Goal: Task Accomplishment & Management: Manage account settings

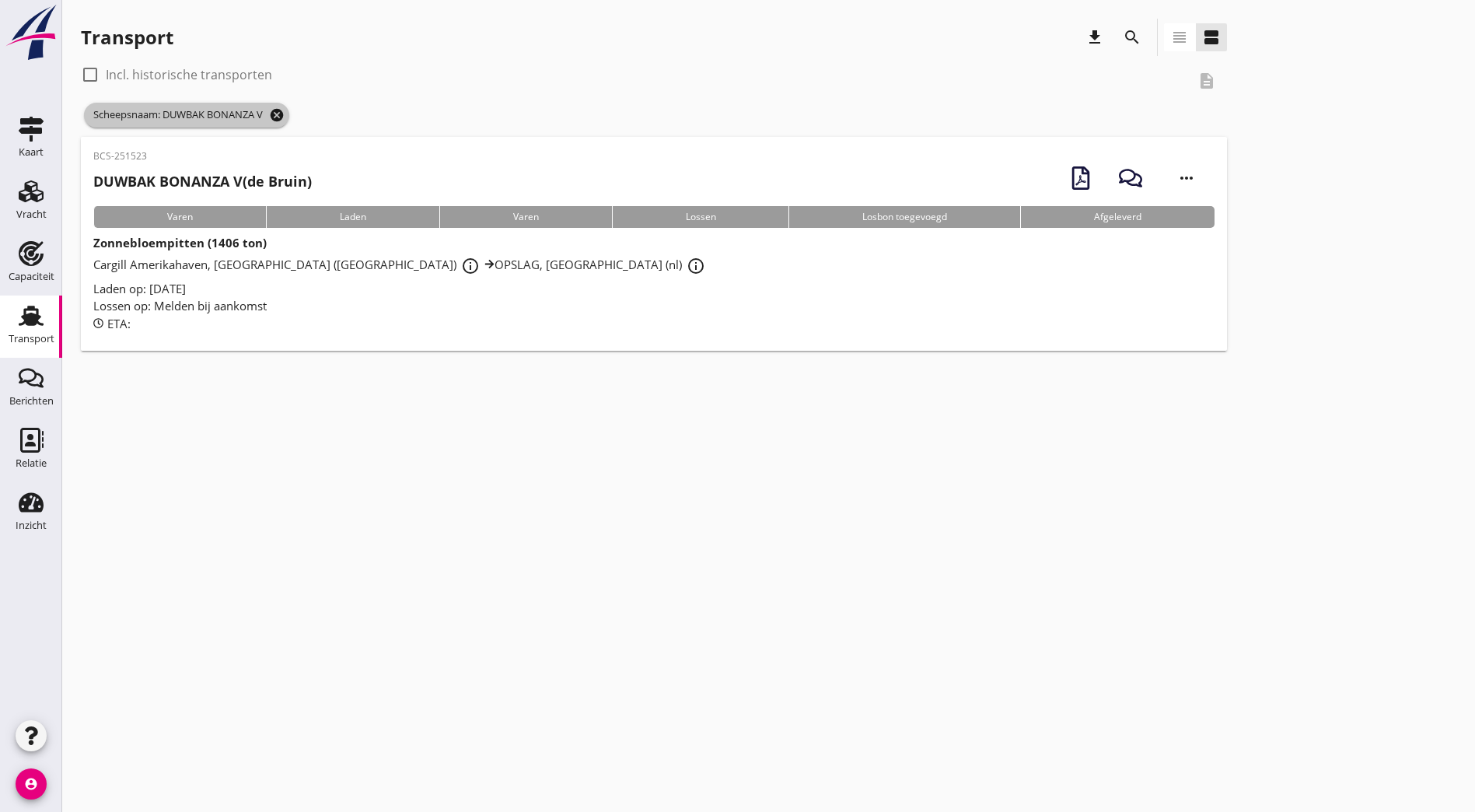
click at [283, 112] on icon "cancel" at bounding box center [277, 115] width 16 height 16
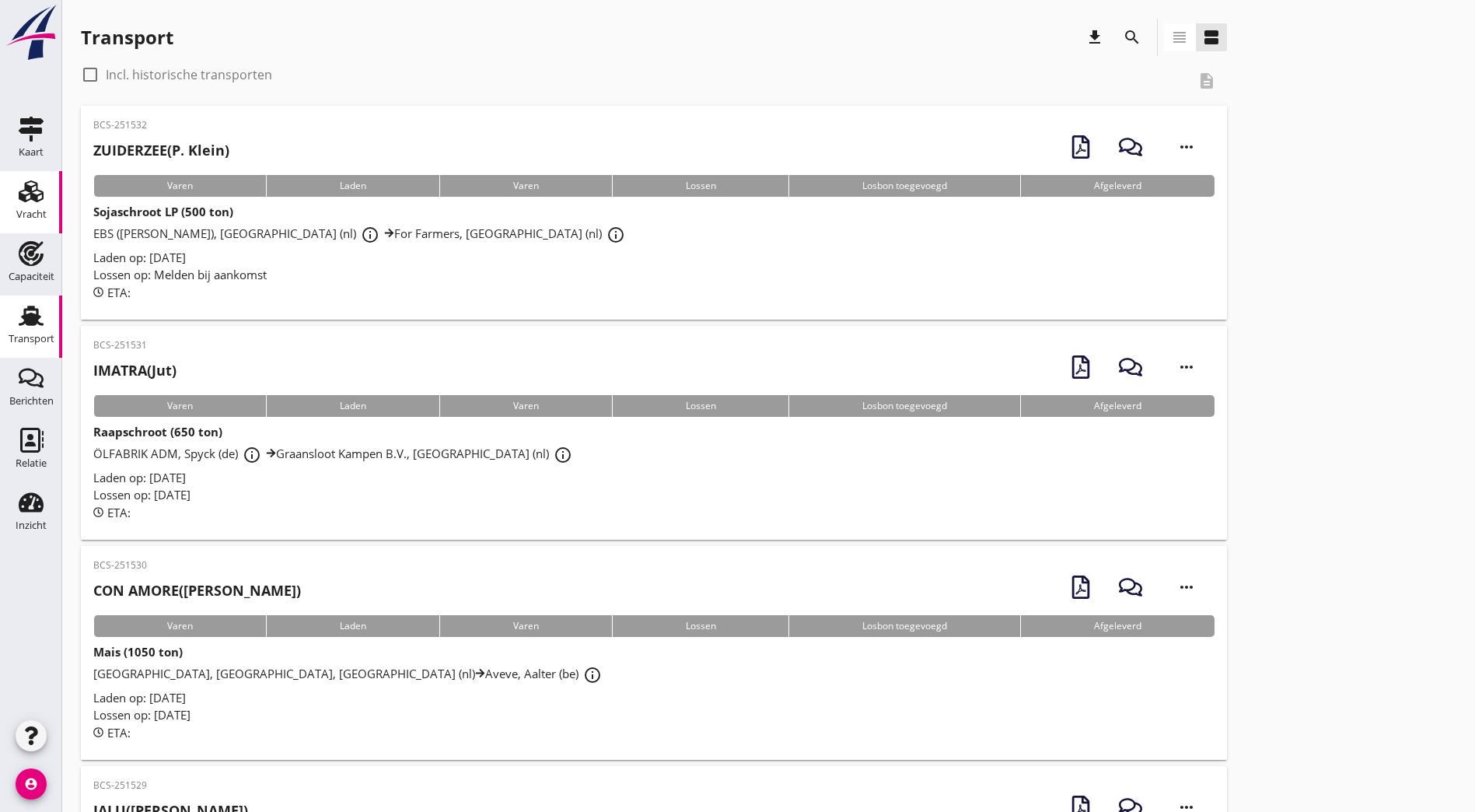
click at [37, 211] on div "Vracht" at bounding box center [32, 214] width 31 height 11
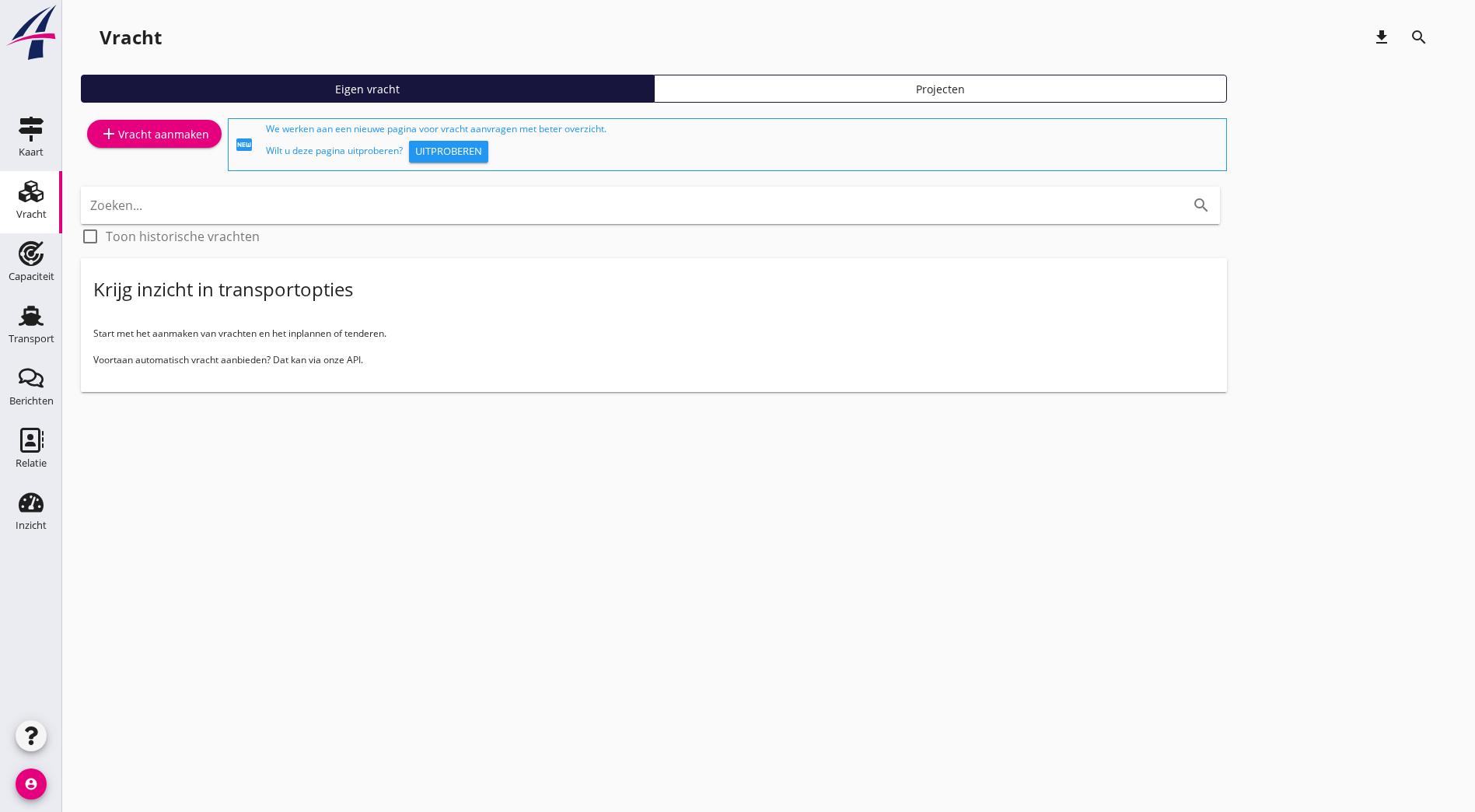
click at [165, 140] on div "add Vracht aanmaken" at bounding box center [154, 134] width 110 height 18
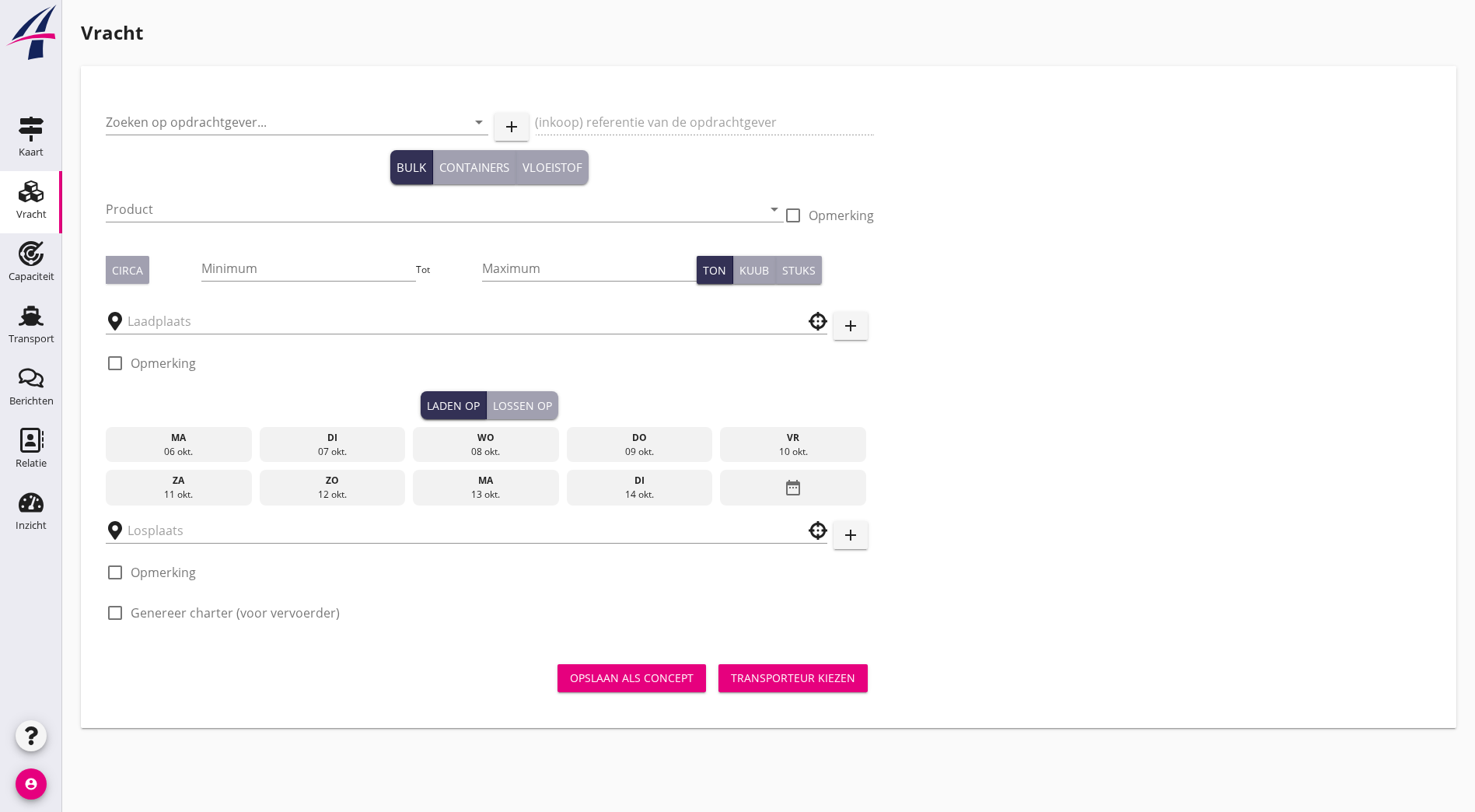
click at [144, 105] on div "Zoeken op opdrachtgever... arrow_drop_down" at bounding box center [296, 125] width 382 height 50
click at [156, 120] on input "Zoeken op opdrachtgever..." at bounding box center [275, 122] width 339 height 25
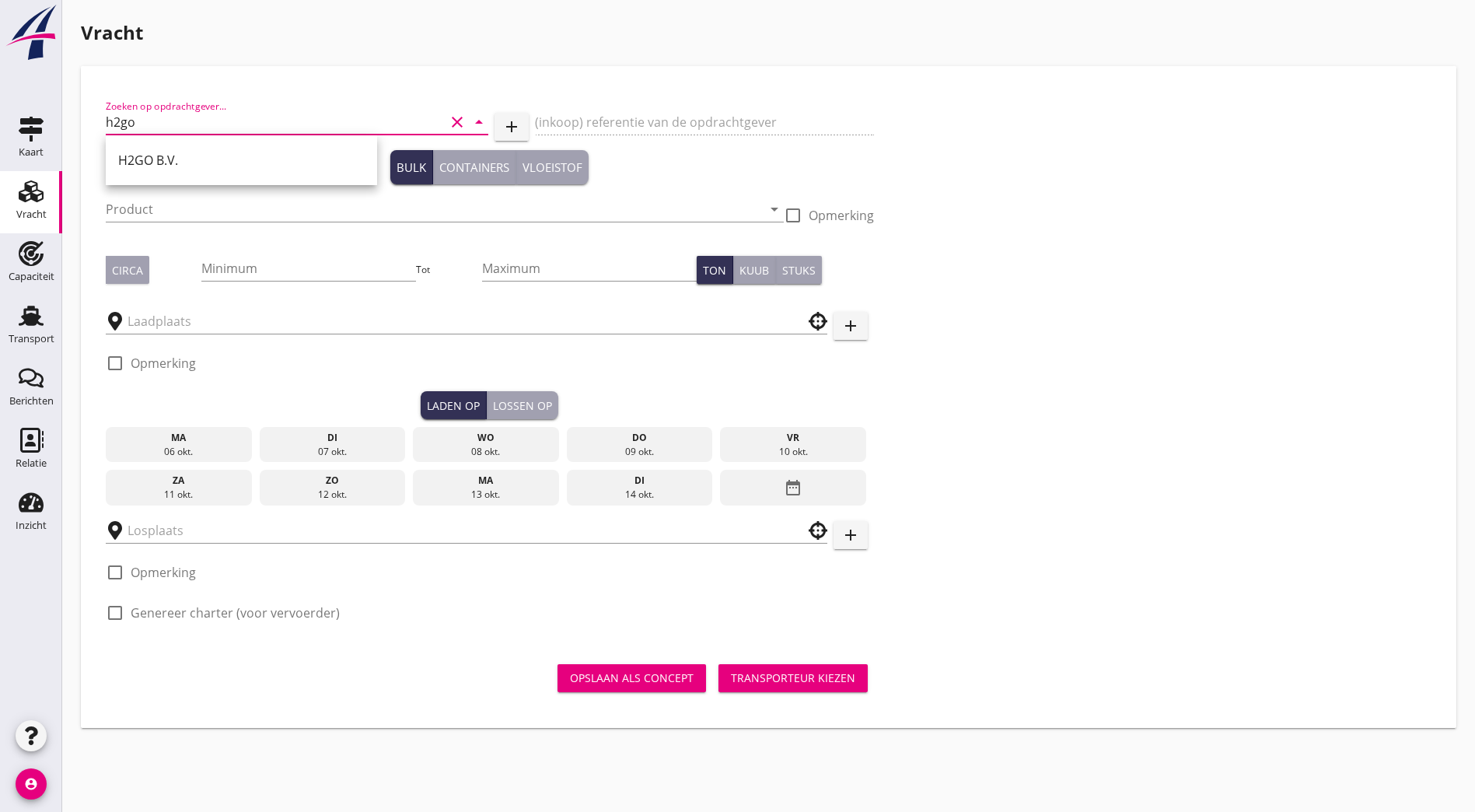
click at [204, 183] on div "H2GO B.V." at bounding box center [241, 160] width 272 height 50
click at [196, 149] on div "H2GO B.V." at bounding box center [241, 160] width 246 height 37
type input "H2GO B.V."
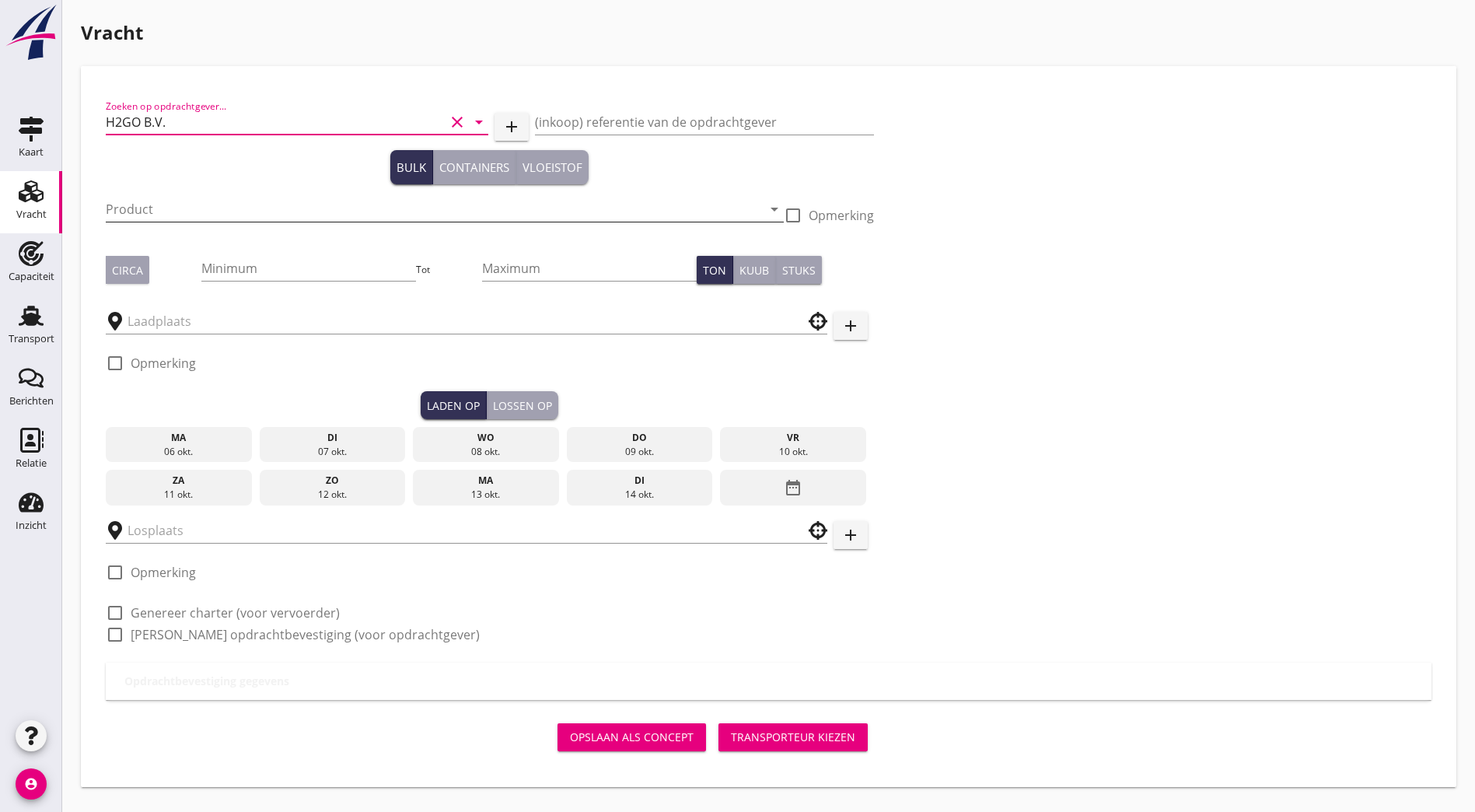
click at [174, 210] on input "Product" at bounding box center [433, 209] width 657 height 25
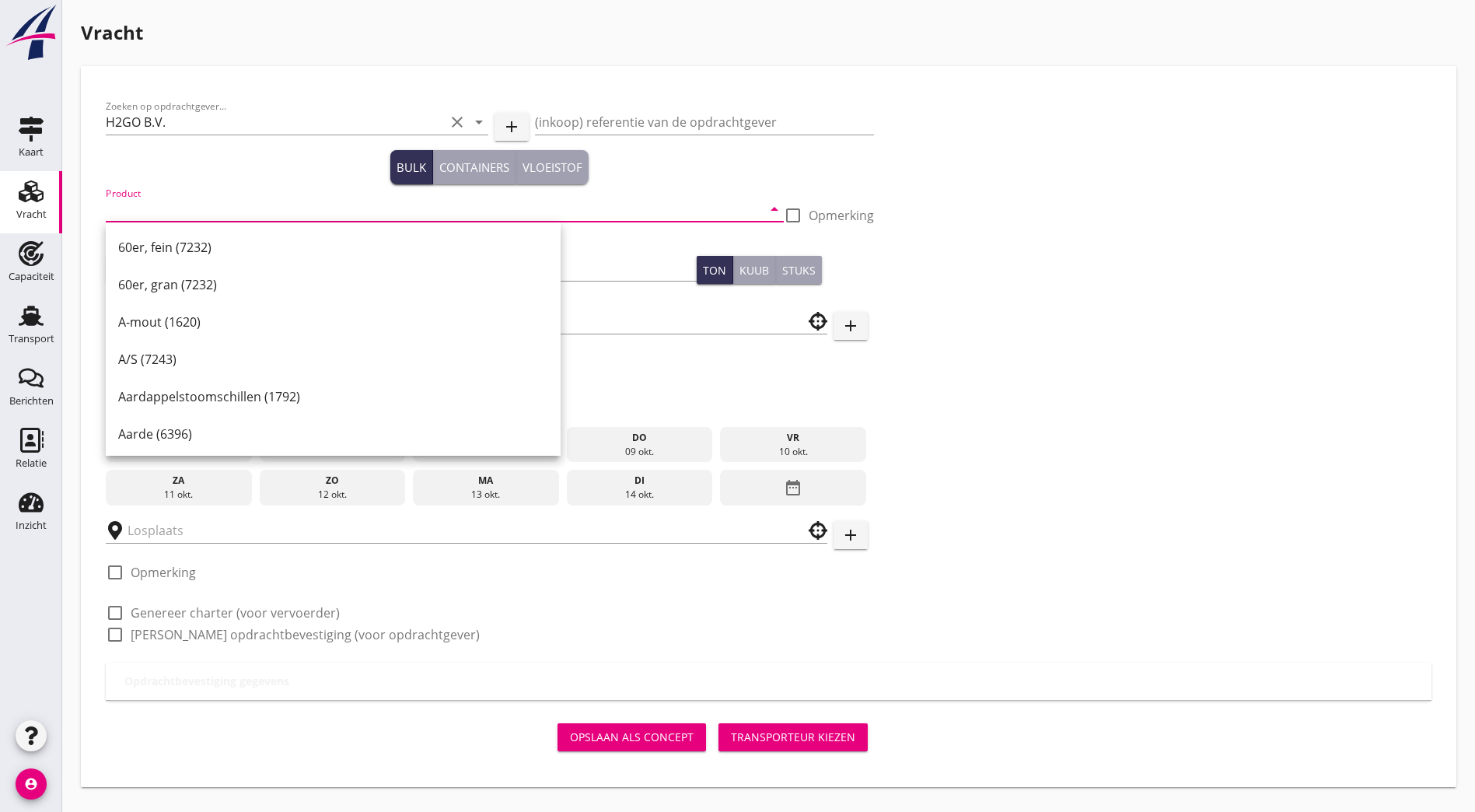
click at [239, 207] on input "Product" at bounding box center [433, 209] width 657 height 25
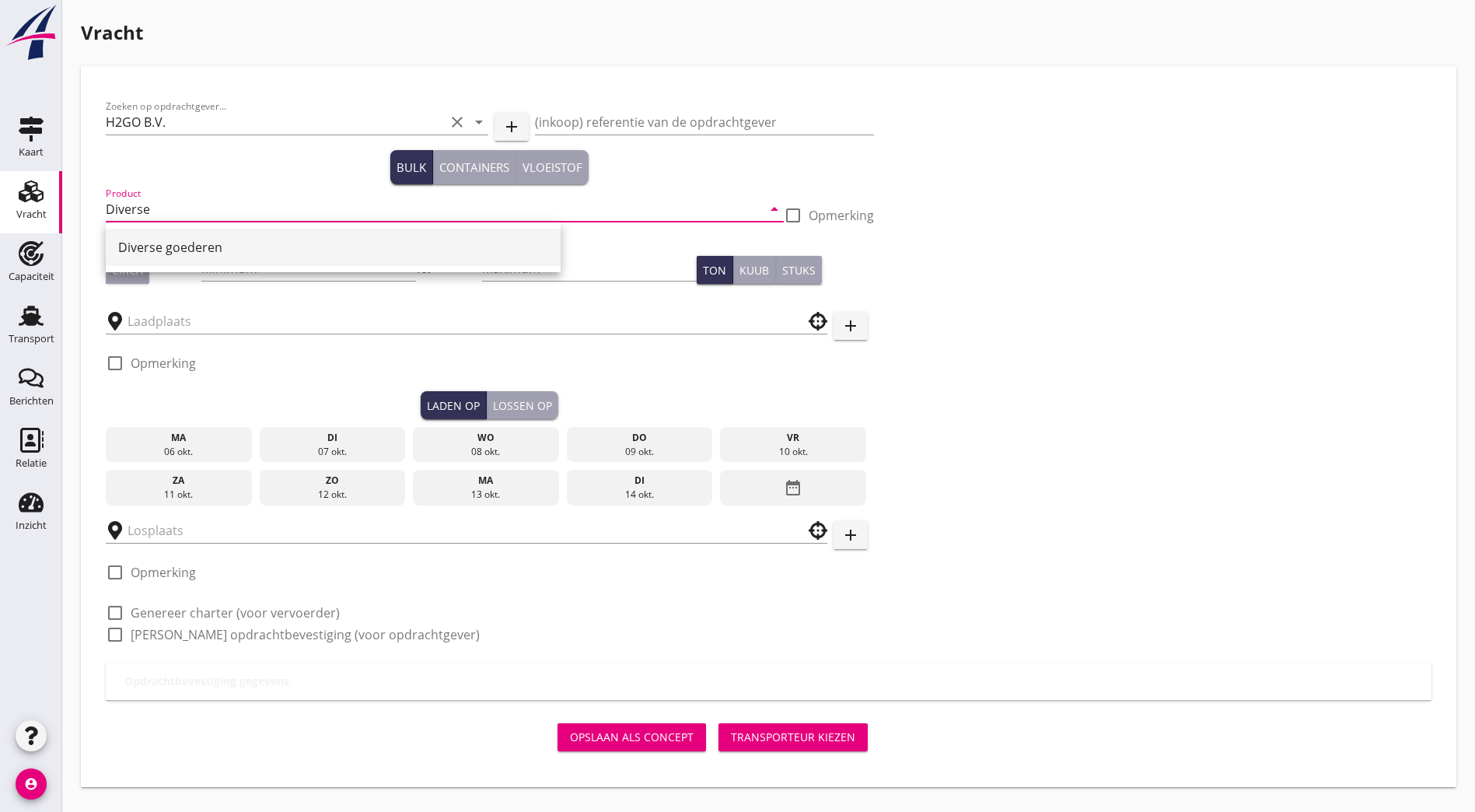
click at [178, 248] on div "Diverse goederen" at bounding box center [332, 247] width 430 height 18
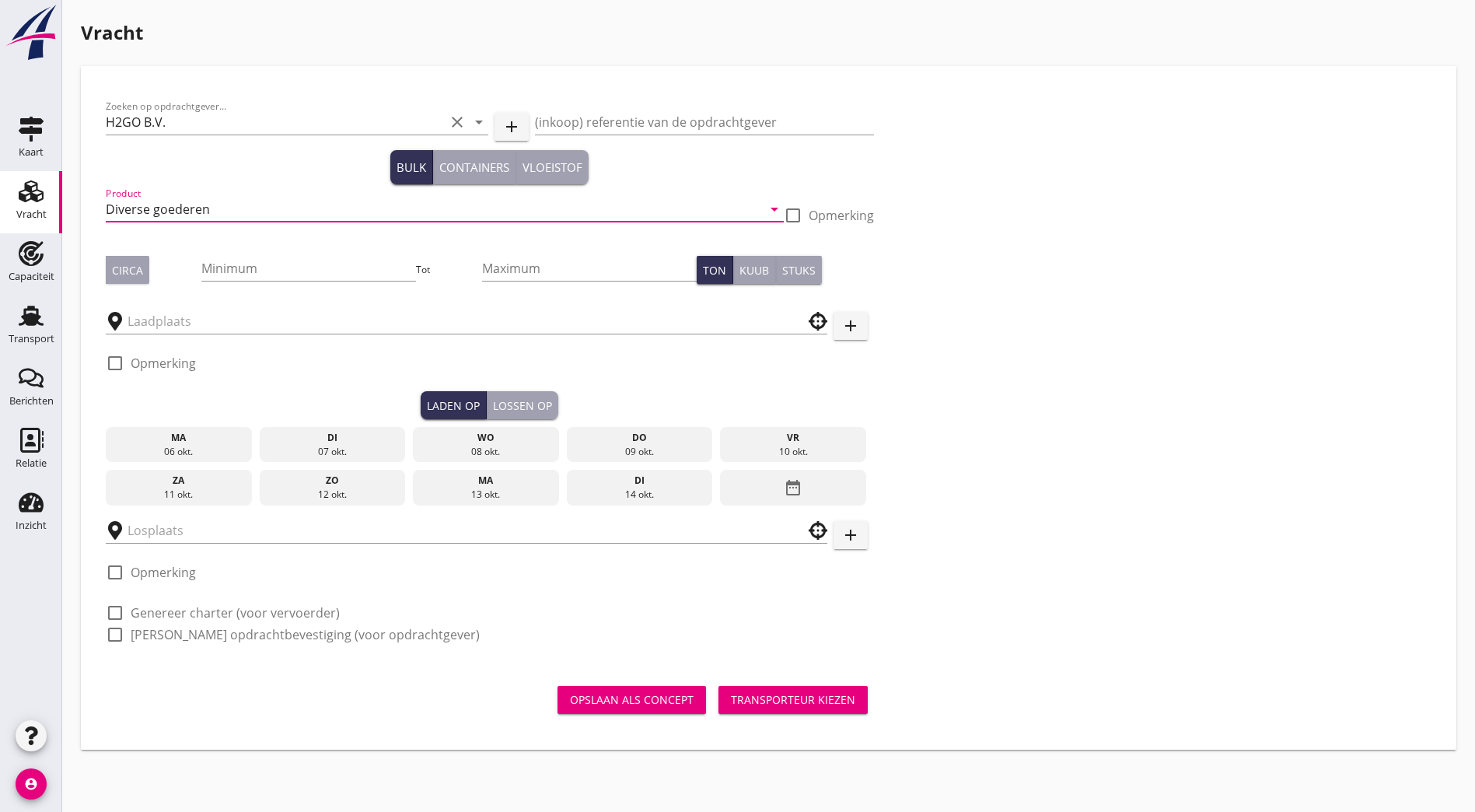
type input "Diverse goederen"
click at [1170, 314] on div "Zoeken op opdrachtgever... H2GO B.V. clear arrow_drop_down add (inkoop) referen…" at bounding box center [768, 377] width 1339 height 571
click at [232, 266] on input "Minimum" at bounding box center [308, 268] width 214 height 25
type input "0"
click at [483, 283] on div "Maximum" at bounding box center [589, 276] width 214 height 40
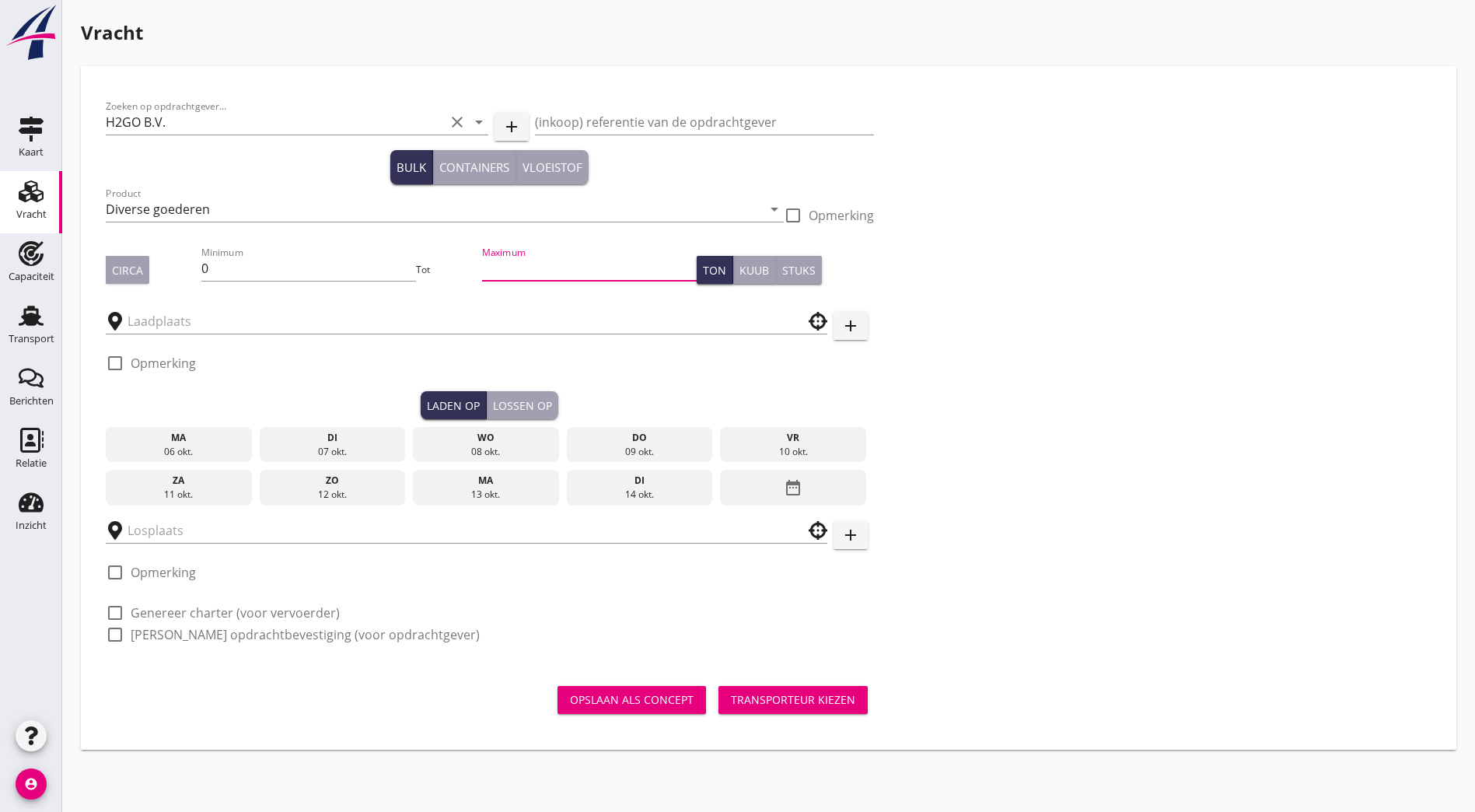
click at [483, 278] on input "Maximum" at bounding box center [589, 268] width 214 height 25
click at [483, 246] on div "Maximum" at bounding box center [589, 271] width 214 height 50
click at [483, 258] on input "Maximum" at bounding box center [589, 268] width 214 height 25
type input "2958"
click at [1008, 502] on div "Zoeken op opdrachtgever... H2GO B.V. clear arrow_drop_down add (inkoop) referen…" at bounding box center [768, 377] width 1339 height 571
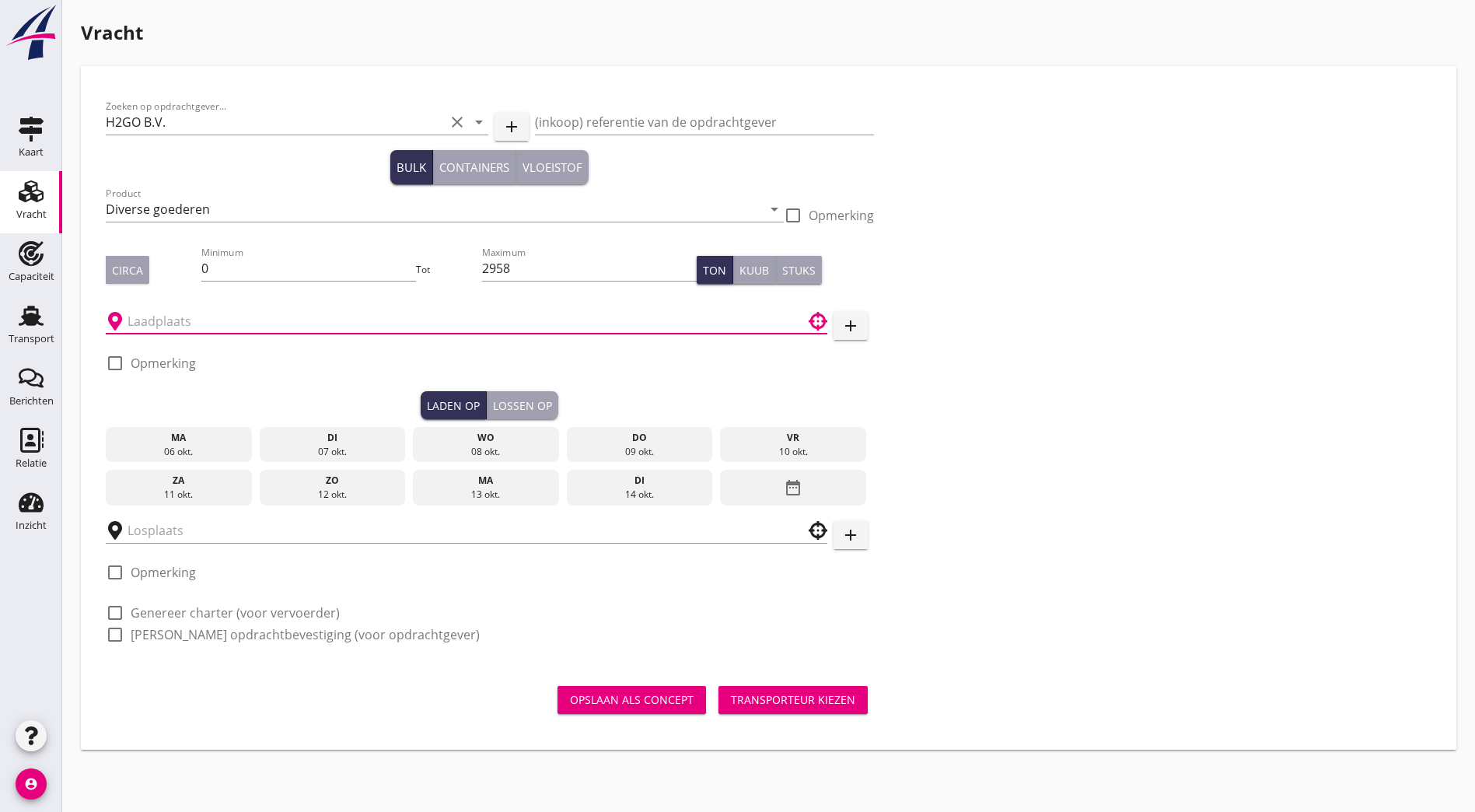
click at [314, 318] on input "text" at bounding box center [455, 321] width 657 height 25
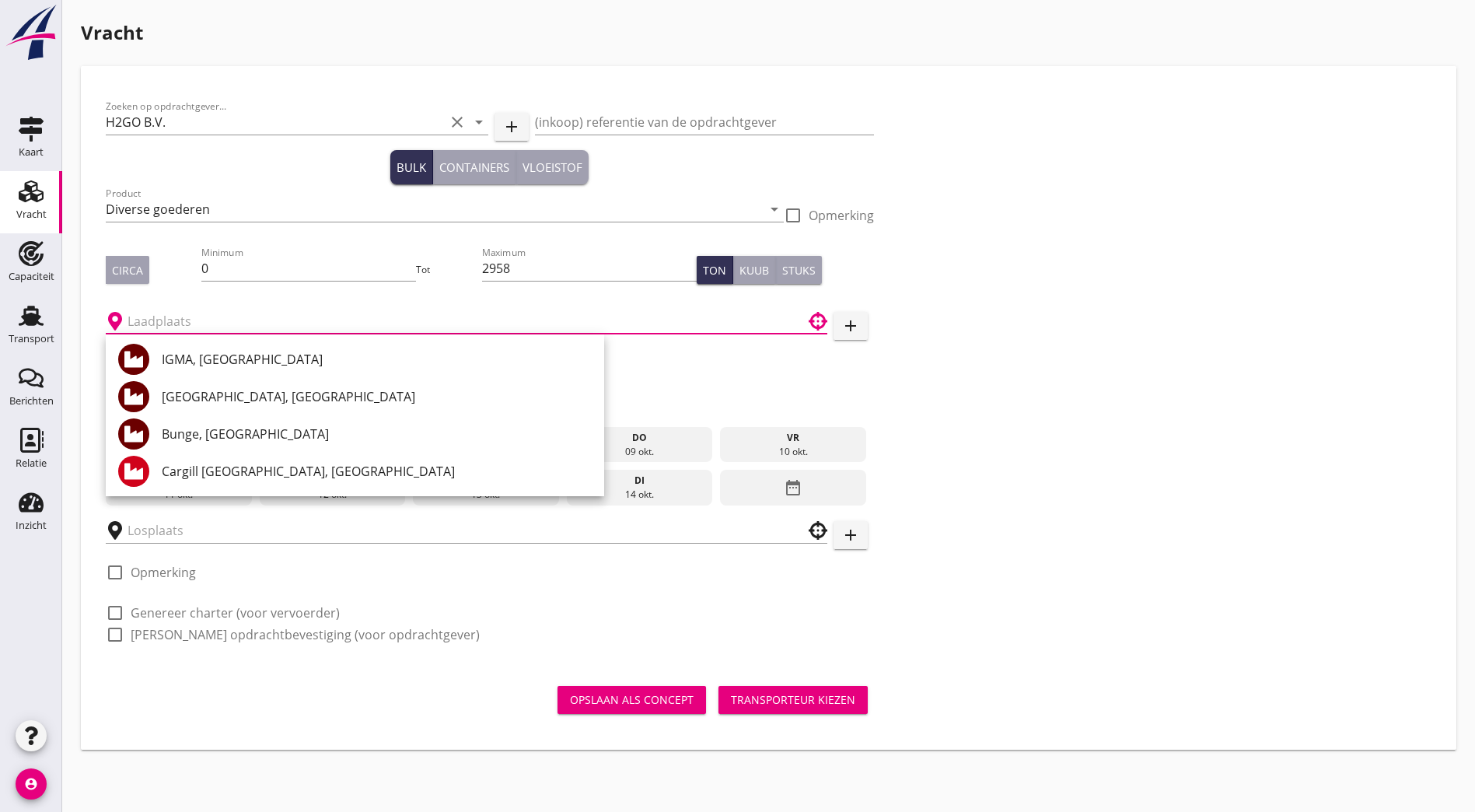
click at [229, 315] on input "text" at bounding box center [455, 321] width 657 height 25
click at [912, 273] on div "Zoeken op opdrachtgever... H2GO B.V. clear arrow_drop_down add (inkoop) referen…" at bounding box center [768, 377] width 1339 height 571
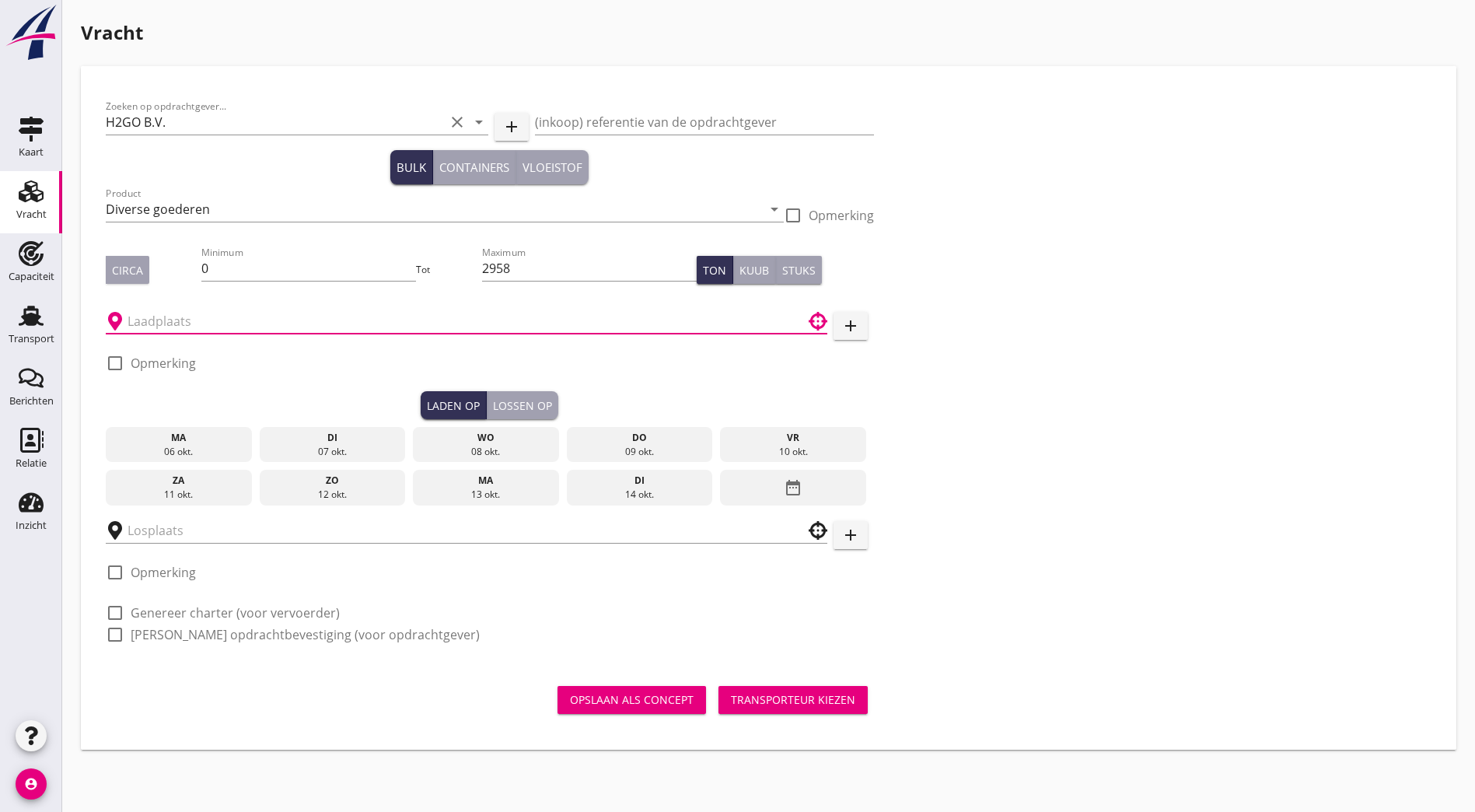
click at [198, 324] on input "text" at bounding box center [455, 321] width 657 height 25
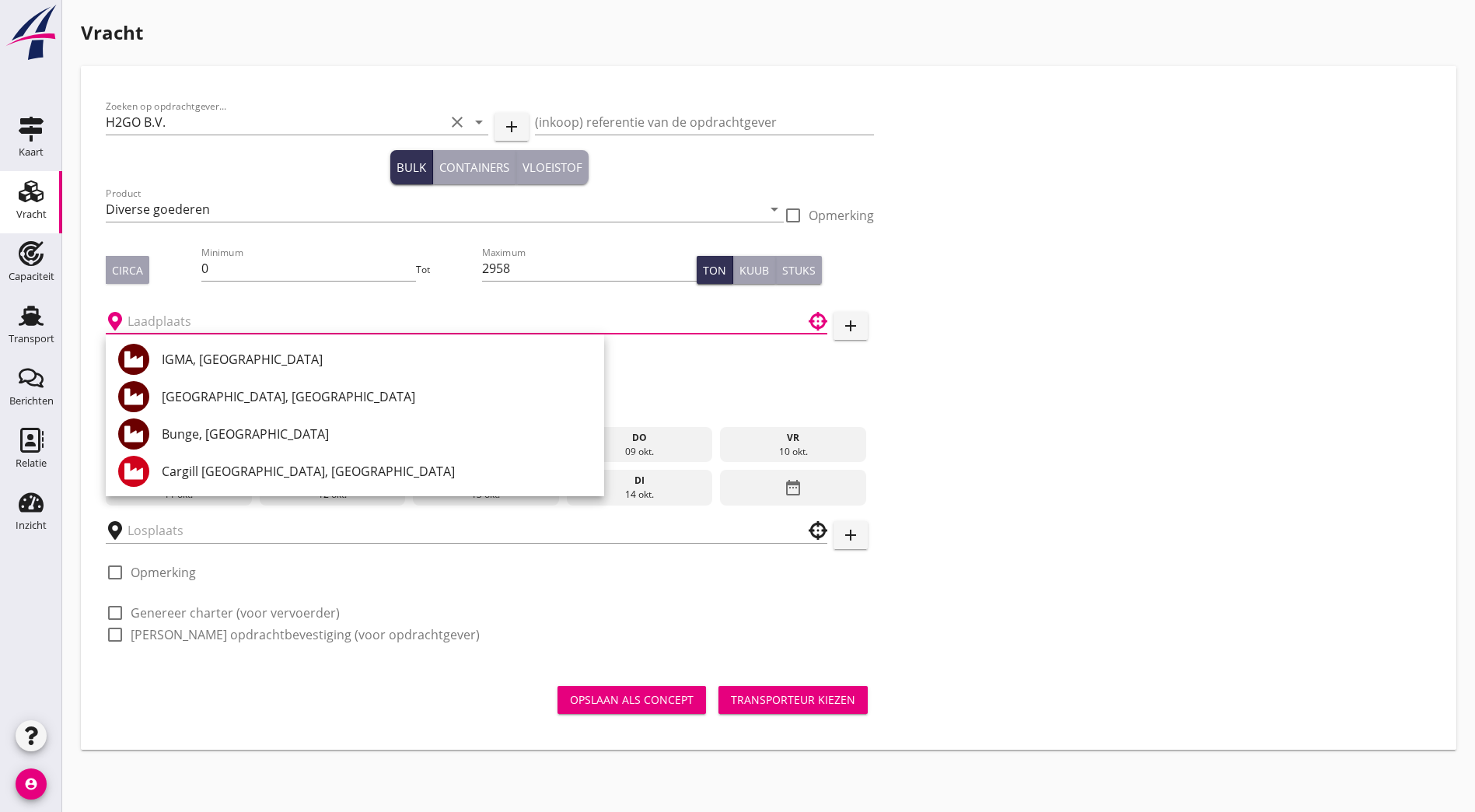
click at [193, 327] on input "text" at bounding box center [455, 321] width 657 height 25
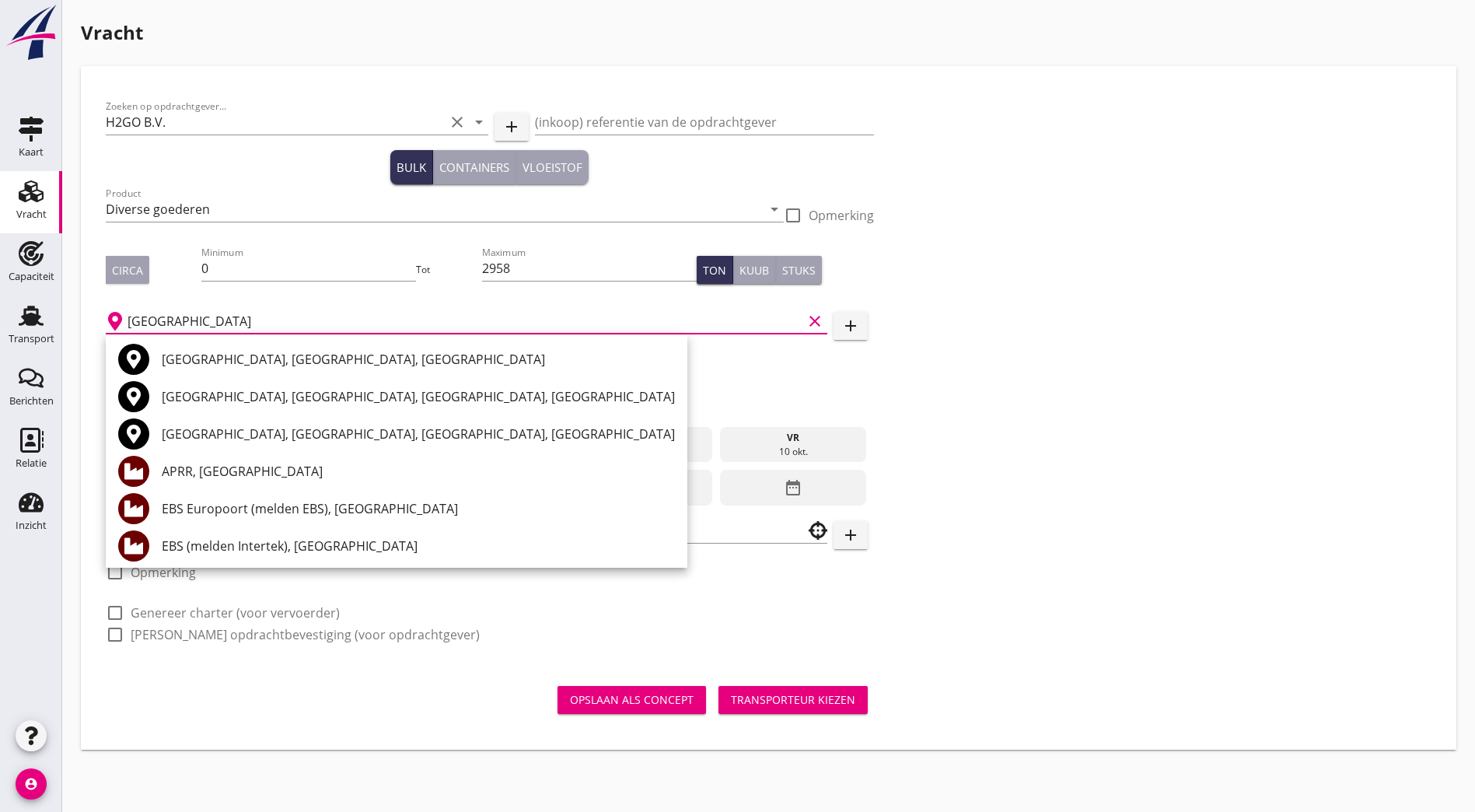
click at [334, 364] on div "Rotterdam, South Holland, Netherlands" at bounding box center [418, 359] width 513 height 18
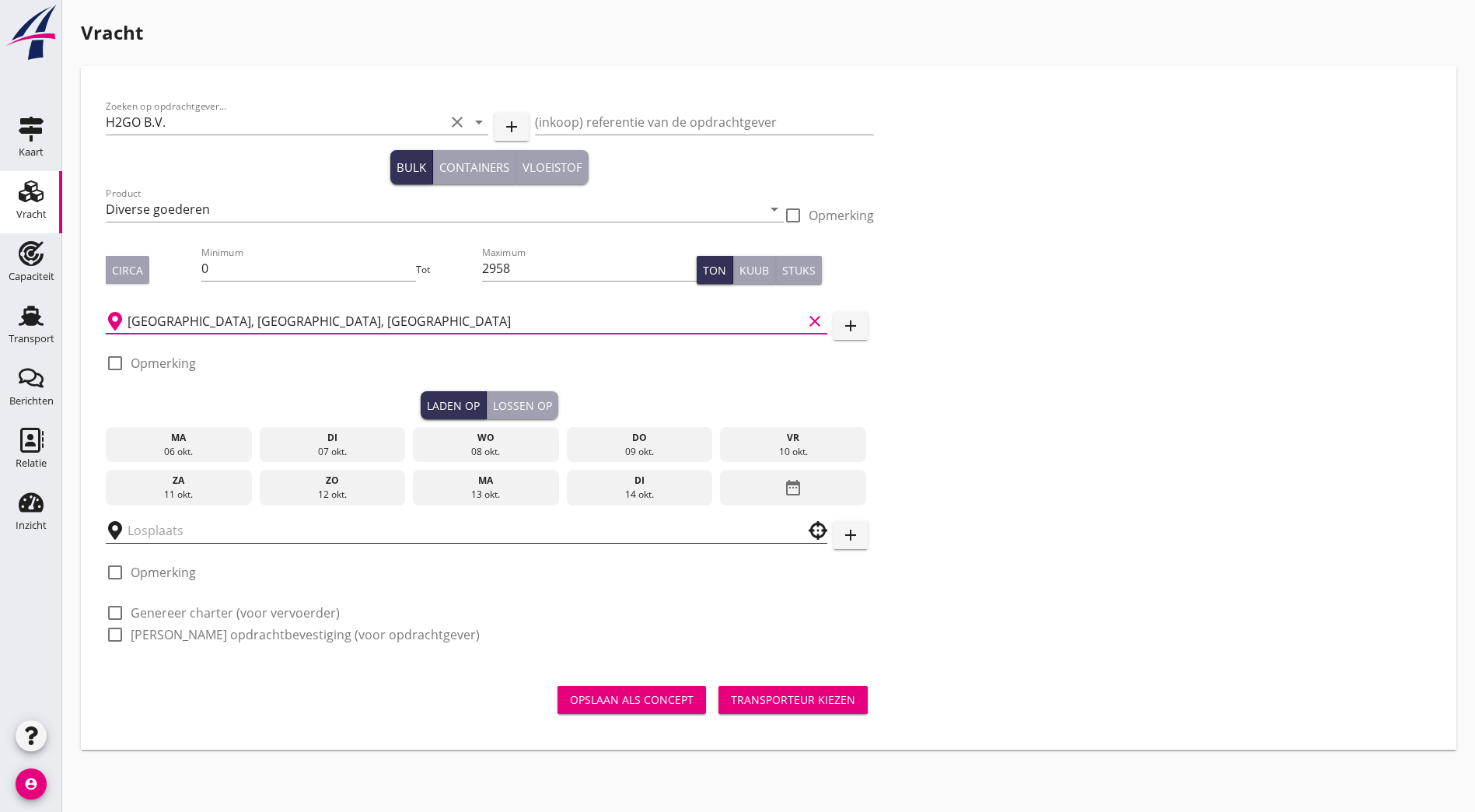
type input "Rotterdam, South Holland, Netherlands"
click at [157, 529] on input "text" at bounding box center [455, 530] width 657 height 25
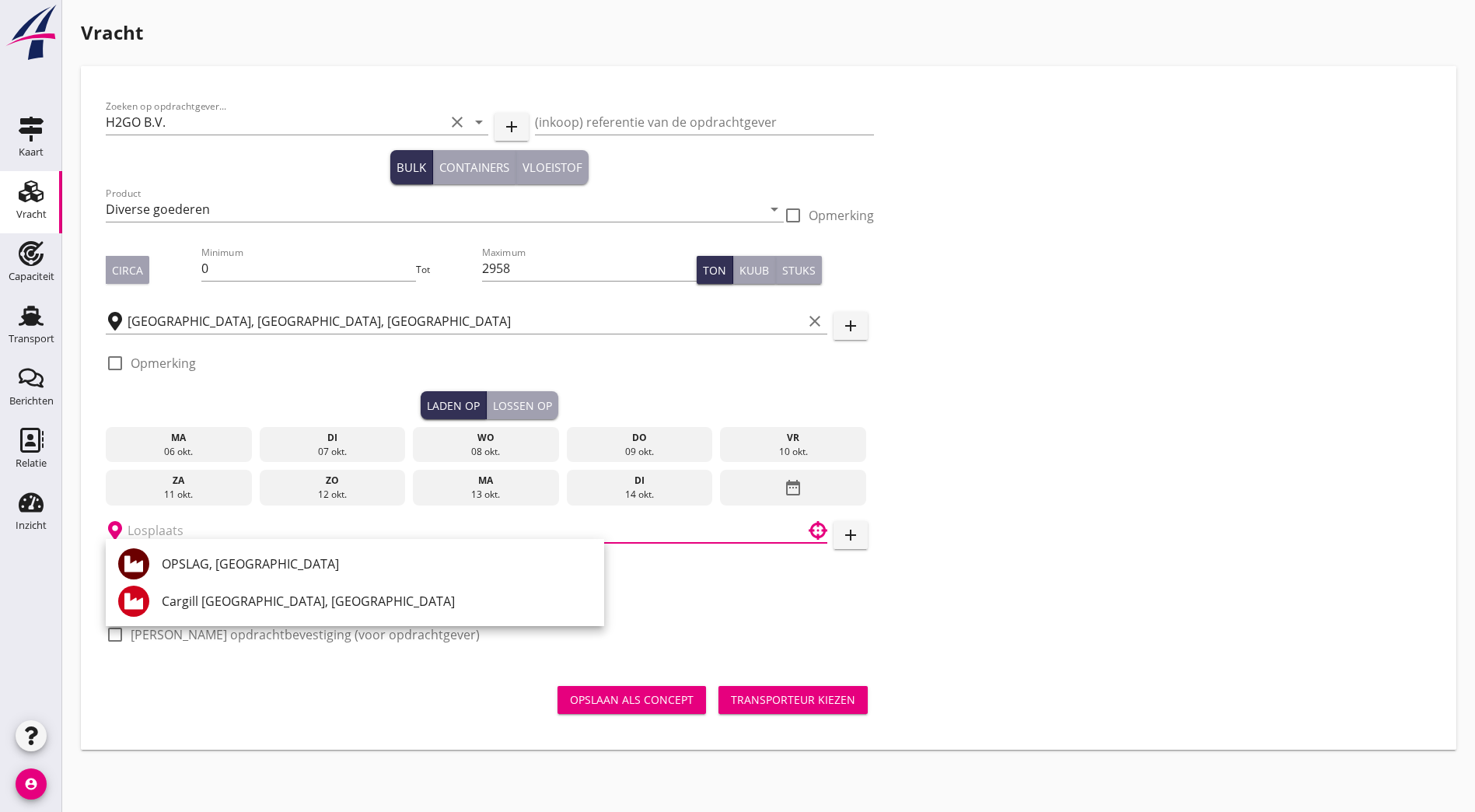
click at [243, 531] on input "text" at bounding box center [455, 530] width 657 height 25
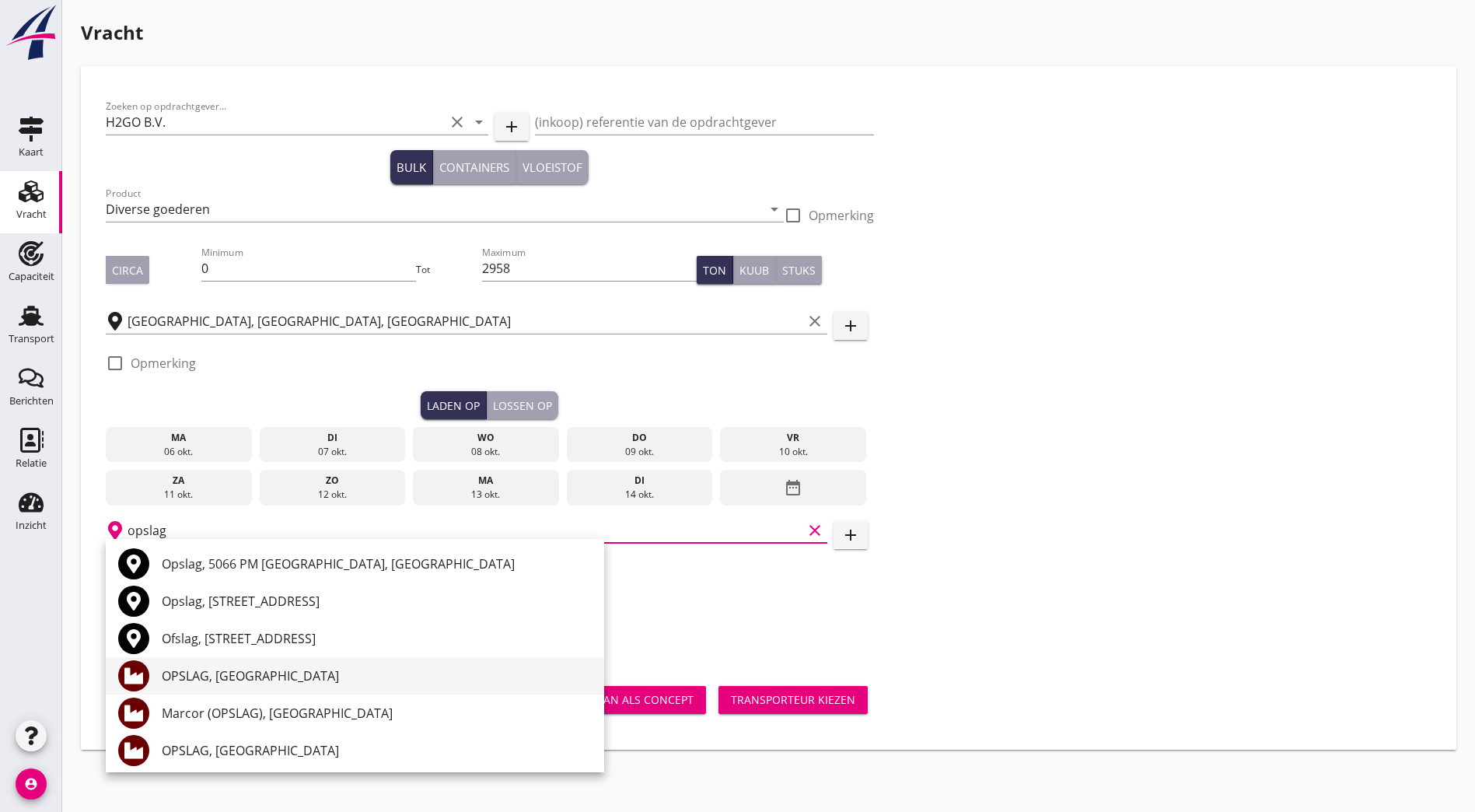
click at [234, 664] on div "OPSLAG, [GEOGRAPHIC_DATA]" at bounding box center [376, 676] width 430 height 37
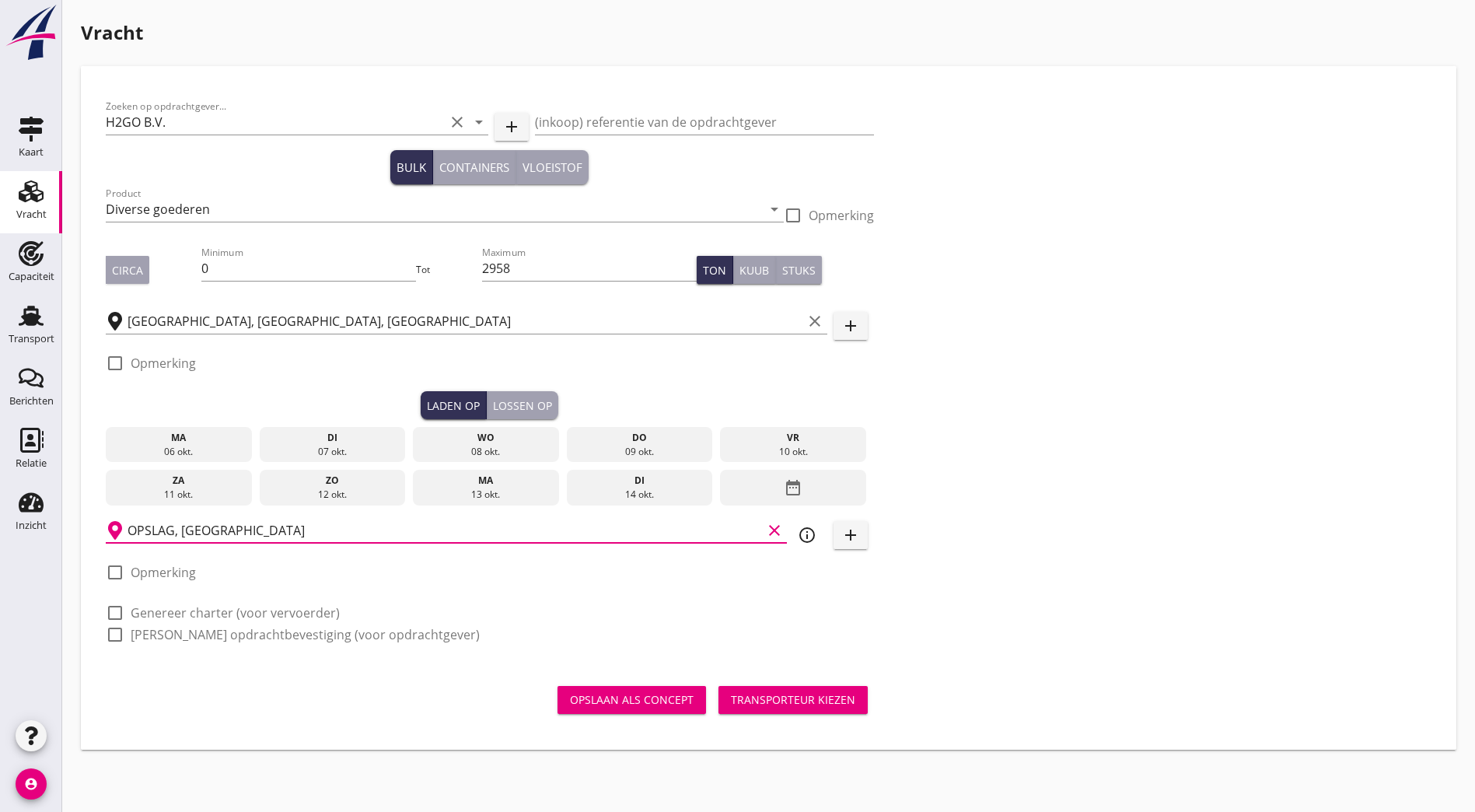
type input "OPSLAG, [GEOGRAPHIC_DATA]"
click at [844, 298] on div "Zoeken op opdrachtgever... H2GO B.V. clear arrow_drop_down add (inkoop) referen…" at bounding box center [768, 377] width 1339 height 571
click at [487, 401] on button "Lossen op" at bounding box center [522, 405] width 71 height 28
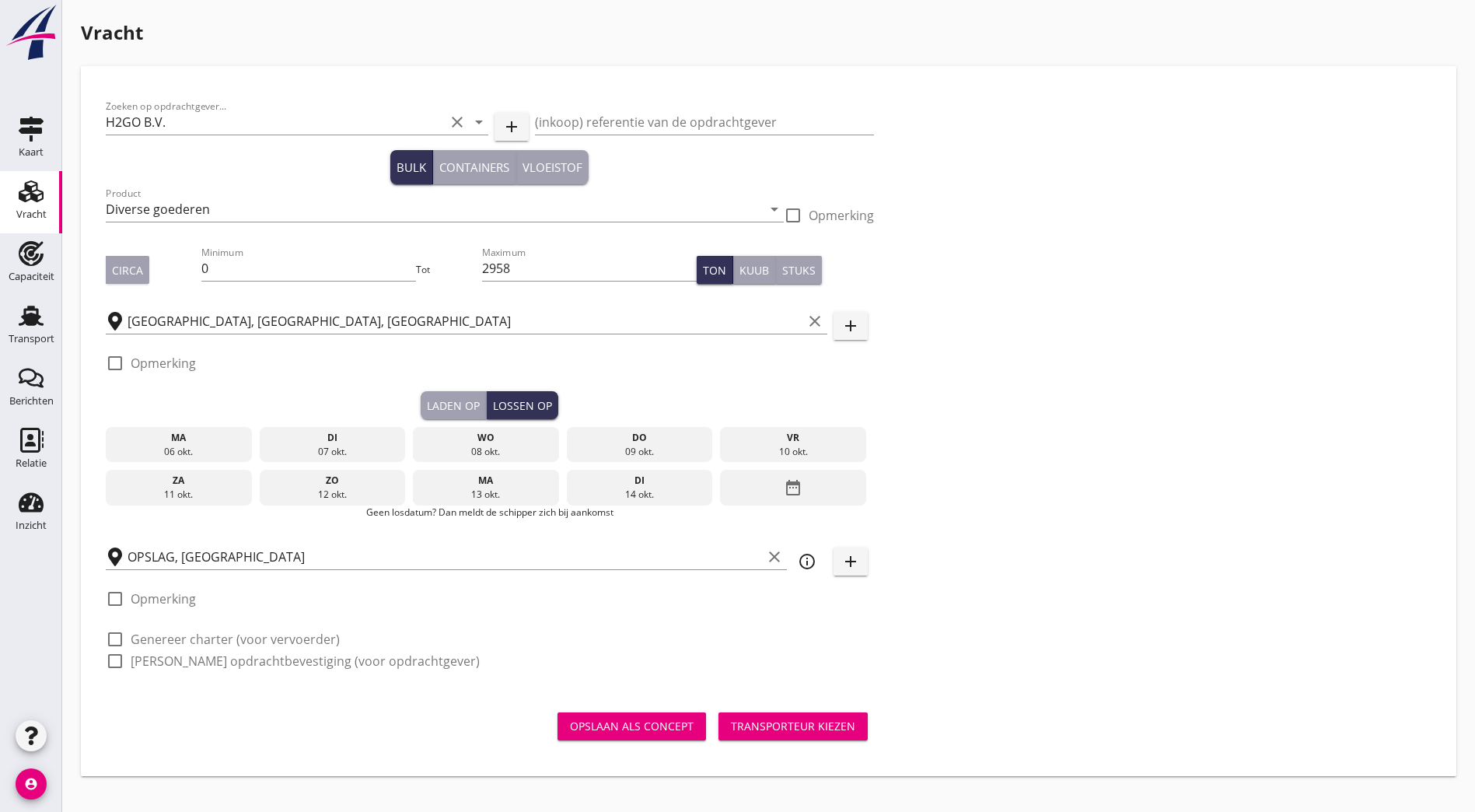
click at [427, 400] on div "Laden op" at bounding box center [454, 405] width 53 height 17
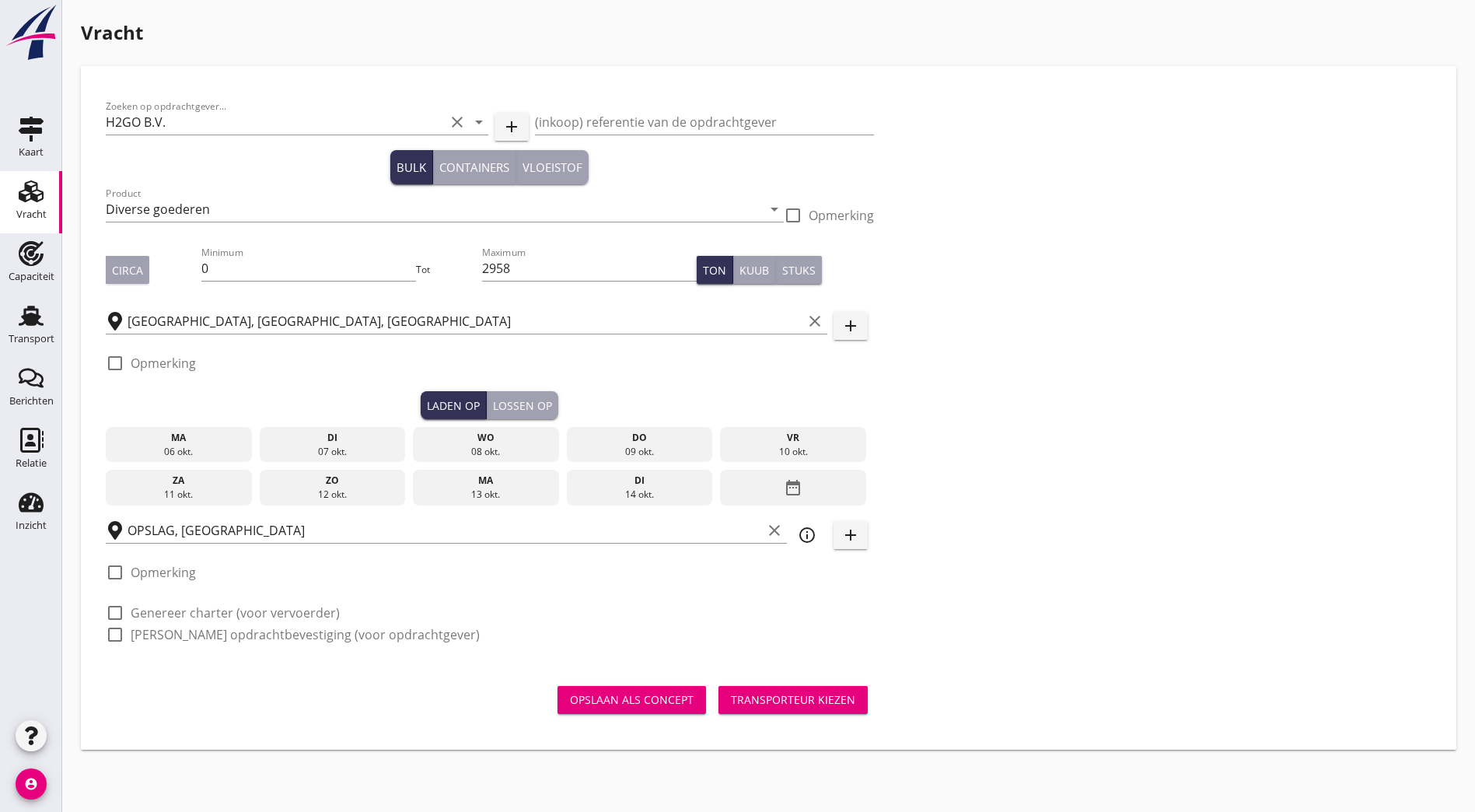
click at [163, 437] on div "ma" at bounding box center [178, 438] width 138 height 14
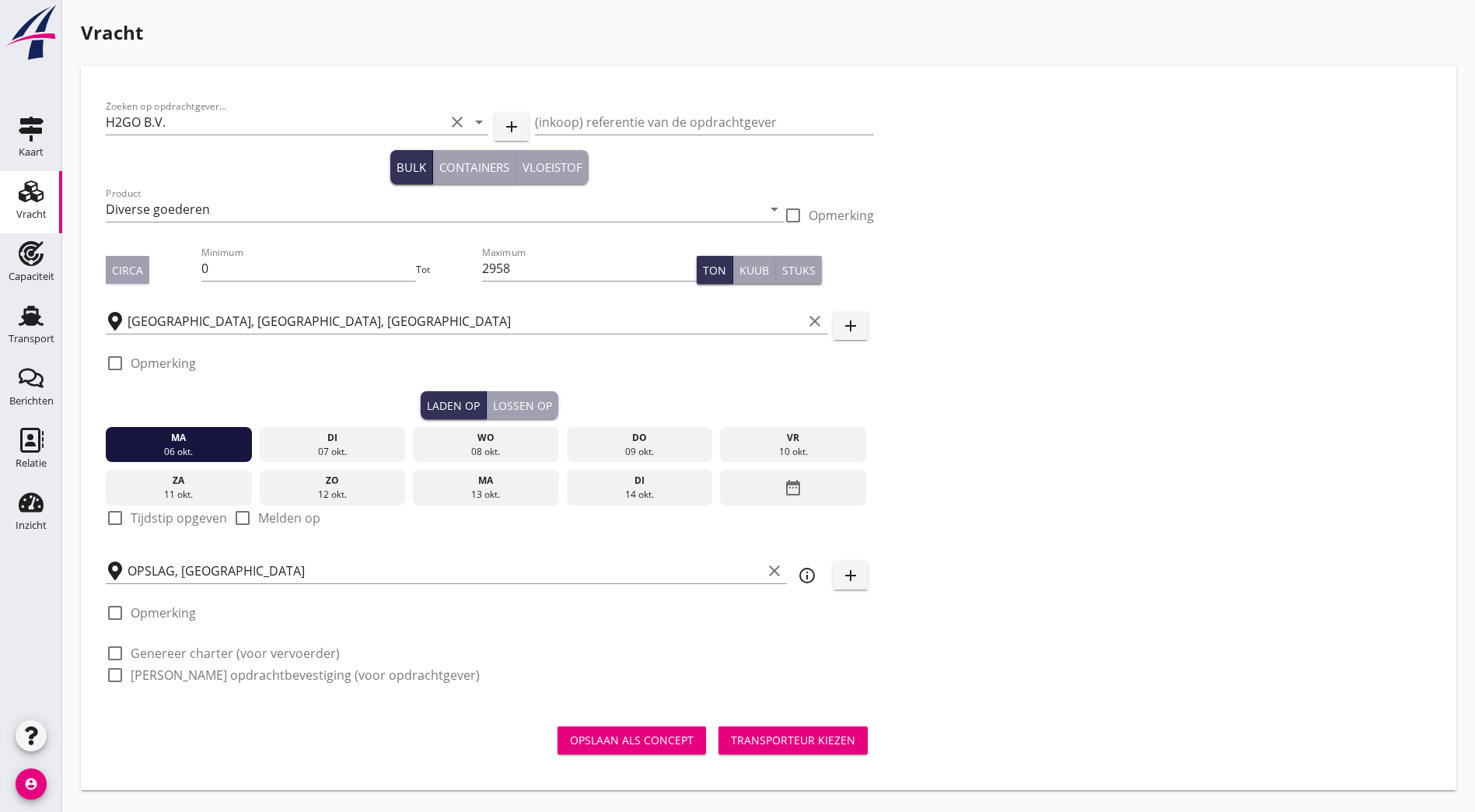
click at [826, 482] on div "Zoeken op opdrachtgever... H2GO B.V. clear arrow_drop_down add (inkoop) referen…" at bounding box center [768, 397] width 1339 height 612
click at [887, 619] on div "Zoeken op opdrachtgever... H2GO B.V. clear arrow_drop_down add (inkoop) referen…" at bounding box center [768, 397] width 1339 height 612
click at [119, 515] on div at bounding box center [115, 518] width 26 height 26
checkbox input "true"
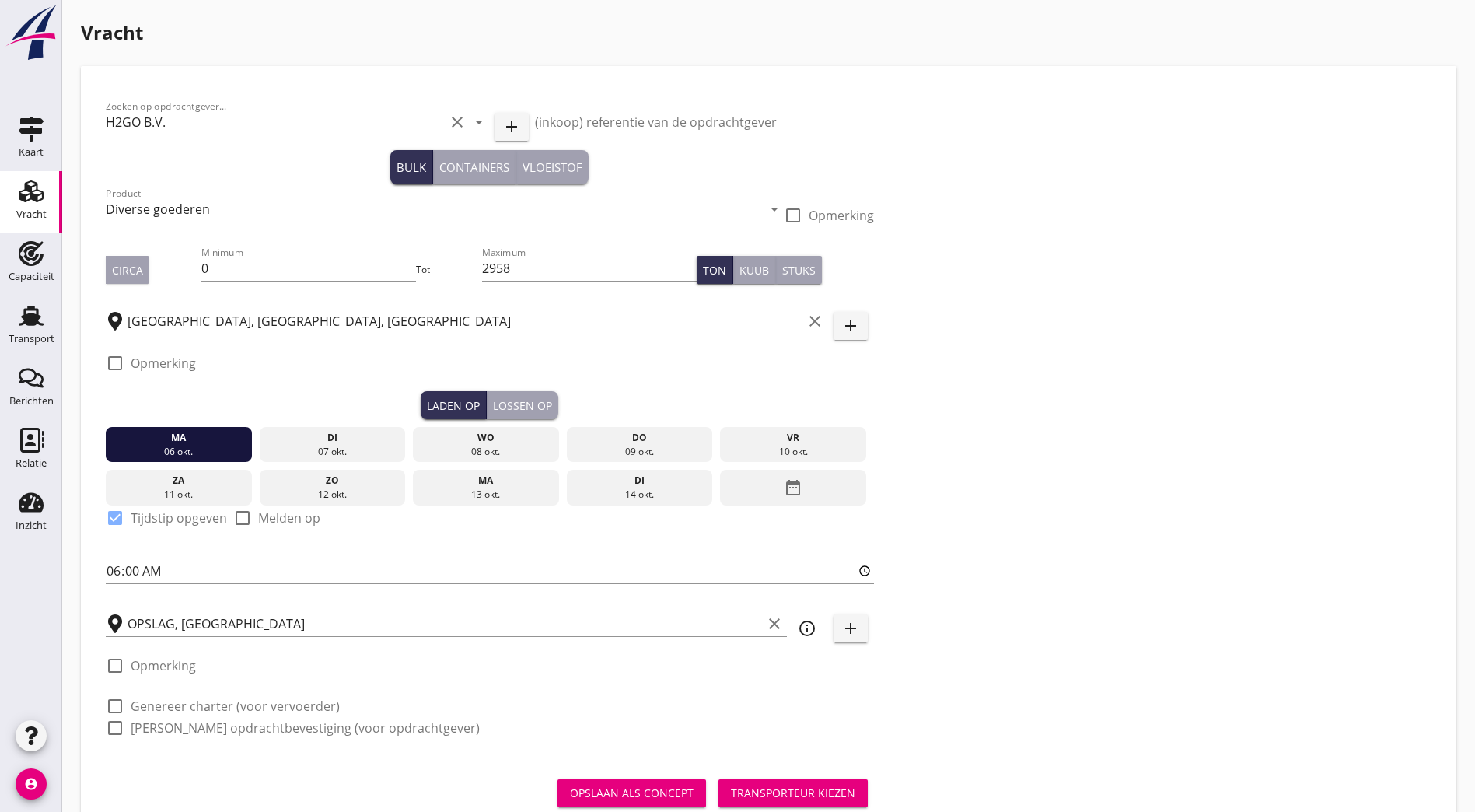
scroll to position [45, 0]
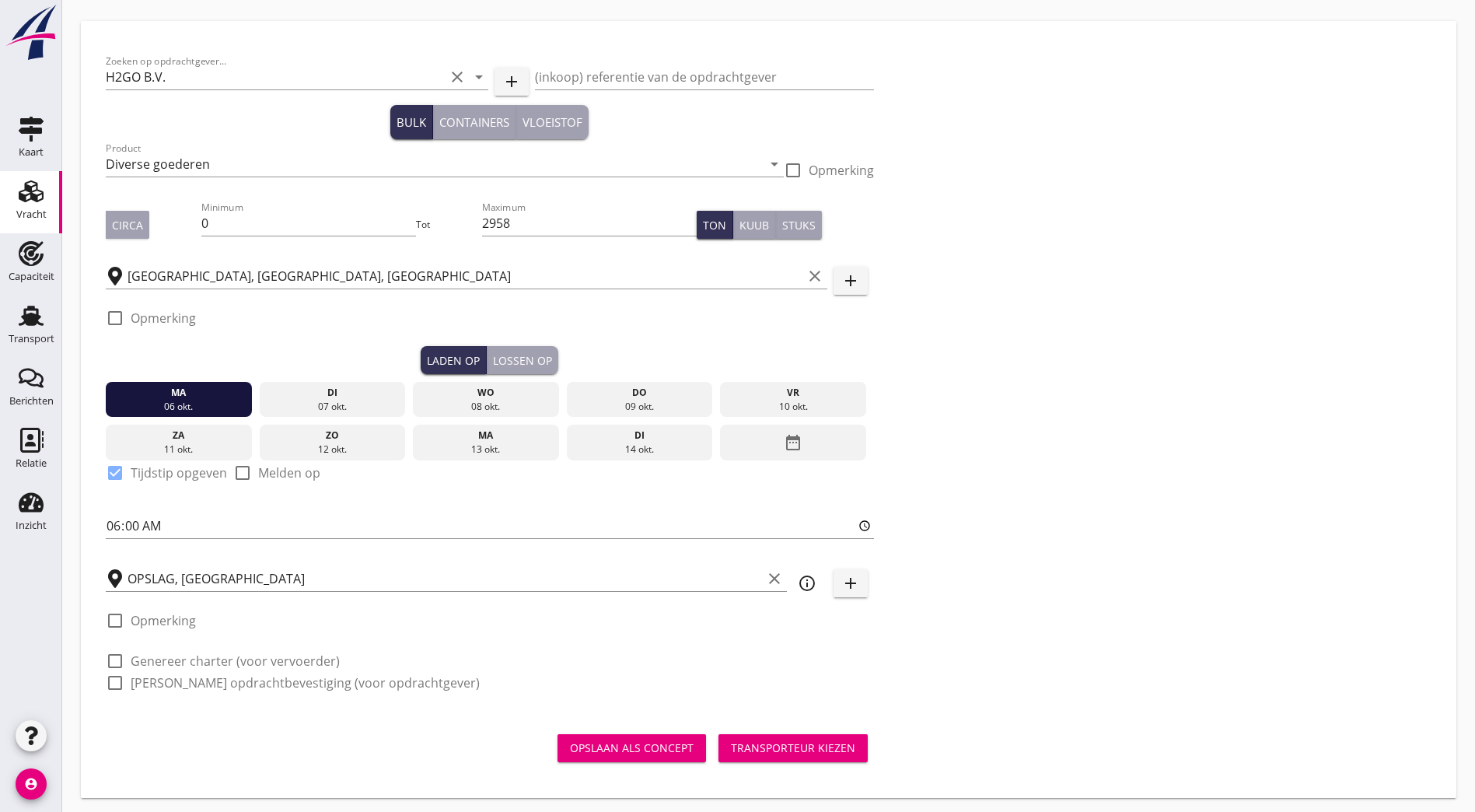
click at [152, 654] on label "Genereer charter (voor vervoerder)" at bounding box center [236, 661] width 209 height 16
checkbox input "true"
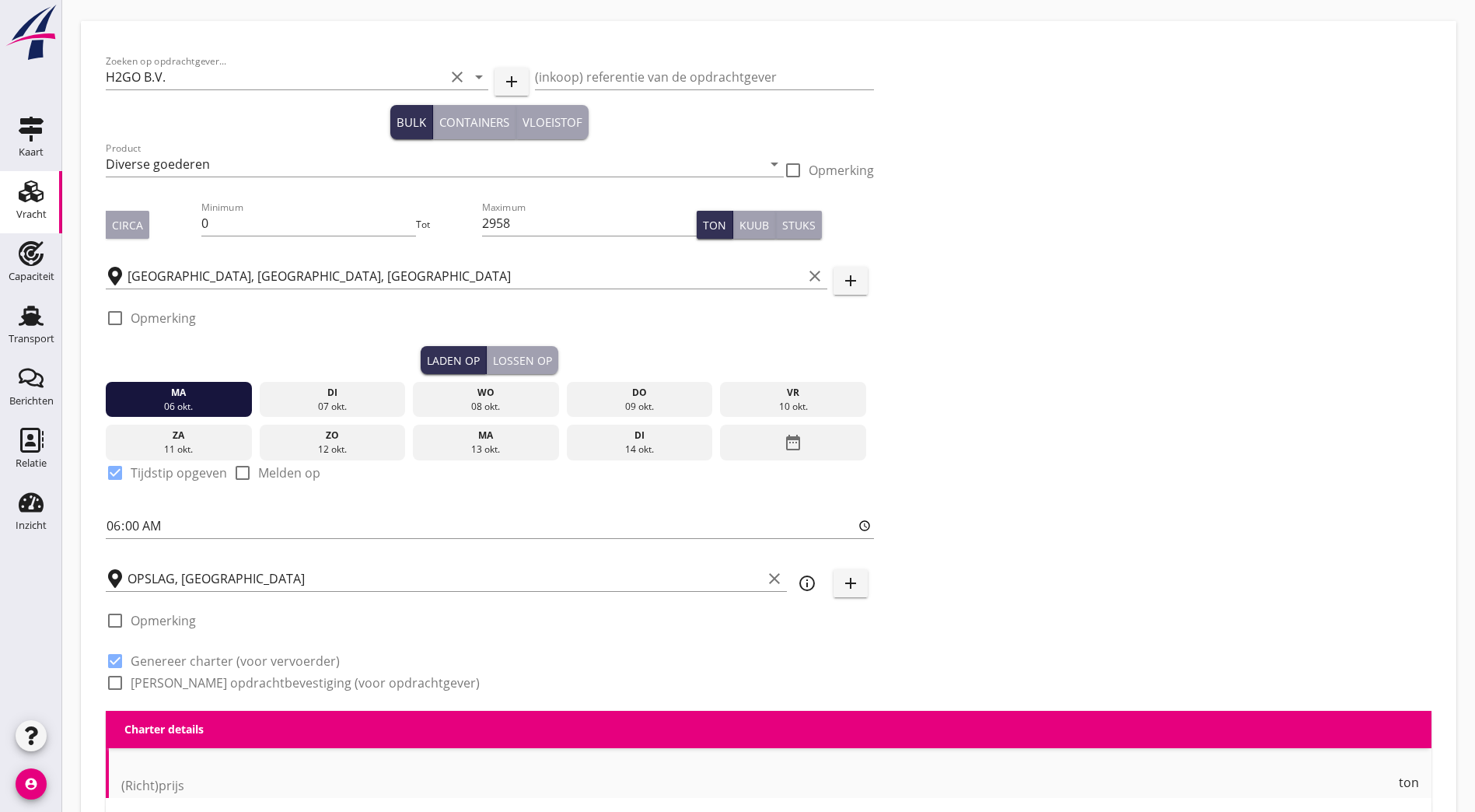
click at [133, 678] on label "Genereer opdrachtbevestiging (voor opdrachtgever)" at bounding box center [305, 683] width 349 height 16
checkbox input "true"
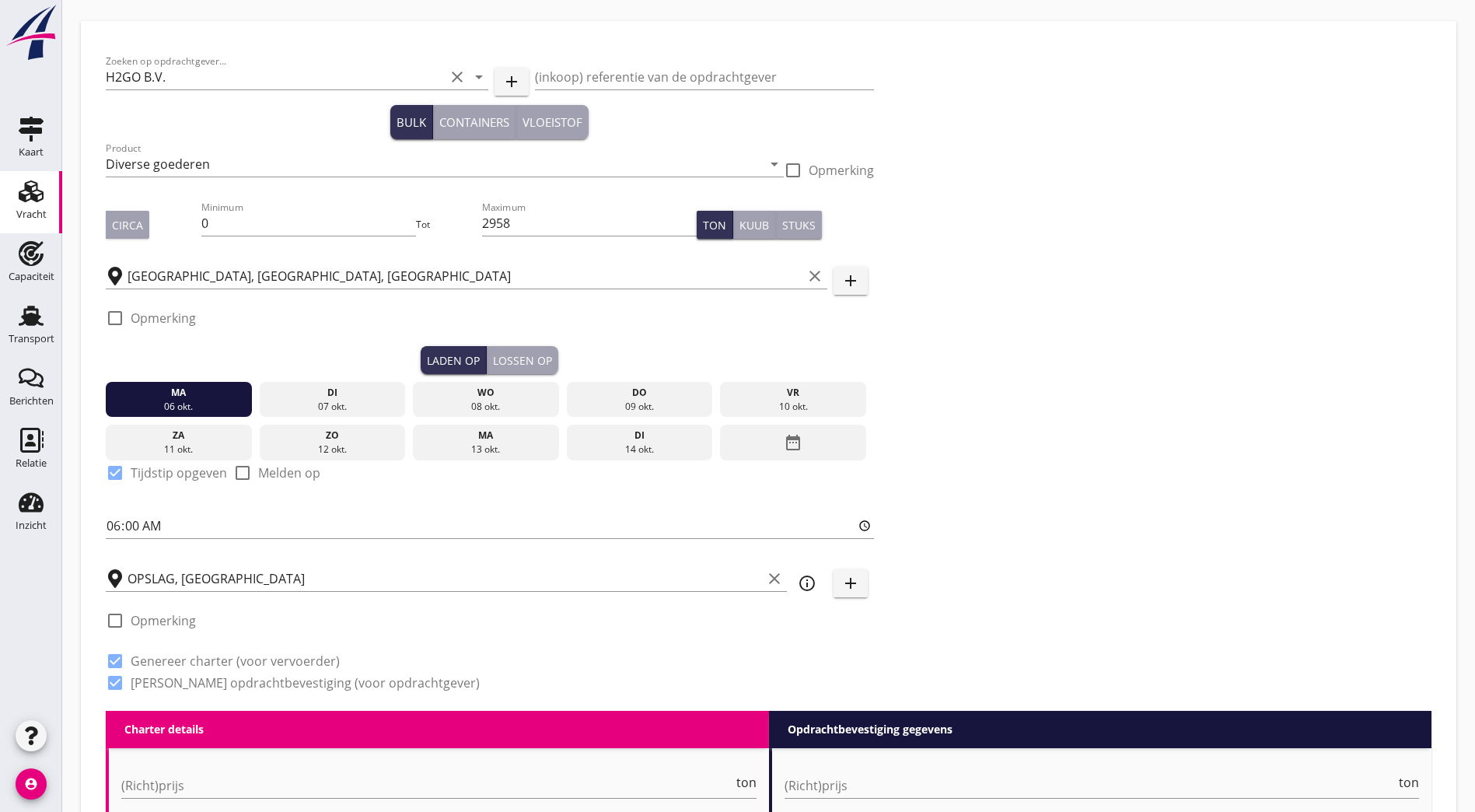
scroll to position [200, 0]
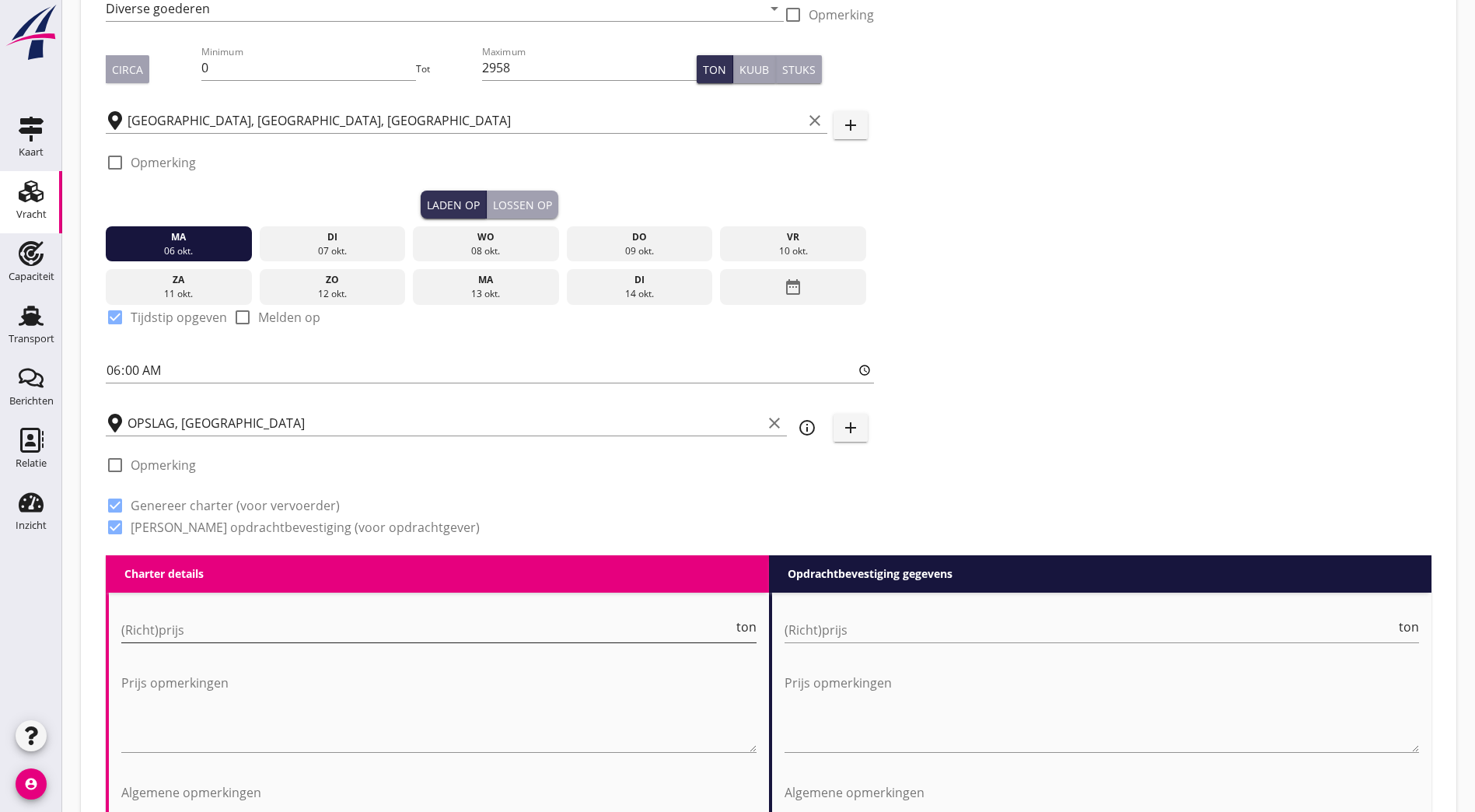
click at [219, 635] on input "(Richt)prijs" at bounding box center [427, 629] width 612 height 25
click at [406, 610] on div "(Richt)prijs ton" at bounding box center [439, 633] width 636 height 50
click at [396, 617] on input "(Richt)prijs" at bounding box center [427, 629] width 612 height 25
click at [455, 619] on input "(Richt)prijs" at bounding box center [427, 629] width 612 height 25
type input "369.75"
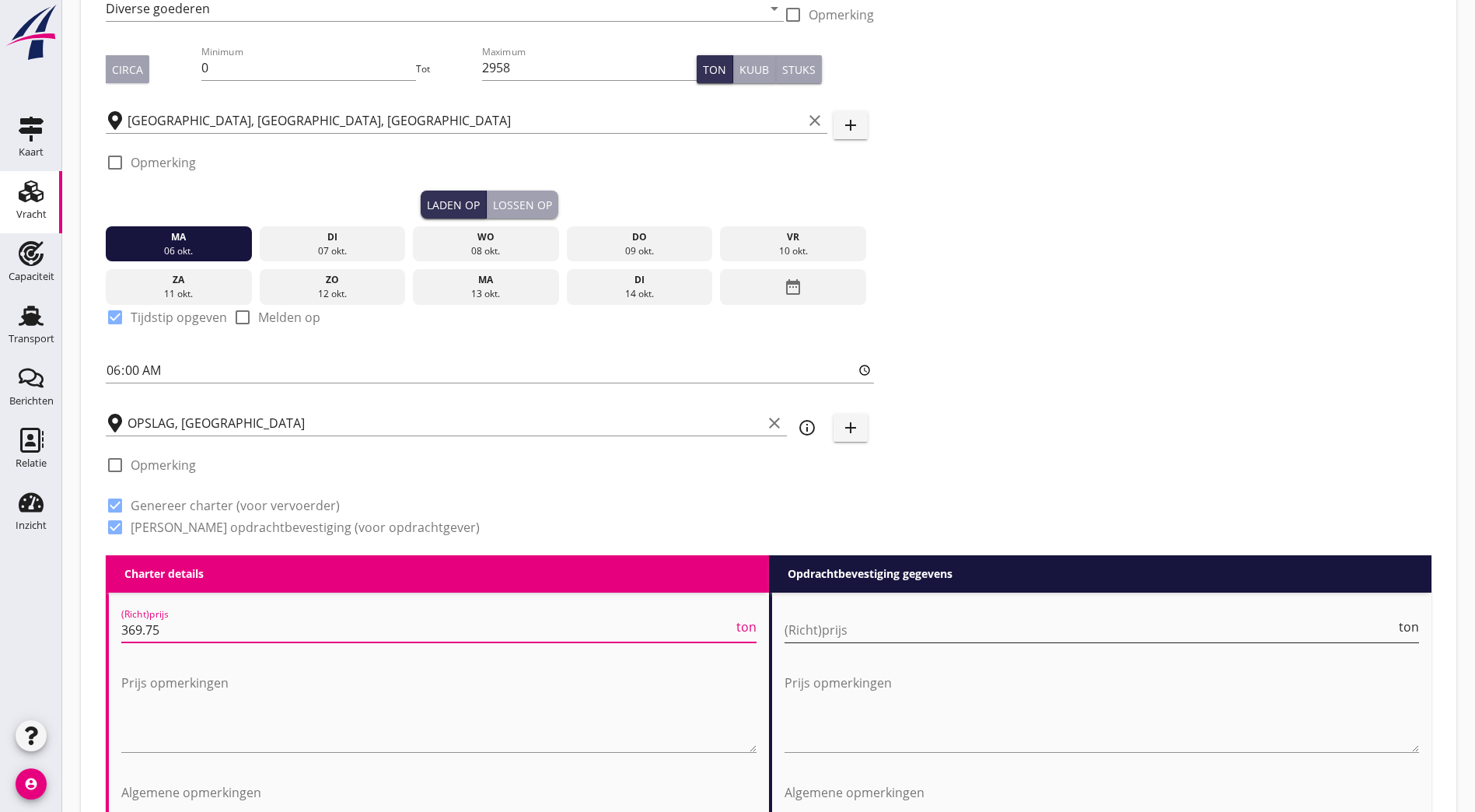
click at [866, 634] on input "(Richt)prijs" at bounding box center [1091, 629] width 612 height 25
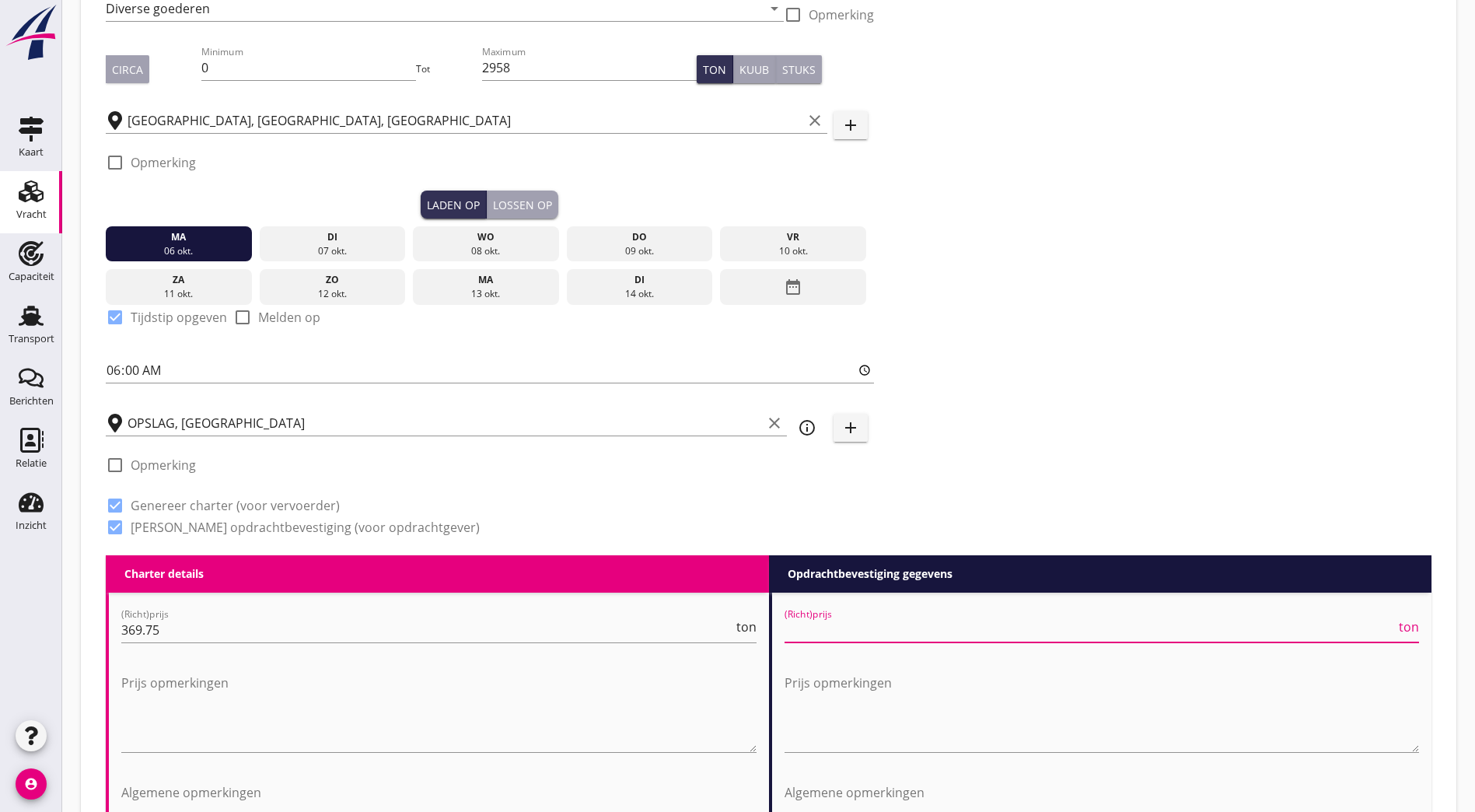
click at [977, 627] on input "(Richt)prijs" at bounding box center [1091, 629] width 612 height 25
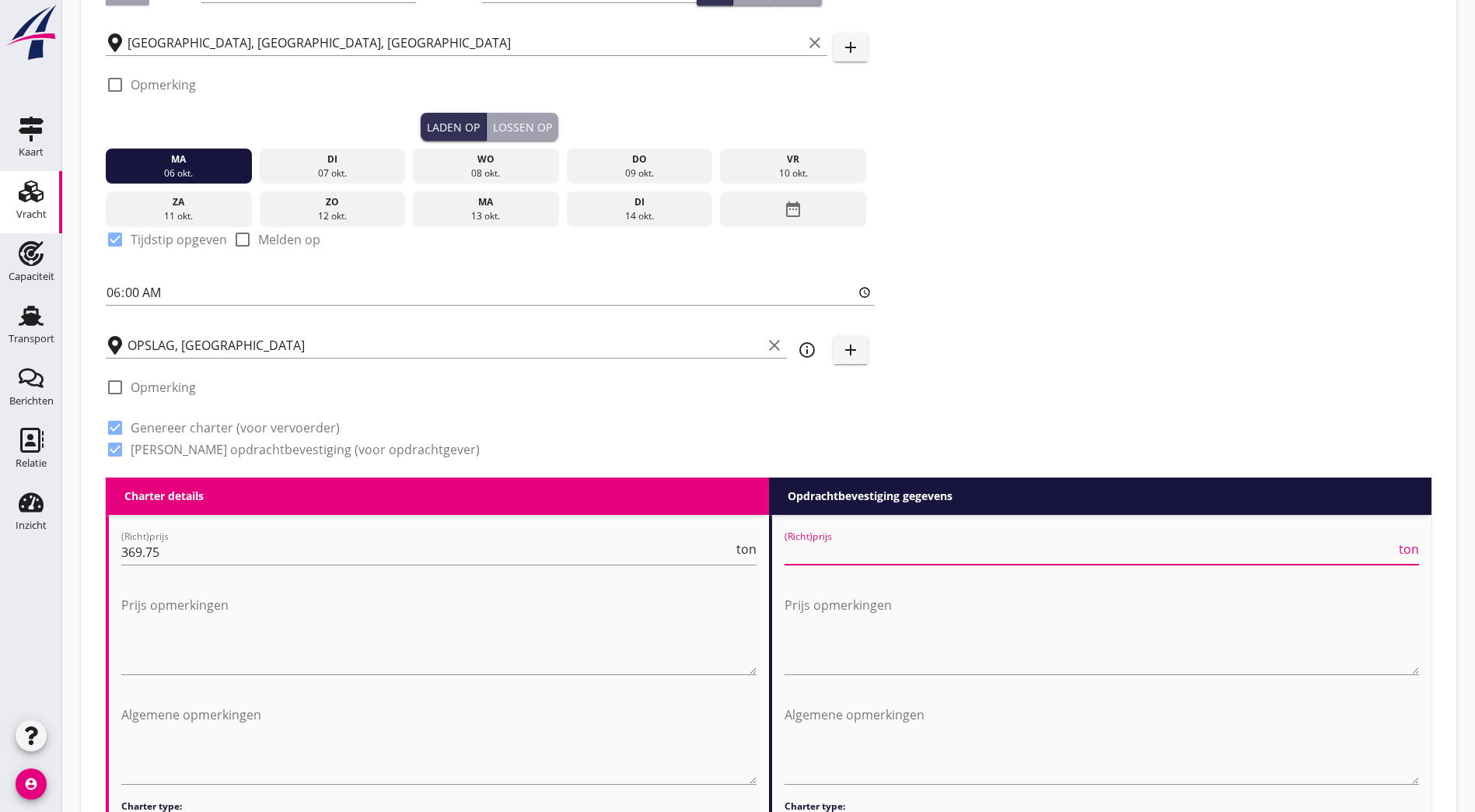
click at [1412, 544] on span "ton" at bounding box center [1409, 549] width 20 height 12
click at [1130, 548] on input "(Richt)prijs" at bounding box center [1089, 552] width 609 height 25
click at [1417, 548] on span "TEU" at bounding box center [1407, 549] width 24 height 12
click at [1417, 549] on span "m3" at bounding box center [1409, 549] width 18 height 12
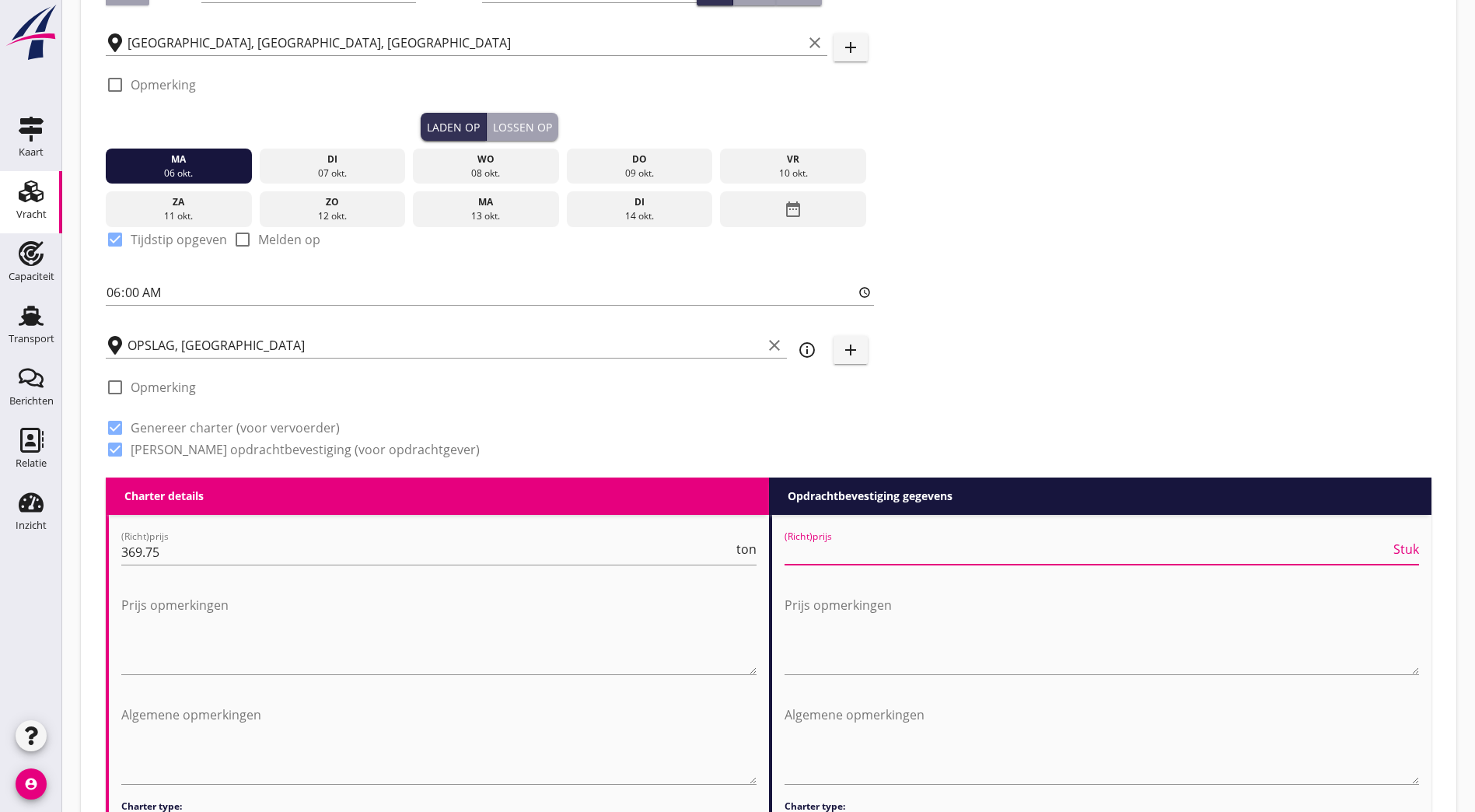
click at [972, 553] on input "(Richt)prijs" at bounding box center [1088, 552] width 607 height 25
click at [1408, 549] on span "Stuk" at bounding box center [1406, 549] width 25 height 12
click at [1410, 550] on span "ton" at bounding box center [1409, 549] width 20 height 12
click at [1413, 550] on span "TEU" at bounding box center [1407, 549] width 24 height 12
click at [1413, 550] on span "m3" at bounding box center [1409, 549] width 18 height 12
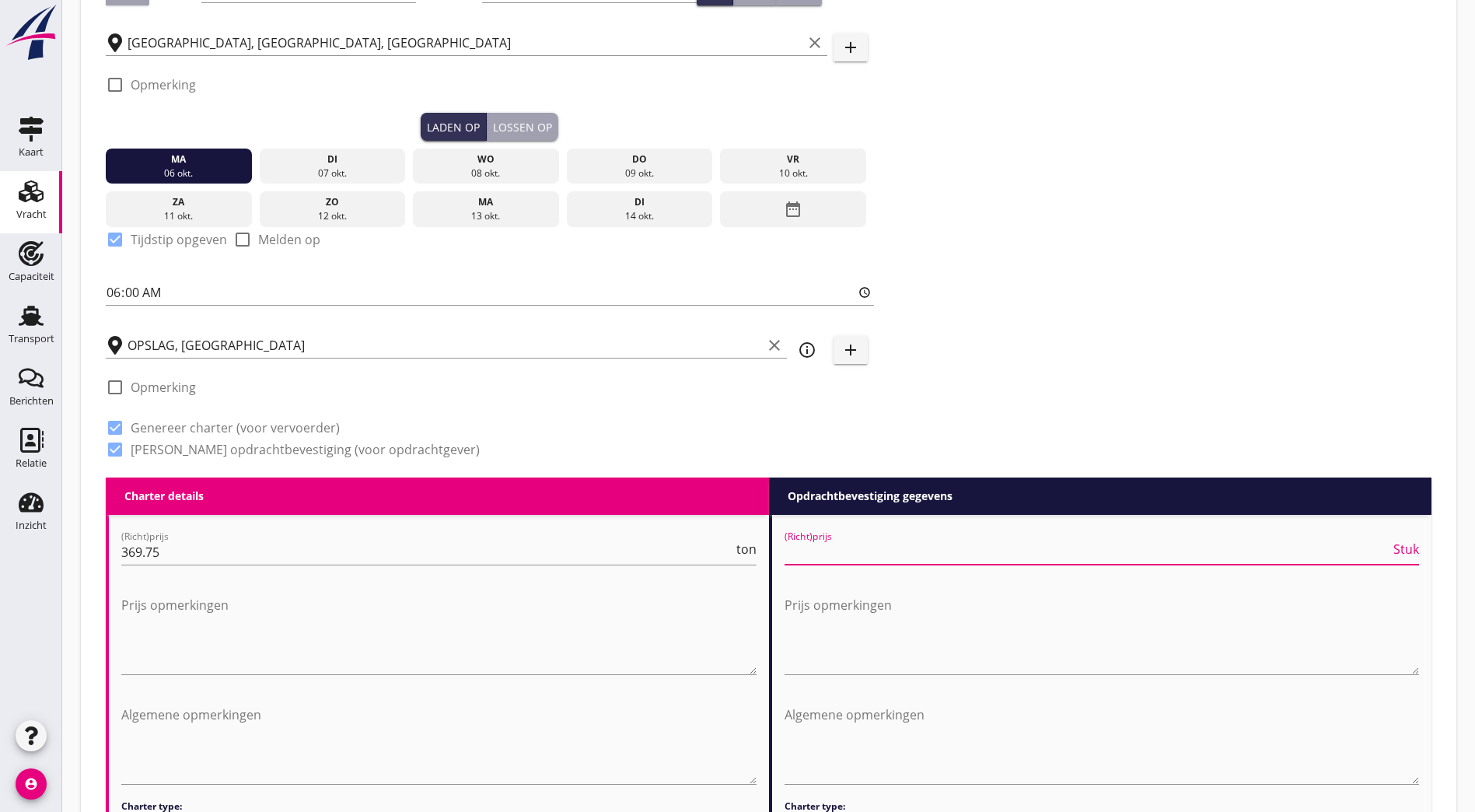
click at [1413, 550] on span "Stuk" at bounding box center [1406, 549] width 25 height 12
click at [1413, 550] on span "TEU" at bounding box center [1407, 549] width 24 height 12
click at [1412, 550] on span "m3" at bounding box center [1409, 549] width 18 height 12
click at [1413, 547] on span "Stuk" at bounding box center [1406, 549] width 25 height 12
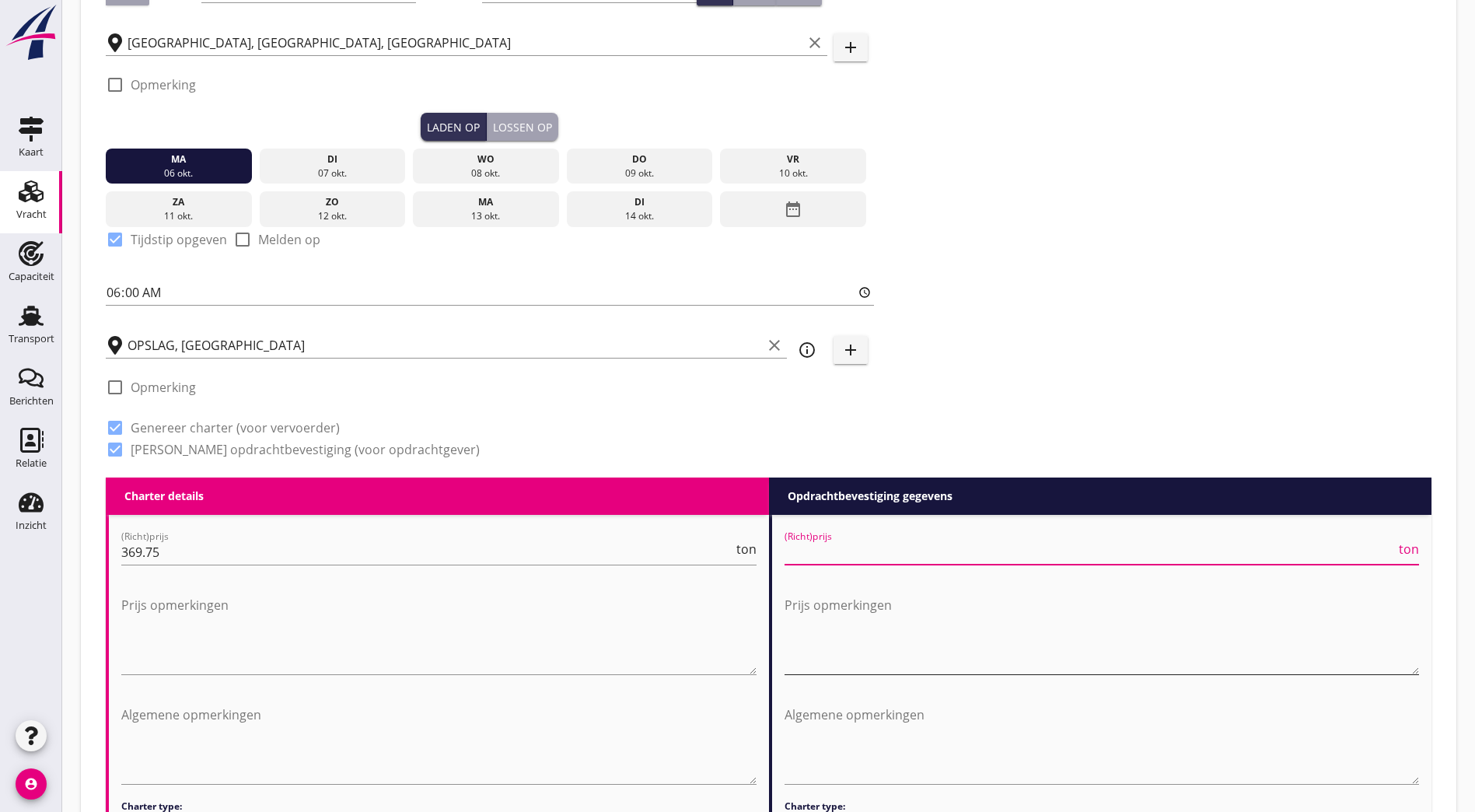
click at [1004, 624] on textarea "Prijs opmerkingen" at bounding box center [1102, 633] width 636 height 82
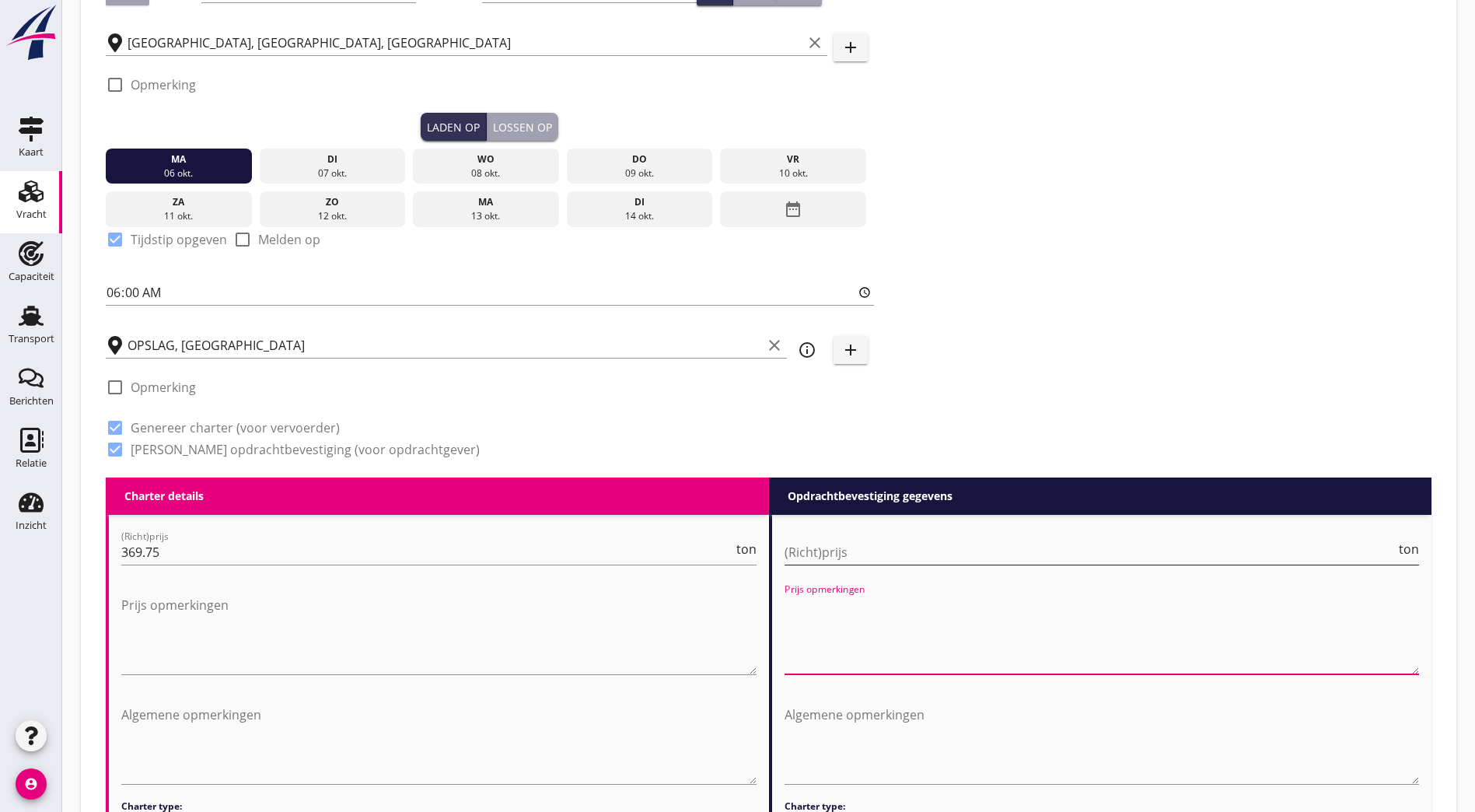
click at [975, 547] on input "(Richt)prijs" at bounding box center [1091, 552] width 612 height 25
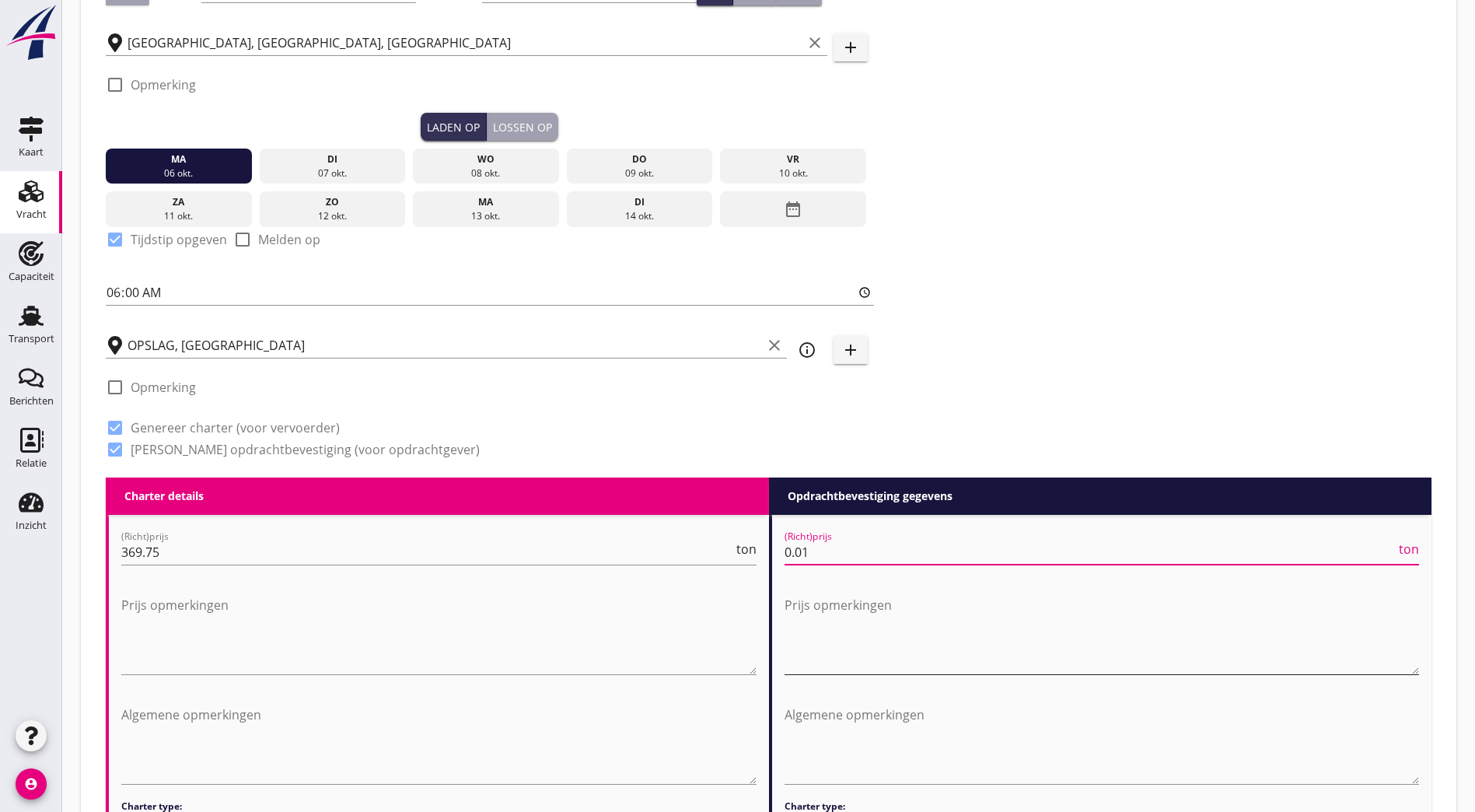
type input "0.01"
click at [982, 600] on textarea "Prijs opmerkingen" at bounding box center [1102, 633] width 636 height 82
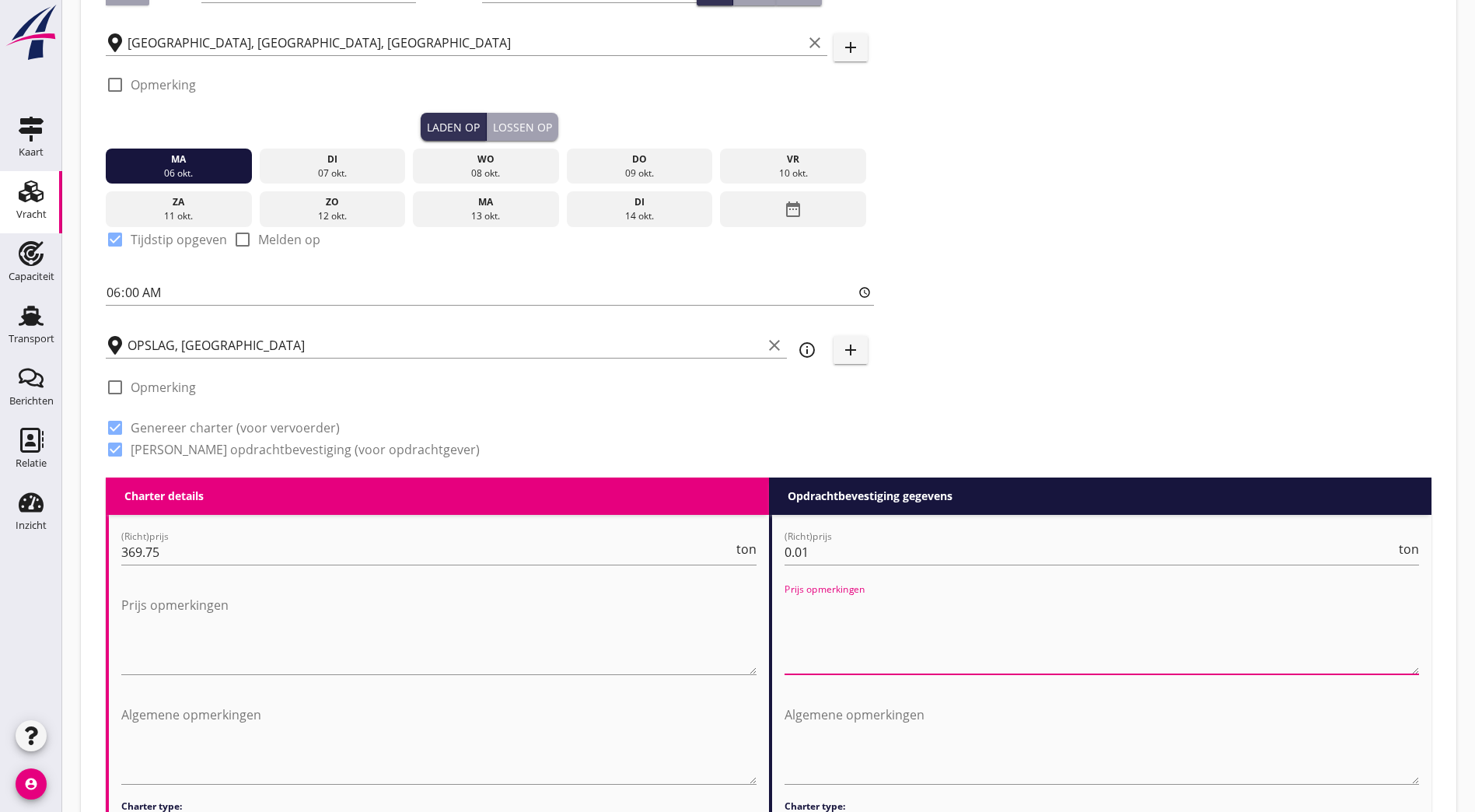
scroll to position [590, 0]
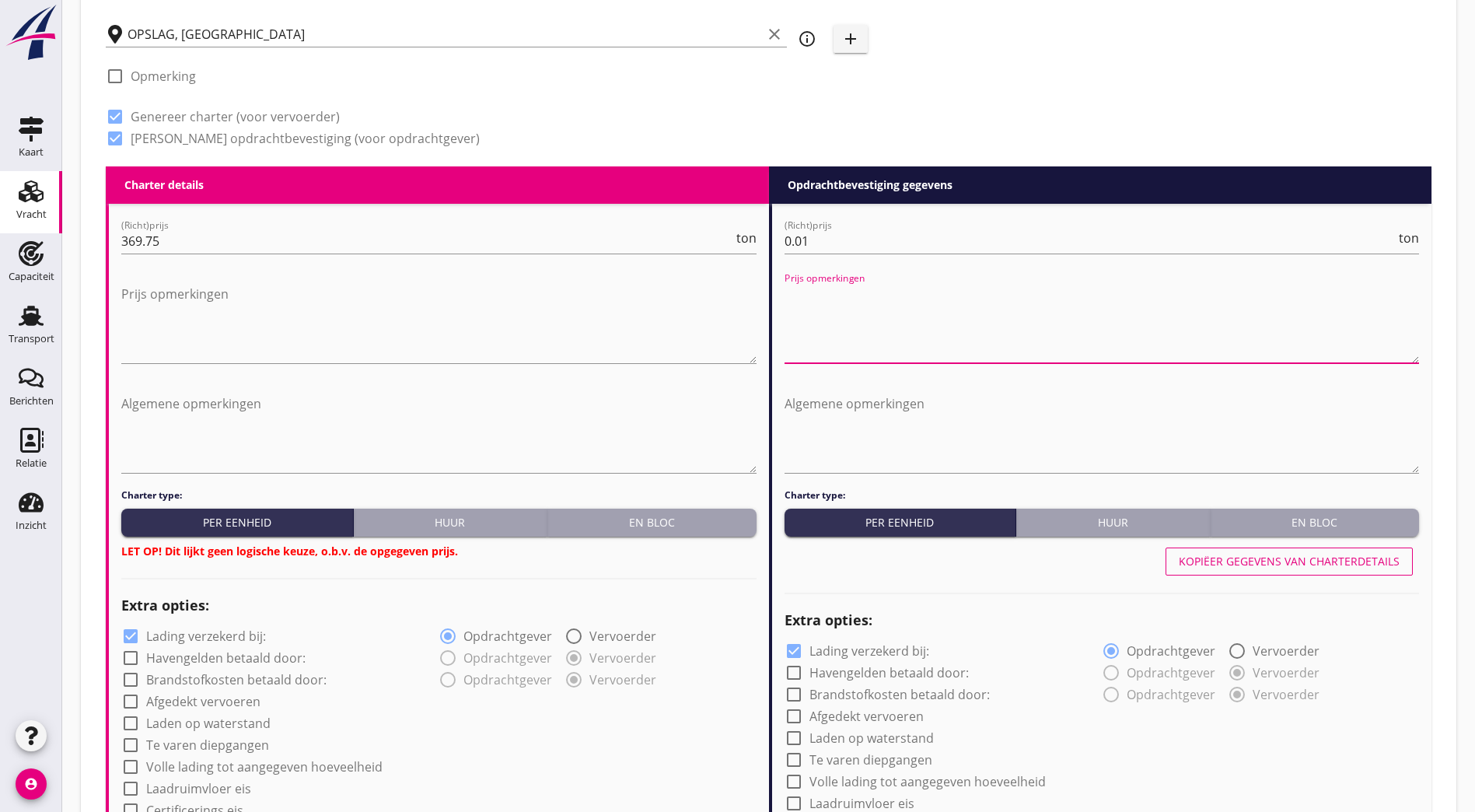
click at [907, 327] on textarea "Prijs opmerkingen" at bounding box center [1102, 322] width 636 height 82
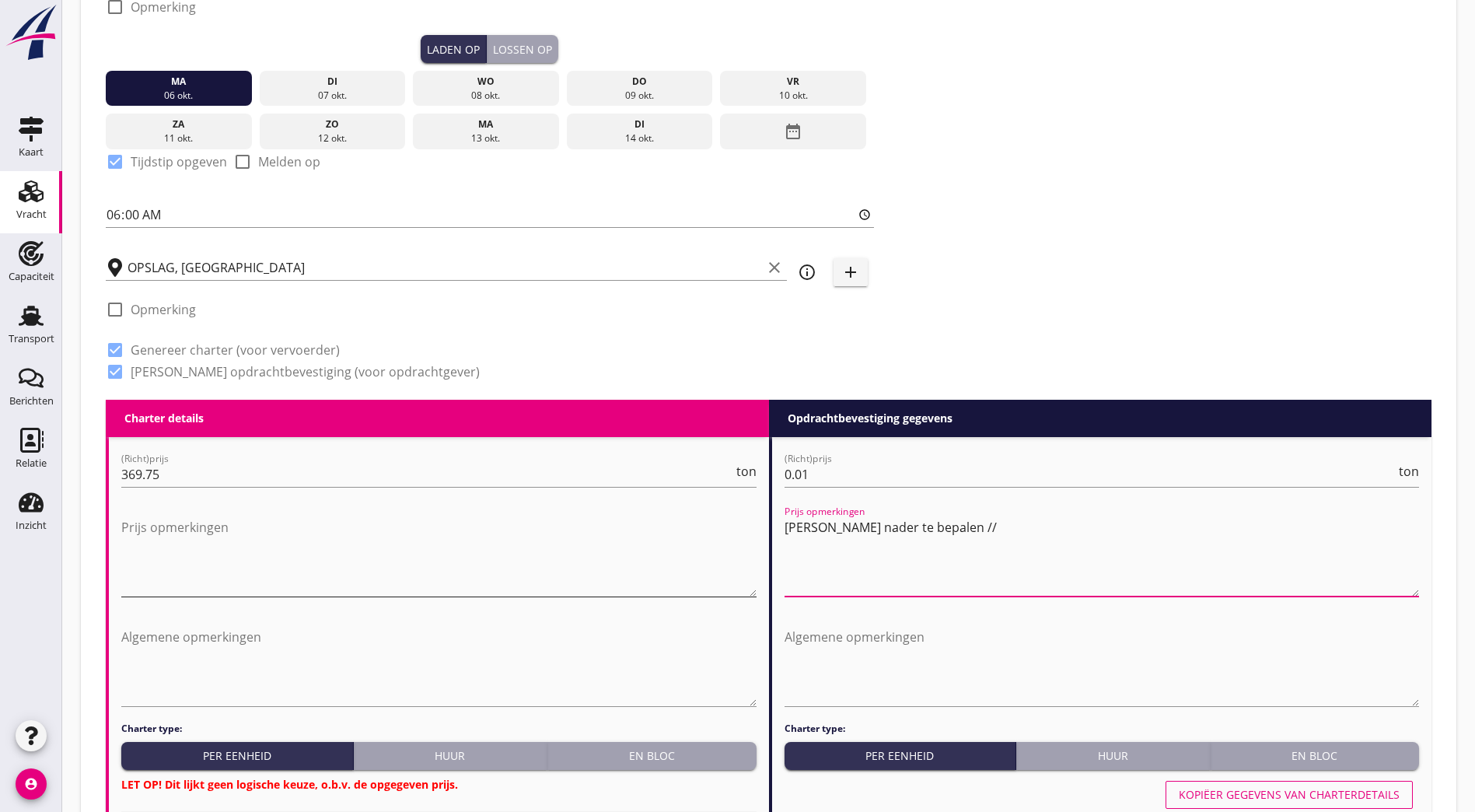
type textarea "Prijs nader te bepalen //"
click at [131, 517] on textarea "Prijs opmerkingen" at bounding box center [439, 555] width 636 height 82
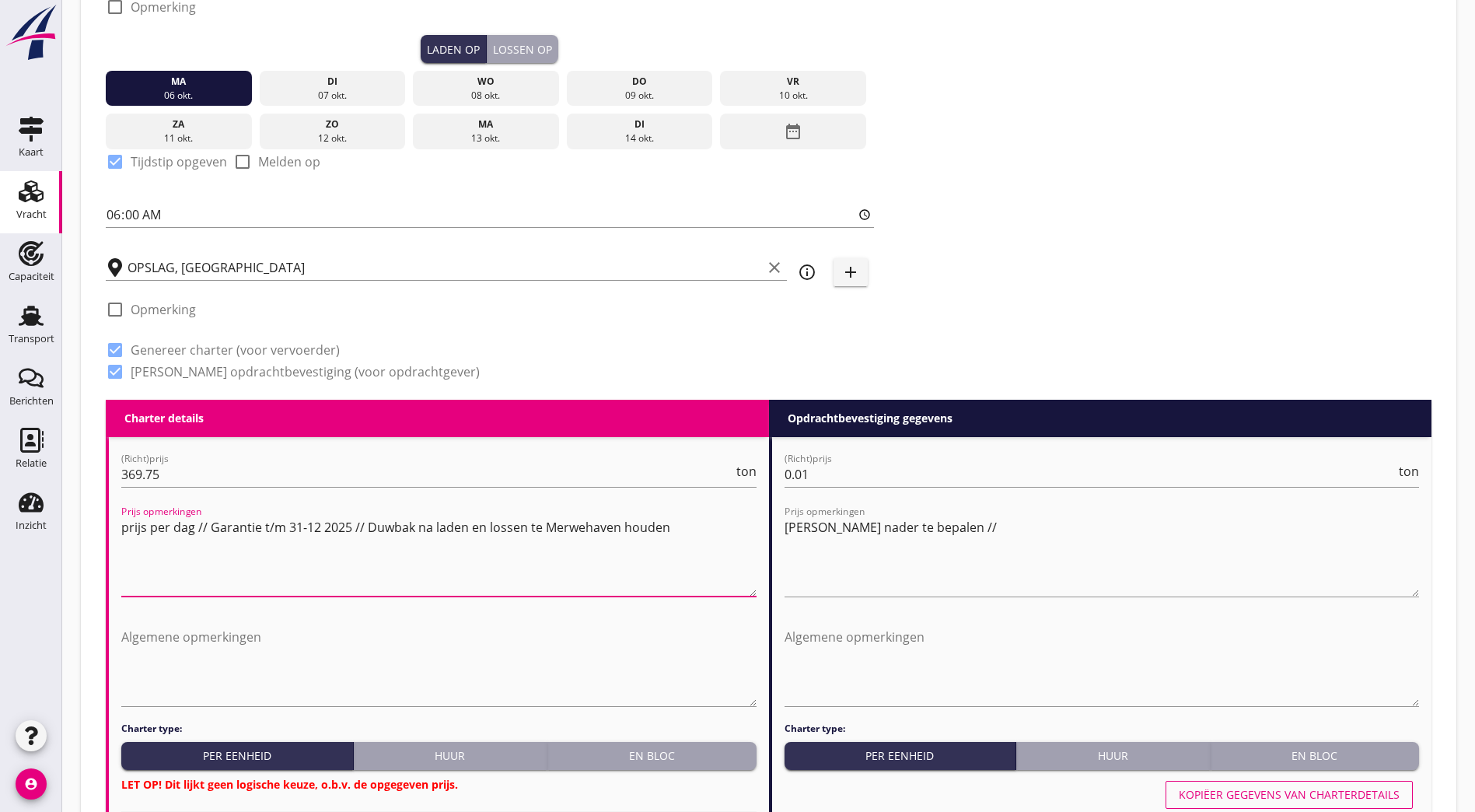
click at [542, 526] on textarea "prijs per dag // Garantie t/m 31-12 2025 // Duwbak na laden en lossen te Merweh…" at bounding box center [439, 555] width 636 height 82
click at [536, 526] on textarea "prijs per dag // Garantie t/m 31-12 2025 // Duwbak na laden en lossen te Merweh…" at bounding box center [439, 555] width 636 height 82
click at [538, 524] on textarea "prijs per dag // Garantie t/m 31-12 2025 // Duwbak na laden en lossen te Merweh…" at bounding box center [439, 555] width 636 height 82
click at [708, 523] on textarea "prijs per dag // Garantie t/m 31-12 2025 // Duwbak na laden en lossen te Merweh…" at bounding box center [439, 555] width 636 height 82
drag, startPoint x: 715, startPoint y: 526, endPoint x: -11, endPoint y: 388, distance: 739.0
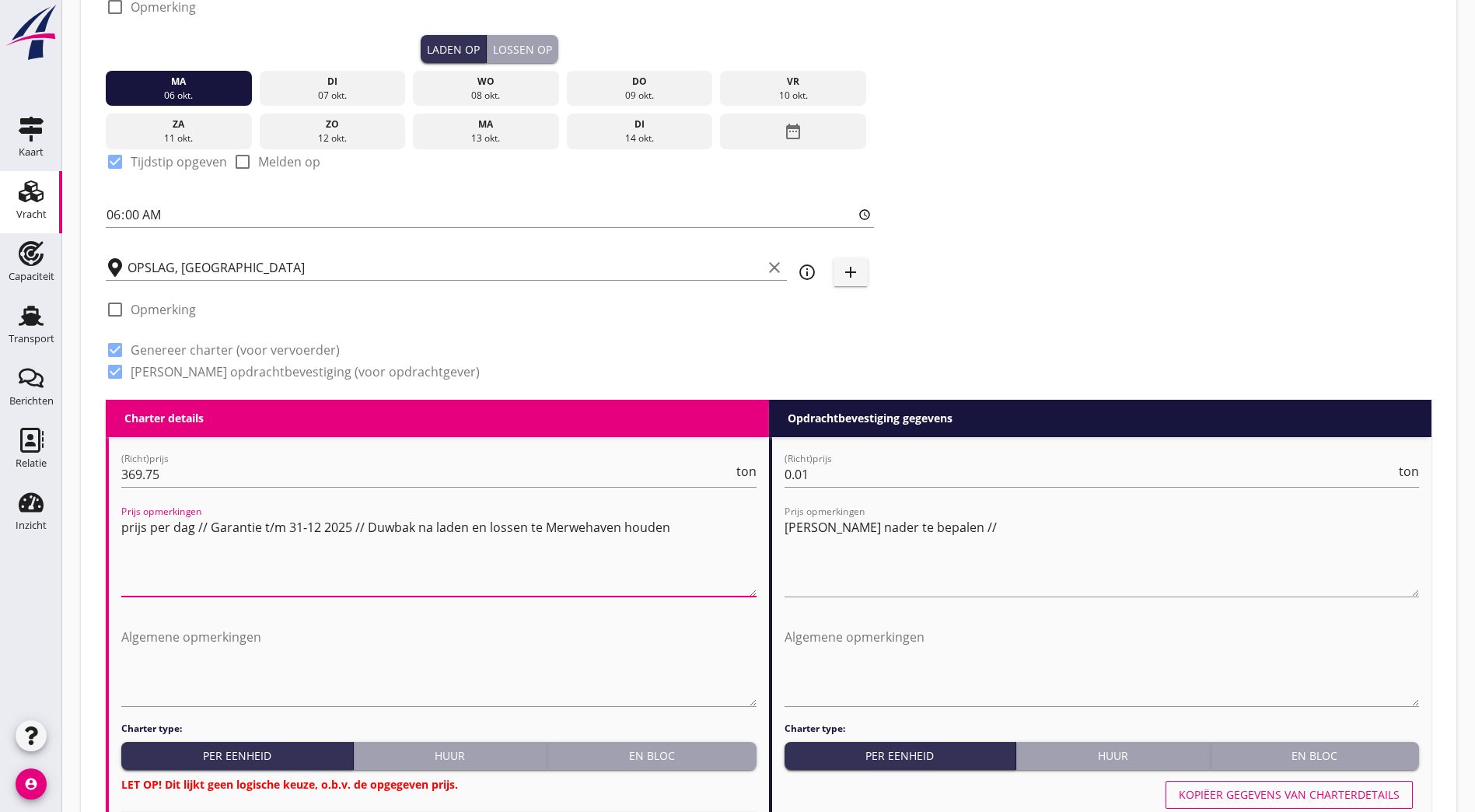
click at [0, 388] on html "Na vrachtbrief datum Na ontvangst factuur en vrachtdocumenten Na factuurdatum N…" at bounding box center [738, 815] width 1475 height 2341
click at [697, 518] on textarea "prijs per dag // Garantie t/m 31-12 2025 // Duwbak na laden en lossen te Merweh…" at bounding box center [439, 555] width 636 height 82
drag, startPoint x: 539, startPoint y: 524, endPoint x: 559, endPoint y: 532, distance: 21.5
click at [539, 523] on textarea "prijs per dag // Garantie t/m 31-12 2025 // Duwbak na laden en lossen te Merweh…" at bounding box center [439, 555] width 636 height 82
drag, startPoint x: 712, startPoint y: 521, endPoint x: 199, endPoint y: 537, distance: 513.2
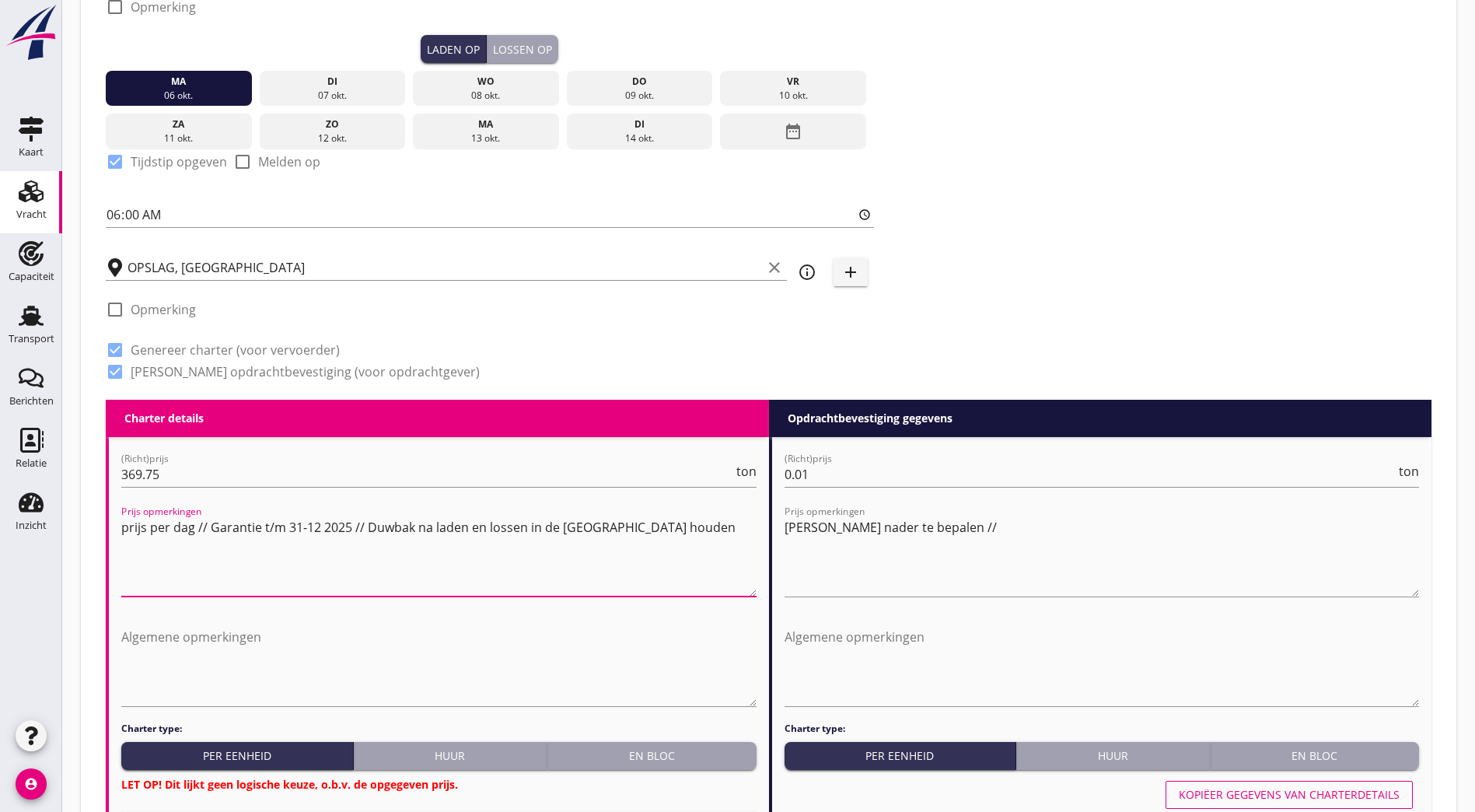
click at [199, 537] on textarea "prijs per dag // Garantie t/m 31-12 2025 // Duwbak na laden en lossen in de Mer…" at bounding box center [439, 555] width 636 height 82
type textarea "prijs per dag // Garantie t/m 31-12 2025 // Duwbak na laden en lossen in de Mer…"
click at [1027, 522] on textarea "Prijs nader te bepalen //" at bounding box center [1102, 555] width 636 height 82
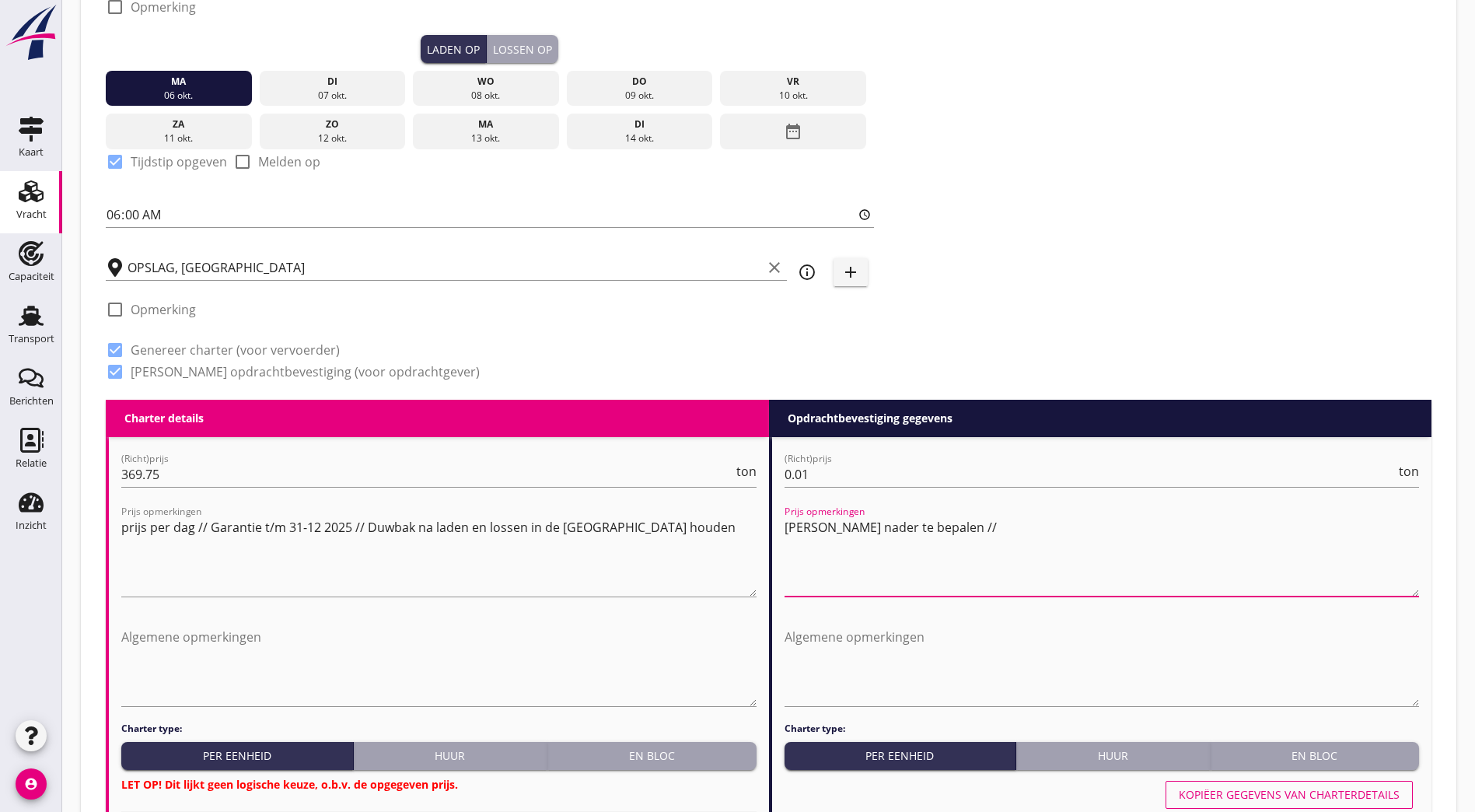
paste textarea "// Garantie t/m 31-12 2025 // Duwbak na laden en lossen in de Merwehaven houden"
click at [924, 522] on textarea "Prijs nader te bepalen // // Garantie t/m 31-12 2025 // Duwbak na laden en loss…" at bounding box center [1102, 555] width 636 height 82
drag, startPoint x: 1405, startPoint y: 517, endPoint x: 779, endPoint y: 523, distance: 626.0
type textarea "Prijs nader te bepalen // Garantie t/m 31-12 2025 // Duwbak na laden en lossen …"
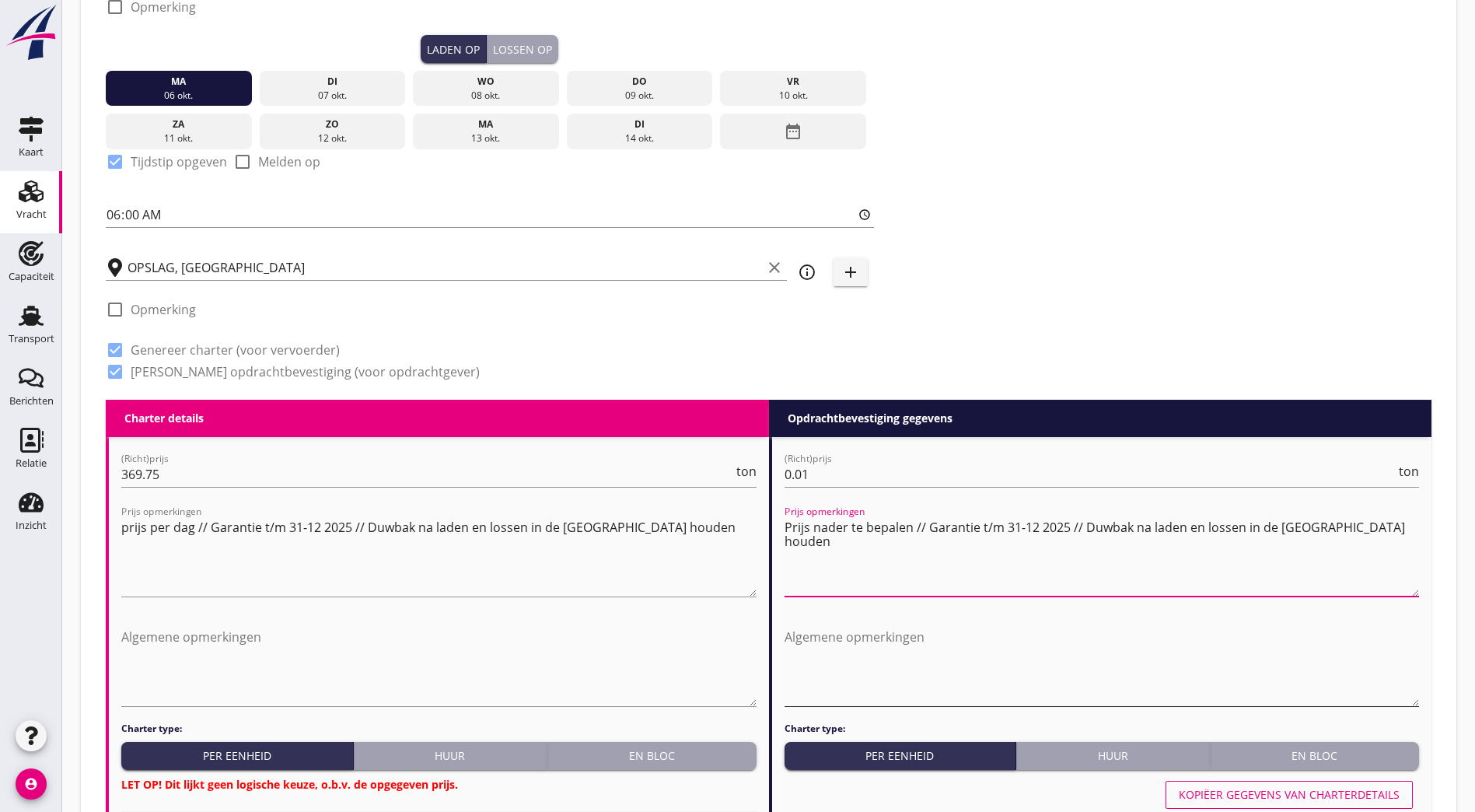
click at [1083, 657] on textarea "Algemene opmerkingen" at bounding box center [1102, 664] width 636 height 82
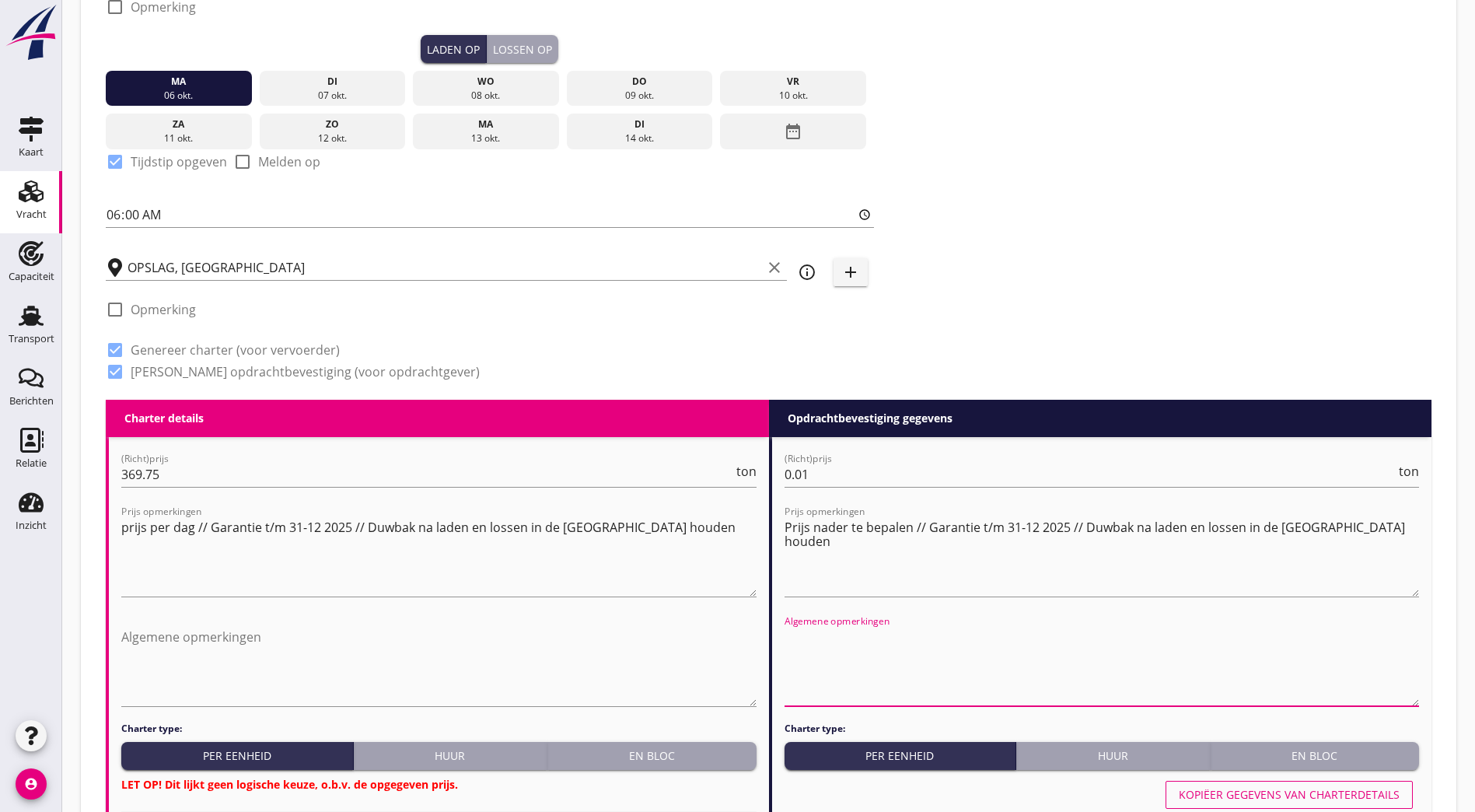
paste textarea "Prijs nader te bepalen // Garantie t/m 31-12 2025 // Duwbak na laden en lossen …"
type textarea "Prijs nader te bepalen // Garantie t/m 31-12 2025 // Duwbak na laden en lossen …"
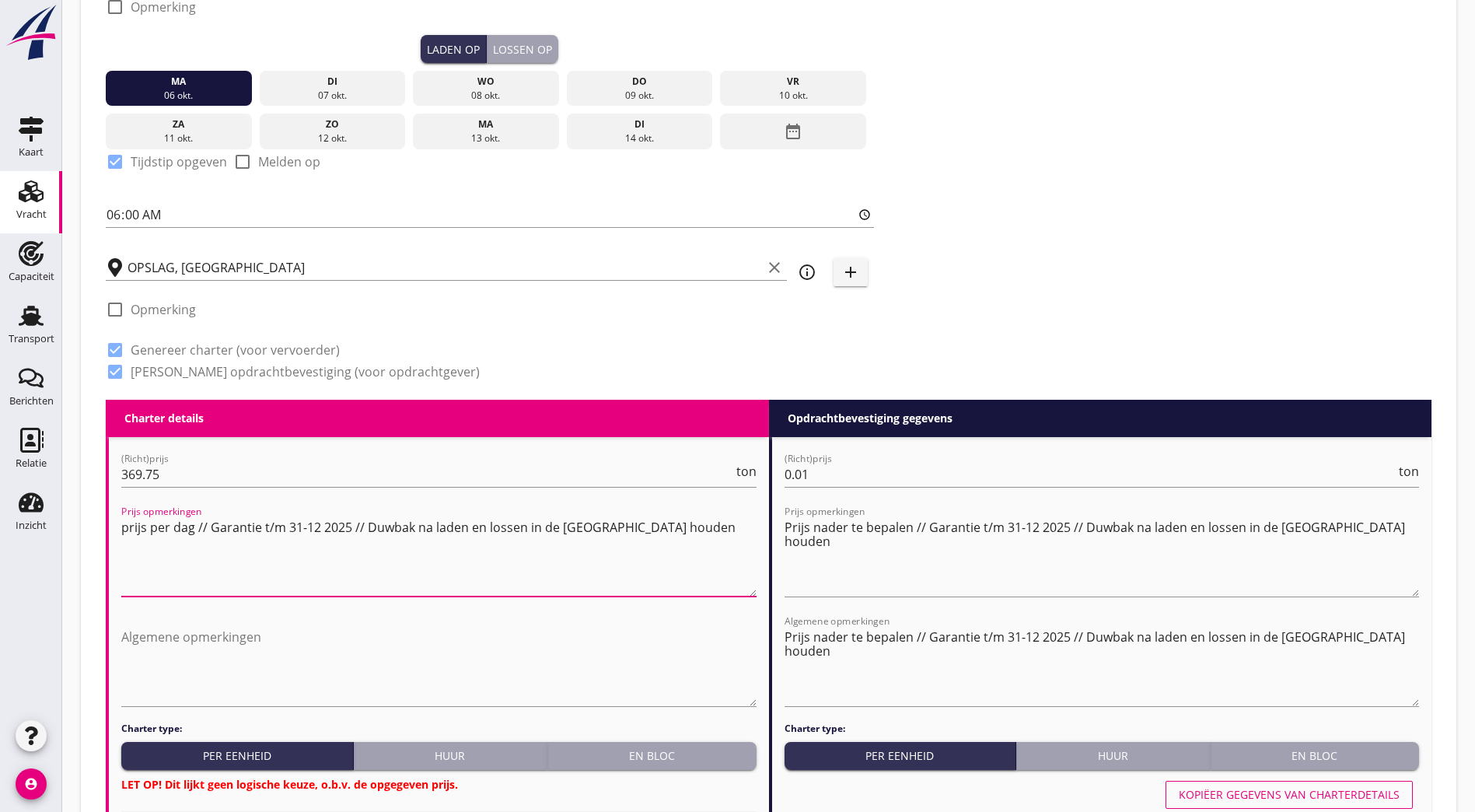
drag, startPoint x: 691, startPoint y: 523, endPoint x: 118, endPoint y: 528, distance: 573.0
click at [326, 649] on textarea "Algemene opmerkingen" at bounding box center [439, 664] width 636 height 82
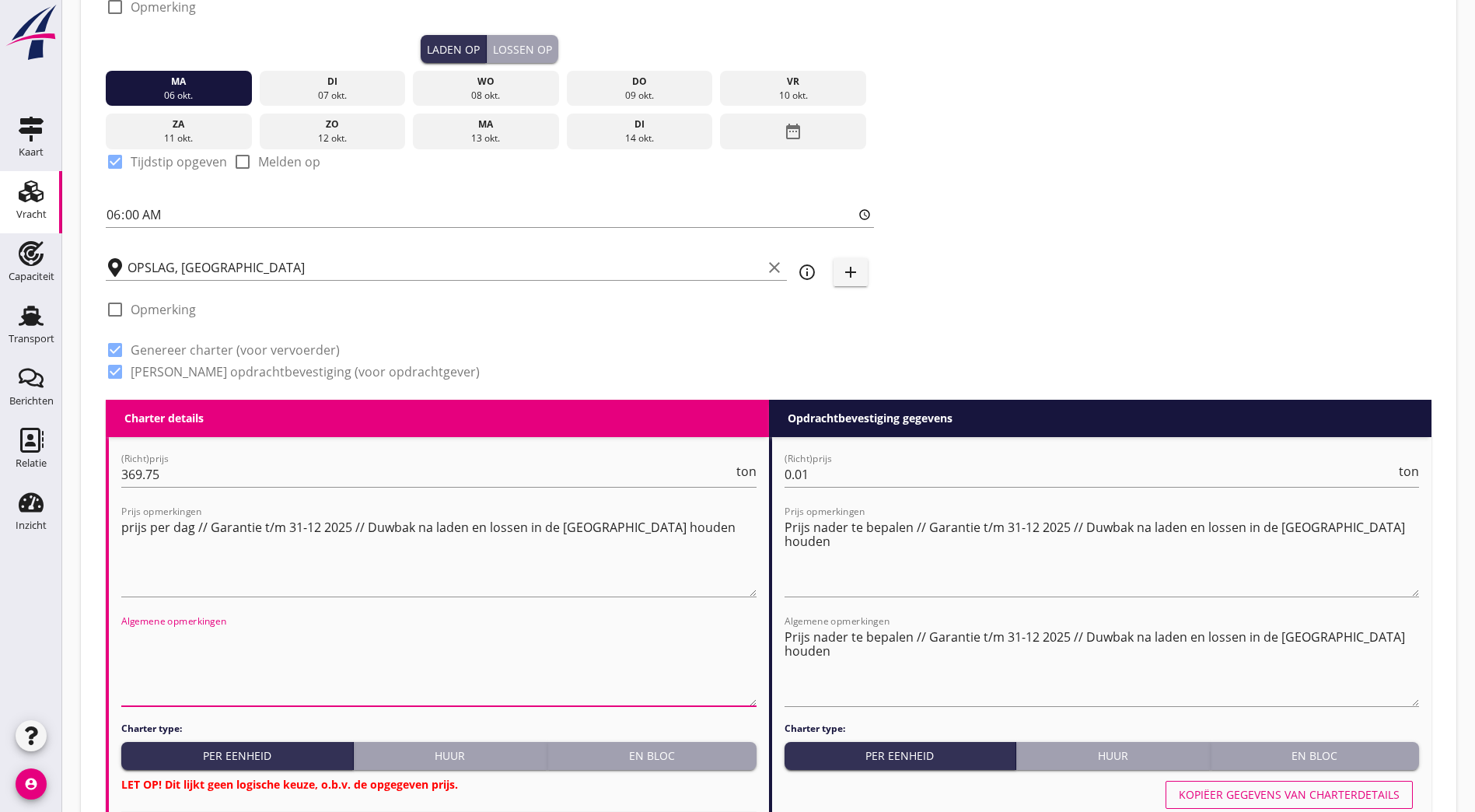
paste textarea "prijs per dag // Garantie t/m 31-12 2025 // Duwbak na laden en lossen in de Mer…"
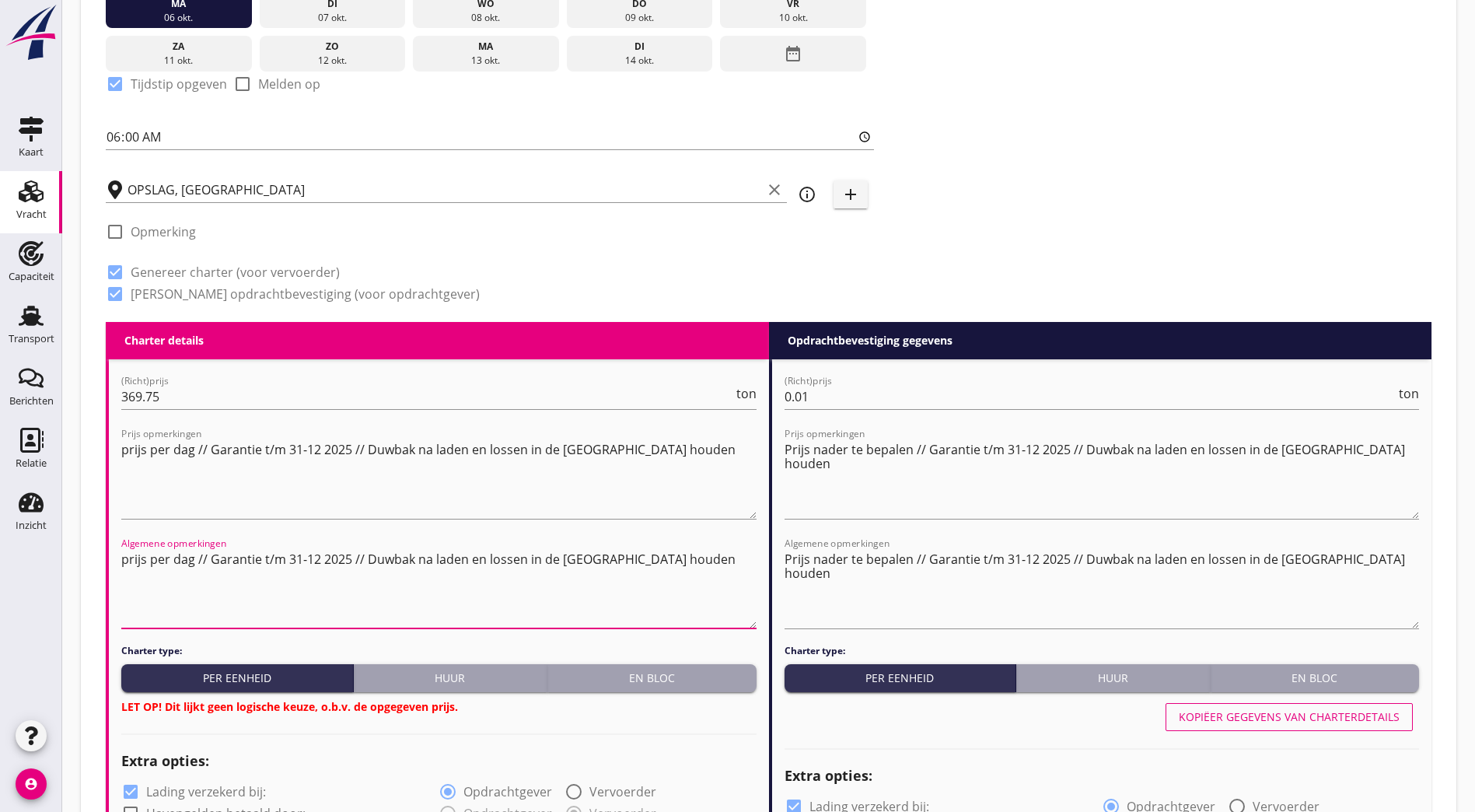
scroll to position [511, 0]
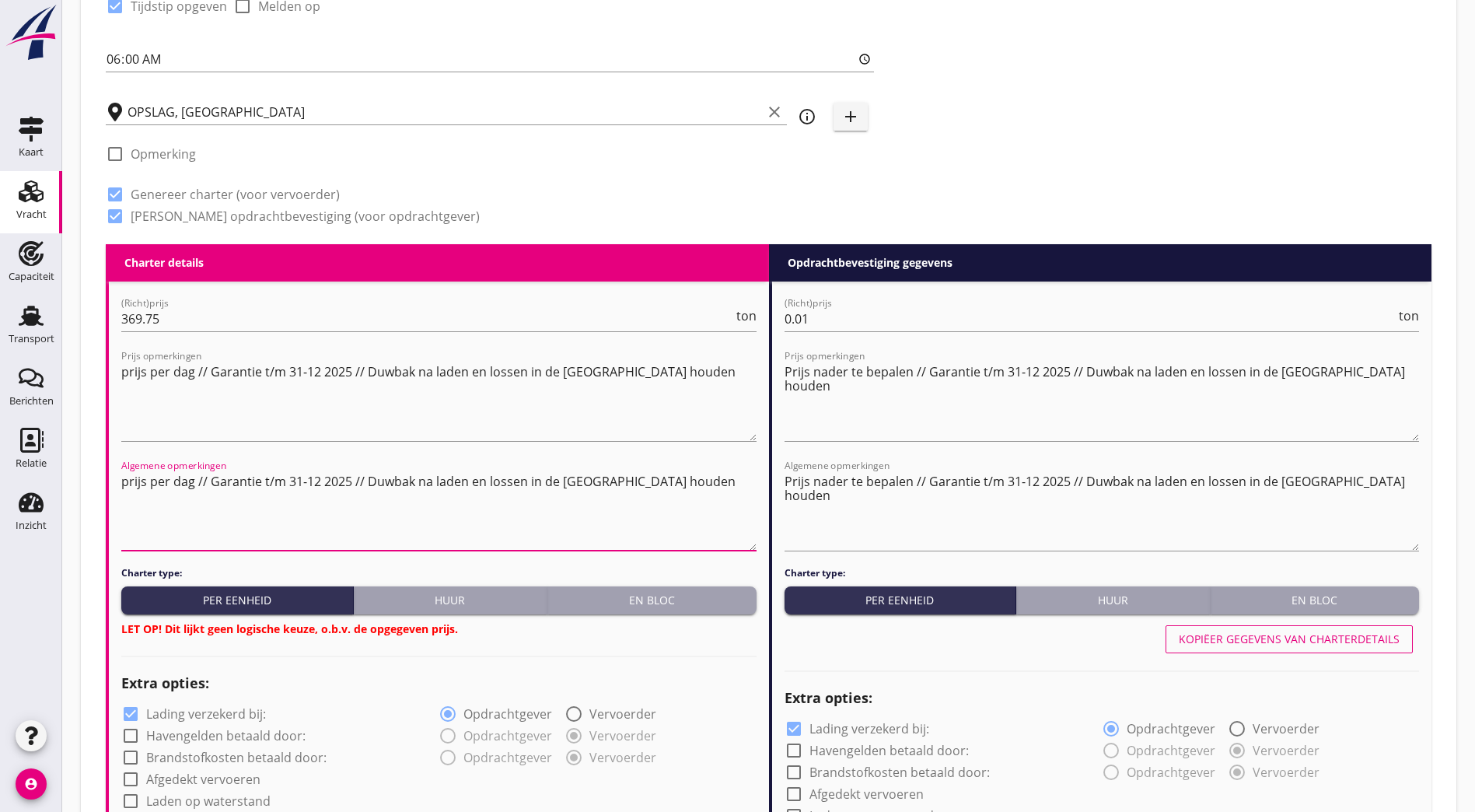
type textarea "prijs per dag // Garantie t/m 31-12 2025 // Duwbak na laden en lossen in de Mer…"
click at [425, 586] on button "Huur" at bounding box center [451, 600] width 194 height 28
radio input "true"
radio input "false"
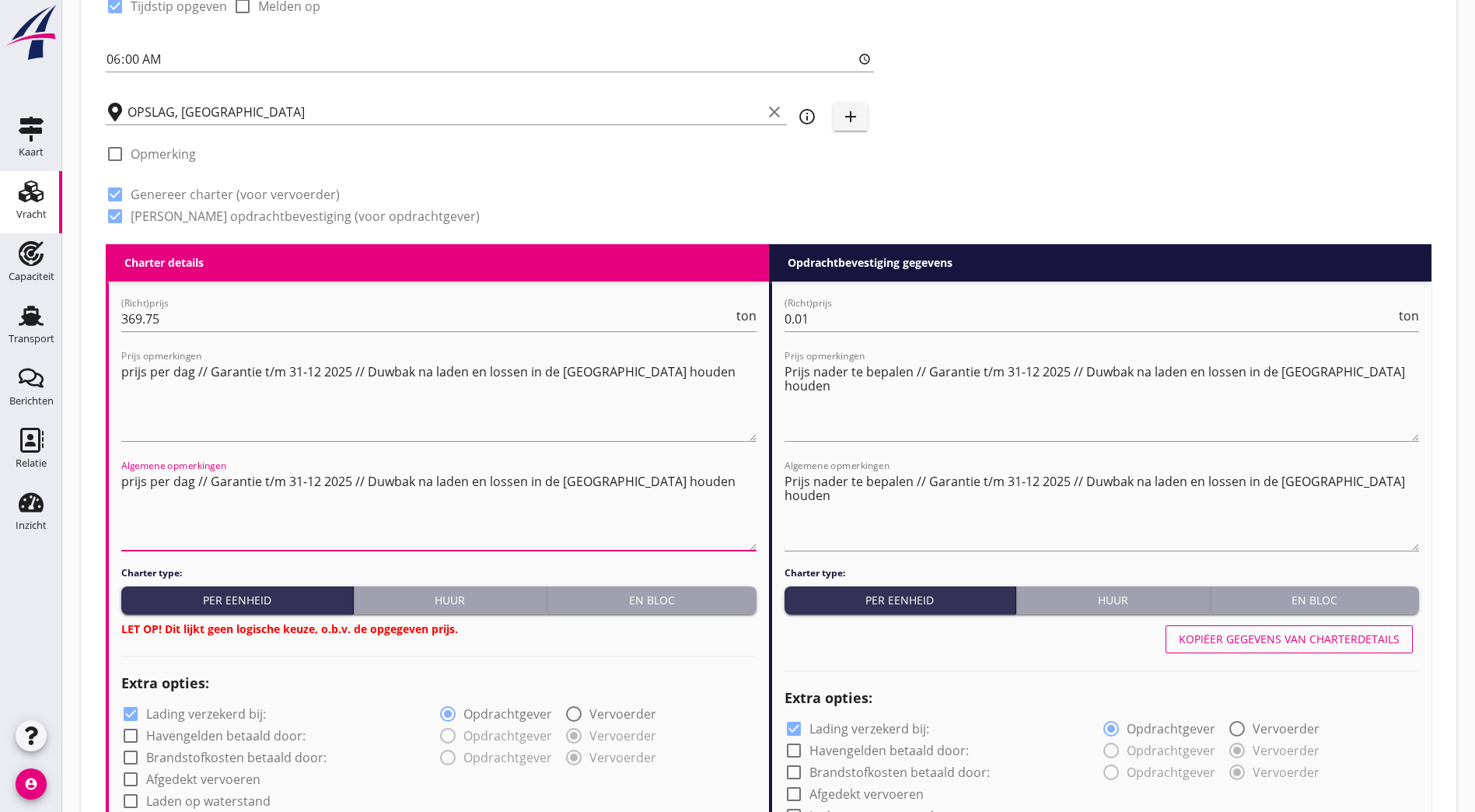
radio input "true"
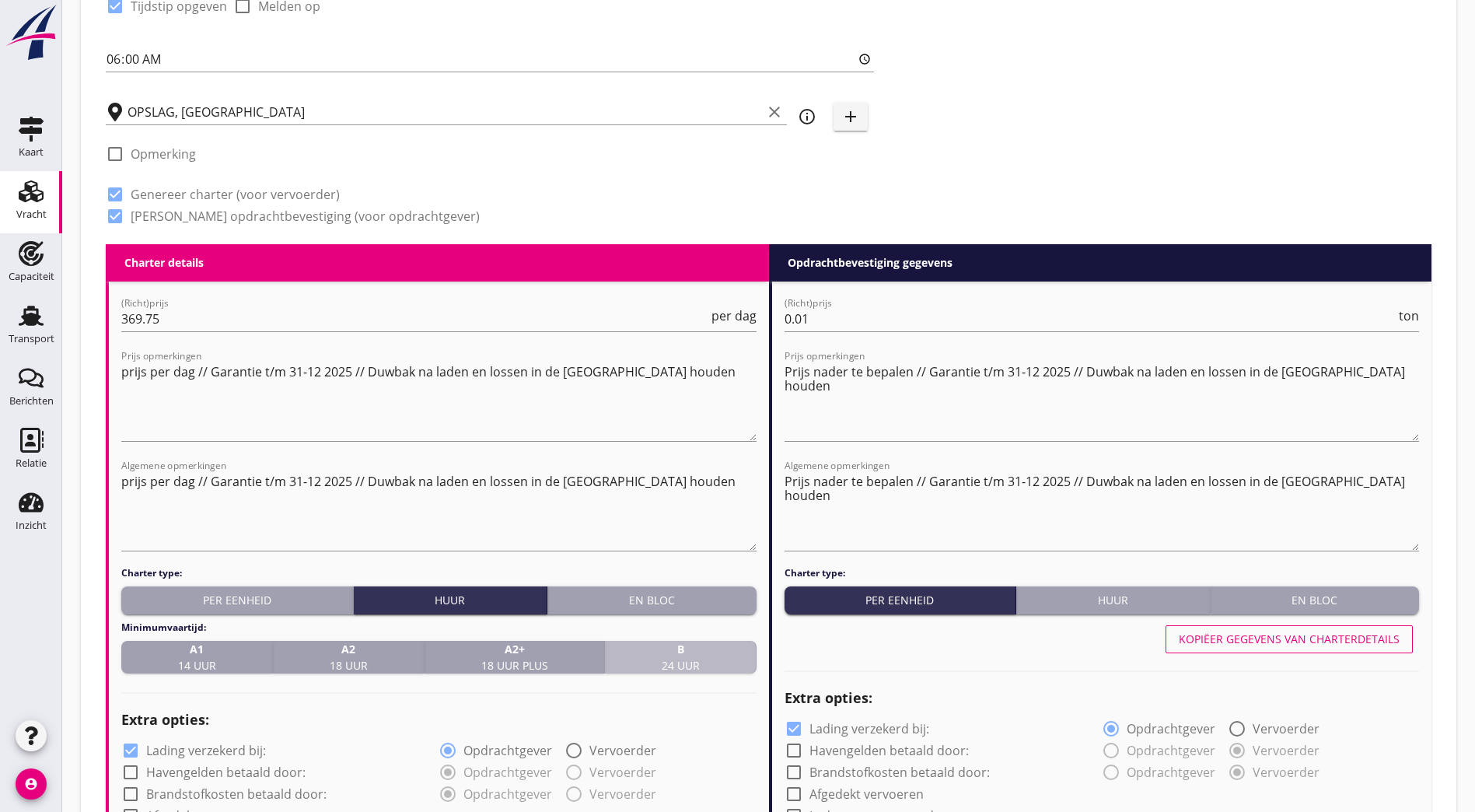
click at [668, 658] on span "B 24 uur" at bounding box center [680, 656] width 38 height 33
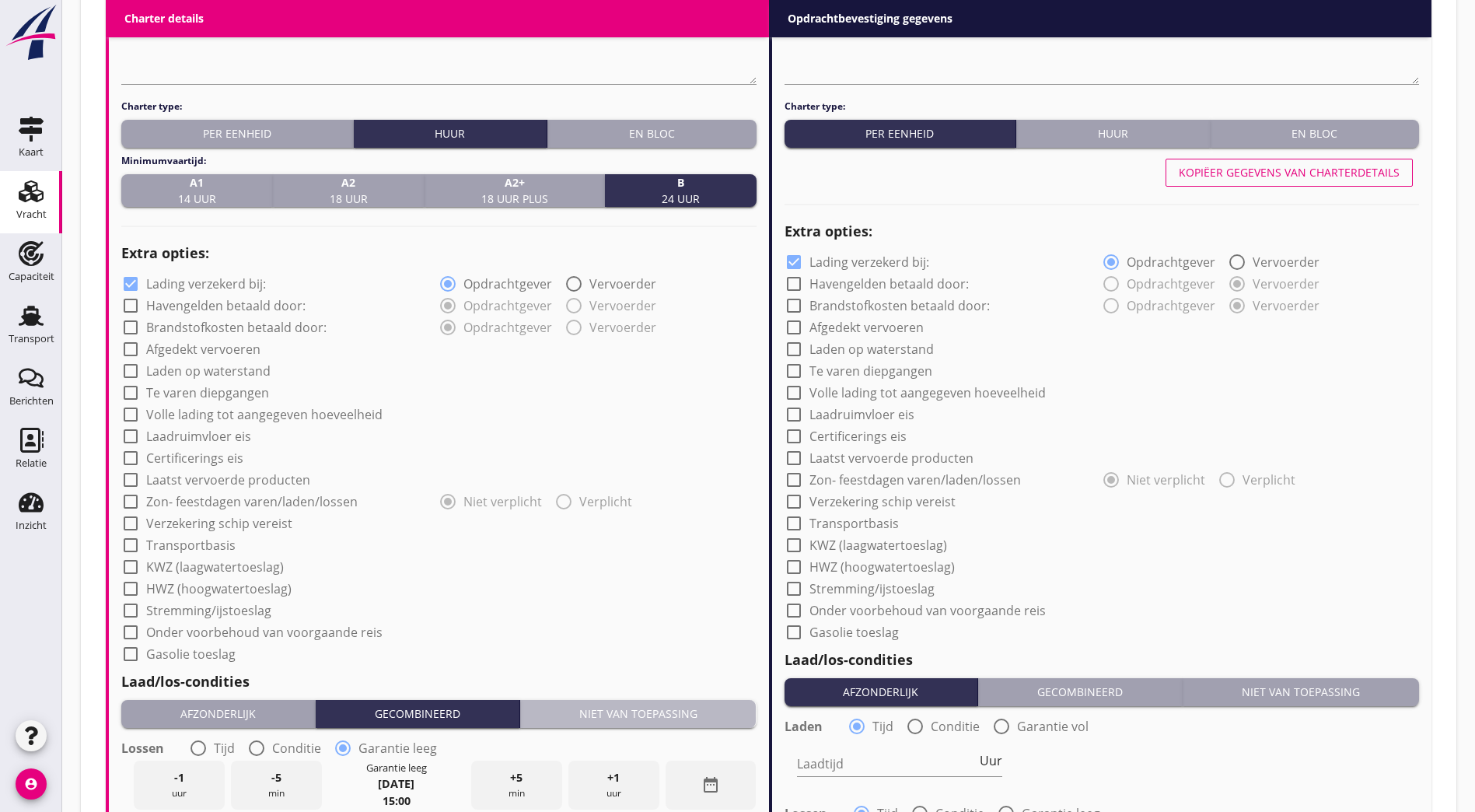
click at [629, 700] on button "Niet van toepassing" at bounding box center [638, 714] width 236 height 28
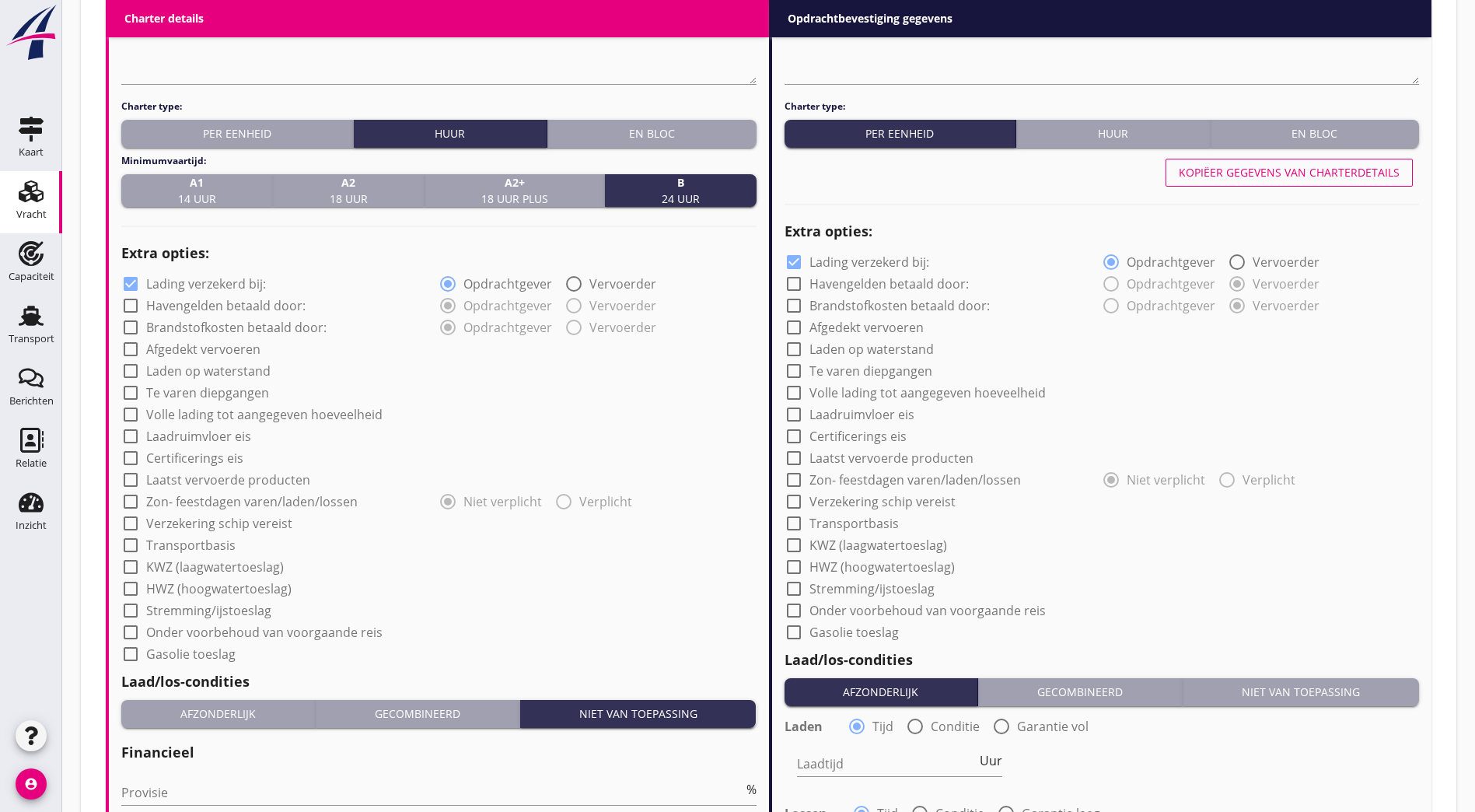
scroll to position [1134, 0]
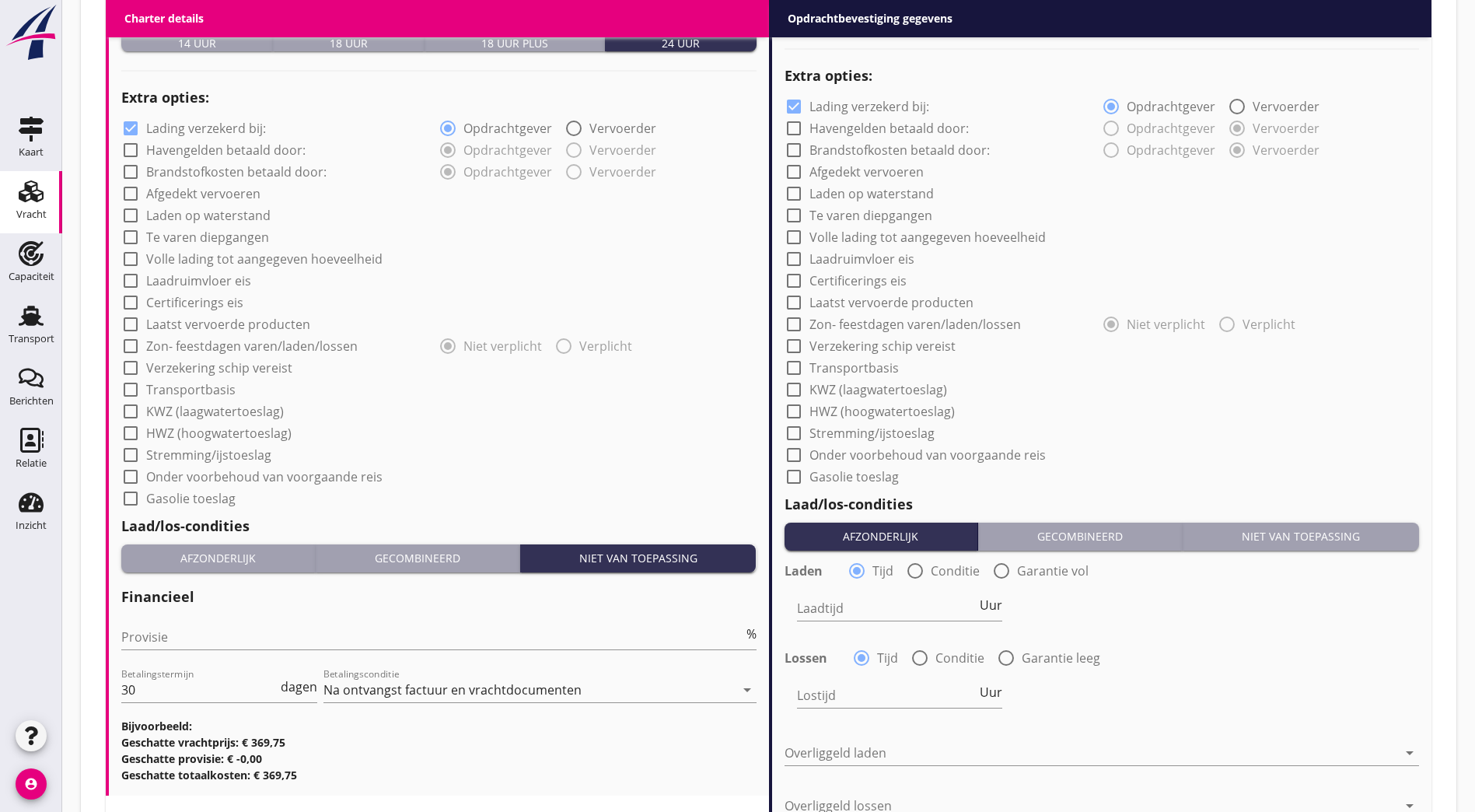
click at [198, 185] on label "Afgedekt vervoeren" at bounding box center [203, 193] width 114 height 16
checkbox input "true"
click at [213, 544] on button "Afzonderlijk" at bounding box center [218, 558] width 194 height 28
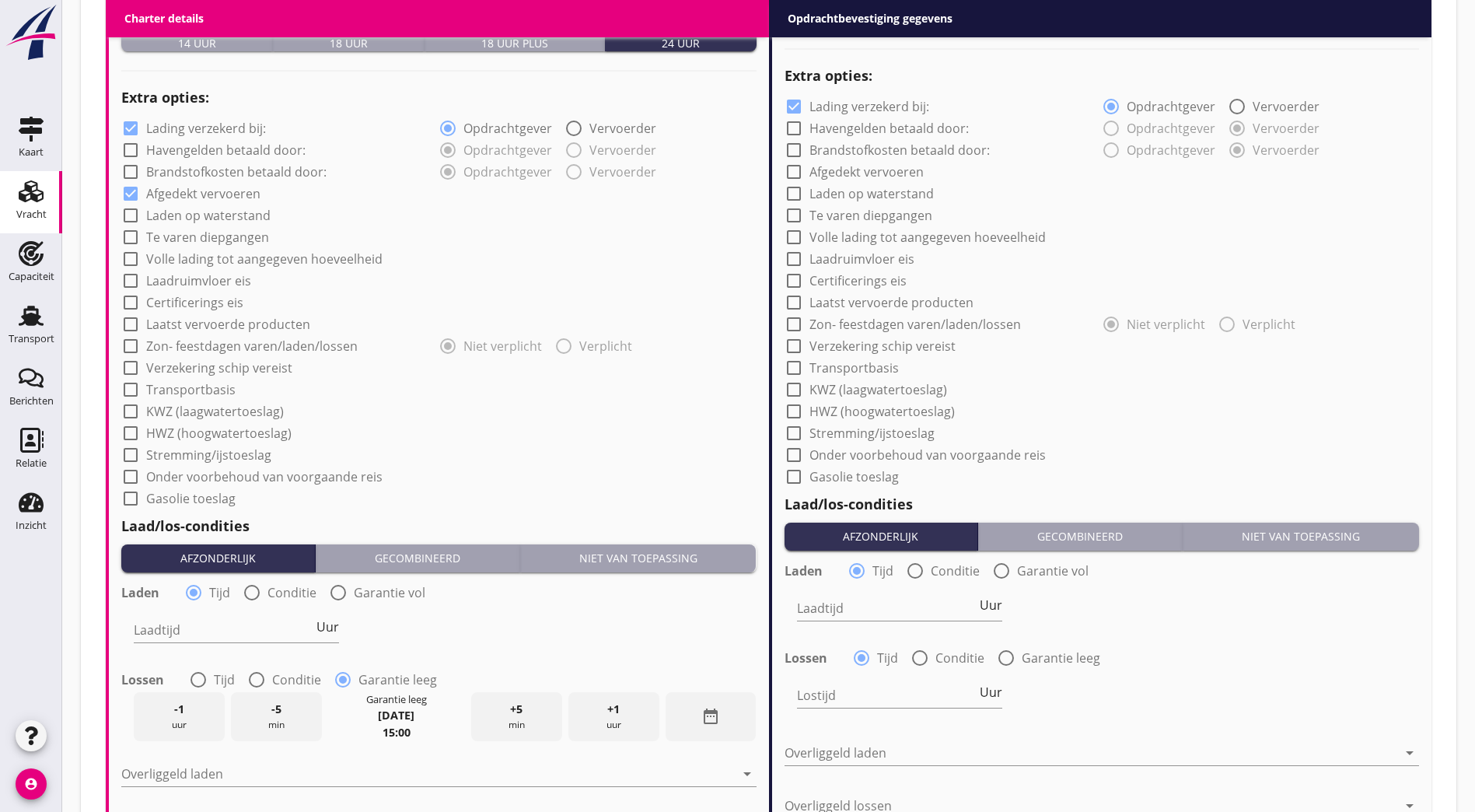
click at [417, 555] on div "Gecombineerd" at bounding box center [418, 558] width 192 height 17
radio input "false"
radio input "true"
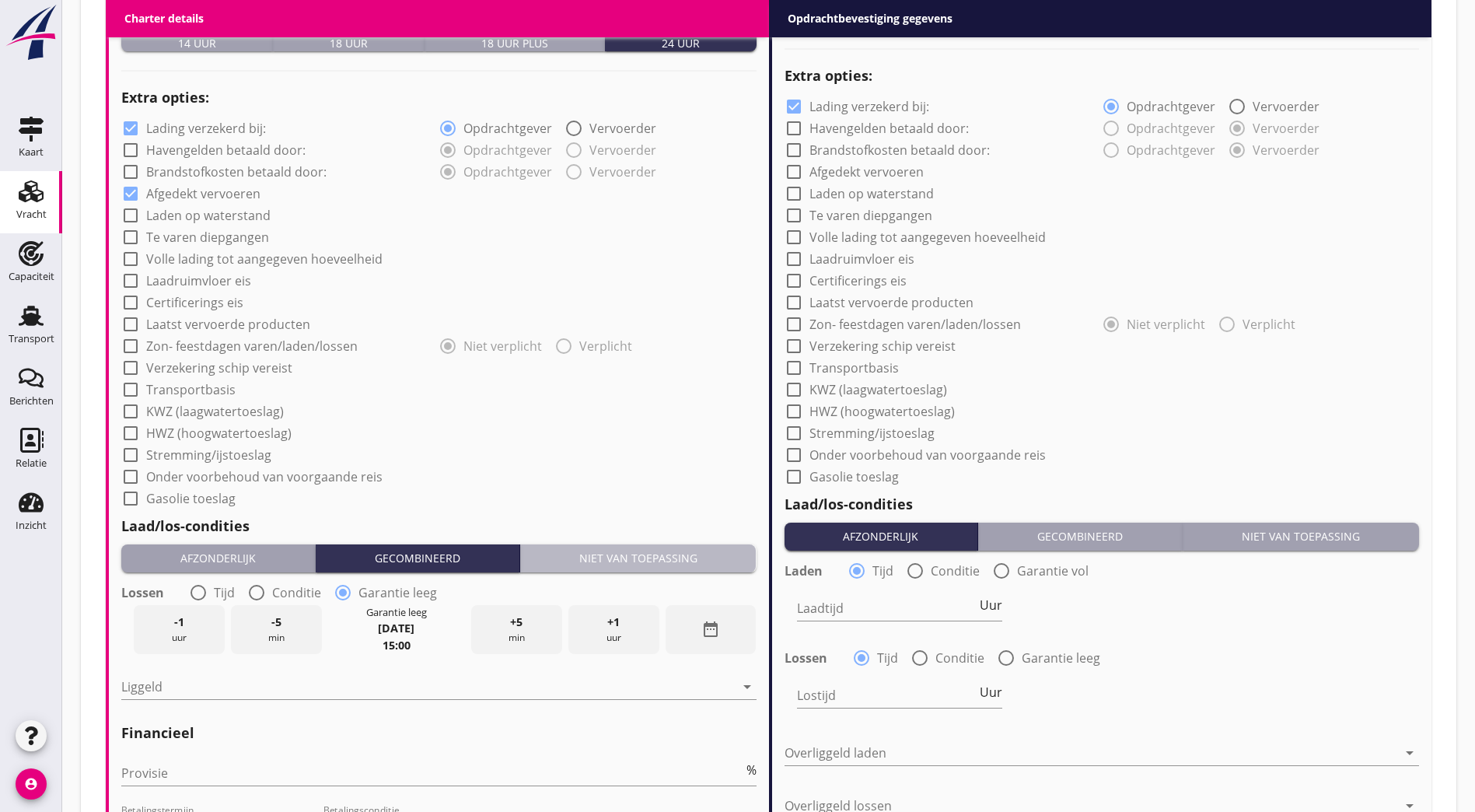
click at [628, 556] on div "Niet van toepassing" at bounding box center [638, 558] width 224 height 17
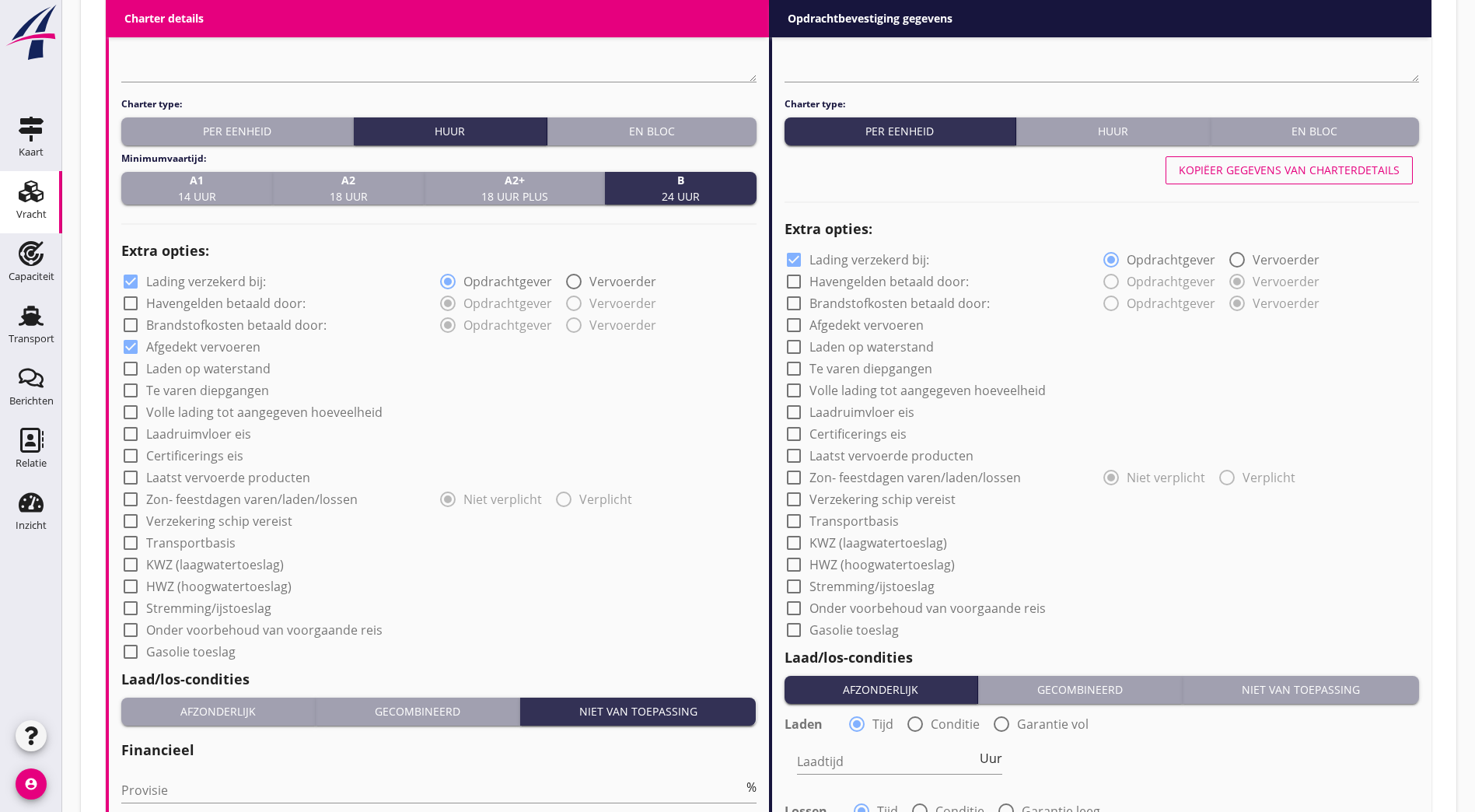
scroll to position [903, 0]
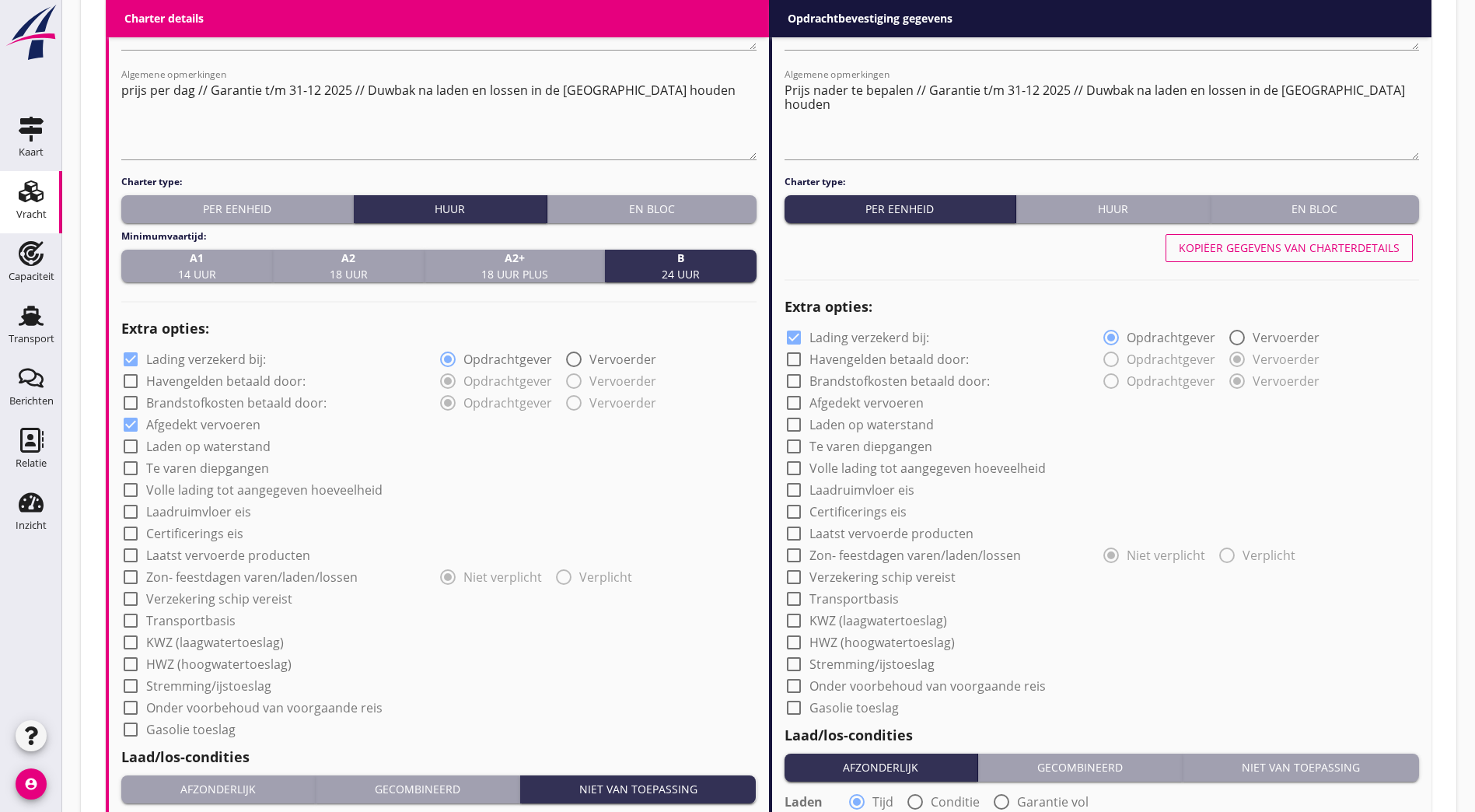
click at [1117, 195] on button "Huur" at bounding box center [1113, 209] width 194 height 28
radio input "true"
radio input "false"
radio input "true"
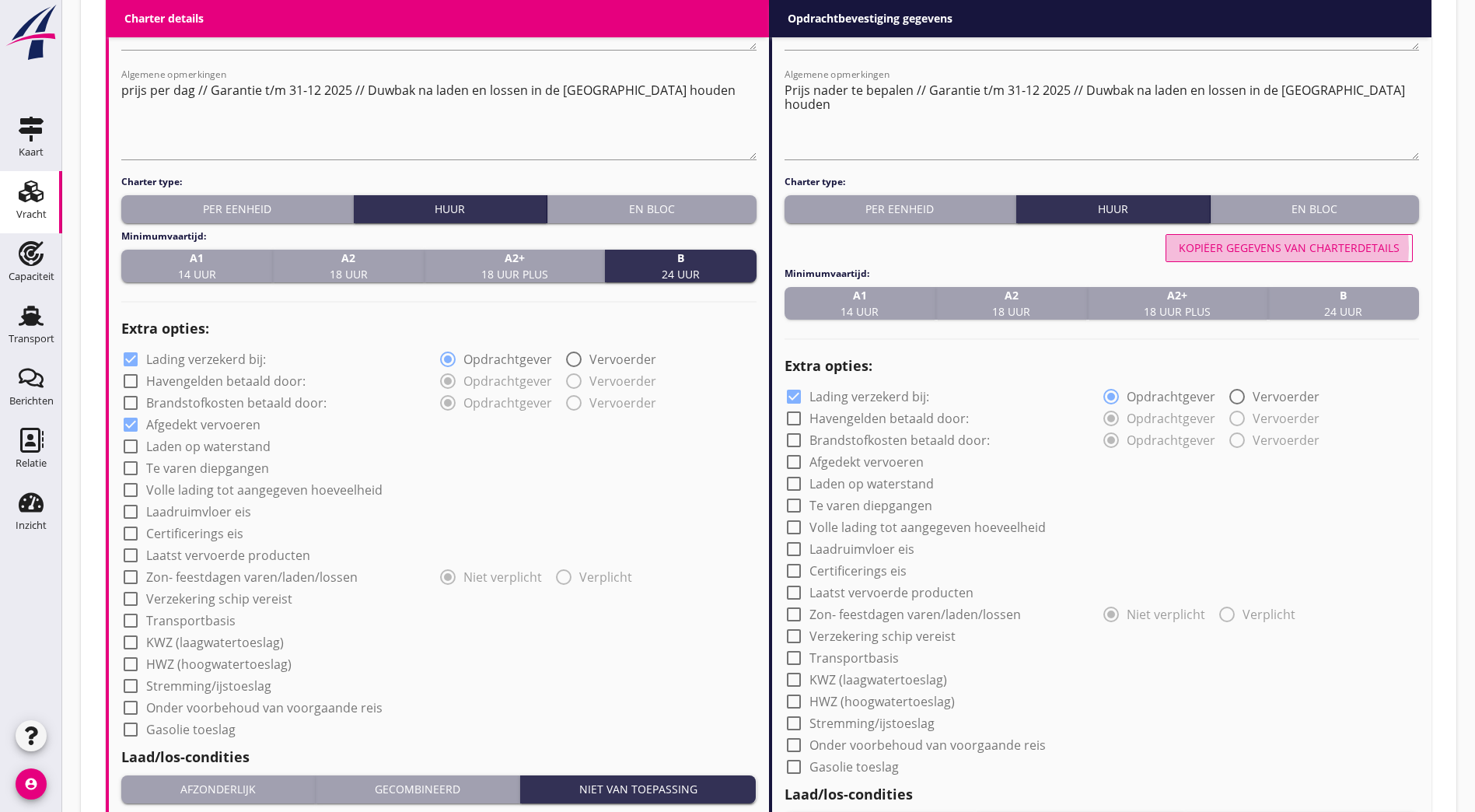
click at [1307, 239] on div "Kopiëer gegevens van charterdetails" at bounding box center [1289, 247] width 221 height 17
checkbox input "true"
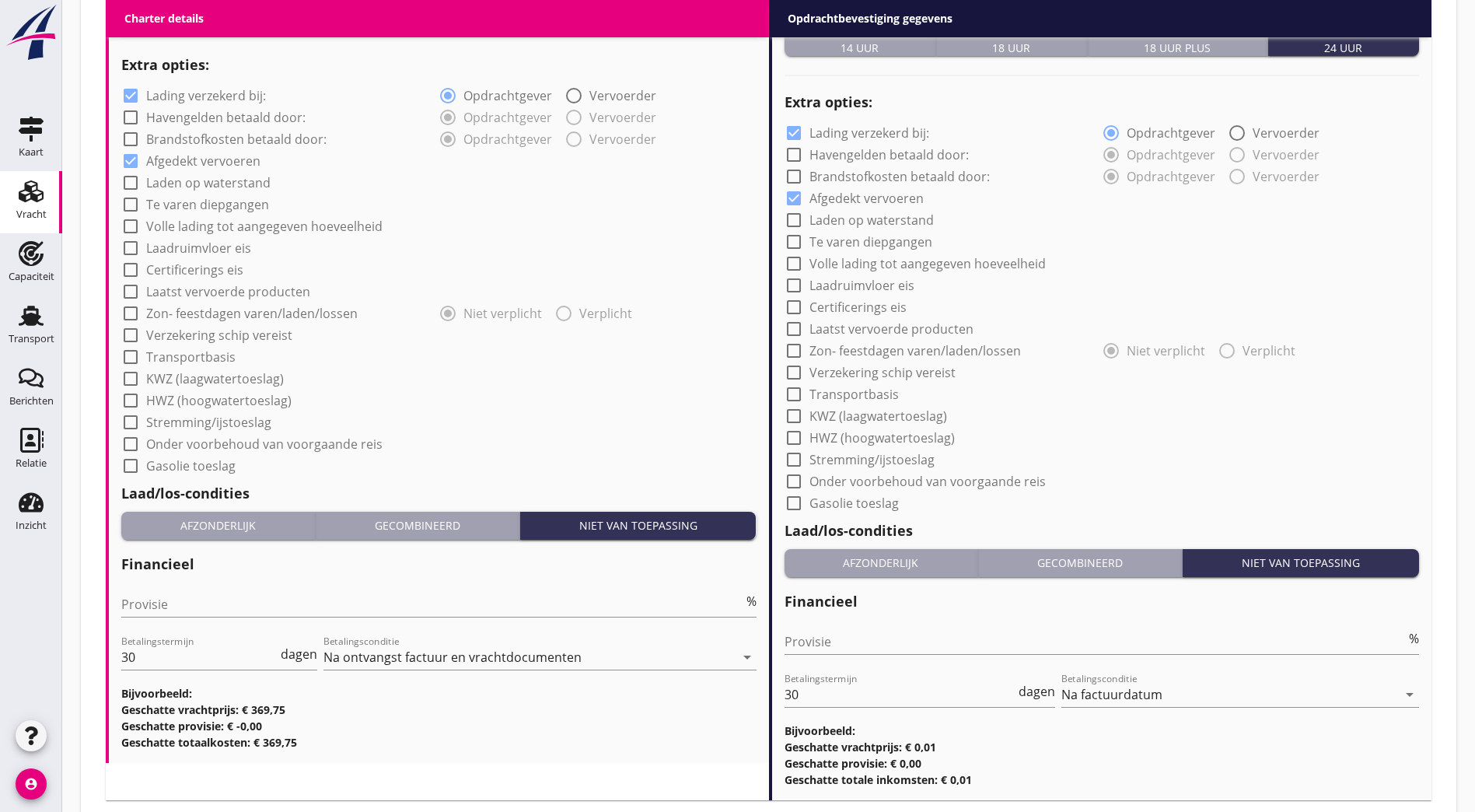
scroll to position [1256, 0]
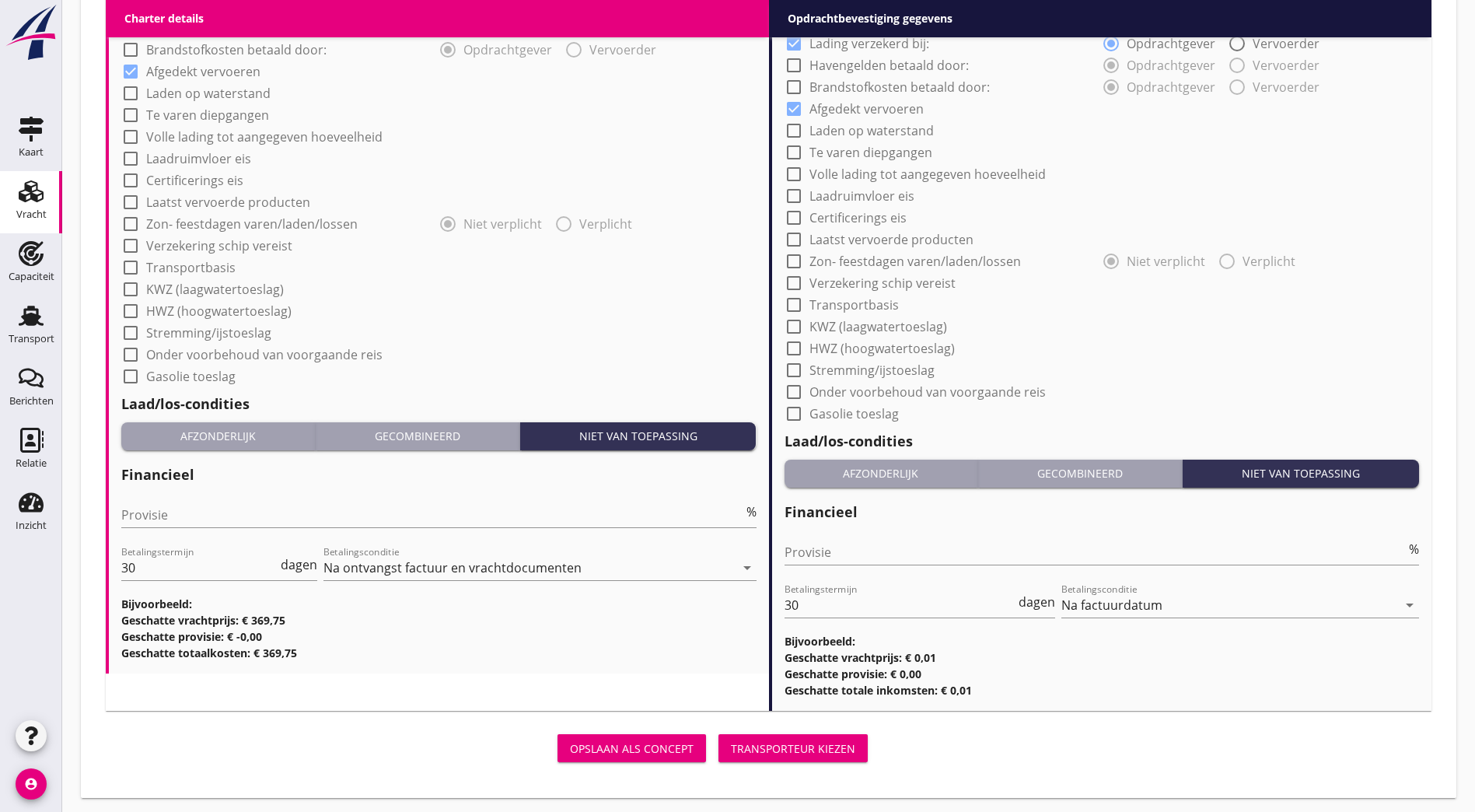
click at [731, 745] on div "Transporteur kiezen" at bounding box center [794, 748] width 125 height 17
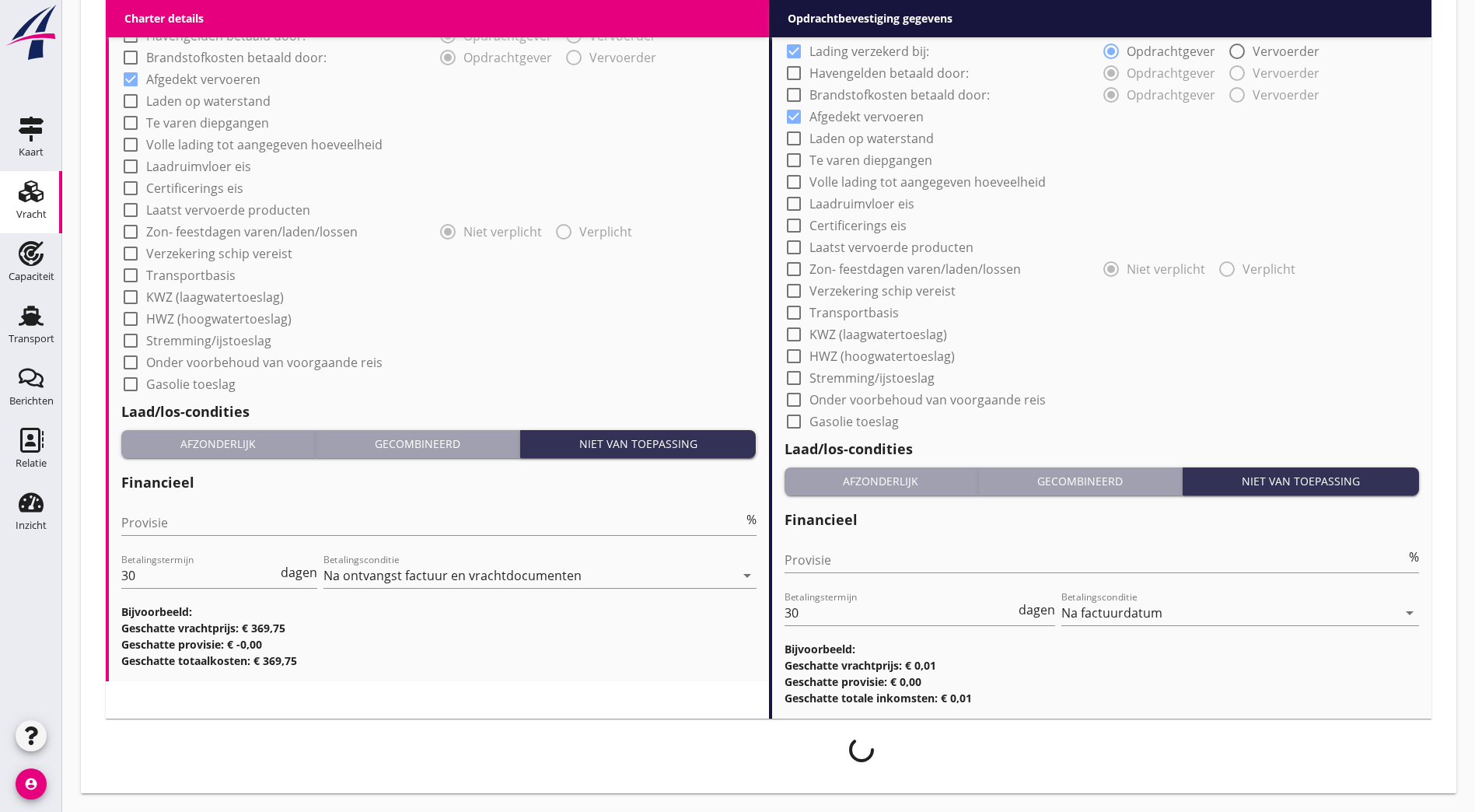
scroll to position [1243, 0]
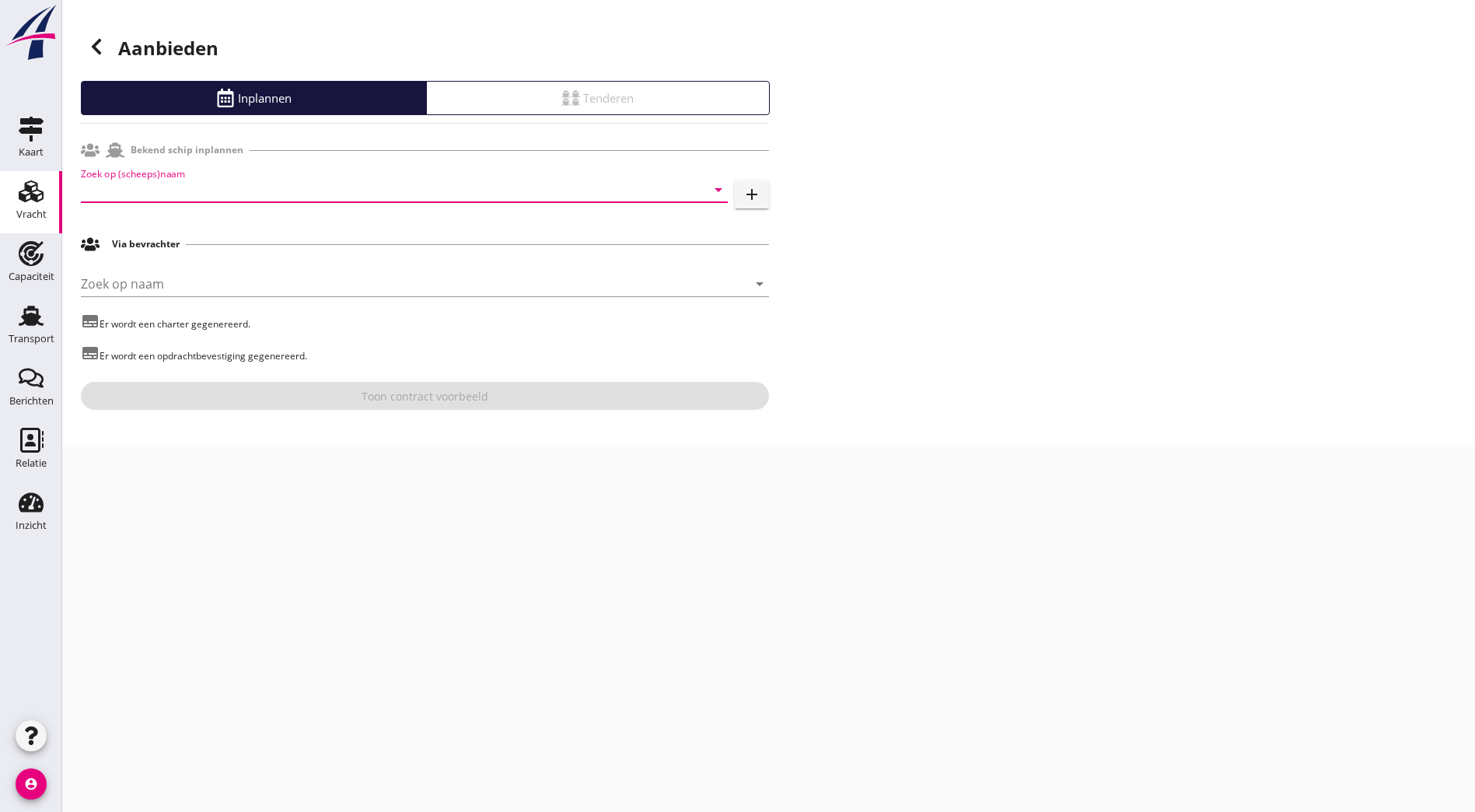
click at [210, 193] on input "Zoek op (scheeps)naam" at bounding box center [382, 190] width 604 height 25
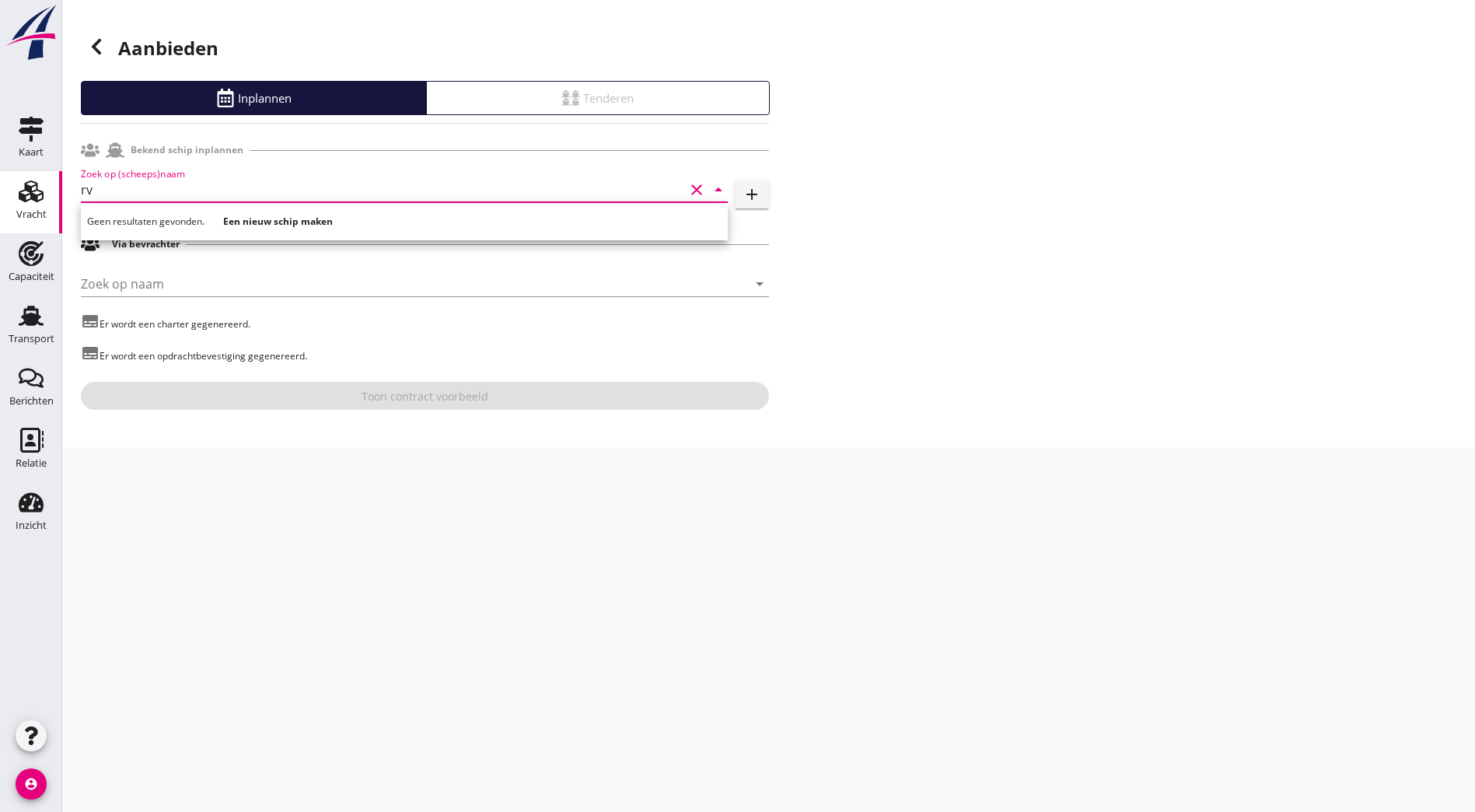
type input "rv"
click at [1166, 337] on div "Aanbieden Inplannen Tenderen Bekend schip inplannen Zoek op (scheeps)naam rv cl…" at bounding box center [769, 223] width 1413 height 447
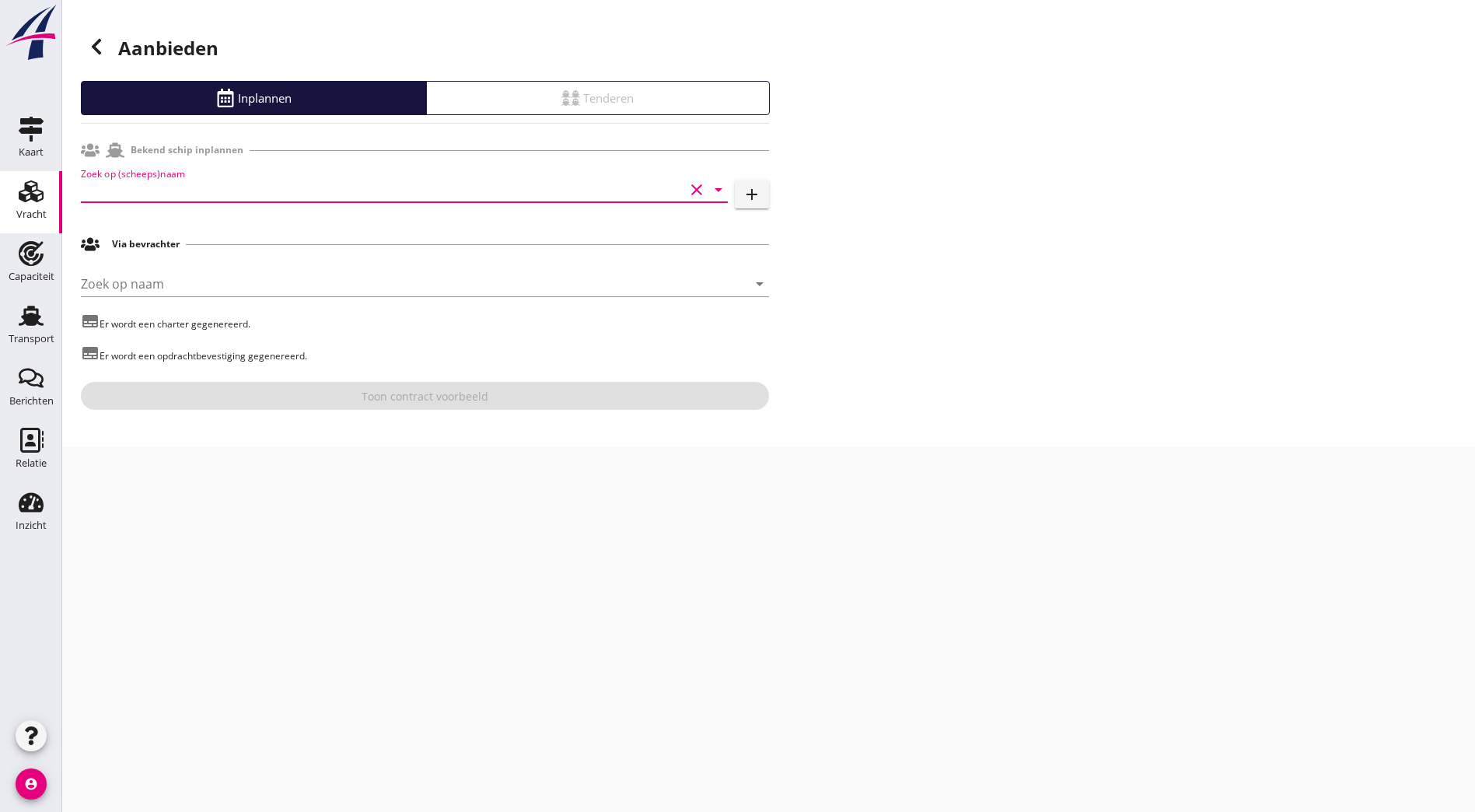
drag, startPoint x: 968, startPoint y: 260, endPoint x: 958, endPoint y: 257, distance: 10.4
click at [958, 257] on div "Aanbieden Inplannen Tenderen Bekend schip inplannen Zoek op (scheeps)naam clear…" at bounding box center [769, 223] width 1413 height 447
click at [269, 192] on input "Zoek op (scheeps)naam" at bounding box center [382, 190] width 604 height 25
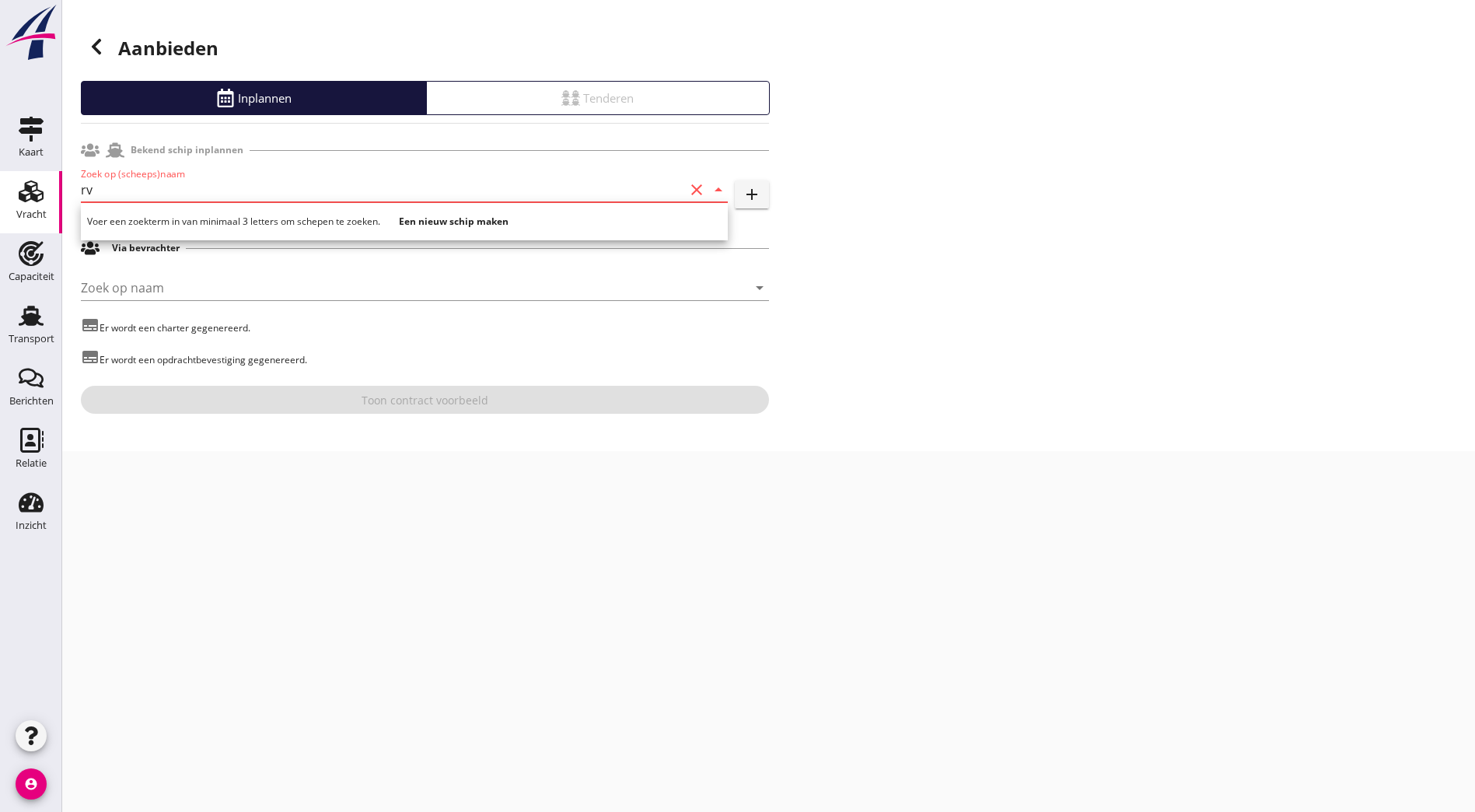
type input "rv"
click at [977, 121] on div "Aanbieden Inplannen Tenderen Bekend schip inplannen Zoek op (scheeps)naam rv cl…" at bounding box center [769, 225] width 1413 height 451
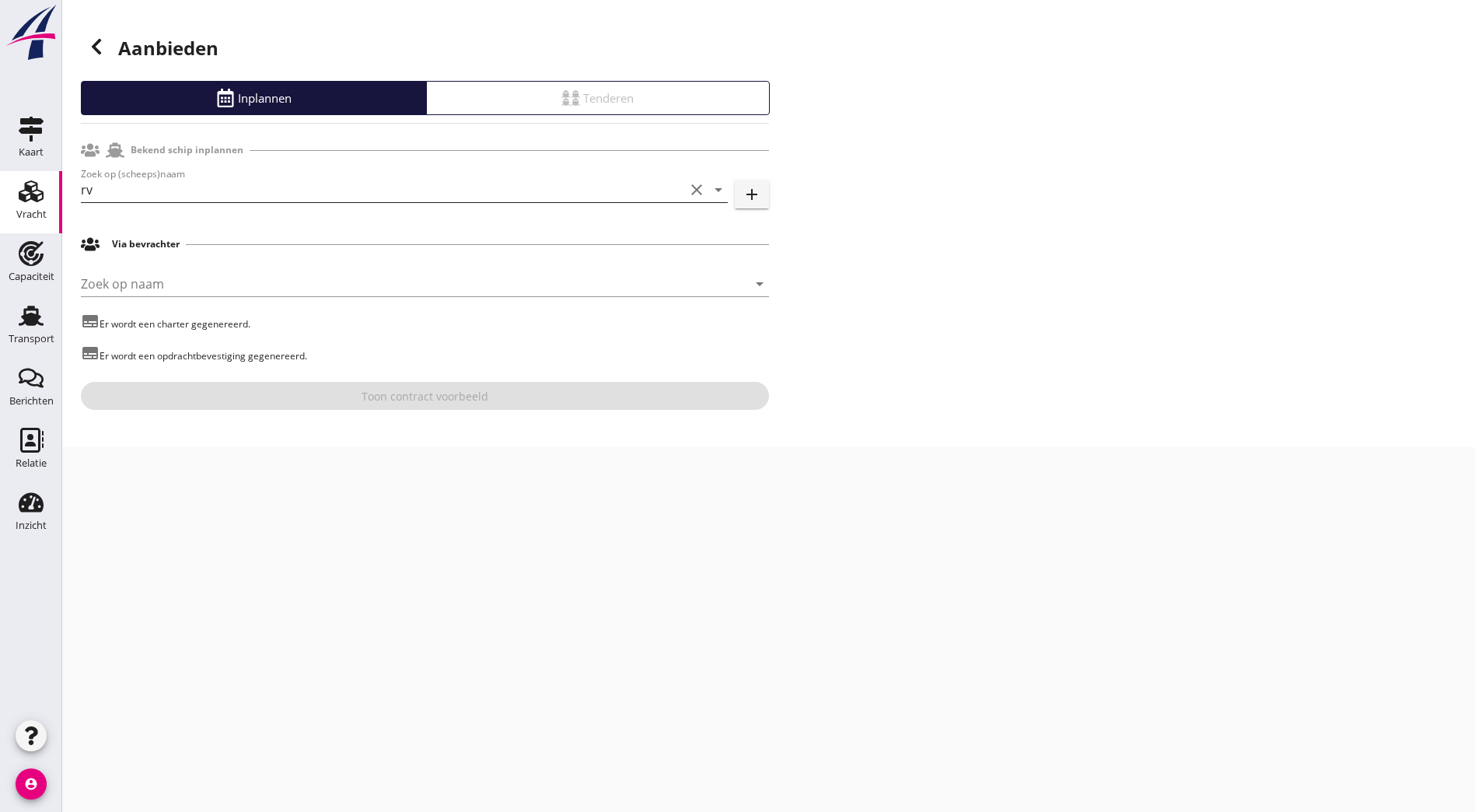
click at [249, 194] on input "rv" at bounding box center [382, 190] width 604 height 25
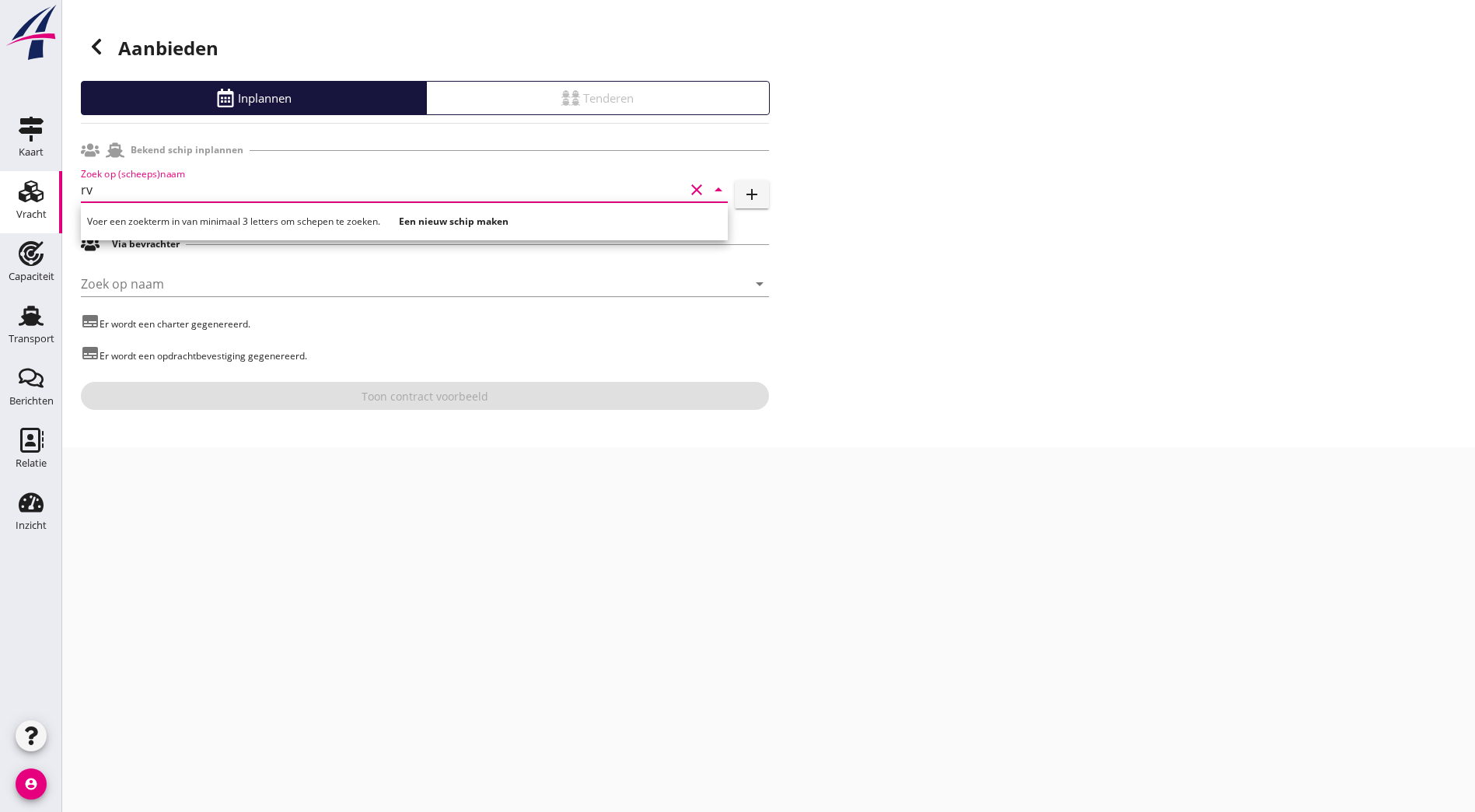
drag, startPoint x: 698, startPoint y: 183, endPoint x: 865, endPoint y: 212, distance: 169.5
click at [698, 182] on icon "clear" at bounding box center [696, 189] width 18 height 18
click at [1036, 241] on div "Aanbieden Inplannen Tenderen Bekend schip inplannen Zoek op (scheeps)naam arrow…" at bounding box center [769, 225] width 1413 height 451
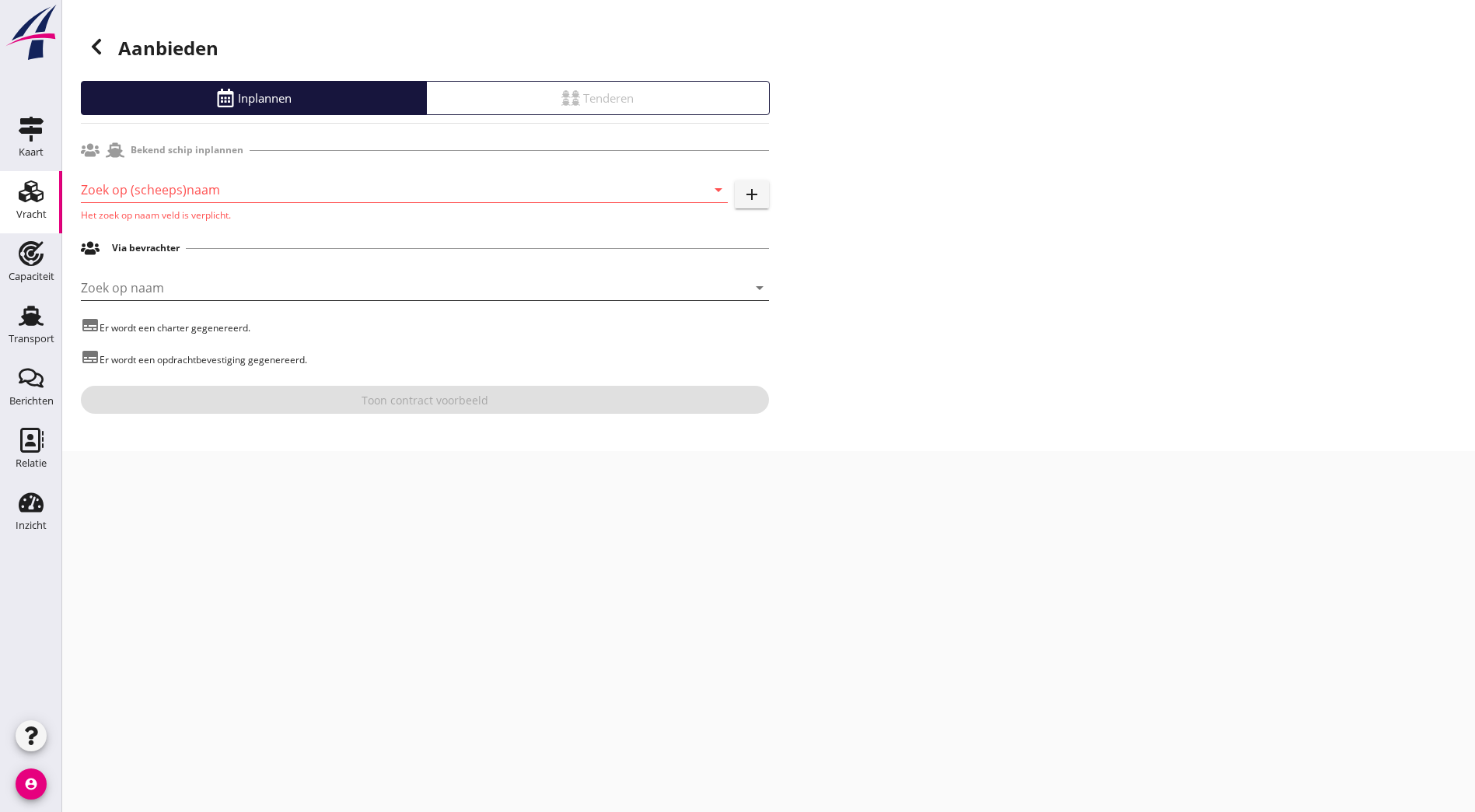
click at [279, 294] on input "Zoek op naam" at bounding box center [403, 287] width 644 height 25
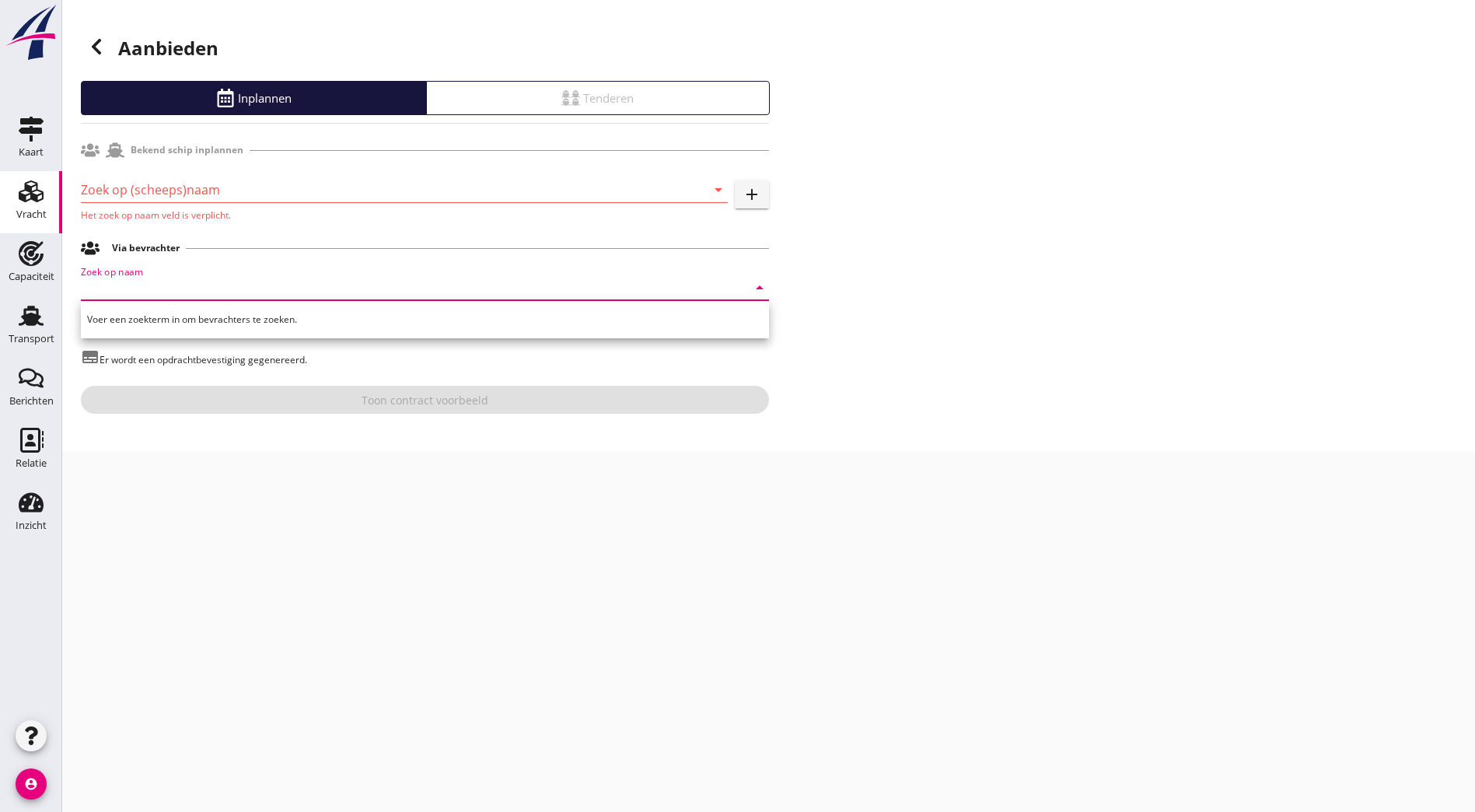
click at [890, 194] on div "Aanbieden Inplannen Tenderen Bekend schip inplannen Zoek op (scheeps)naam arrow…" at bounding box center [769, 225] width 1413 height 451
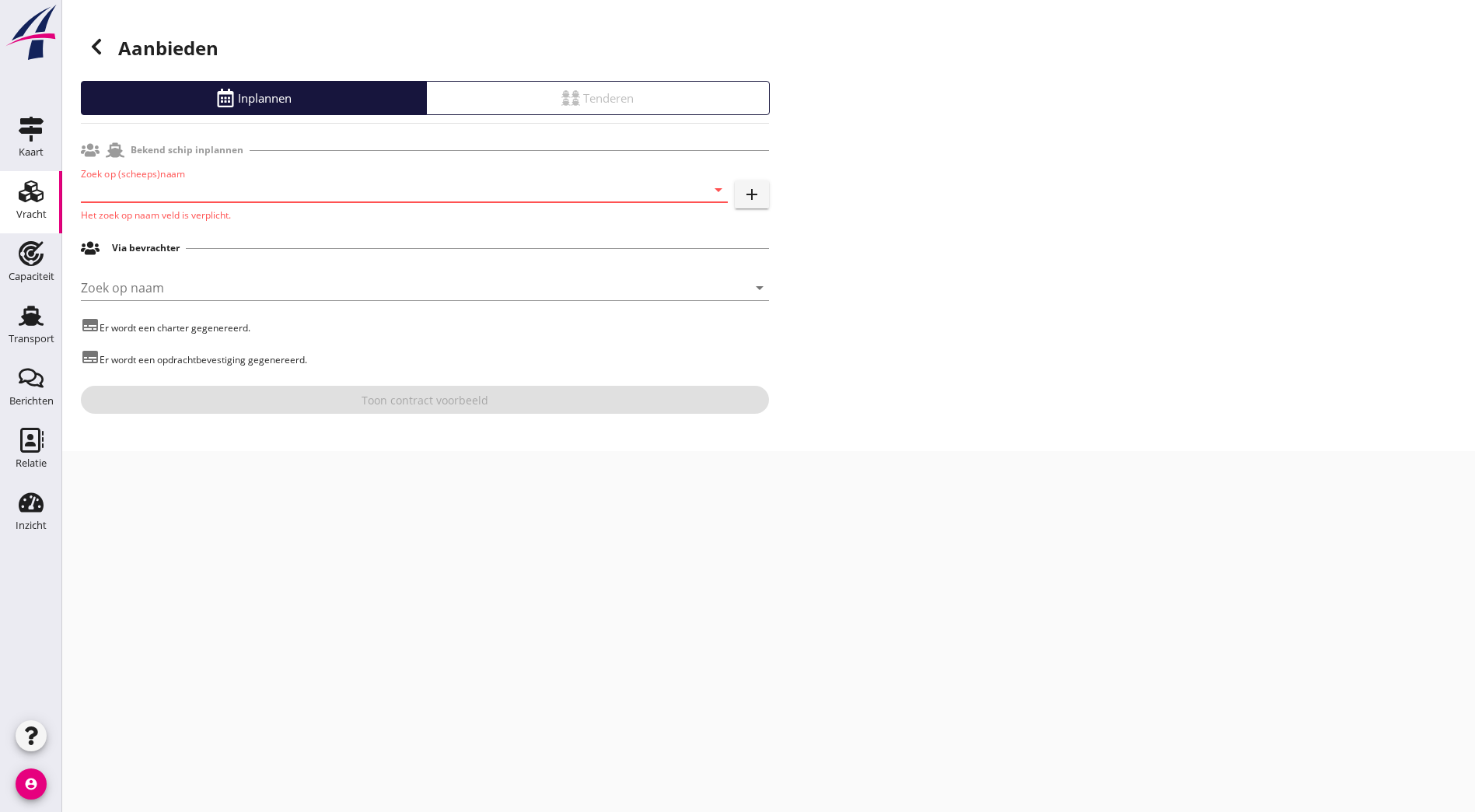
click at [314, 199] on input "Zoek op (scheeps)naam" at bounding box center [382, 190] width 604 height 25
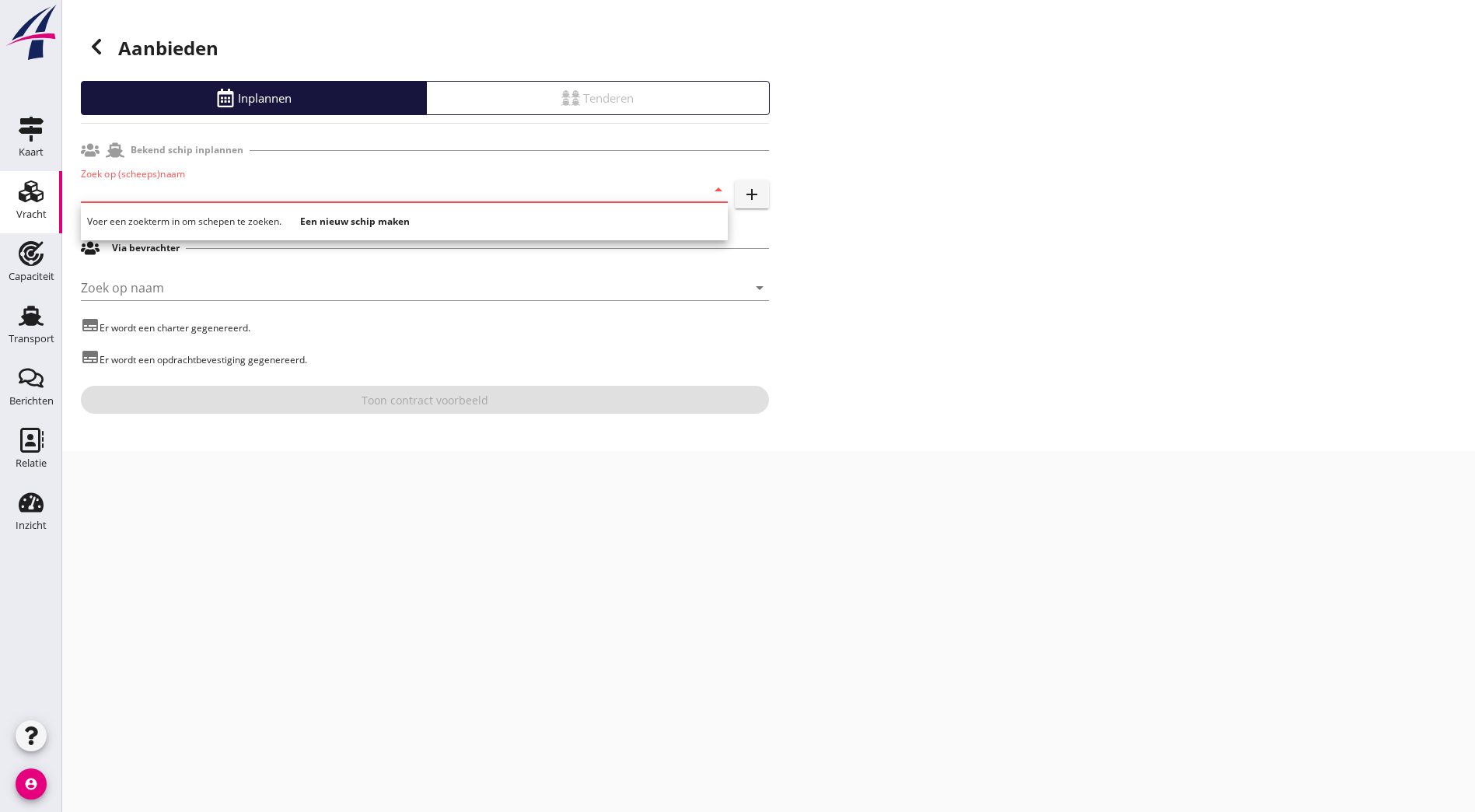
click at [449, 183] on input "Zoek op (scheeps)naam" at bounding box center [382, 190] width 604 height 25
click at [1081, 332] on div "Aanbieden Inplannen Tenderen Bekend schip inplannen Zoek op (scheeps)naam arrow…" at bounding box center [769, 225] width 1413 height 451
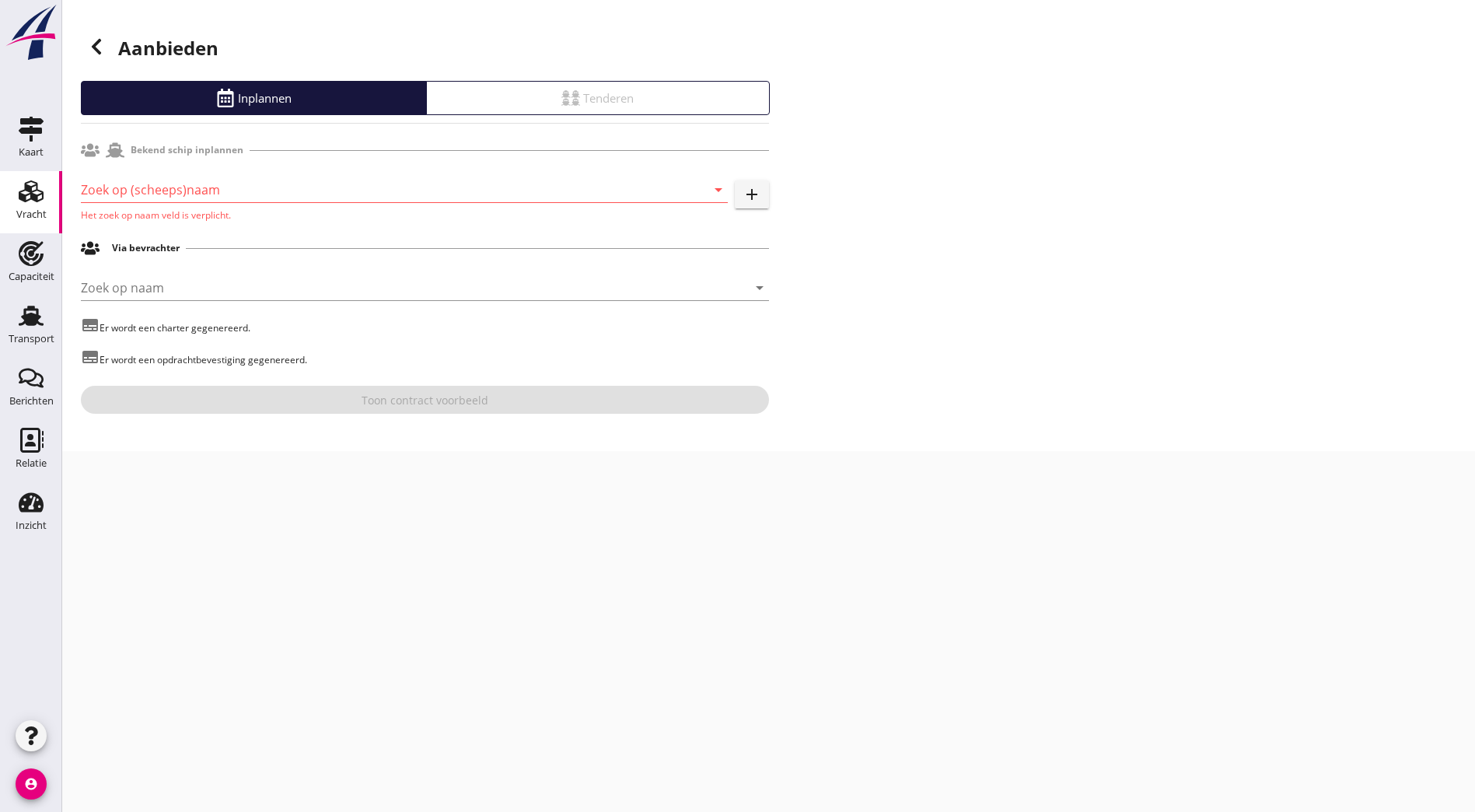
click at [178, 192] on input "Zoek op (scheeps)naam" at bounding box center [382, 190] width 604 height 25
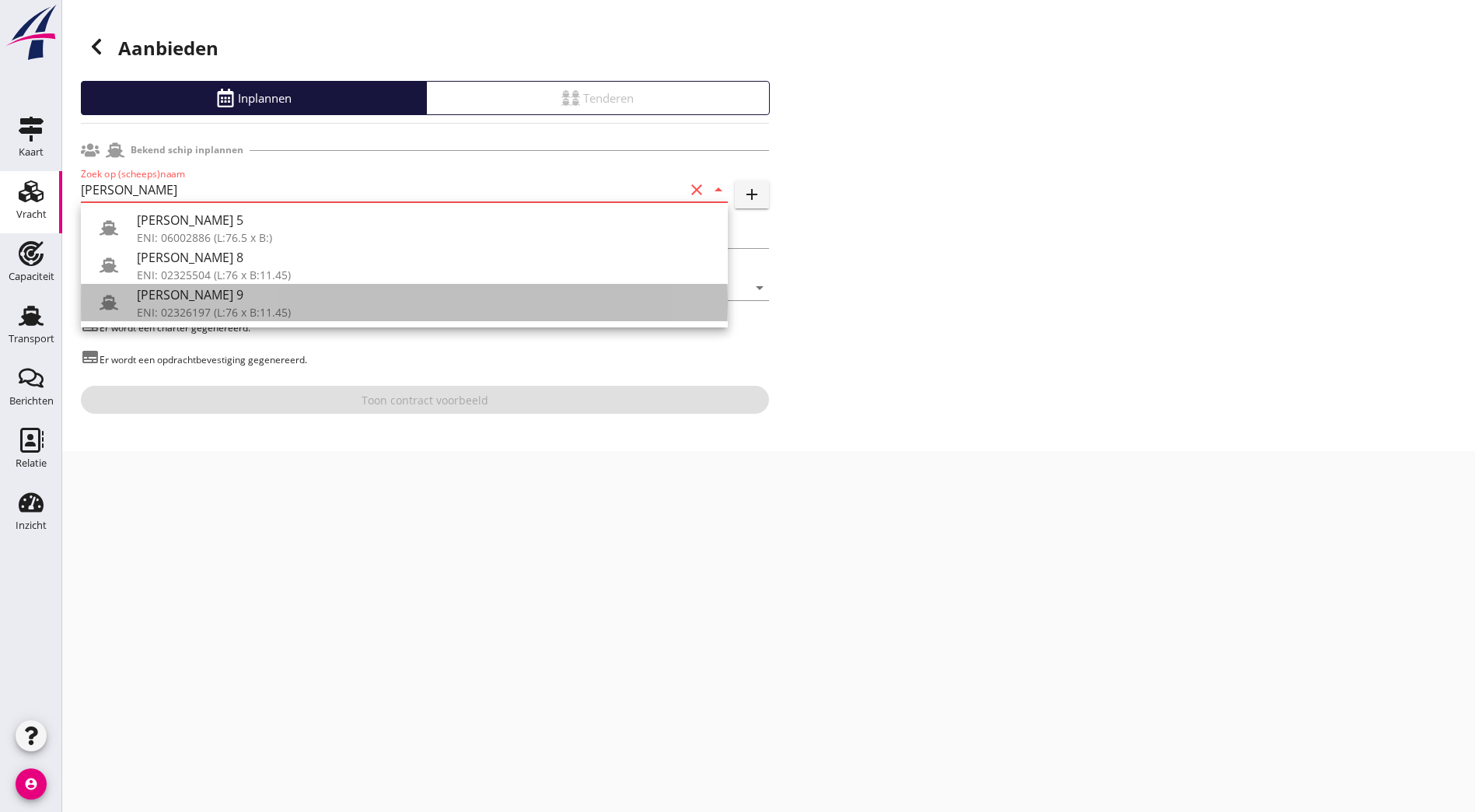
click at [247, 308] on div "ENI: 02326197 (L:76 x B:11.45)" at bounding box center [426, 312] width 578 height 17
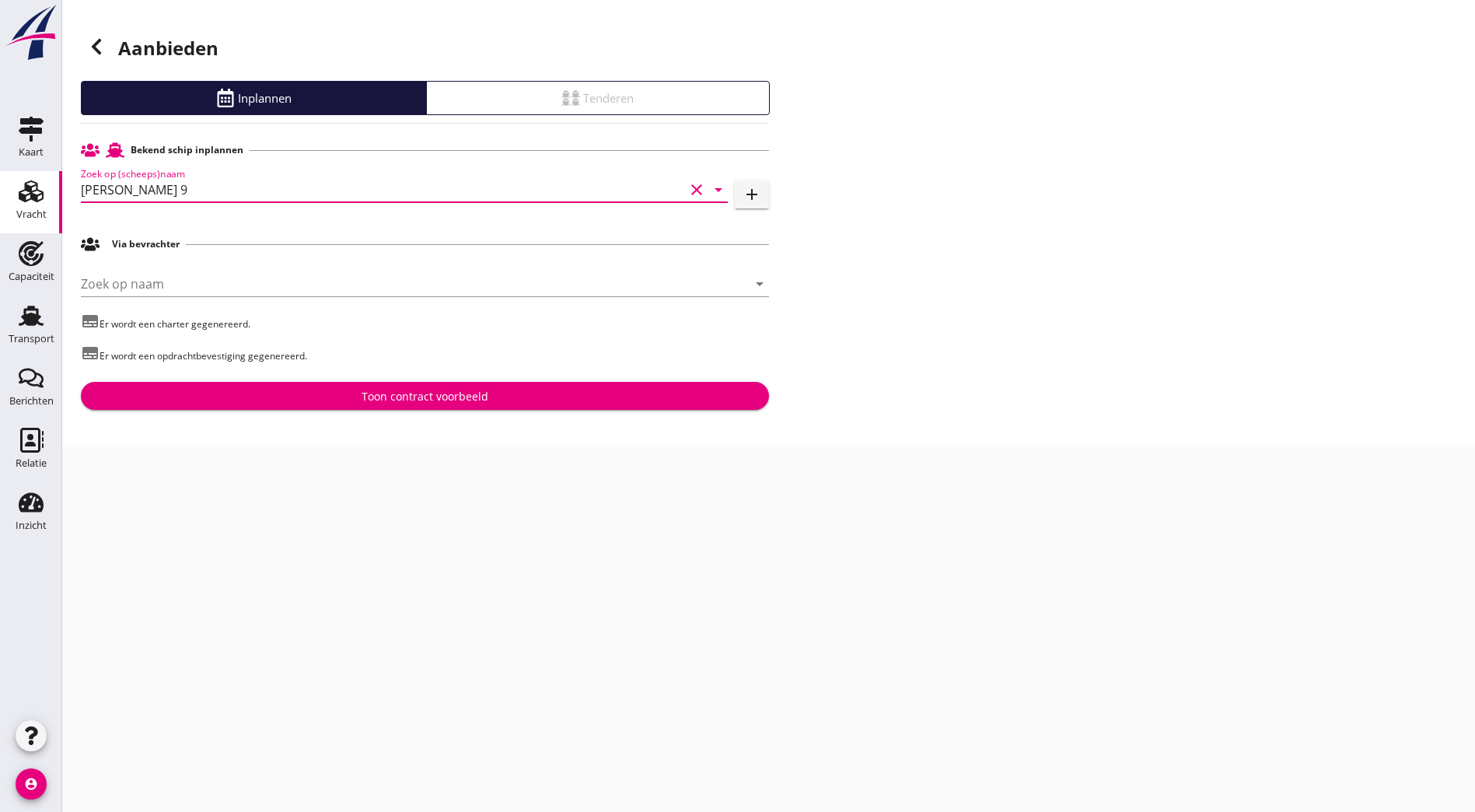
type input "[PERSON_NAME] 9"
click at [253, 389] on div "Toon contract voorbeeld" at bounding box center [425, 395] width 664 height 17
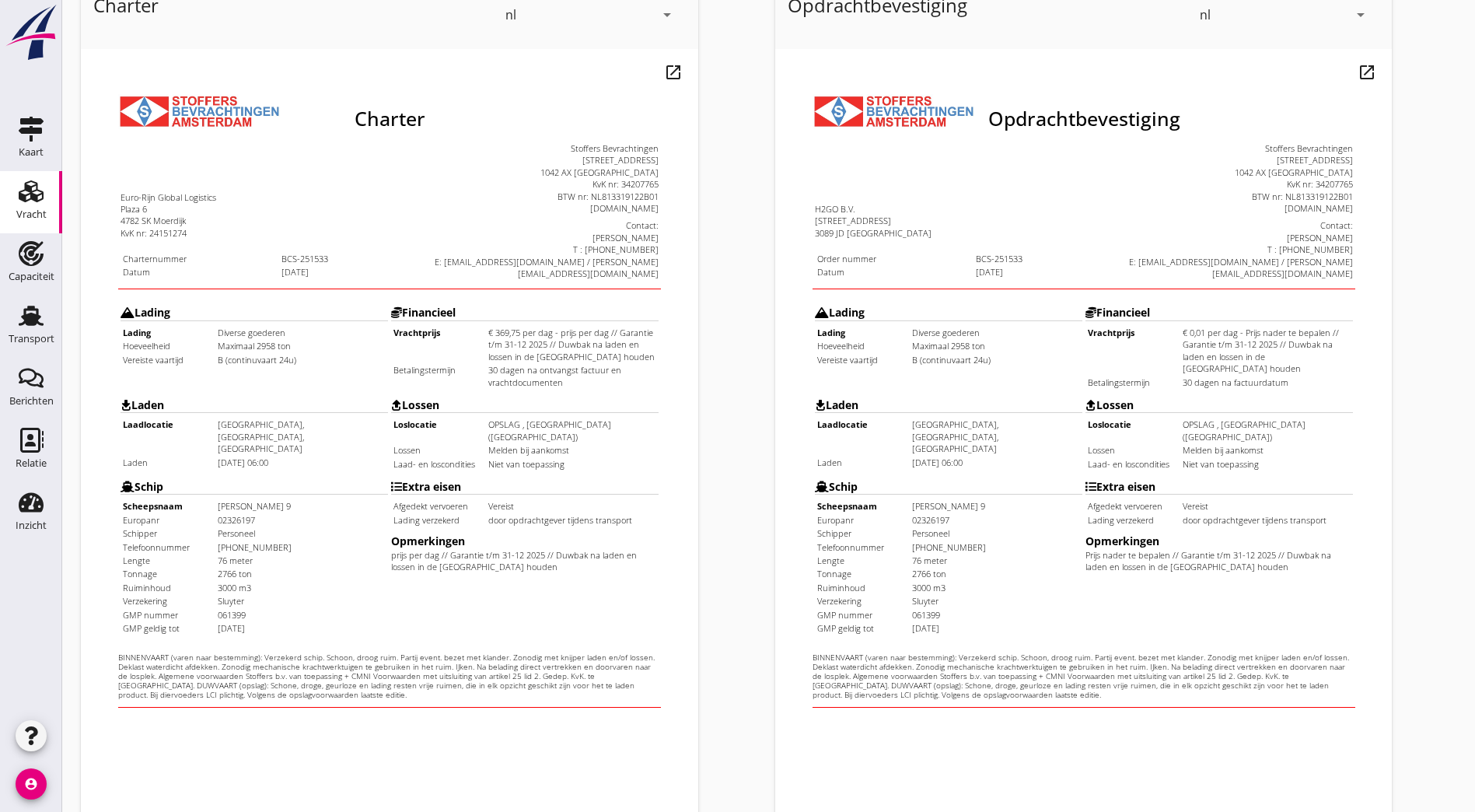
scroll to position [340, 0]
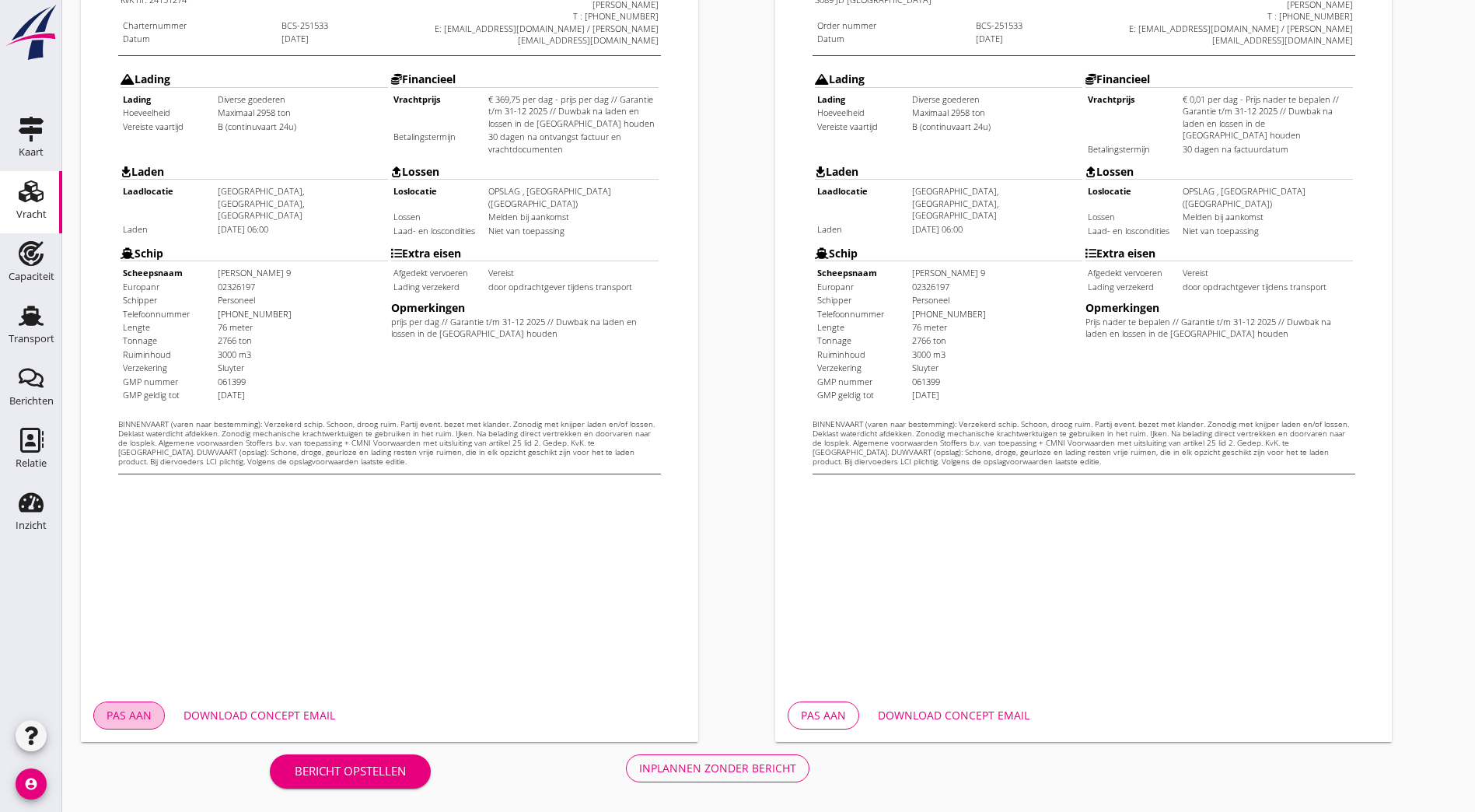
click at [134, 715] on div "Pas aan" at bounding box center [128, 714] width 45 height 17
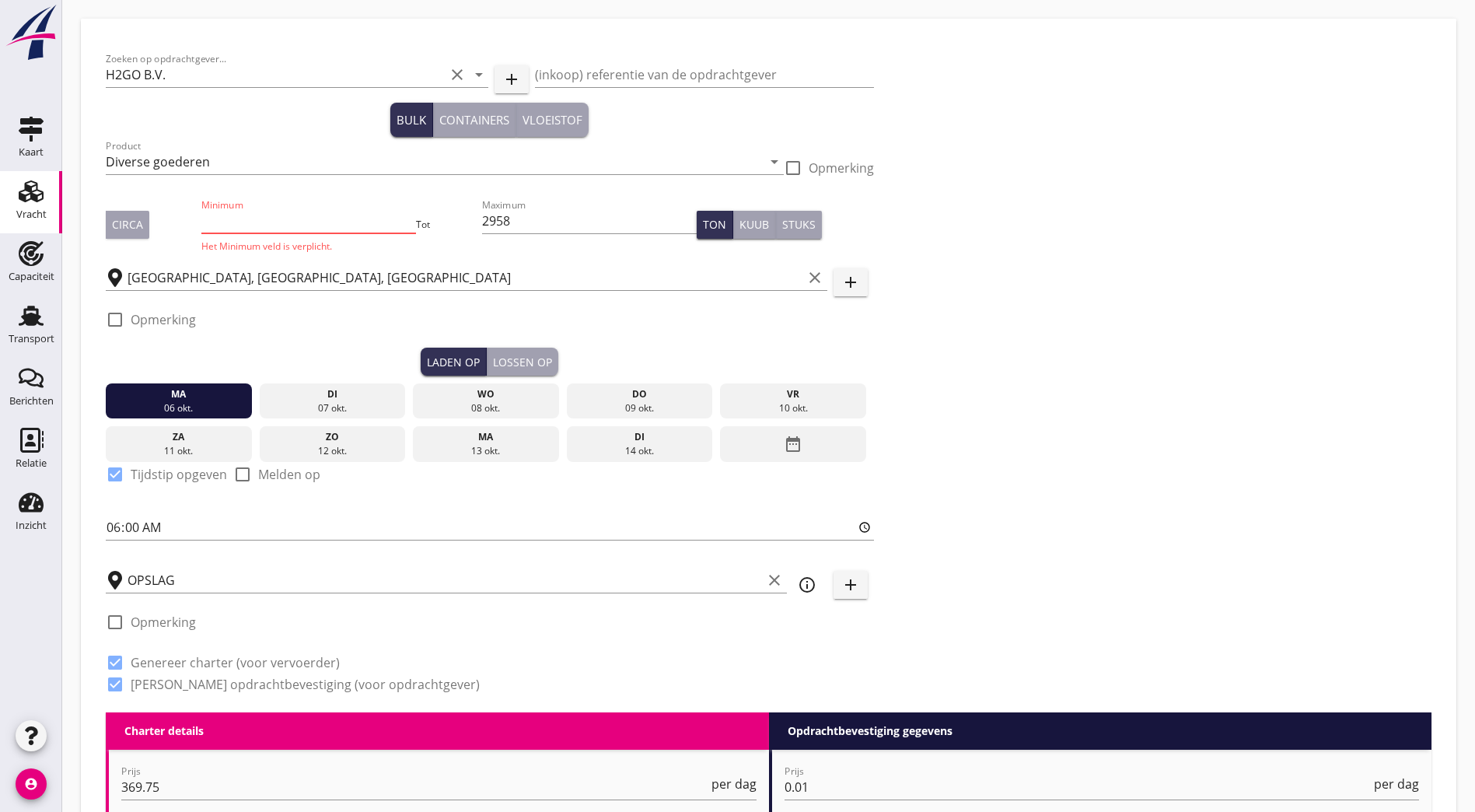
click at [251, 220] on input "Minimum" at bounding box center [308, 221] width 214 height 25
drag, startPoint x: 386, startPoint y: 223, endPoint x: 352, endPoint y: 230, distance: 34.7
click at [483, 230] on input "2958" at bounding box center [589, 221] width 214 height 25
type input "2766"
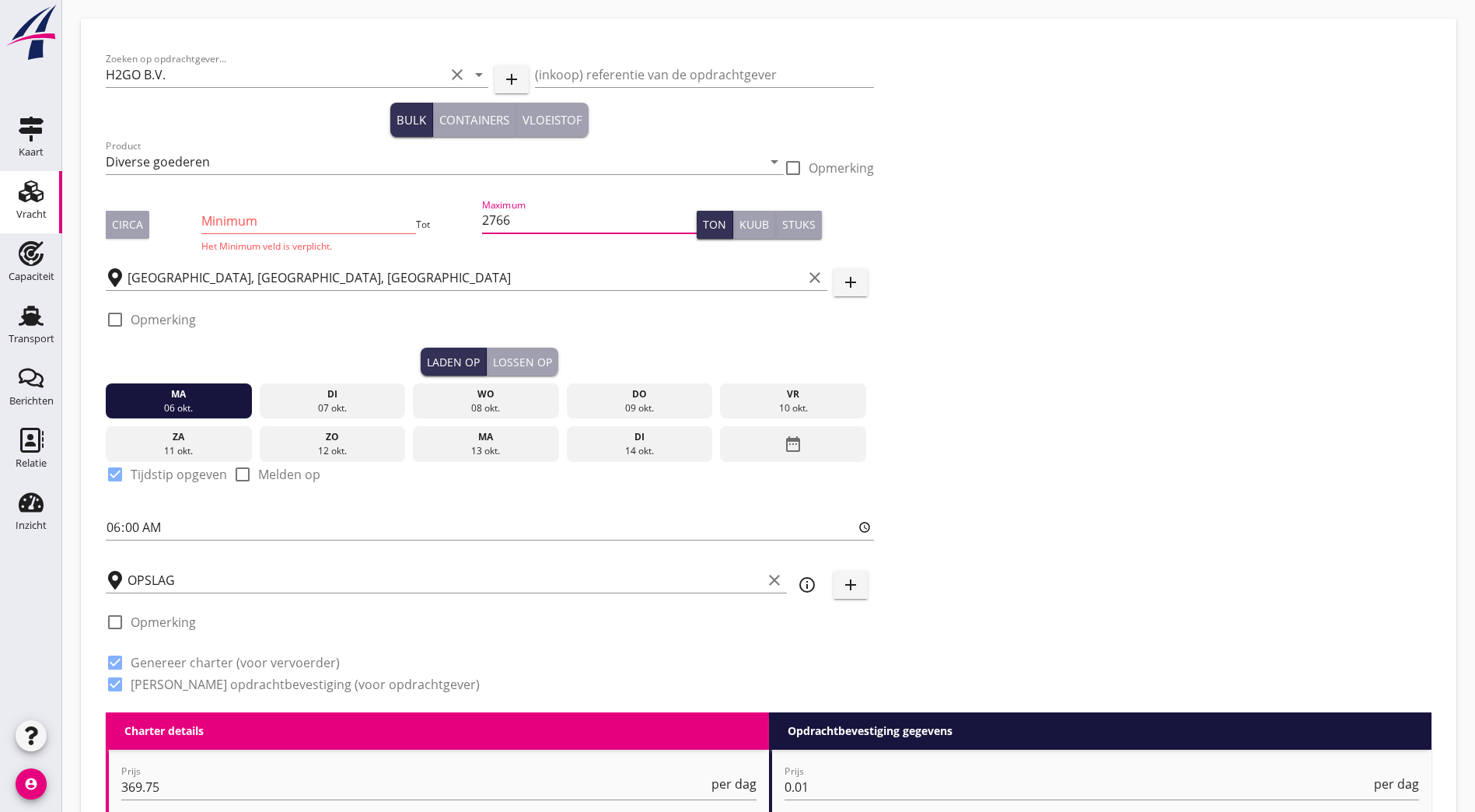
click at [217, 218] on input "Minimum" at bounding box center [308, 221] width 214 height 25
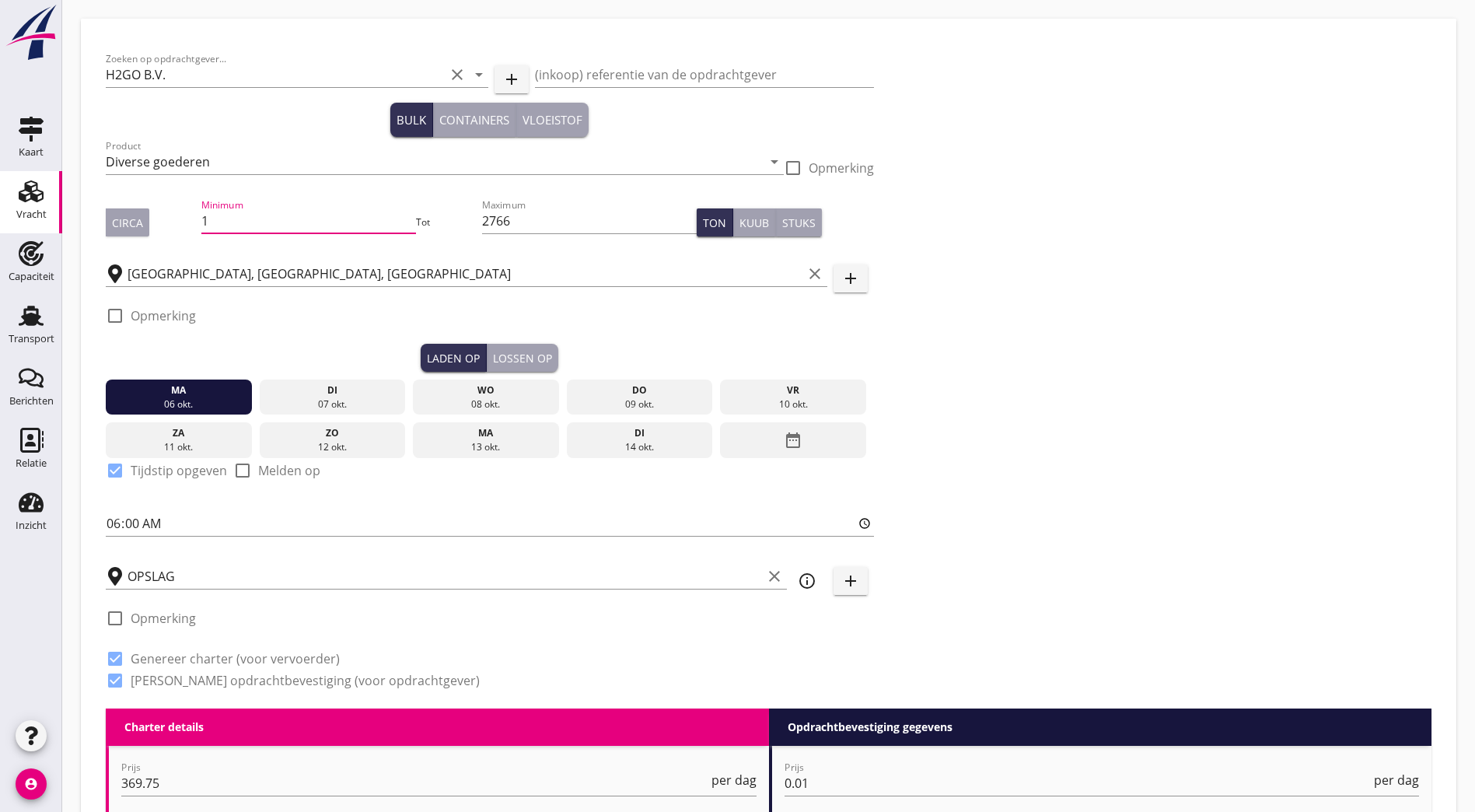
type input "1"
click at [935, 200] on div "Zoeken op opdrachtgever... H2GO B.V. clear arrow_drop_down add (inkoop) referen…" at bounding box center [768, 376] width 1339 height 664
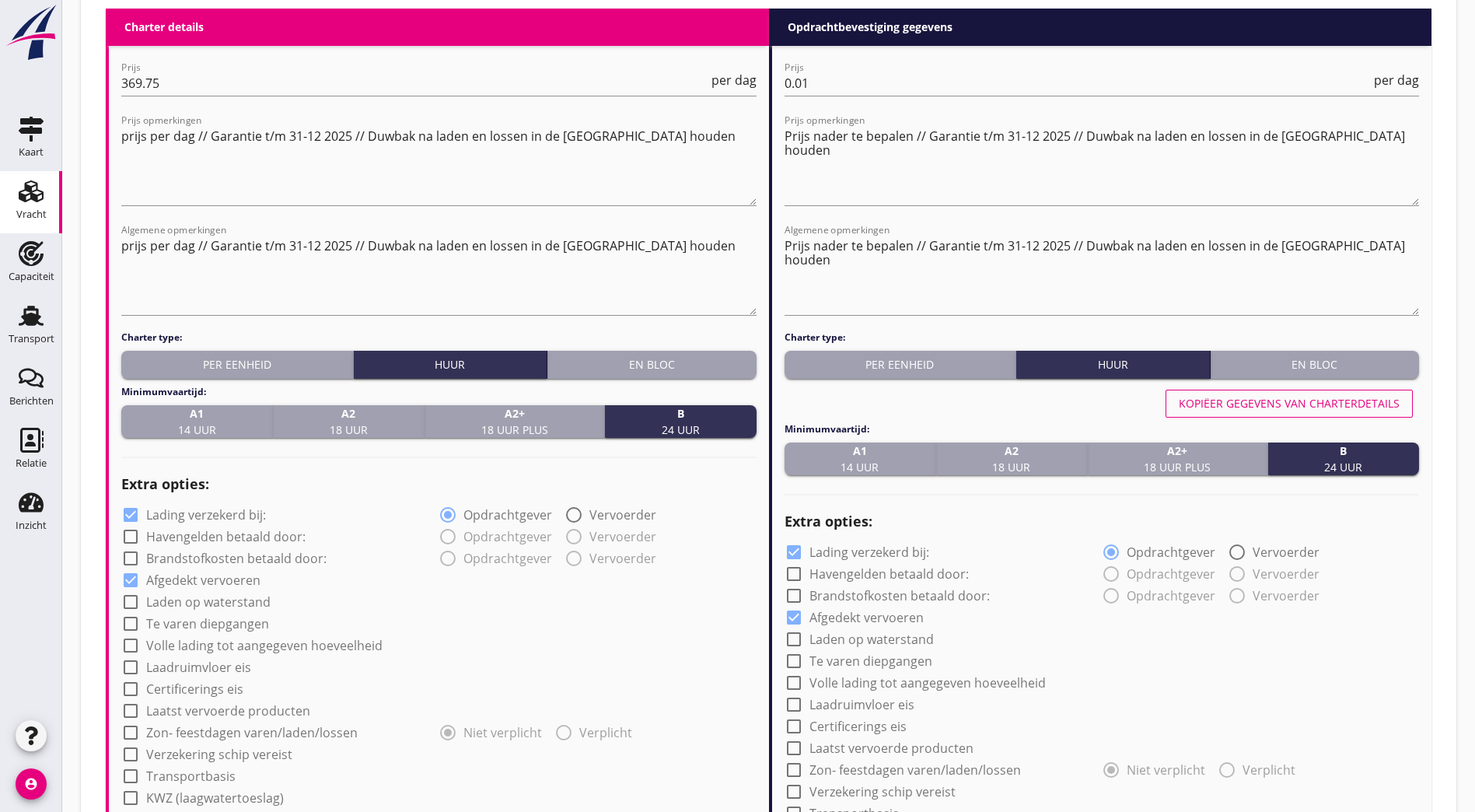
scroll to position [1208, 0]
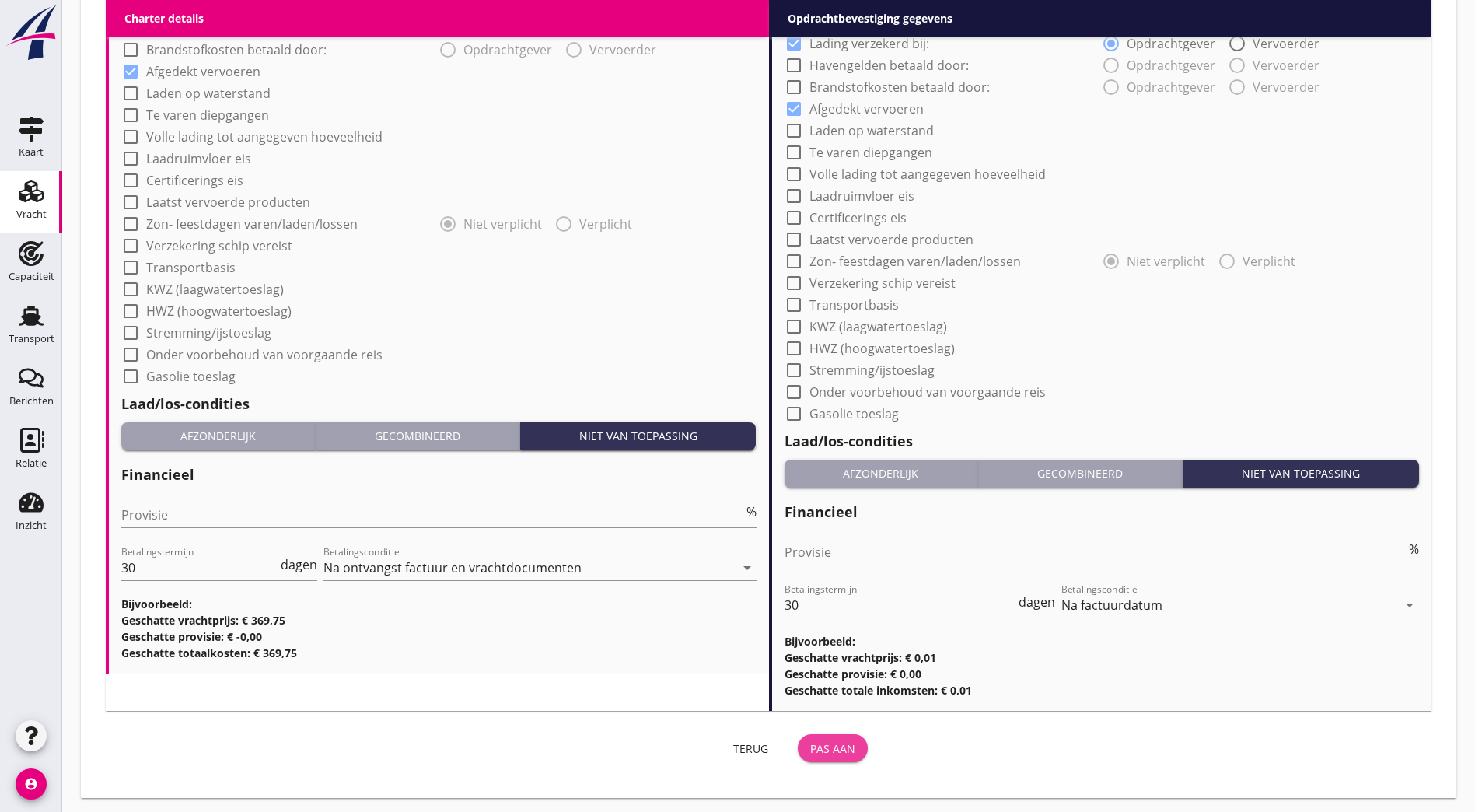
click at [798, 743] on button "Pas aan" at bounding box center [833, 748] width 70 height 28
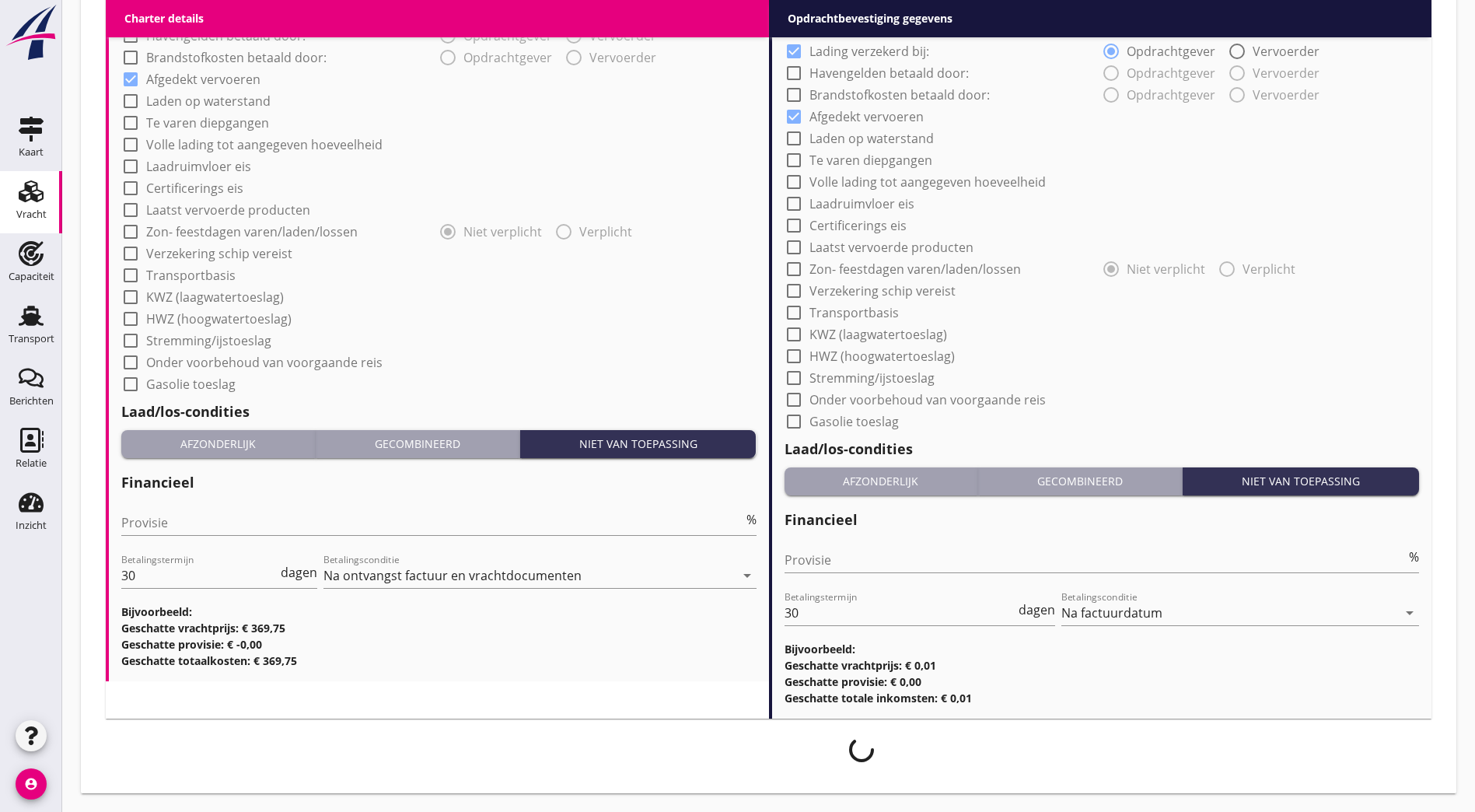
scroll to position [1196, 0]
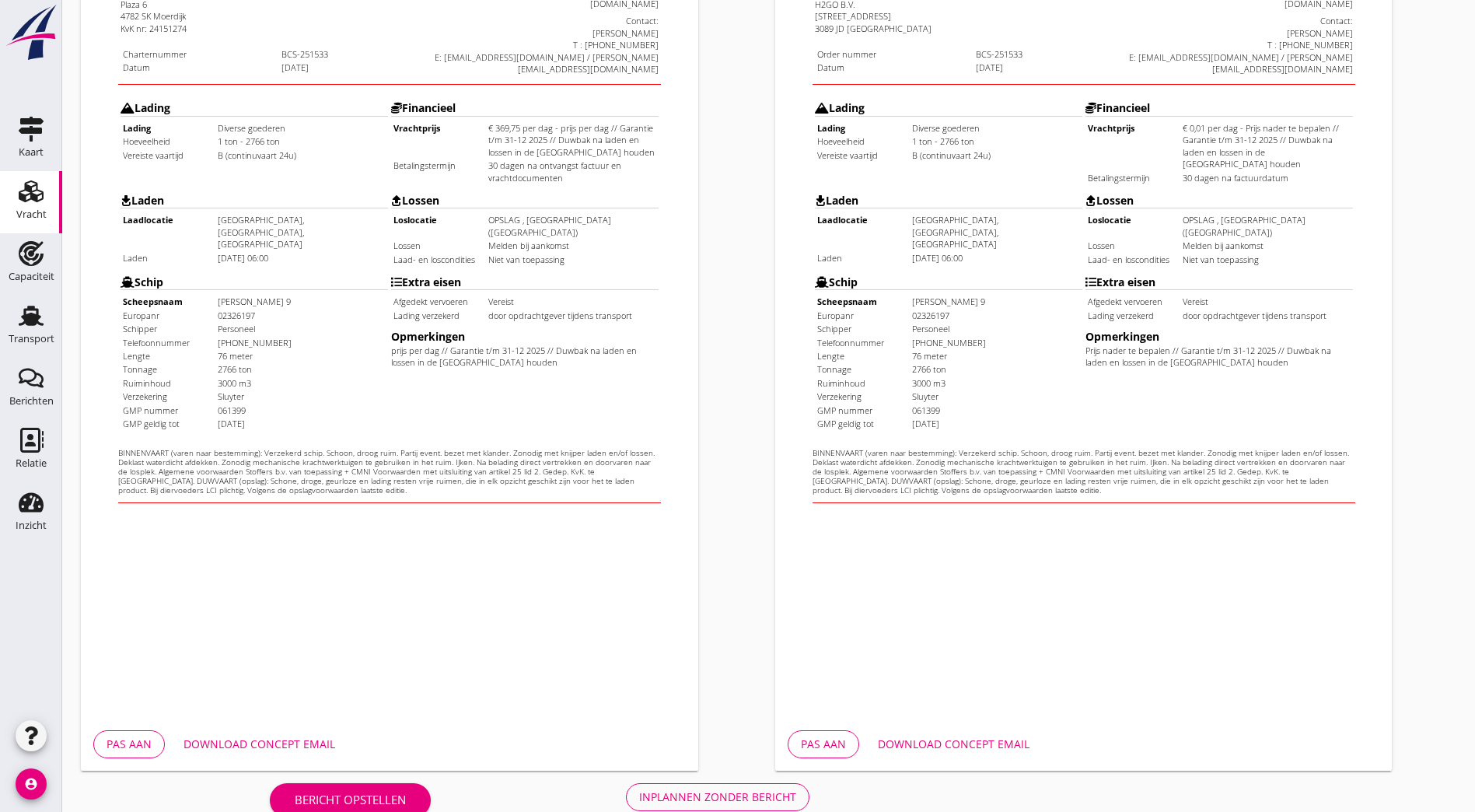
scroll to position [340, 0]
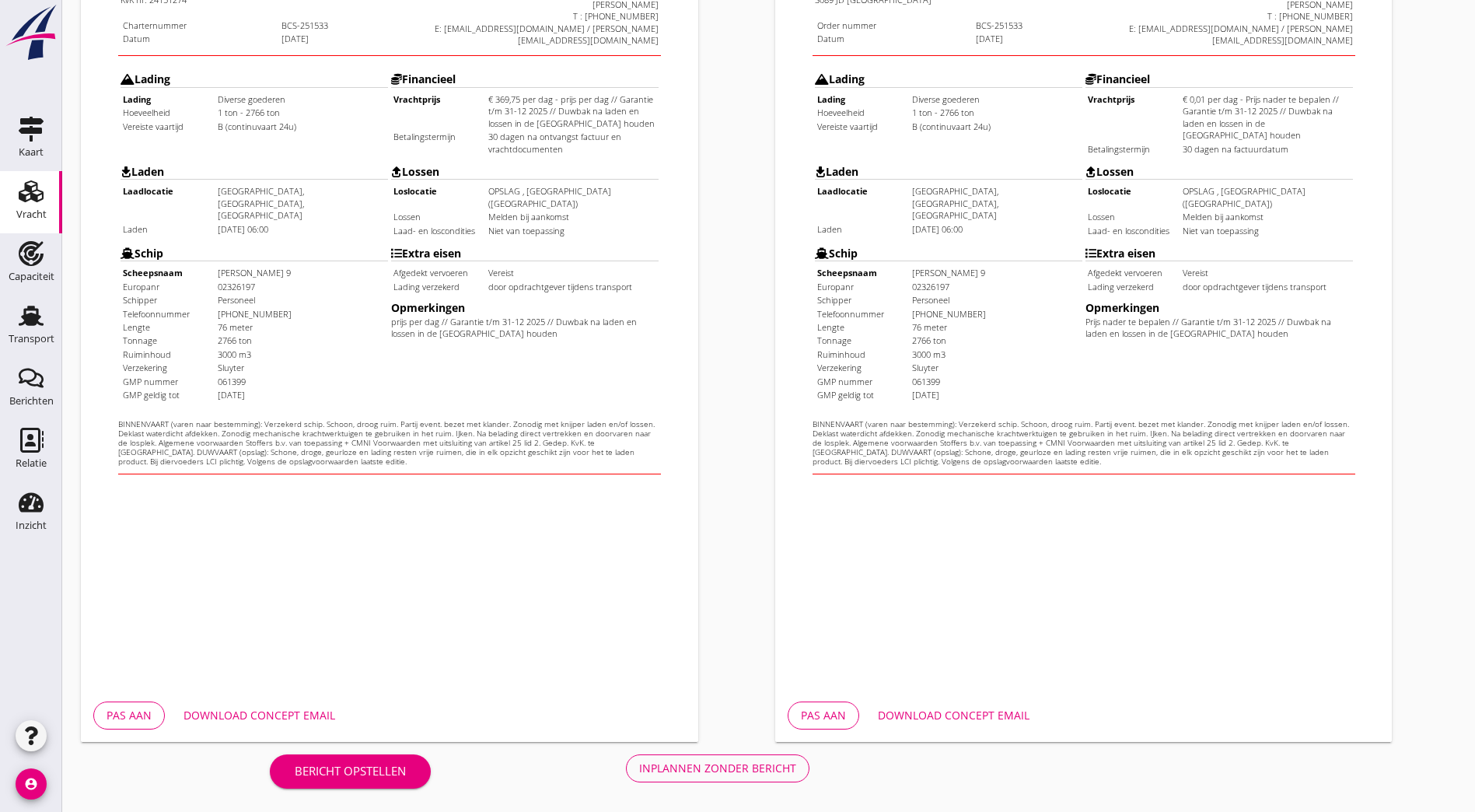
click at [639, 765] on div "Inplannen zonder bericht" at bounding box center [717, 767] width 157 height 17
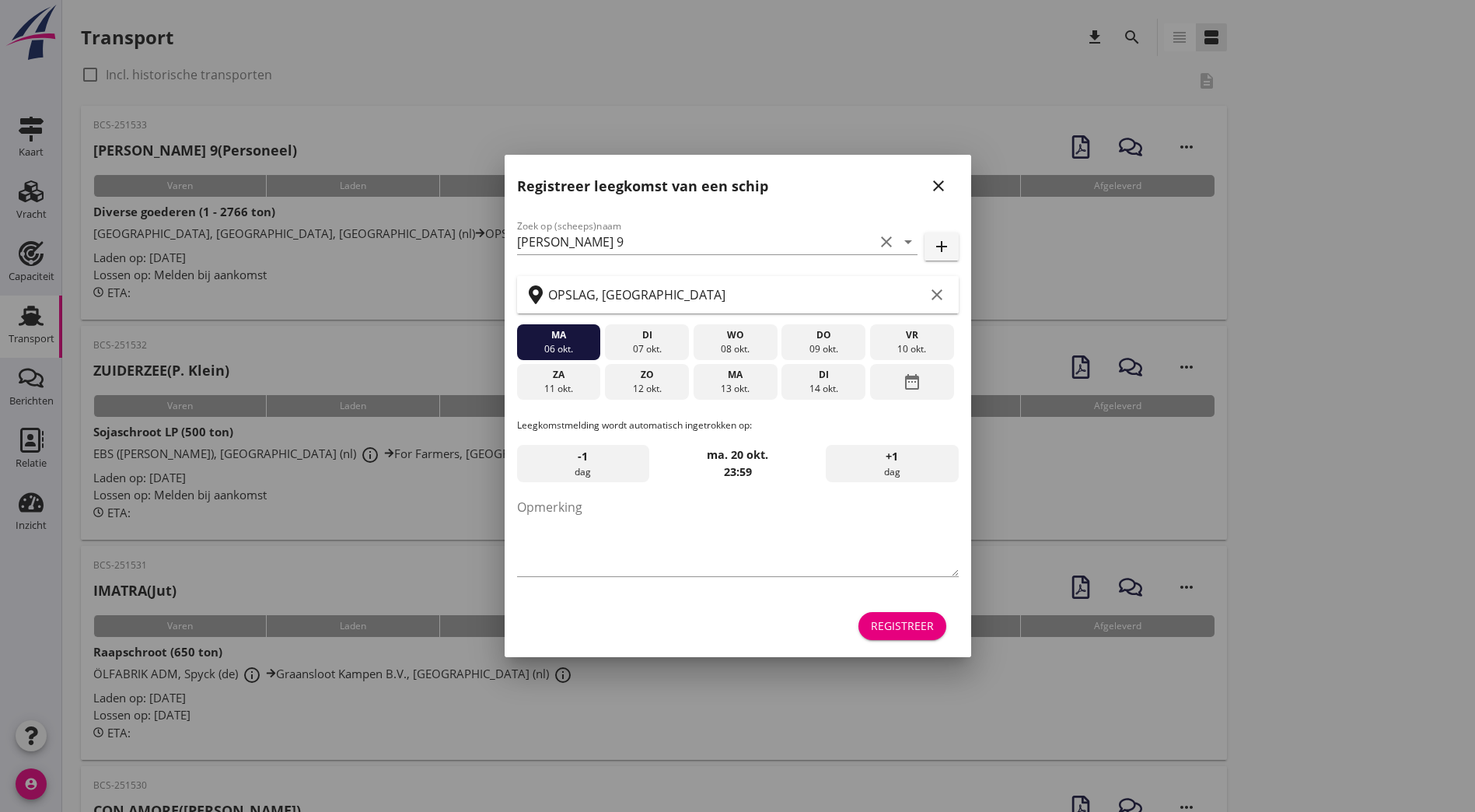
click at [937, 189] on icon "close" at bounding box center [938, 185] width 18 height 18
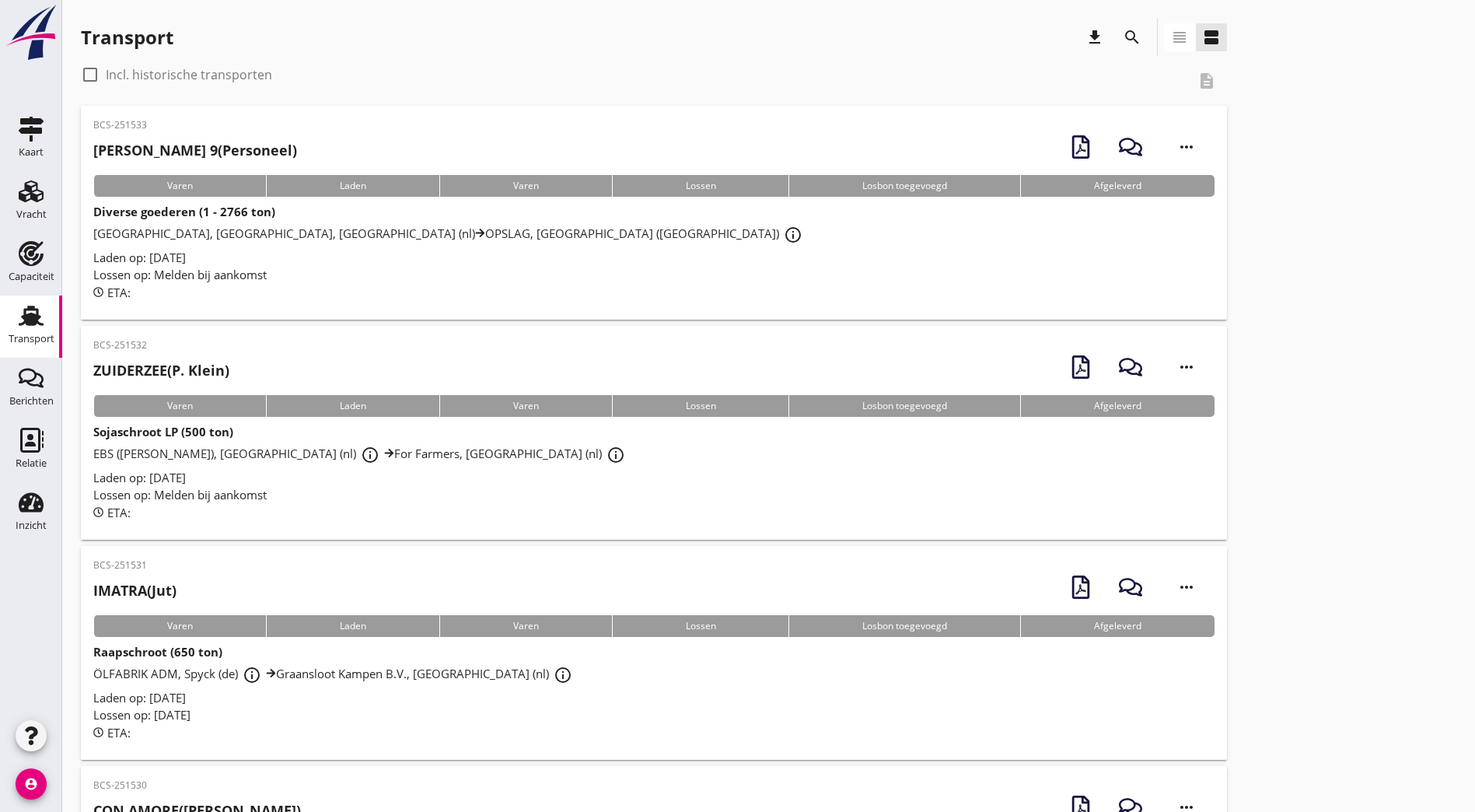
click at [428, 143] on div "BCS-251533 DUWBAK MITCHELL 9 (Personeel) more_horiz" at bounding box center [654, 146] width 1122 height 57
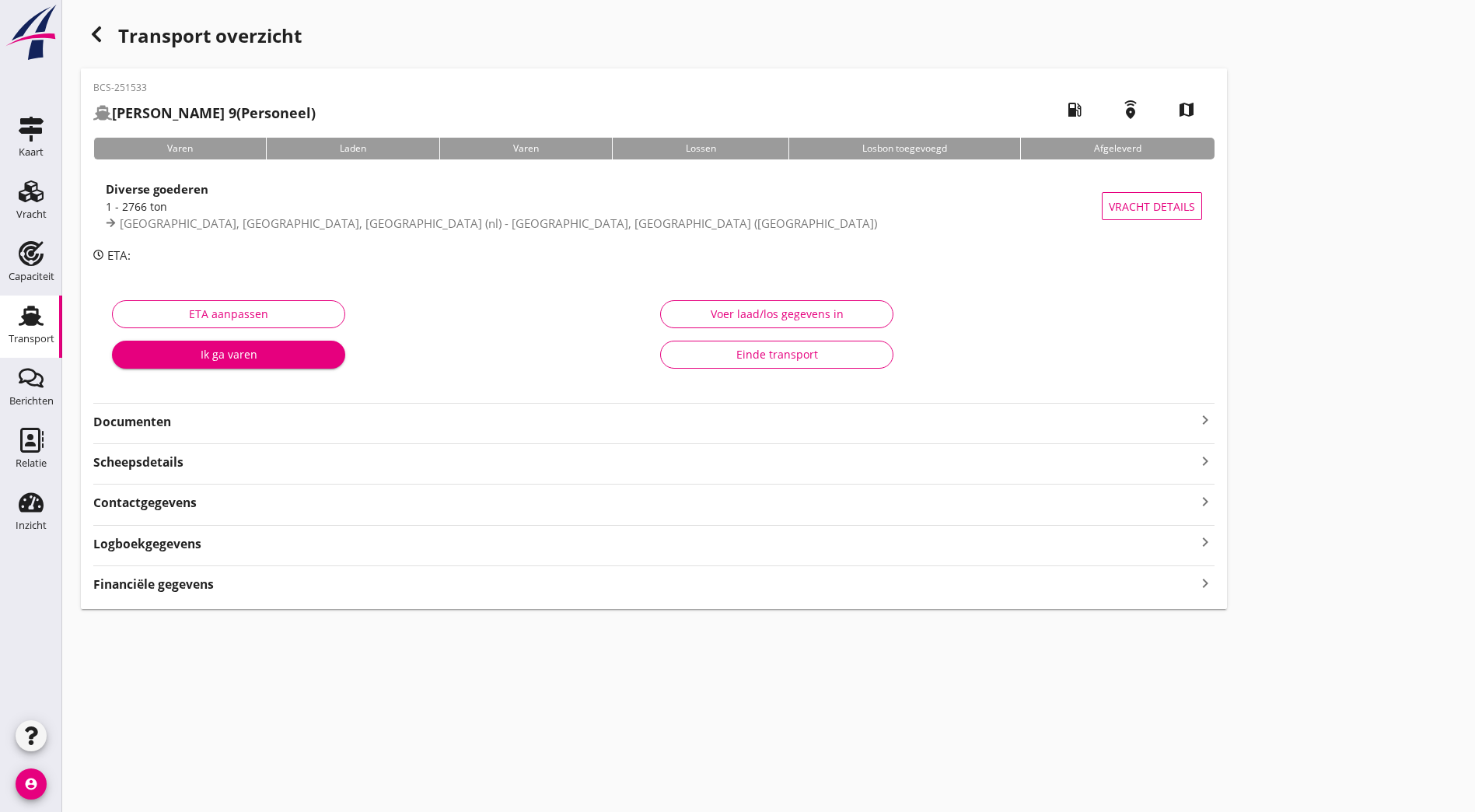
click at [278, 425] on strong "Documenten" at bounding box center [644, 422] width 1103 height 18
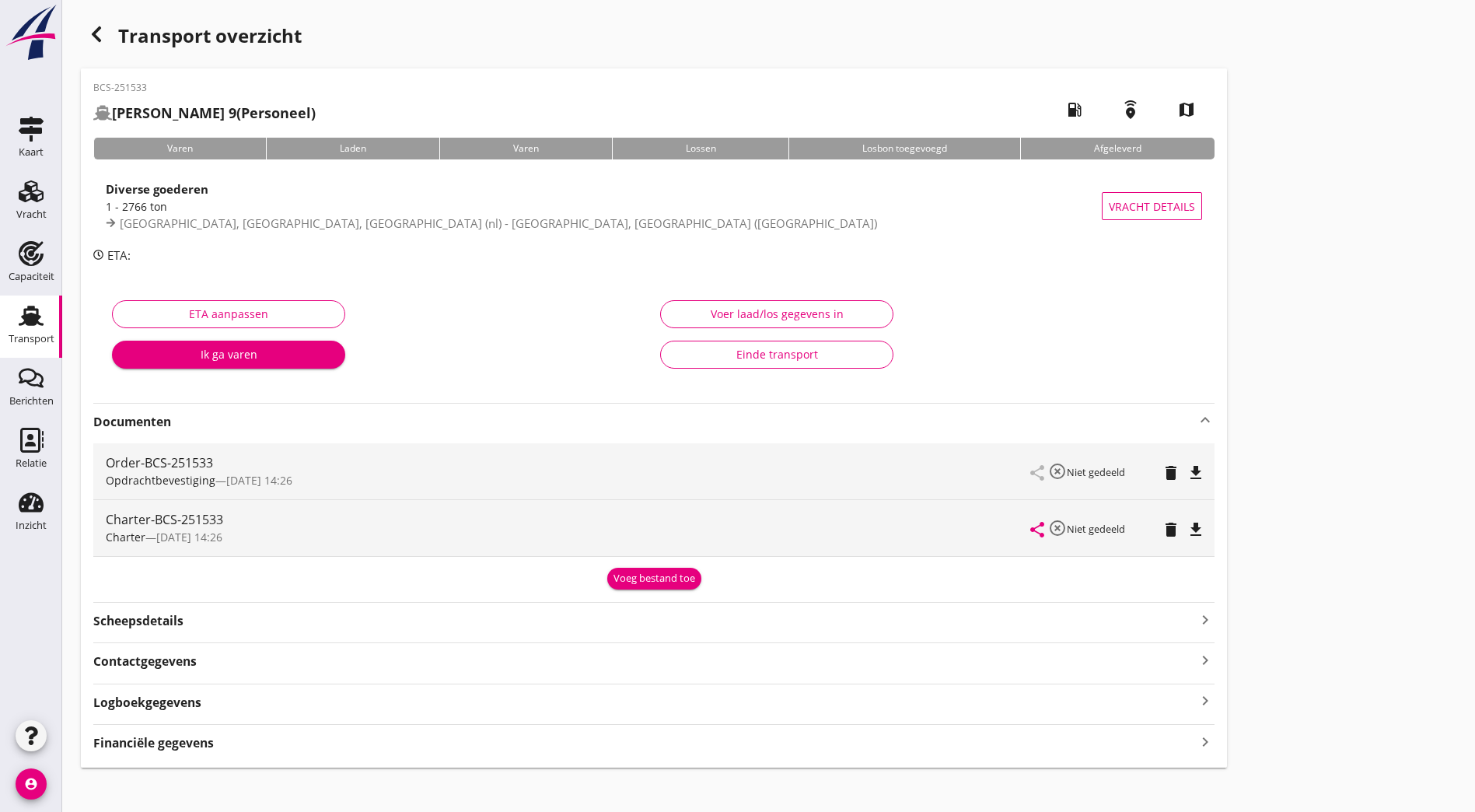
click at [1187, 466] on icon "file_download" at bounding box center [1195, 472] width 18 height 18
click at [1187, 534] on icon "file_download" at bounding box center [1195, 529] width 18 height 18
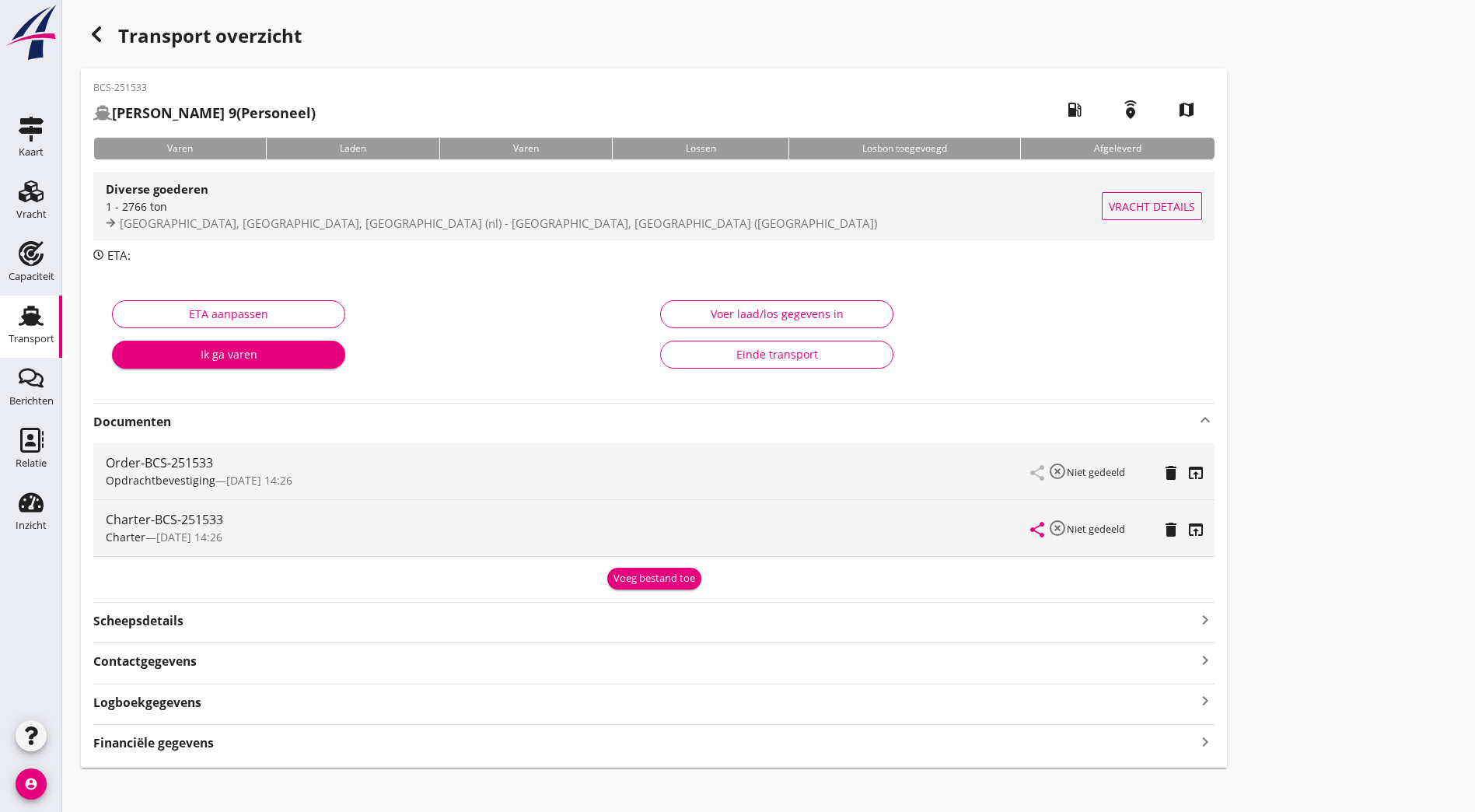
click at [373, 226] on span "[GEOGRAPHIC_DATA], [GEOGRAPHIC_DATA], [GEOGRAPHIC_DATA] (nl) - [GEOGRAPHIC_DATA…" at bounding box center [498, 223] width 758 height 16
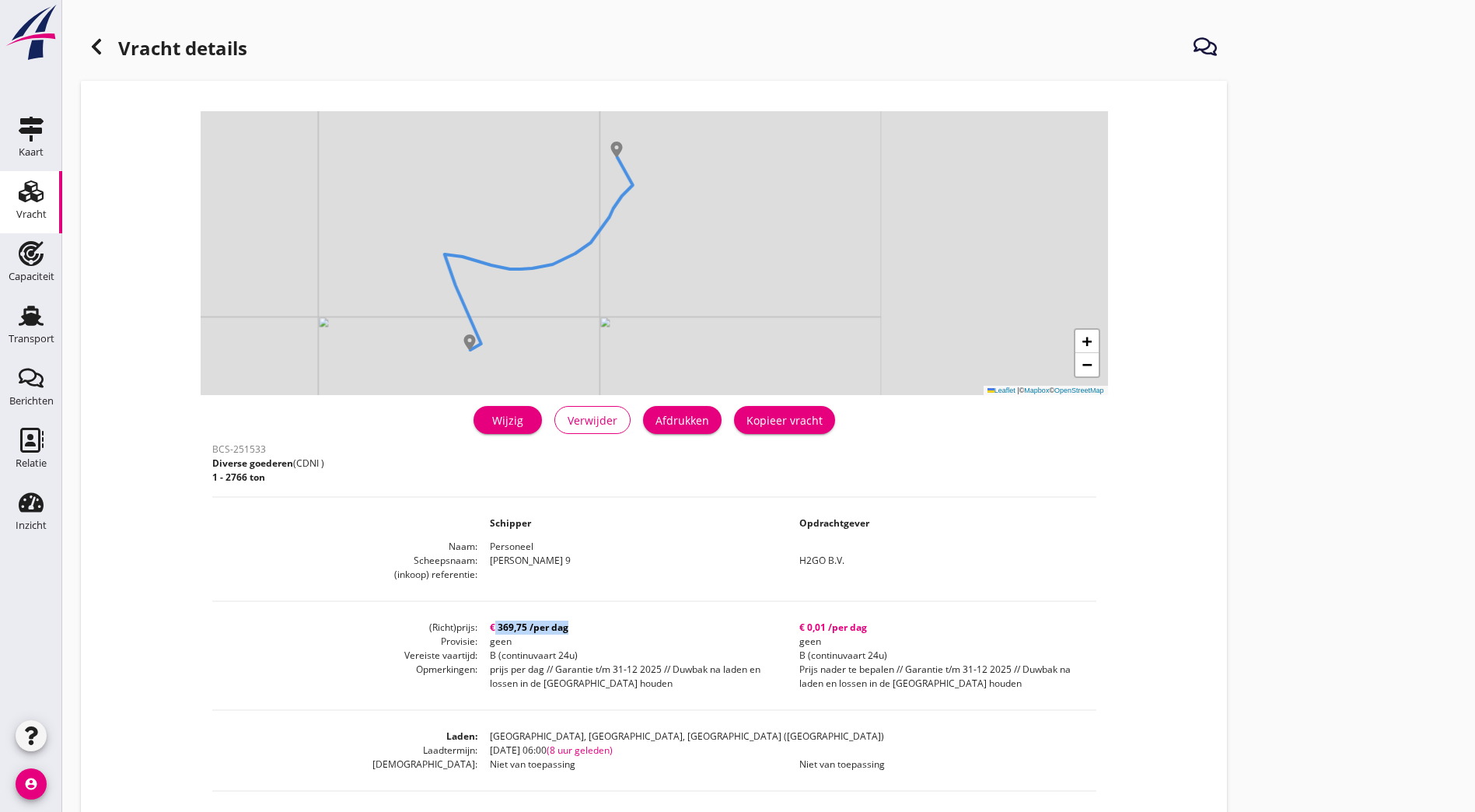
drag, startPoint x: 308, startPoint y: 627, endPoint x: 379, endPoint y: 624, distance: 71.1
click at [477, 624] on dd "€ 369,75 /per dag" at bounding box center [632, 627] width 309 height 14
drag, startPoint x: 379, startPoint y: 624, endPoint x: 356, endPoint y: 631, distance: 24.0
click at [477, 631] on dd "€ 369,75 /per dag" at bounding box center [632, 627] width 309 height 14
click at [474, 409] on link "Wijzig" at bounding box center [508, 420] width 69 height 28
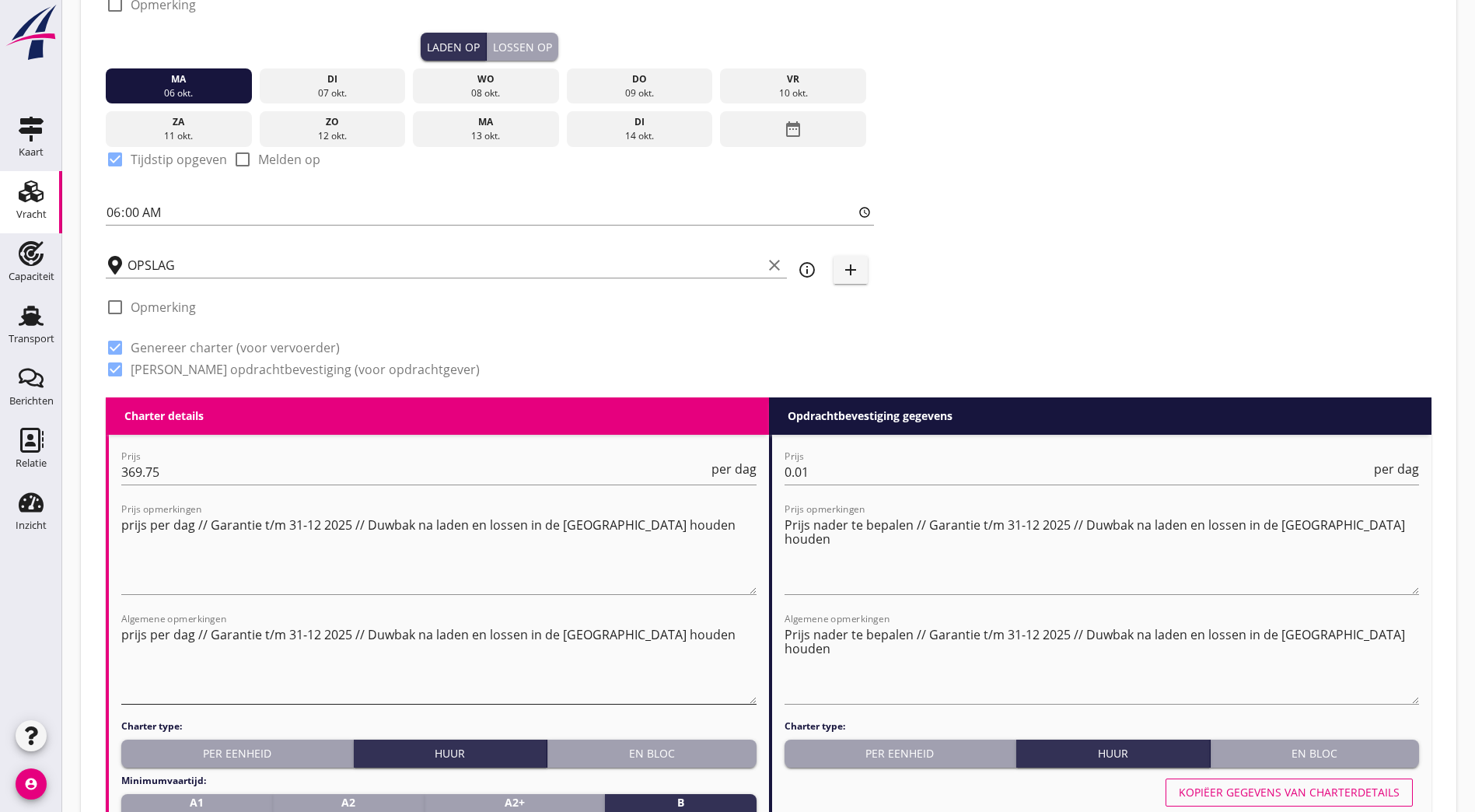
scroll to position [388, 0]
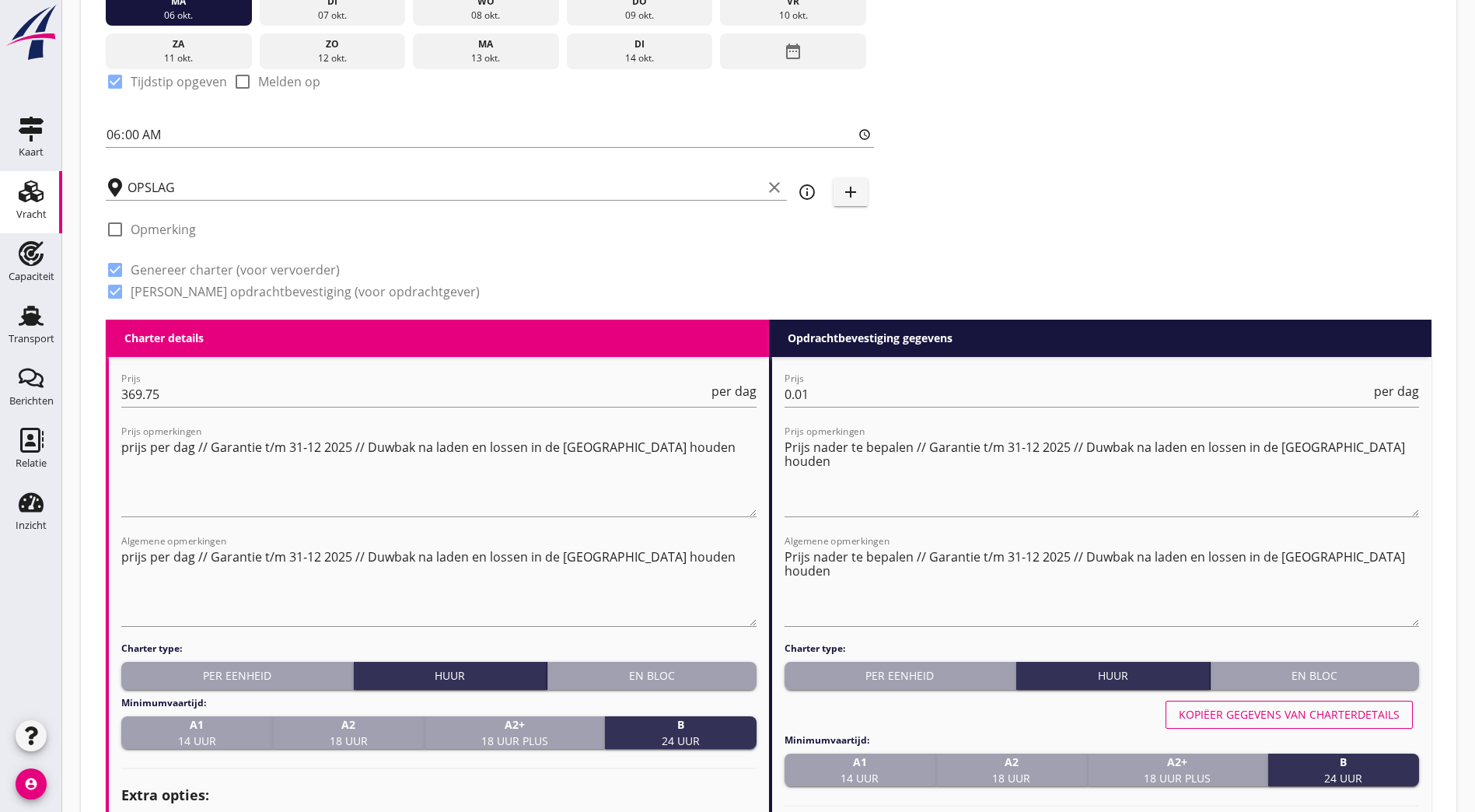
drag, startPoint x: 100, startPoint y: 388, endPoint x: 154, endPoint y: 421, distance: 63.3
click at [59, 388] on div "Kaart Kaart Vracht Vracht Capaciteit Capaciteit Transport Transport Berichten B…" at bounding box center [738, 624] width 1475 height 2025
type input "345.67"
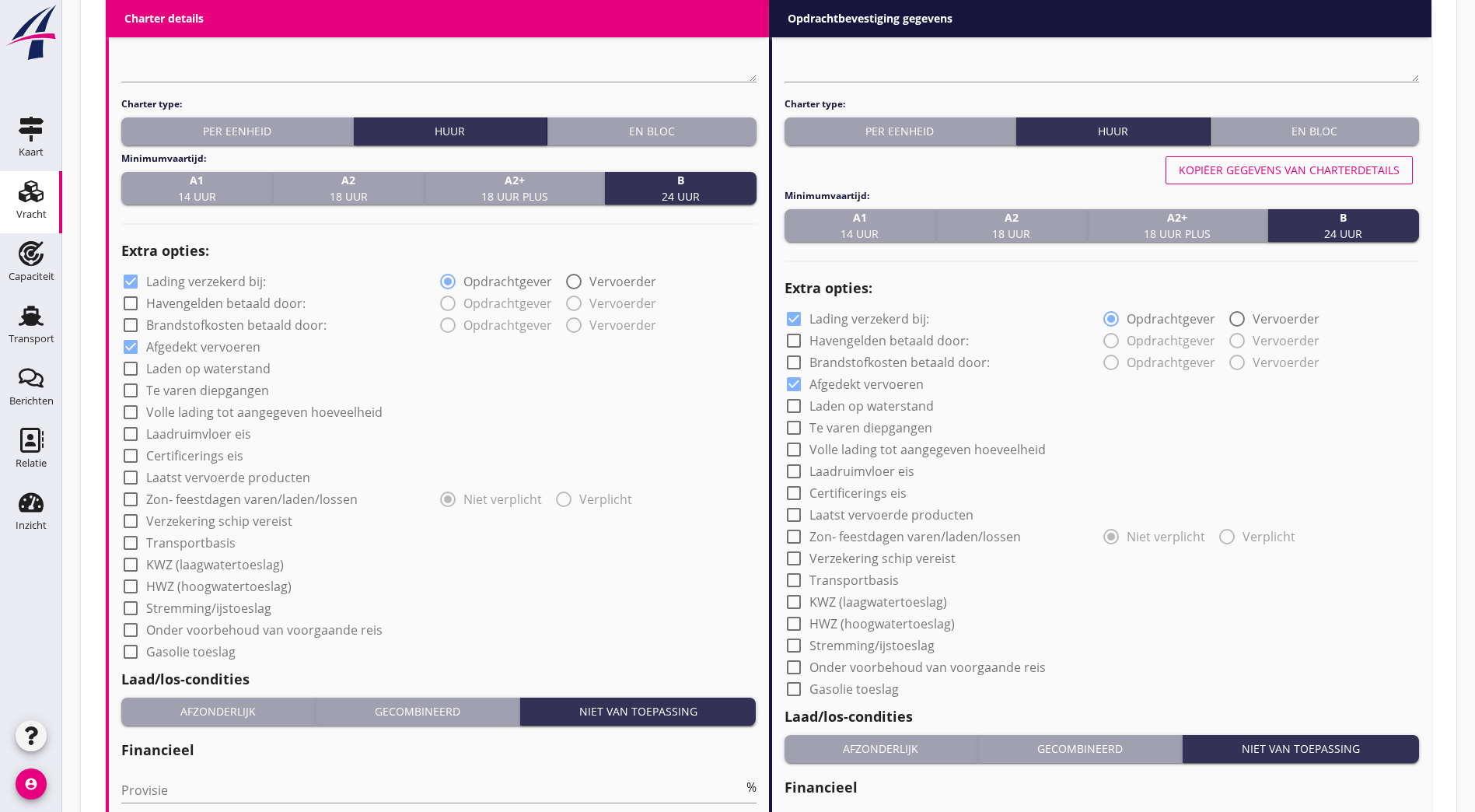
scroll to position [1208, 0]
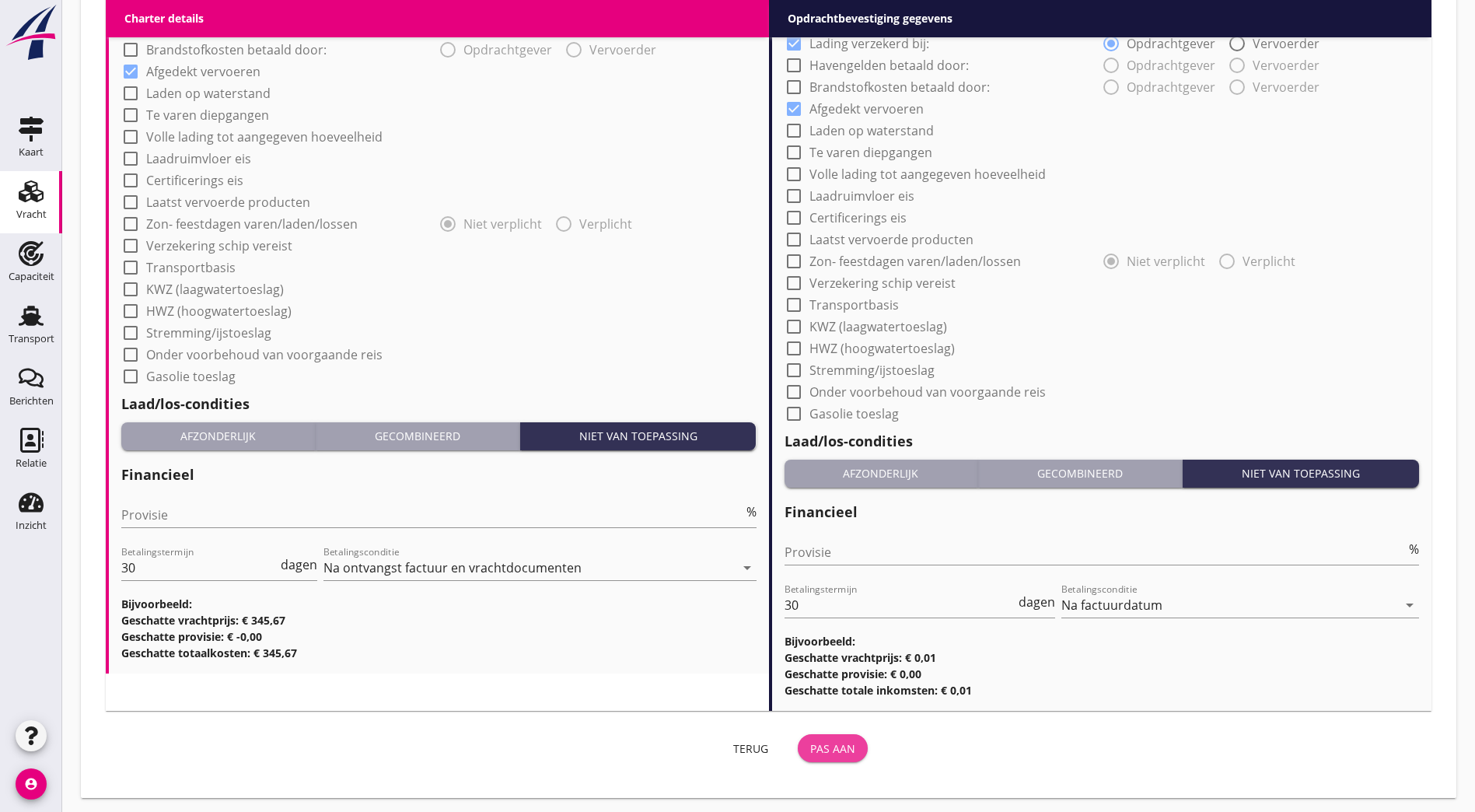
click at [810, 746] on div "Pas aan" at bounding box center [832, 748] width 45 height 17
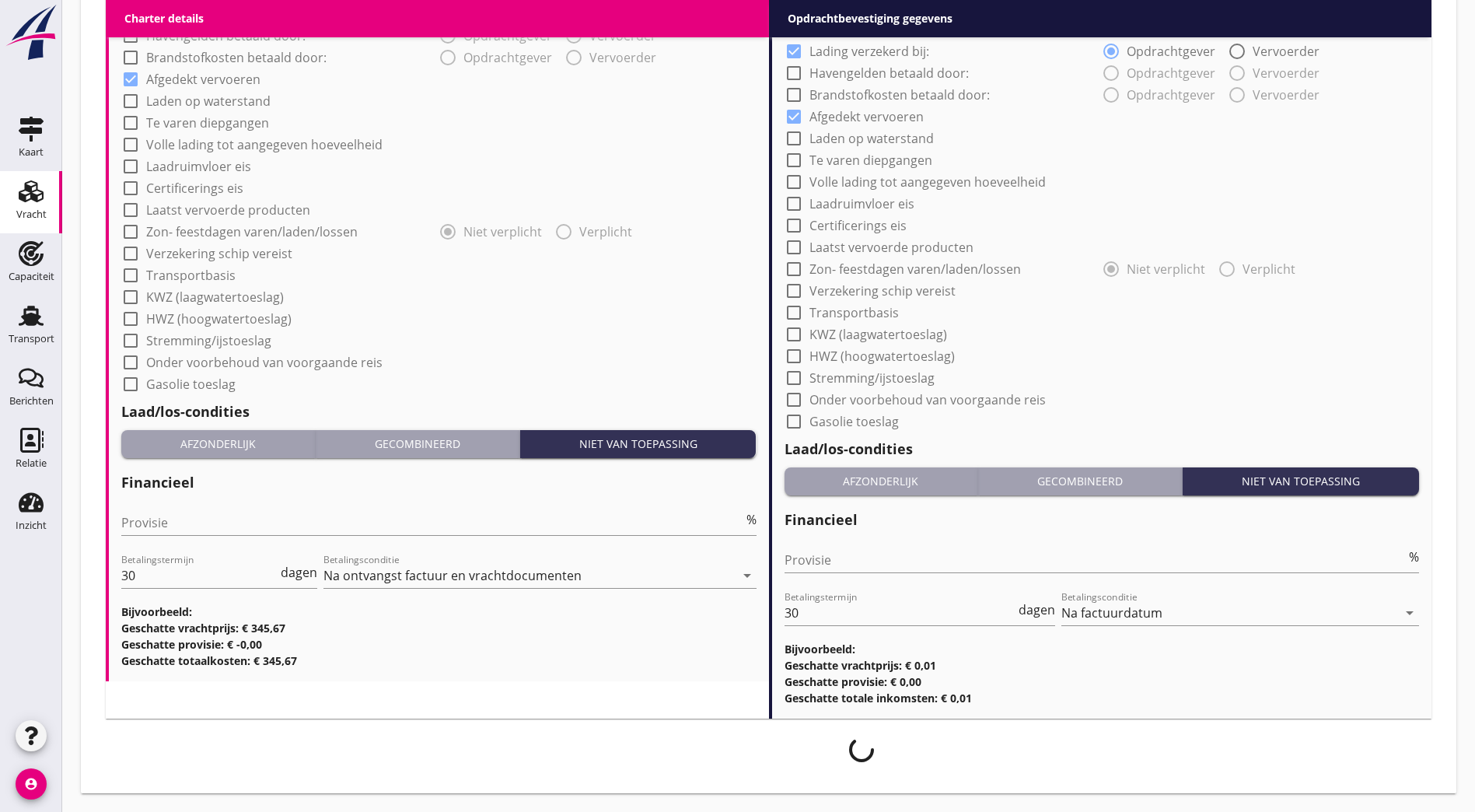
scroll to position [1196, 0]
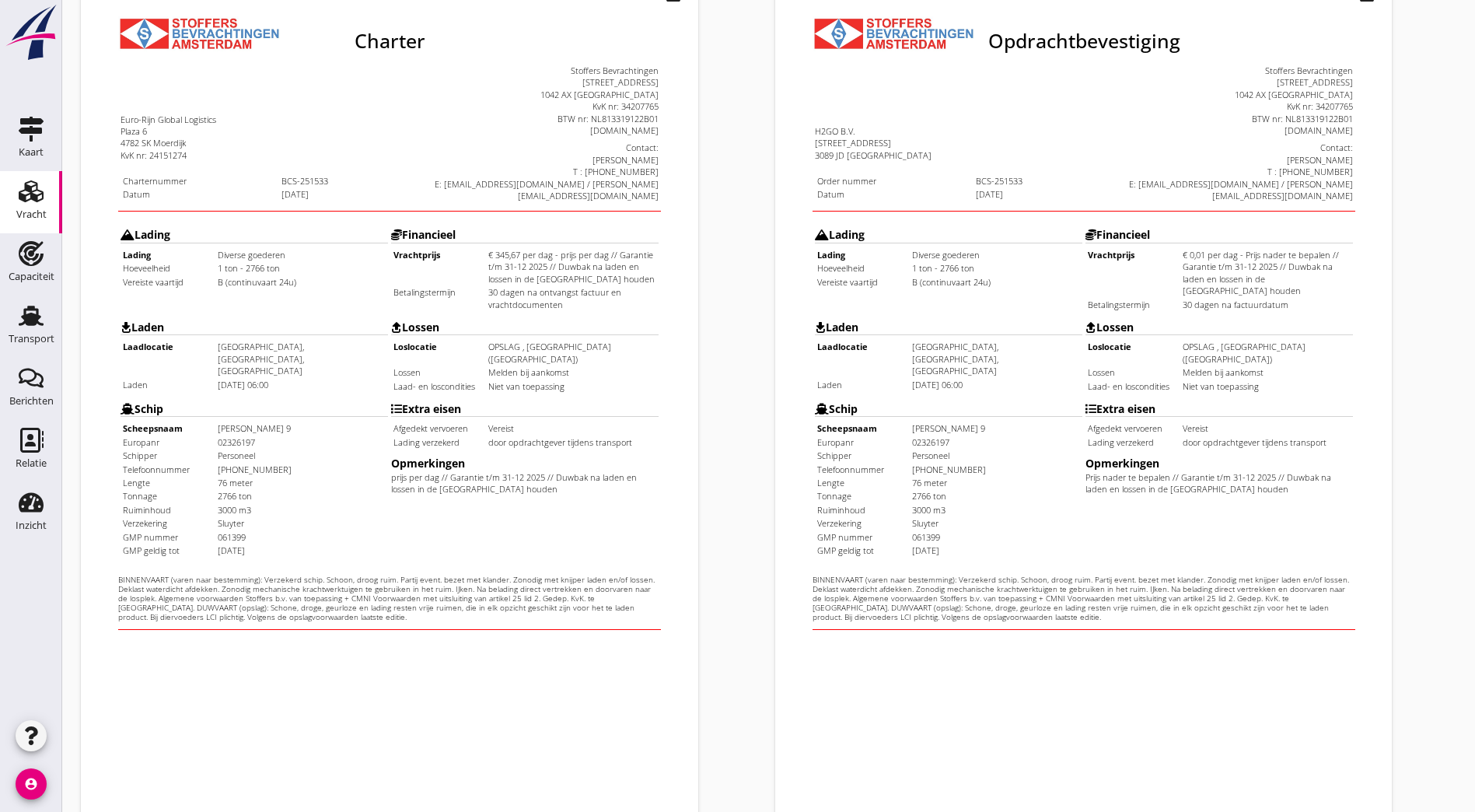
scroll to position [340, 0]
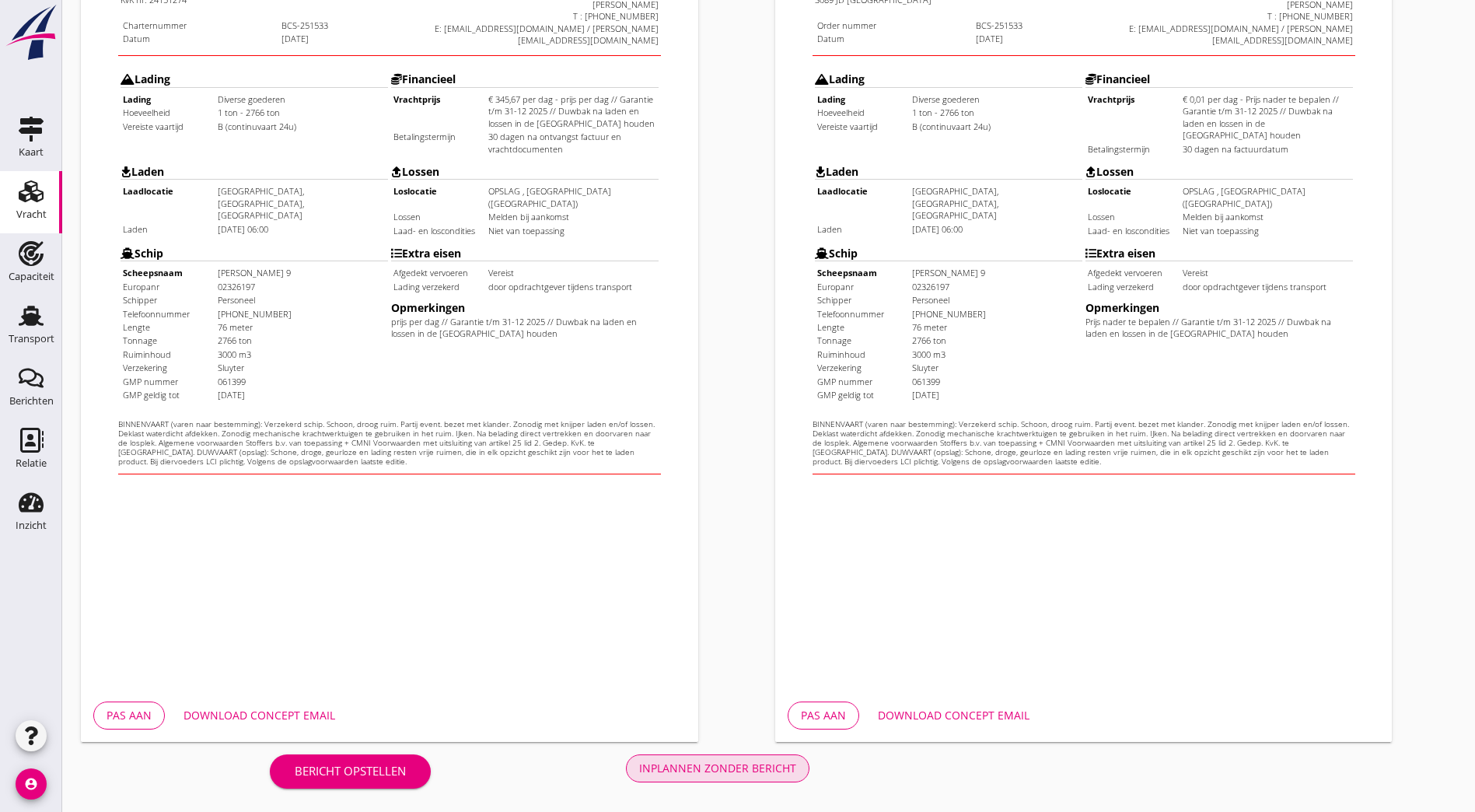
click at [639, 763] on div "Inplannen zonder bericht" at bounding box center [717, 767] width 157 height 17
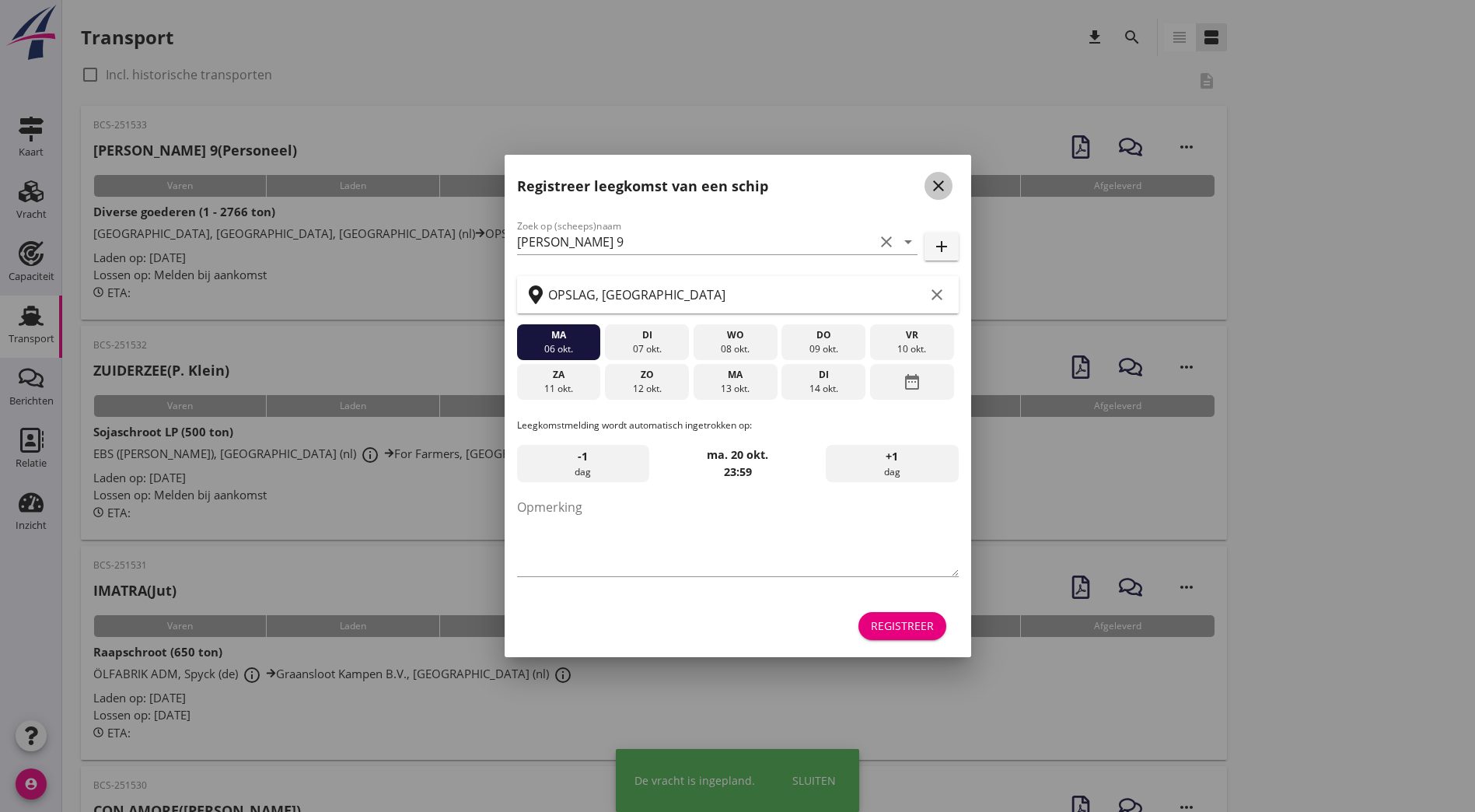
click at [938, 174] on button "close" at bounding box center [939, 186] width 28 height 28
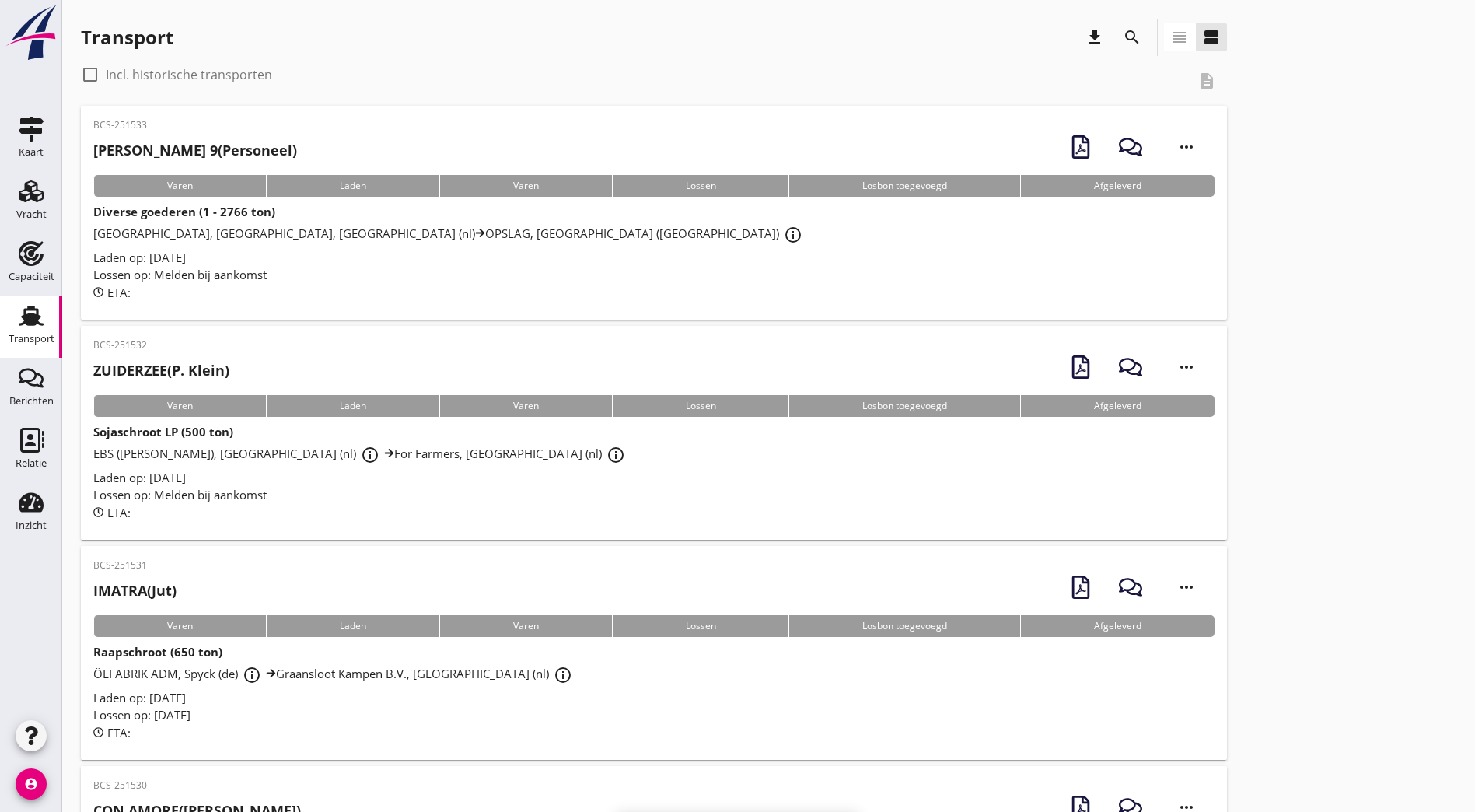
click at [375, 137] on div "BCS-251533 DUWBAK MITCHELL 9 (Personeel) more_horiz" at bounding box center [654, 146] width 1122 height 57
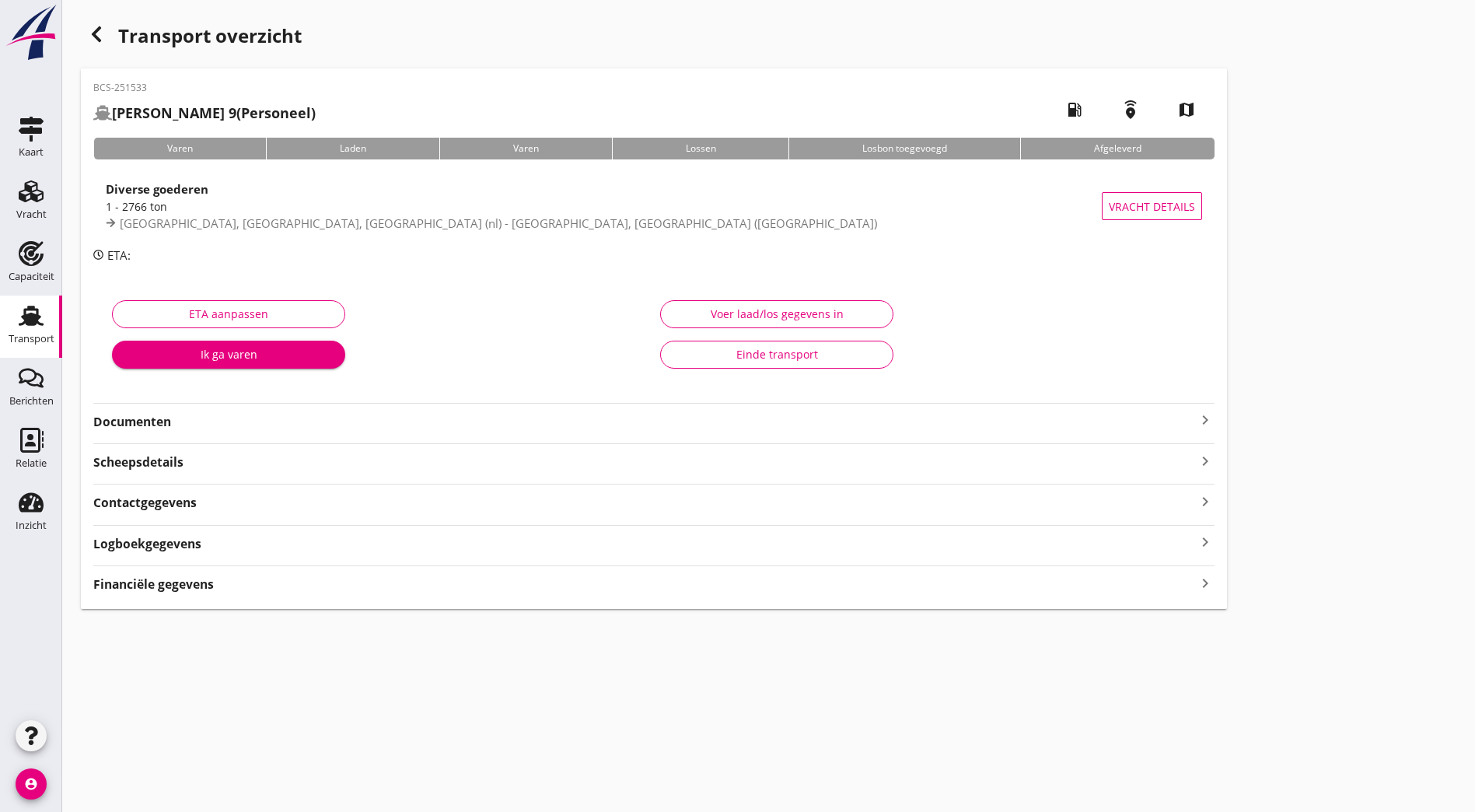
drag, startPoint x: 280, startPoint y: 431, endPoint x: 316, endPoint y: 430, distance: 36.0
click at [280, 431] on div "BCS-251533 DUWBAK MITCHELL 9 (Personeel) local_gas_station emergency_share map …" at bounding box center [654, 338] width 1146 height 540
click at [679, 416] on strong "Documenten" at bounding box center [644, 422] width 1103 height 18
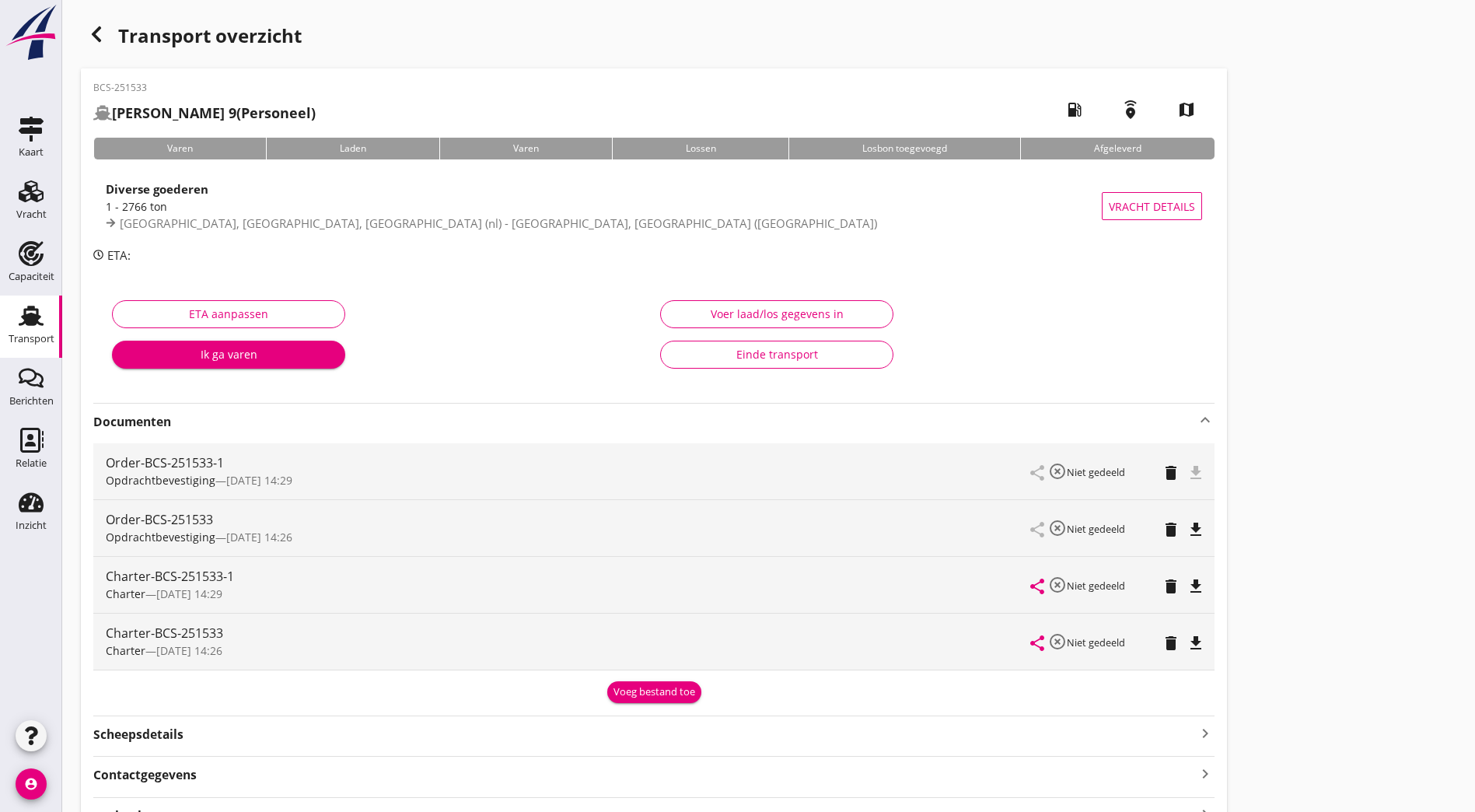
click at [917, 313] on div "Transport overzicht BCS-251533 DUWBAK MITCHELL 9 (Personeel) local_gas_station …" at bounding box center [769, 450] width 1413 height 900
click at [1162, 526] on icon "delete" at bounding box center [1171, 529] width 18 height 18
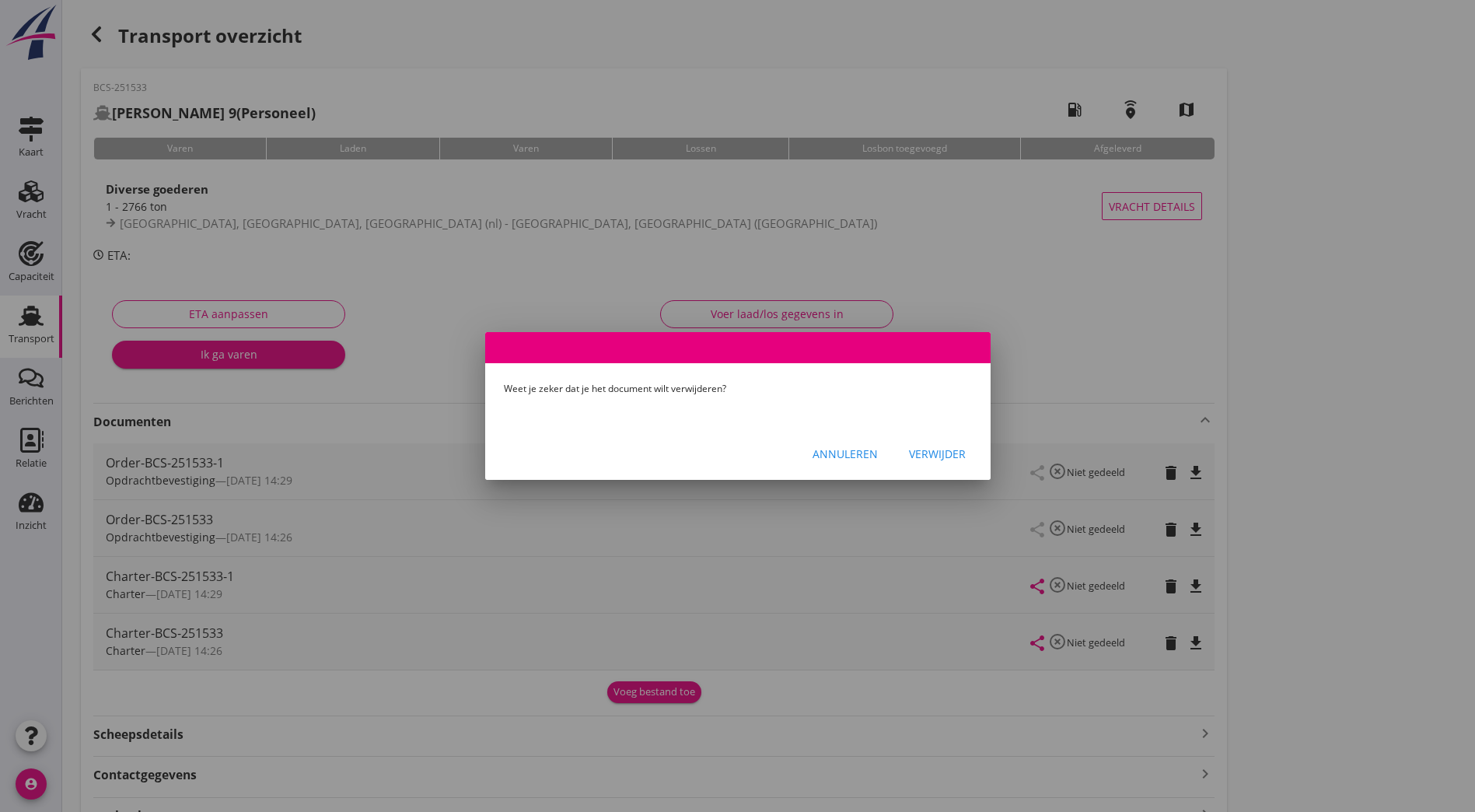
click at [973, 447] on button "Verwijder" at bounding box center [937, 453] width 82 height 28
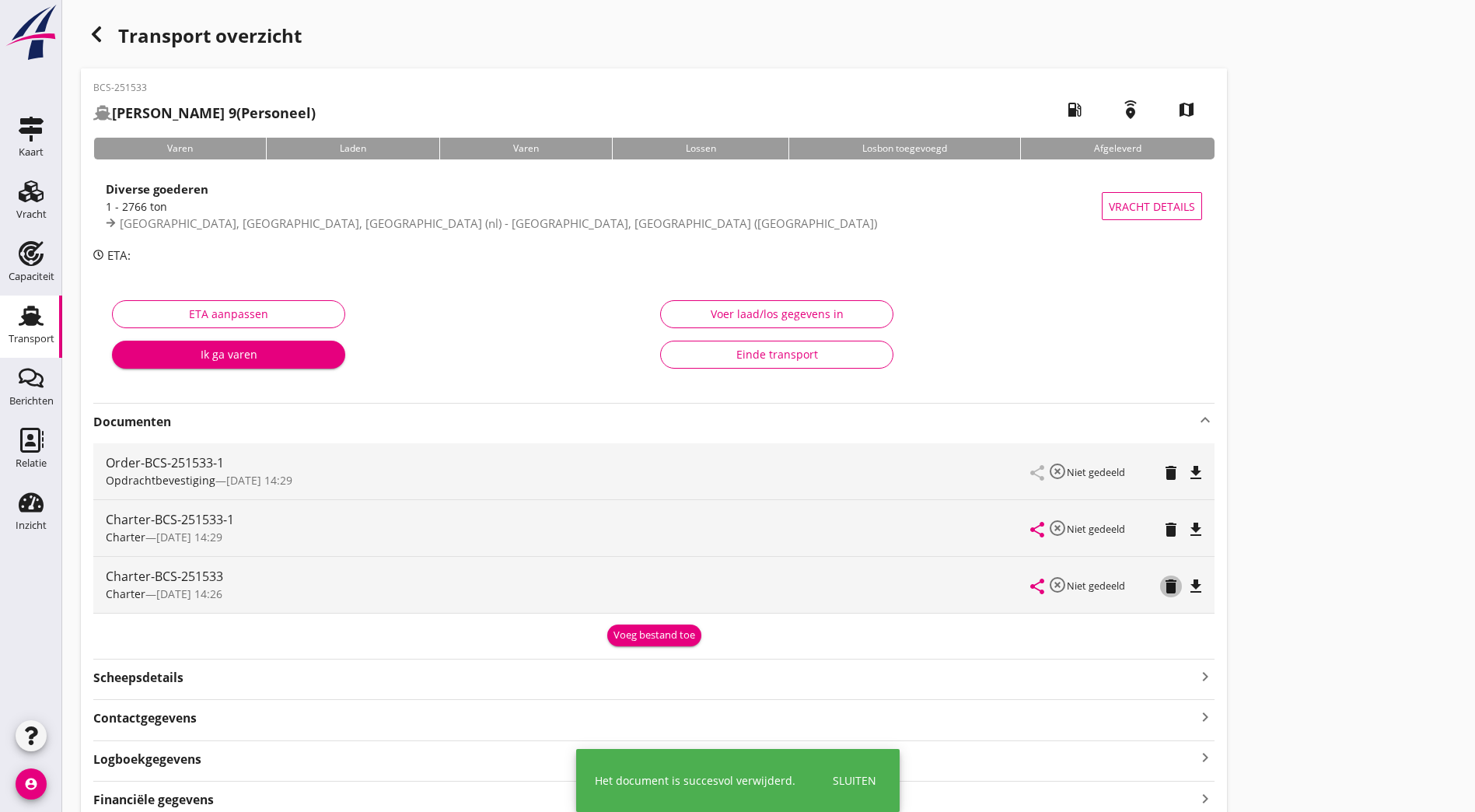
click at [1162, 595] on icon "delete" at bounding box center [1171, 585] width 18 height 18
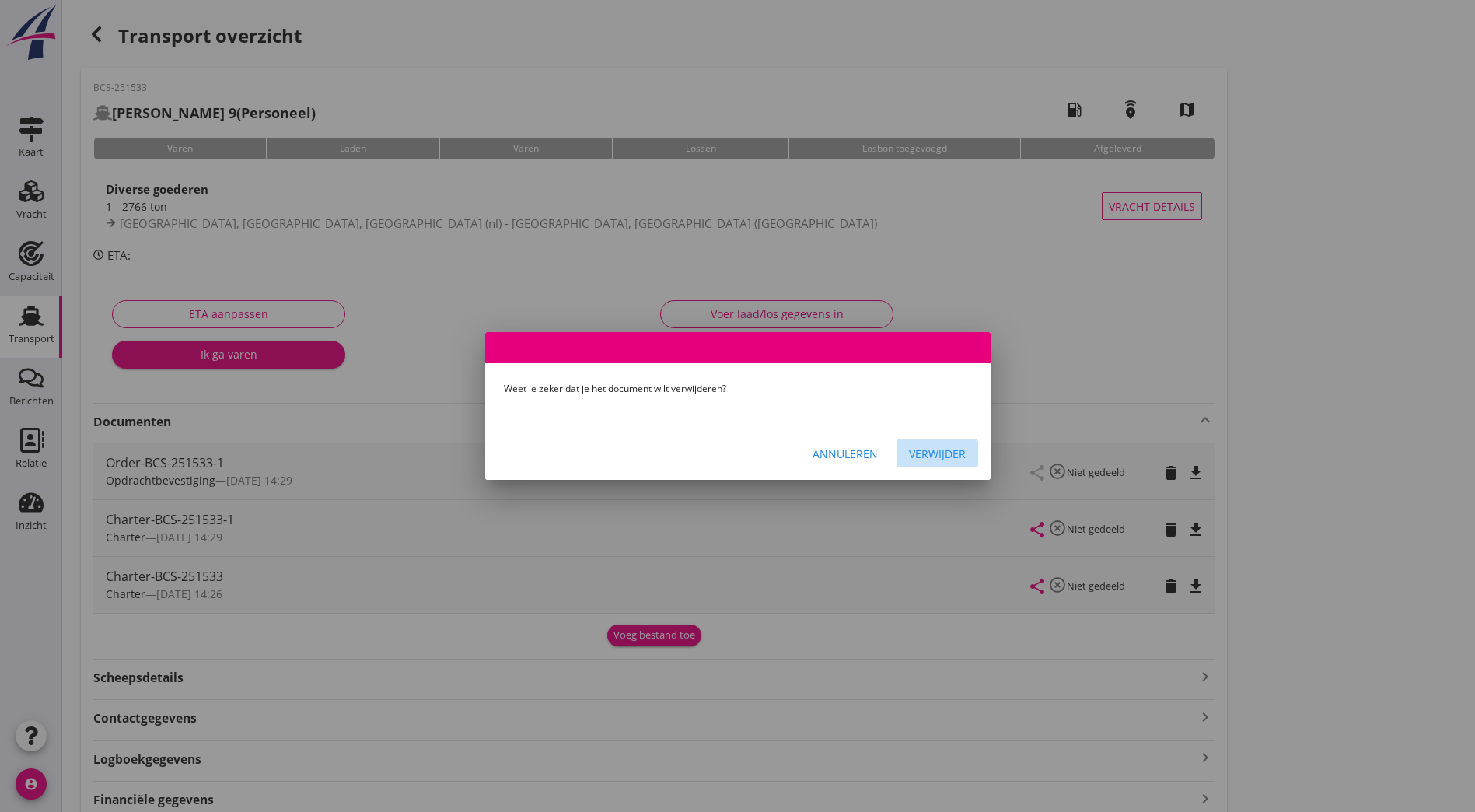
click at [935, 452] on div "Verwijder" at bounding box center [937, 453] width 57 height 17
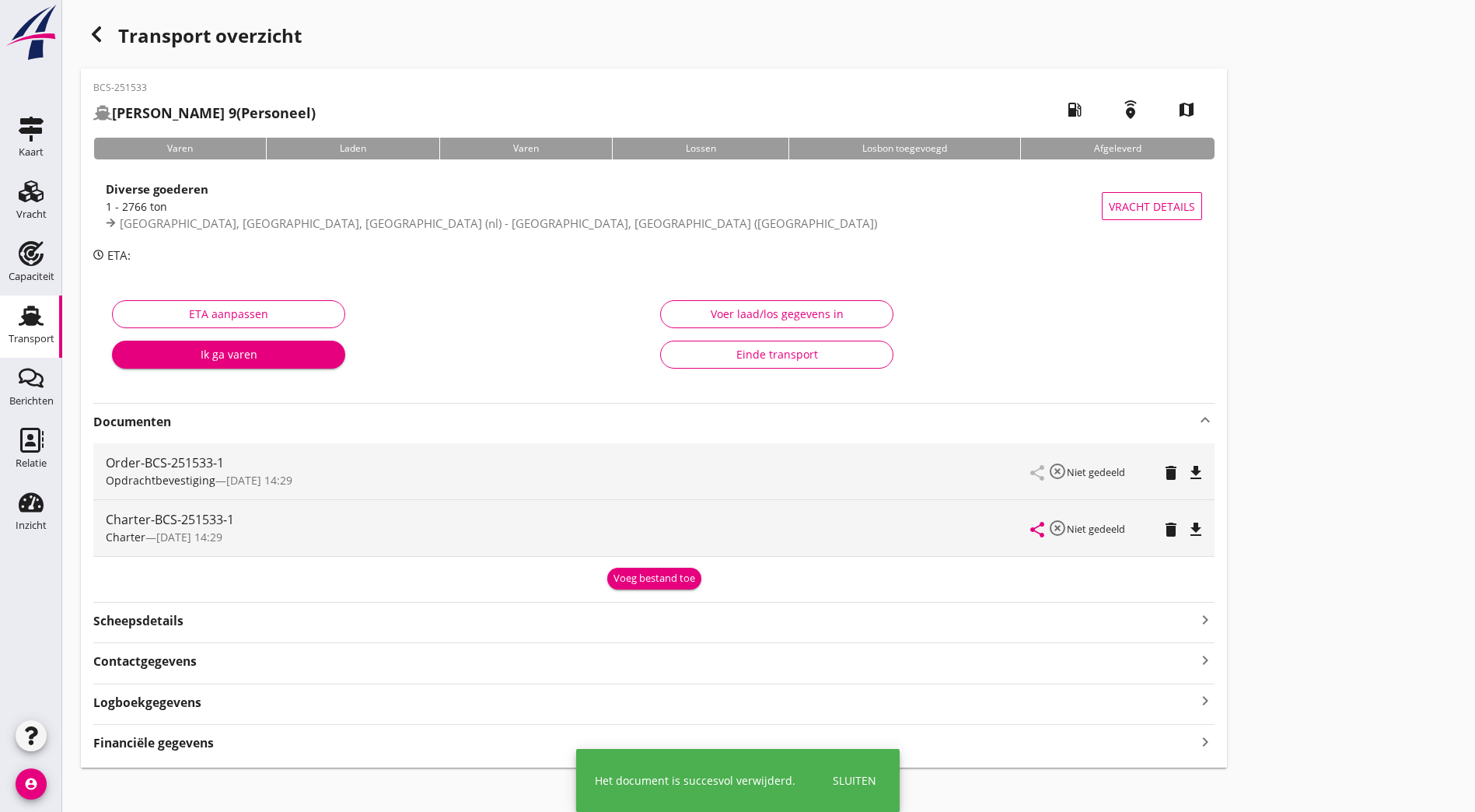
click at [1150, 140] on div "Transport overzicht BCS-251533 DUWBAK MITCHELL 9 (Personeel) local_gas_station …" at bounding box center [769, 393] width 1413 height 786
click at [1187, 470] on icon "file_download" at bounding box center [1195, 472] width 18 height 18
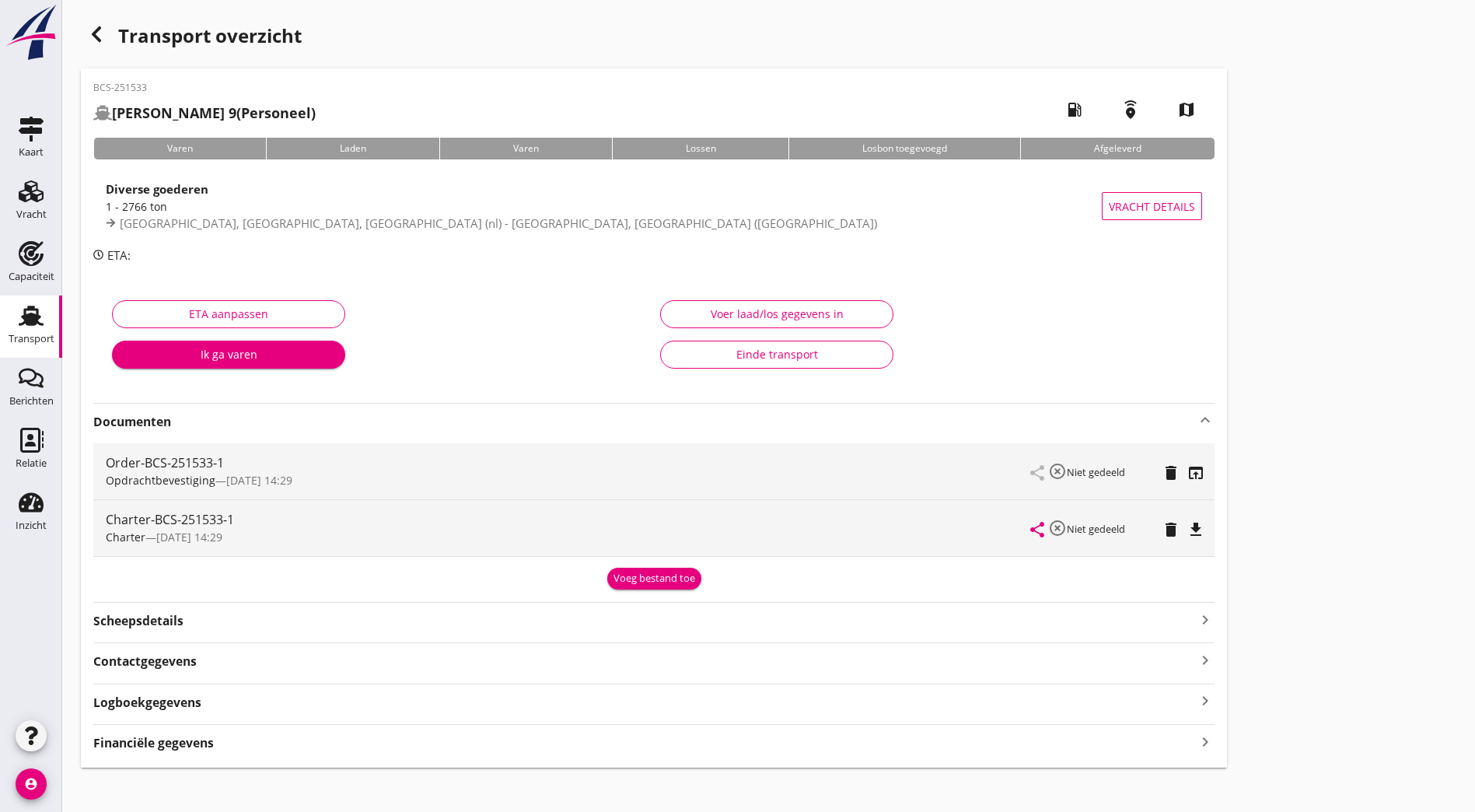
drag, startPoint x: 750, startPoint y: 540, endPoint x: 742, endPoint y: 536, distance: 8.9
click at [749, 539] on div "Charter-BCS-251533-1 Charter — 06/10 14:29 share highlight_off Niet gedeeld del…" at bounding box center [654, 528] width 1122 height 56
click at [1187, 536] on icon "file_download" at bounding box center [1195, 529] width 18 height 18
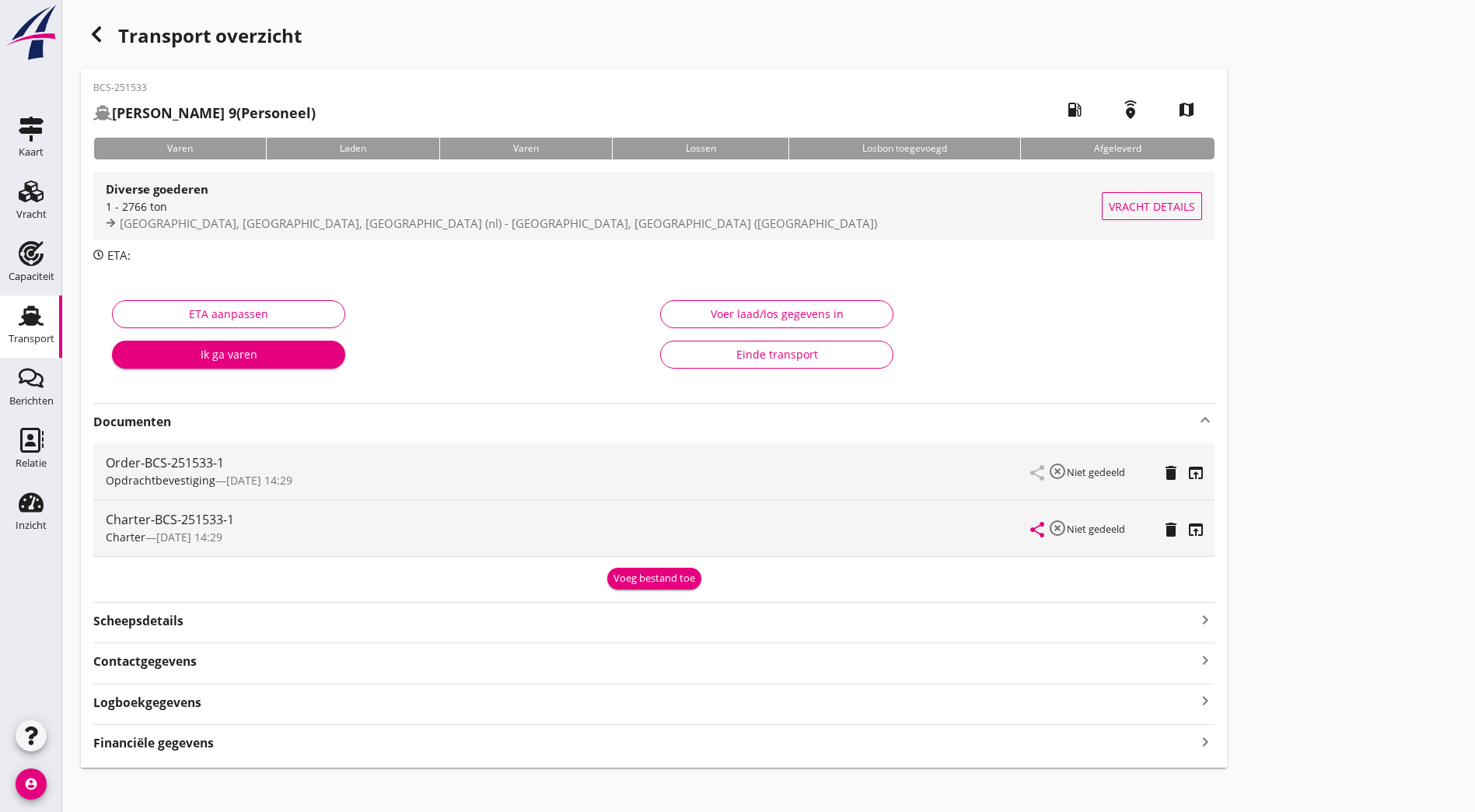
click at [294, 209] on div "1 - 2766 ton" at bounding box center [603, 207] width 996 height 17
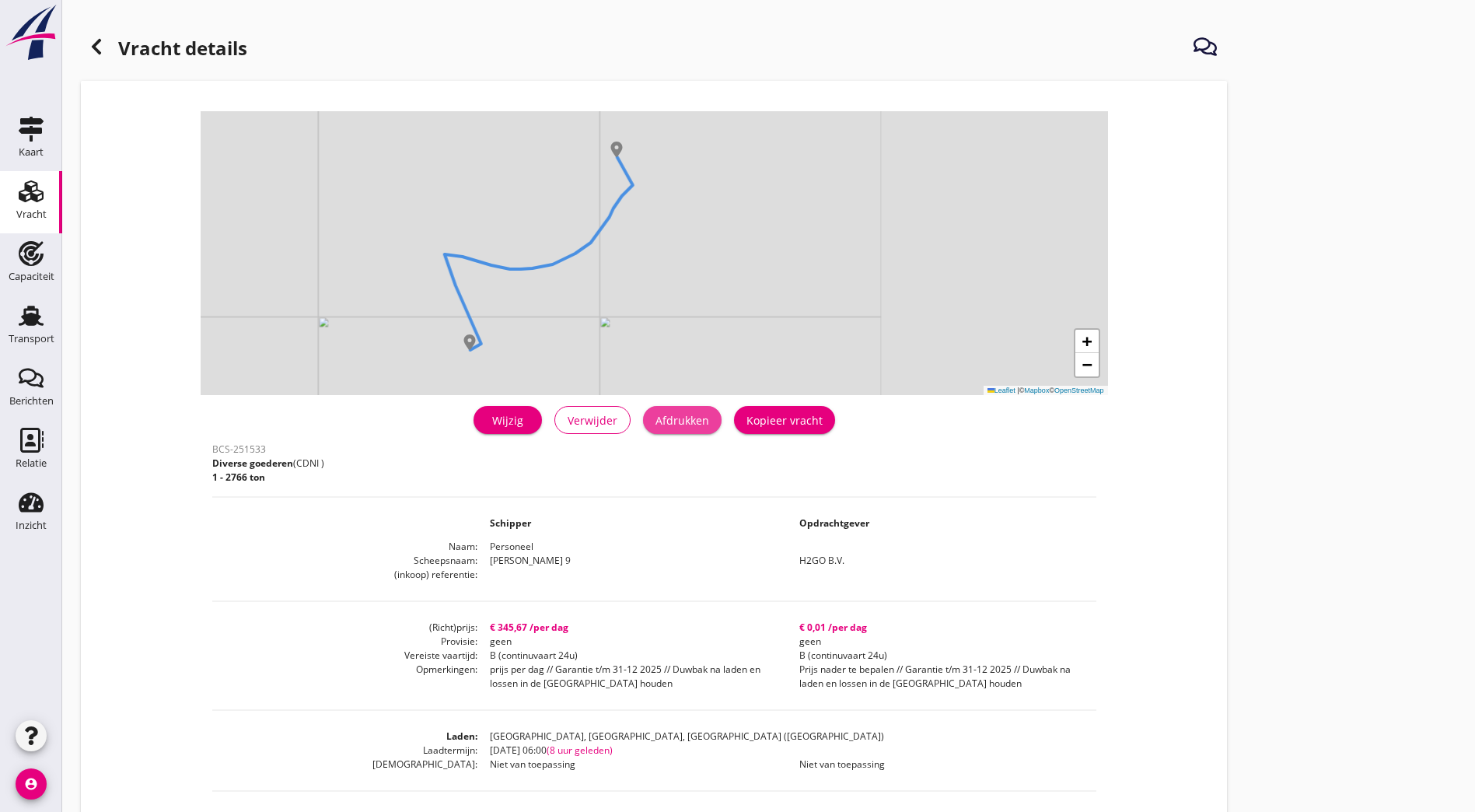
click at [656, 415] on div "Afdrukken" at bounding box center [682, 420] width 54 height 17
click at [91, 44] on icon at bounding box center [96, 46] width 18 height 18
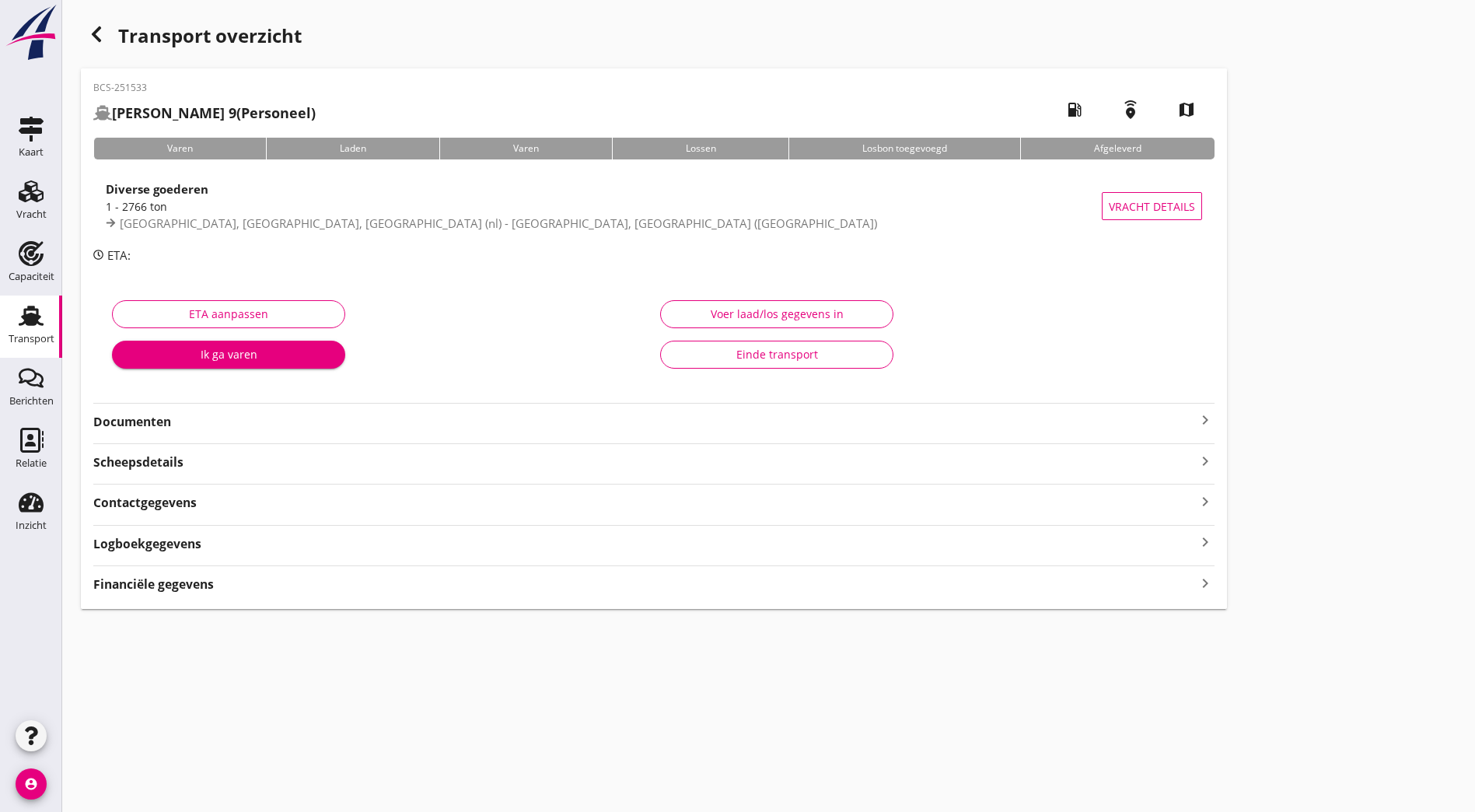
click at [98, 40] on use "button" at bounding box center [96, 34] width 10 height 16
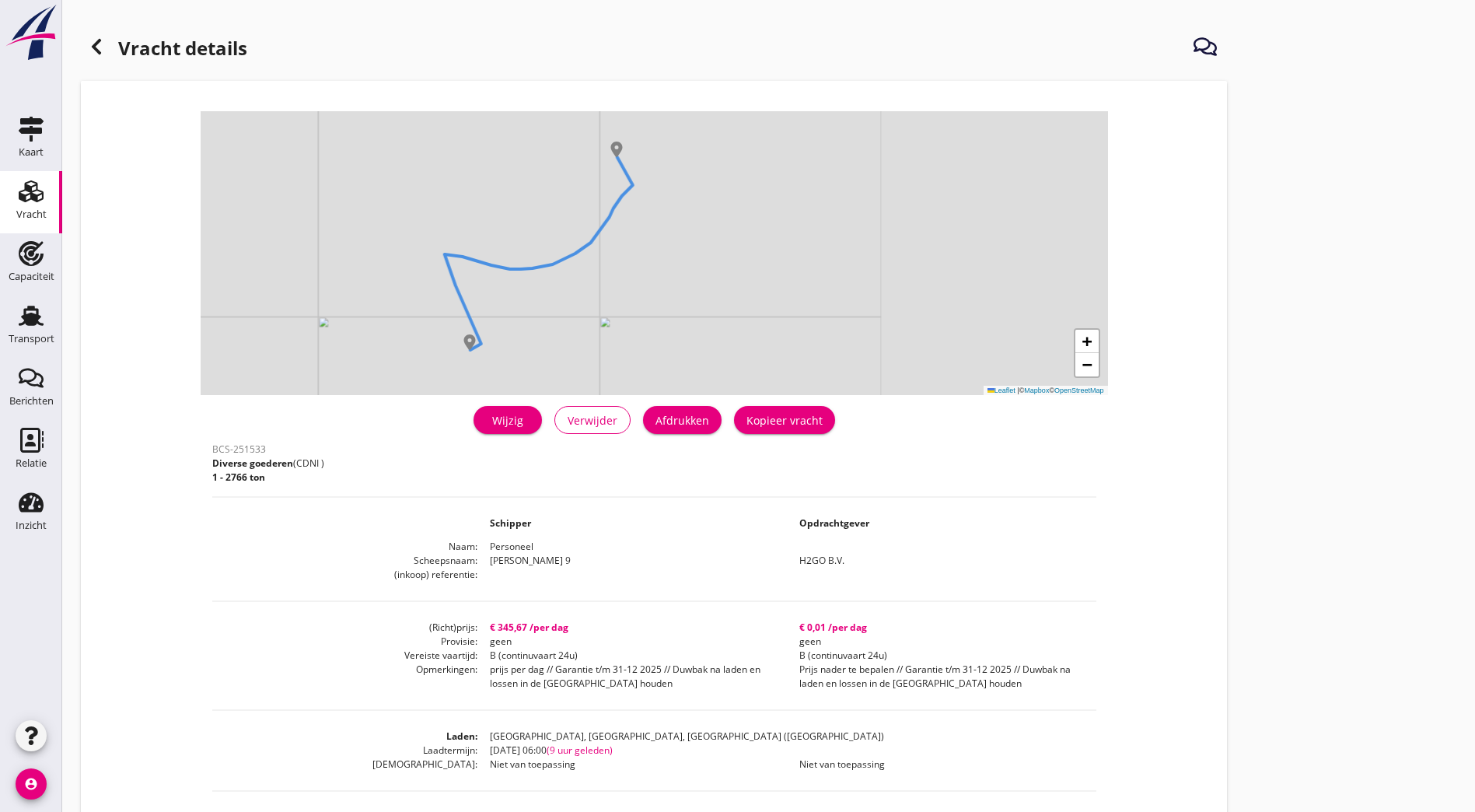
click at [746, 424] on div "Kopieer vracht" at bounding box center [784, 420] width 76 height 17
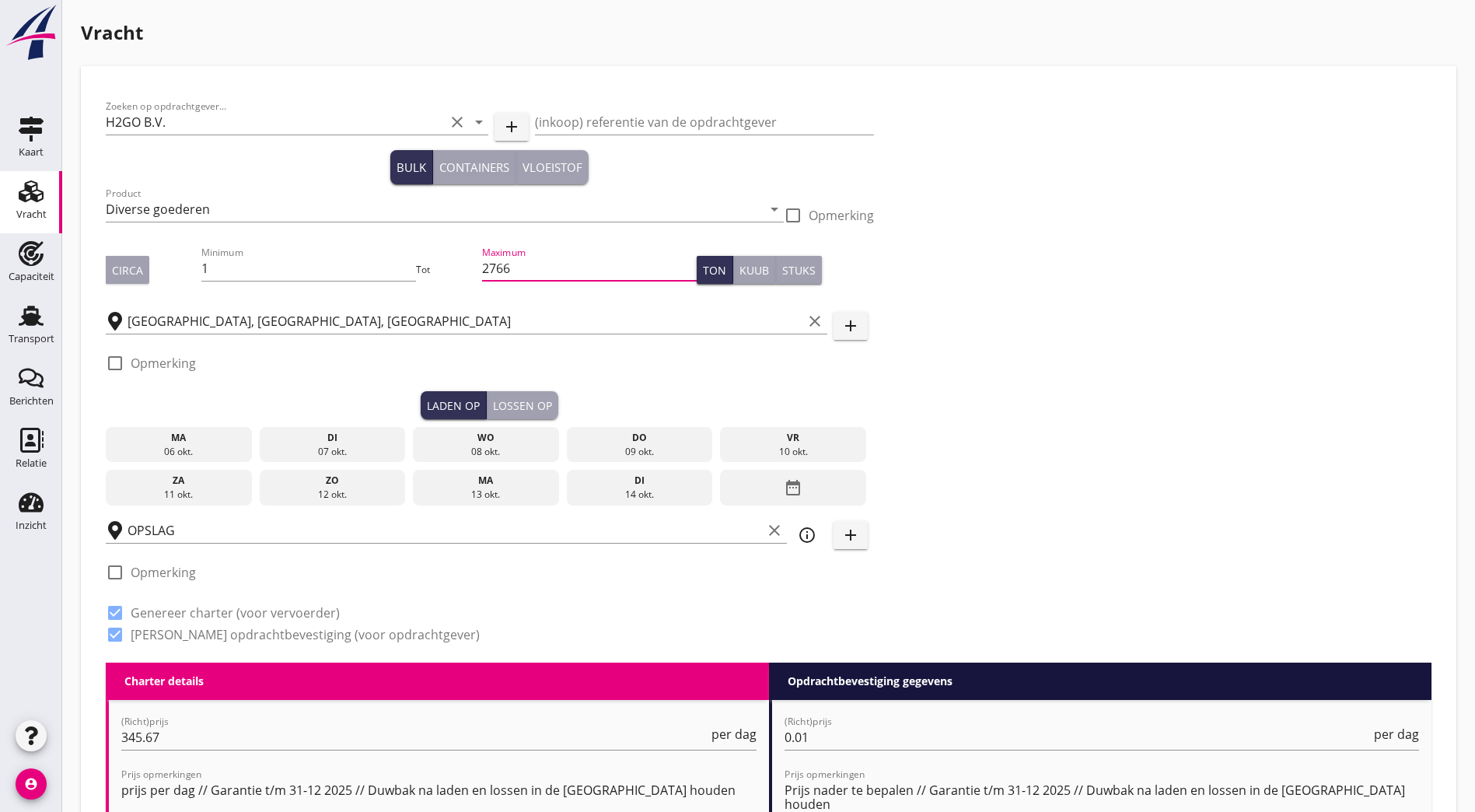
drag, startPoint x: 431, startPoint y: 275, endPoint x: 99, endPoint y: 280, distance: 332.0
click at [163, 278] on div "Circa Minimum 1 Tot Maximum 2766 Ton Kuub Stuks" at bounding box center [490, 270] width 768 height 53
click at [483, 279] on input "2766" at bounding box center [589, 268] width 214 height 25
drag, startPoint x: 363, startPoint y: 280, endPoint x: 322, endPoint y: 286, distance: 41.4
click at [316, 287] on div "Circa Minimum 1 Tot Maximum 2766 Ton Kuub Stuks" at bounding box center [490, 270] width 768 height 53
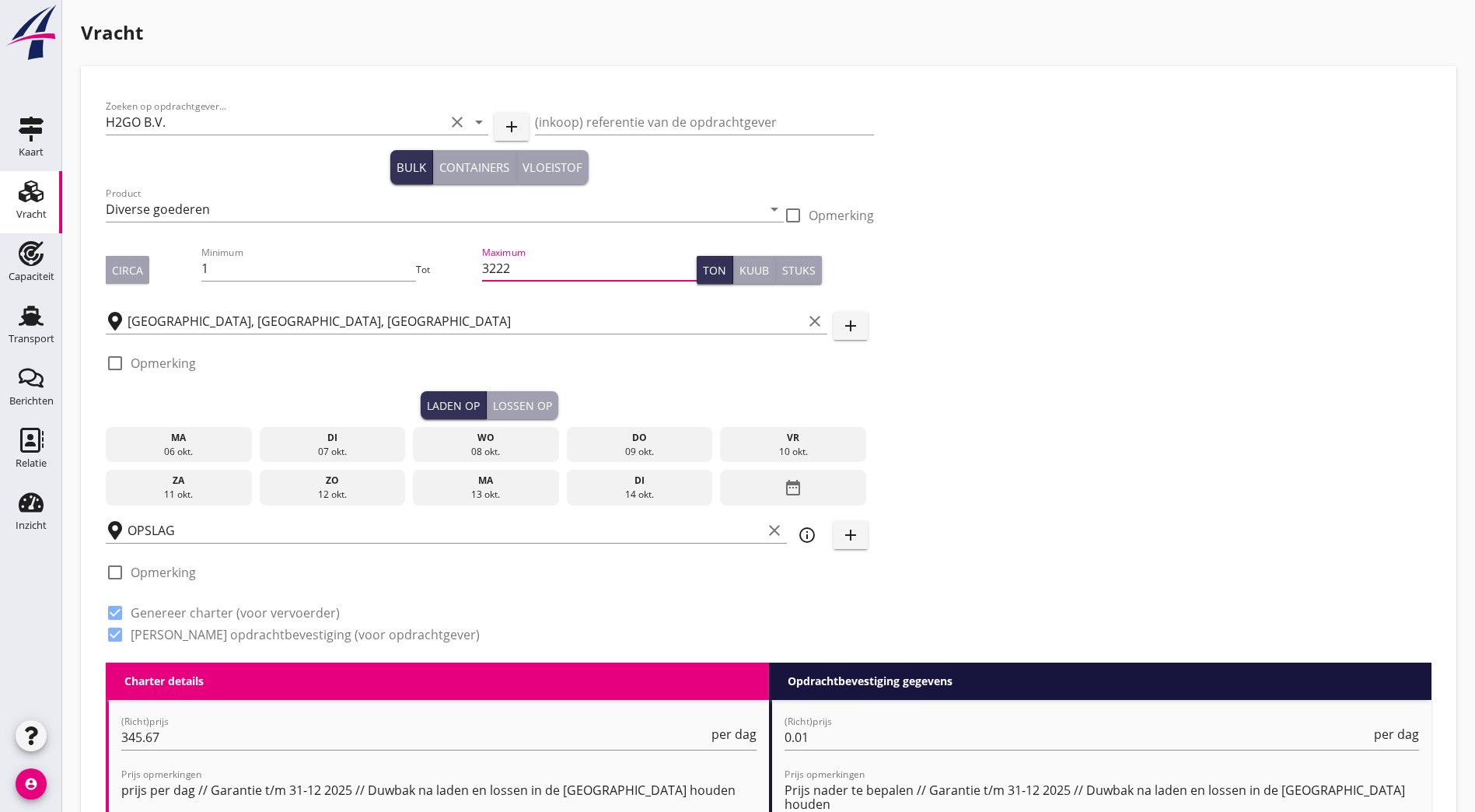
type input "3222"
click at [833, 269] on div "Zoeken op opdrachtgever... H2GO B.V. clear arrow_drop_down add (inkoop) referen…" at bounding box center [768, 377] width 1339 height 571
drag, startPoint x: 214, startPoint y: 737, endPoint x: -36, endPoint y: 708, distance: 251.7
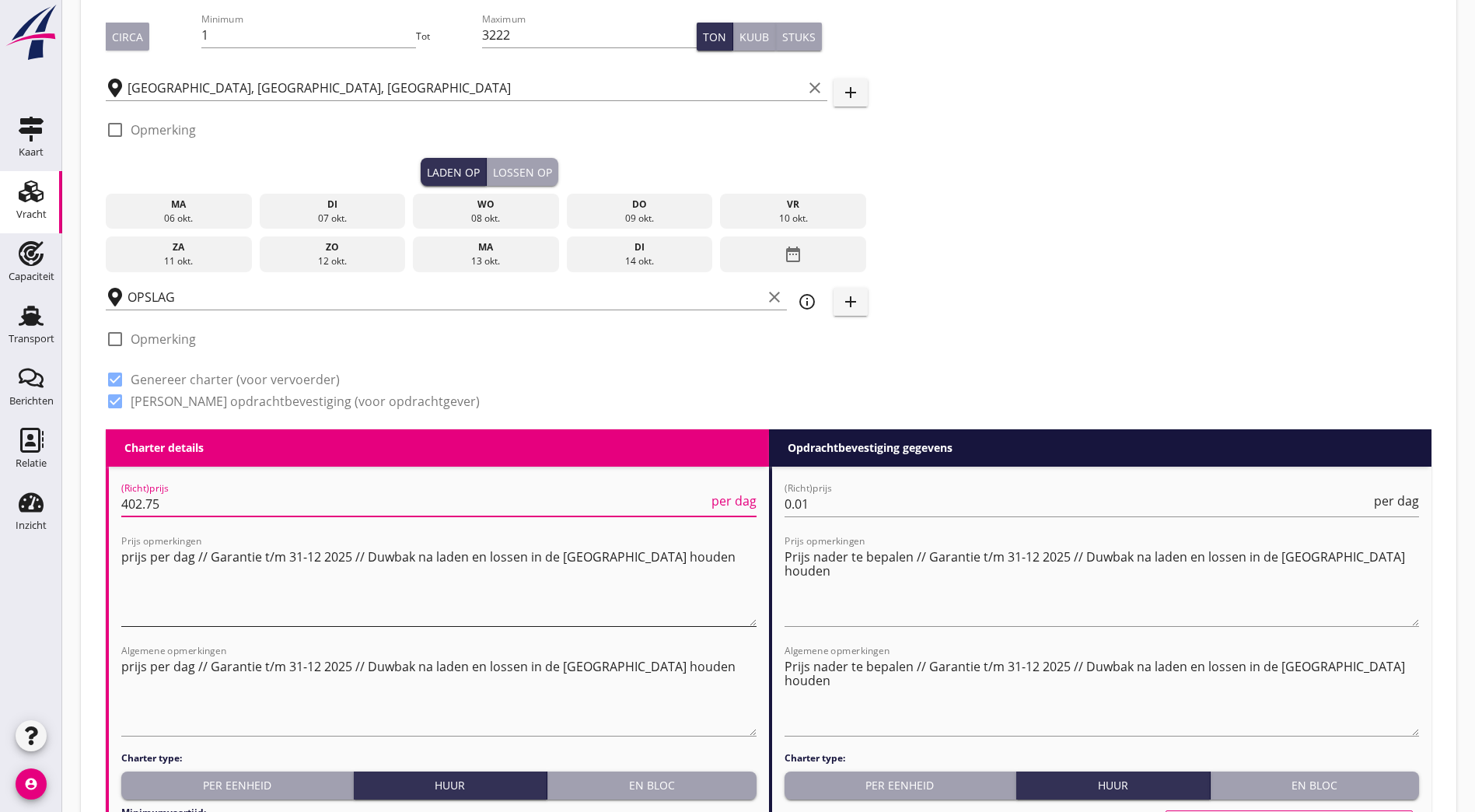
type input "402.75"
click at [688, 544] on textarea "prijs per dag // Garantie t/m 31-12 2025 // Duwbak na laden en lossen in de Mer…" at bounding box center [439, 584] width 636 height 82
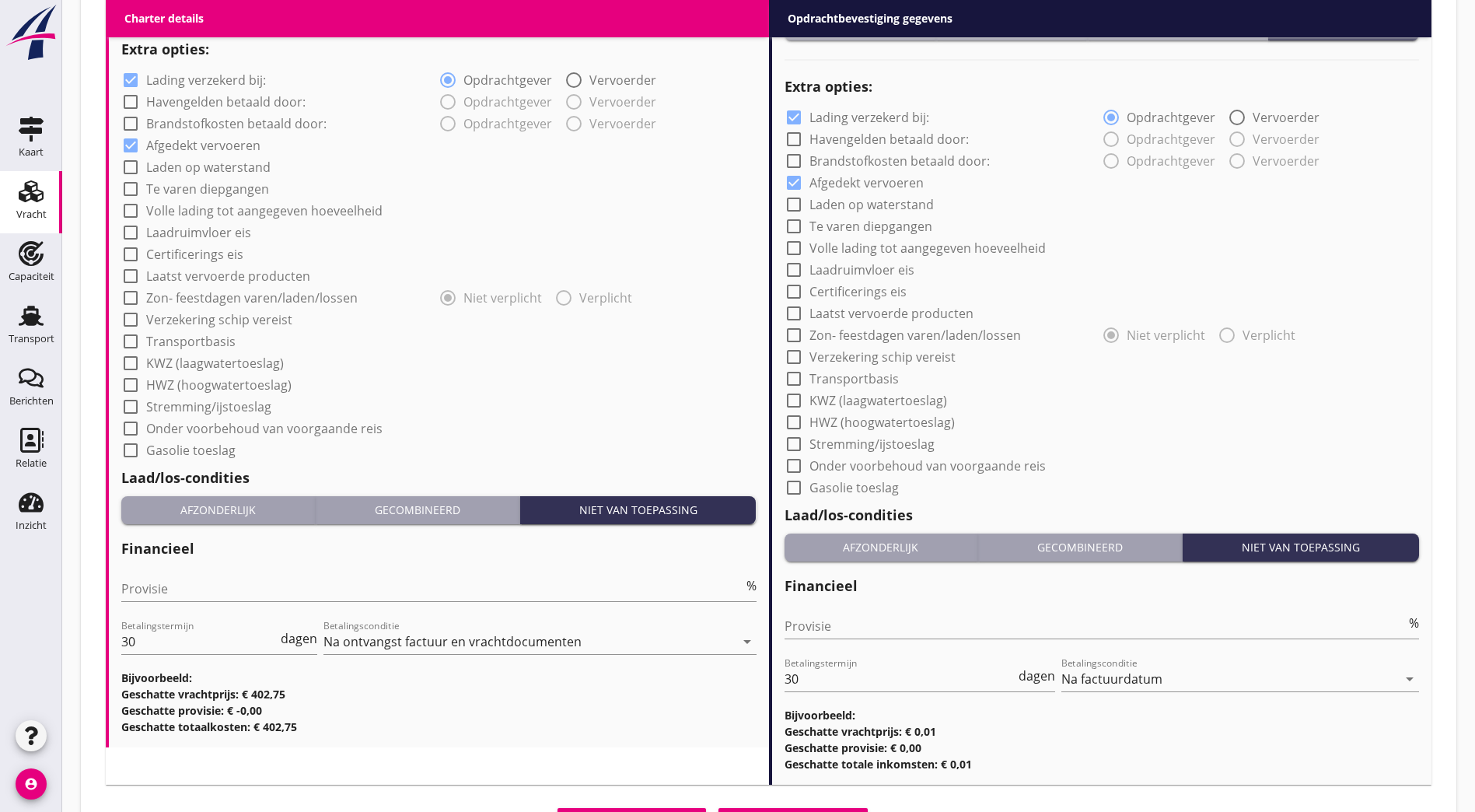
scroll to position [1163, 0]
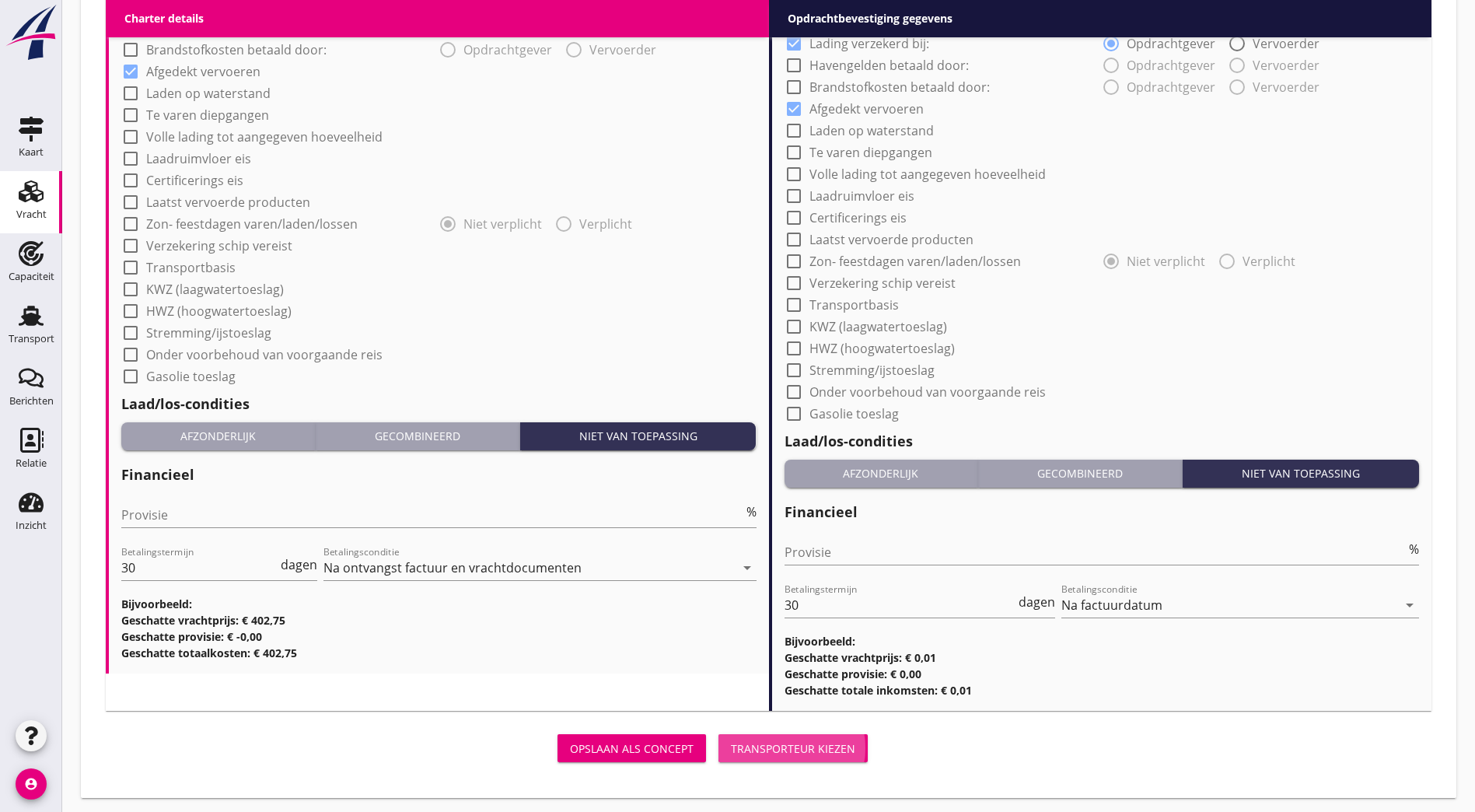
click at [731, 744] on div "Transporteur kiezen" at bounding box center [794, 748] width 125 height 17
click at [731, 745] on div "Transporteur kiezen" at bounding box center [794, 748] width 125 height 17
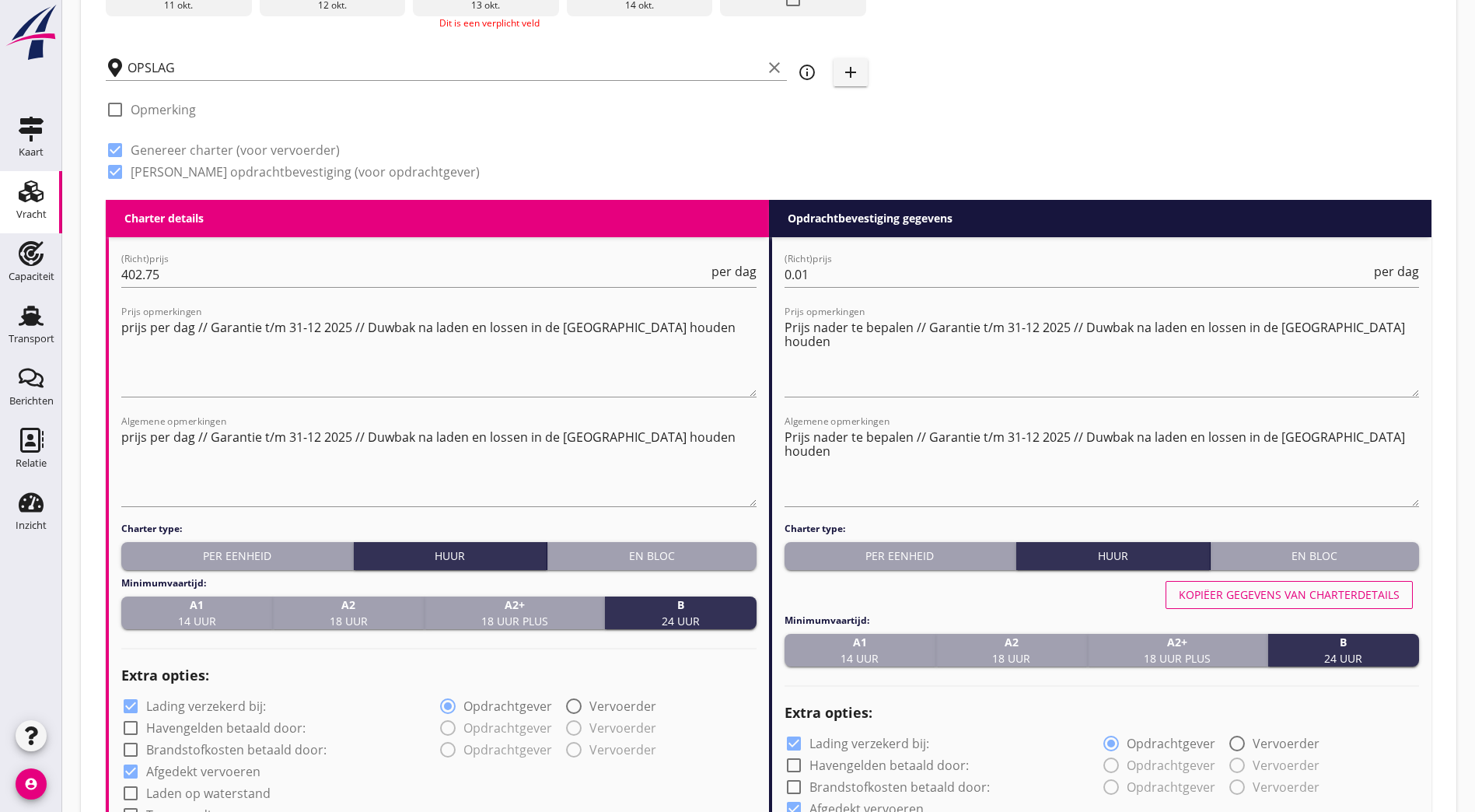
scroll to position [256, 0]
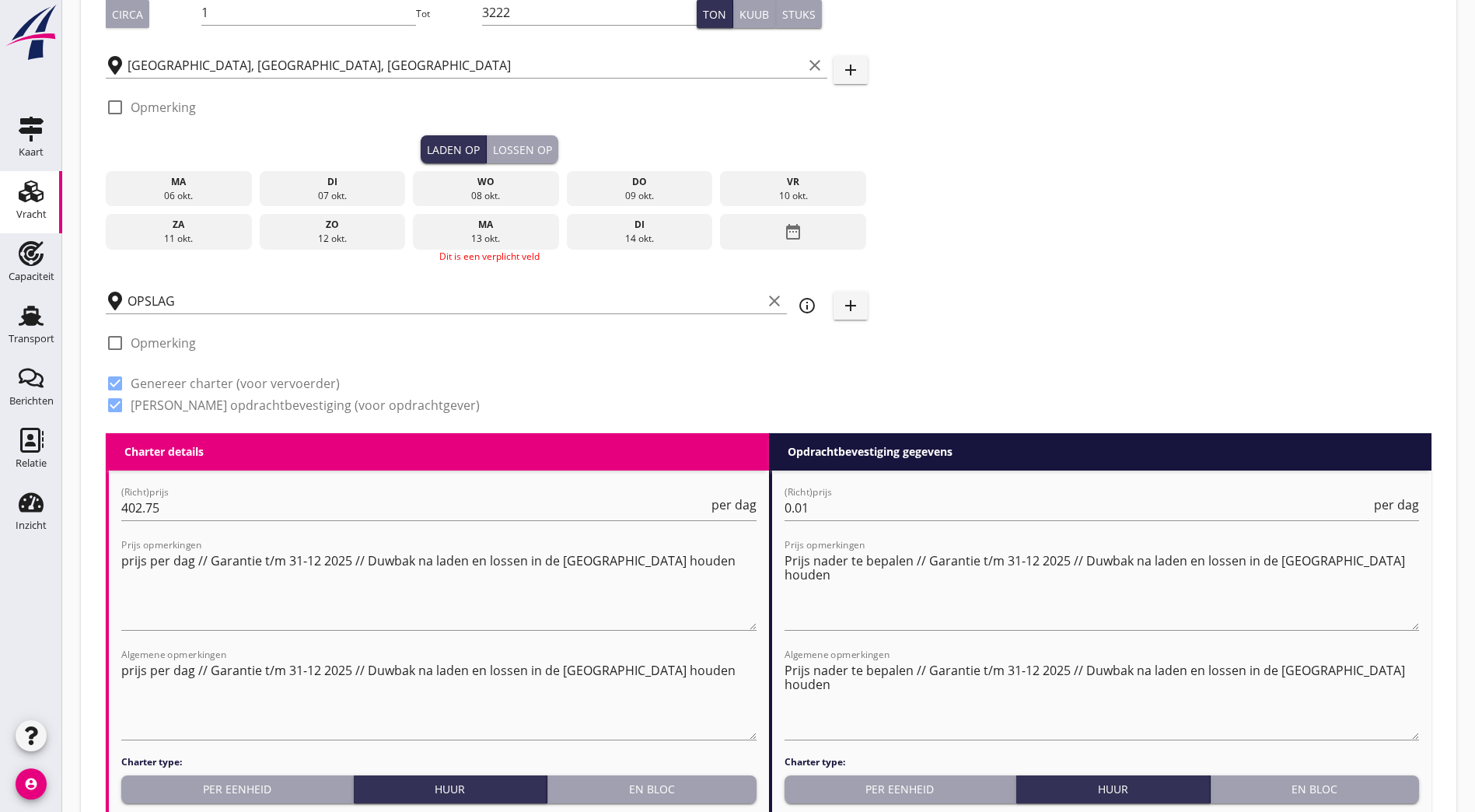
click at [165, 192] on div "06 okt." at bounding box center [178, 196] width 138 height 14
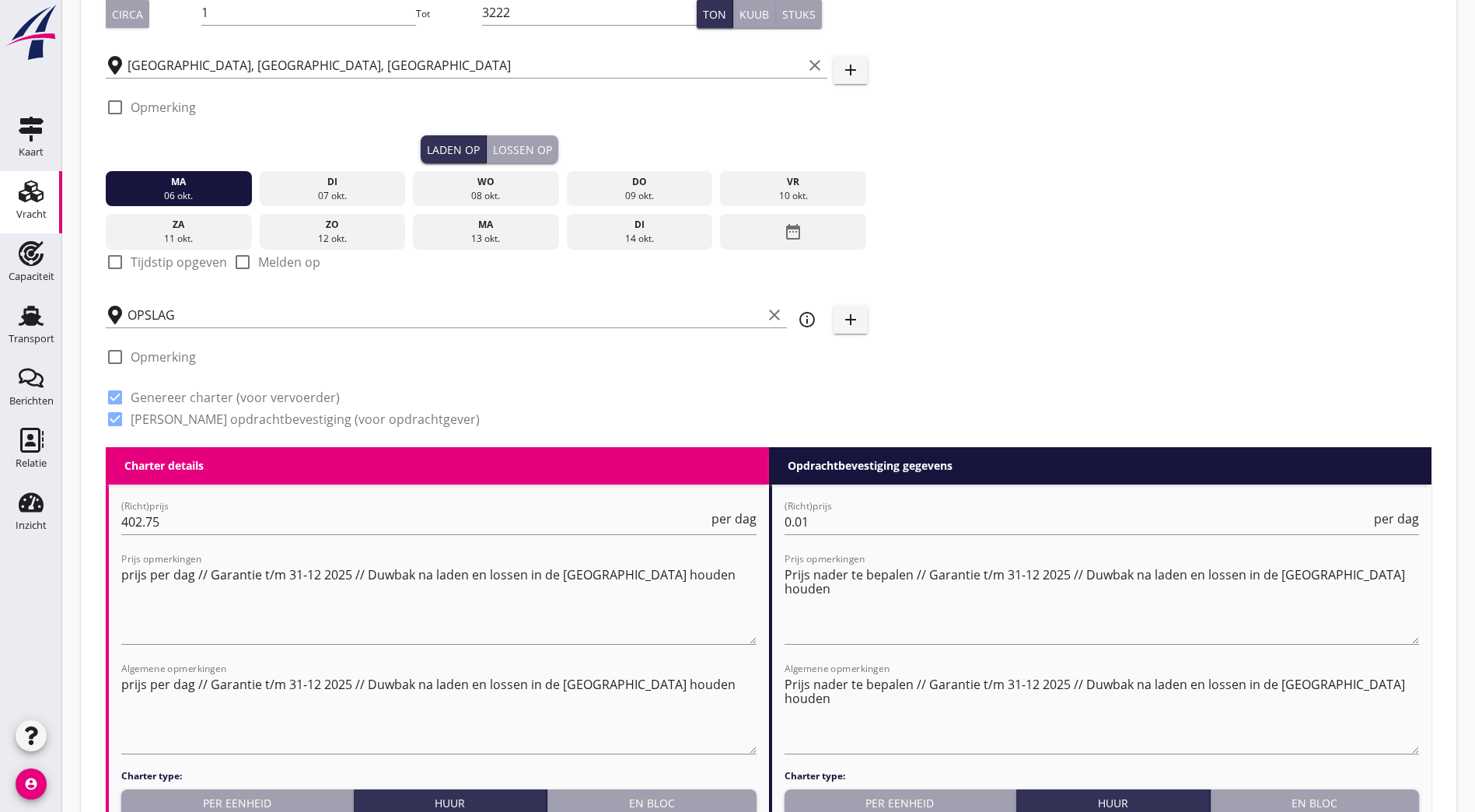
click at [142, 262] on label "Tijdstip opgeven" at bounding box center [179, 262] width 97 height 16
checkbox input "true"
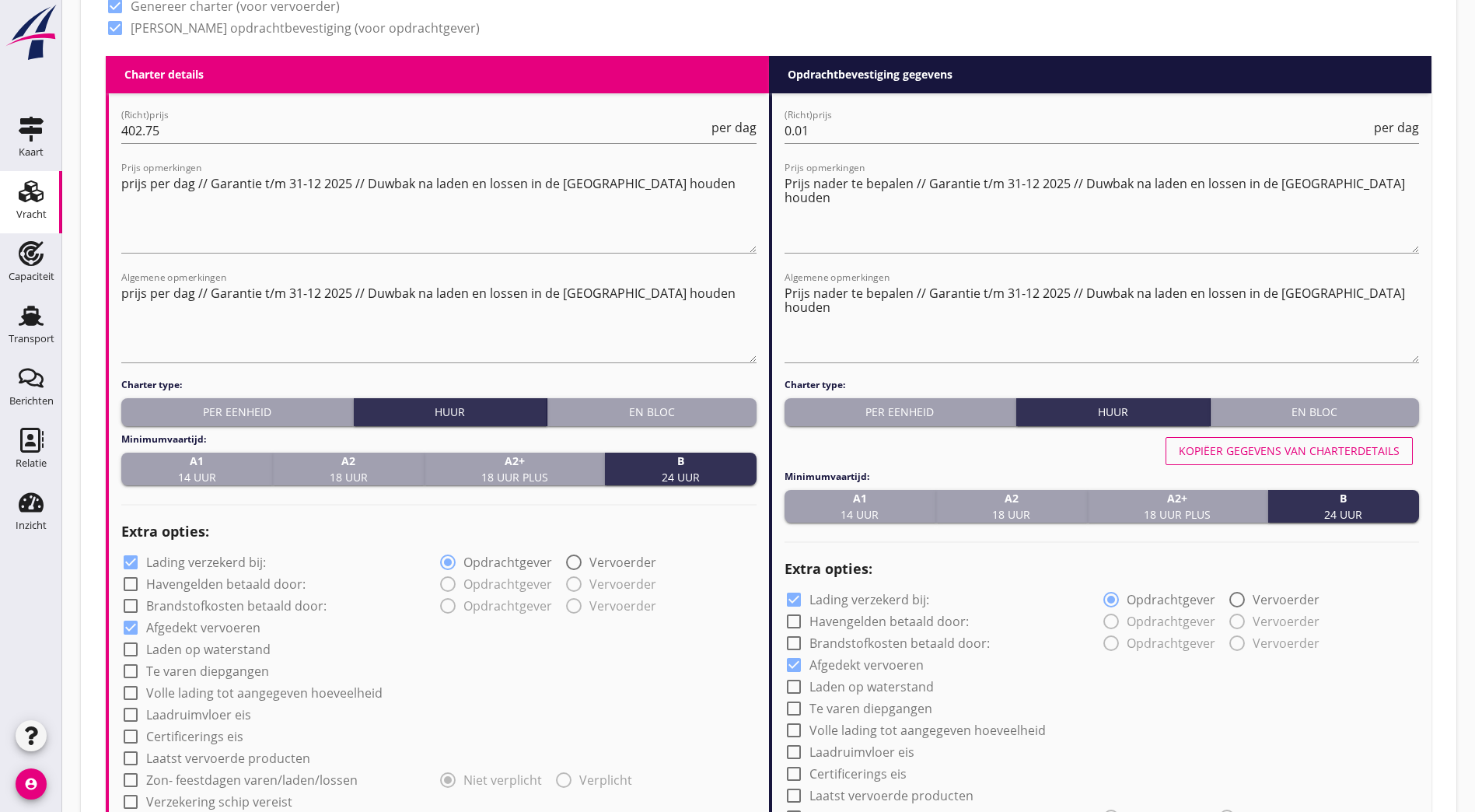
scroll to position [1256, 0]
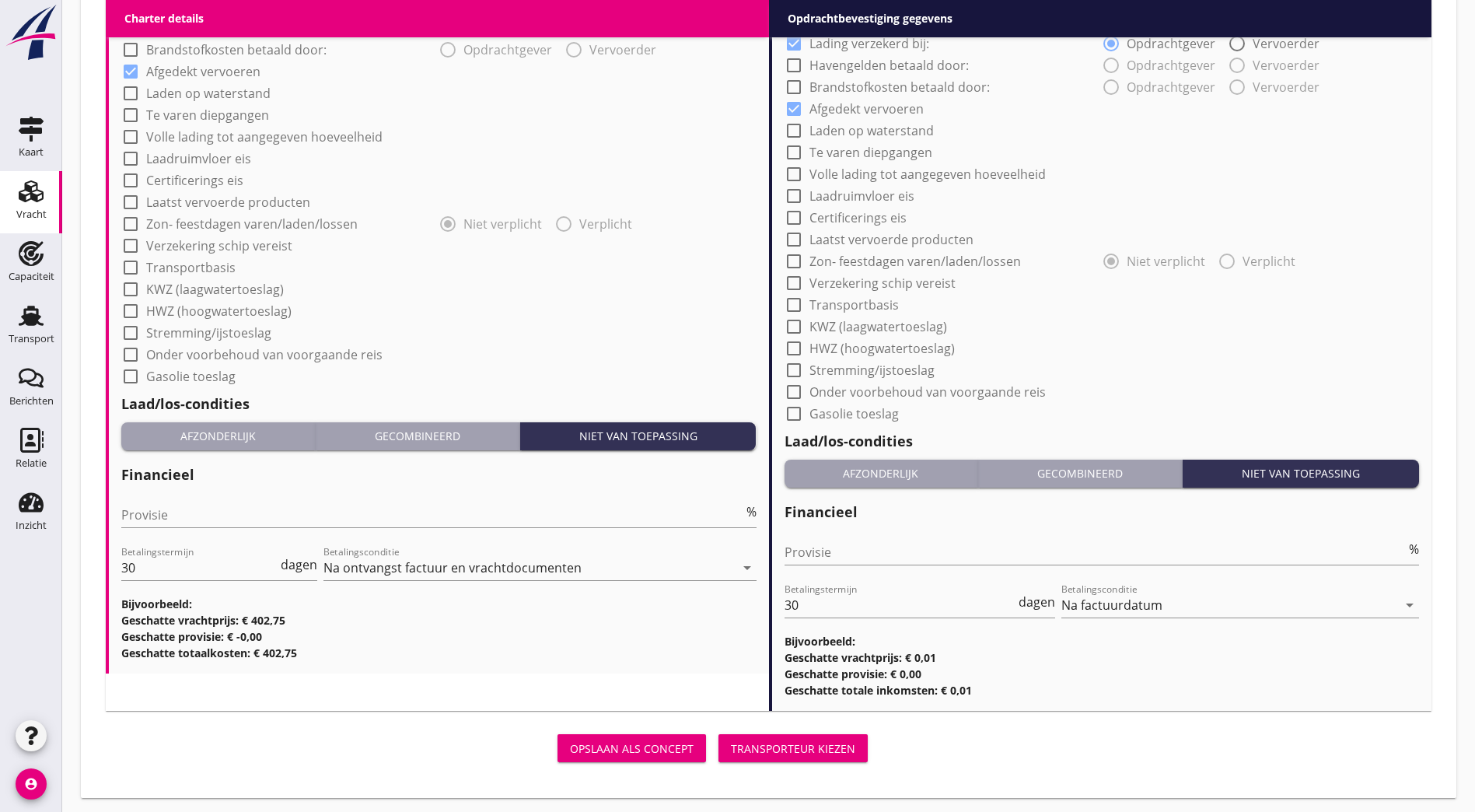
click at [731, 746] on div "Transporteur kiezen" at bounding box center [794, 748] width 125 height 17
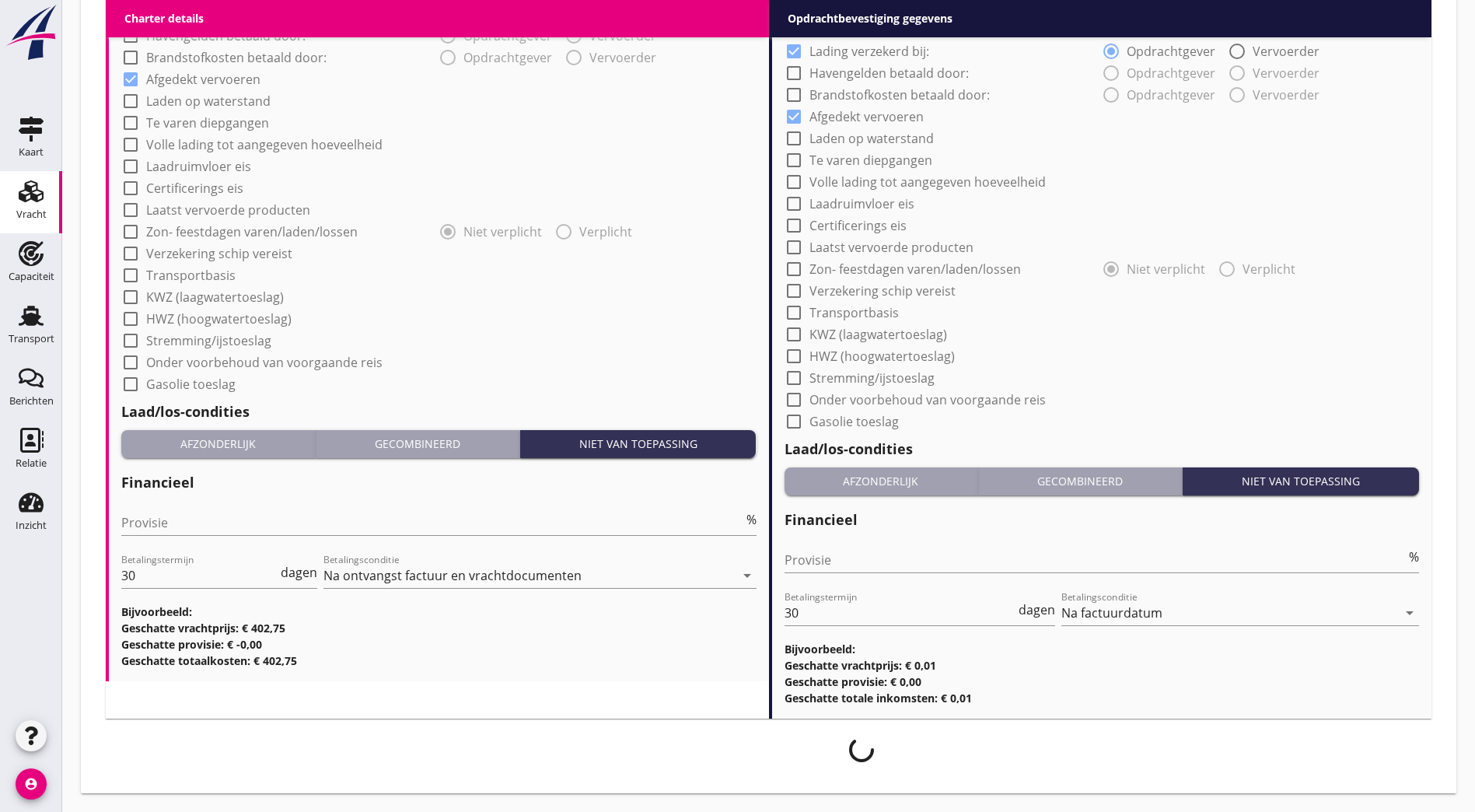
scroll to position [1243, 0]
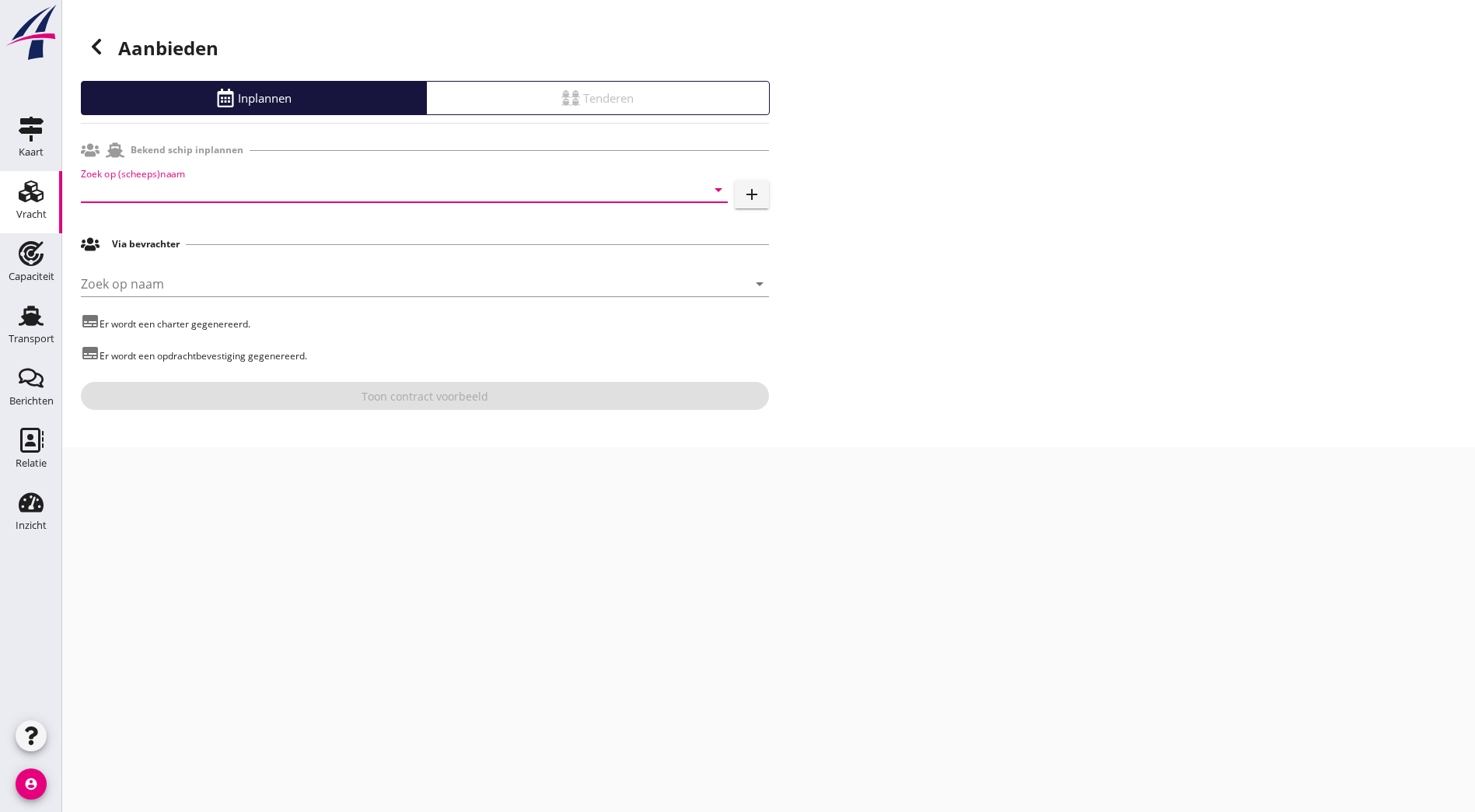
click at [135, 192] on input "Zoek op (scheeps)naam" at bounding box center [382, 190] width 604 height 25
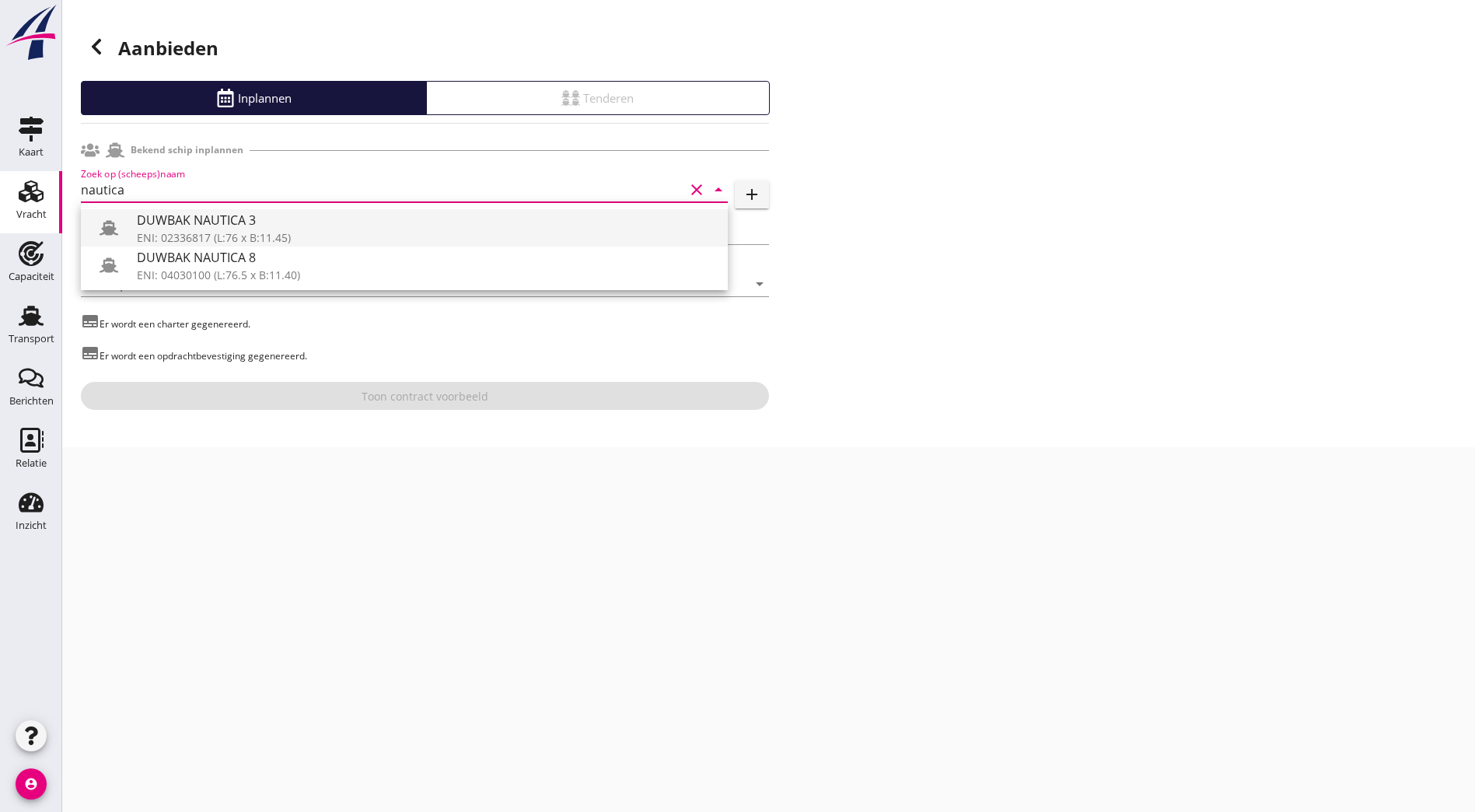
click at [180, 223] on div "DUWBAK NAUTICA 3" at bounding box center [426, 220] width 578 height 18
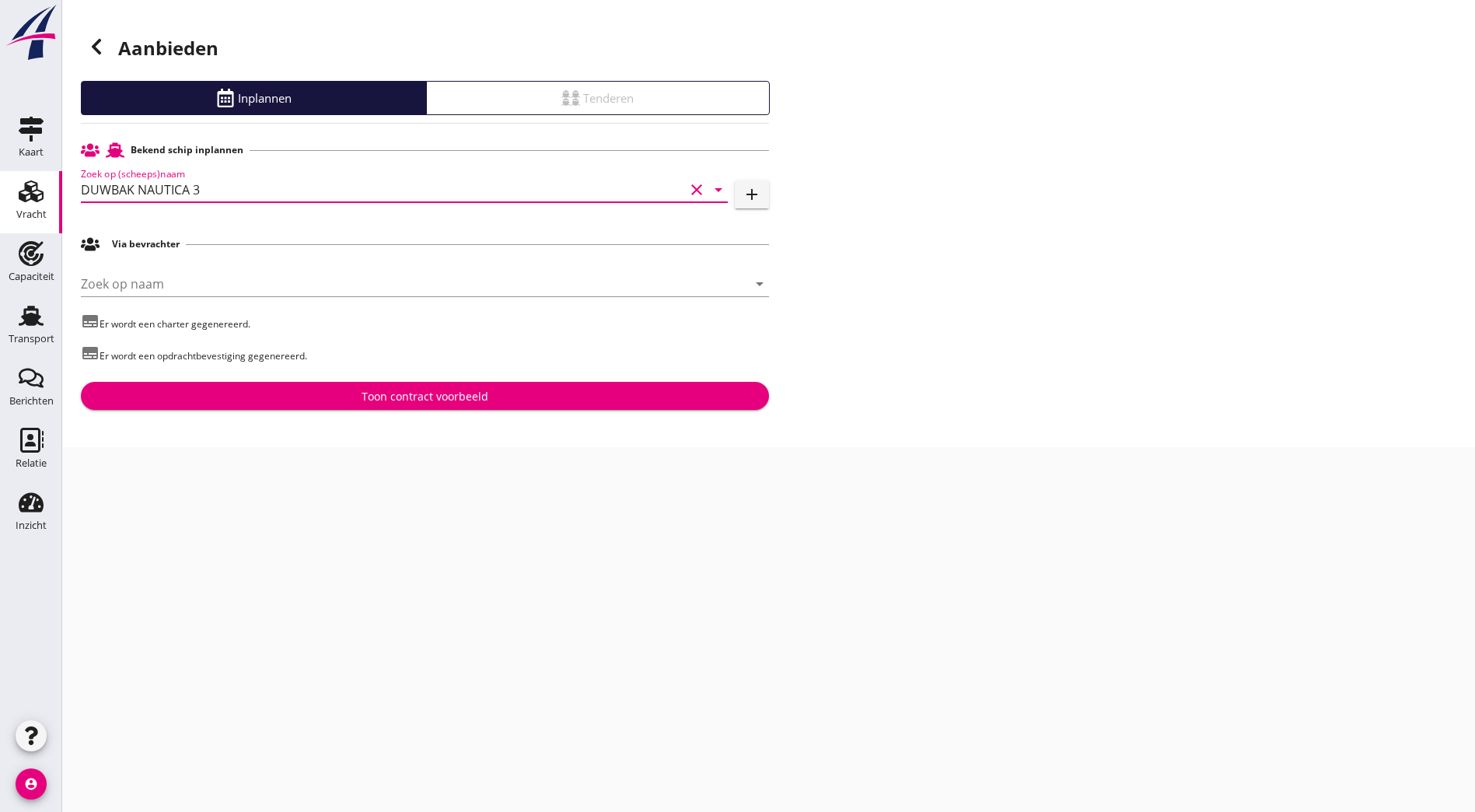
type input "DUWBAK NAUTICA 3"
click at [422, 396] on div "Toon contract voorbeeld" at bounding box center [425, 395] width 127 height 17
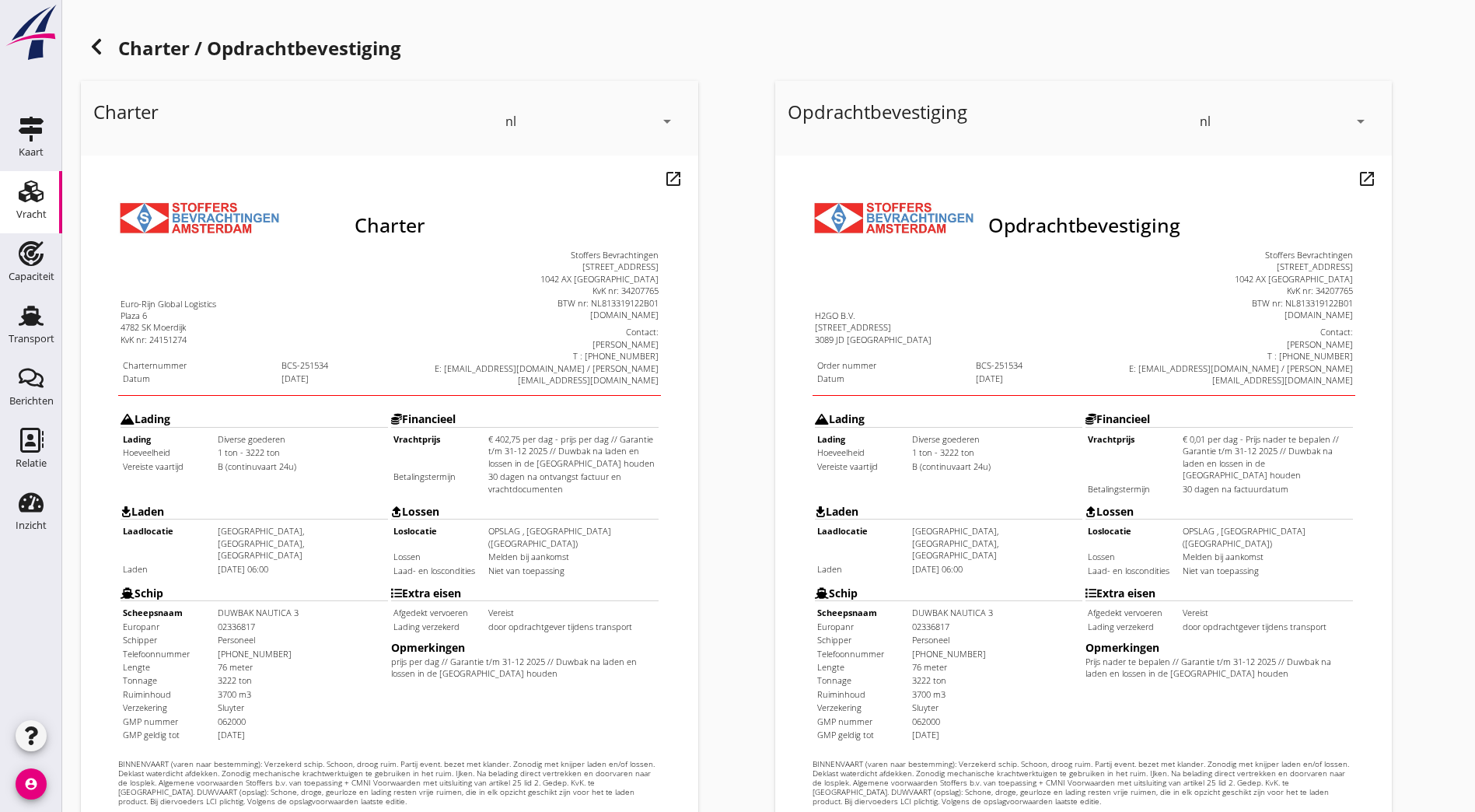
scroll to position [340, 0]
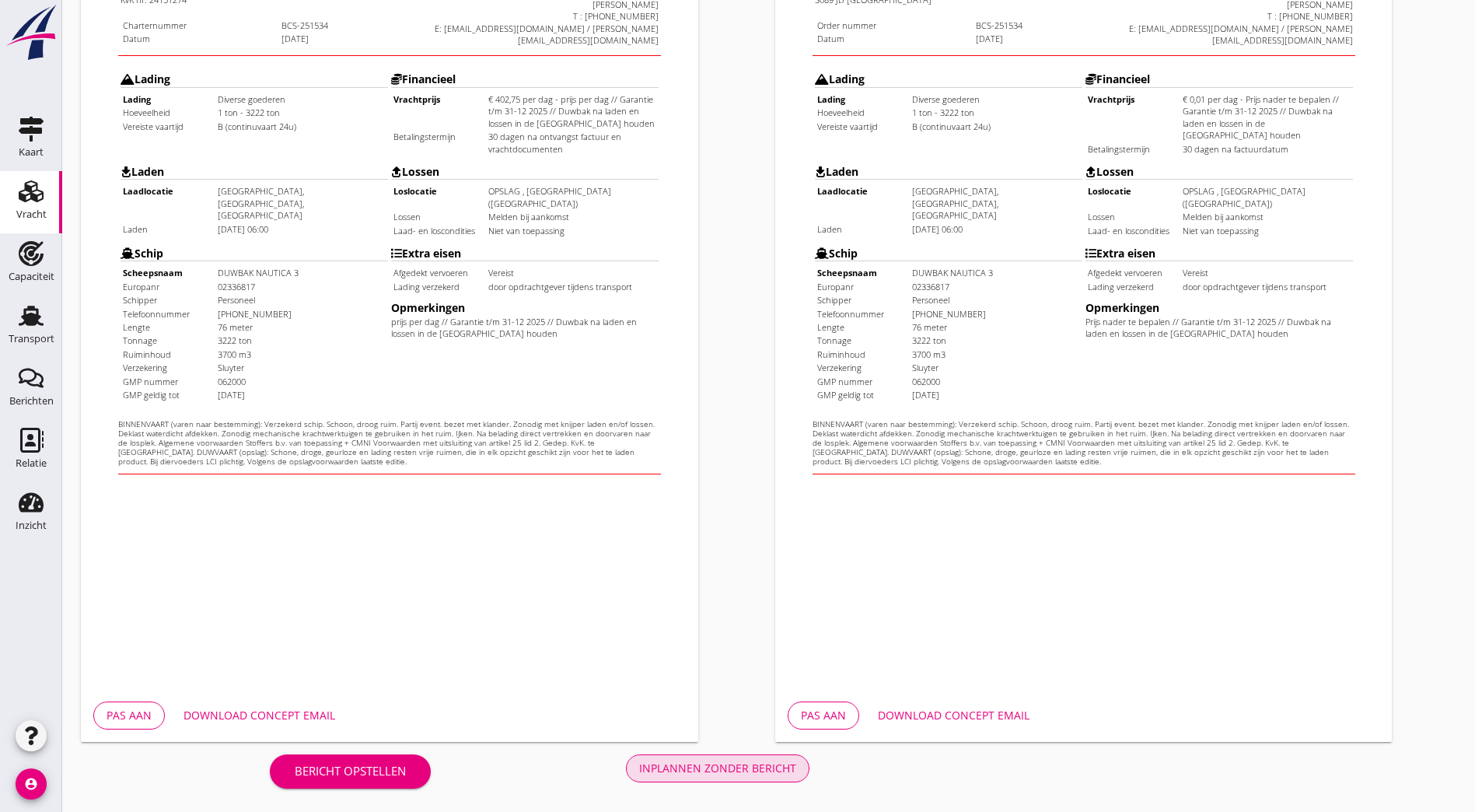
click at [639, 759] on div "Inplannen zonder bericht" at bounding box center [717, 767] width 157 height 17
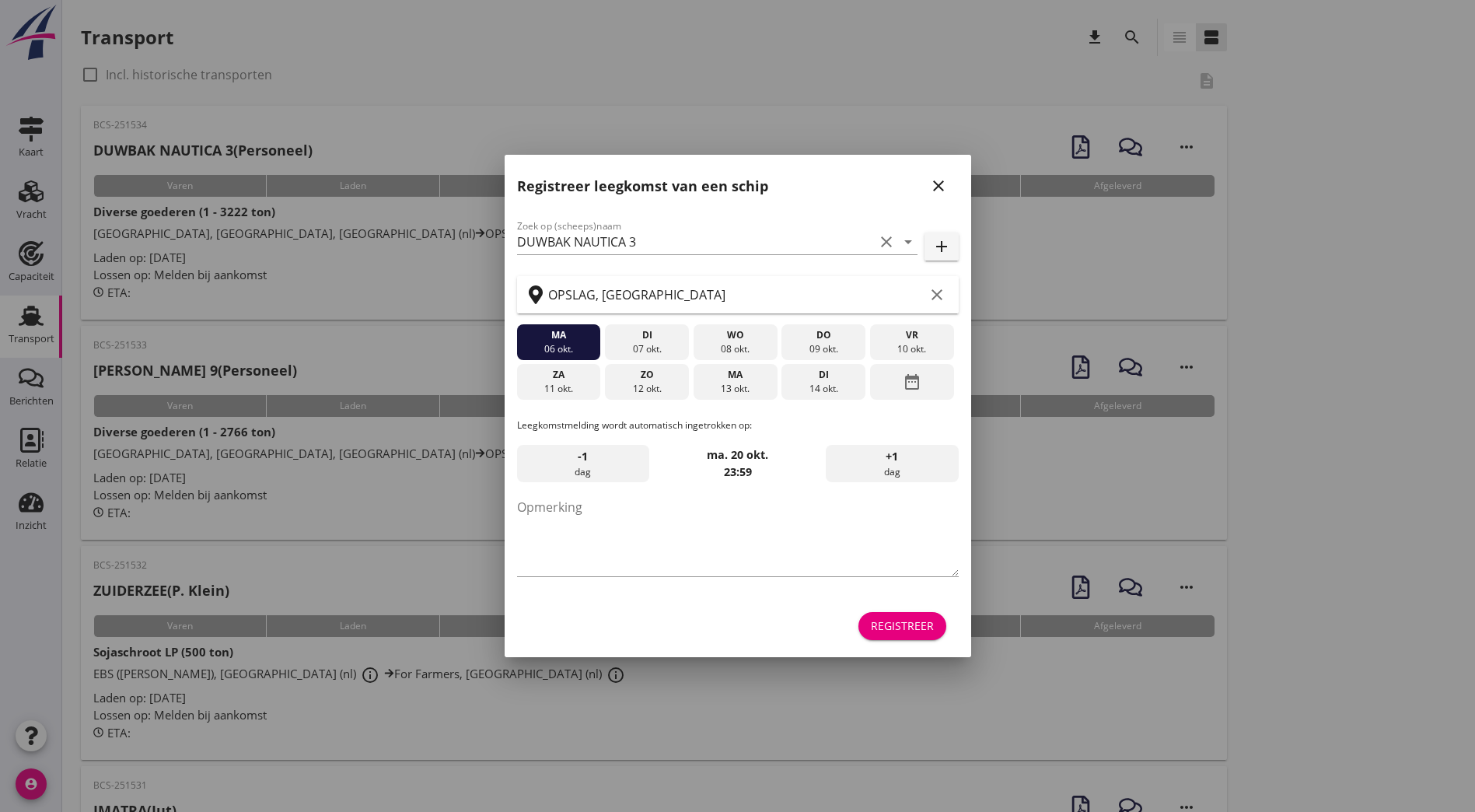
click at [934, 185] on icon "close" at bounding box center [938, 185] width 18 height 18
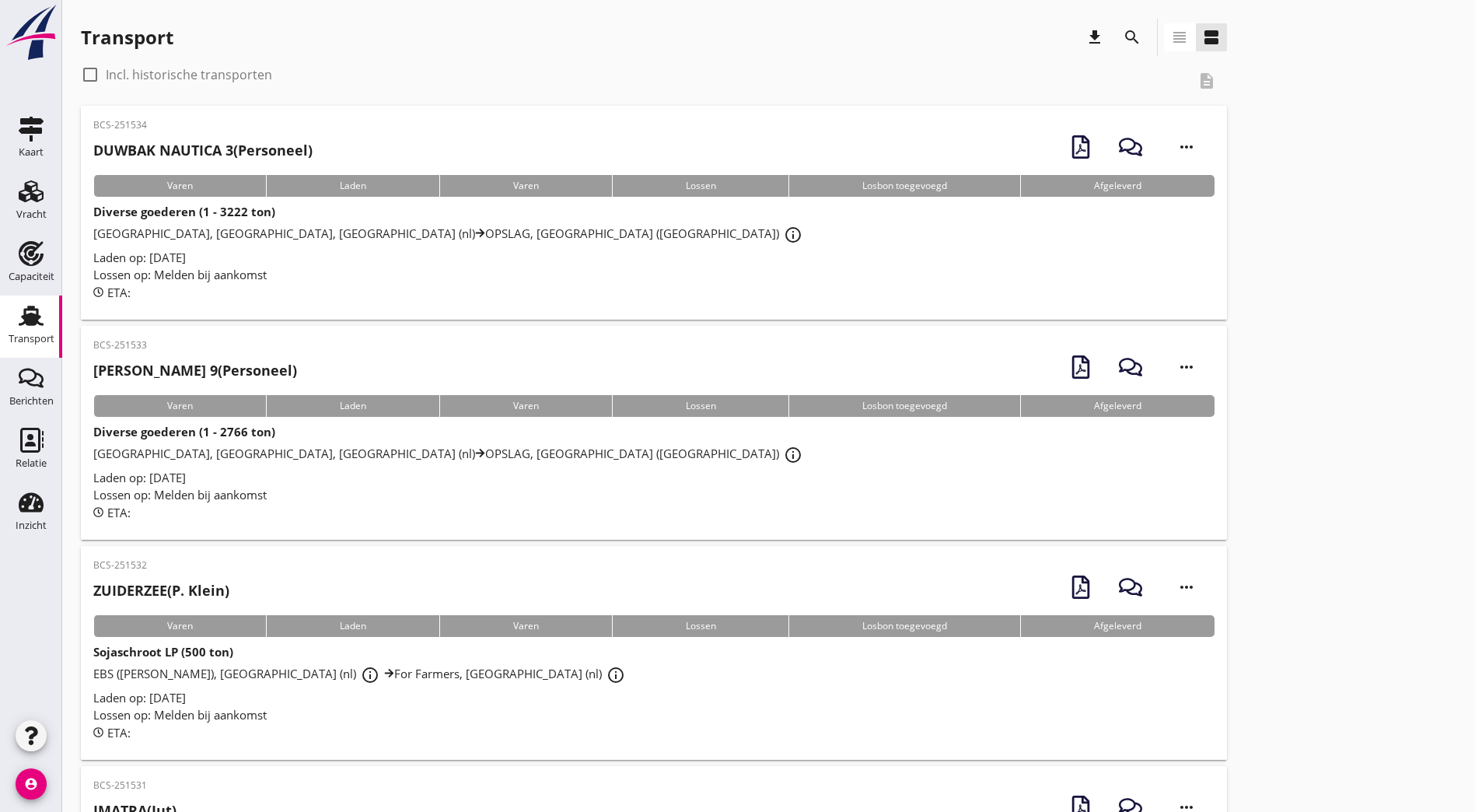
click at [209, 140] on h2 "DUWBAK NAUTICA 3 (Personeel)" at bounding box center [202, 150] width 219 height 21
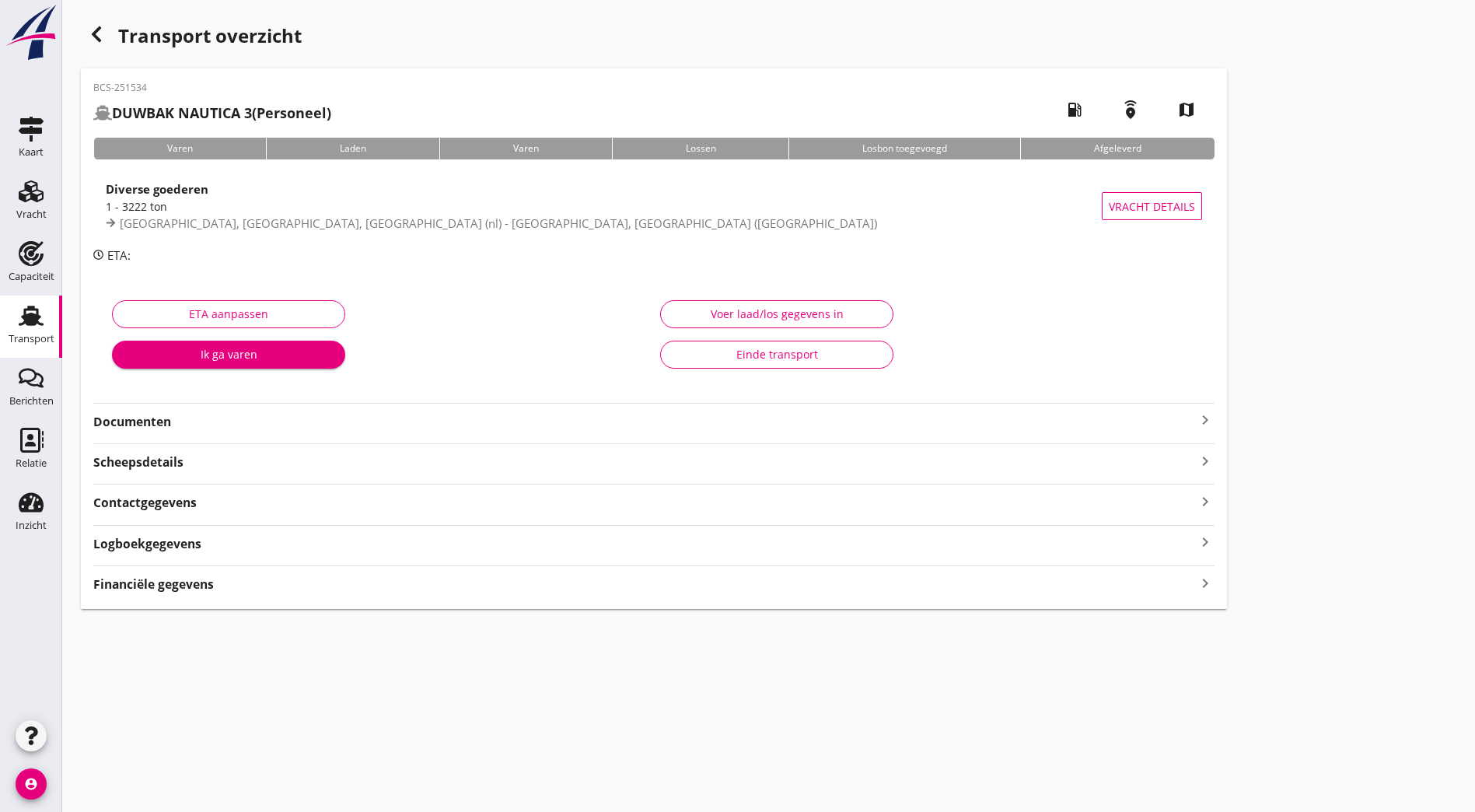
click at [155, 417] on strong "Documenten" at bounding box center [644, 422] width 1103 height 18
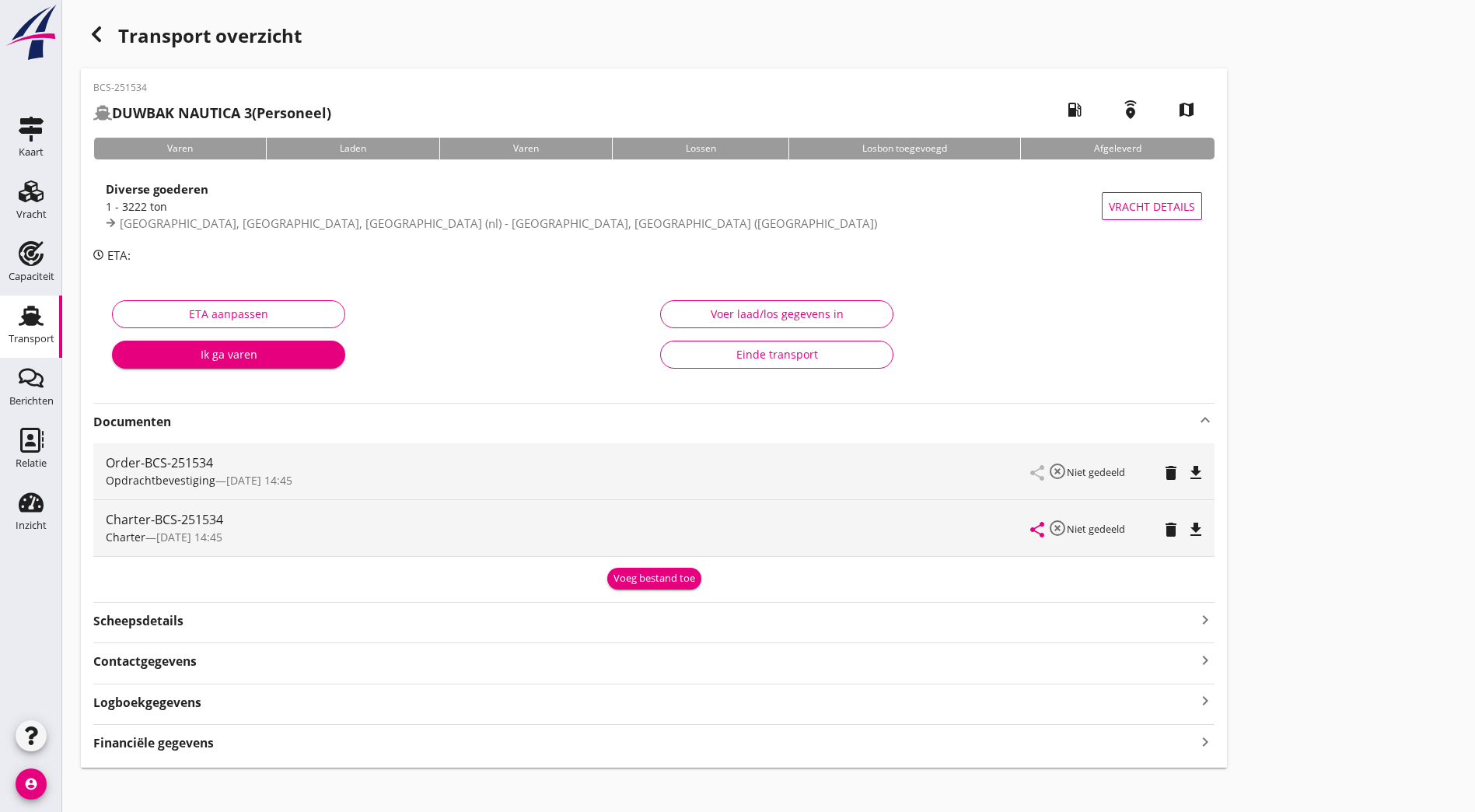
click at [1187, 472] on icon "file_download" at bounding box center [1195, 472] width 18 height 18
click at [1187, 535] on icon "file_download" at bounding box center [1195, 529] width 18 height 18
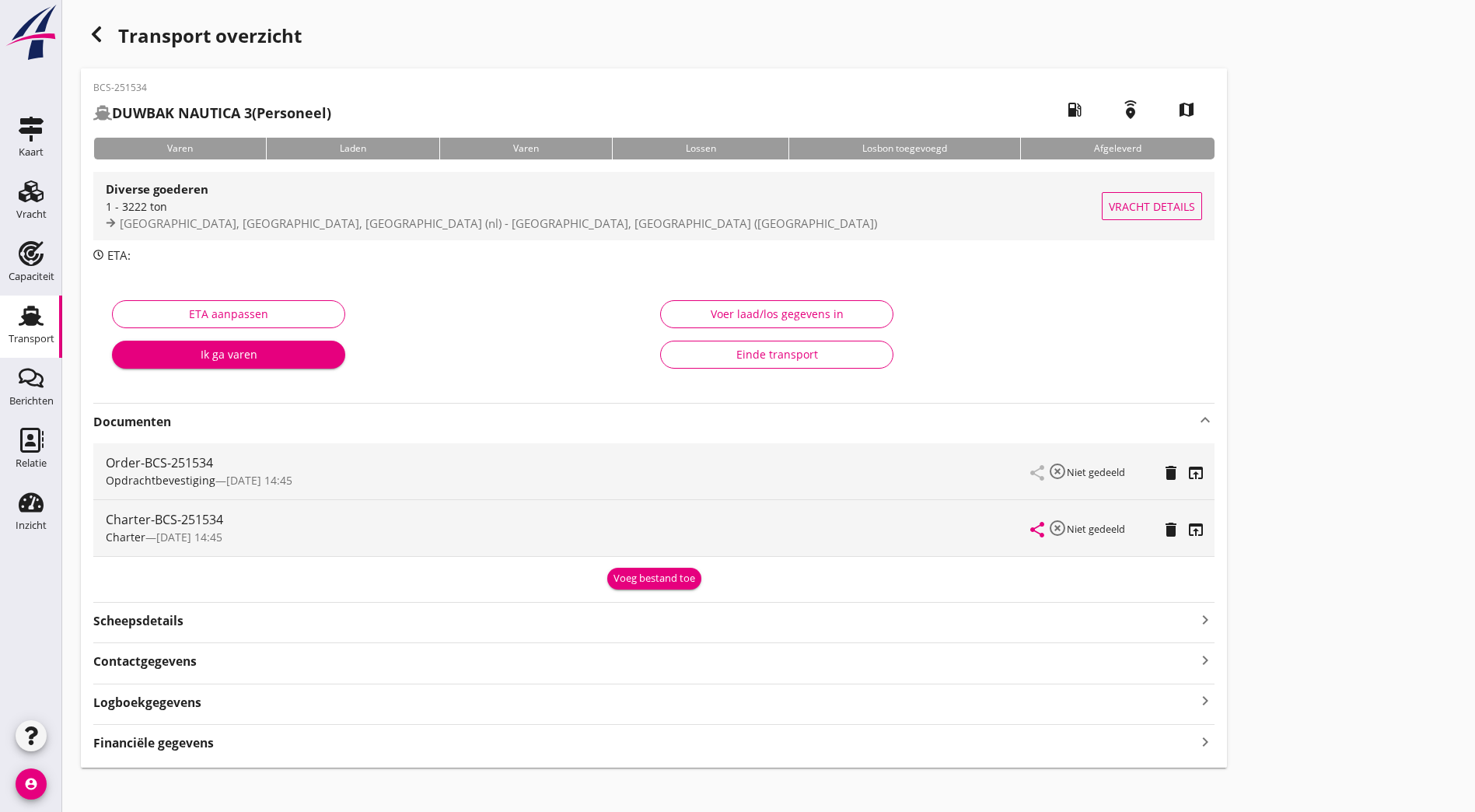
click at [230, 207] on div "1 - 3222 ton" at bounding box center [603, 207] width 996 height 17
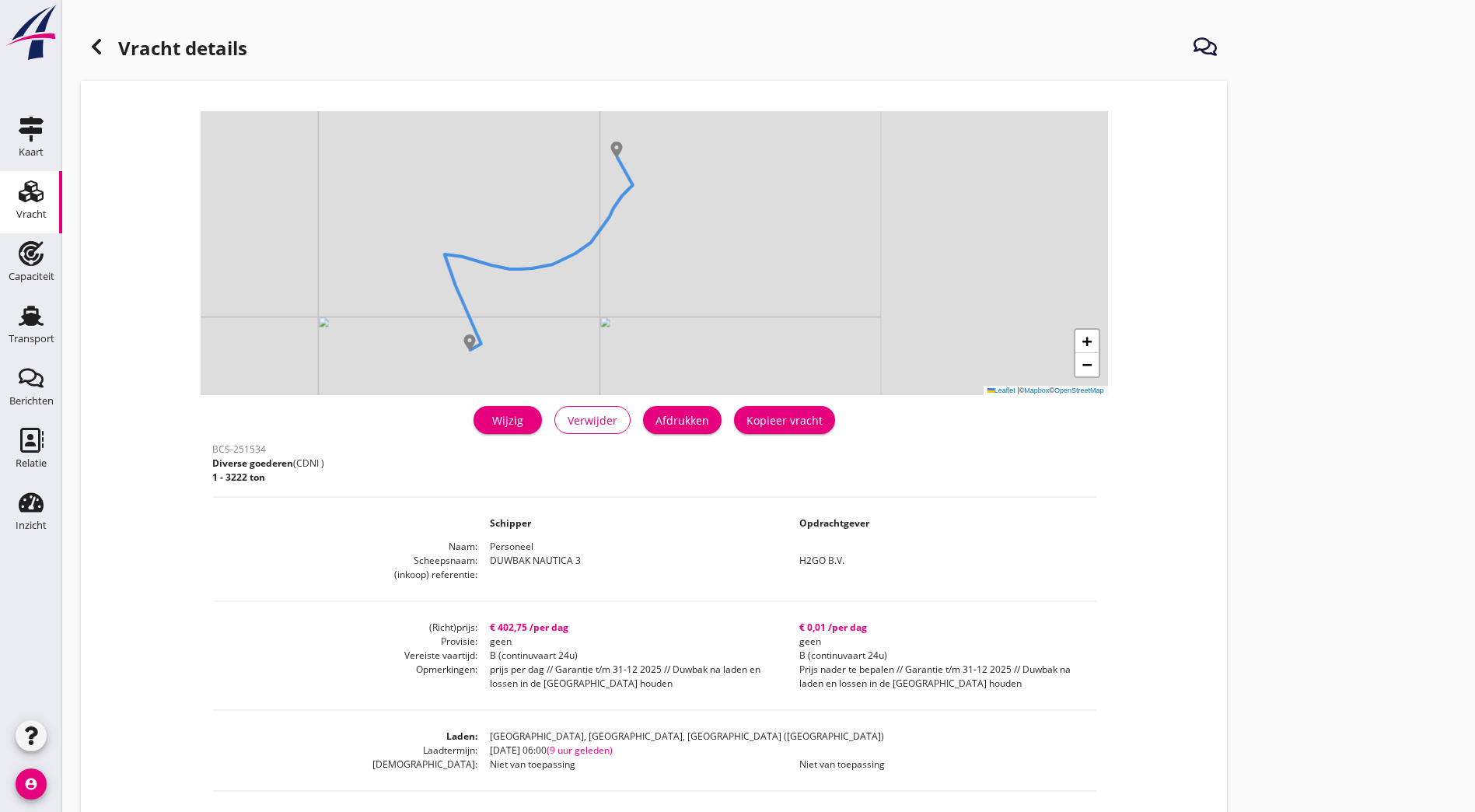
click at [656, 420] on div "Afdrukken" at bounding box center [682, 420] width 54 height 17
click at [1003, 527] on div "Vracht details + − Leaflet | © Mapbox © OpenStreetMap warning Het transport hee…" at bounding box center [769, 541] width 1413 height 1083
click at [82, 40] on div at bounding box center [96, 46] width 31 height 31
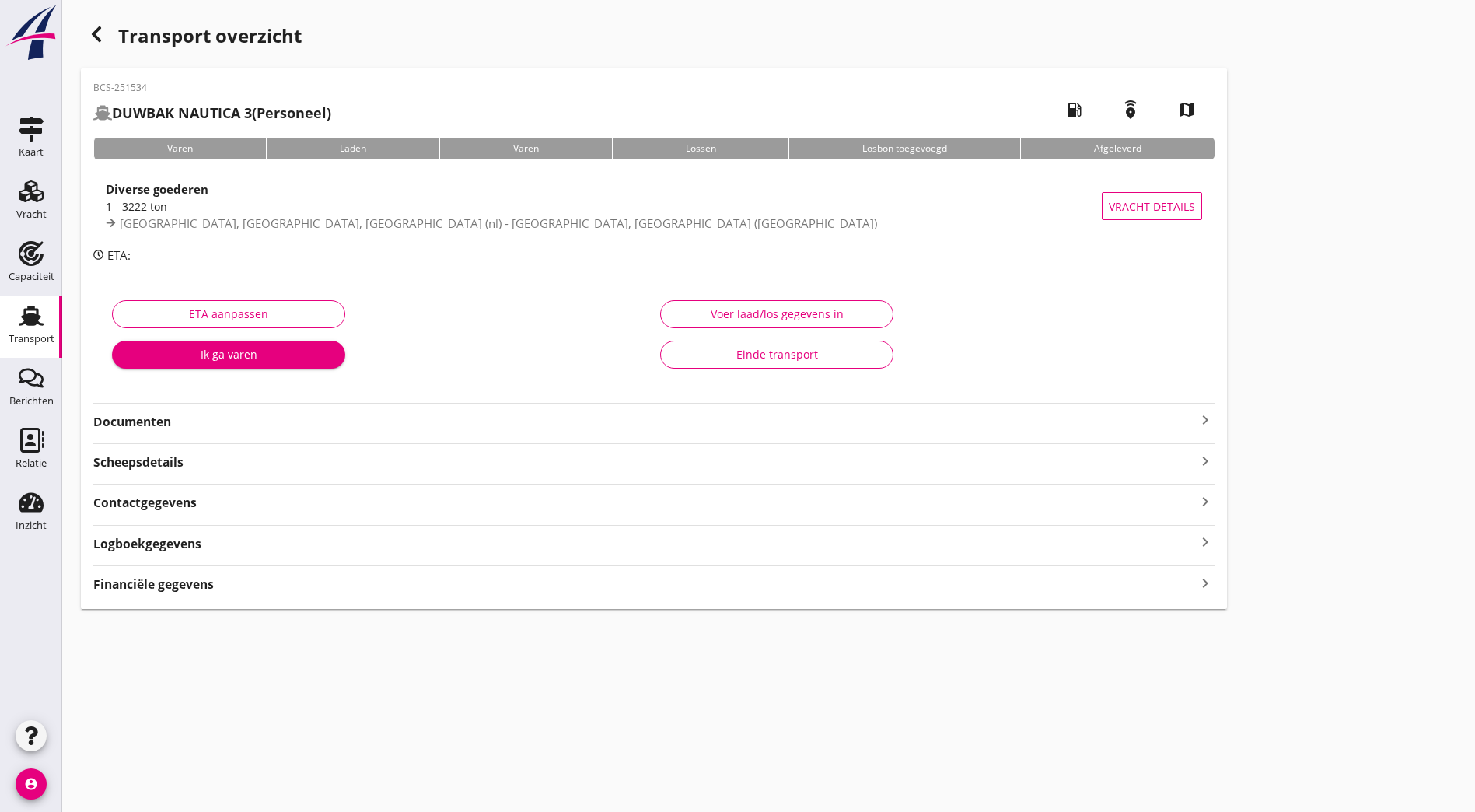
click at [213, 417] on strong "Documenten" at bounding box center [644, 422] width 1103 height 18
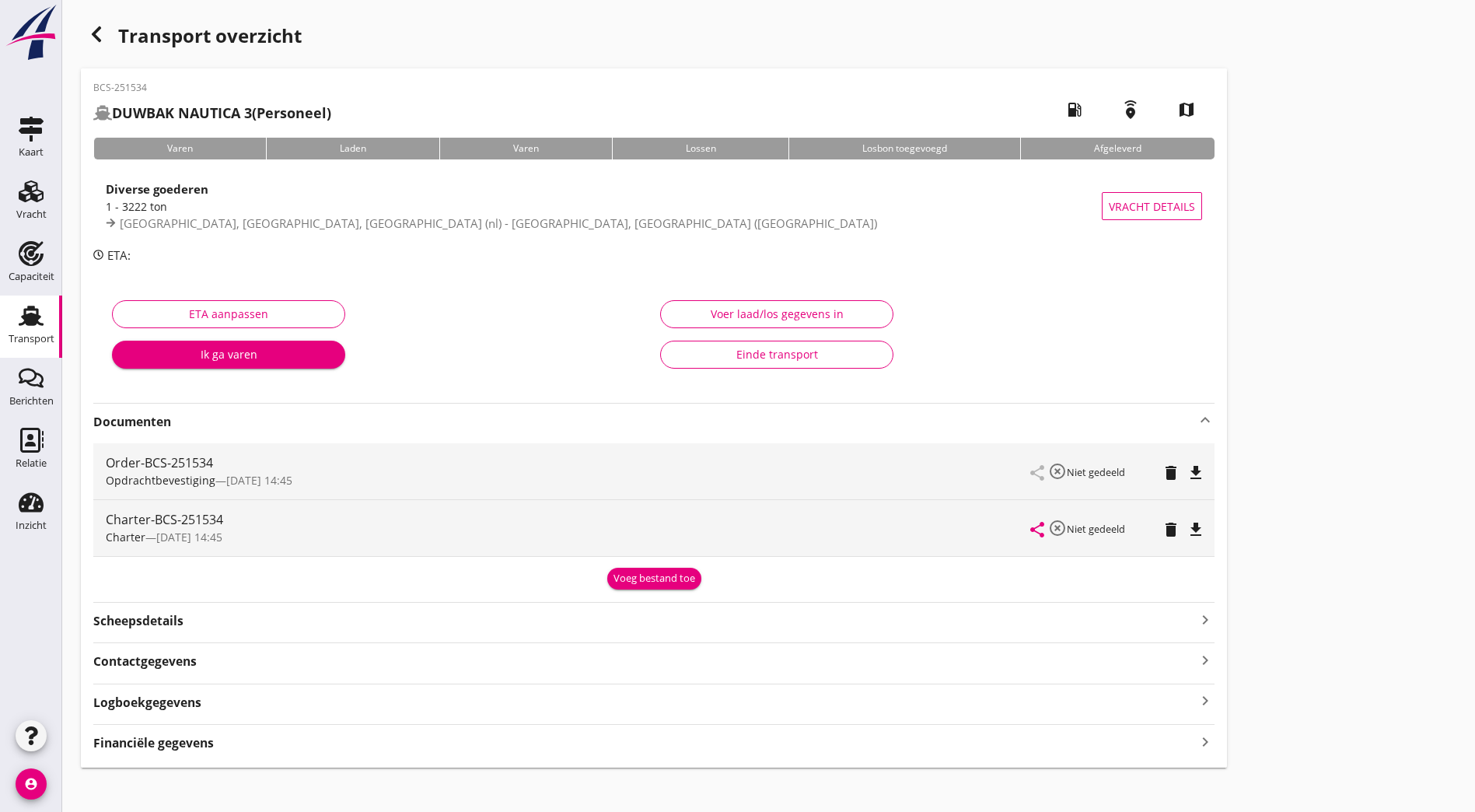
click at [1162, 474] on icon "delete" at bounding box center [1171, 472] width 18 height 18
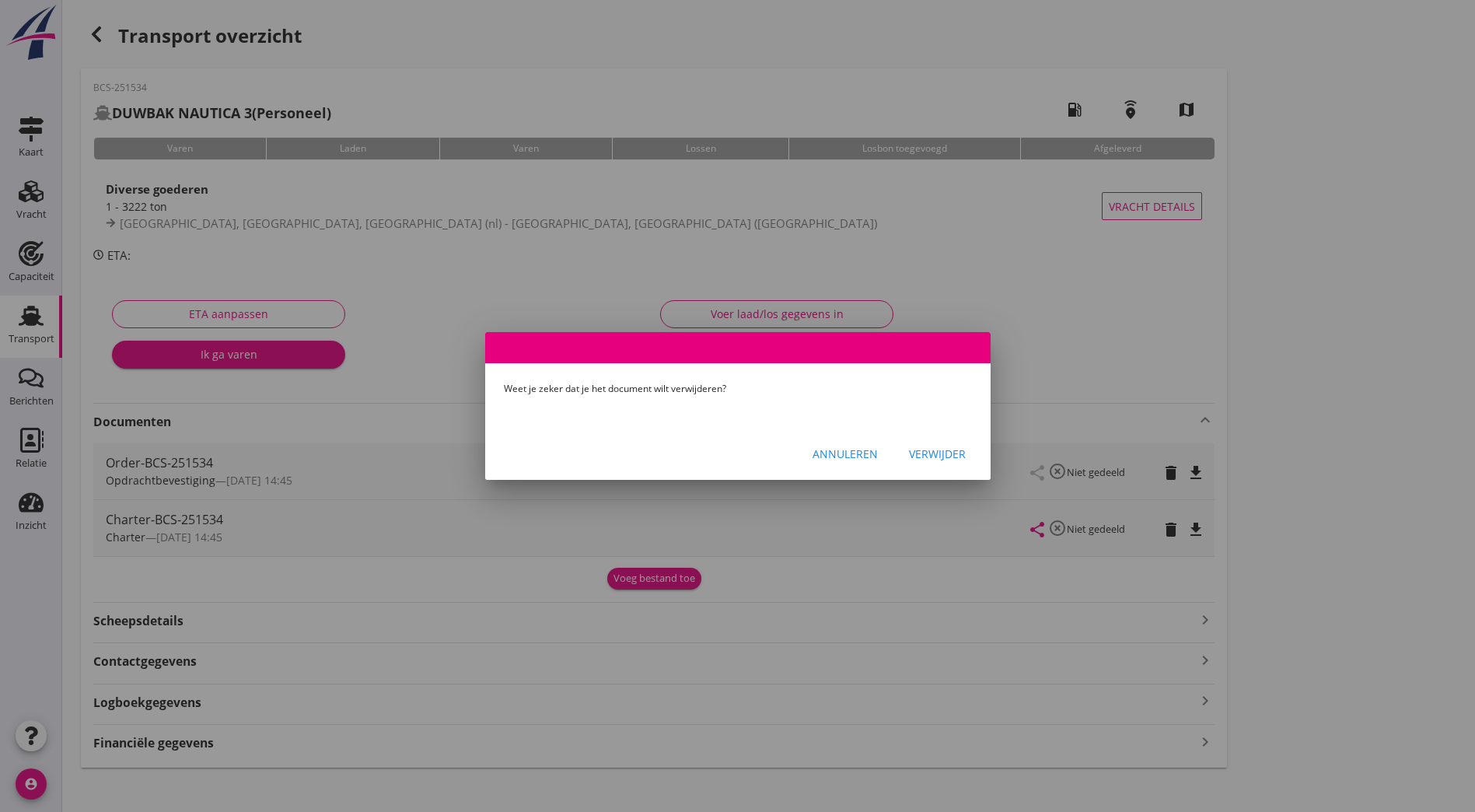
click at [941, 463] on button "Verwijder" at bounding box center [937, 453] width 82 height 28
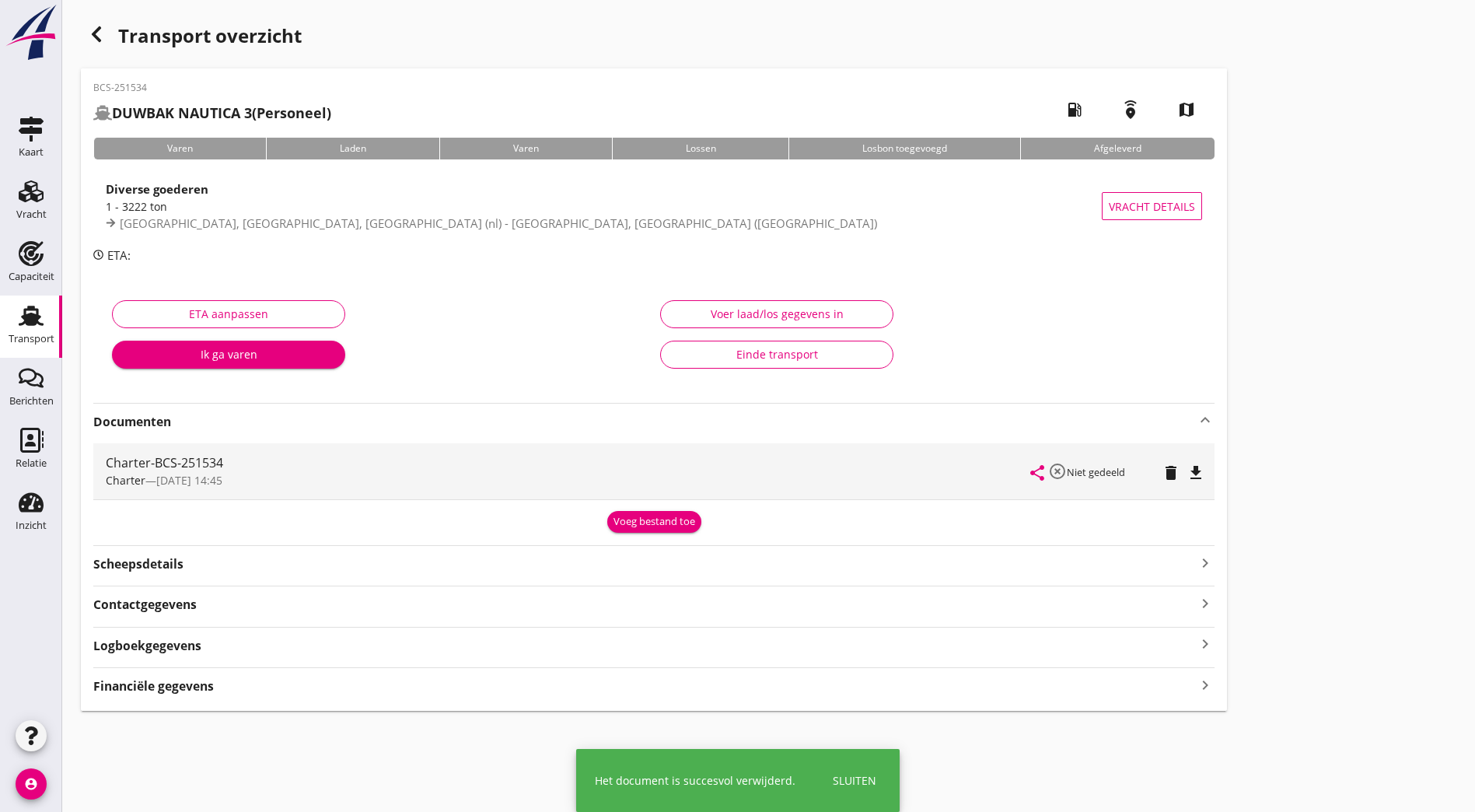
click at [1162, 469] on icon "delete" at bounding box center [1171, 472] width 18 height 18
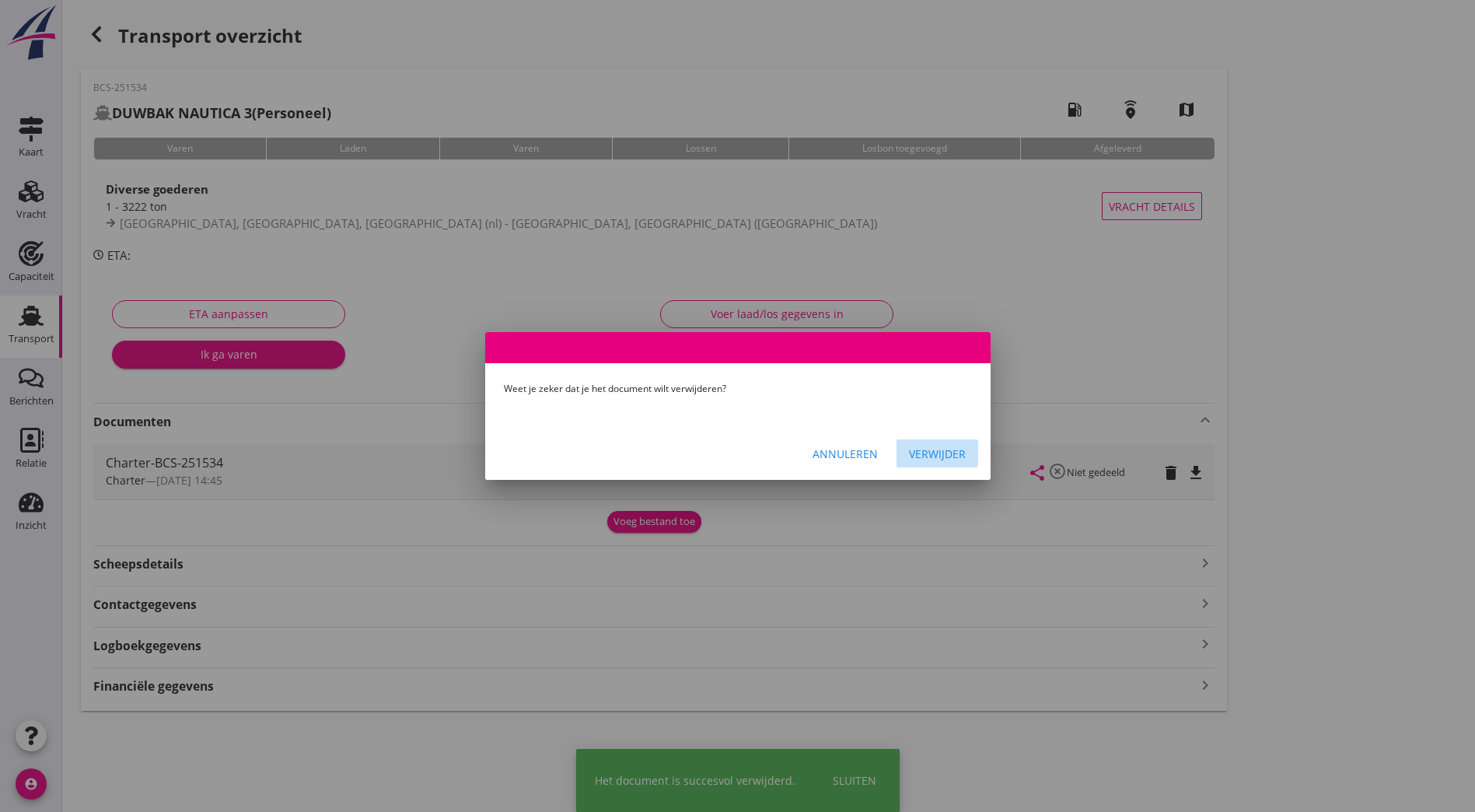
click at [907, 454] on button "Verwijder" at bounding box center [937, 453] width 82 height 28
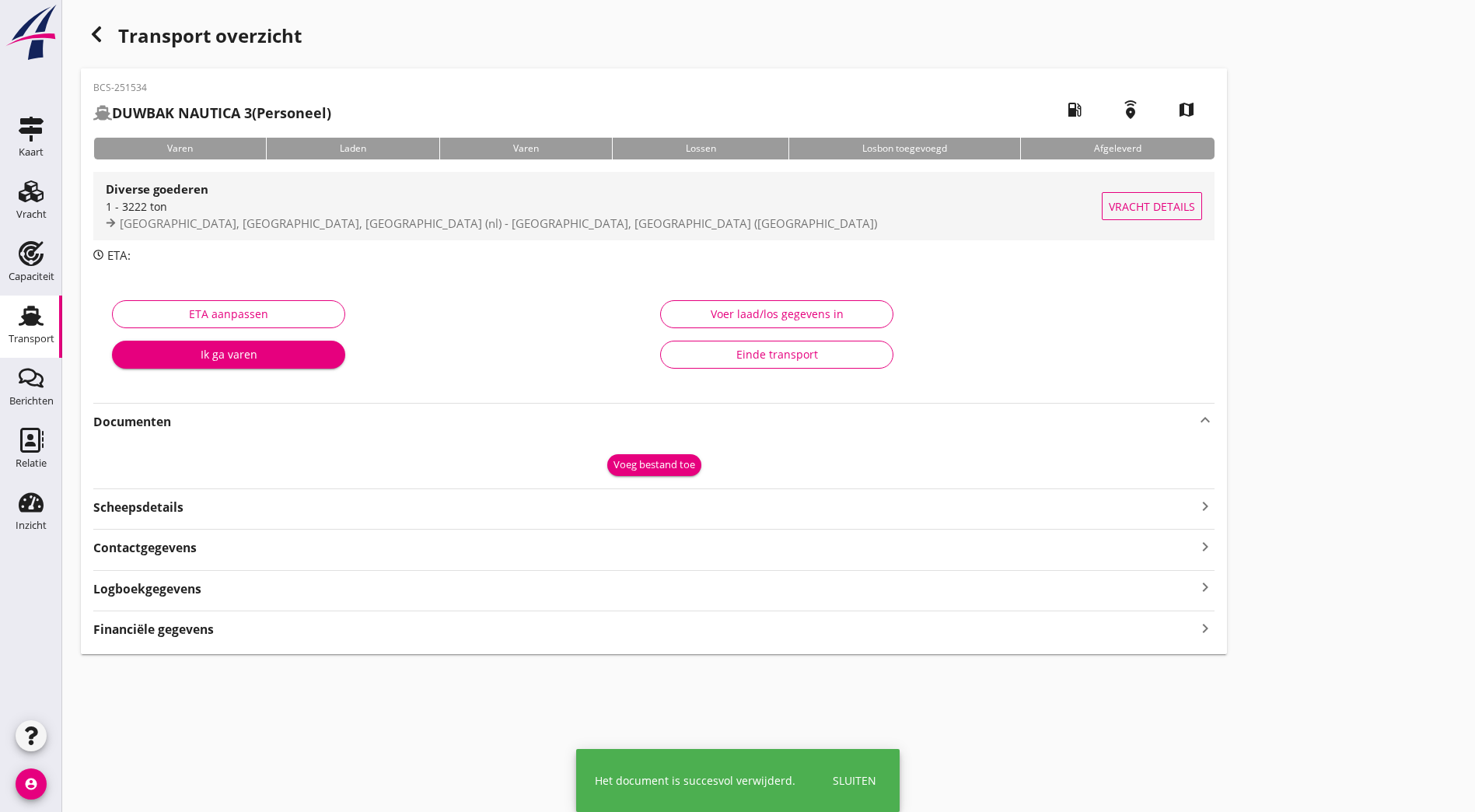
click at [345, 199] on div "1 - 3222 ton" at bounding box center [603, 207] width 996 height 17
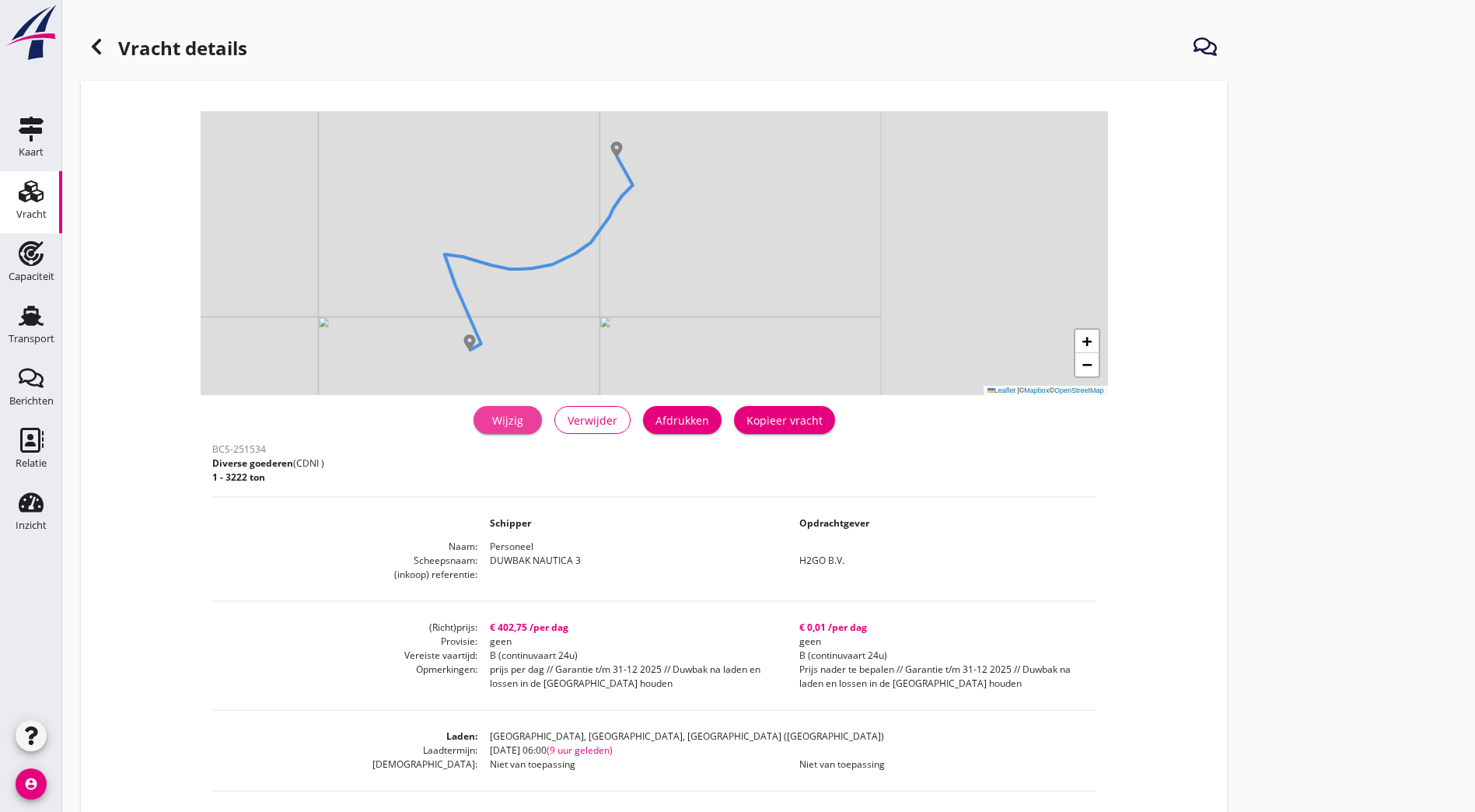
click at [486, 415] on div "Wijzig" at bounding box center [508, 420] width 44 height 17
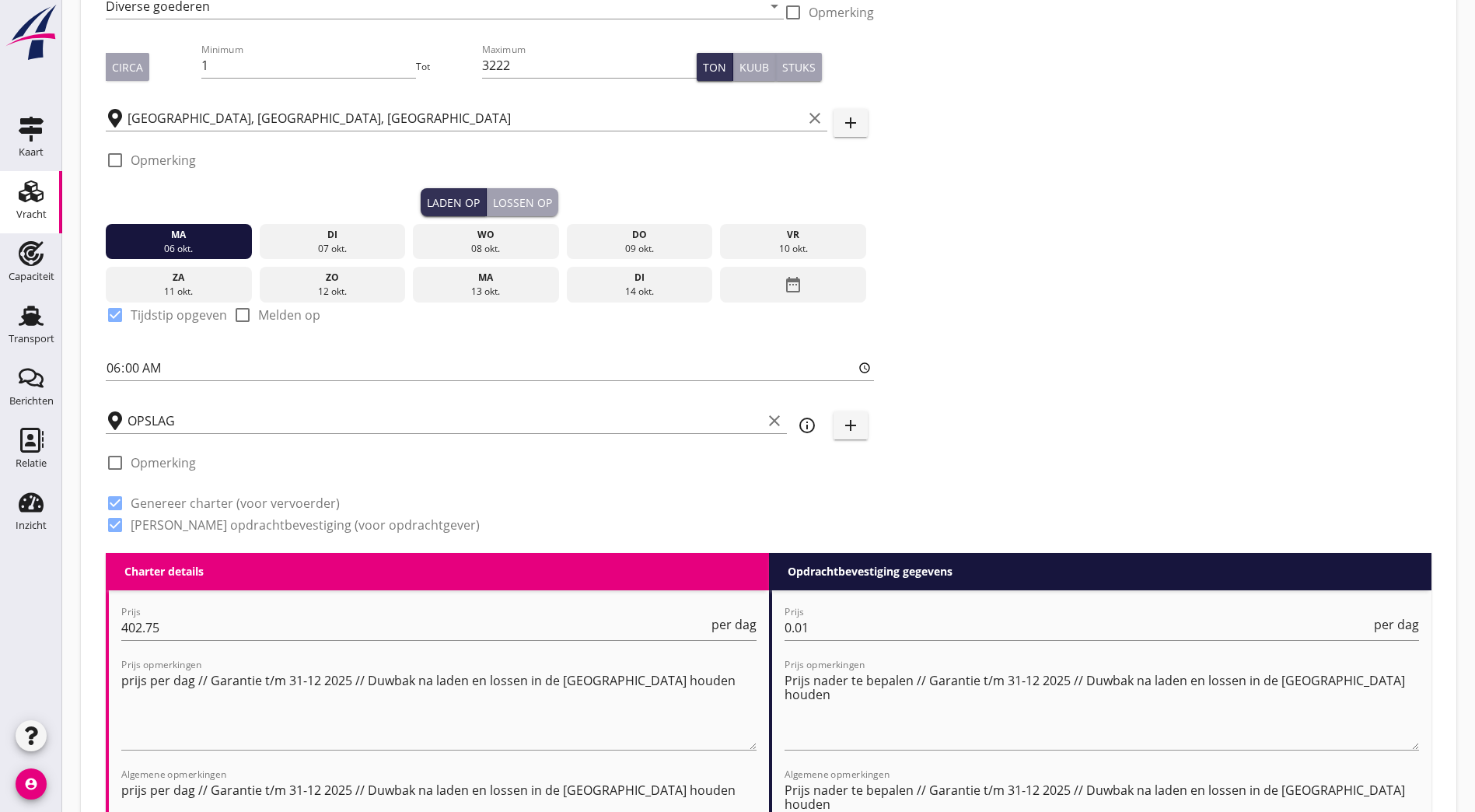
scroll to position [311, 0]
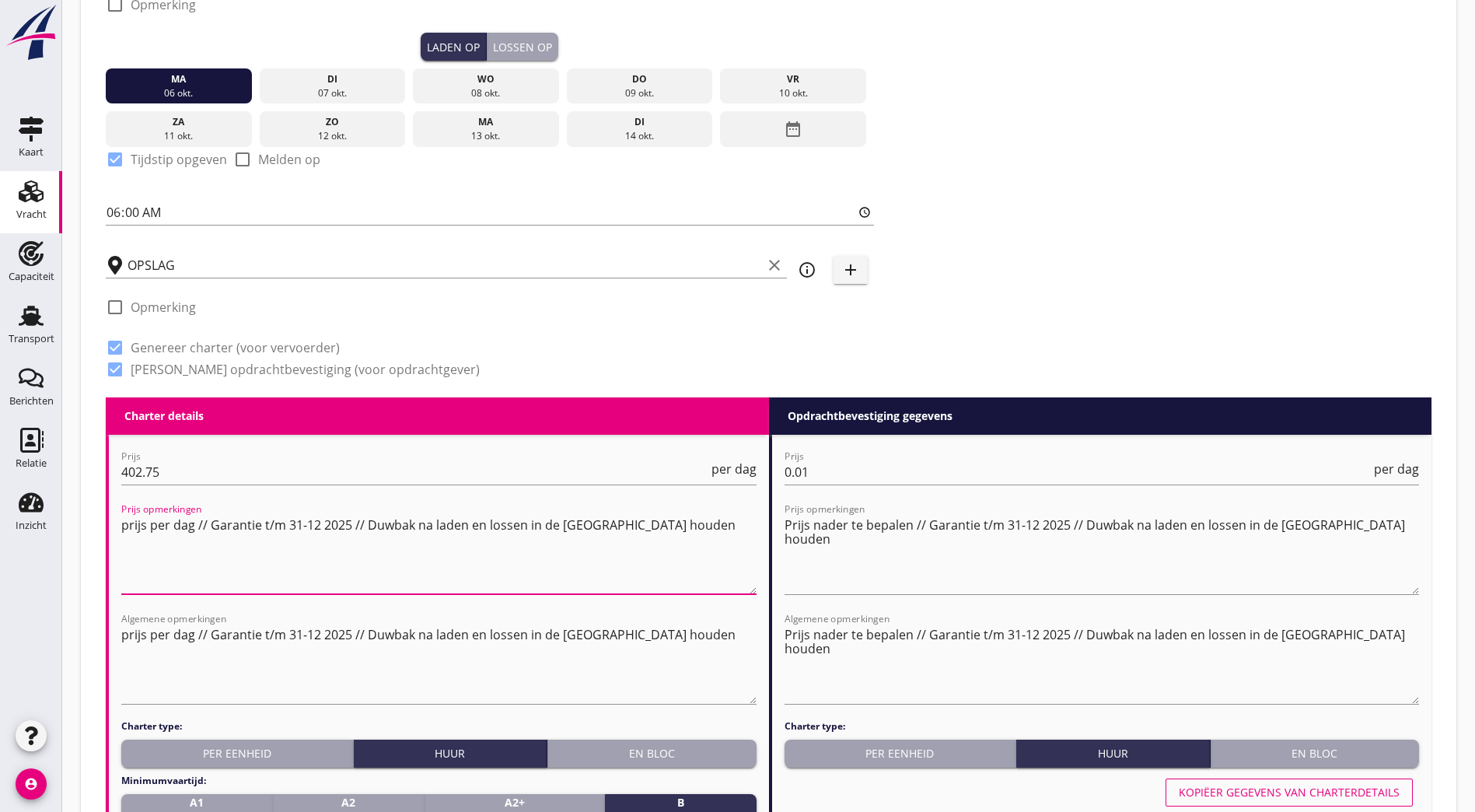
click at [296, 521] on textarea "prijs per dag // Garantie t/m 31-12 2025 // Duwbak na laden en lossen in de Mer…" at bounding box center [439, 553] width 636 height 82
type textarea "prijs per dag // Garantie t/m 30-11 2025 // Duwbak na laden en lossen in de Mer…"
click at [294, 629] on textarea "prijs per dag // Garantie t/m 31-12 2025 // Duwbak na laden en lossen in de Mer…" at bounding box center [439, 663] width 636 height 82
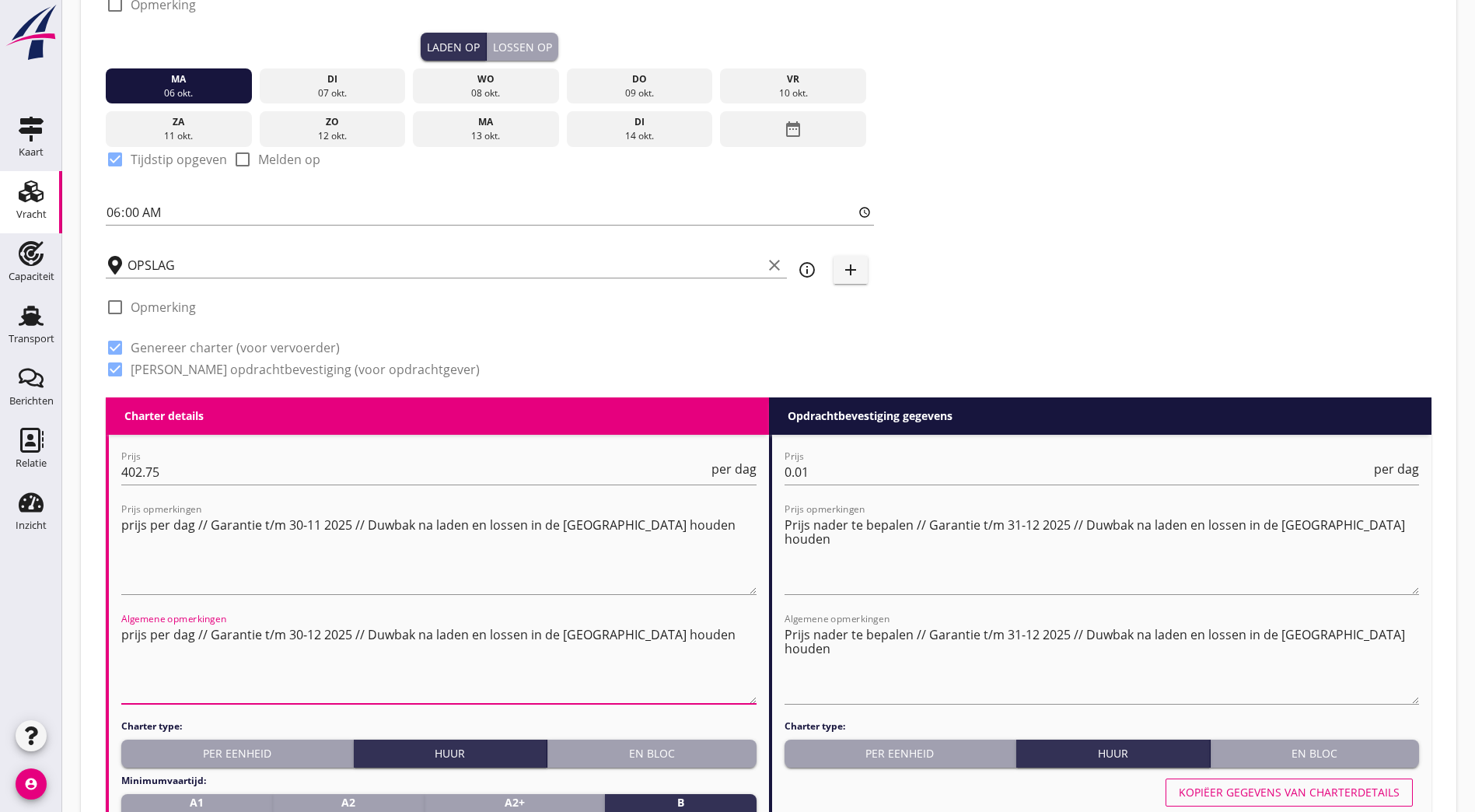
click at [314, 627] on textarea "prijs per dag // Garantie t/m 30-12 2025 // Duwbak na laden en lossen in de Mer…" at bounding box center [439, 663] width 636 height 82
type textarea "prijs per dag // Garantie t/m 30-11 2025 // Duwbak na laden en lossen in de Mer…"
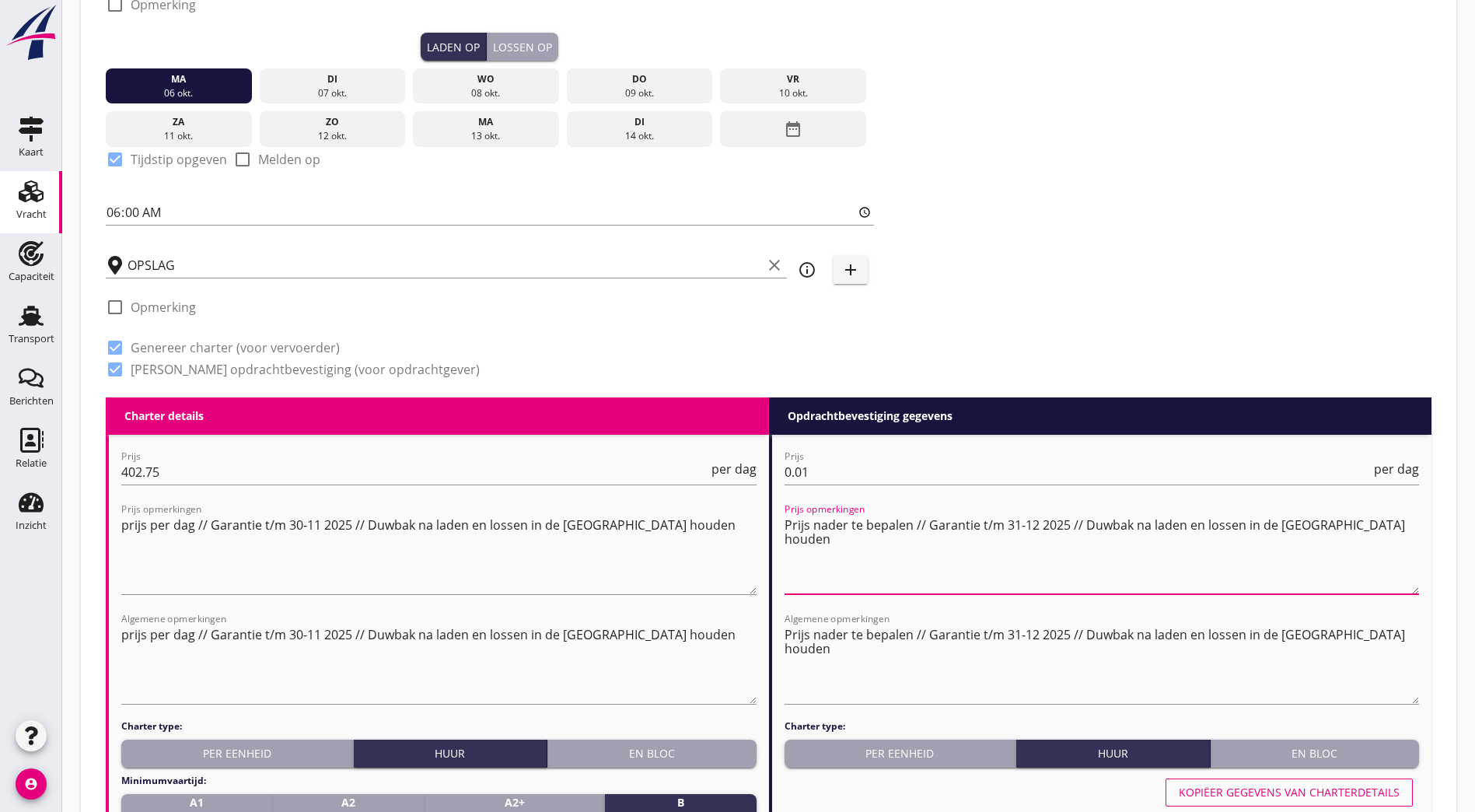
click at [1016, 522] on textarea "Prijs nader te bepalen // Garantie t/m 31-12 2025 // Duwbak na laden en lossen …" at bounding box center [1102, 553] width 636 height 82
type textarea "Prijs nader te bepalen // Garantie t/m 30-11 2025 // Duwbak na laden en lossen …"
click at [1035, 630] on textarea "Prijs nader te bepalen // Garantie t/m 31-12 2025 // Duwbak na laden en lossen …" at bounding box center [1102, 663] width 636 height 82
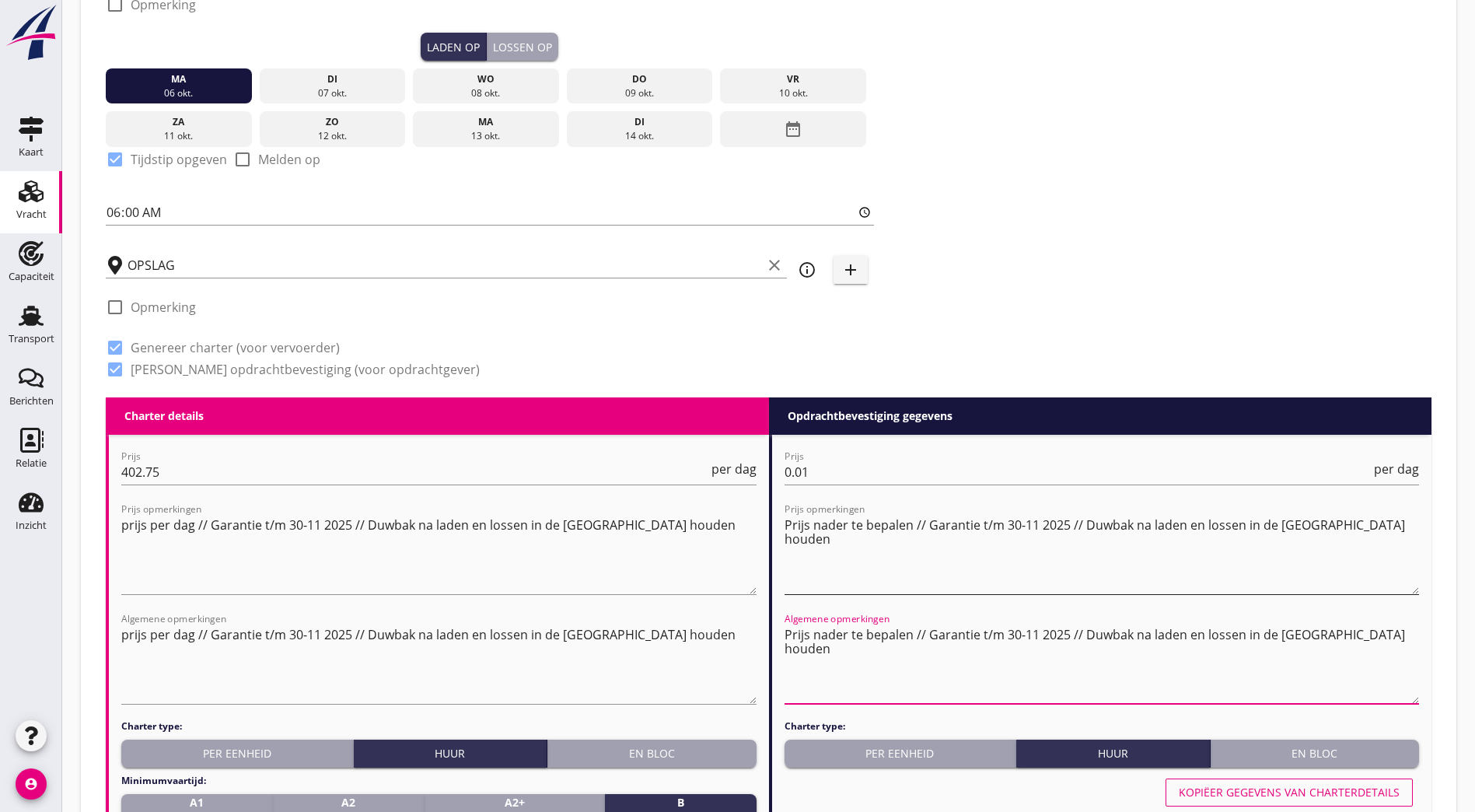
type textarea "Prijs nader te bepalen // Garantie t/m 30-11 2025 // Duwbak na laden en lossen …"
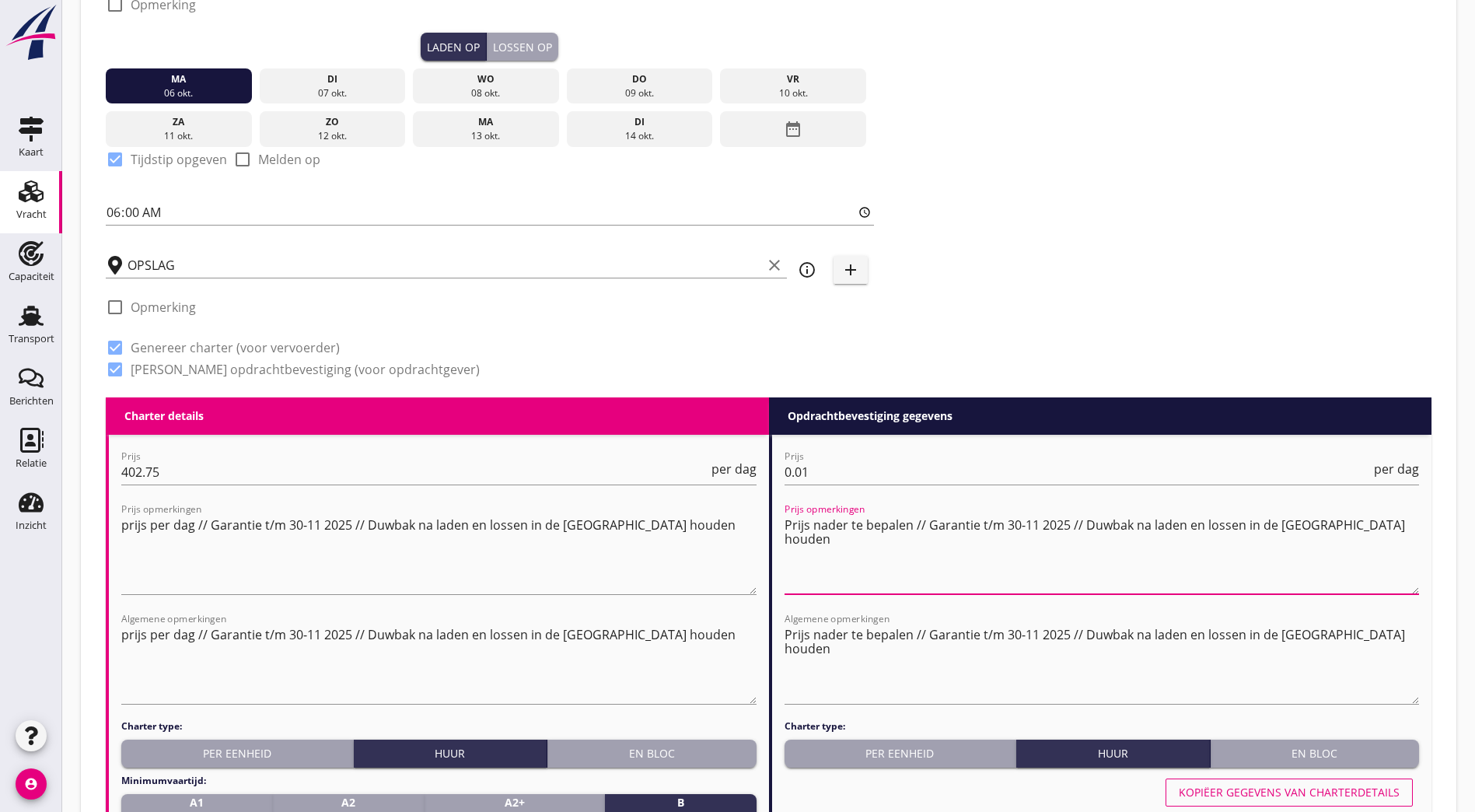
click at [1058, 549] on textarea "Prijs nader te bepalen // Garantie t/m 30-11 2025 // Duwbak na laden en lossen …" at bounding box center [1102, 553] width 636 height 82
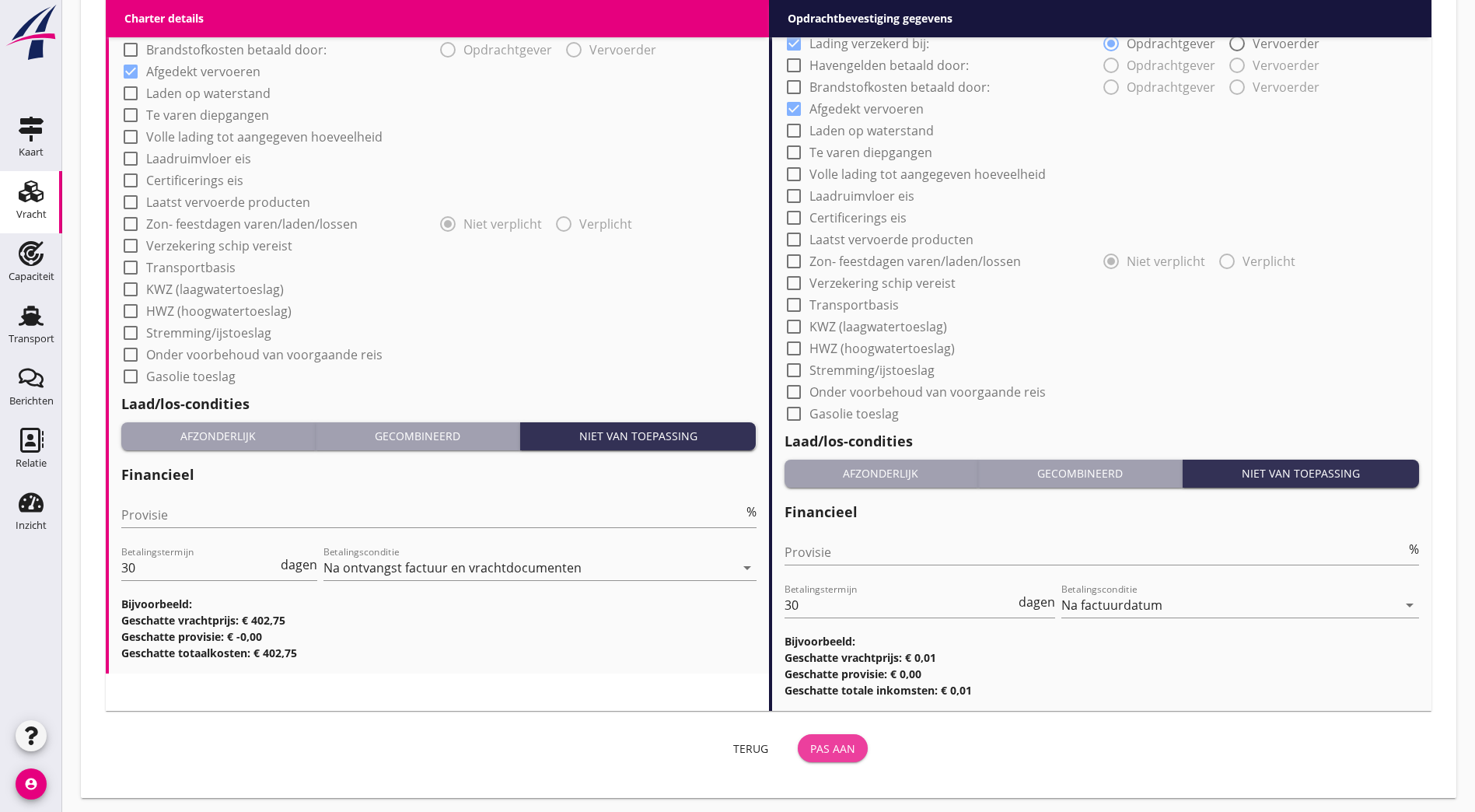
click at [810, 750] on div "Pas aan" at bounding box center [832, 748] width 45 height 17
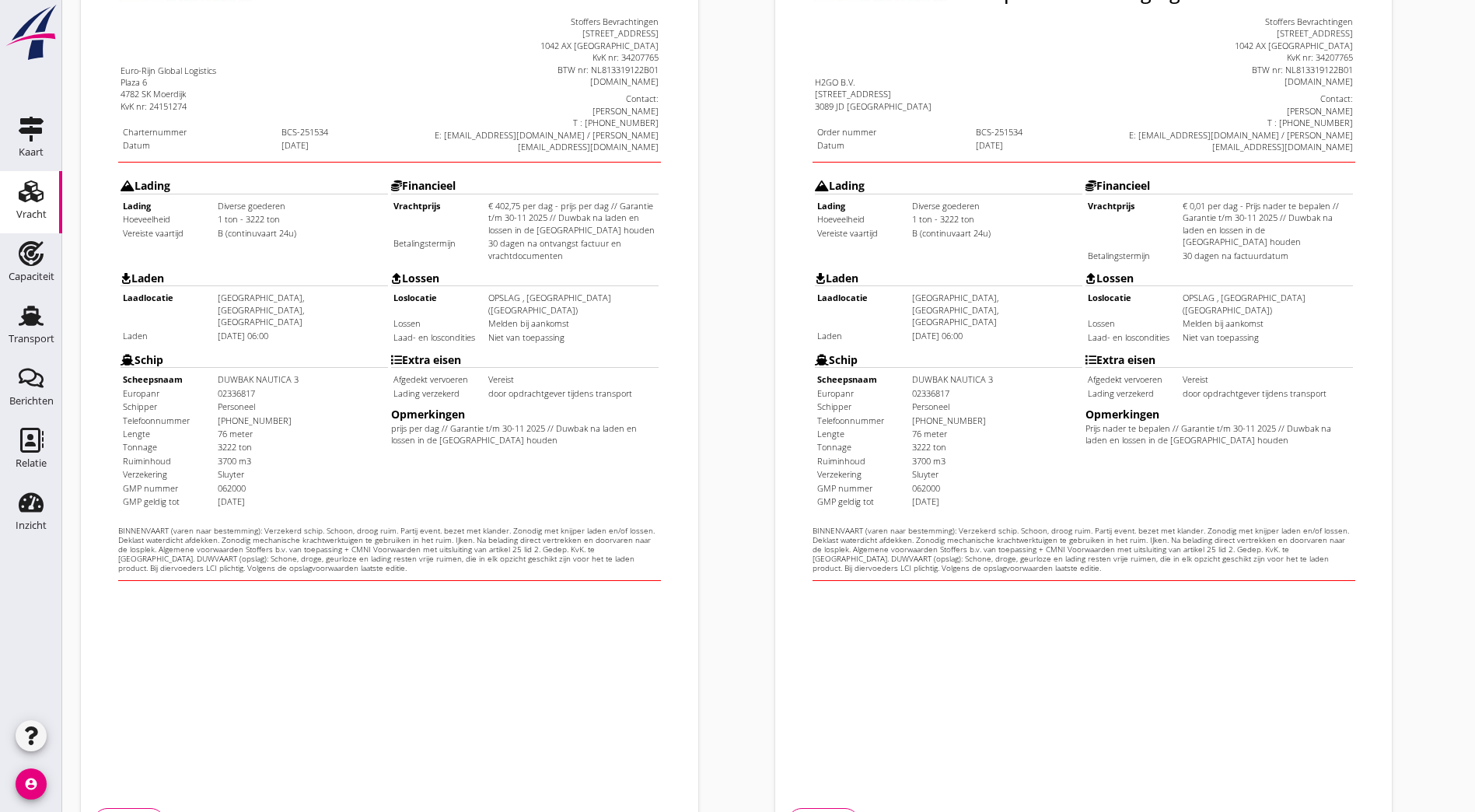
scroll to position [340, 0]
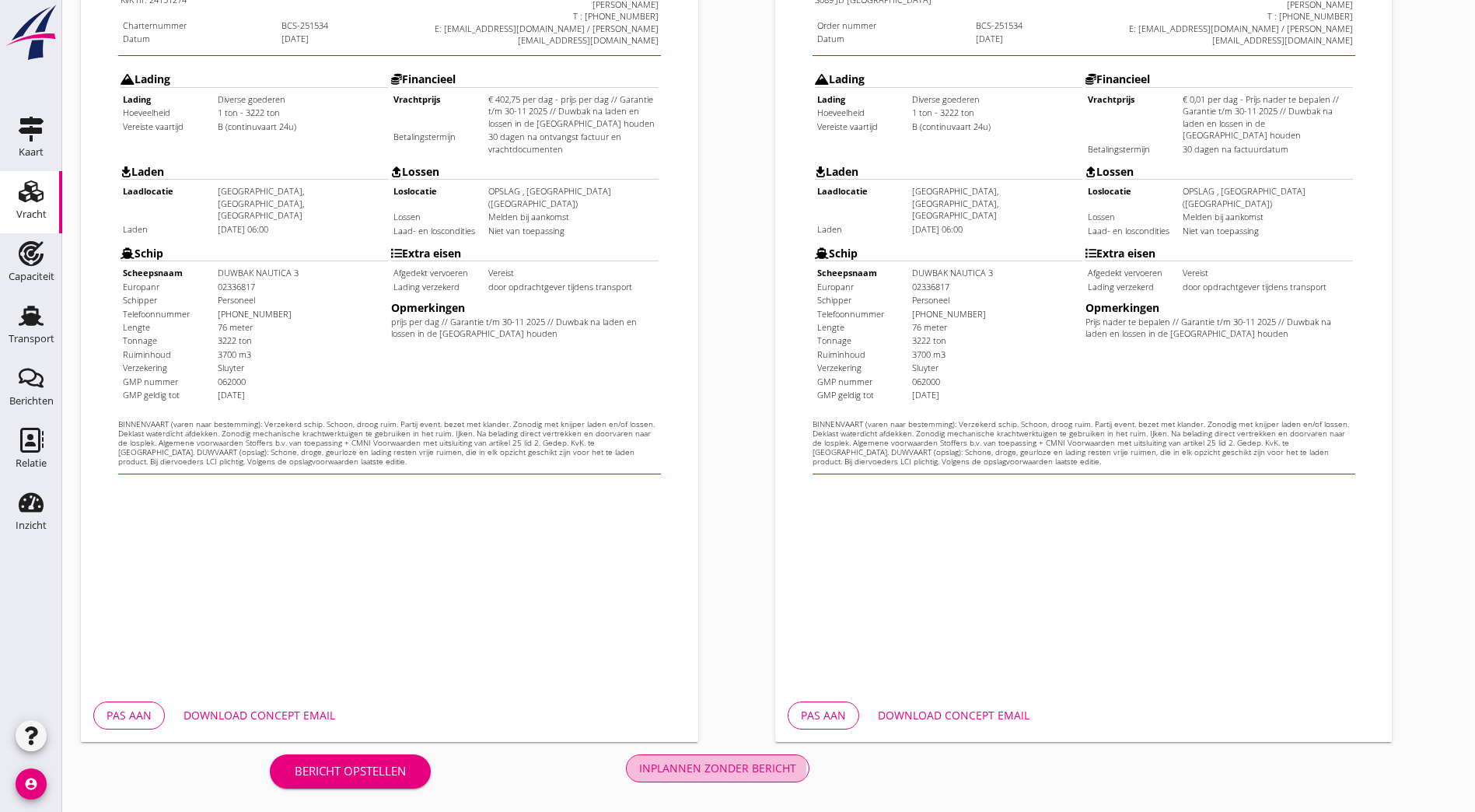
click at [639, 772] on div "Inplannen zonder bericht" at bounding box center [717, 767] width 157 height 17
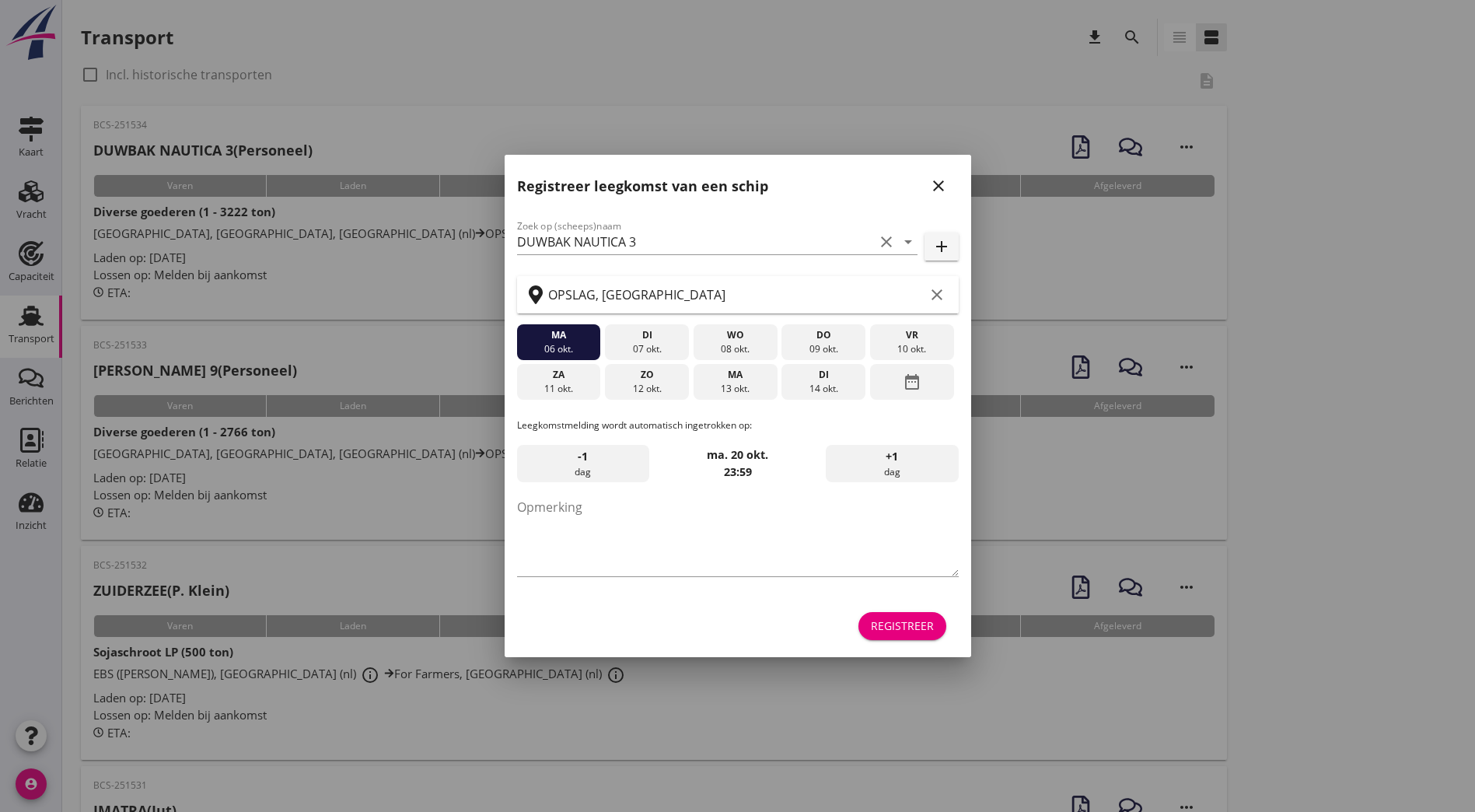
click at [938, 185] on icon "close" at bounding box center [938, 185] width 18 height 18
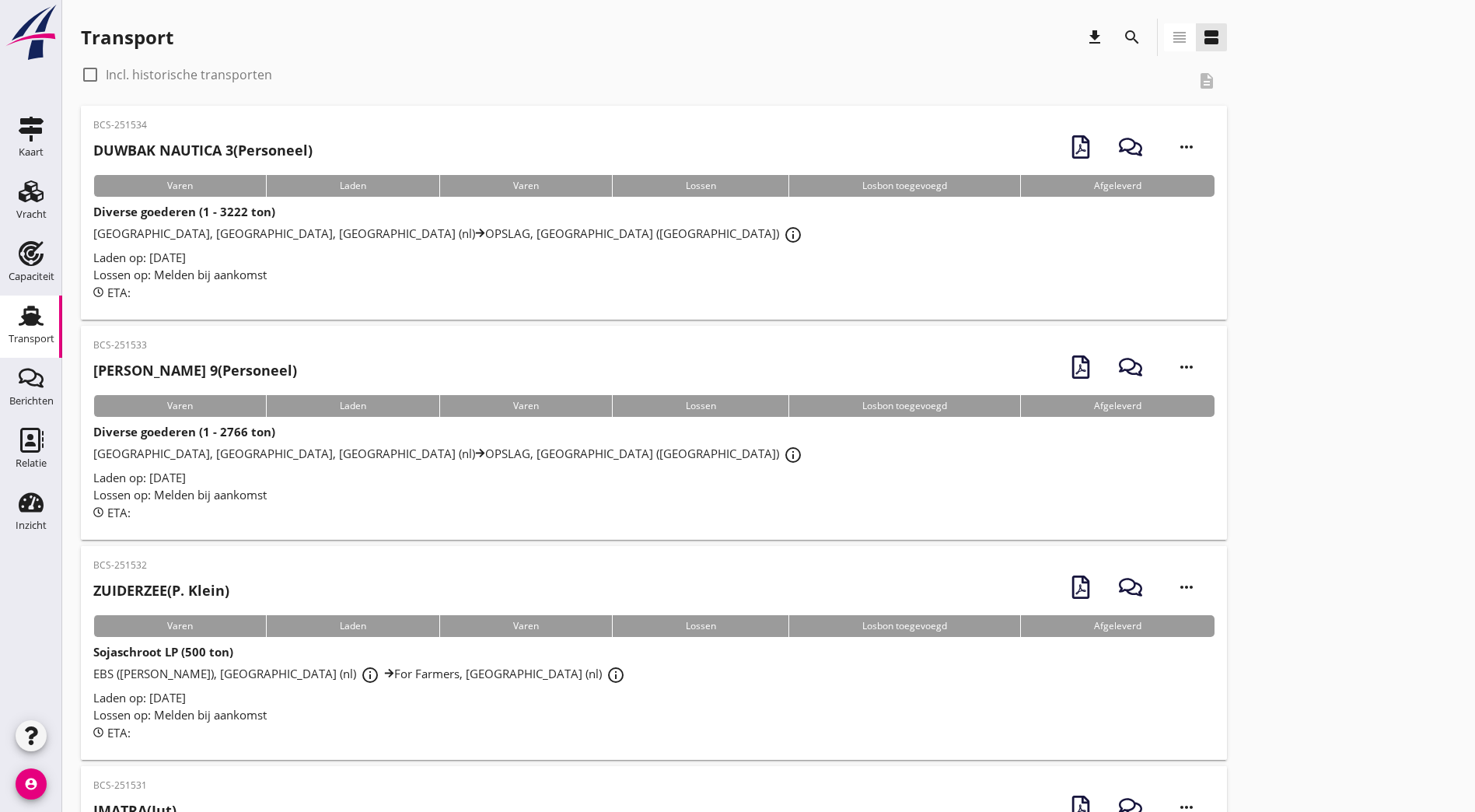
click at [214, 157] on strong "DUWBAK NAUTICA 3" at bounding box center [163, 149] width 140 height 18
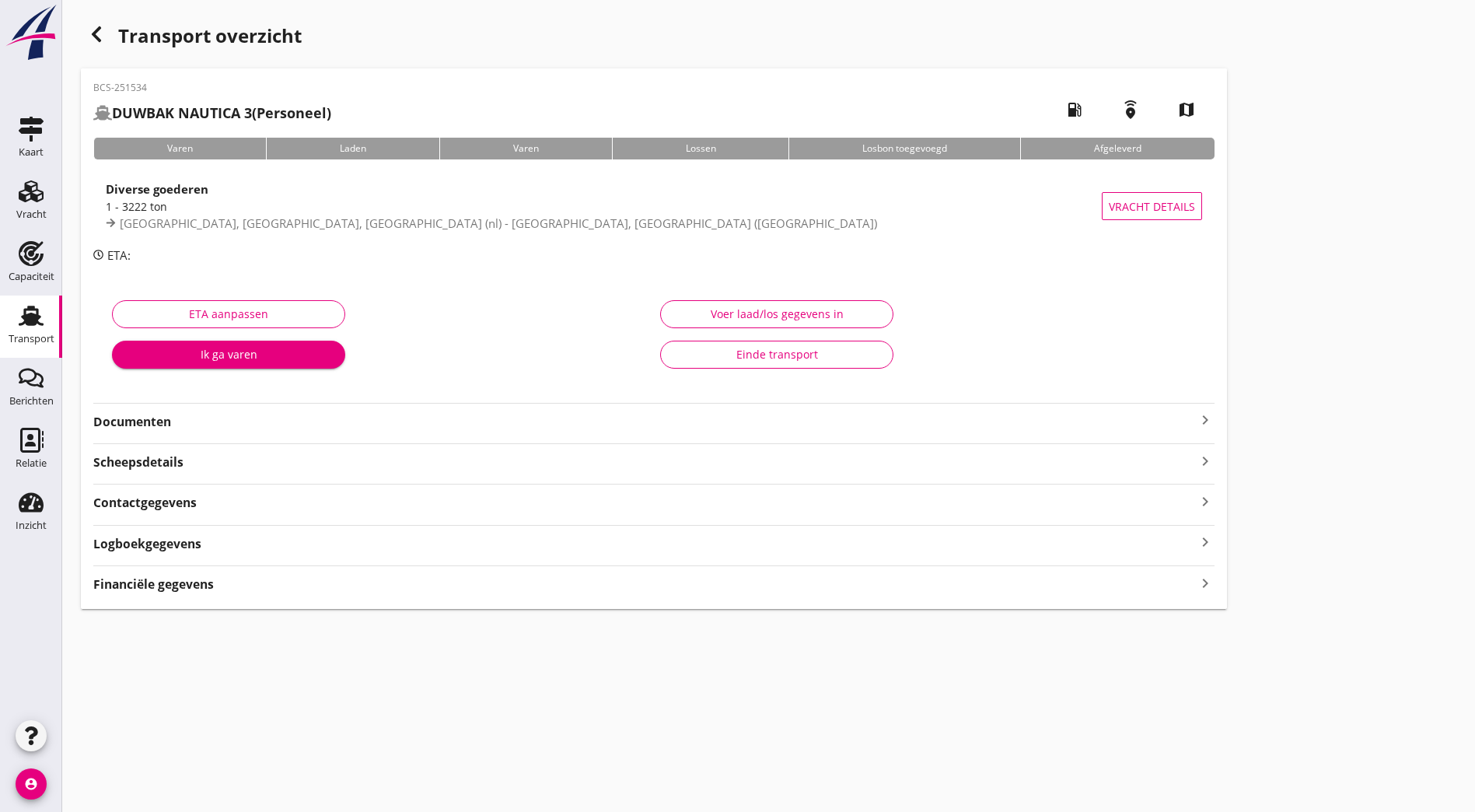
drag, startPoint x: 229, startPoint y: 425, endPoint x: 314, endPoint y: 428, distance: 85.1
click at [229, 425] on strong "Documenten" at bounding box center [644, 422] width 1103 height 18
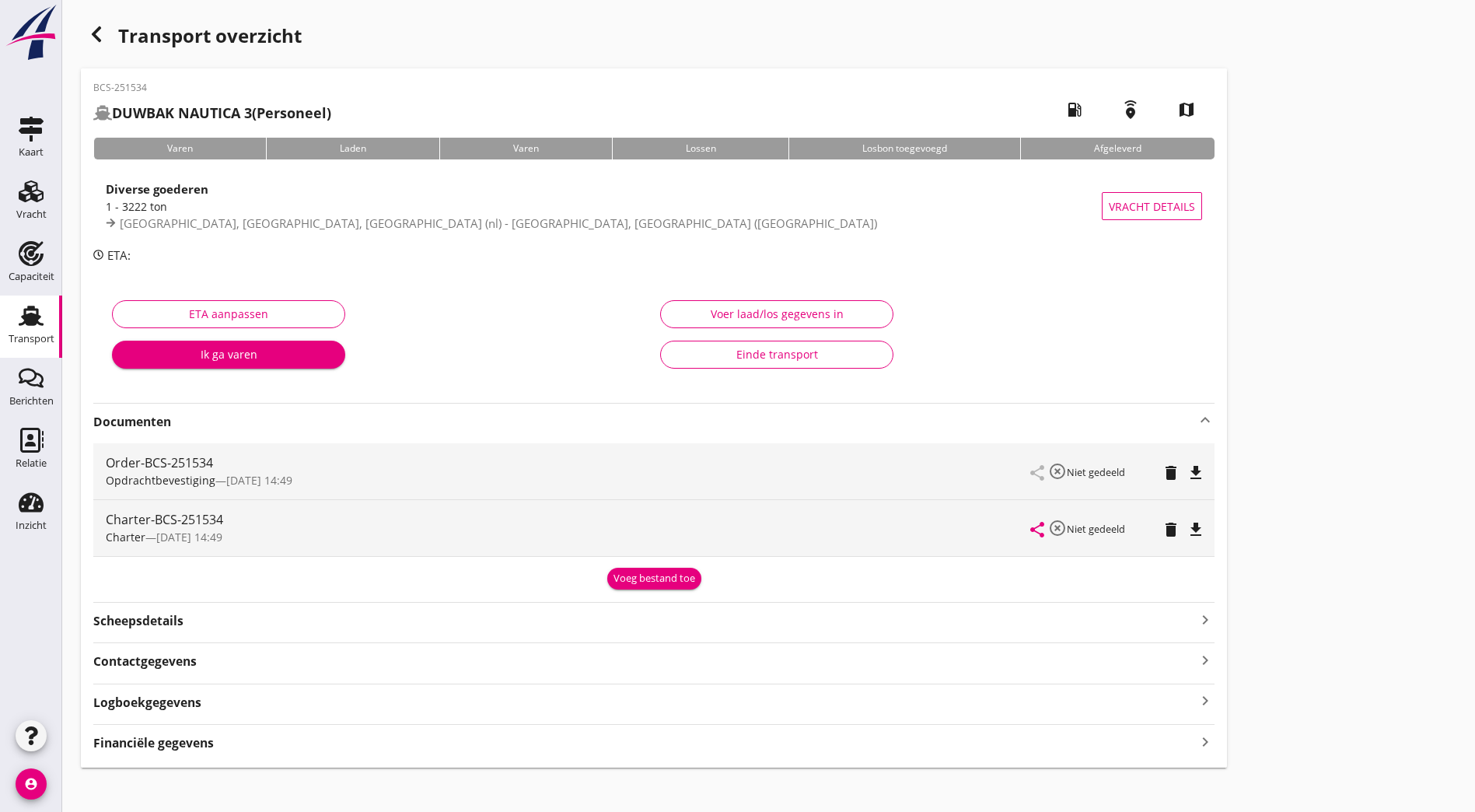
click at [1187, 468] on icon "file_download" at bounding box center [1195, 472] width 18 height 18
click at [214, 197] on div "Diverse goederen" at bounding box center [603, 188] width 996 height 18
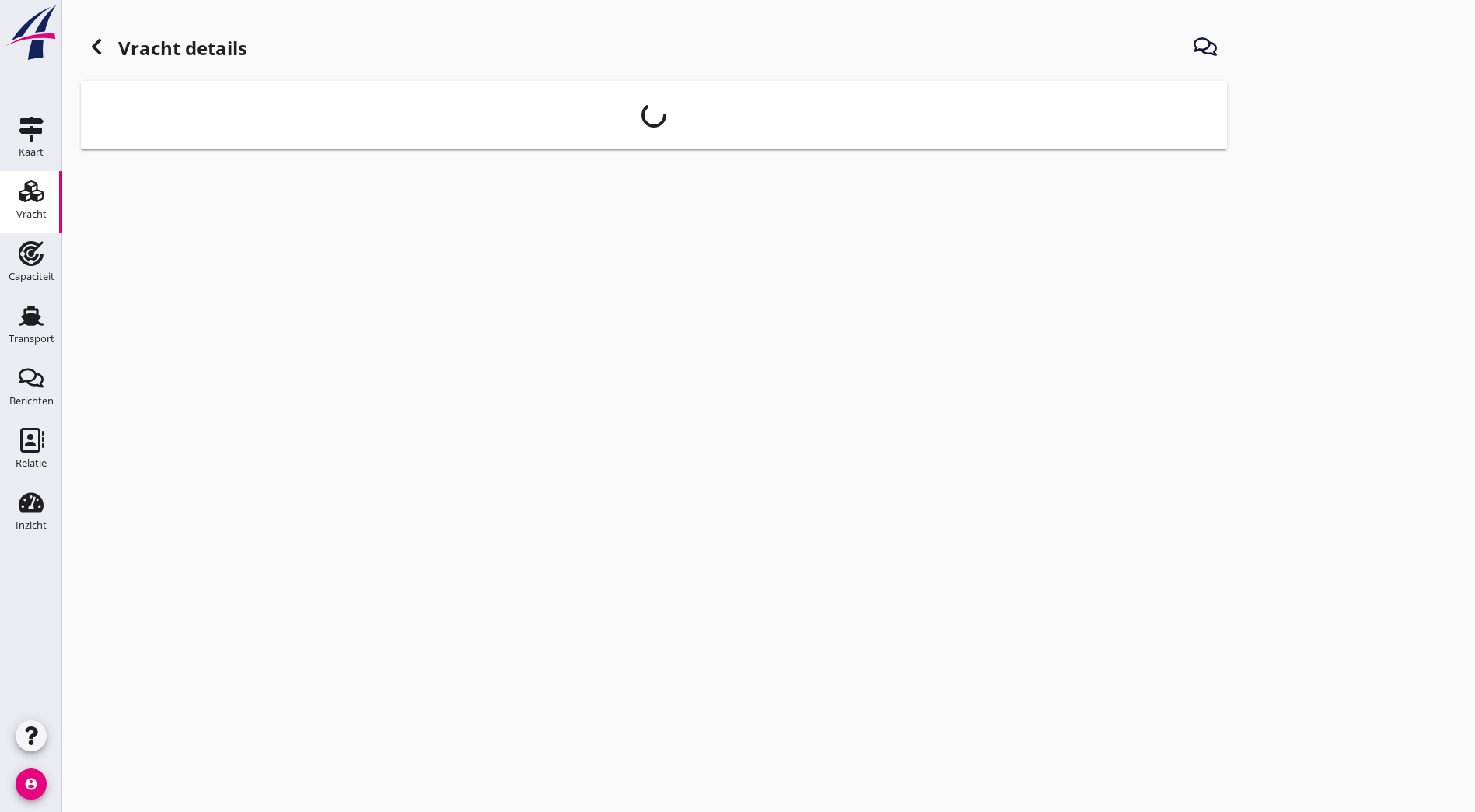
click at [98, 53] on icon at bounding box center [96, 46] width 18 height 18
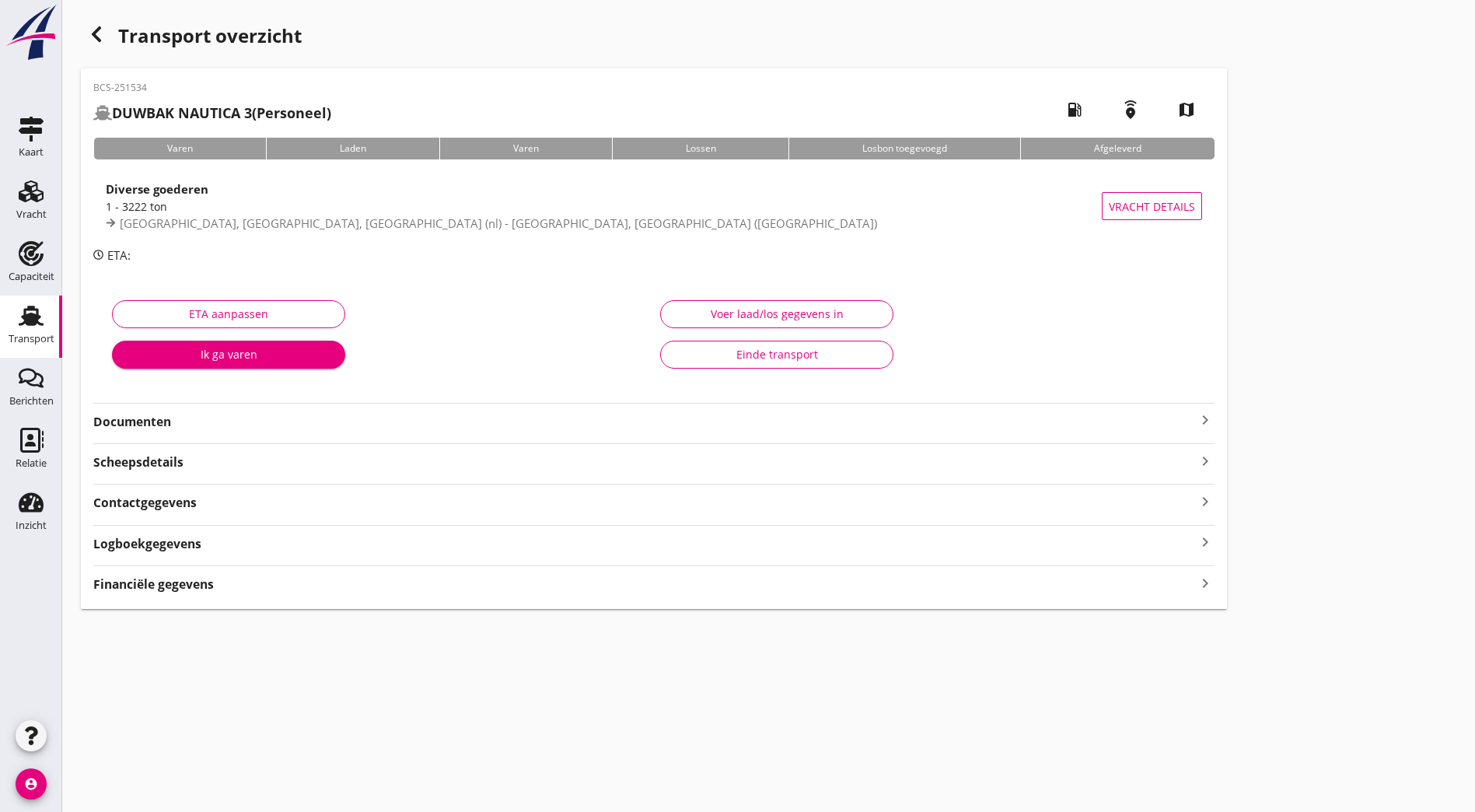
click at [84, 30] on div "button" at bounding box center [96, 33] width 31 height 31
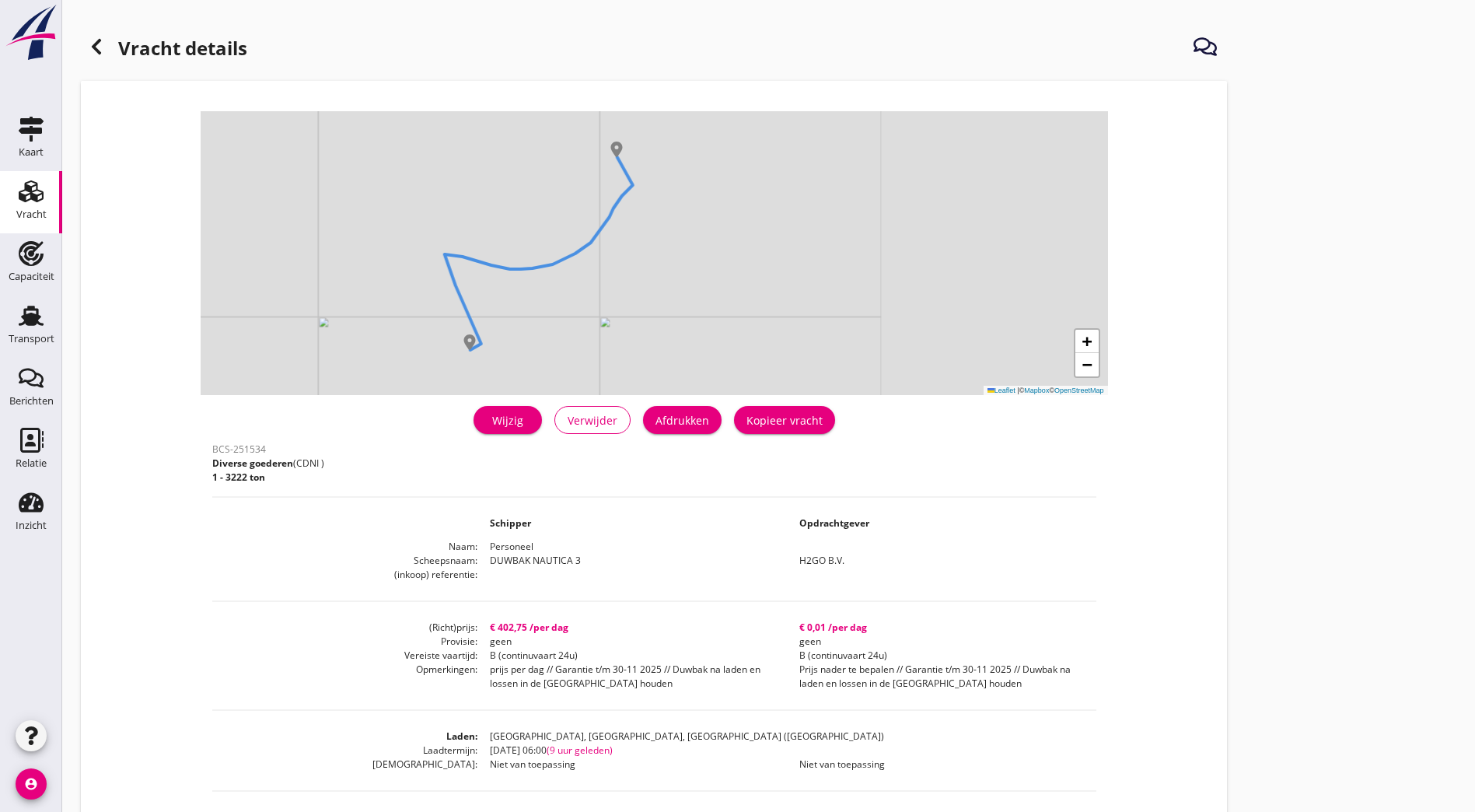
click at [98, 51] on use at bounding box center [96, 47] width 10 height 16
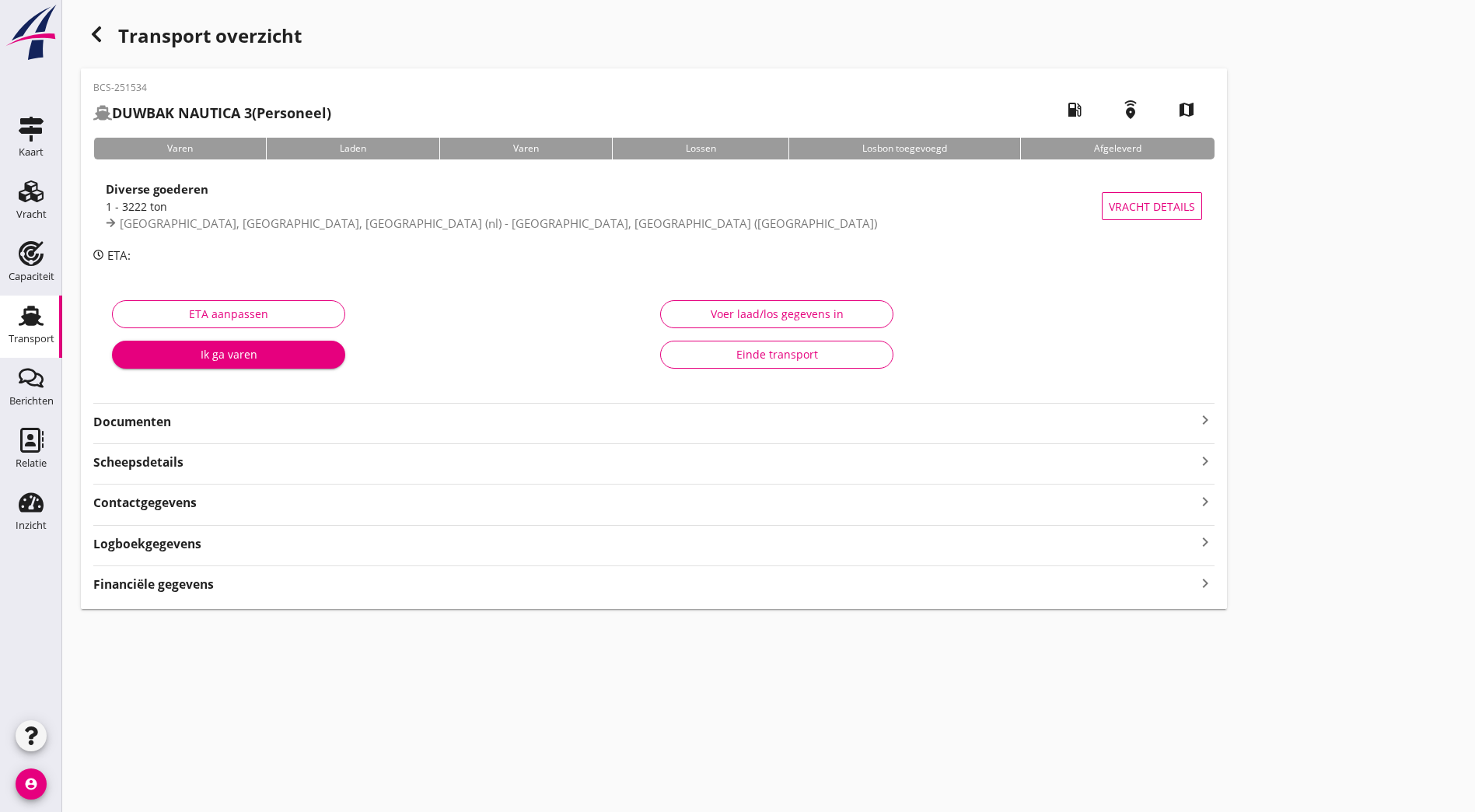
click at [95, 35] on use "button" at bounding box center [96, 34] width 10 height 16
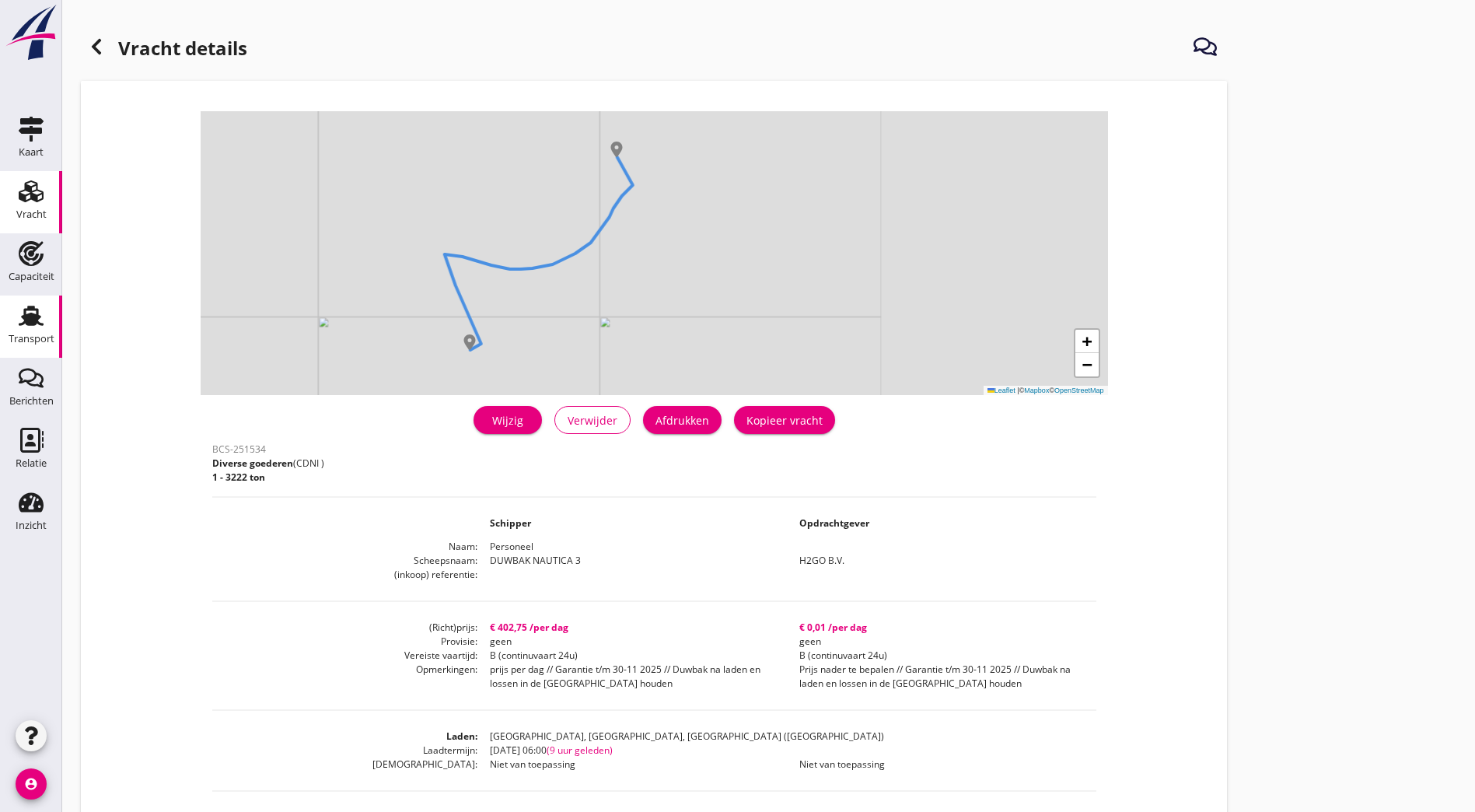
click at [11, 314] on link "Transport Transport" at bounding box center [31, 326] width 62 height 62
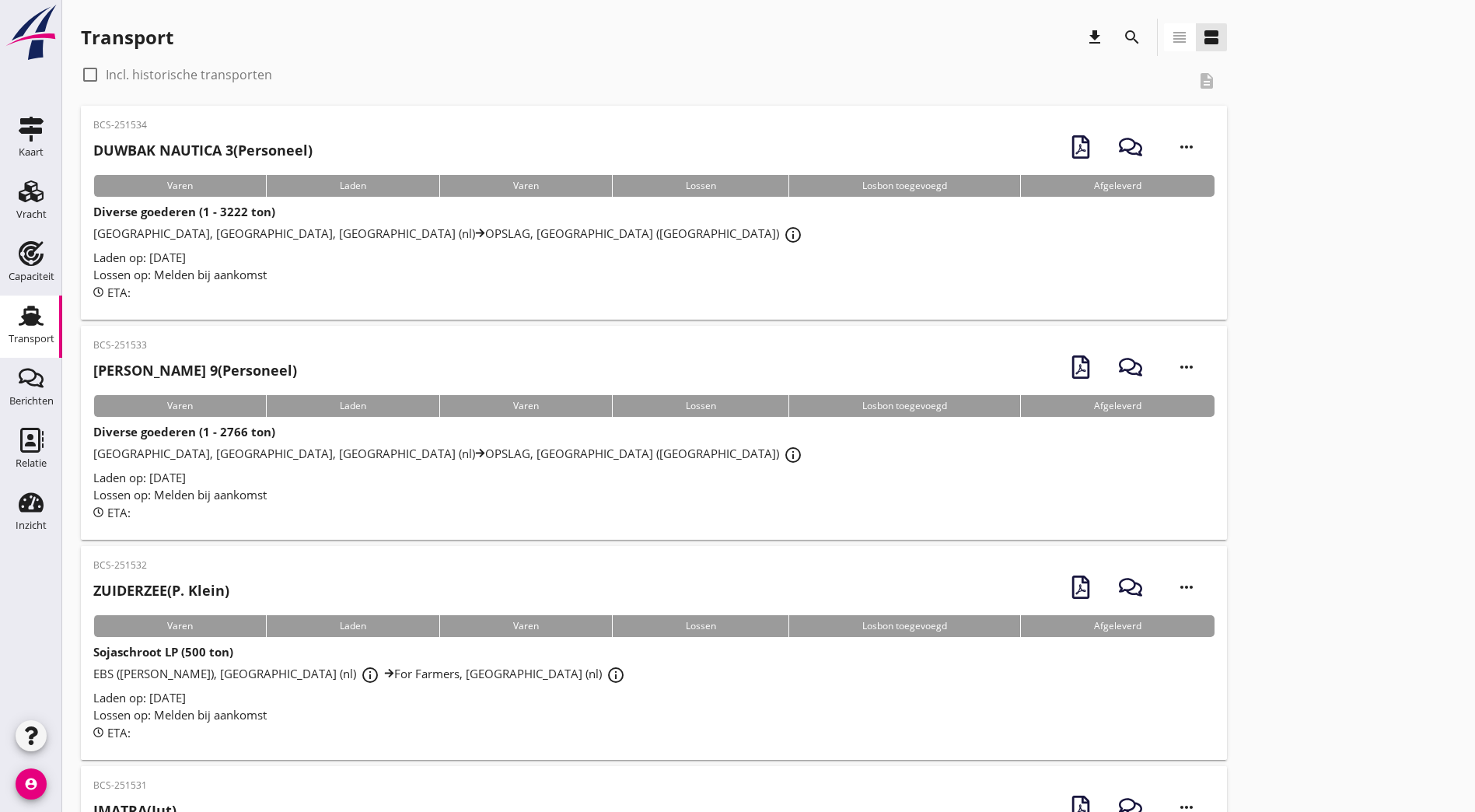
click at [362, 354] on div "BCS-251533 DUWBAK MITCHELL 9 (Personeel) more_horiz" at bounding box center [654, 366] width 1122 height 57
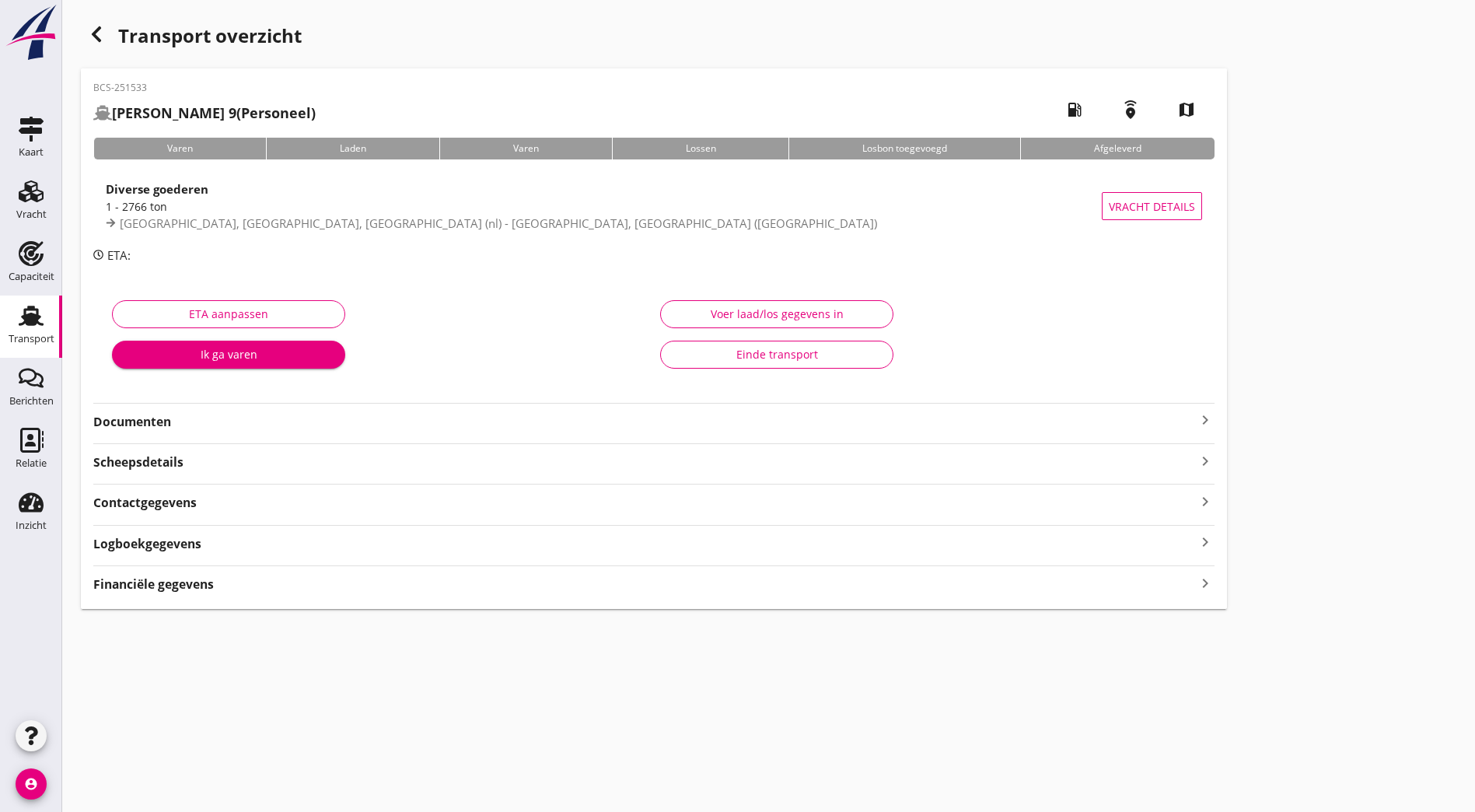
click at [246, 424] on strong "Documenten" at bounding box center [644, 422] width 1103 height 18
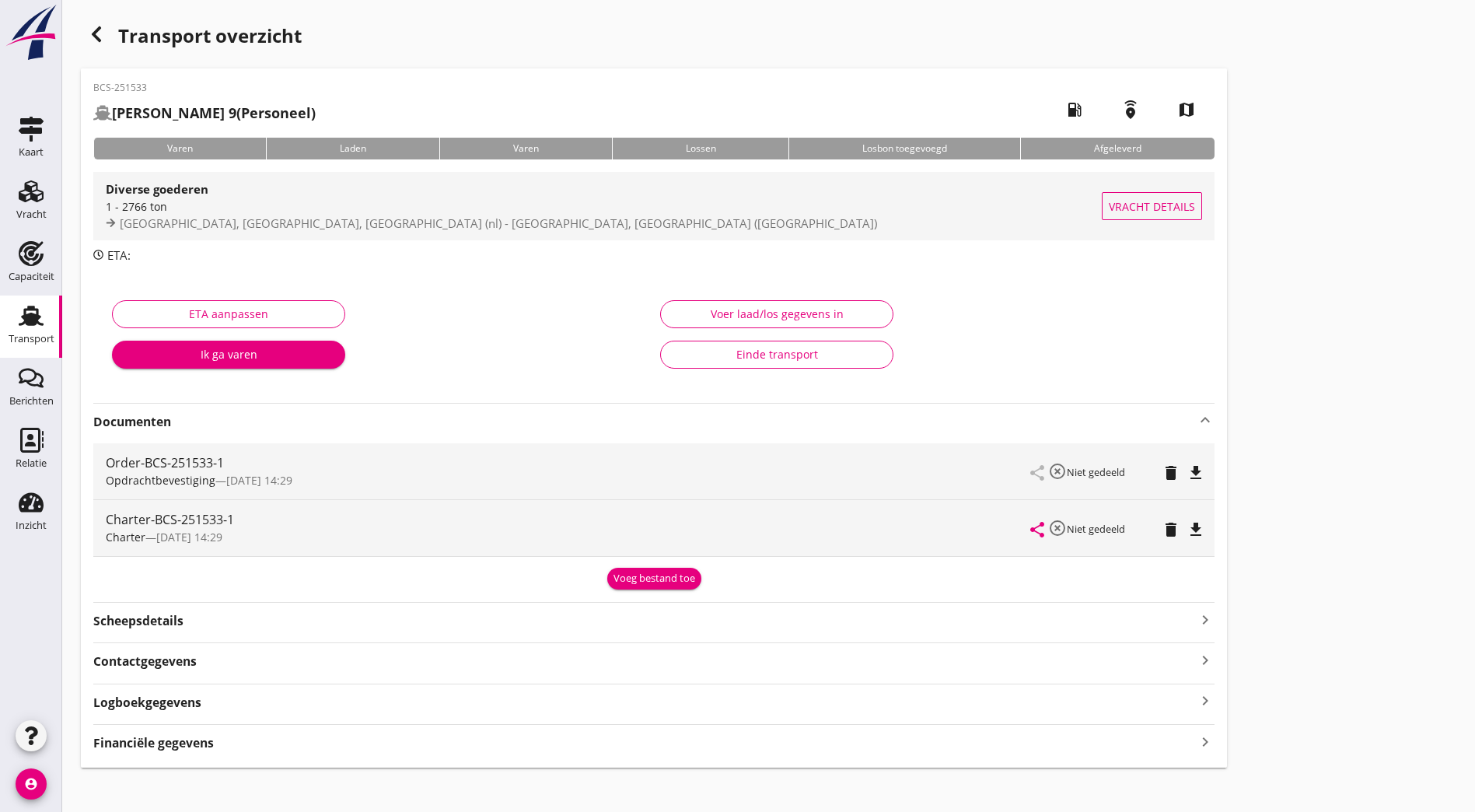
click at [289, 219] on span "[GEOGRAPHIC_DATA], [GEOGRAPHIC_DATA], [GEOGRAPHIC_DATA] (nl) - [GEOGRAPHIC_DATA…" at bounding box center [498, 223] width 758 height 16
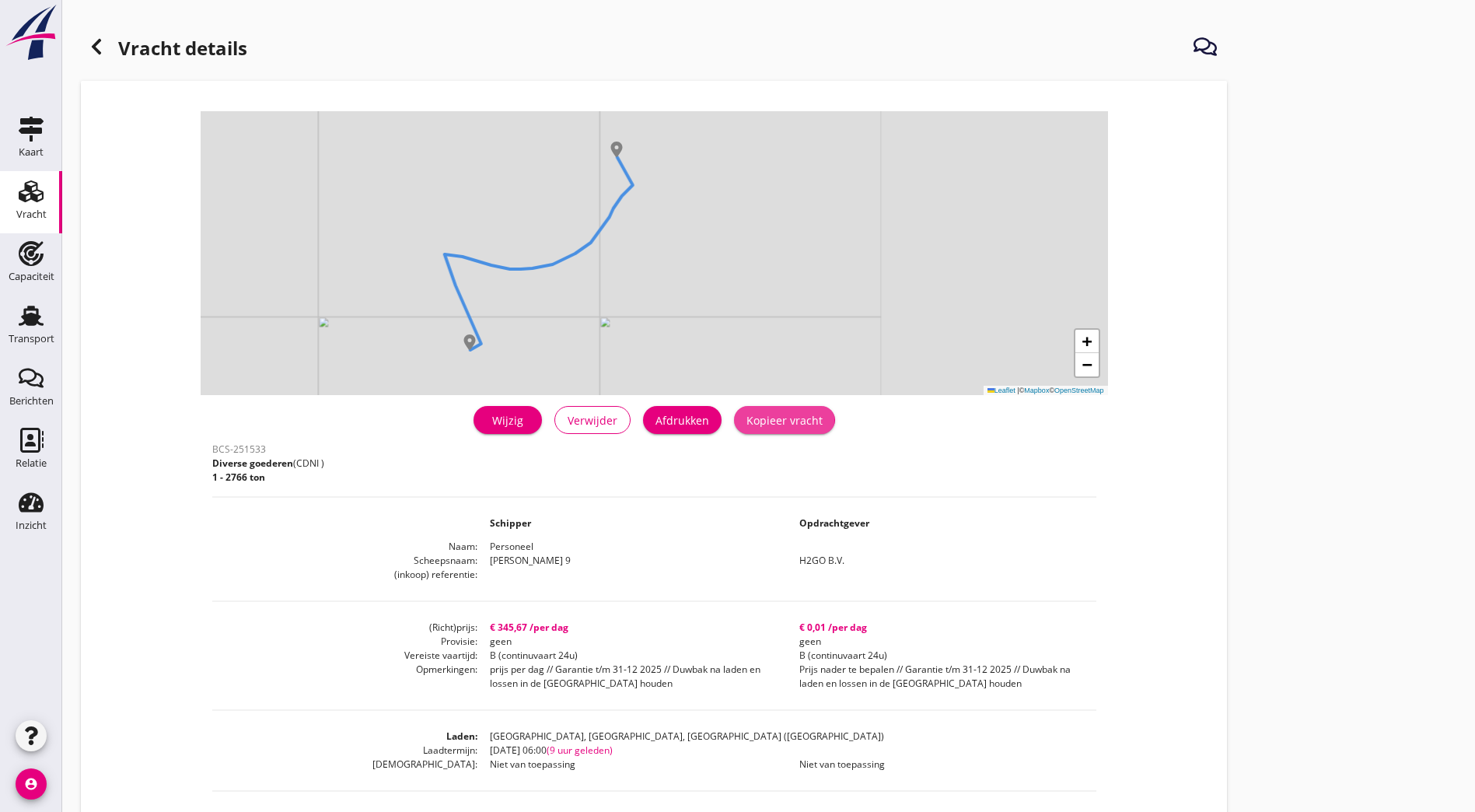
click at [746, 423] on div "Kopieer vracht" at bounding box center [784, 420] width 76 height 17
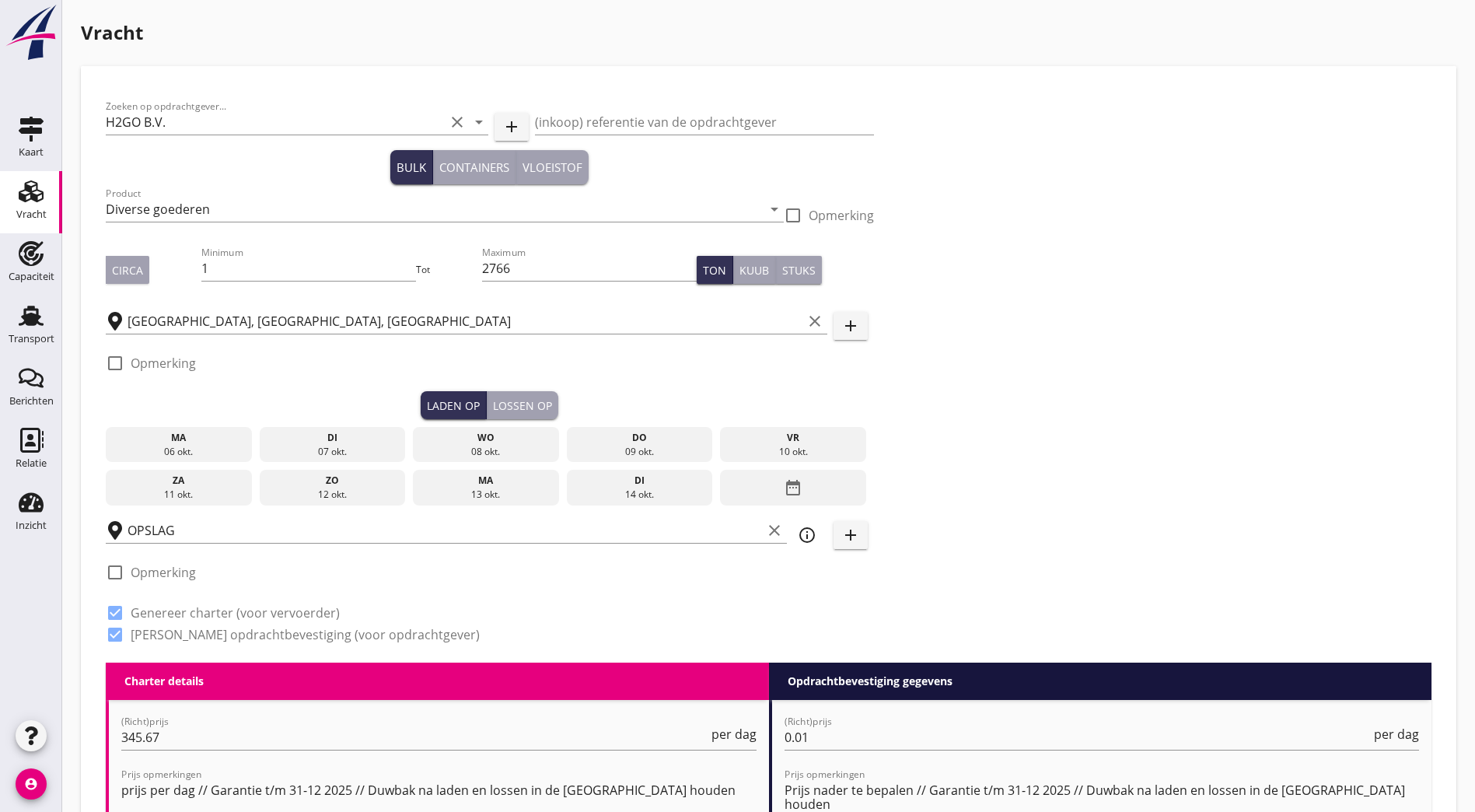
scroll to position [77, 0]
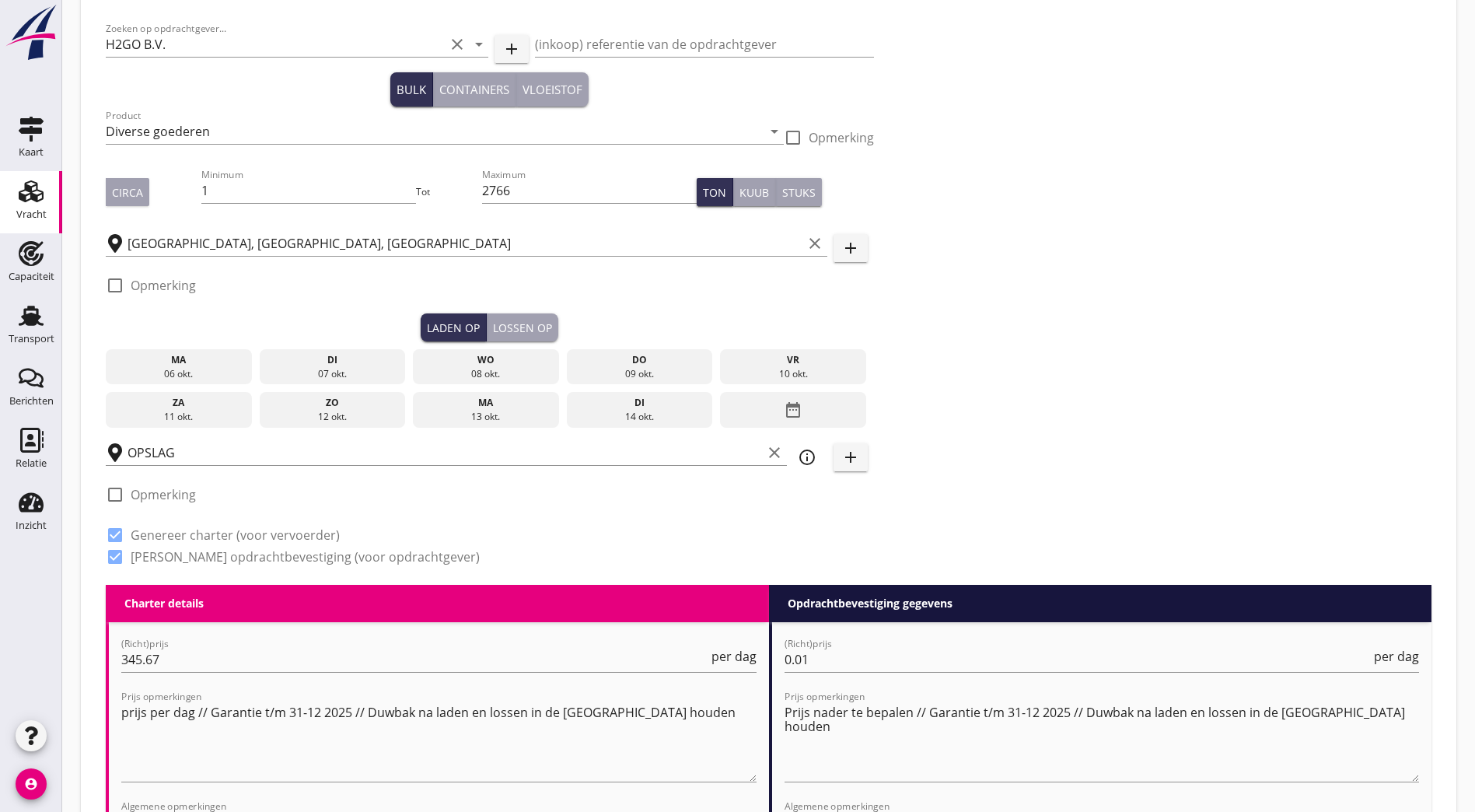
click at [153, 359] on div "ma" at bounding box center [178, 360] width 138 height 14
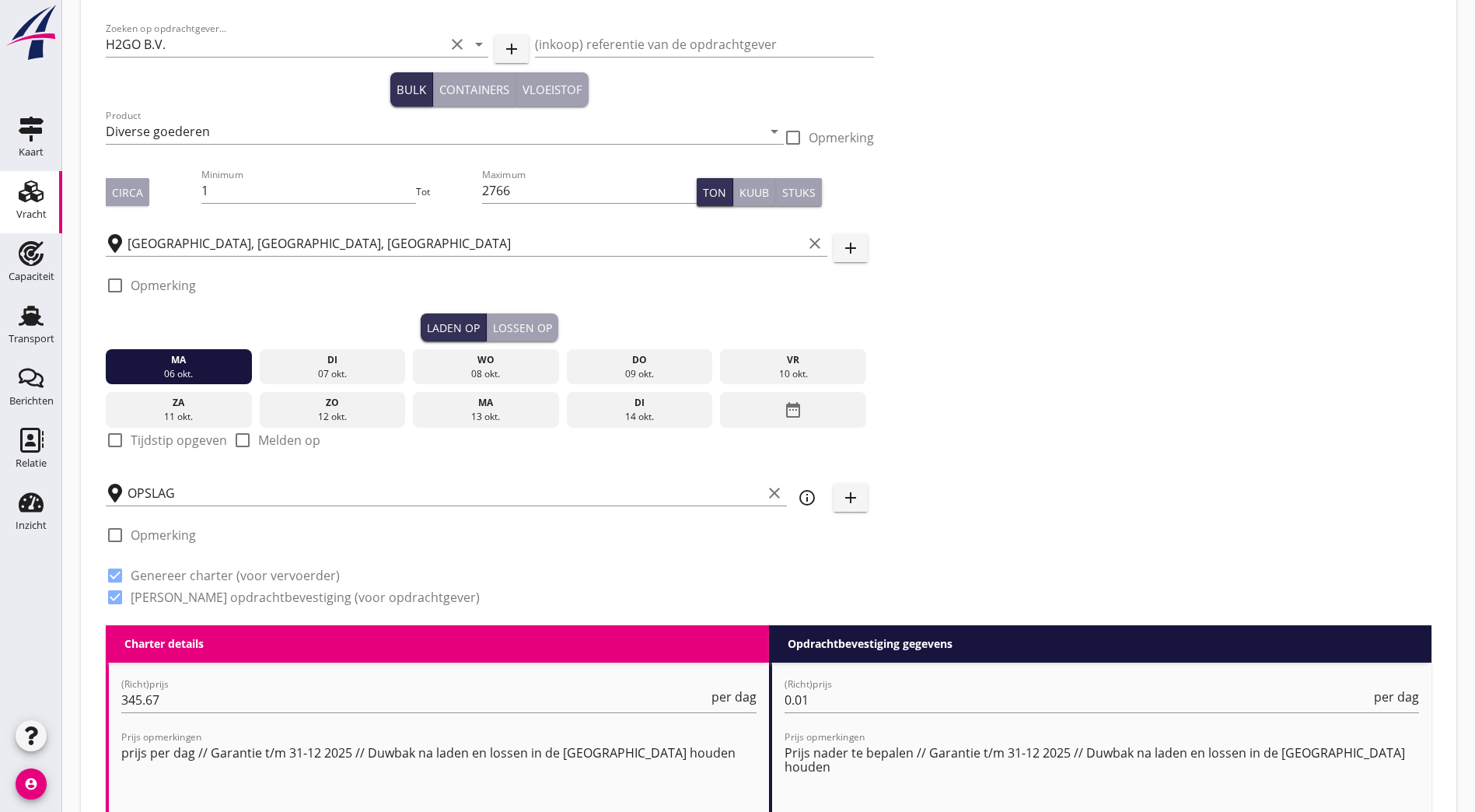
click at [110, 433] on div at bounding box center [115, 440] width 26 height 26
checkbox input "true"
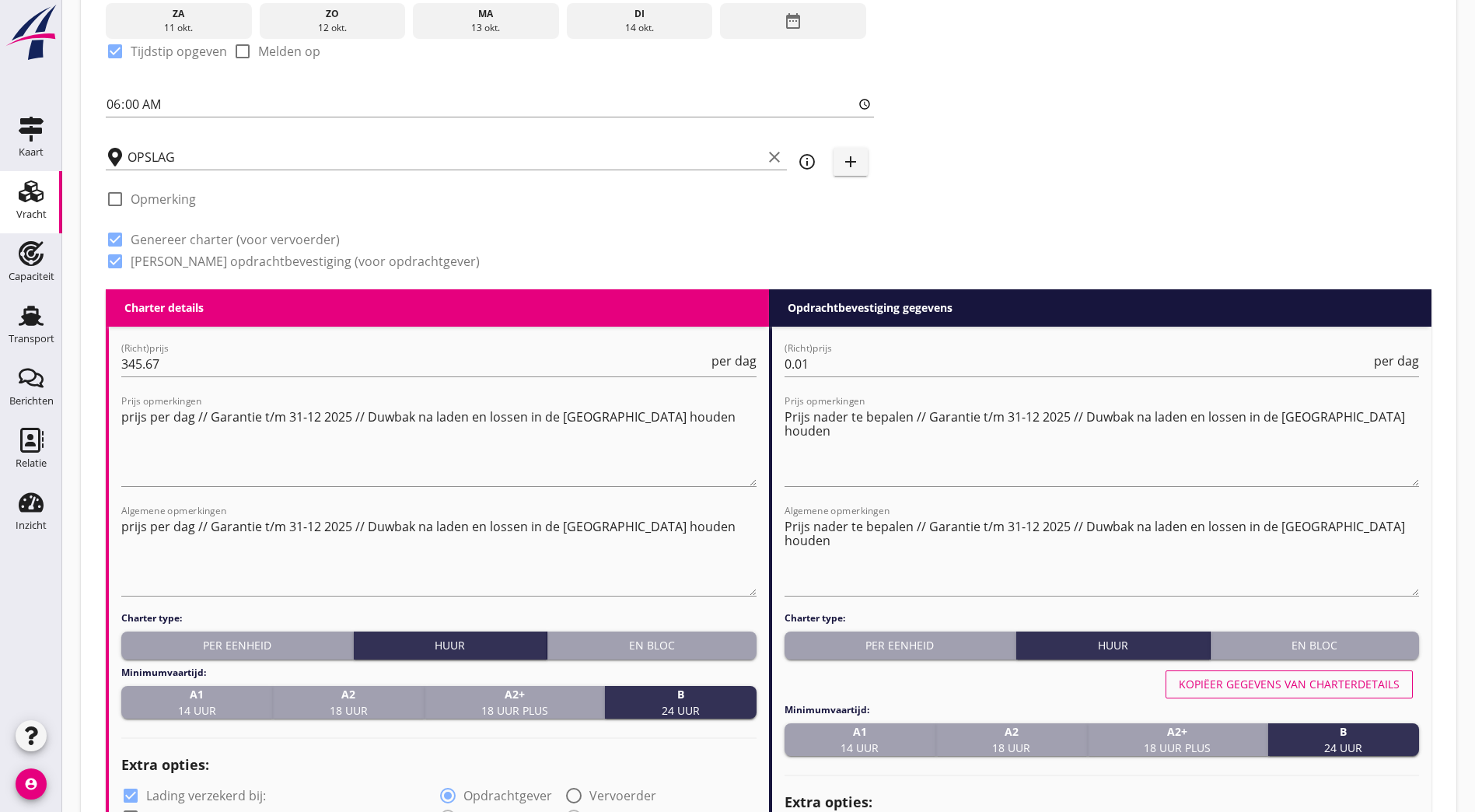
scroll to position [544, 0]
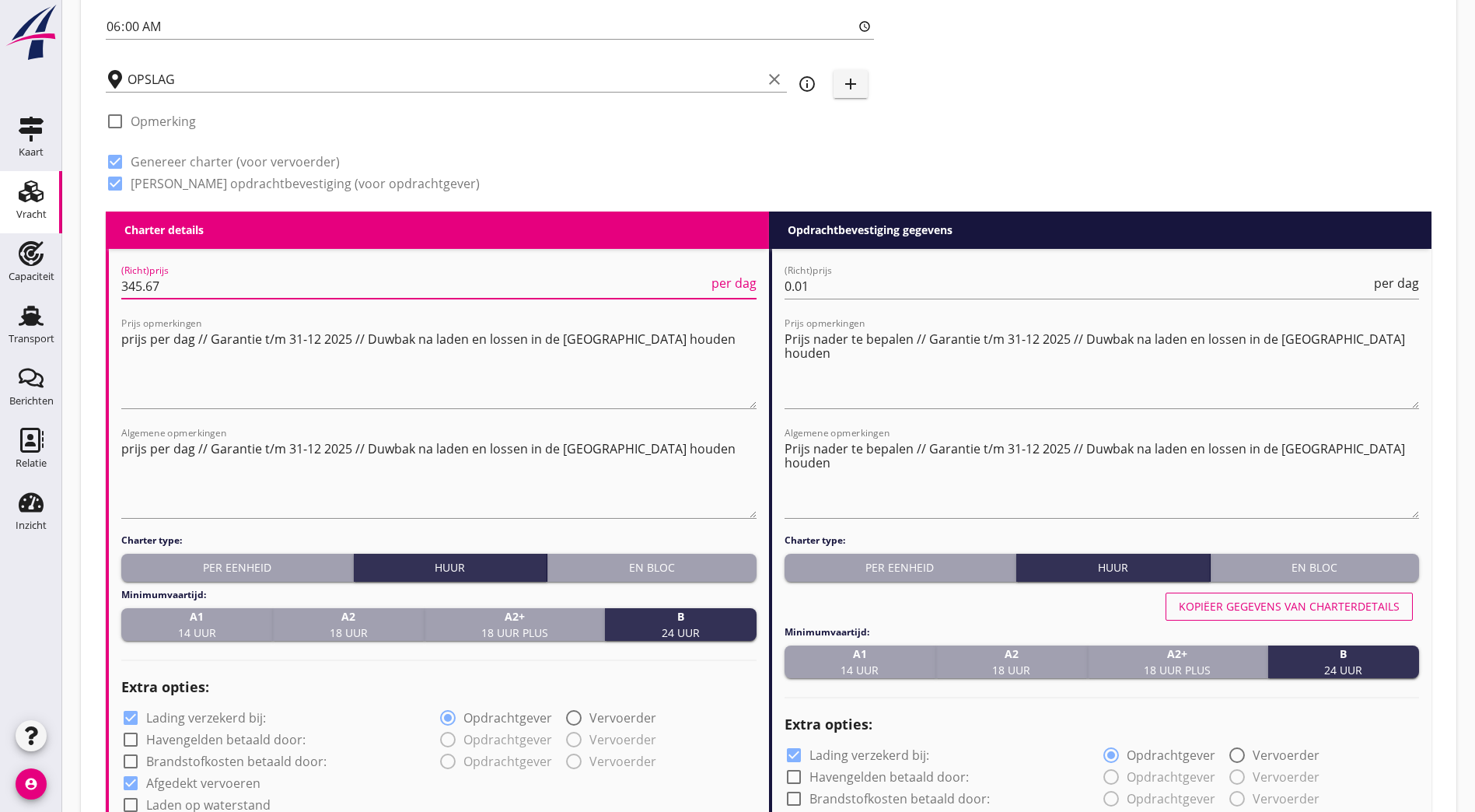
drag, startPoint x: 226, startPoint y: 279, endPoint x: -112, endPoint y: 263, distance: 338.4
click at [0, 263] on html "Na vrachtbrief datum Na ontvangst factuur en vrachtdocumenten Na factuurdatum N…" at bounding box center [738, 492] width 1475 height 2072
type input "369.75"
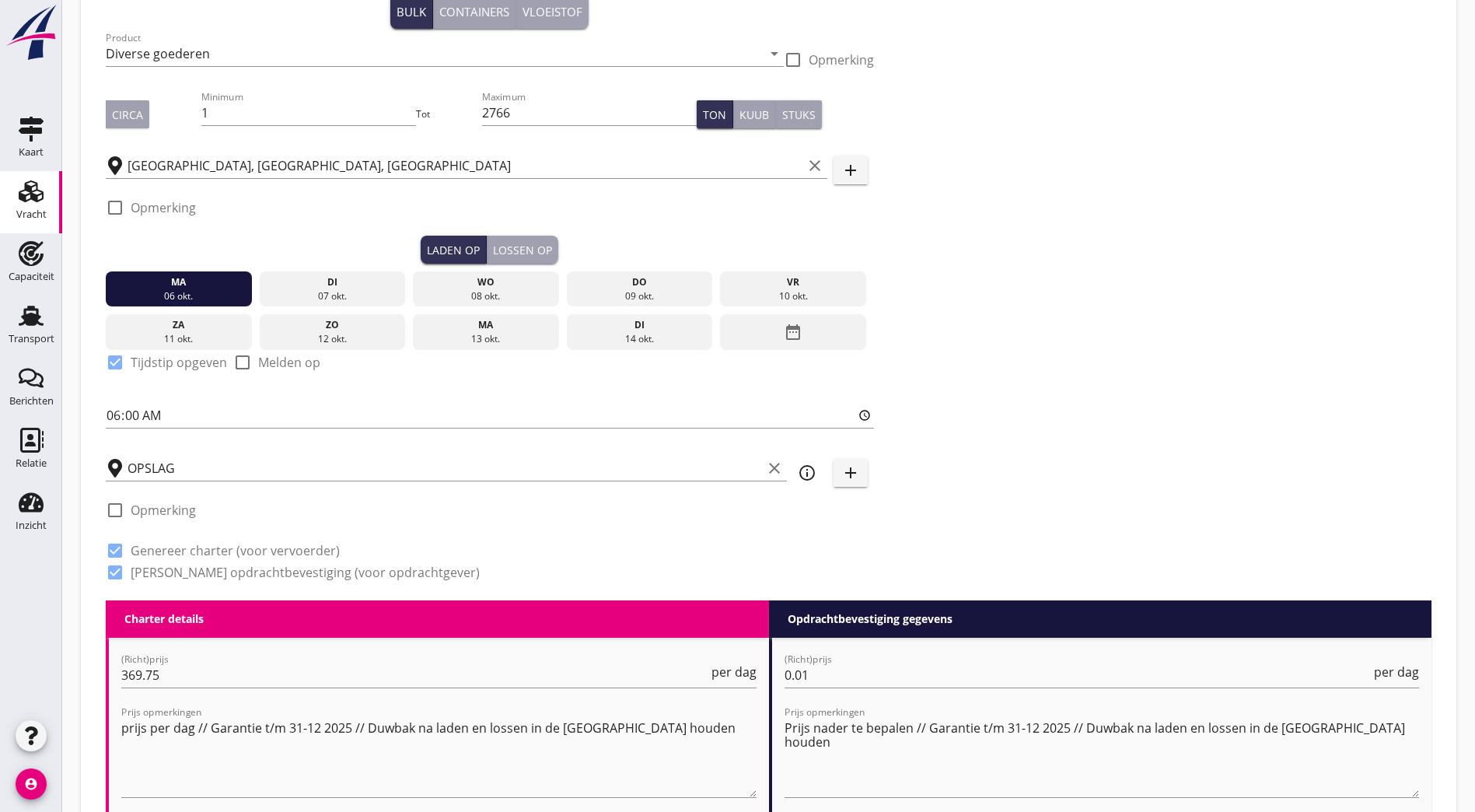
scroll to position [0, 0]
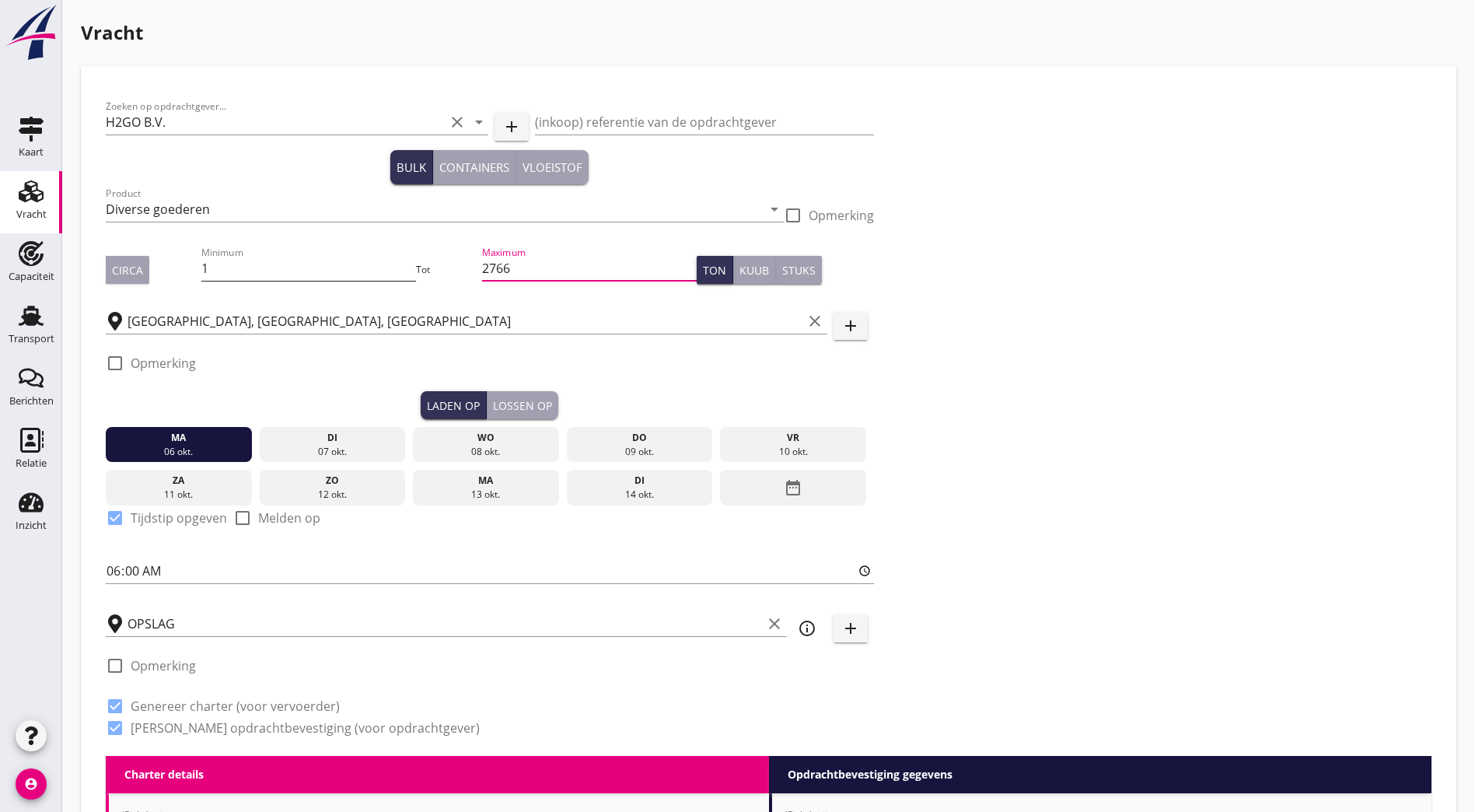
drag, startPoint x: 416, startPoint y: 269, endPoint x: 312, endPoint y: 265, distance: 104.1
click at [297, 262] on div "Circa Minimum 1 Tot Maximum 2766 Ton Kuub Stuks" at bounding box center [490, 270] width 768 height 53
type input "2958"
click at [887, 234] on div "Zoeken op opdrachtgever... H2GO B.V. clear arrow_drop_down add (inkoop) referen…" at bounding box center [768, 424] width 1339 height 664
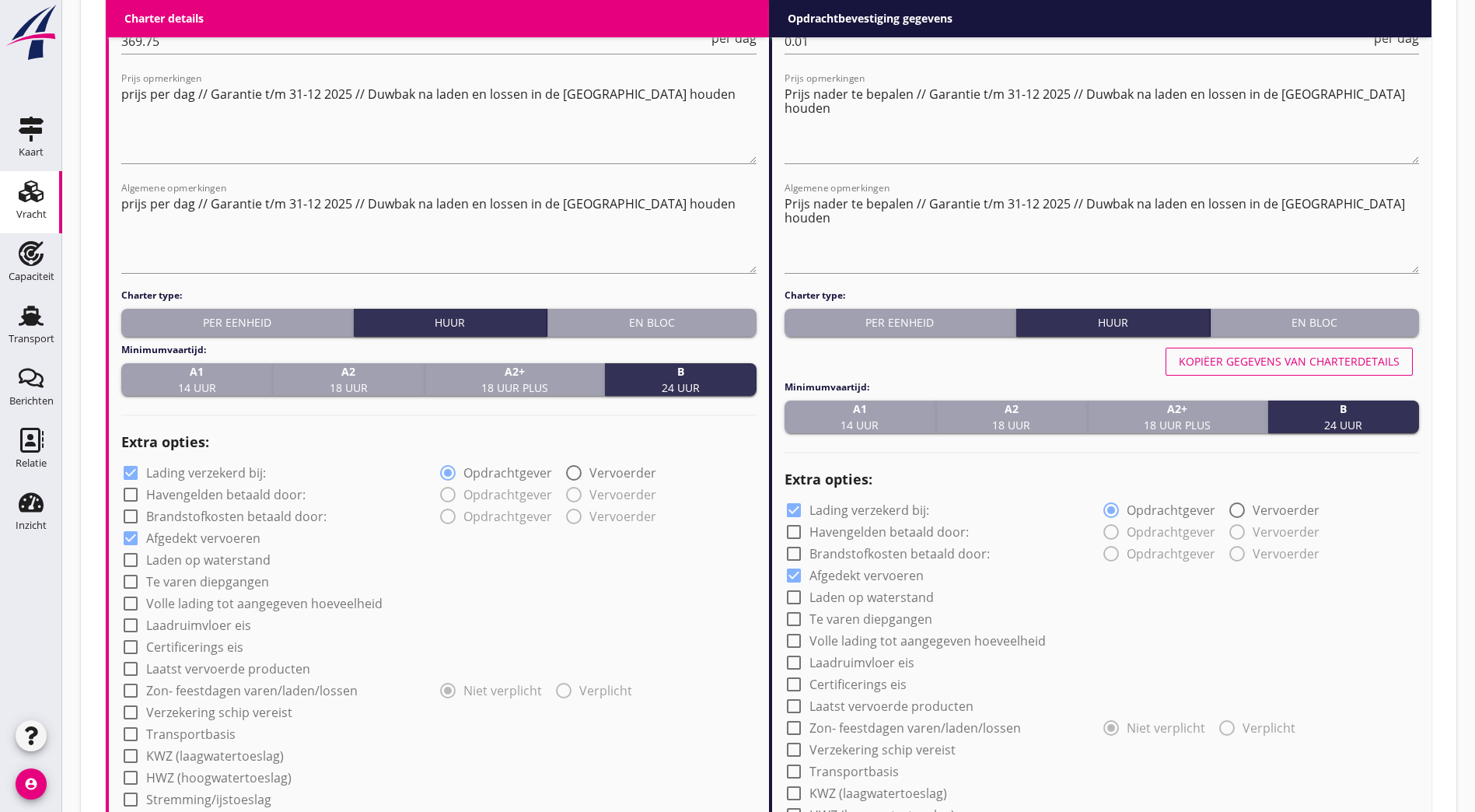
scroll to position [1256, 0]
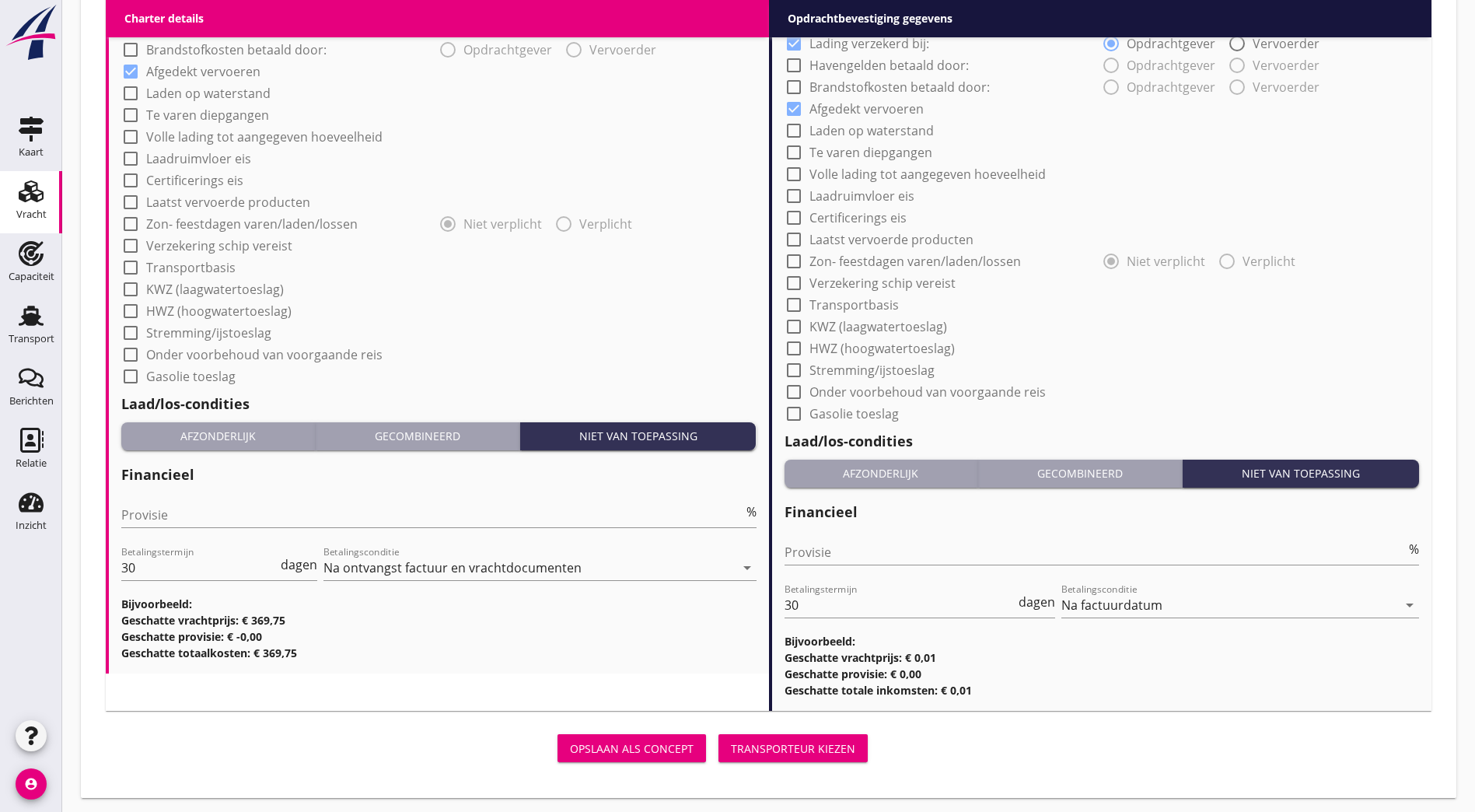
click at [731, 743] on div "Transporteur kiezen" at bounding box center [794, 748] width 125 height 17
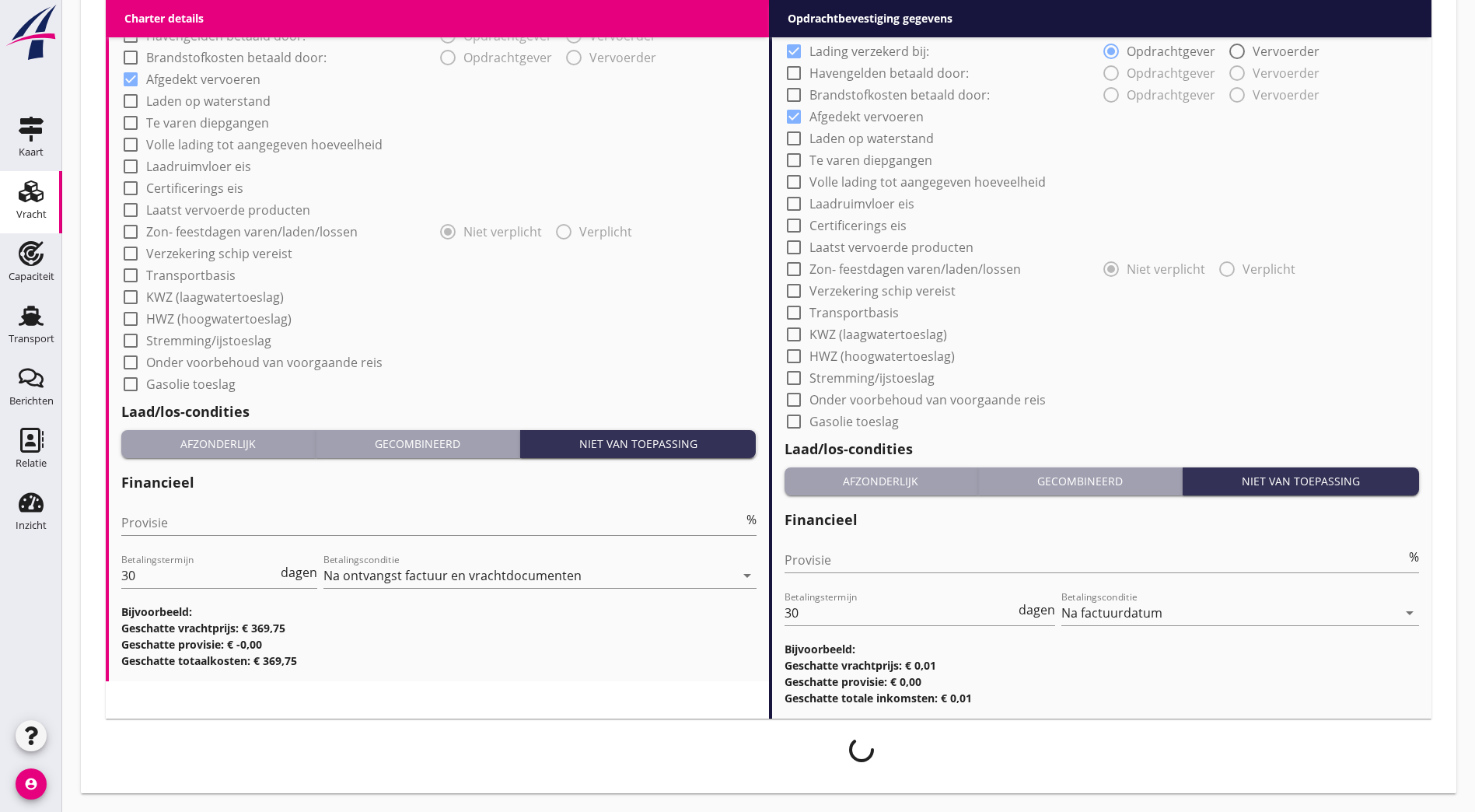
scroll to position [1243, 0]
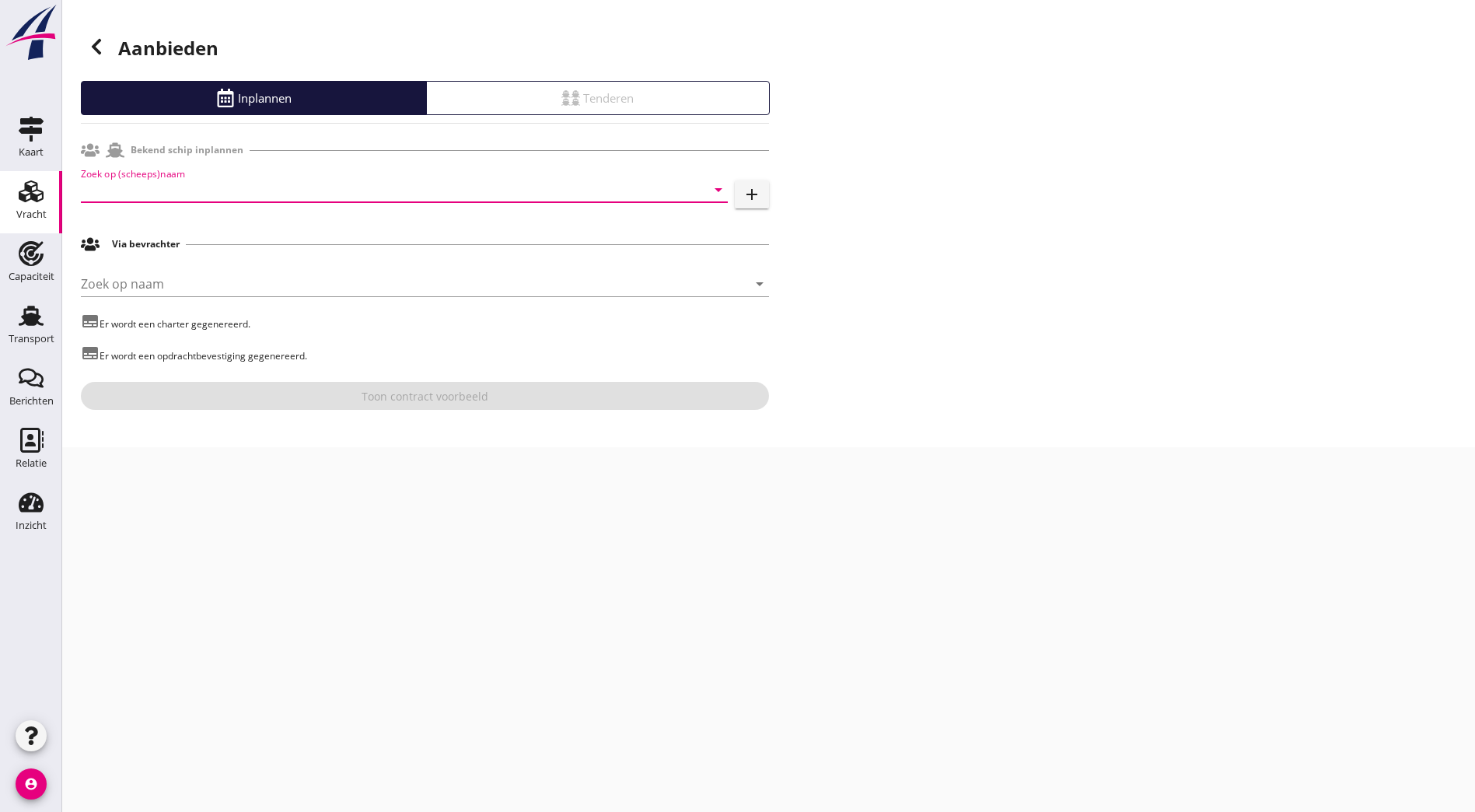
click at [212, 190] on input "Zoek op (scheeps)naam" at bounding box center [382, 190] width 604 height 25
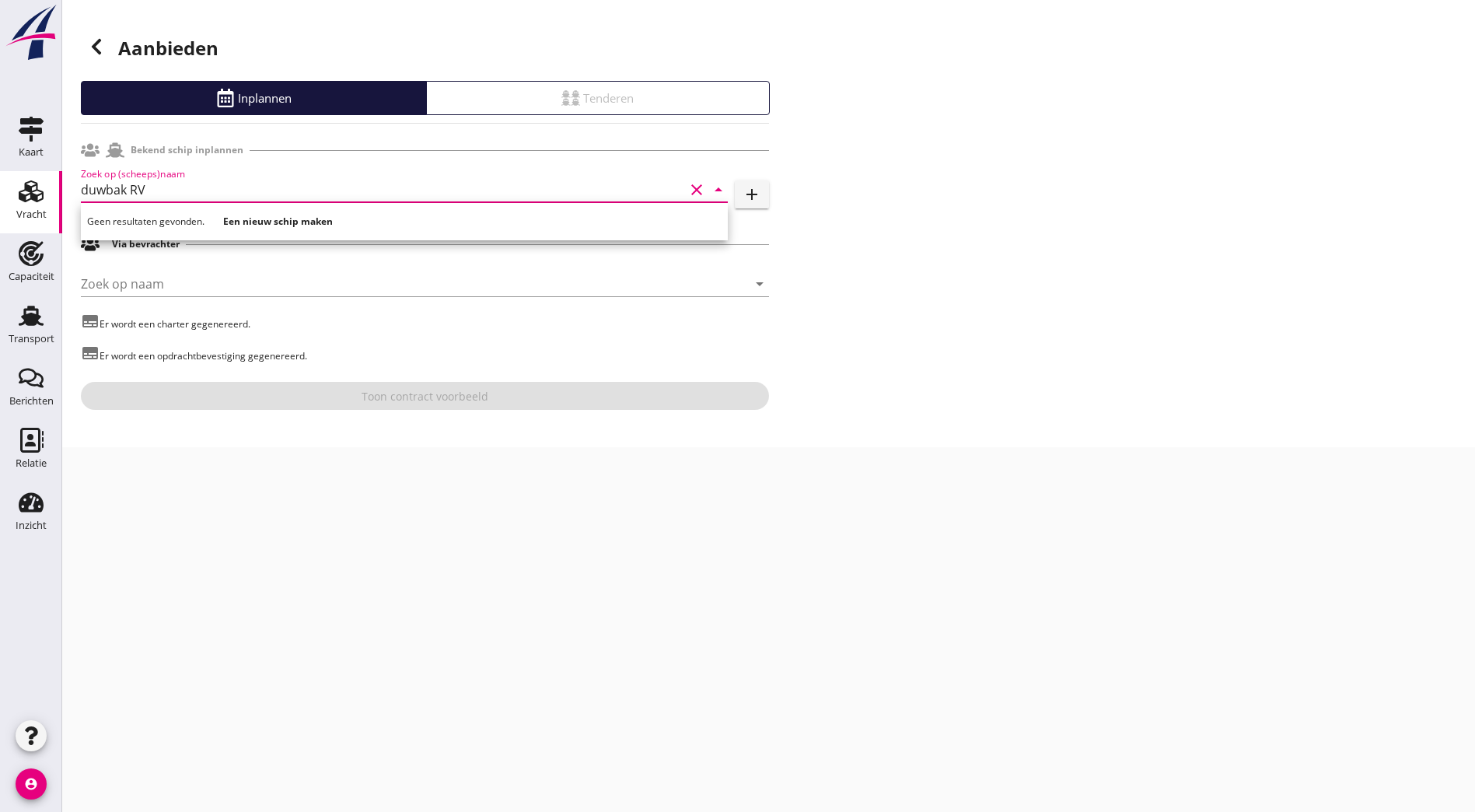
type input "duwbak RV"
click at [293, 218] on strong "Een nieuw schip maken" at bounding box center [278, 221] width 110 height 13
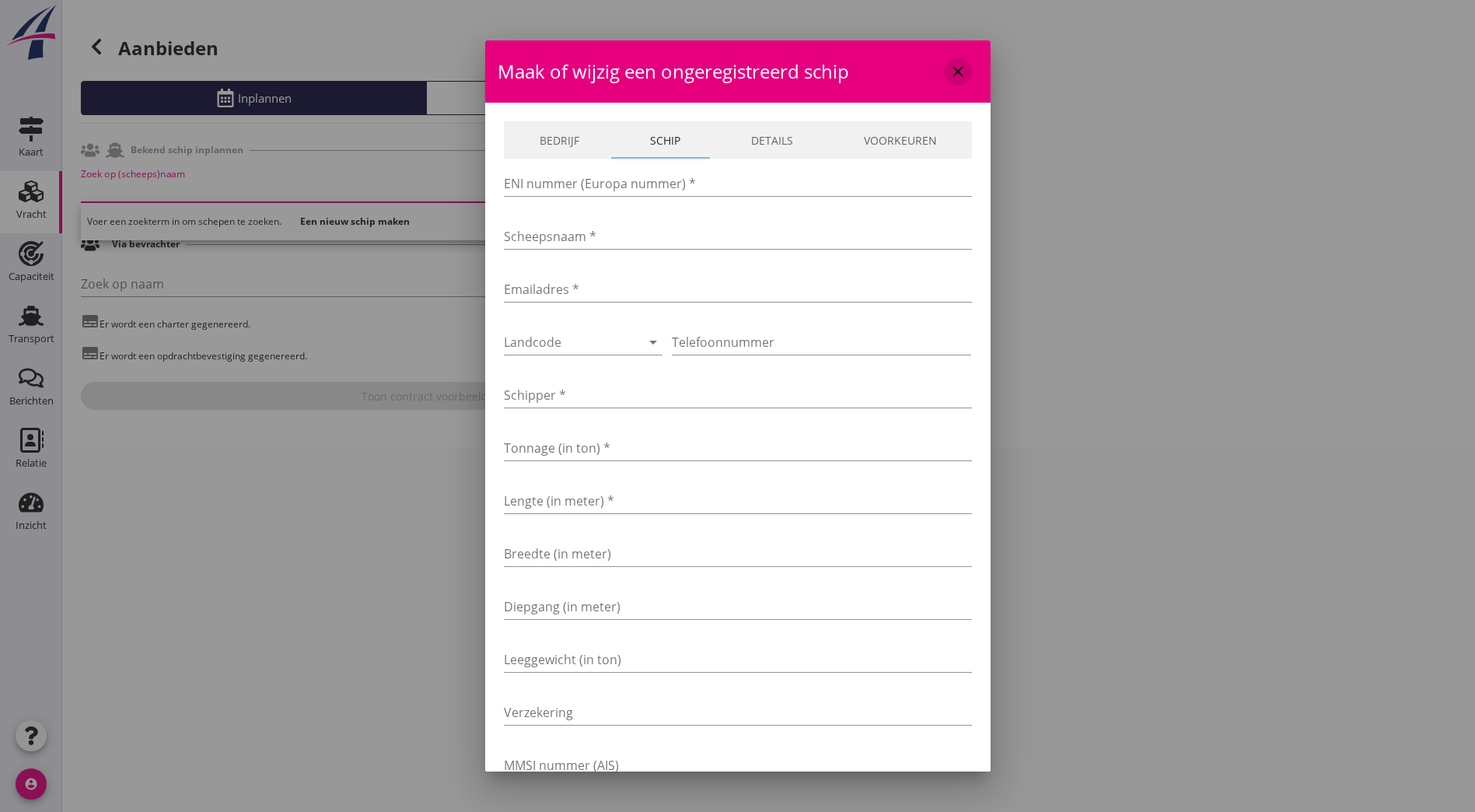
click at [948, 72] on icon "close" at bounding box center [957, 71] width 18 height 18
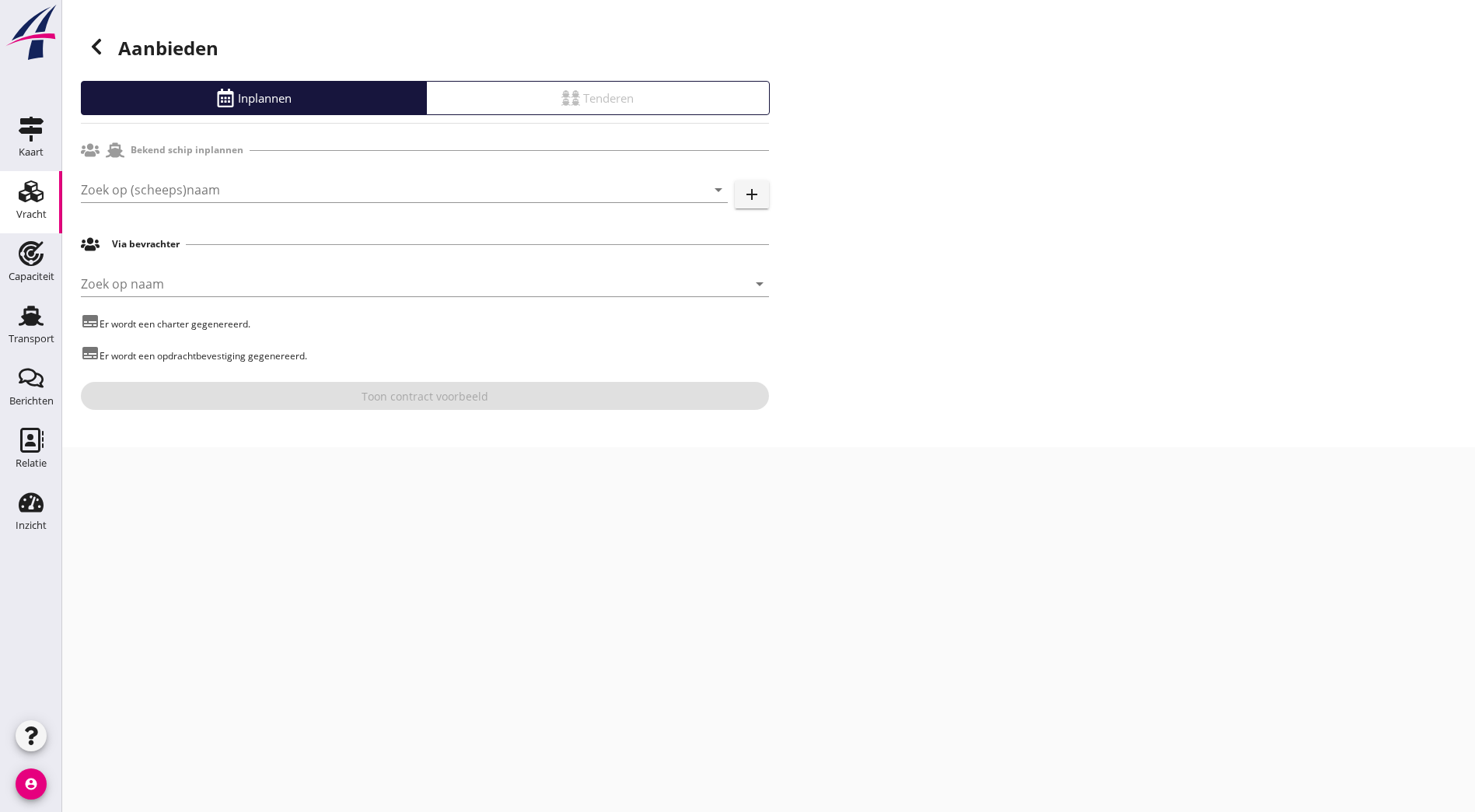
click at [970, 246] on div "Aanbieden Inplannen Tenderen Bekend schip inplannen Zoek op (scheeps)naam arrow…" at bounding box center [769, 223] width 1413 height 447
click at [955, 108] on div "Aanbieden Inplannen Tenderen Bekend schip inplannen Zoek op (scheeps)naam arrow…" at bounding box center [769, 223] width 1413 height 447
drag, startPoint x: 1093, startPoint y: 279, endPoint x: 709, endPoint y: 352, distance: 390.9
click at [1093, 278] on div "Aanbieden Inplannen Tenderen Bekend schip inplannen Zoek op (scheeps)naam arrow…" at bounding box center [769, 223] width 1413 height 447
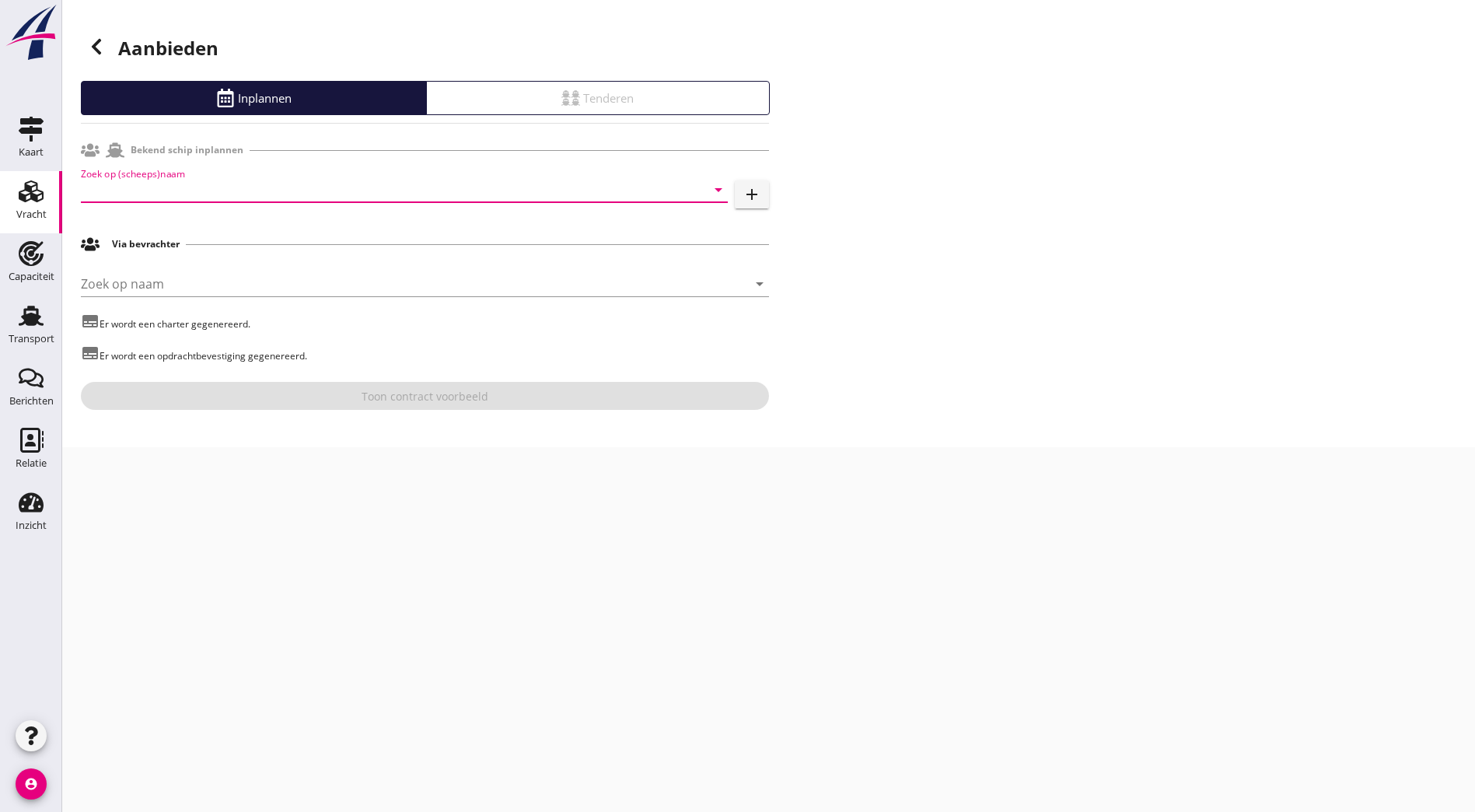
click at [165, 191] on input "Zoek op (scheeps)naam" at bounding box center [382, 190] width 604 height 25
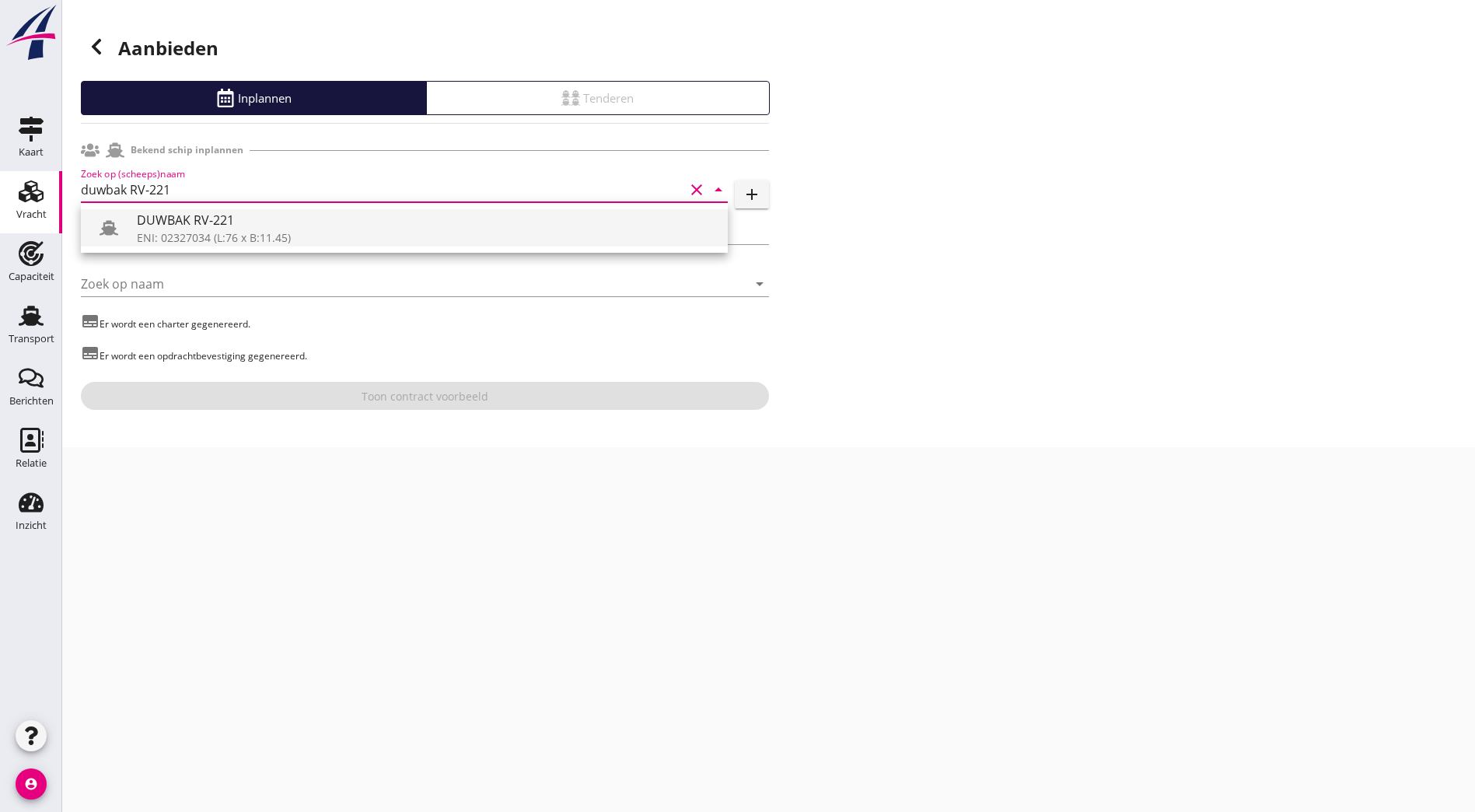
click at [282, 243] on div "ENI: 02327034 (L:76 x B:11.45)" at bounding box center [426, 237] width 578 height 17
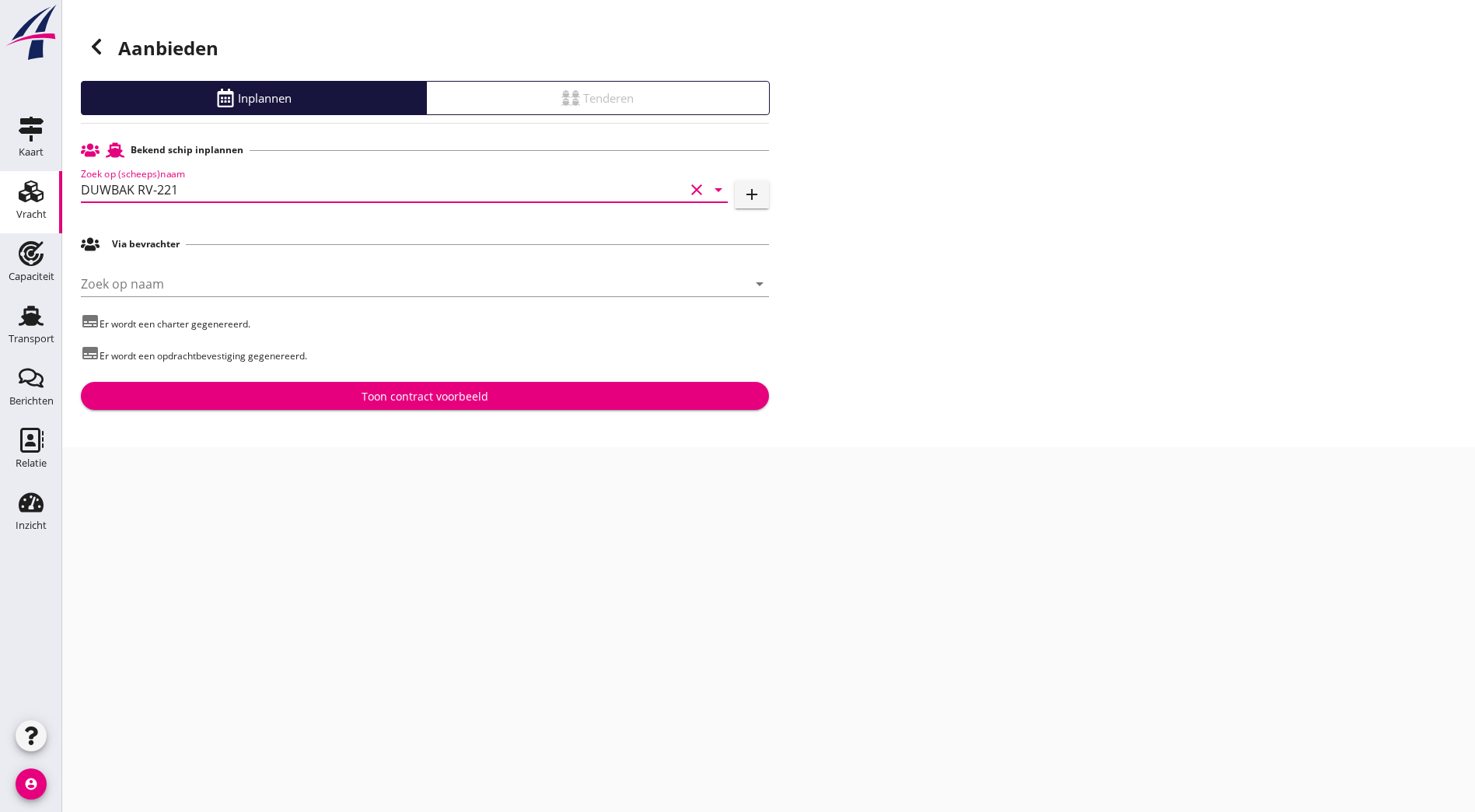
type input "DUWBAK RV-221"
click at [367, 398] on div "Toon contract voorbeeld" at bounding box center [425, 395] width 127 height 17
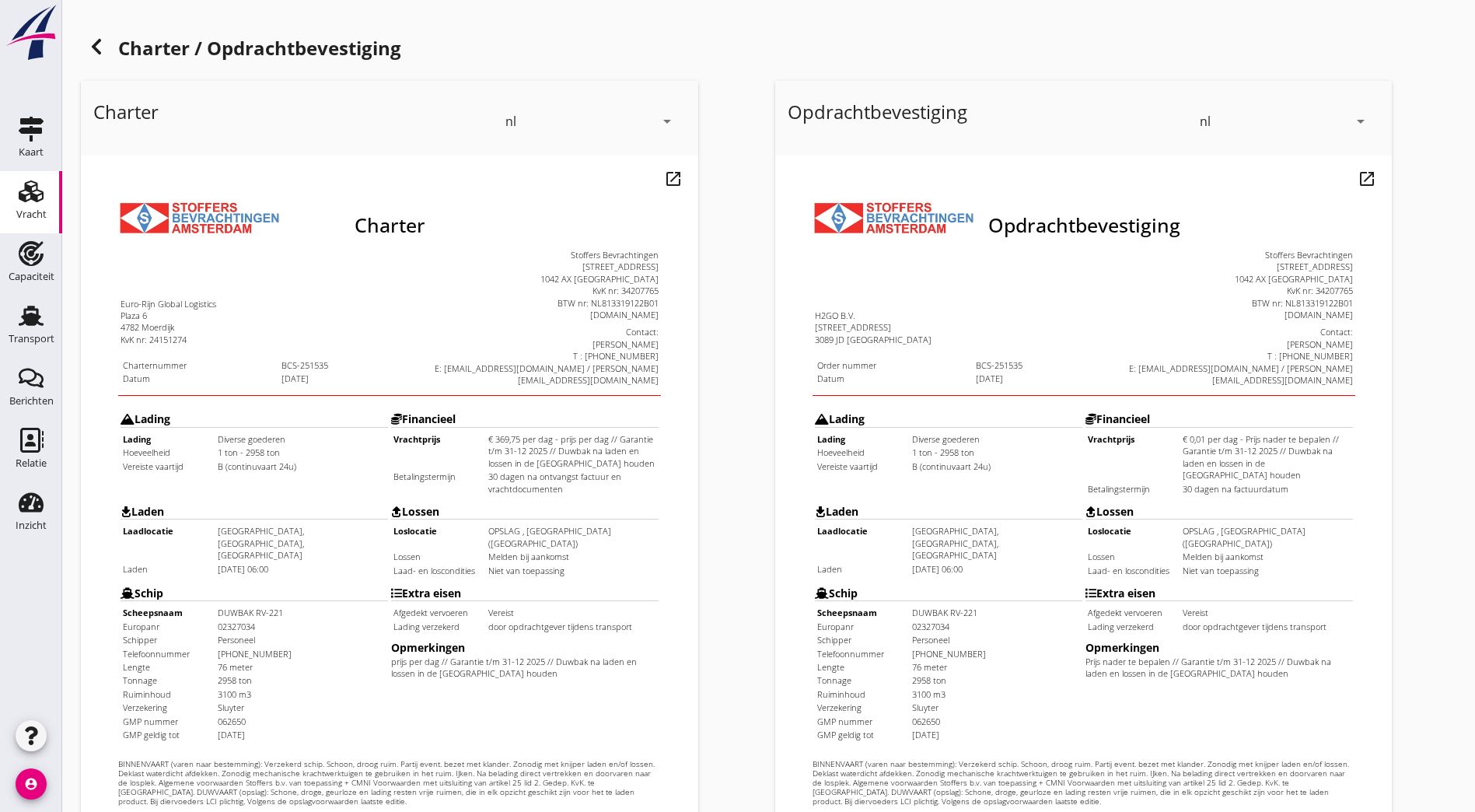
scroll to position [340, 0]
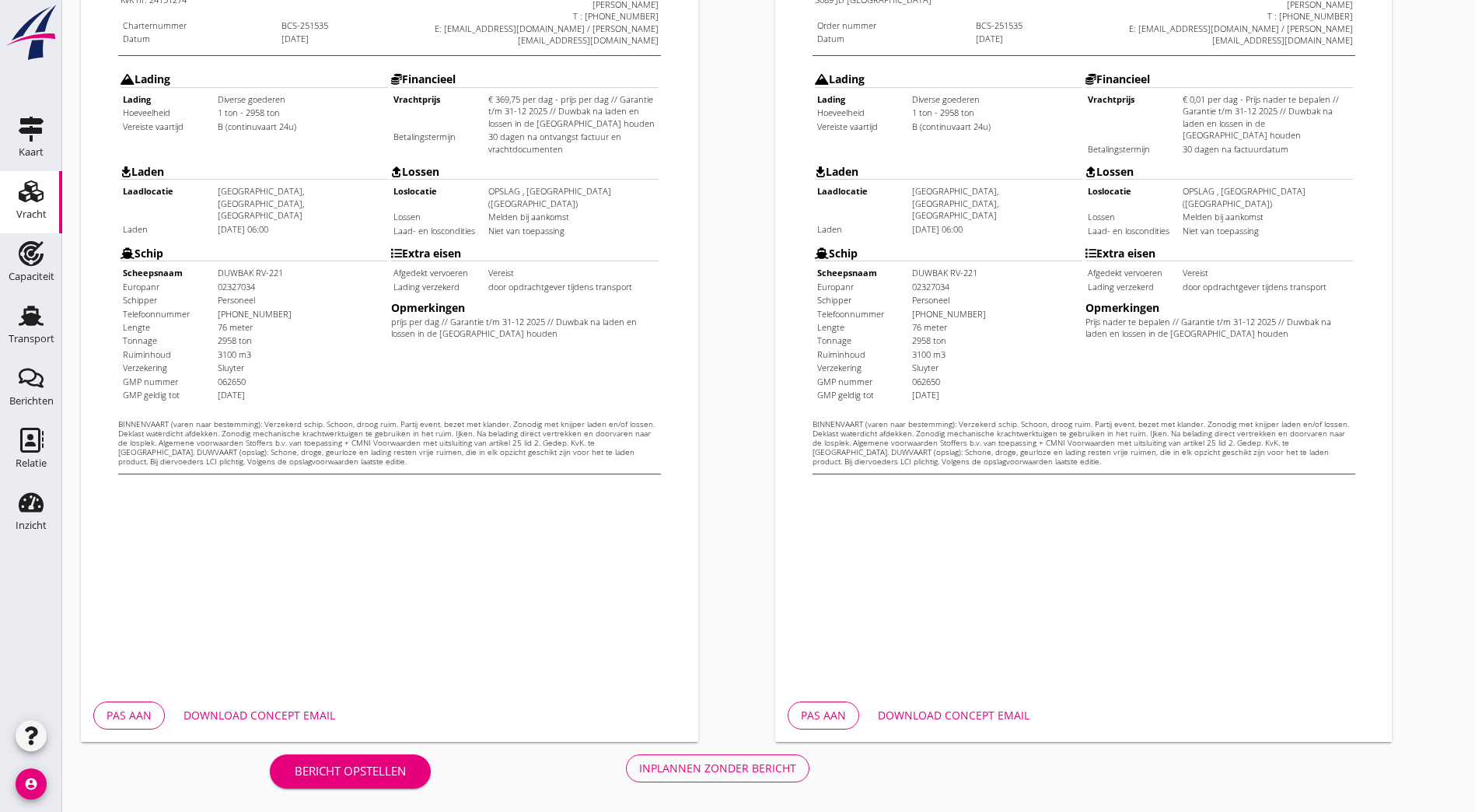
click at [639, 769] on div "Inplannen zonder bericht" at bounding box center [717, 767] width 157 height 17
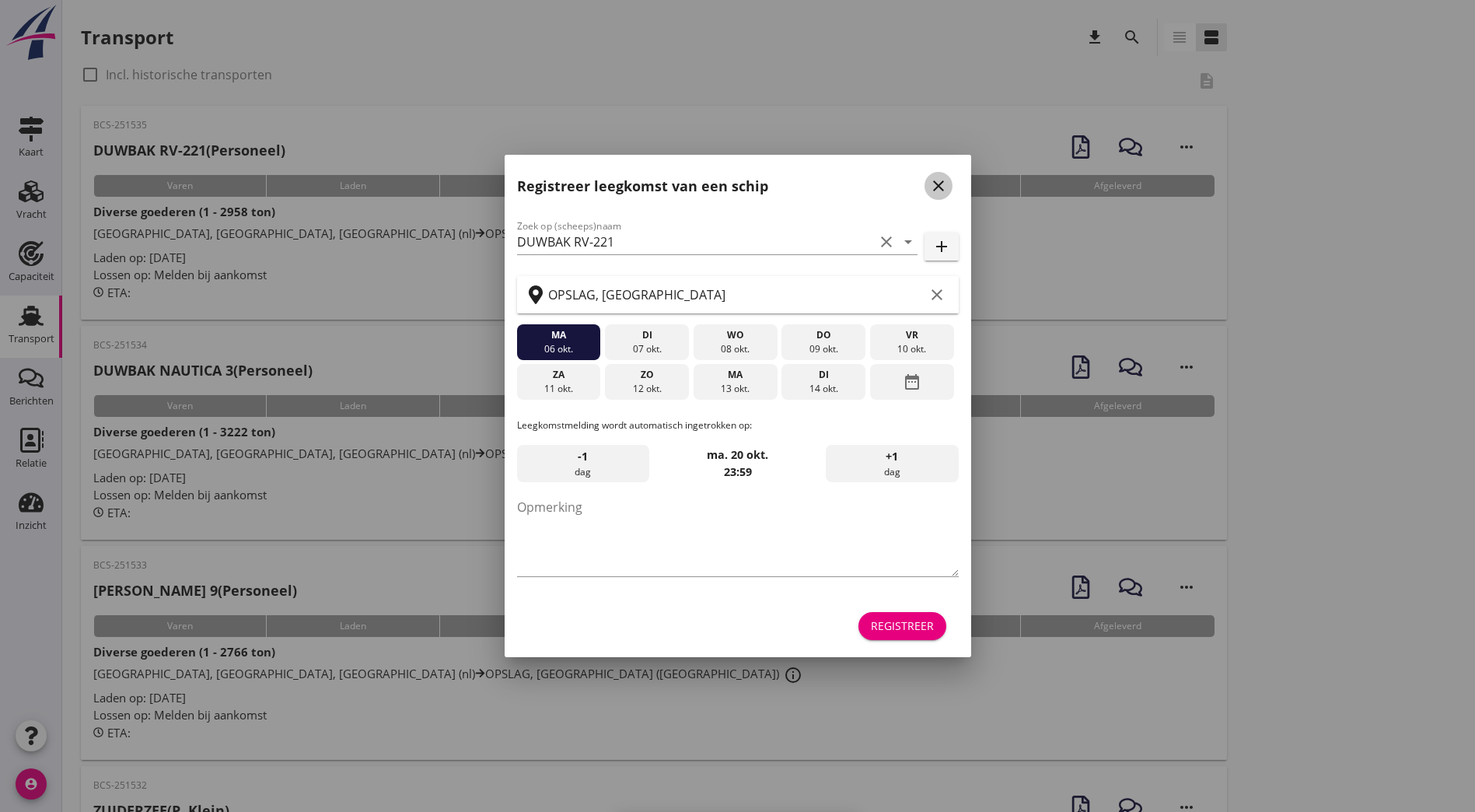
click at [934, 185] on icon "close" at bounding box center [938, 185] width 18 height 18
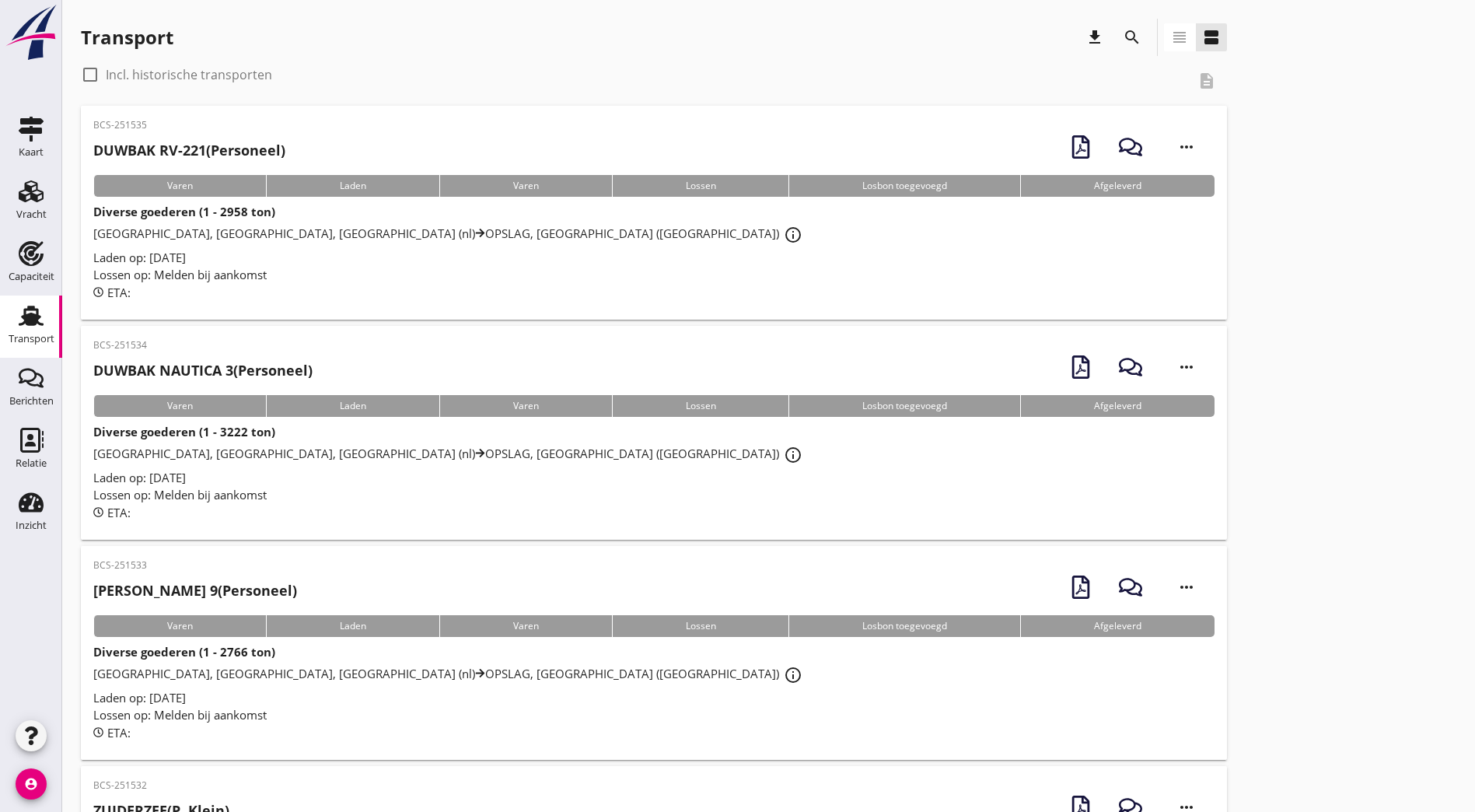
click at [320, 152] on div "BCS-251535 DUWBAK RV-221 (Personeel) more_horiz" at bounding box center [654, 146] width 1122 height 57
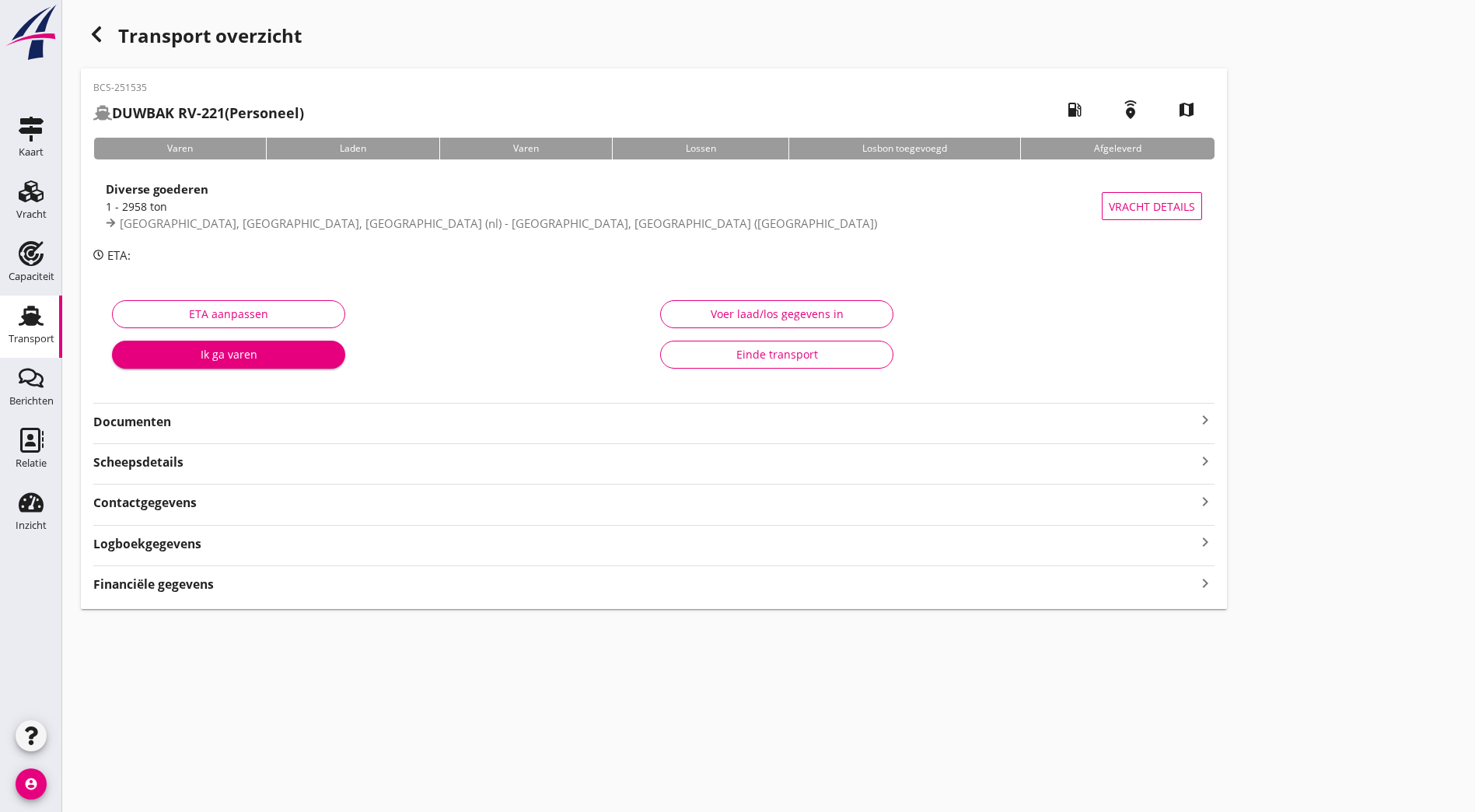
click at [305, 419] on strong "Documenten" at bounding box center [644, 422] width 1103 height 18
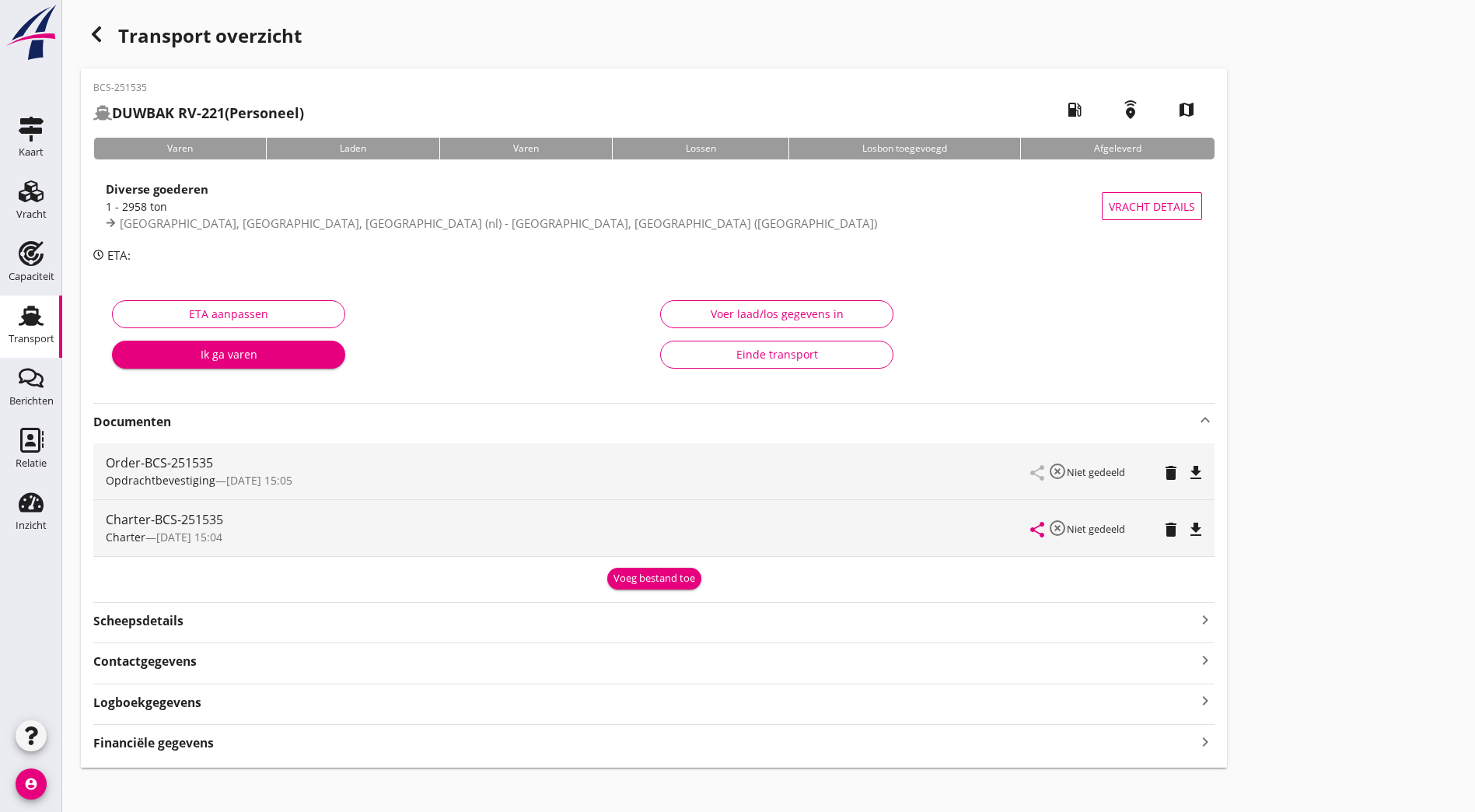
click at [1187, 472] on icon "file_download" at bounding box center [1195, 472] width 18 height 18
click at [1031, 541] on div "share highlight_off Niet gedeeld delete file_download" at bounding box center [1116, 528] width 171 height 56
click at [1187, 535] on icon "file_download" at bounding box center [1195, 529] width 18 height 18
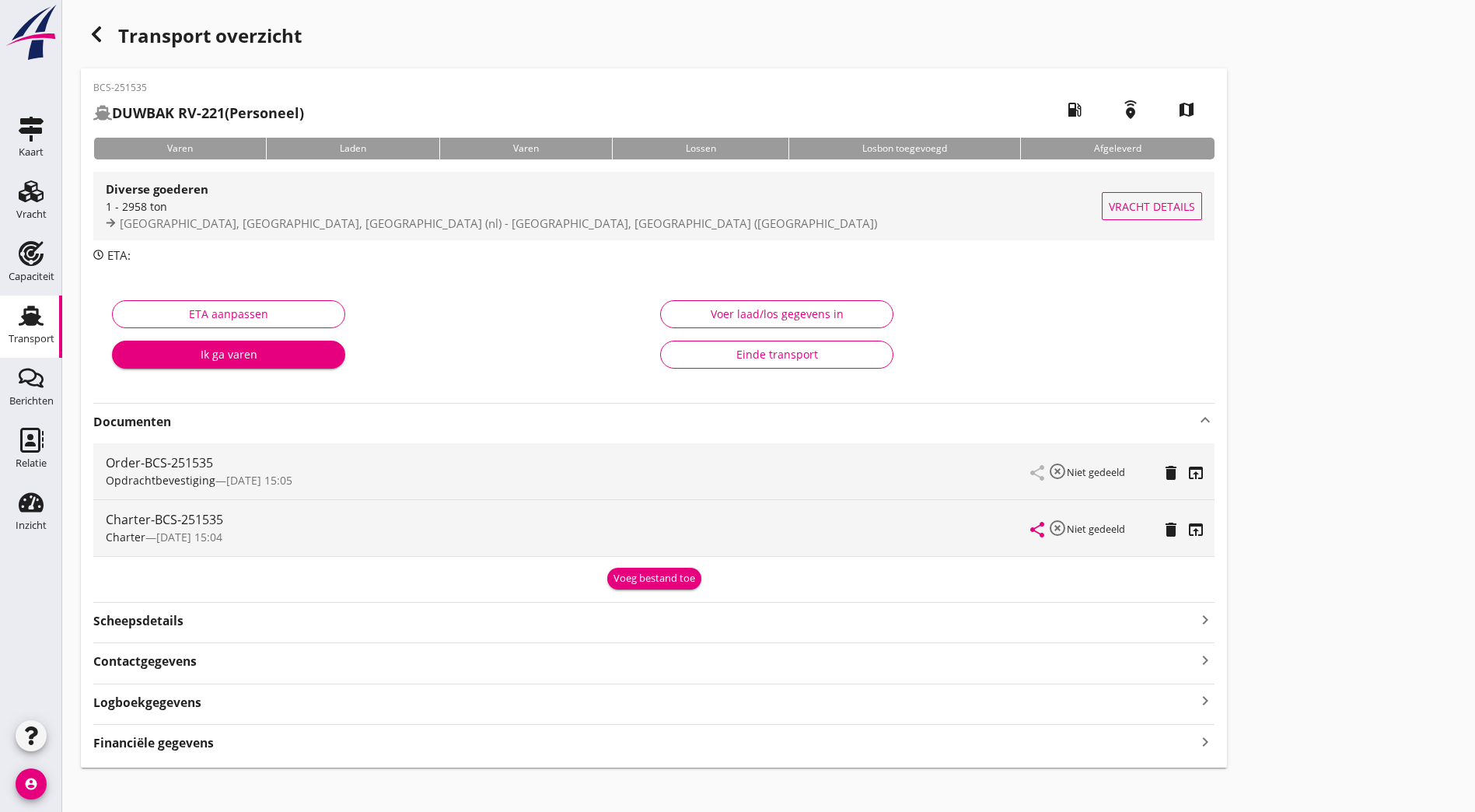
click at [398, 207] on div "1 - 2958 ton" at bounding box center [603, 207] width 996 height 17
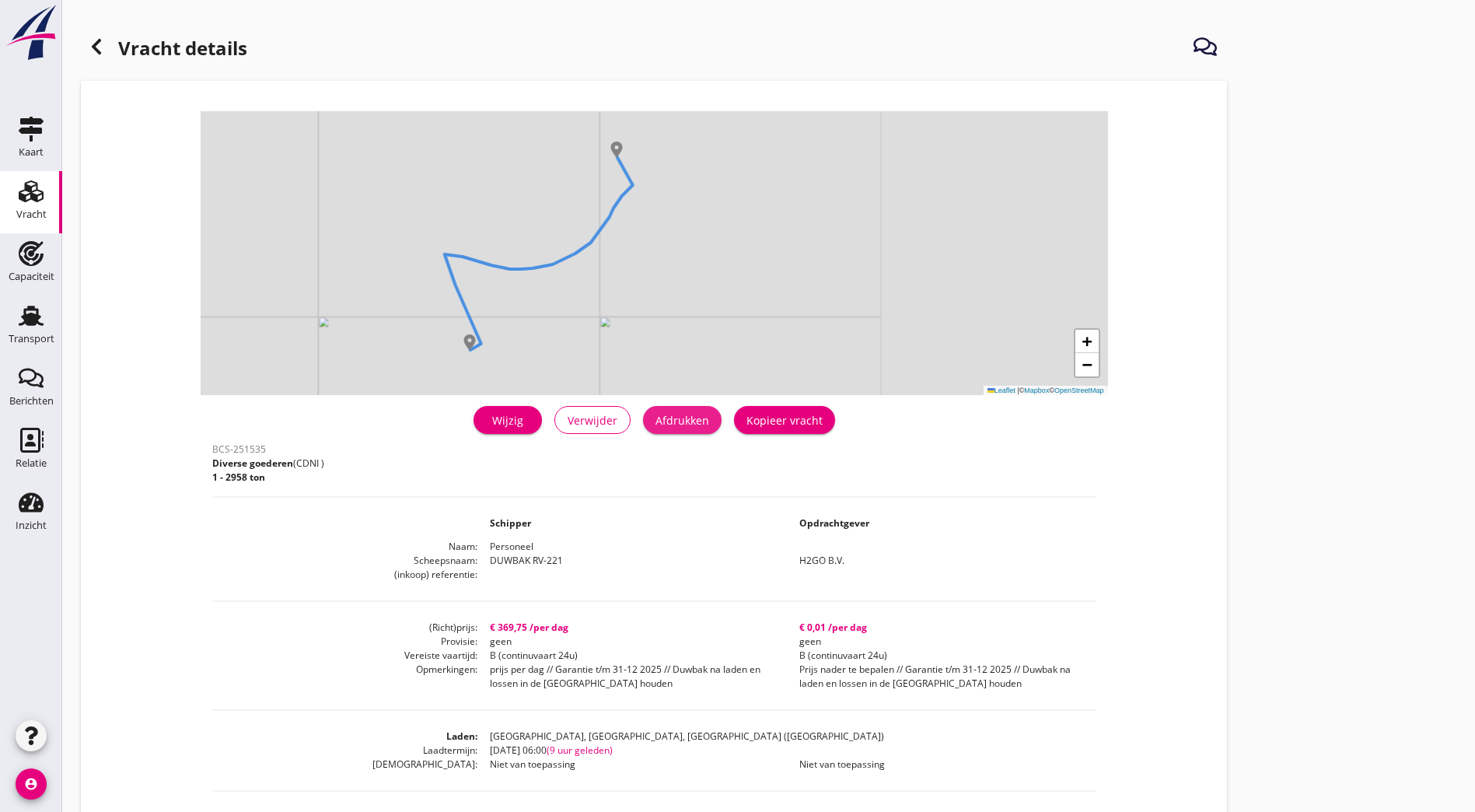
drag, startPoint x: 462, startPoint y: 421, endPoint x: 133, endPoint y: 714, distance: 440.6
click at [656, 421] on div "Afdrukken" at bounding box center [682, 420] width 54 height 17
click at [110, 42] on div at bounding box center [96, 46] width 31 height 31
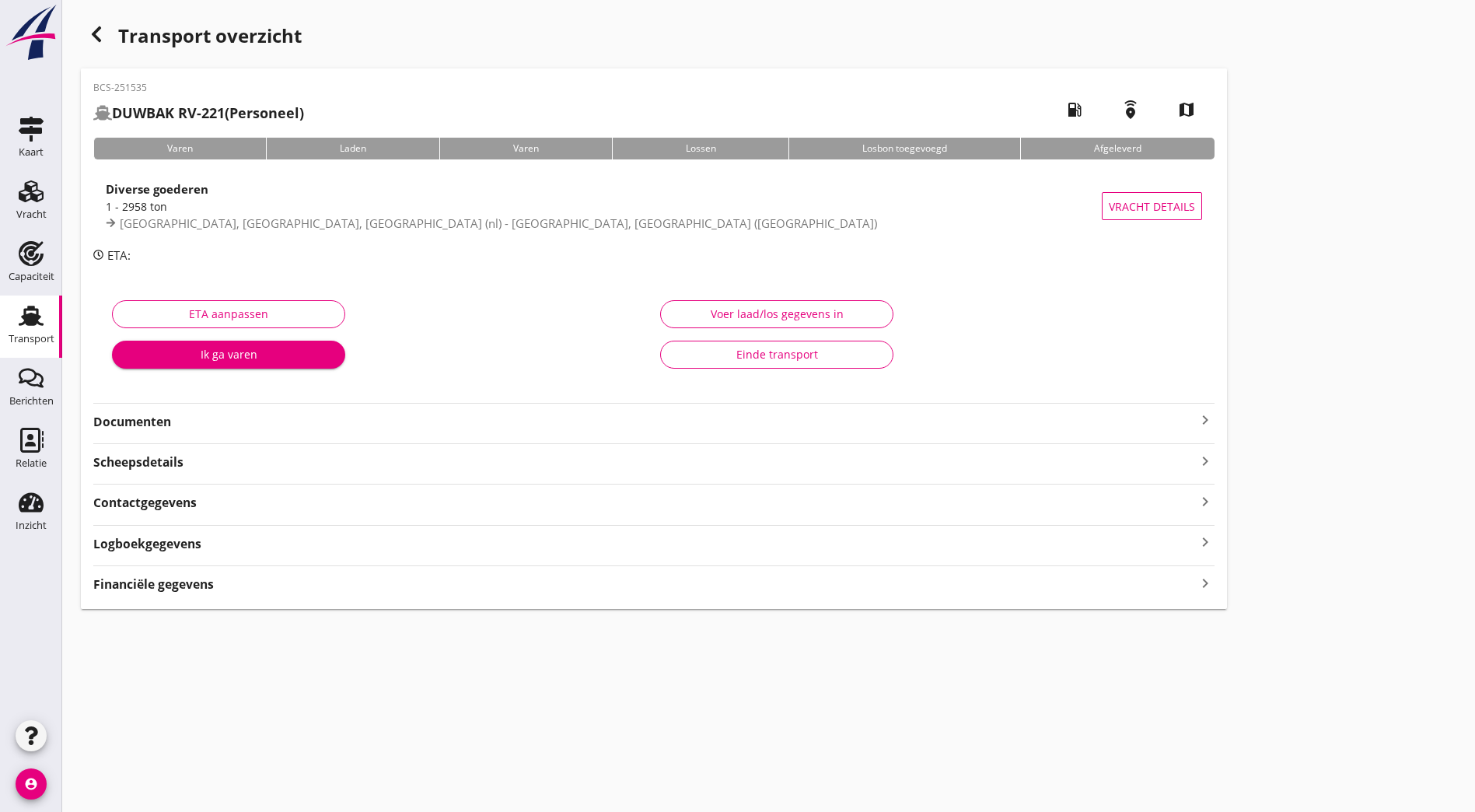
click at [94, 31] on icon "button" at bounding box center [96, 33] width 18 height 18
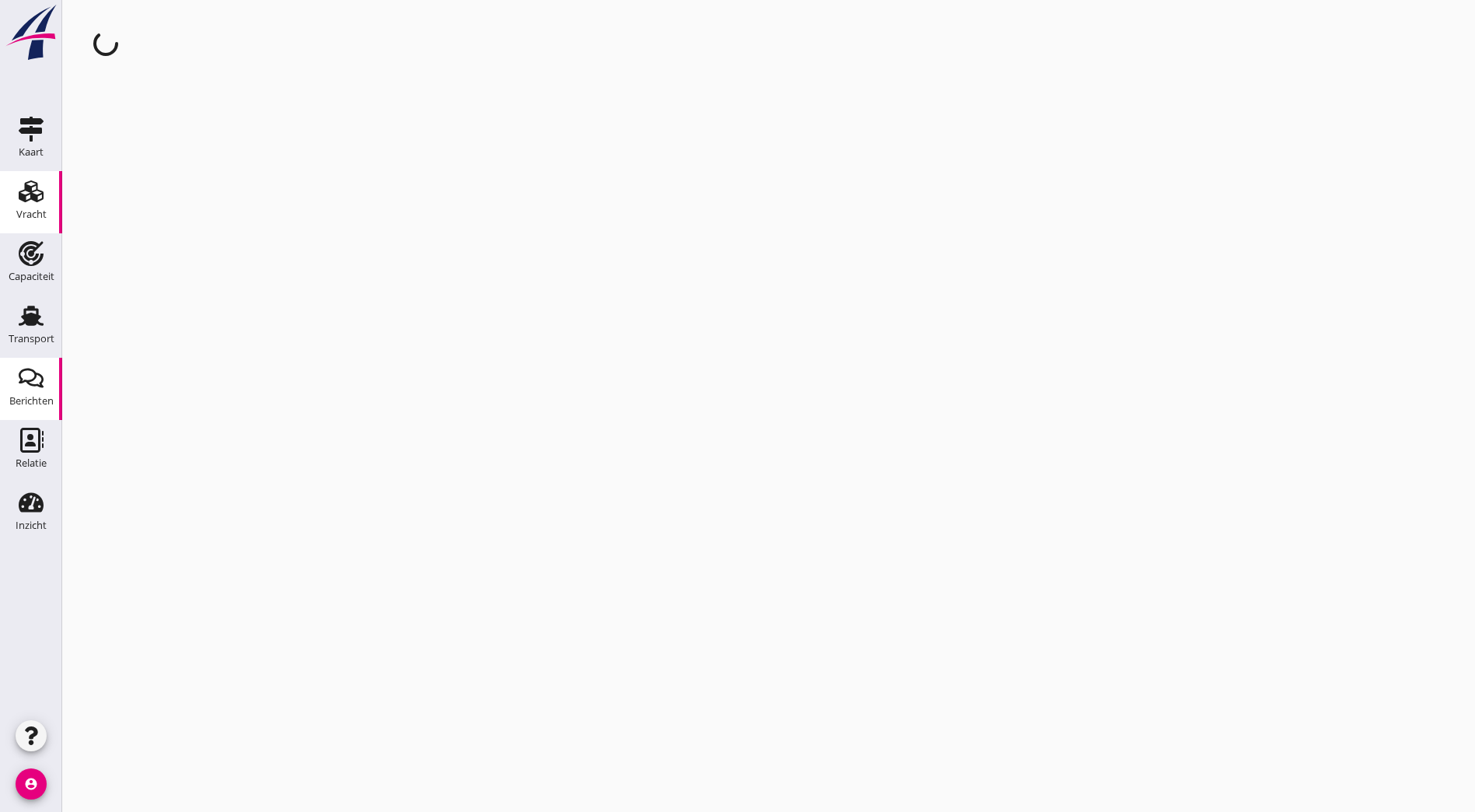
click at [29, 400] on div "Berichten" at bounding box center [32, 401] width 44 height 11
drag, startPoint x: 20, startPoint y: 196, endPoint x: 70, endPoint y: 257, distance: 78.9
click at [20, 196] on use at bounding box center [31, 191] width 25 height 22
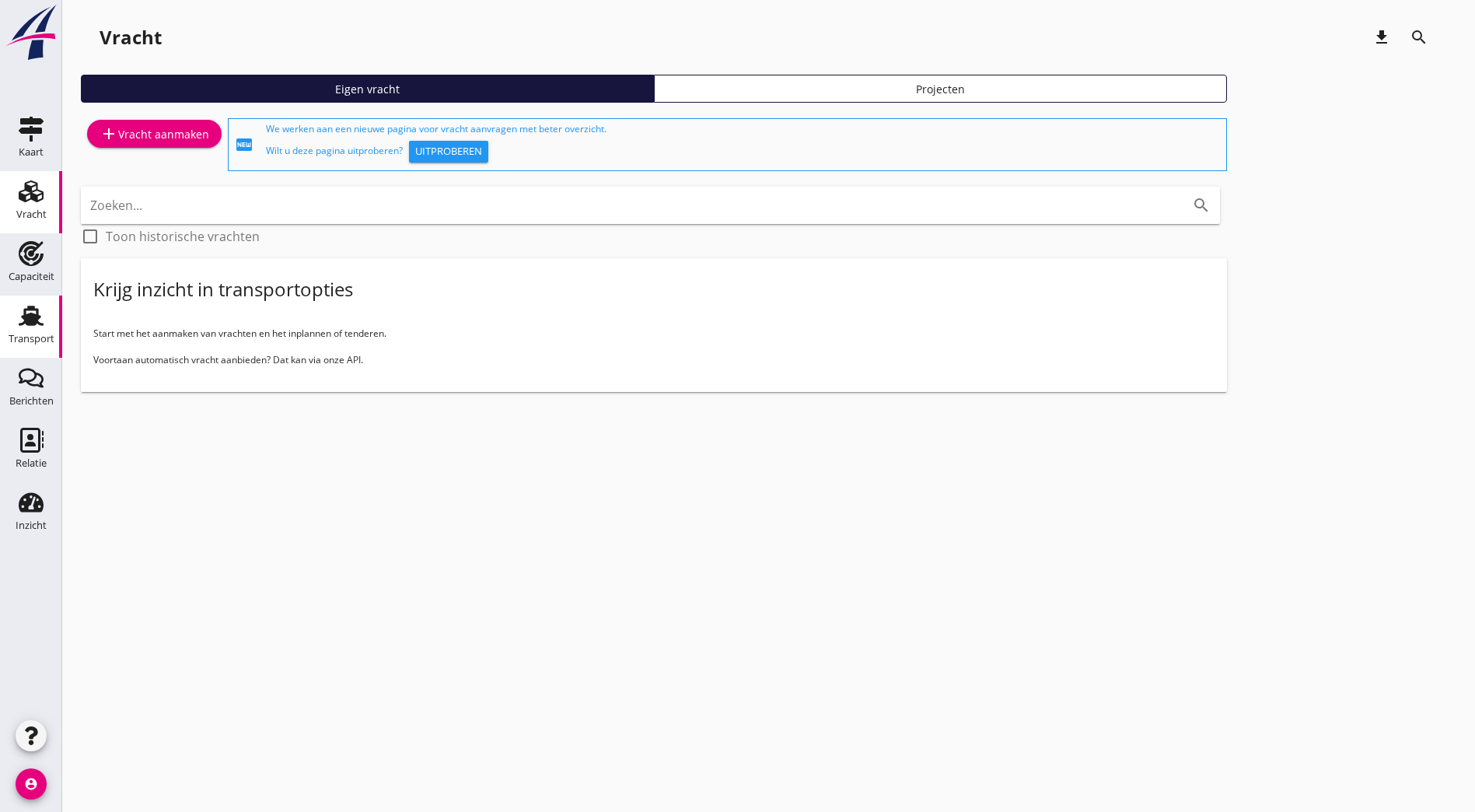
click at [20, 316] on icon "Transport" at bounding box center [31, 315] width 25 height 25
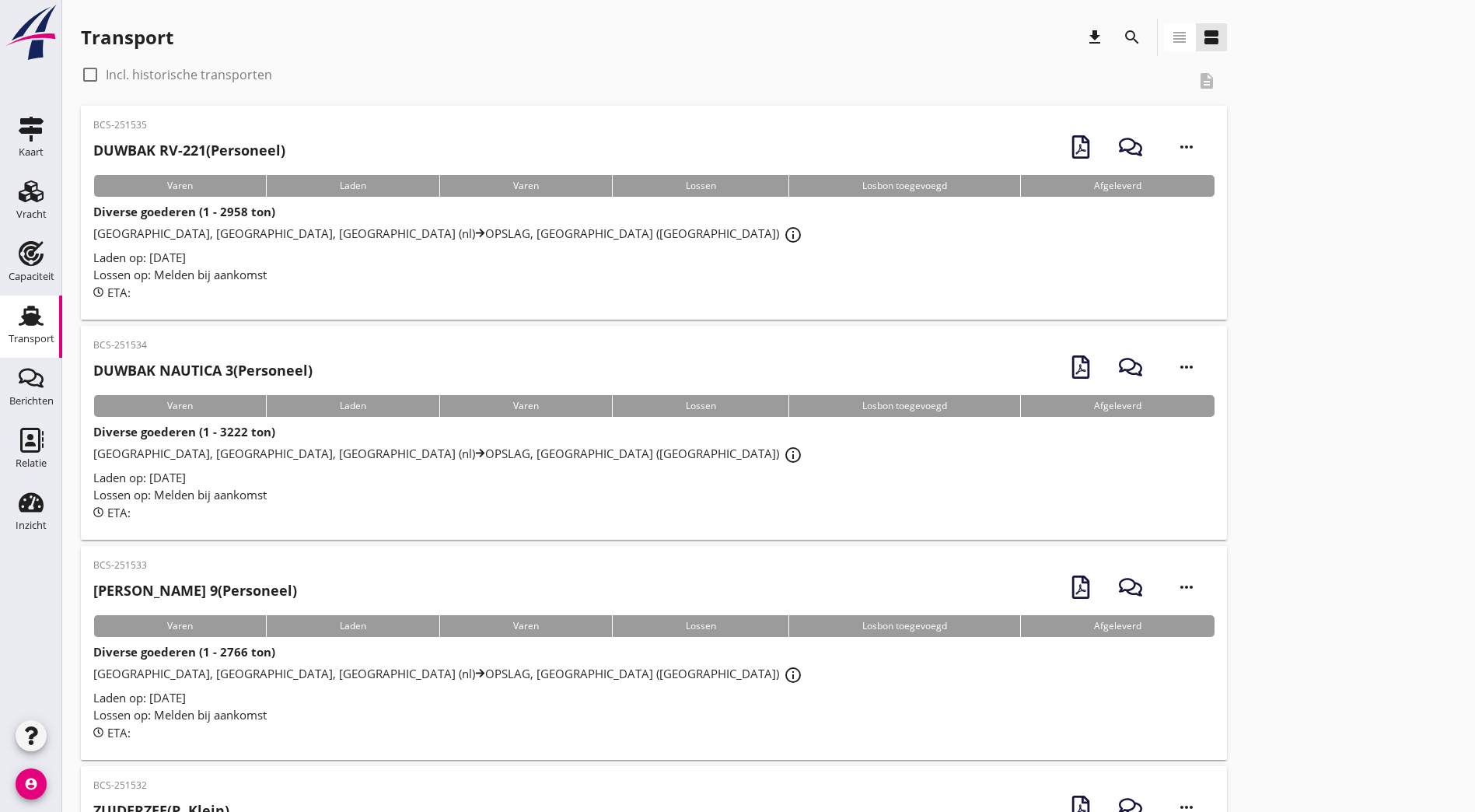
drag, startPoint x: 1051, startPoint y: 407, endPoint x: 617, endPoint y: 389, distance: 434.4
click at [50, 432] on link "Relatie Relatie" at bounding box center [31, 451] width 62 height 62
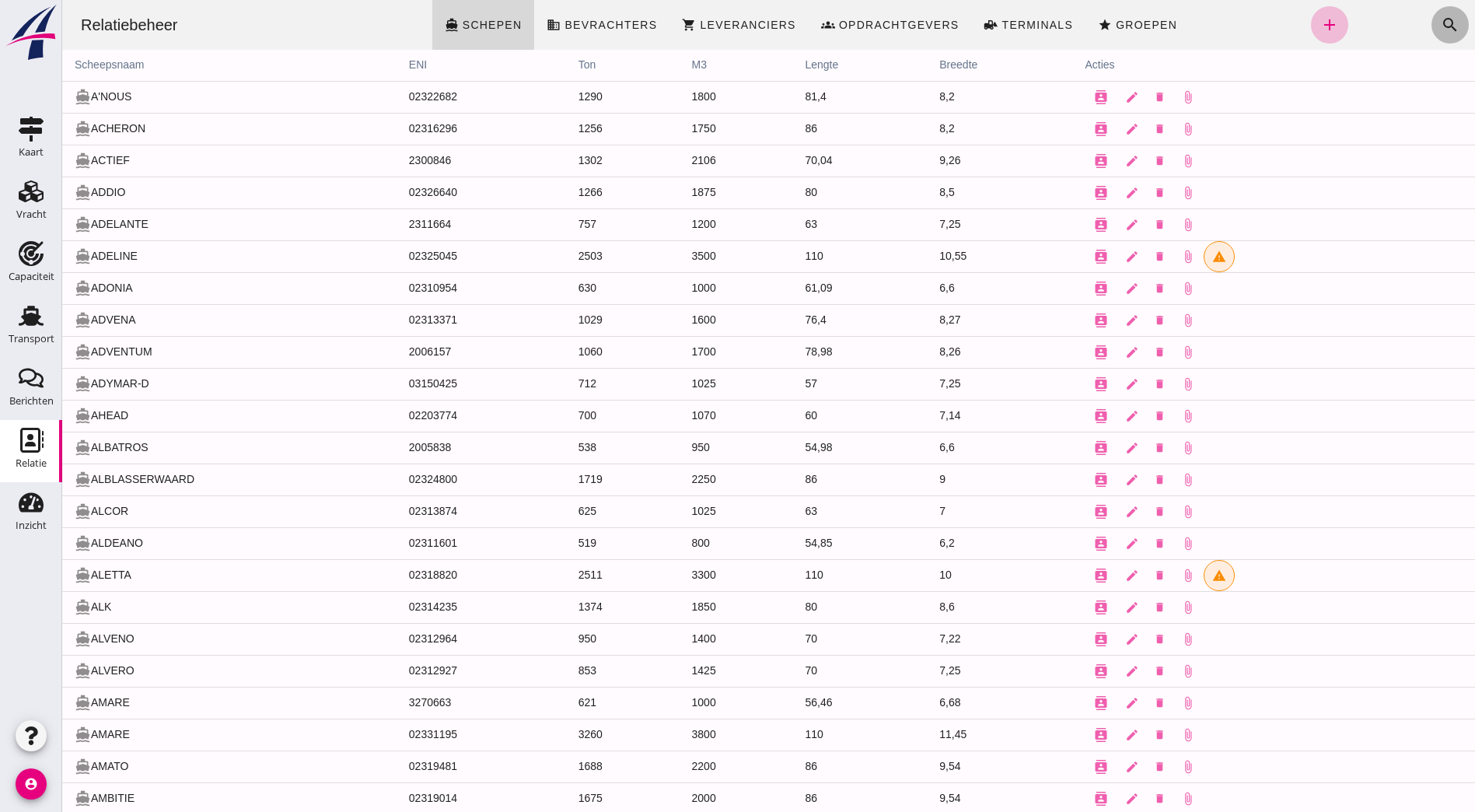
click at [1441, 17] on icon "search" at bounding box center [1450, 25] width 18 height 18
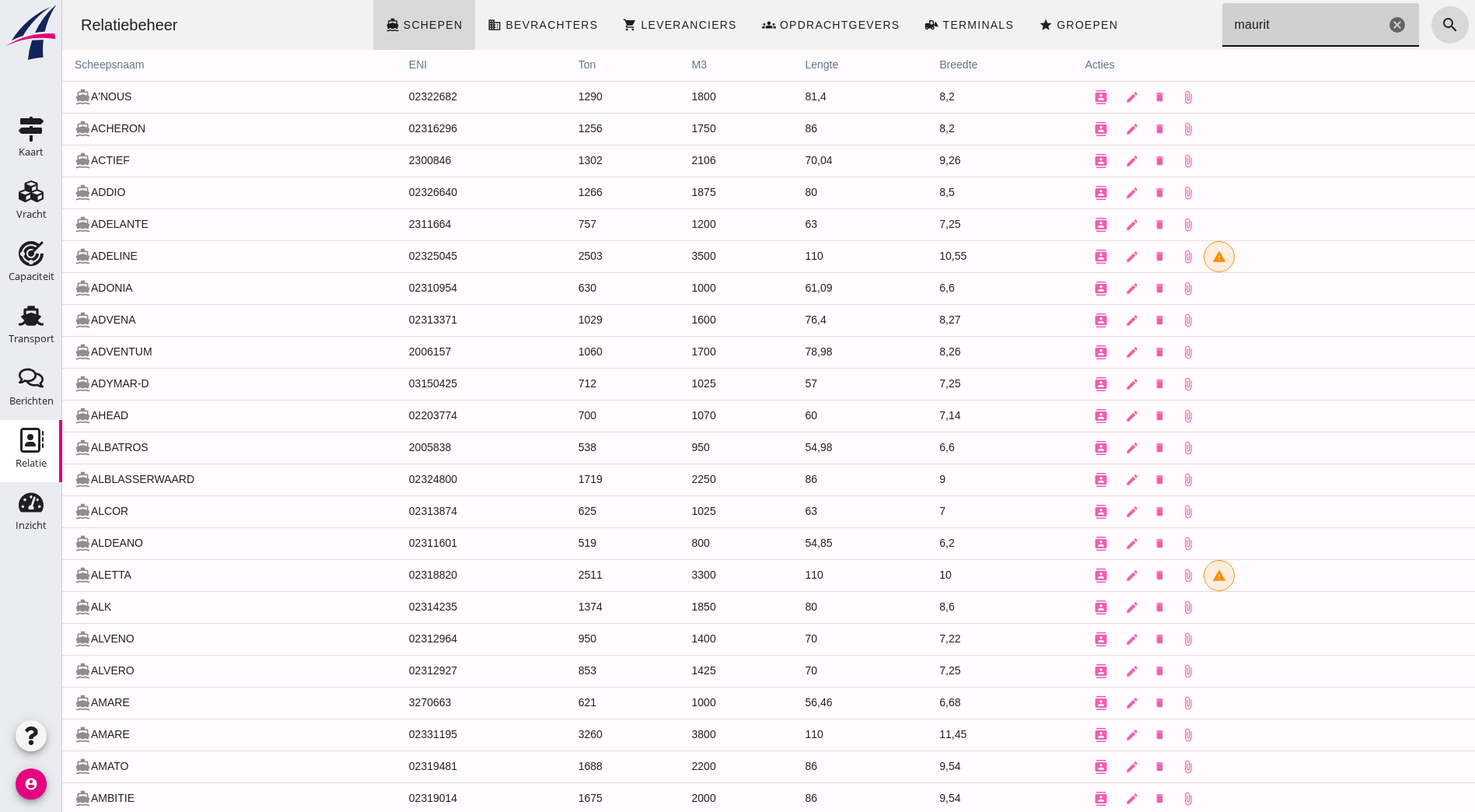
type input "maurits"
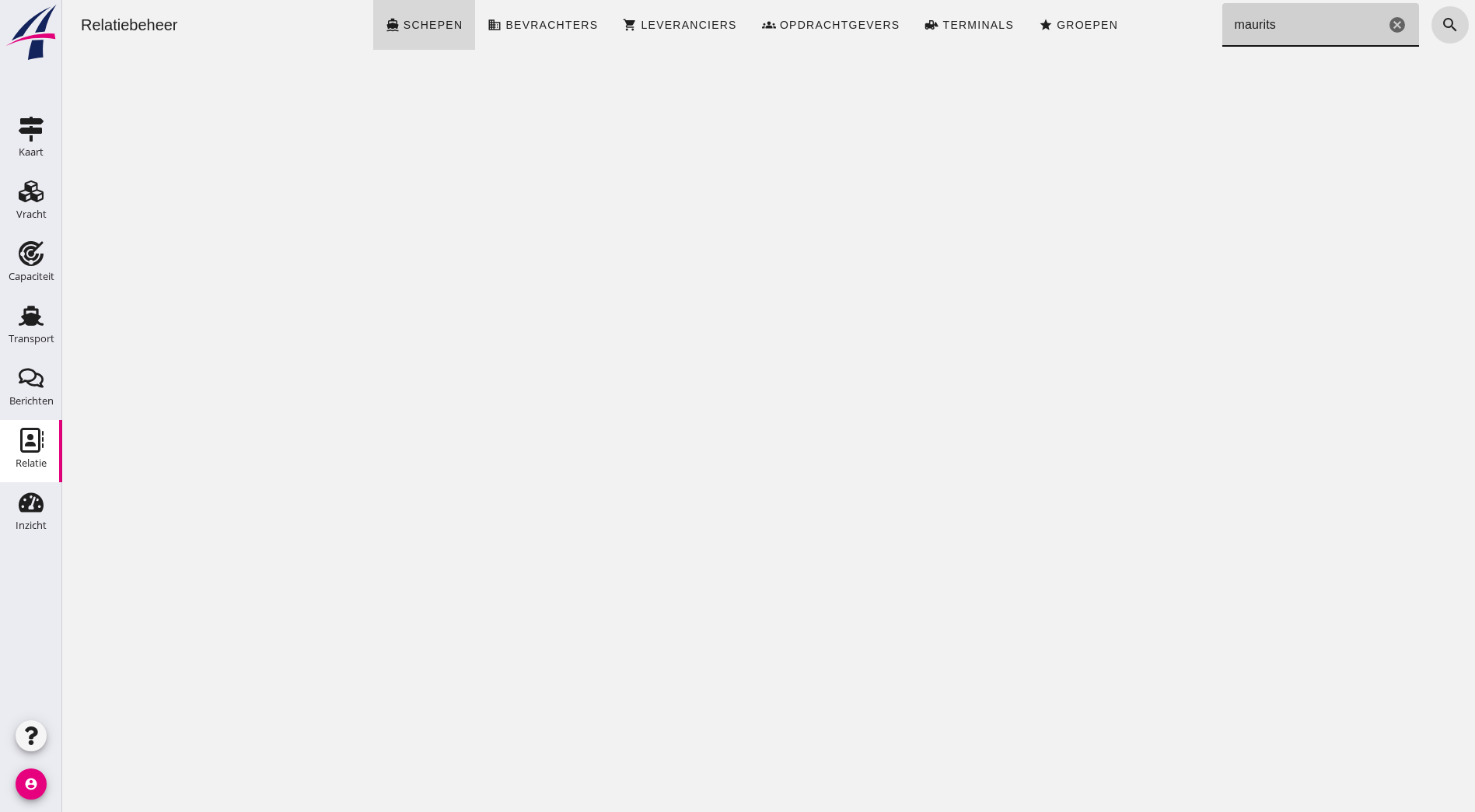
click at [1388, 20] on icon "cancel" at bounding box center [1397, 25] width 18 height 18
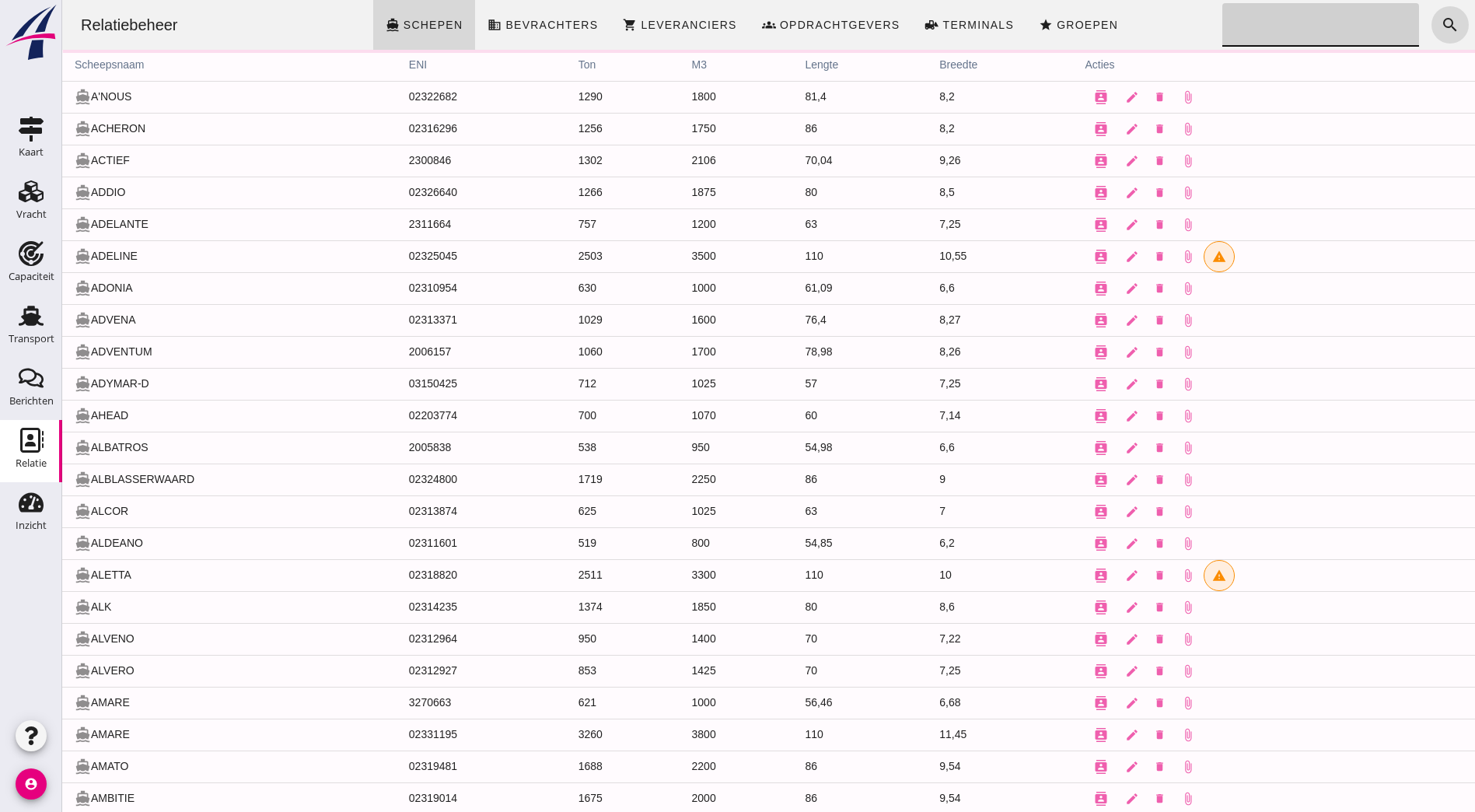
click at [1434, 69] on th "acties" at bounding box center [1275, 65] width 403 height 31
click at [304, 30] on div "Relatiebeheer directions_boat Schepen business Bevrachters shopping_cart Levera…" at bounding box center [768, 25] width 1400 height 50
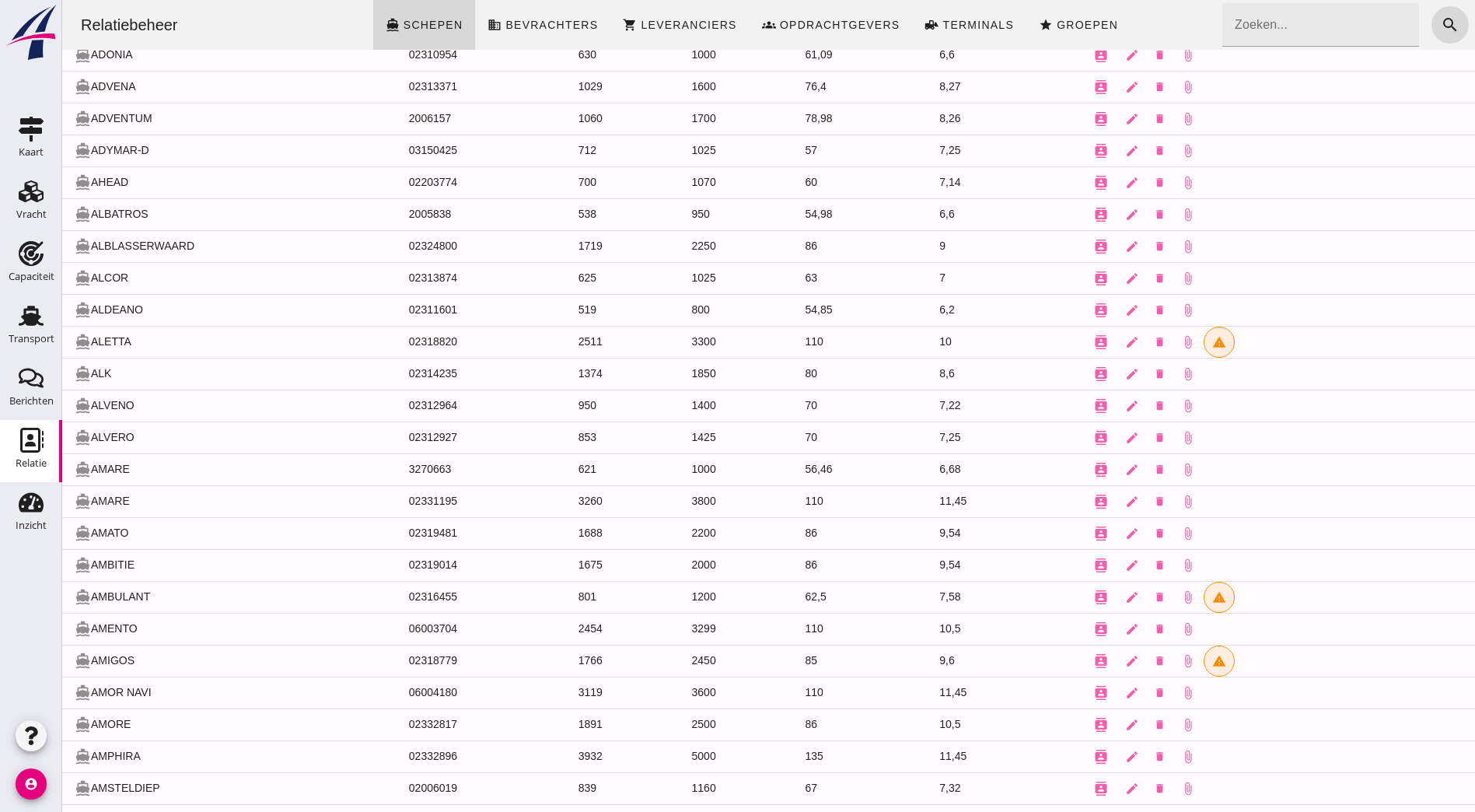
scroll to position [156, 0]
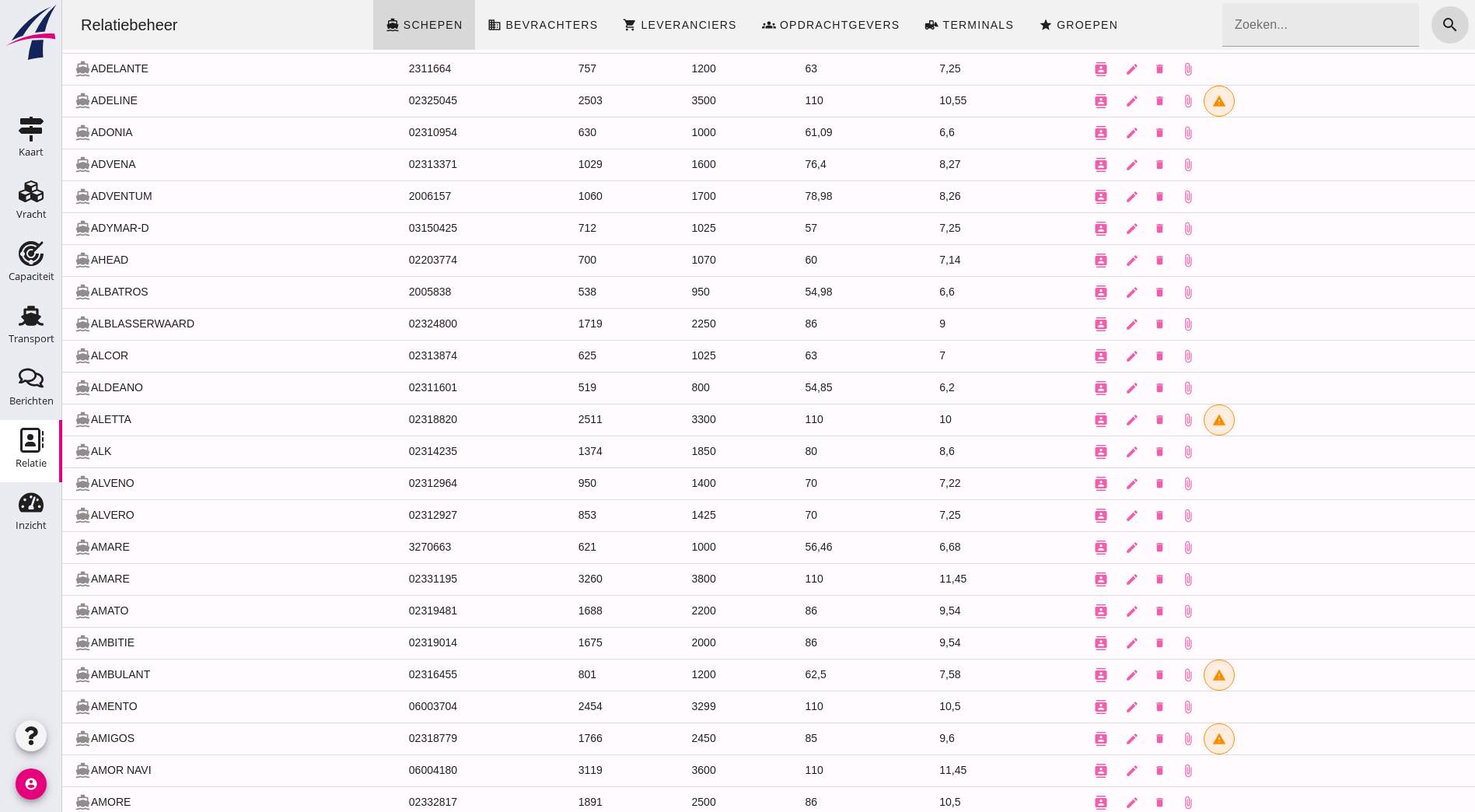
click at [55, 435] on link "Relatie Relatie" at bounding box center [31, 451] width 62 height 62
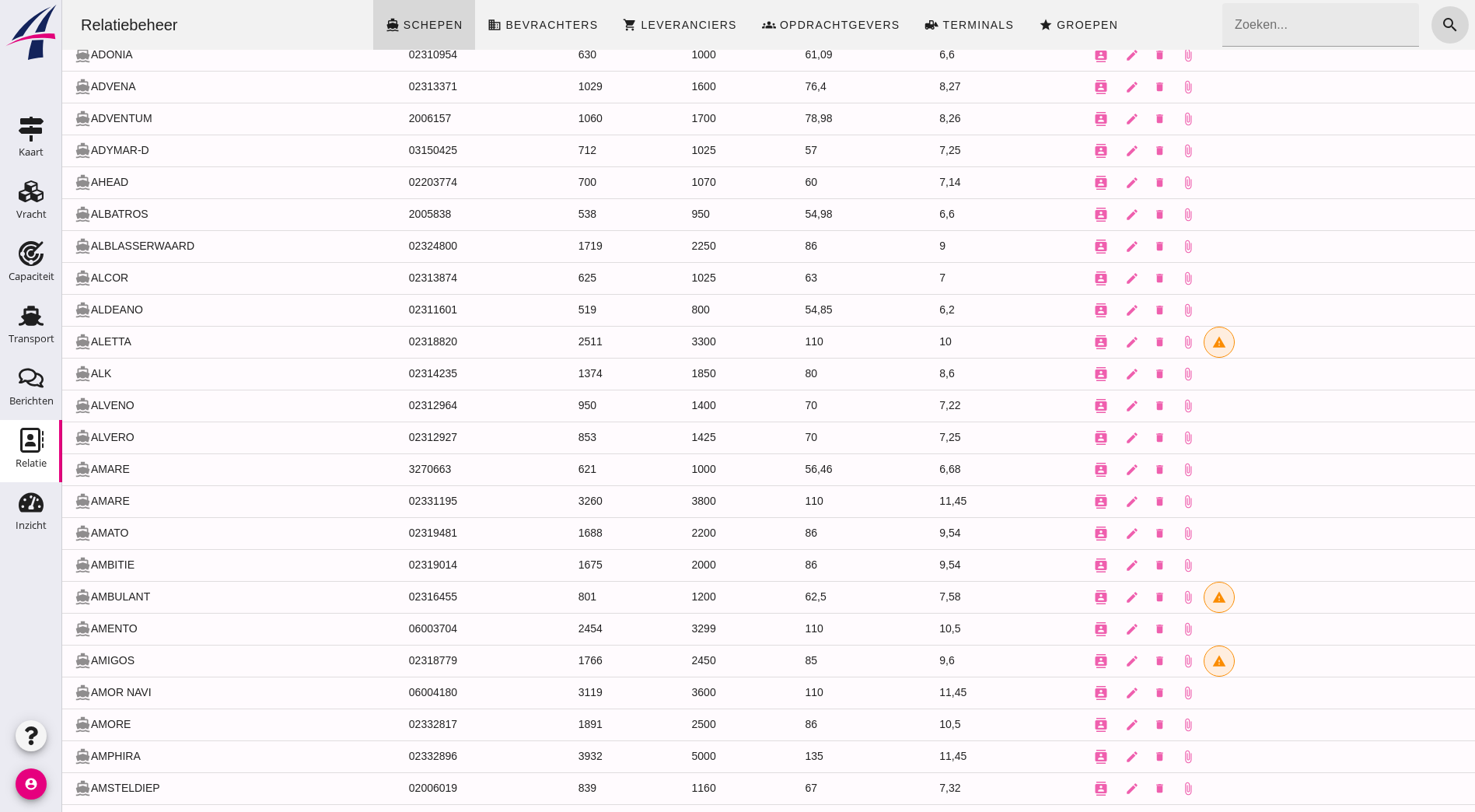
scroll to position [0, 0]
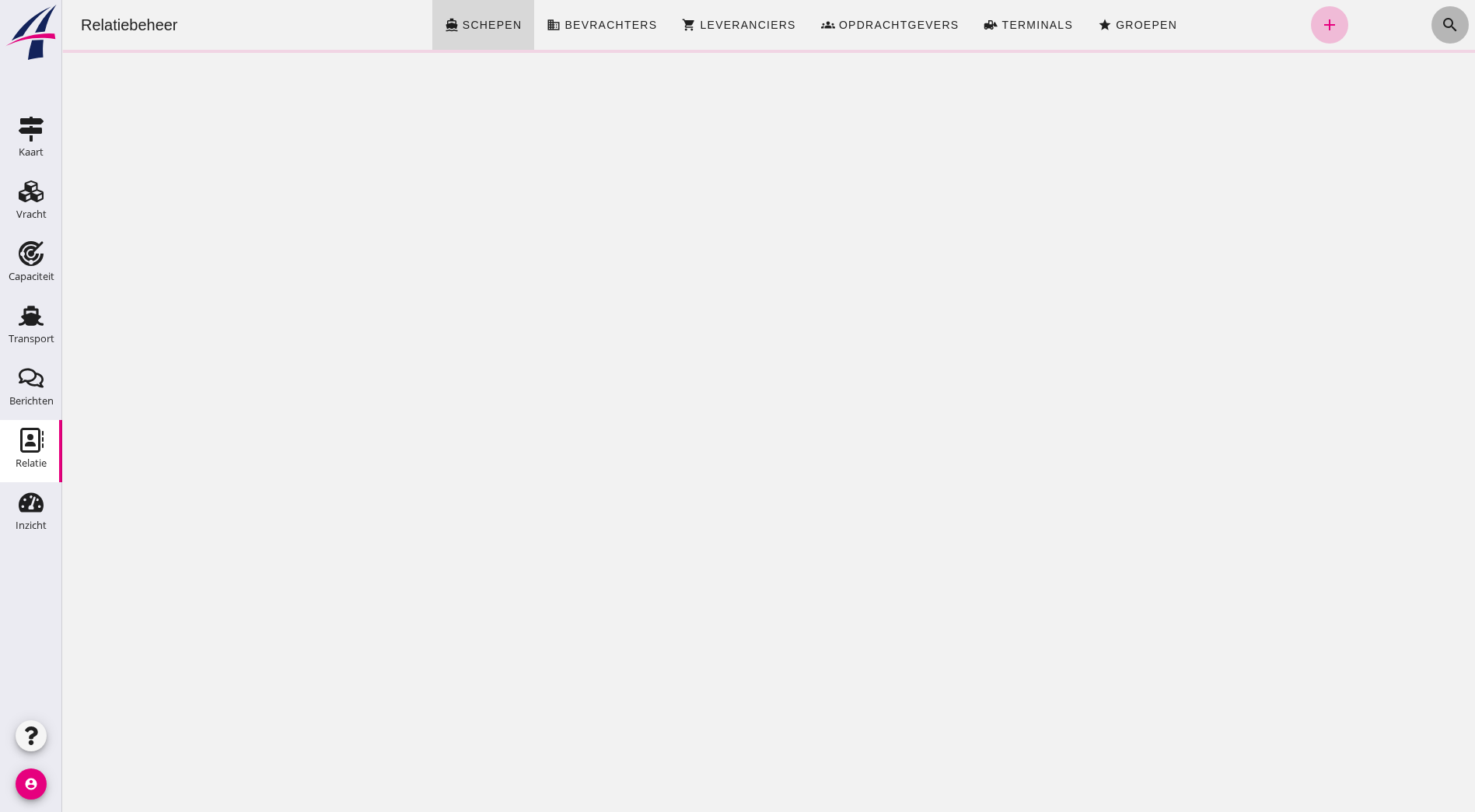
click at [1445, 30] on icon "search" at bounding box center [1450, 25] width 18 height 18
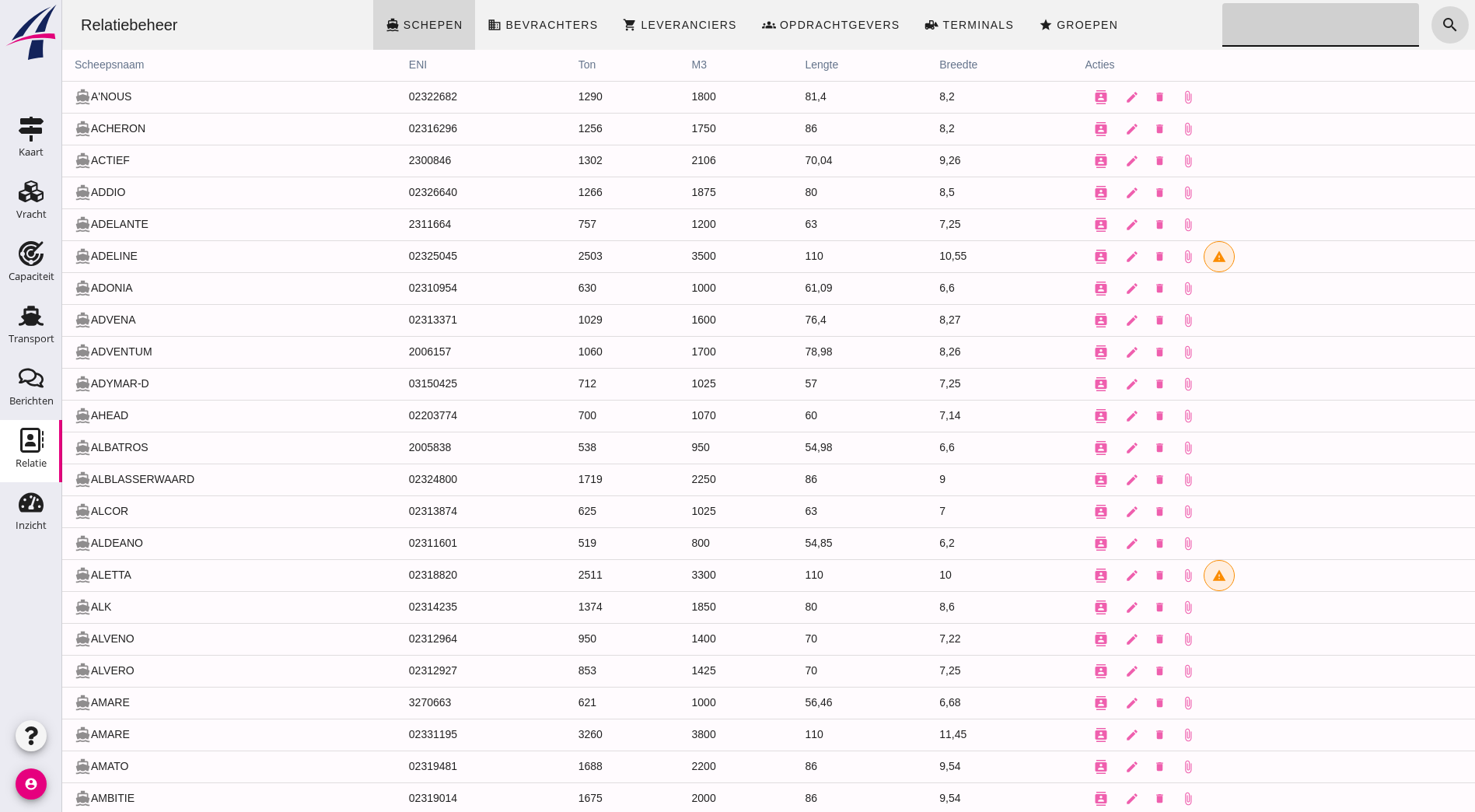
click at [1223, 26] on input "Zoeken..." at bounding box center [1317, 25] width 188 height 44
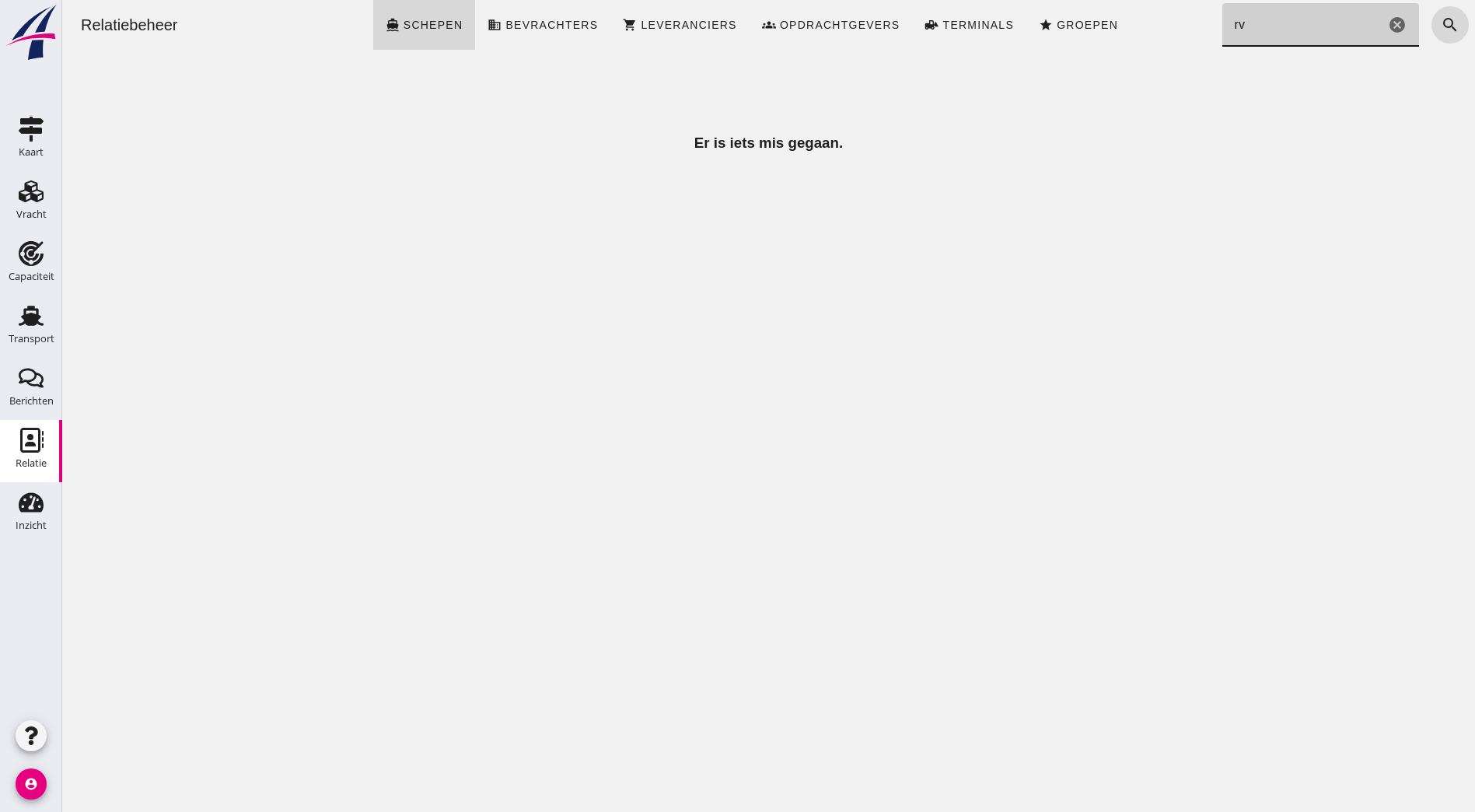
type input "r"
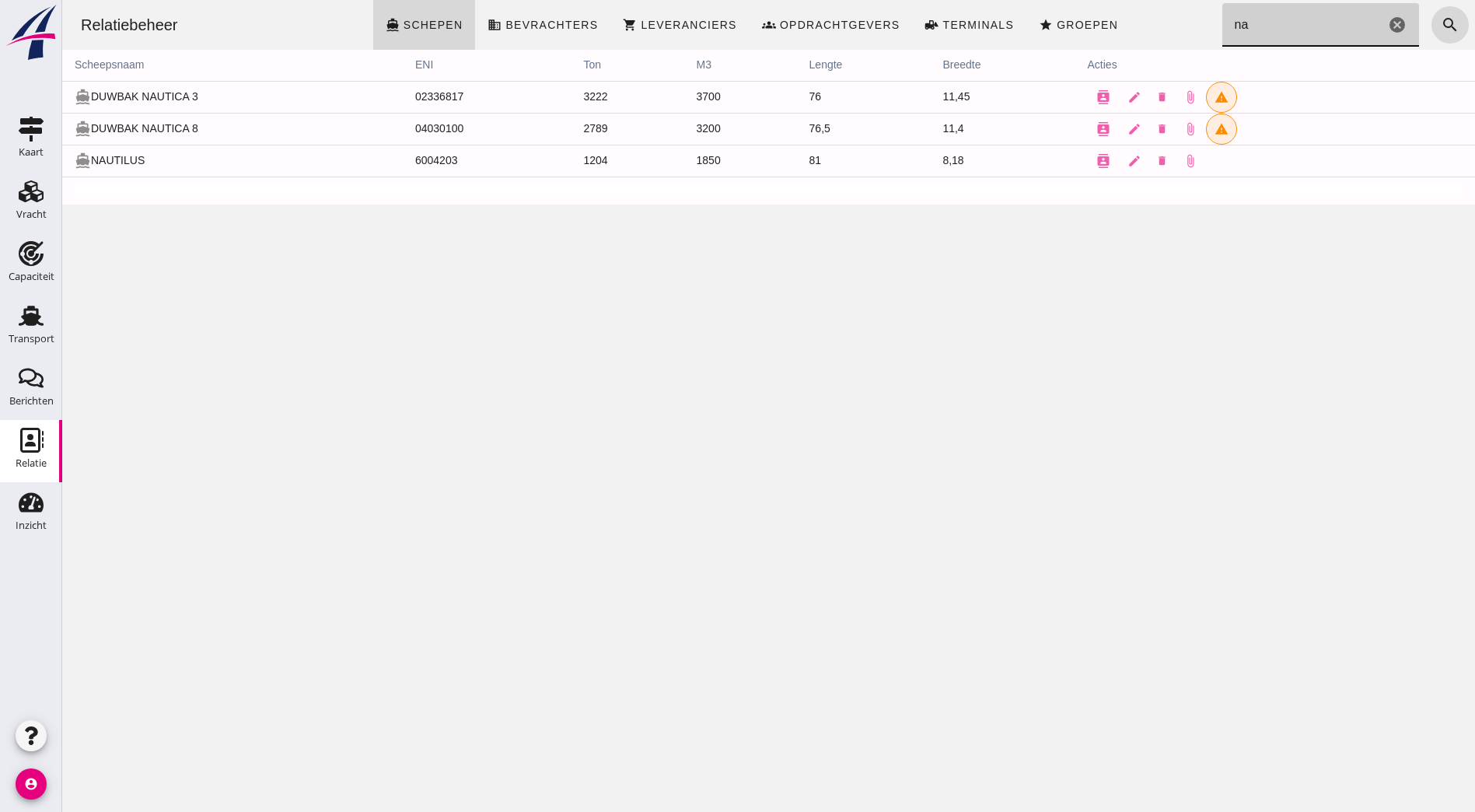
type input "n"
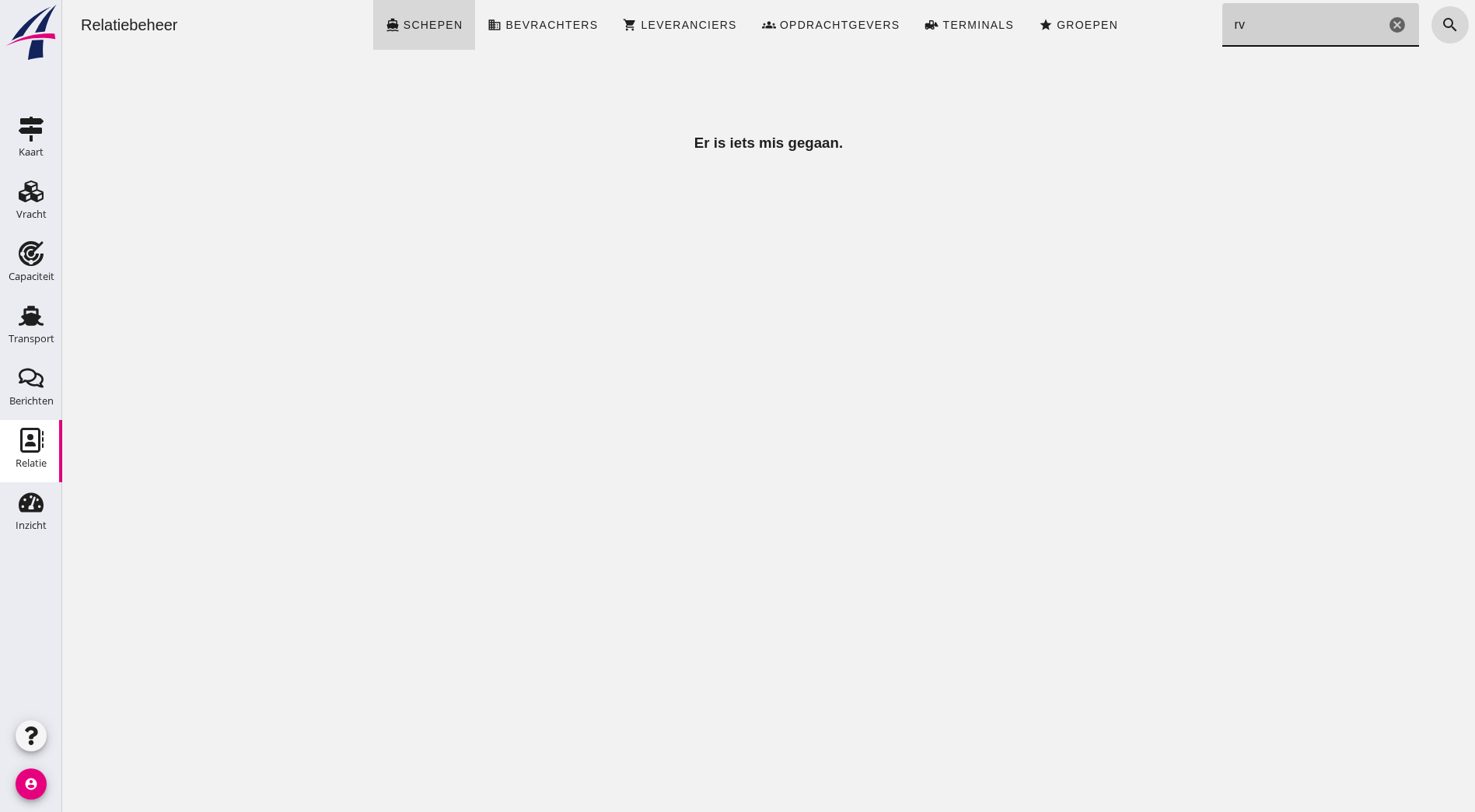
type input "r"
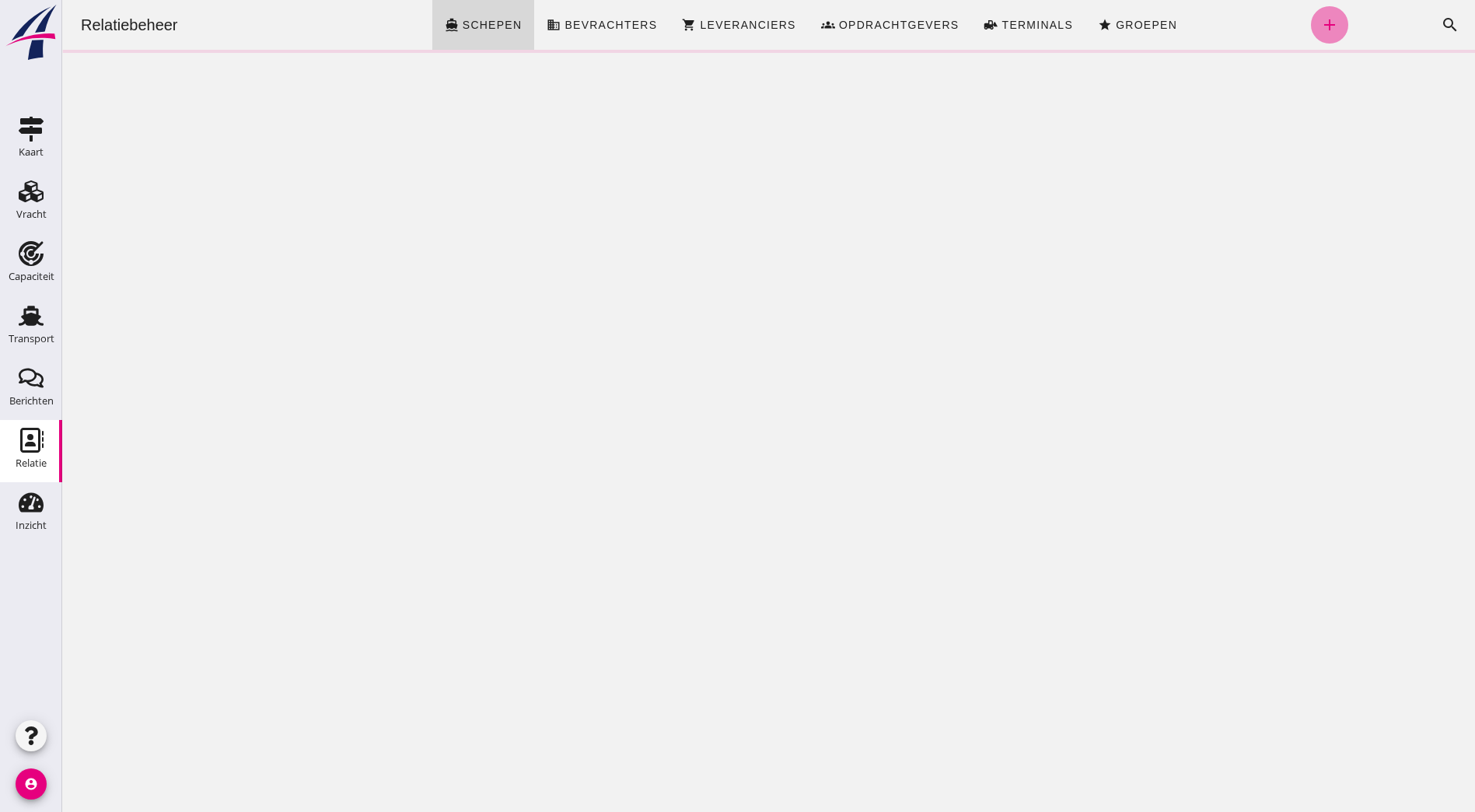
click at [1320, 22] on icon "add" at bounding box center [1329, 25] width 18 height 18
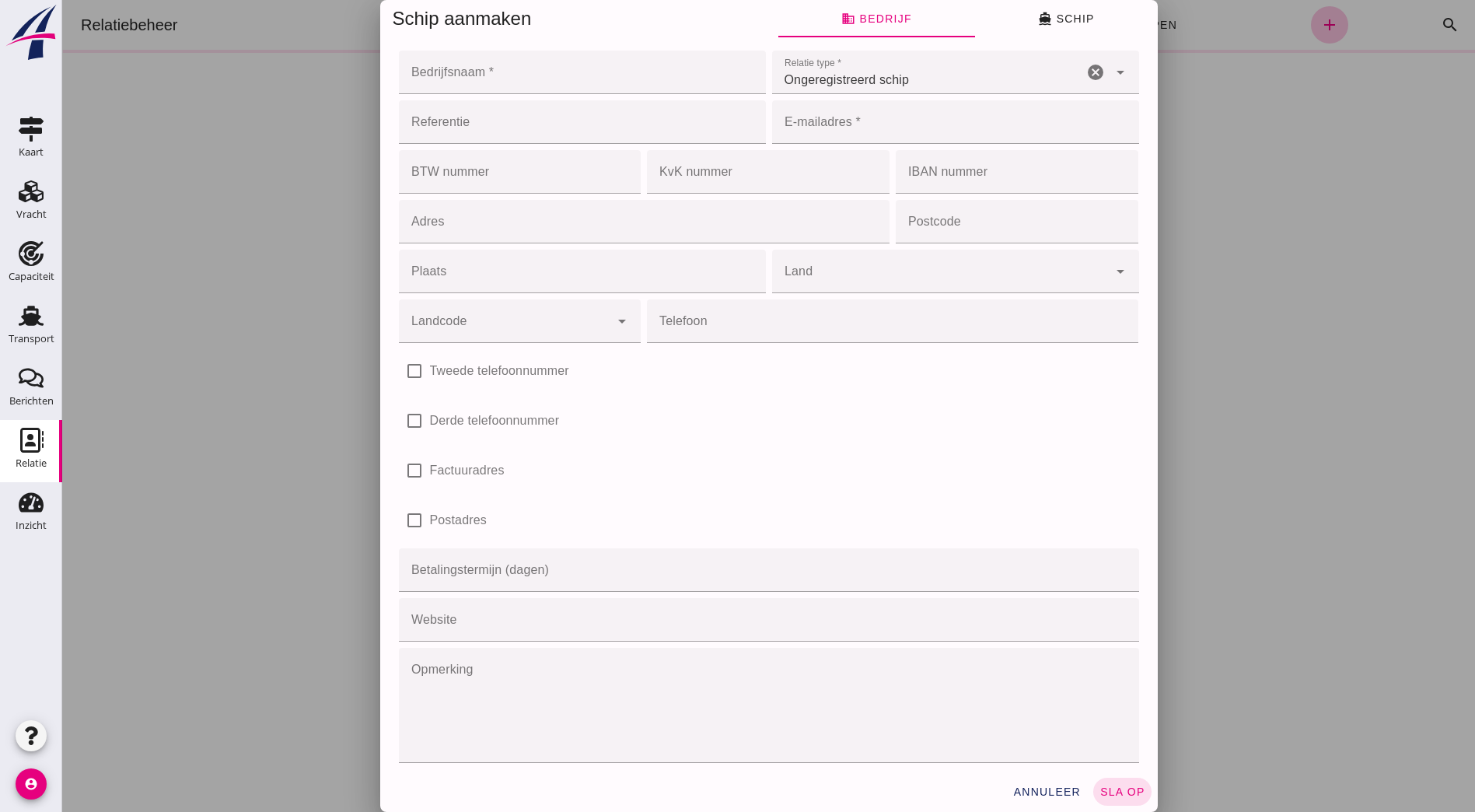
click at [470, 78] on input "Bedrijfsnaam *" at bounding box center [578, 73] width 358 height 44
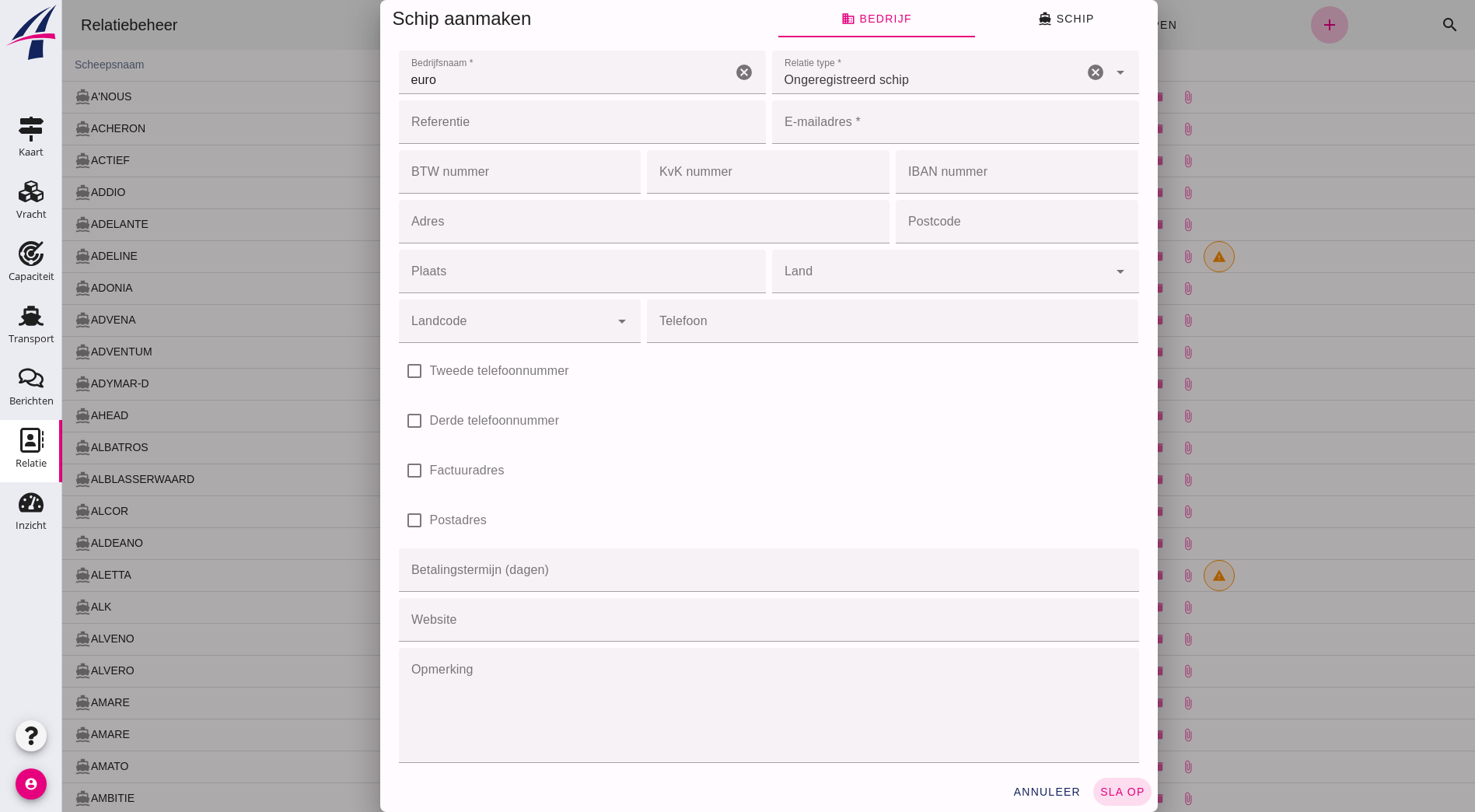
click at [636, 86] on input "euro" at bounding box center [565, 73] width 333 height 44
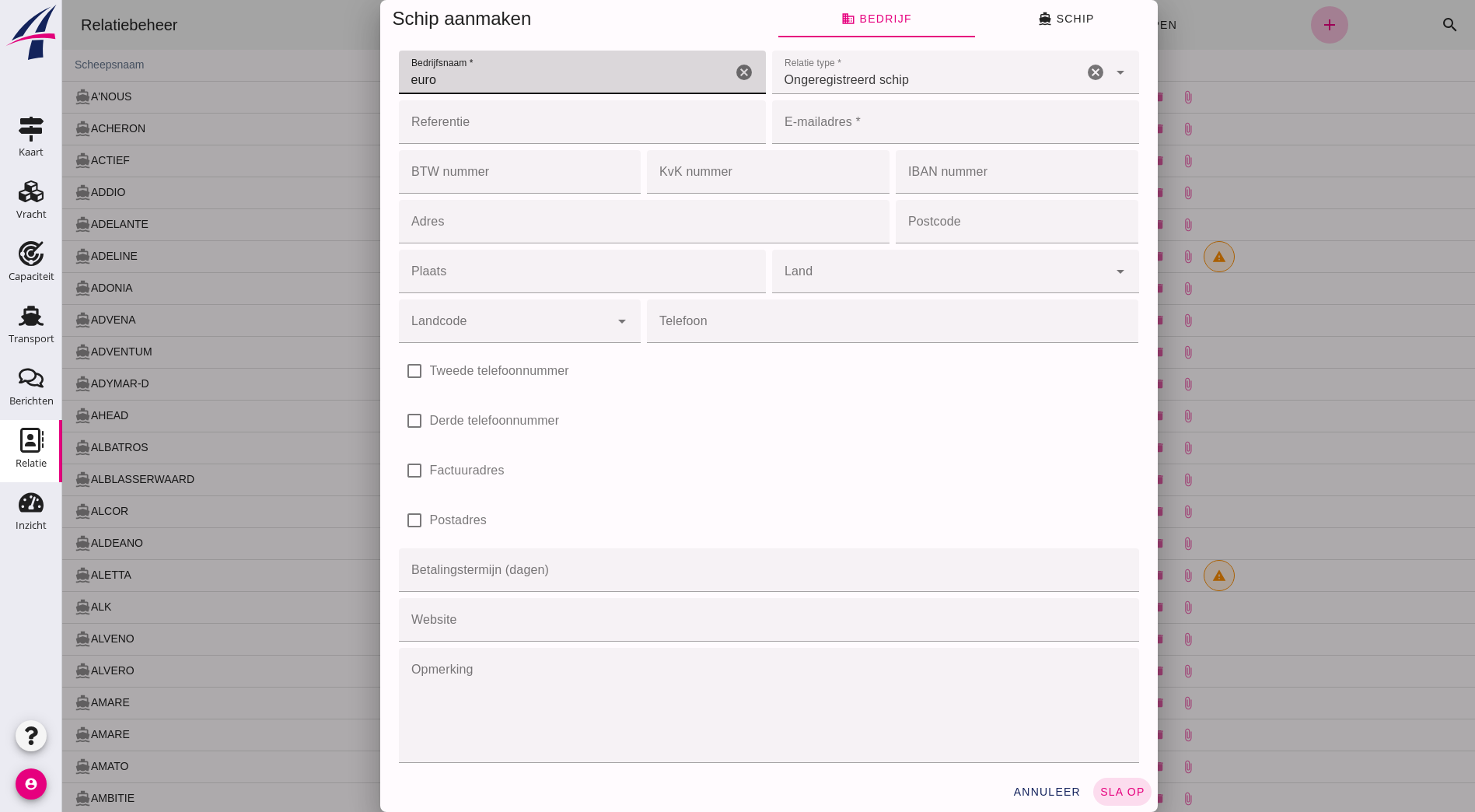
drag, startPoint x: 558, startPoint y: 83, endPoint x: 57, endPoint y: 30, distance: 503.8
click at [62, 30] on html "Relatiebeheer directions_boat Schepen business Bevrachters shopping_cart Levera…" at bounding box center [769, 406] width 1413 height 812
click at [1091, 18] on button "directions_boat Schip" at bounding box center [1066, 18] width 183 height 37
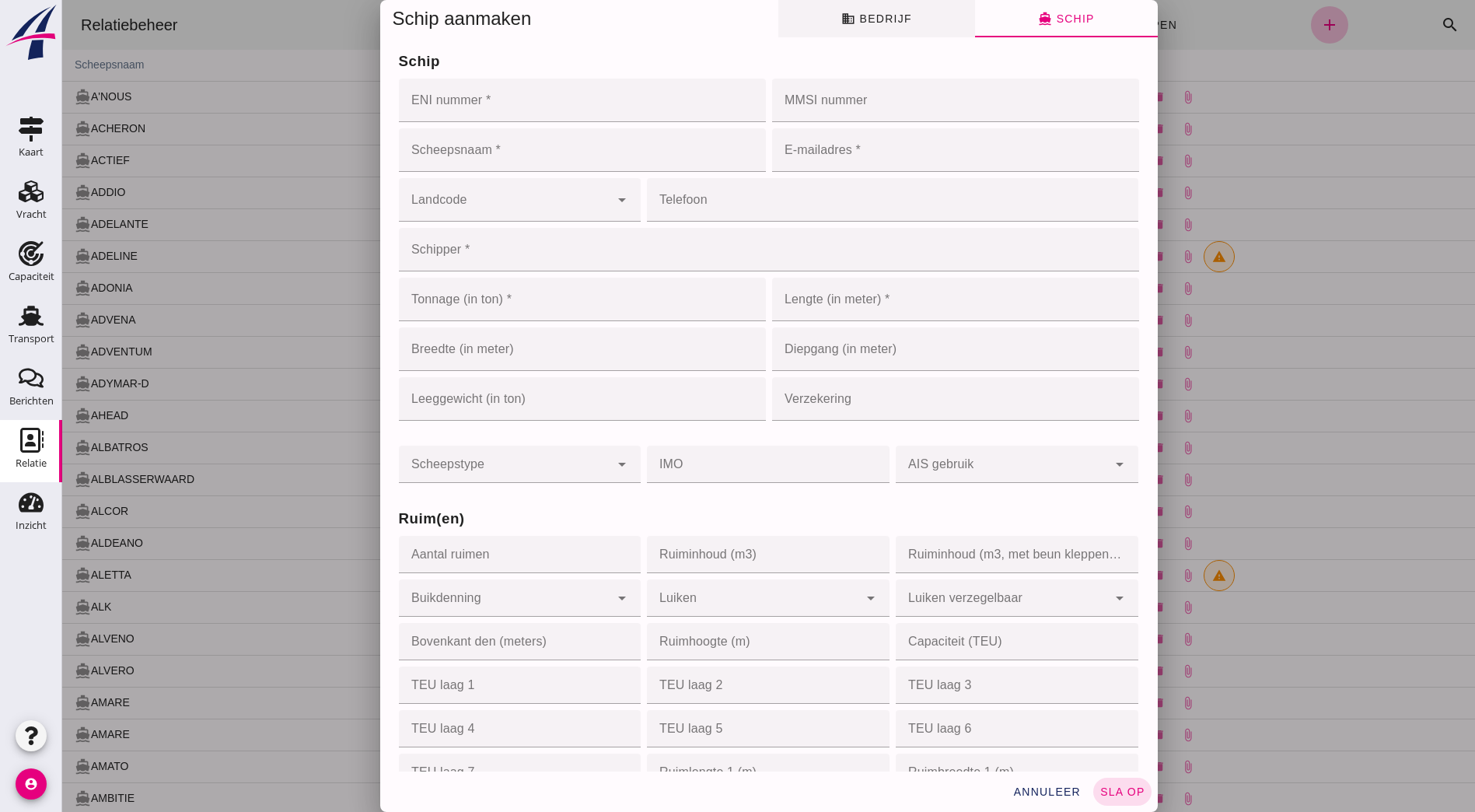
click at [900, 17] on span "business Bedrijf" at bounding box center [876, 18] width 70 height 14
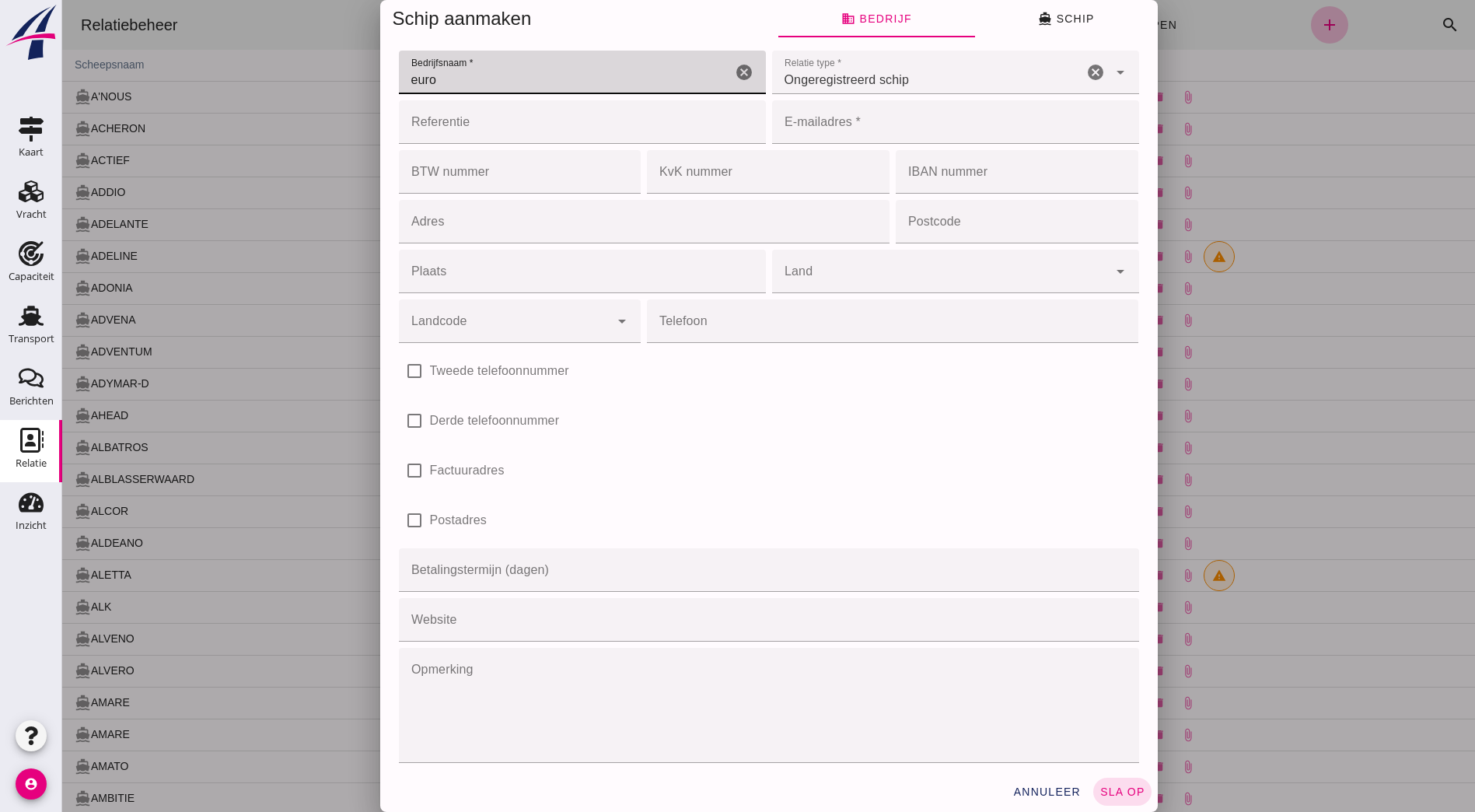
click at [495, 83] on input "euro" at bounding box center [565, 73] width 333 height 44
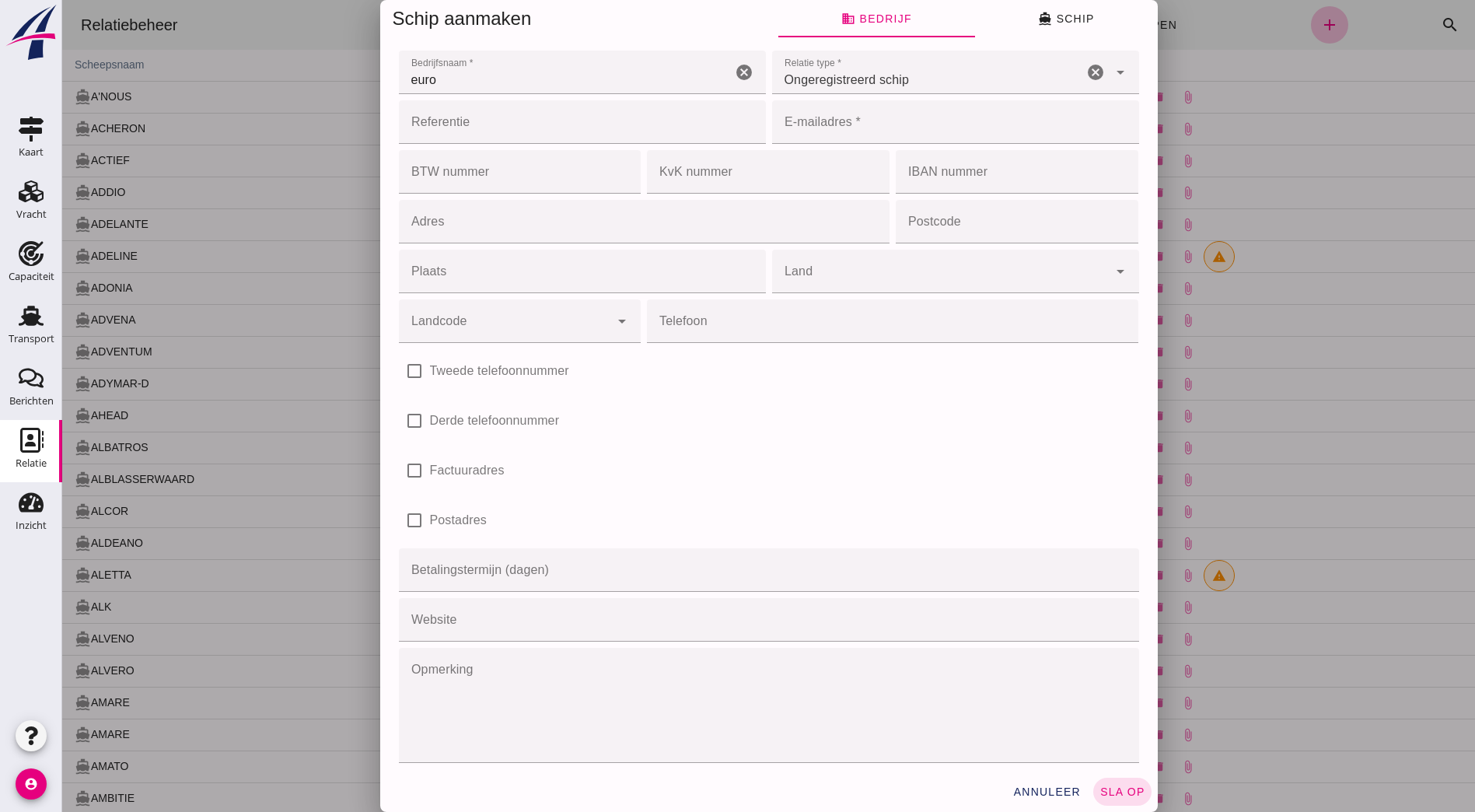
click at [495, 93] on div "Bedrijfsnaam * Bedrijfsnaam * euro cancel" at bounding box center [582, 72] width 374 height 50
drag, startPoint x: 496, startPoint y: 87, endPoint x: 334, endPoint y: 91, distance: 162.0
click at [334, 91] on div "Schip aanmaken business Bedrijf directions_boat Schip Bedrijfsnaam * Bedrijfsna…" at bounding box center [769, 406] width 1413 height 812
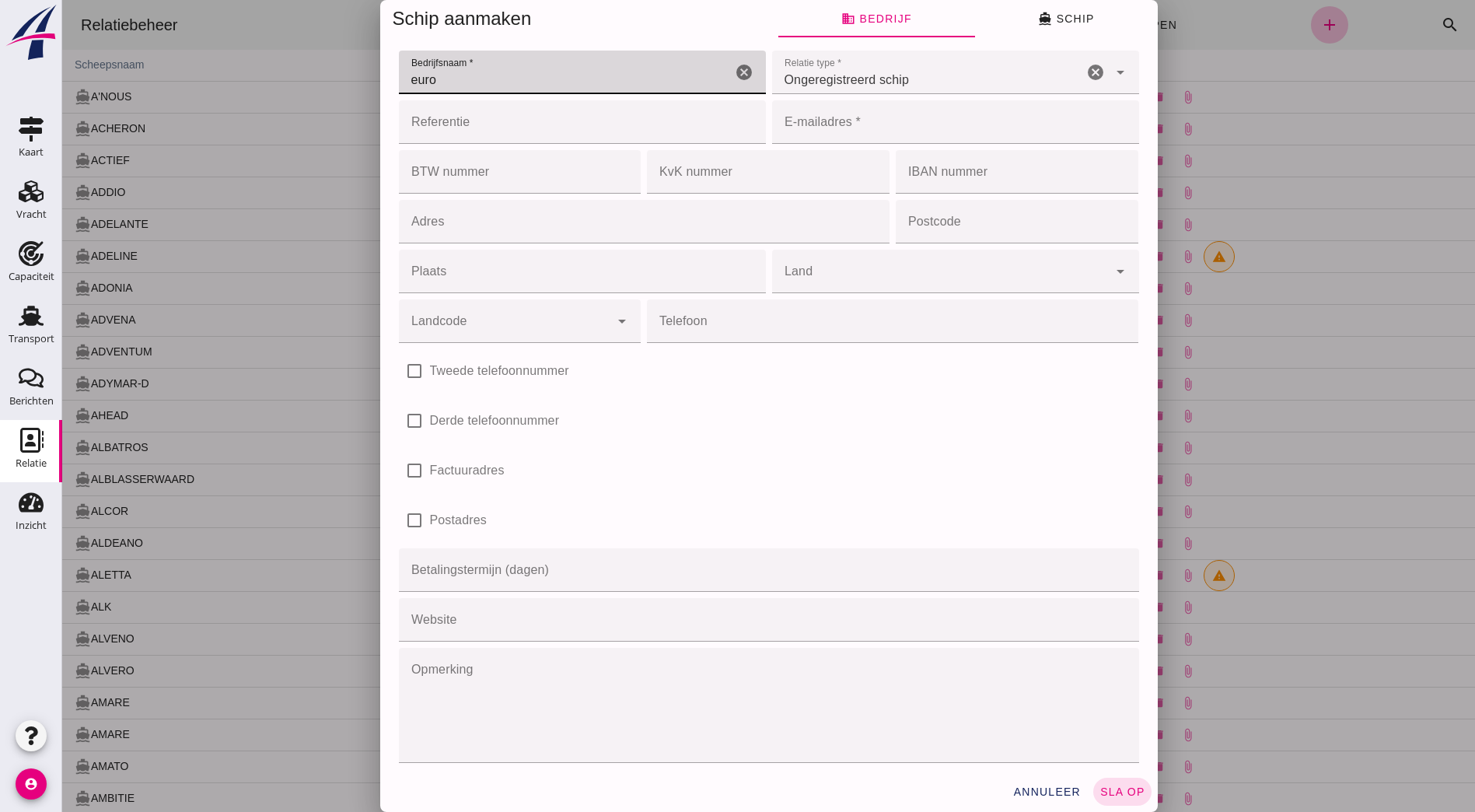
paste input "Euro-Rijn Global Logistics"
type input "Euro-Rijn Global Logistics"
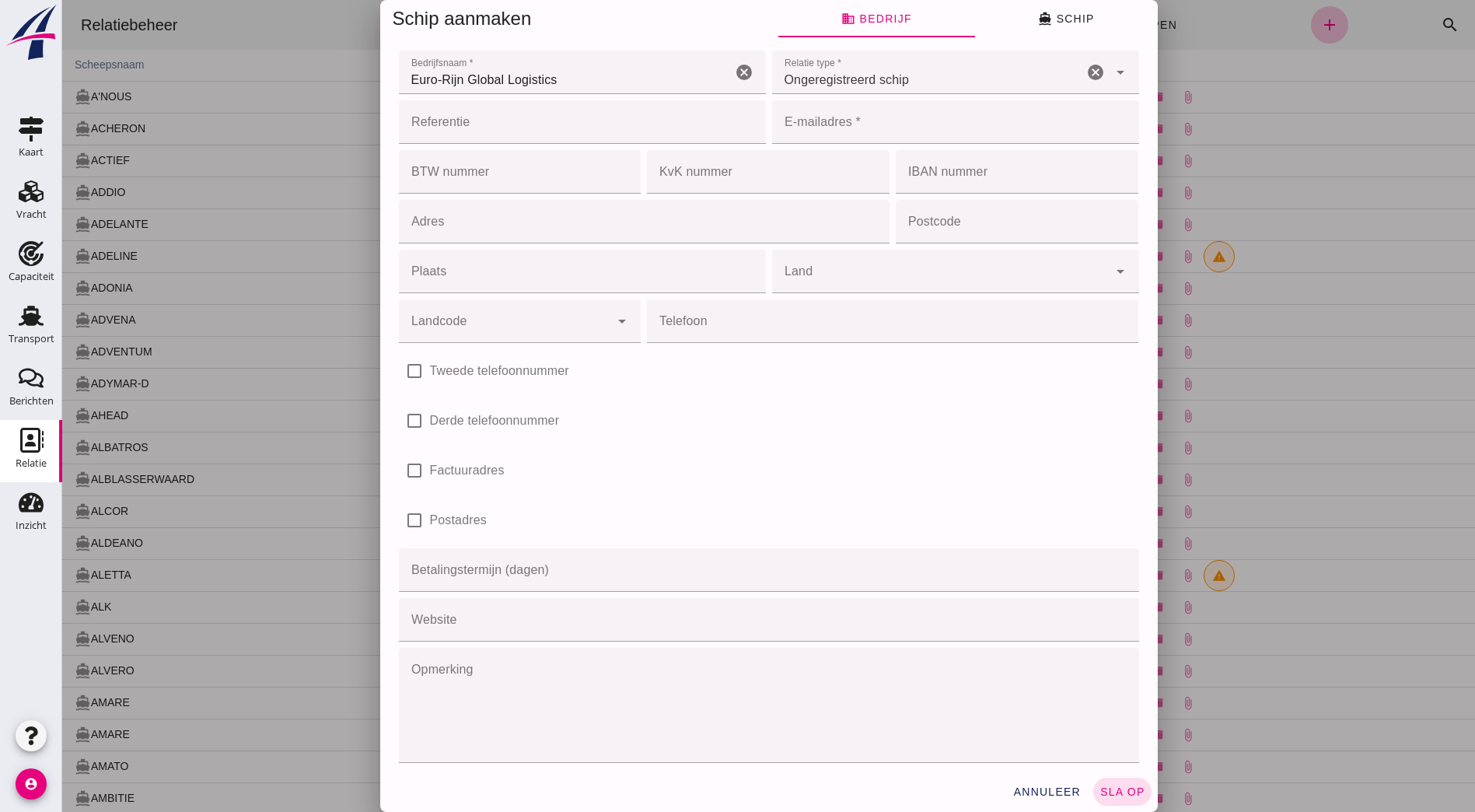
click at [809, 118] on input "E-mailadres *" at bounding box center [951, 122] width 358 height 44
paste input "[EMAIL_ADDRESS][DOMAIN_NAME]"
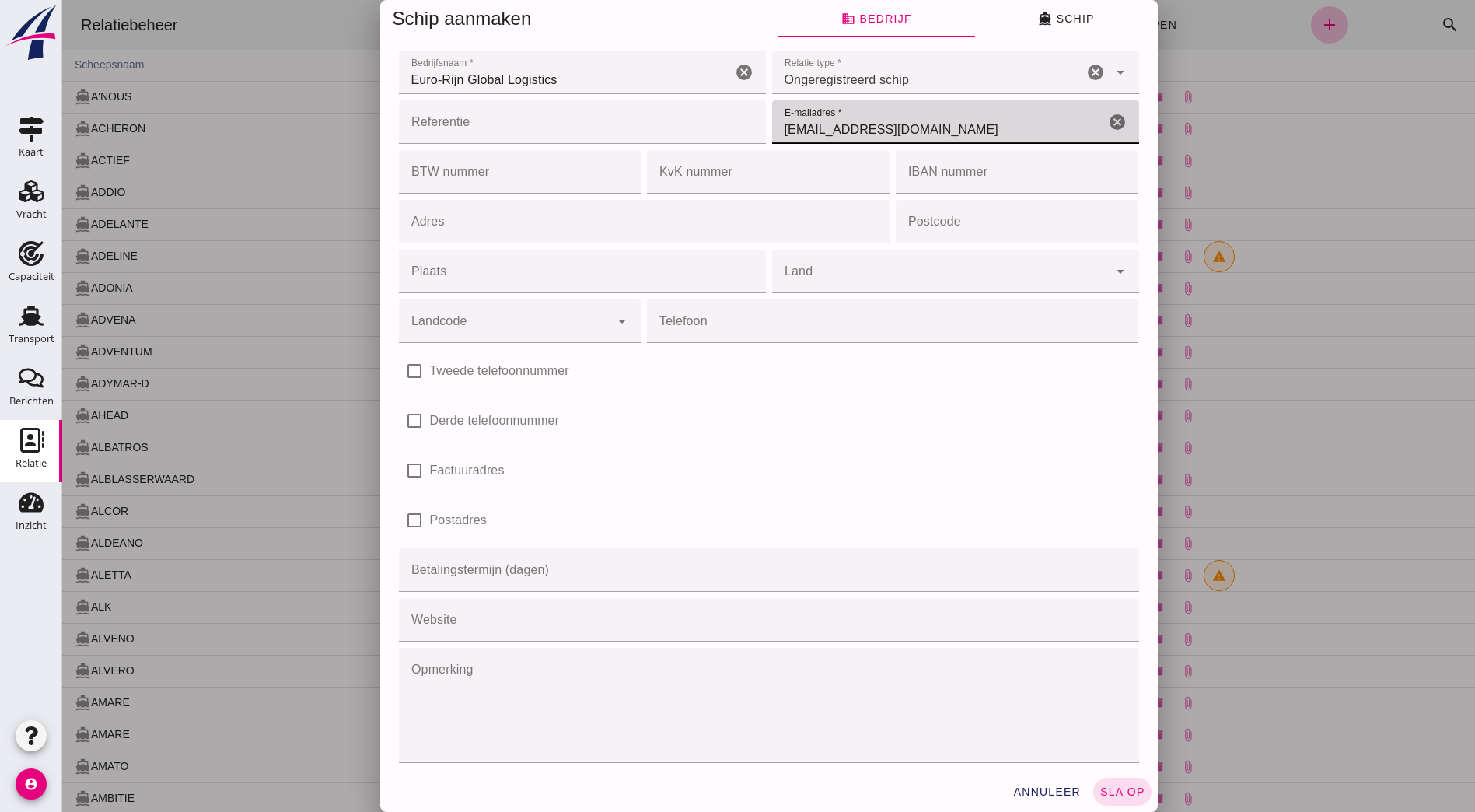
type input "[EMAIL_ADDRESS][DOMAIN_NAME]"
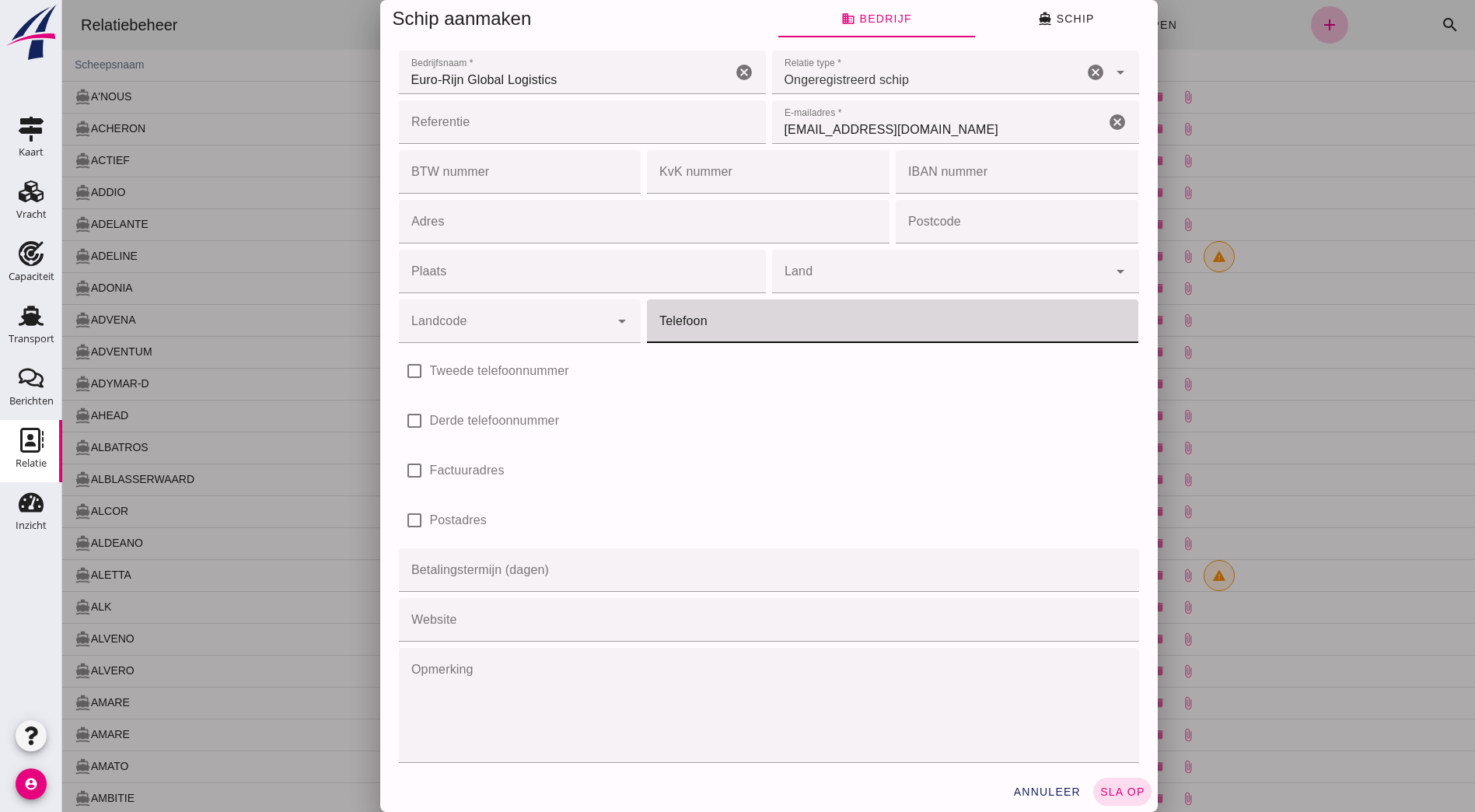
click at [981, 326] on input "Telefoon" at bounding box center [888, 322] width 483 height 44
drag, startPoint x: 977, startPoint y: 414, endPoint x: 968, endPoint y: 415, distance: 9.1
click at [977, 415] on div "check_box_outline_blank Derde telefoonnummer" at bounding box center [769, 421] width 740 height 44
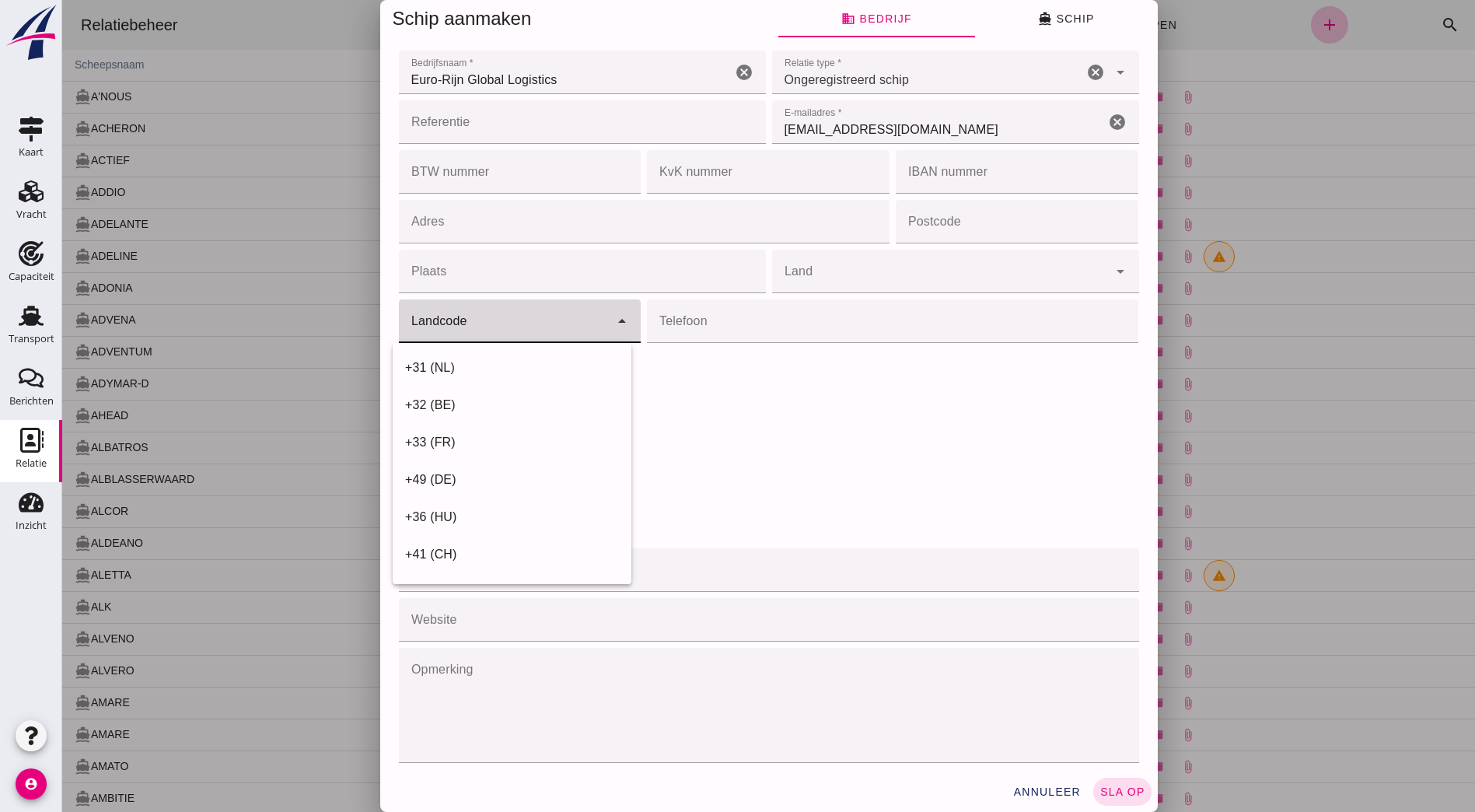
click at [569, 330] on input "Landcode" at bounding box center [505, 329] width 212 height 18
click at [500, 359] on div "+31 (NL)" at bounding box center [512, 367] width 214 height 18
type input "+31 (NL)"
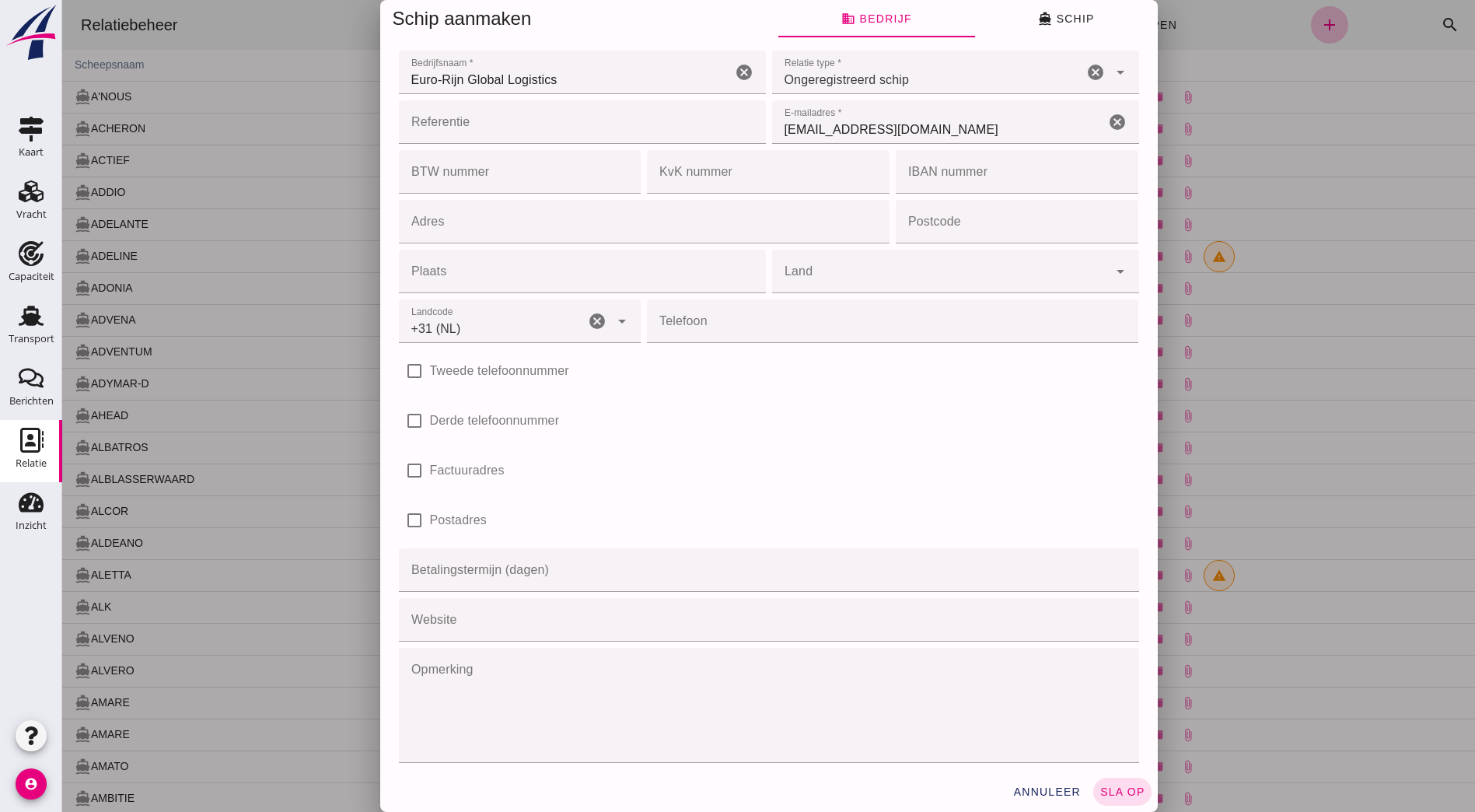
click at [716, 331] on input "Telefoon" at bounding box center [888, 322] width 483 height 44
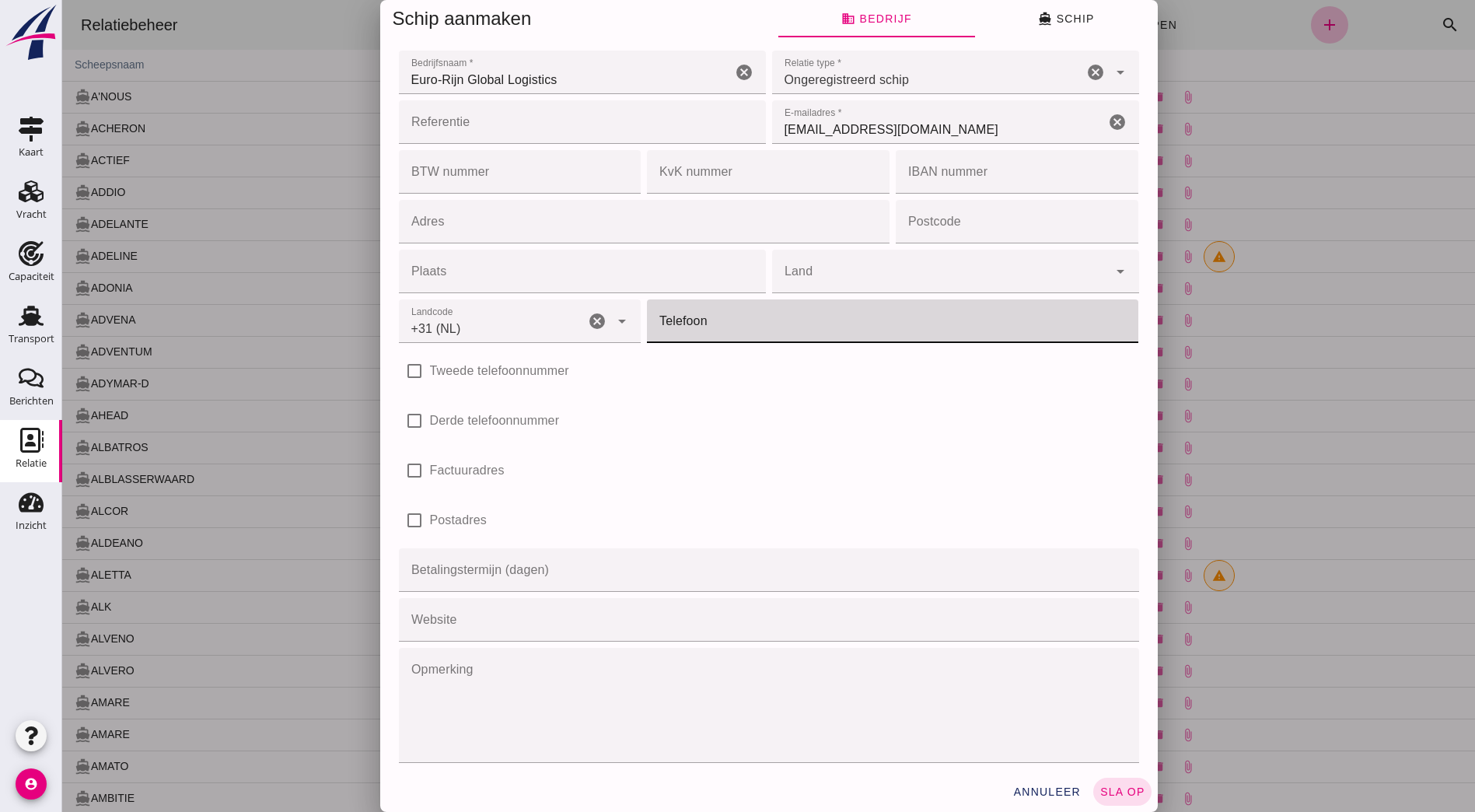
paste input "168-393250"
type input "168-393250"
click at [817, 416] on div "check_box_outline_blank Derde telefoonnummer" at bounding box center [769, 421] width 740 height 44
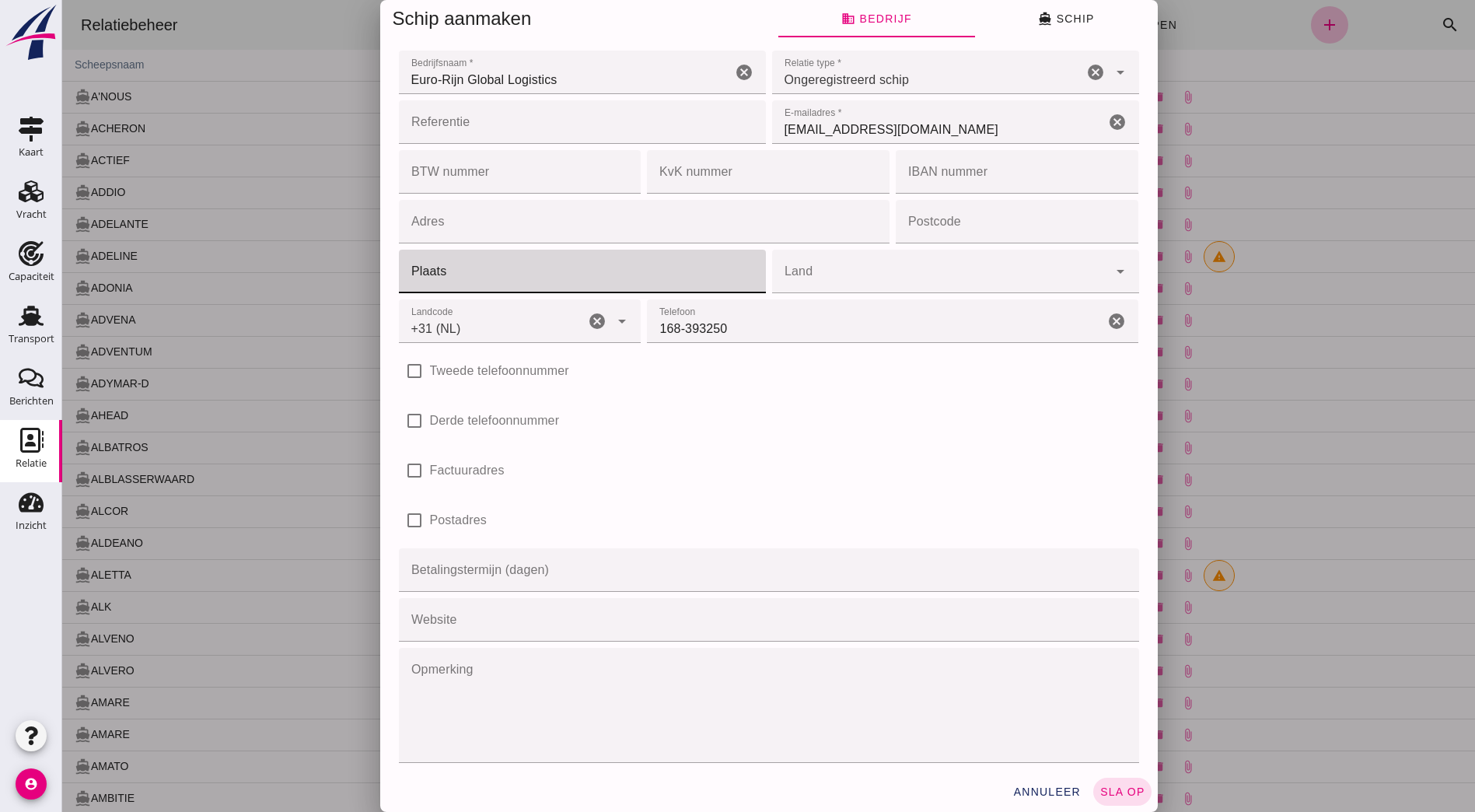
click at [586, 272] on input "Plaats" at bounding box center [578, 272] width 358 height 44
type input "Moerdijk"
click at [911, 282] on input "Land" at bounding box center [941, 279] width 336 height 18
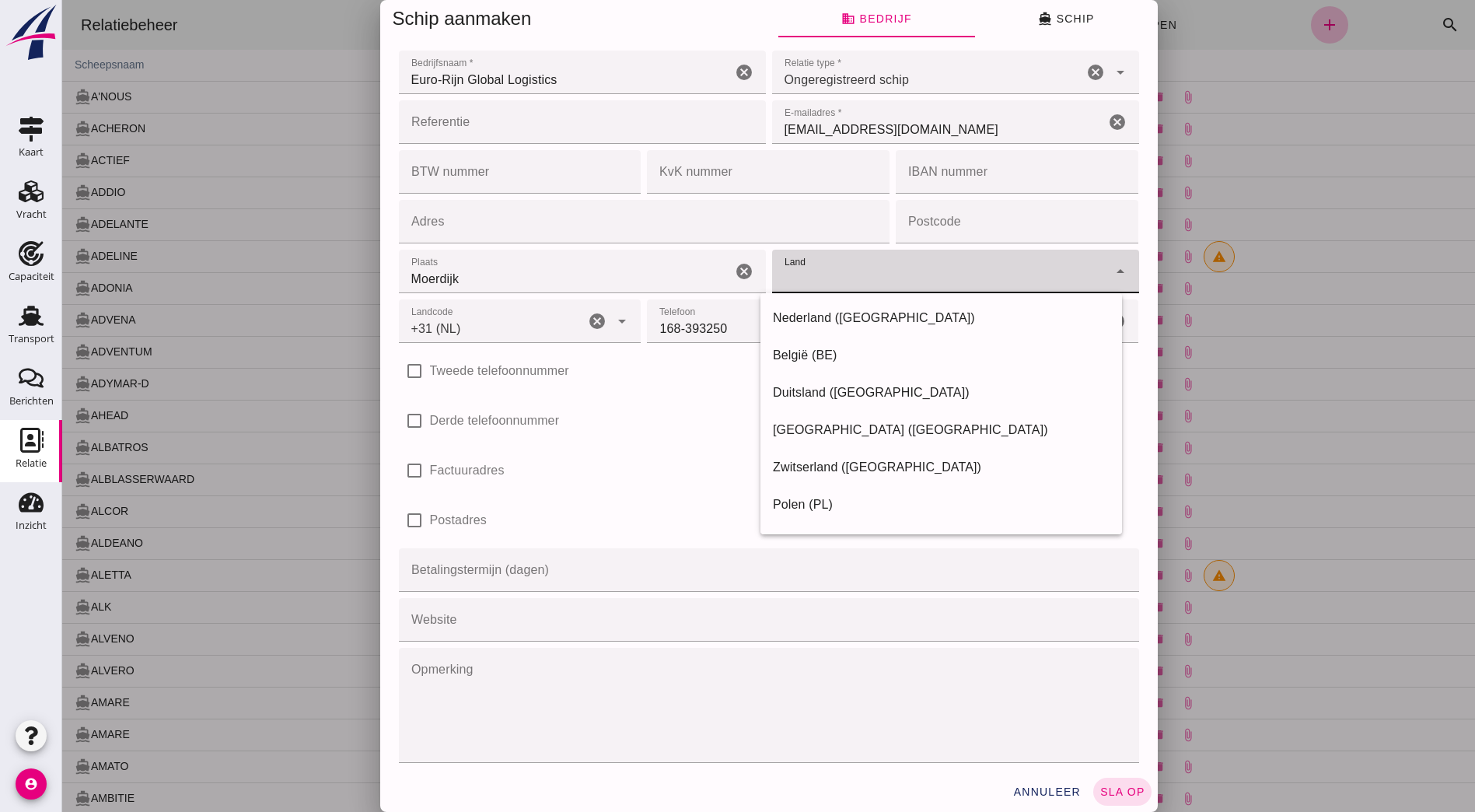
type input "Nederland"
type input "Plaza 6"
type input "4782SK"
click at [888, 282] on input "Land" at bounding box center [941, 279] width 336 height 18
type input "Nederland"
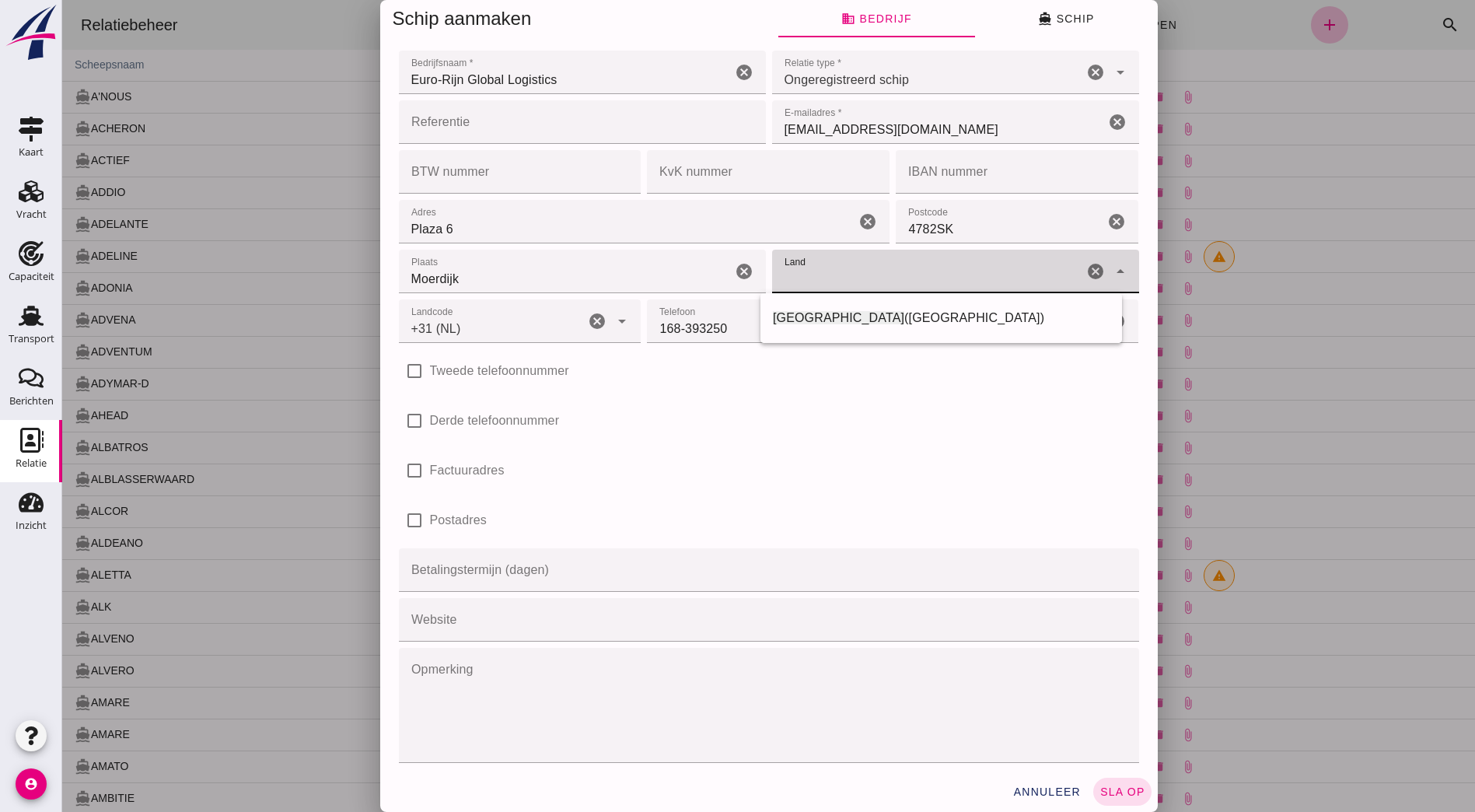
click at [642, 435] on div "check_box_outline_blank Derde telefoonnummer" at bounding box center [769, 421] width 740 height 44
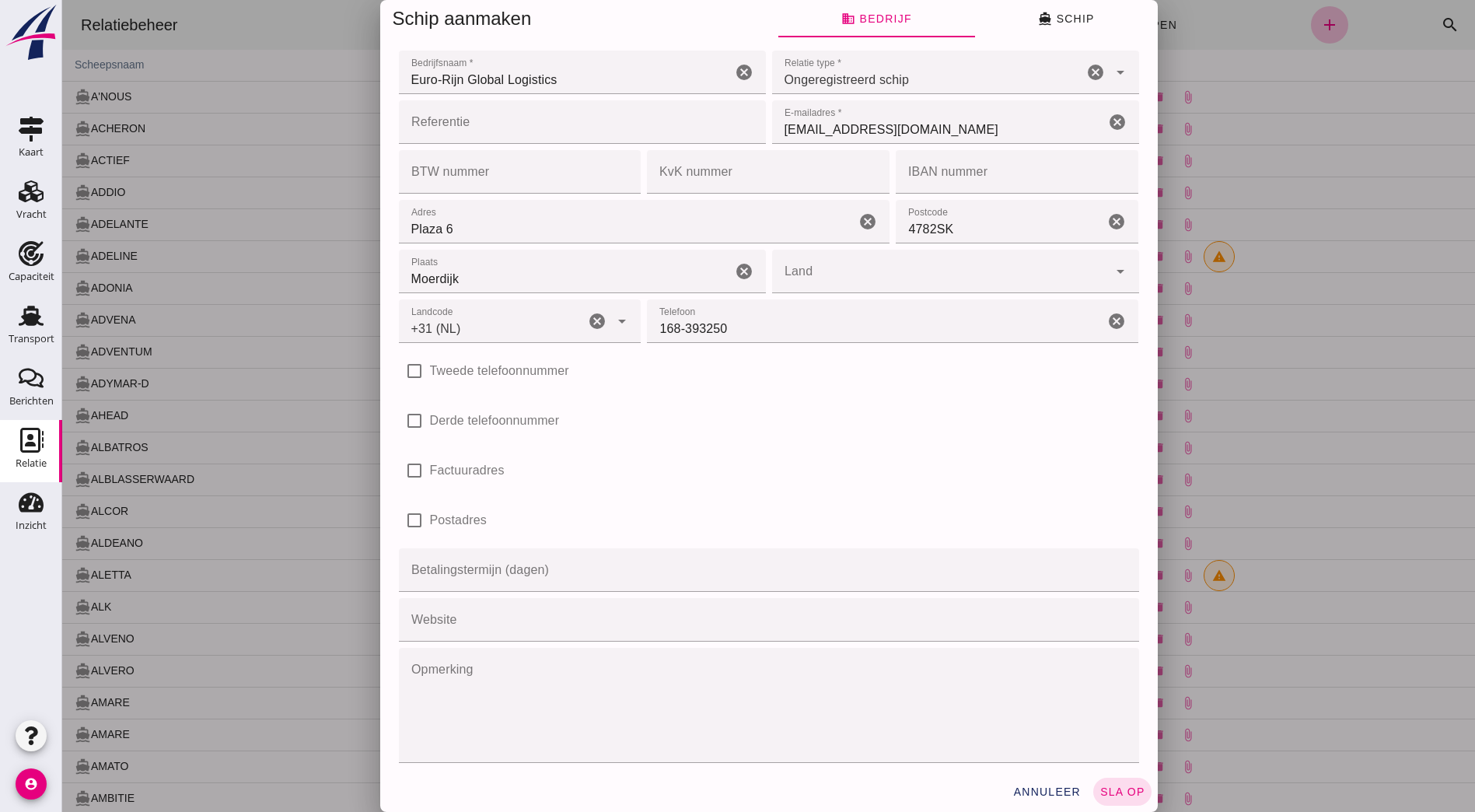
click at [833, 283] on input "Land" at bounding box center [941, 279] width 336 height 18
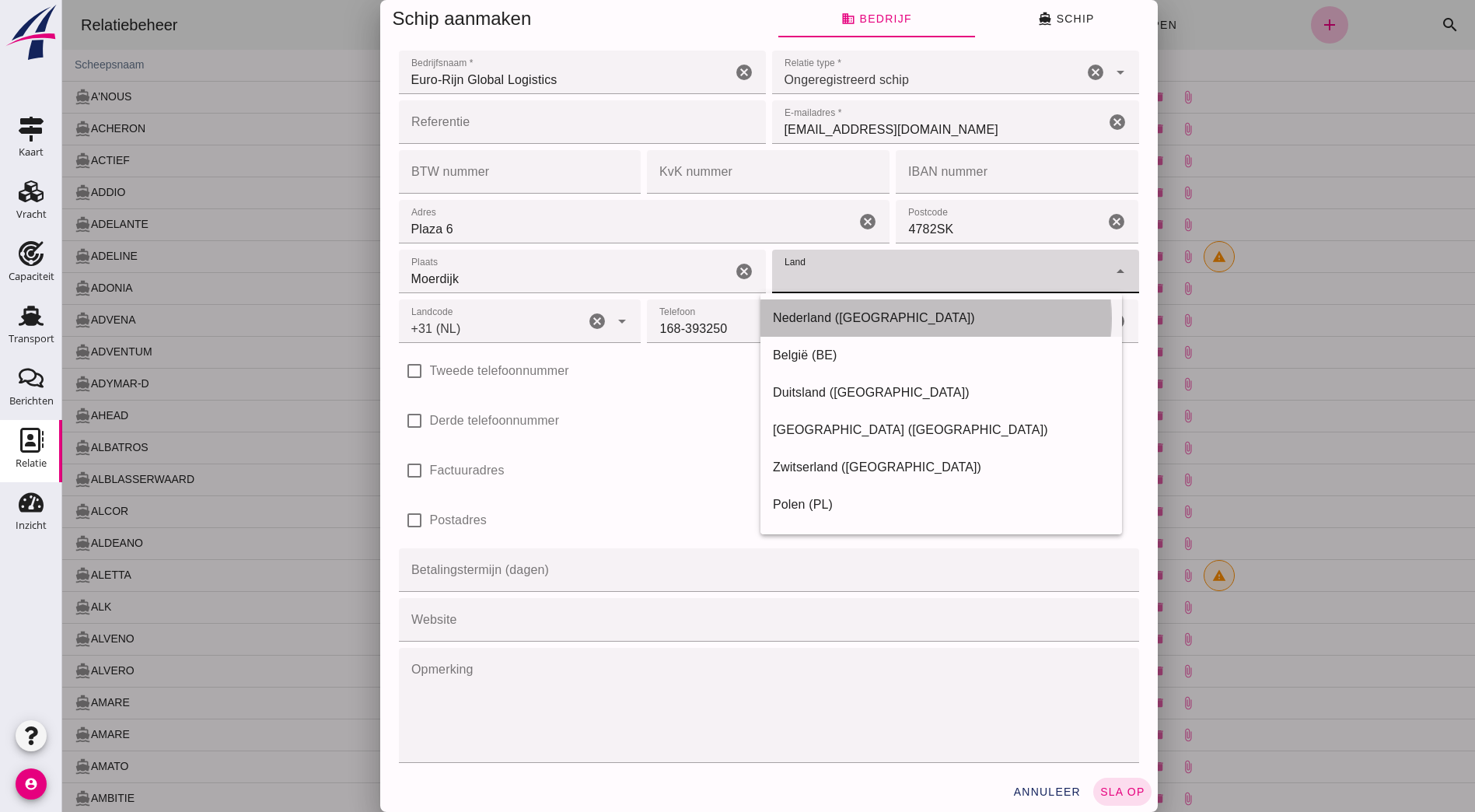
click at [782, 316] on div "Nederland (NL)" at bounding box center [941, 317] width 337 height 18
type input "Nederland (NL)"
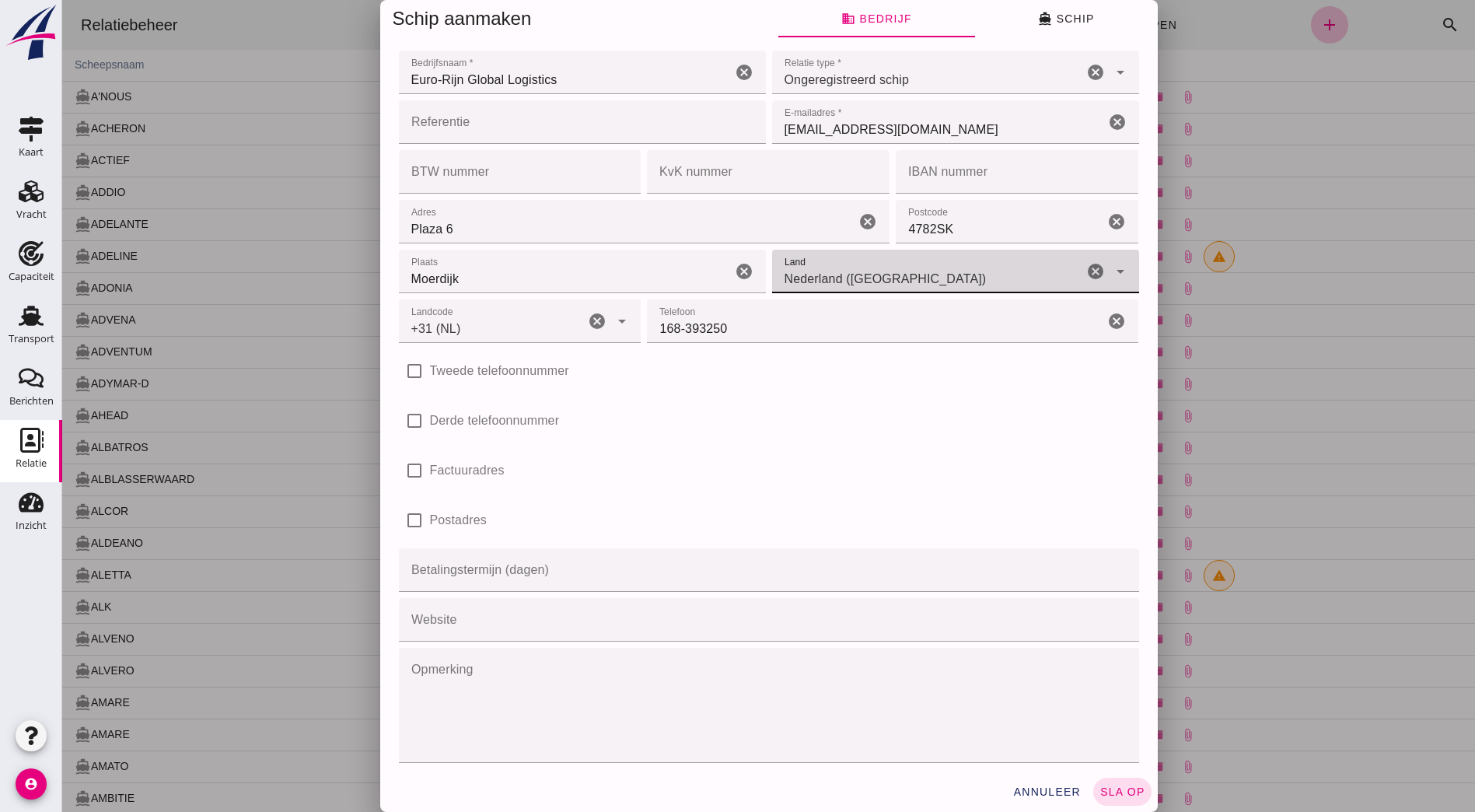
click at [741, 474] on div "check_box_outline_blank Factuuradres" at bounding box center [769, 470] width 740 height 44
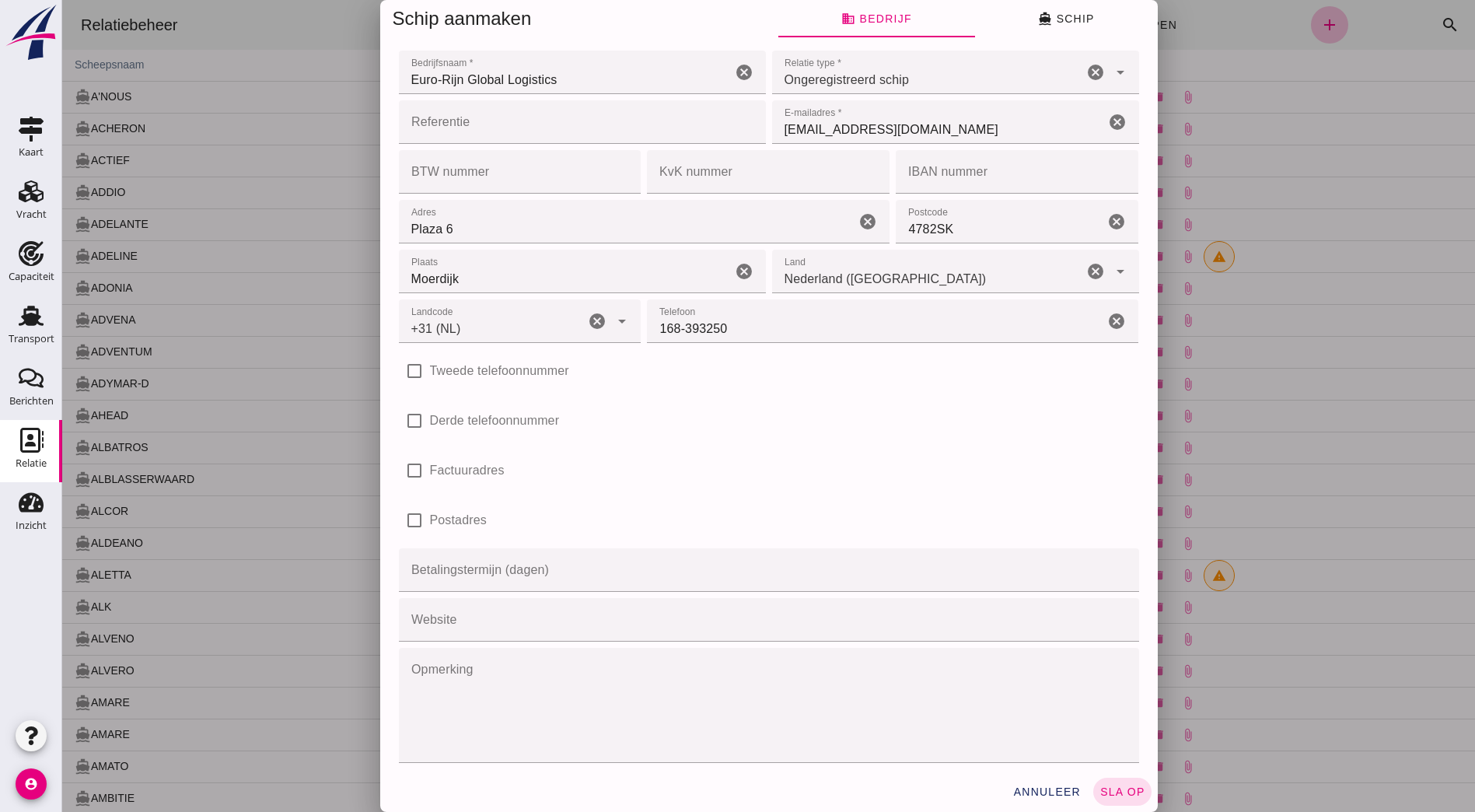
click at [899, 476] on div "check_box_outline_blank Factuuradres" at bounding box center [769, 470] width 740 height 44
click at [708, 173] on input "KvK nummer" at bounding box center [763, 172] width 233 height 44
paste input "24151274"
type input "24151274"
click at [907, 482] on div "check_box_outline_blank Factuuradres" at bounding box center [769, 470] width 740 height 44
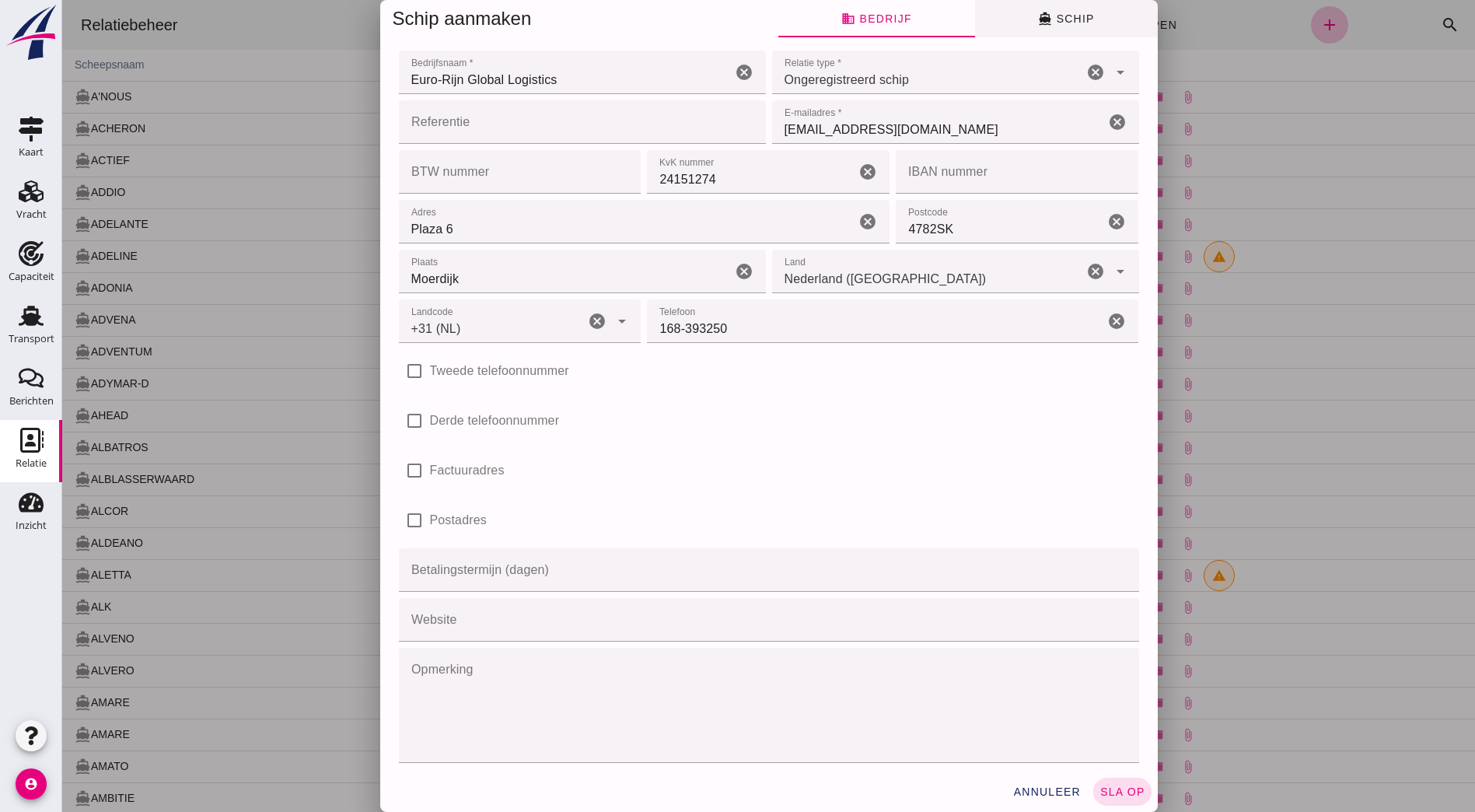
click at [1051, 15] on span "directions_boat Schip" at bounding box center [1066, 18] width 56 height 14
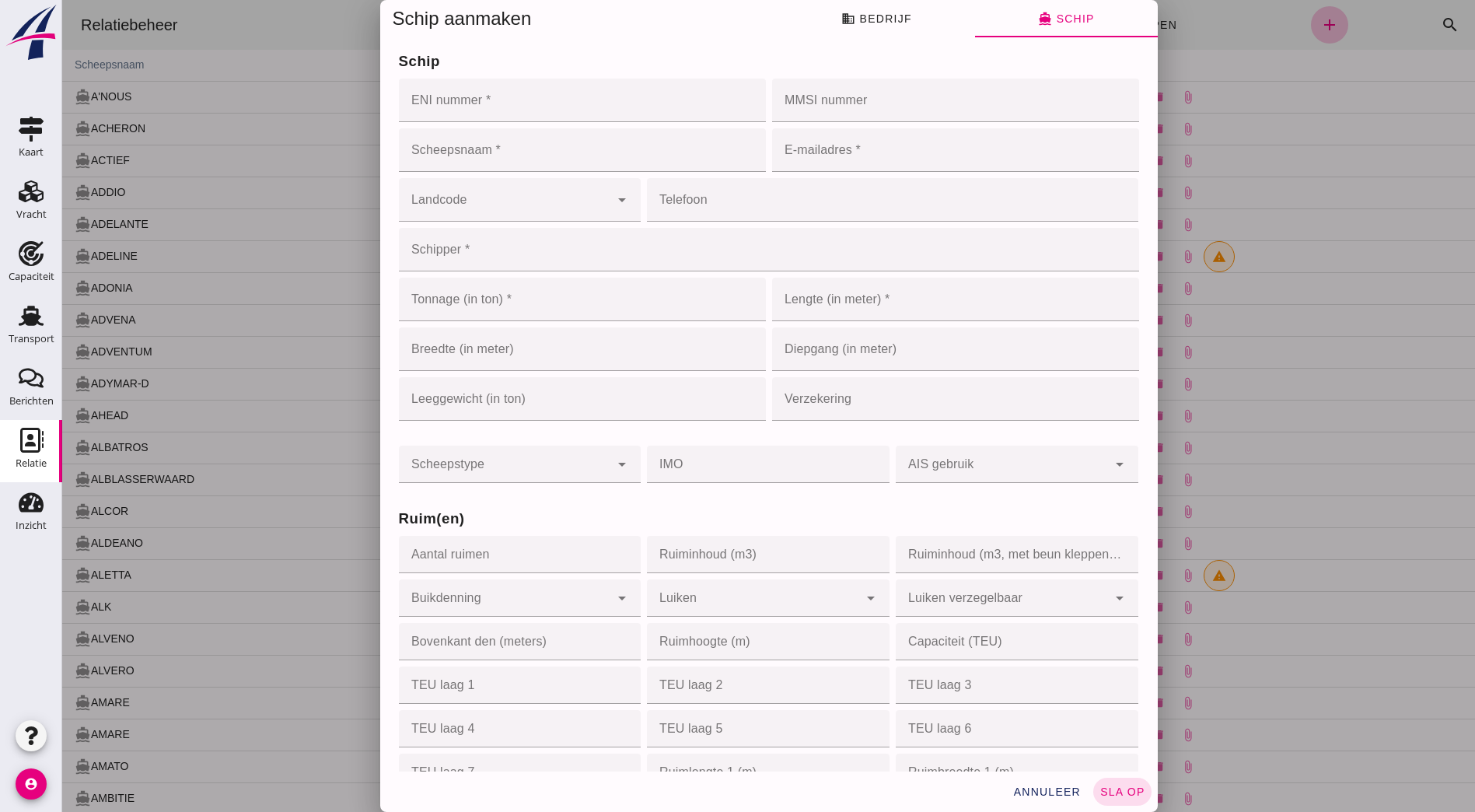
click at [559, 203] on input "Landcode" at bounding box center [505, 207] width 212 height 18
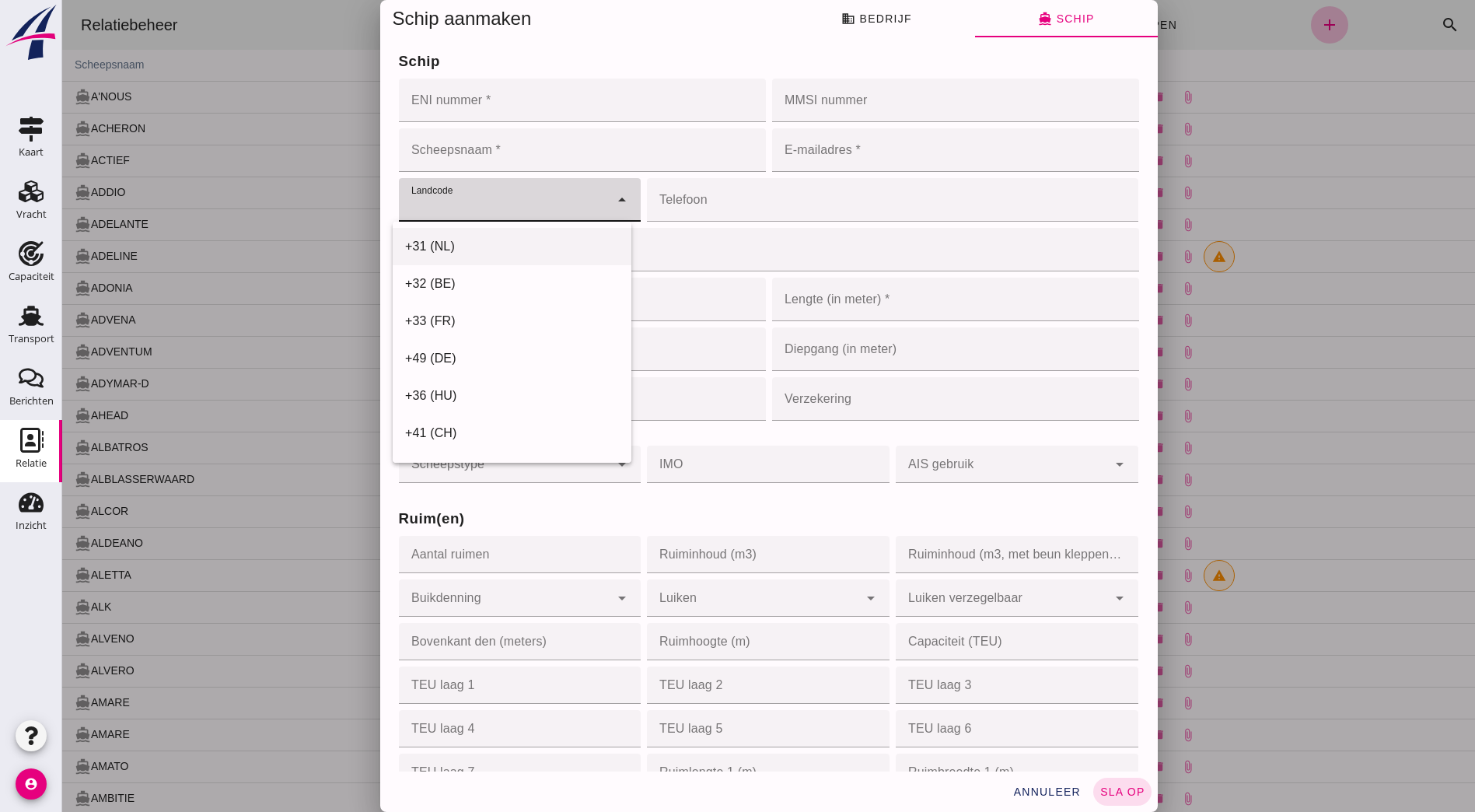
click at [492, 245] on div "+31 (NL)" at bounding box center [512, 246] width 214 height 18
type input "+31 (NL)"
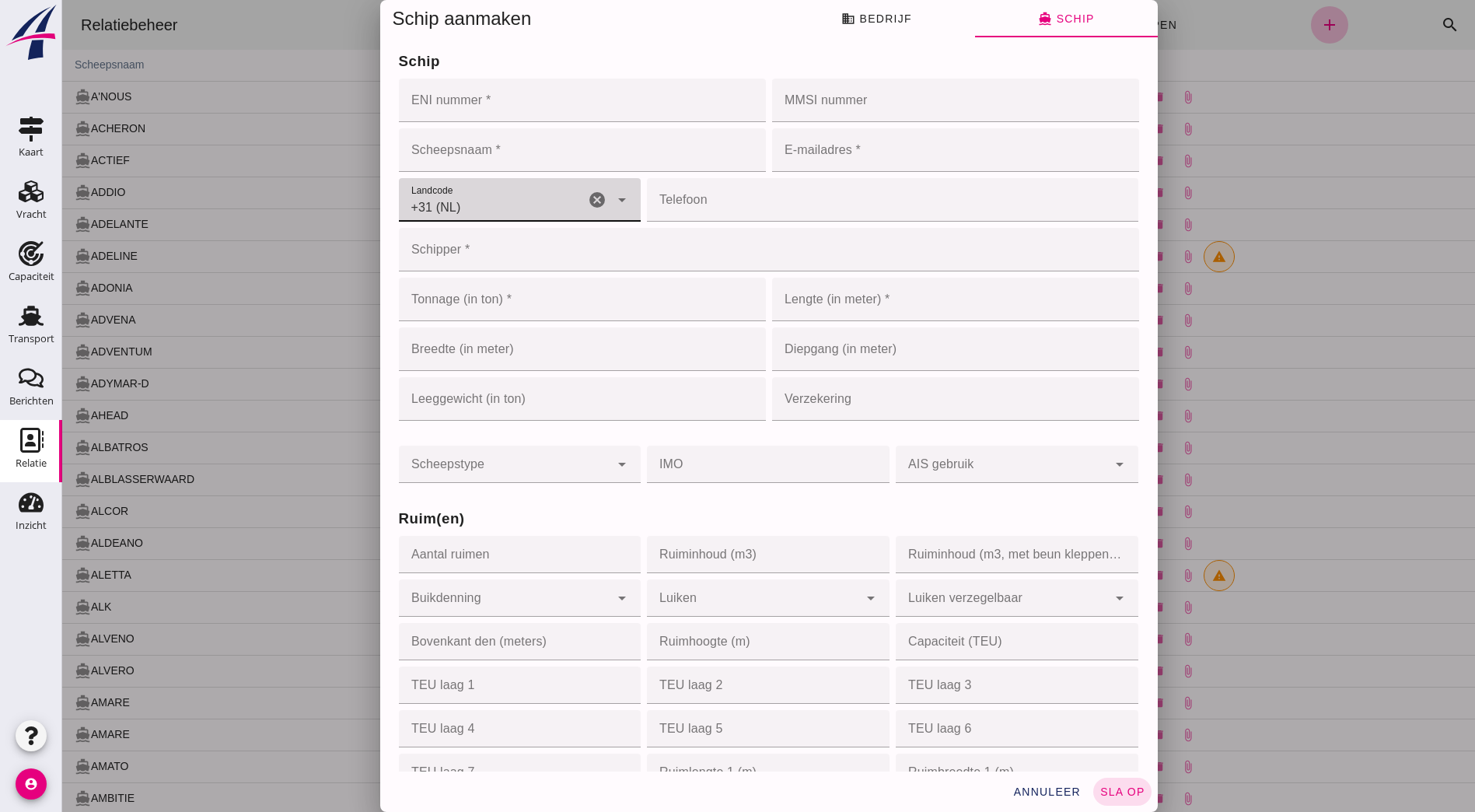
click at [610, 270] on input "Schipper *" at bounding box center [765, 250] width 731 height 44
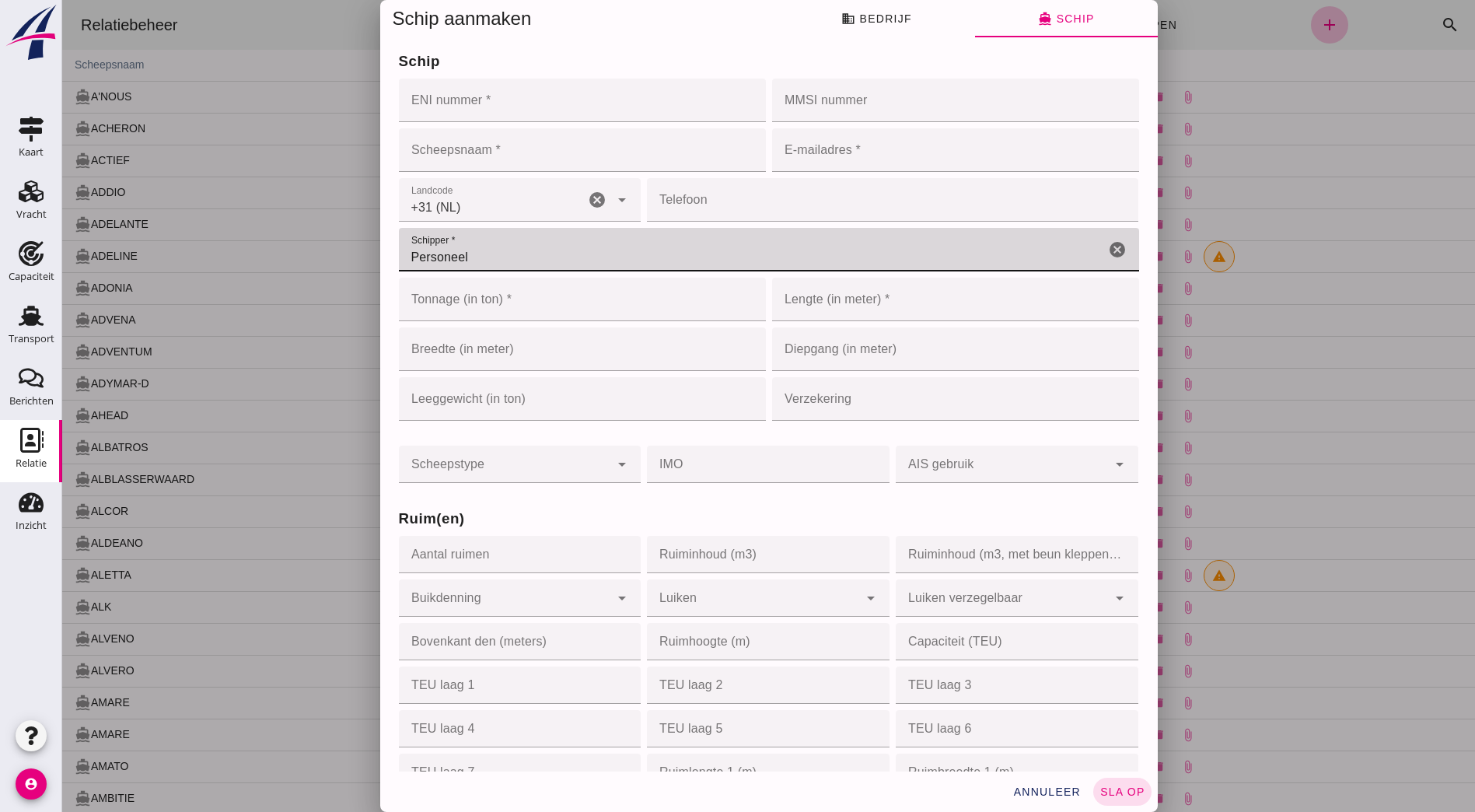
type input "Personeel"
click at [588, 303] on input "Tonnage (in ton) *" at bounding box center [566, 300] width 335 height 44
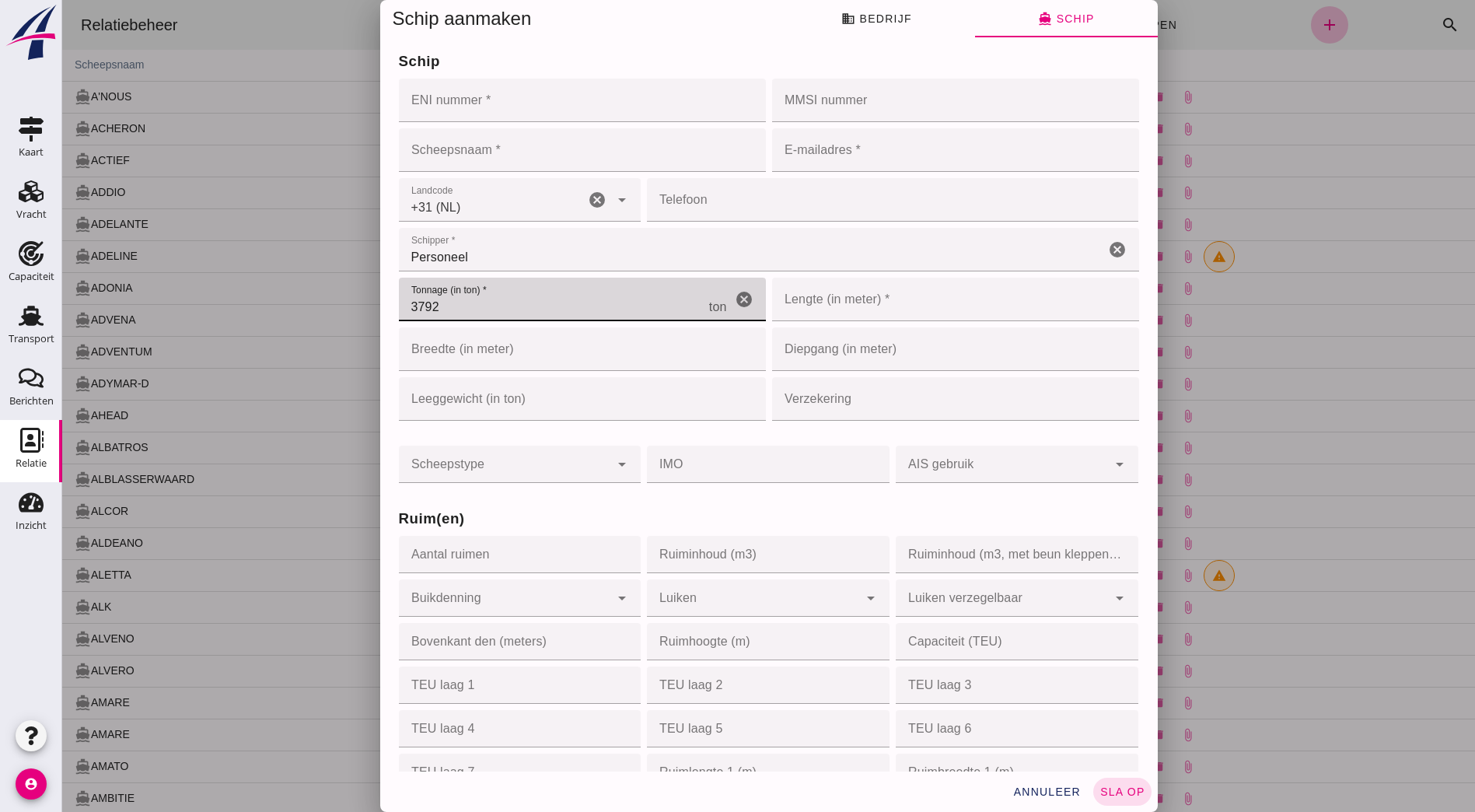
type input "3792"
click at [842, 297] on input "Lengte (in meter) *" at bounding box center [933, 300] width 321 height 44
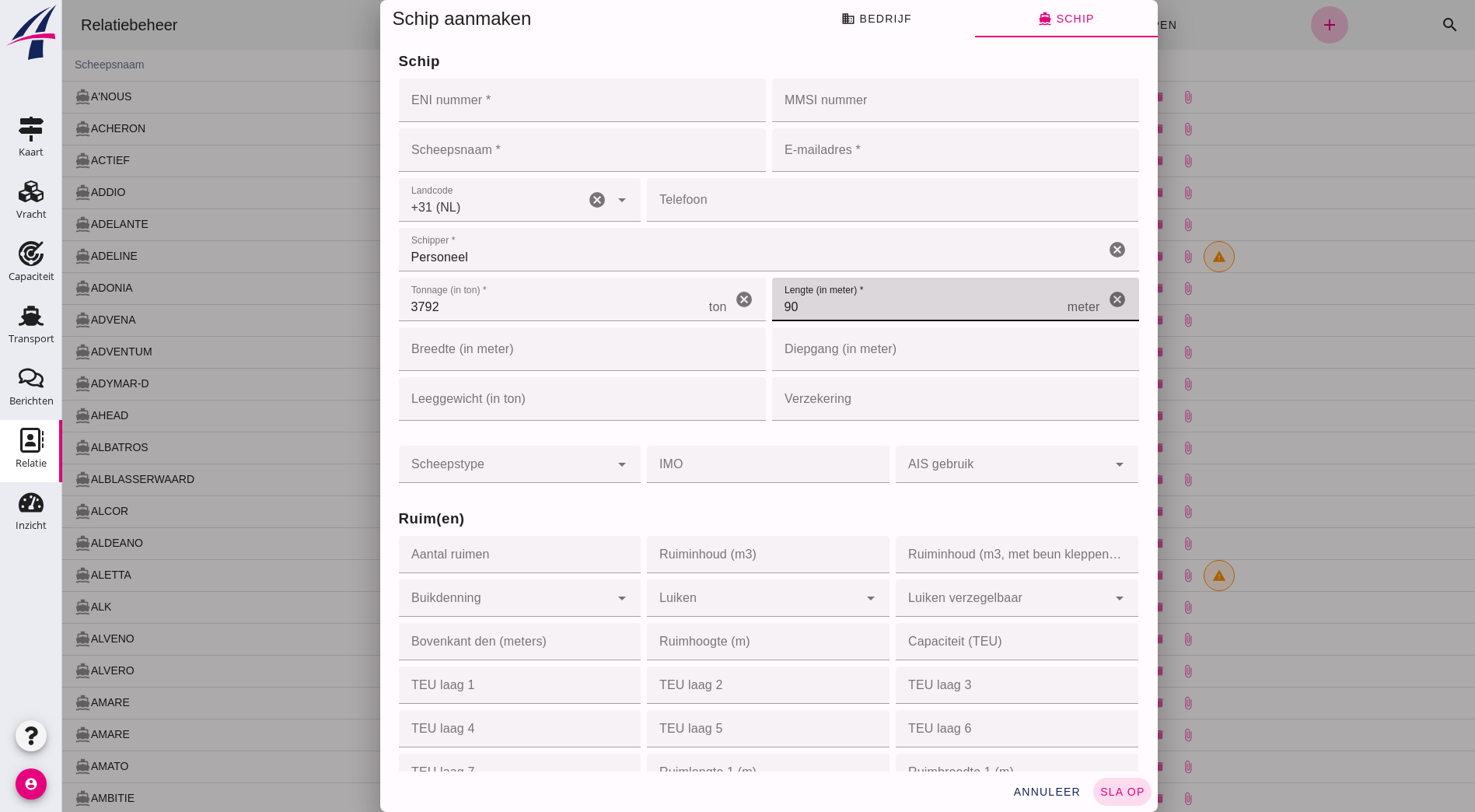
type input "90"
click at [884, 424] on div "Verzekering Verzekering cancel" at bounding box center [955, 399] width 374 height 50
click at [597, 463] on div at bounding box center [505, 464] width 212 height 37
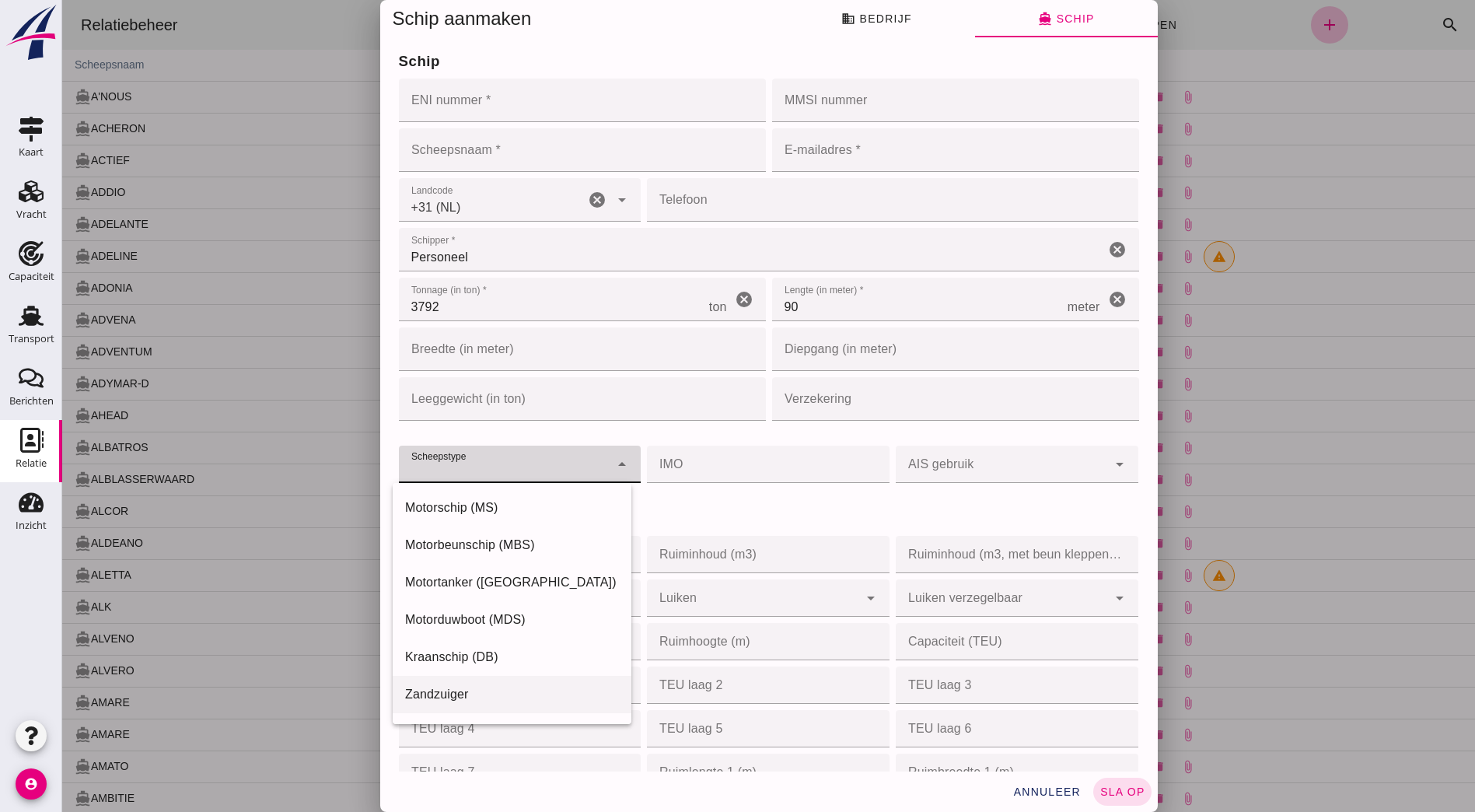
scroll to position [70, 0]
click at [472, 663] on div "Duwbak (DWS)" at bounding box center [512, 661] width 214 height 18
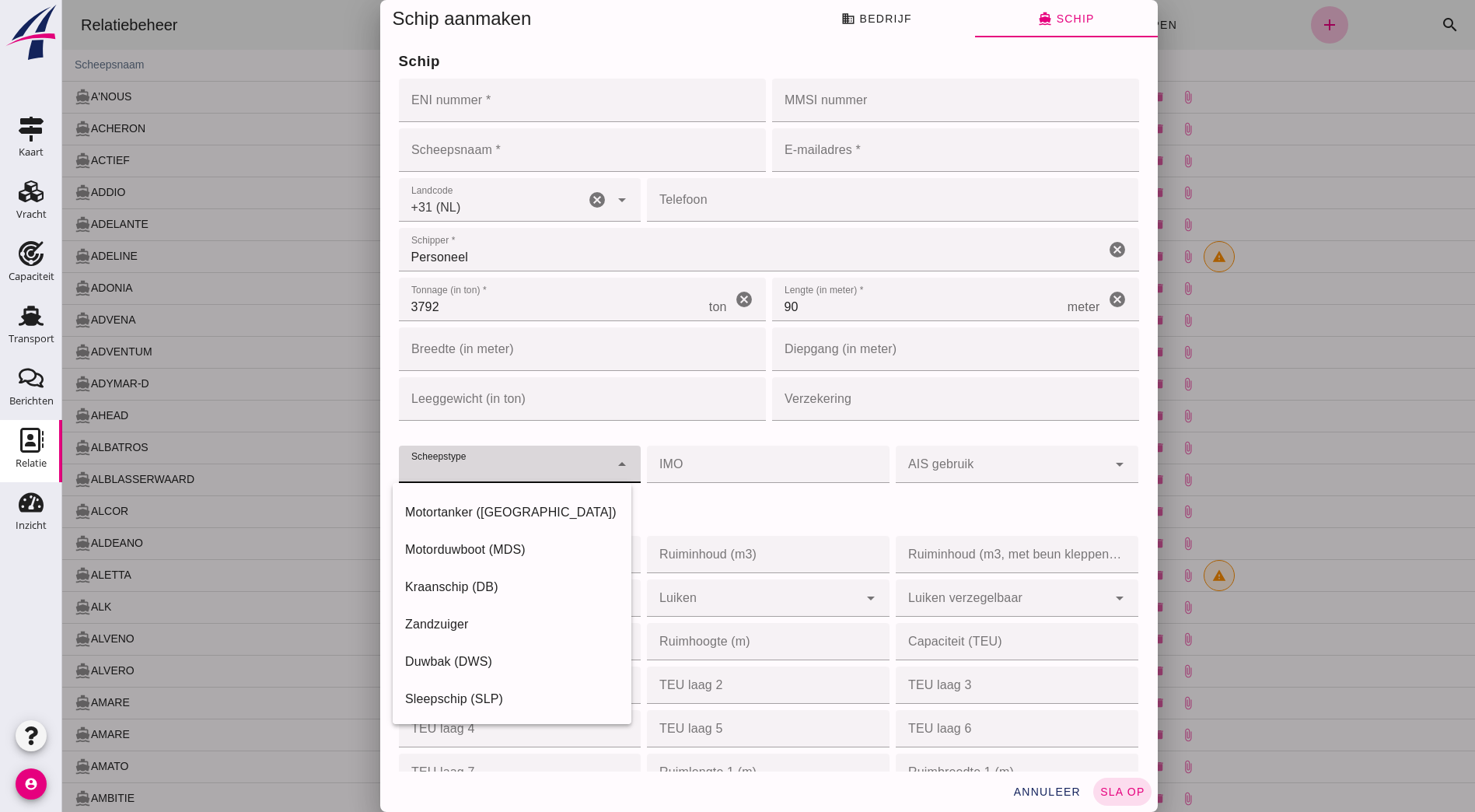
type input "push_barge"
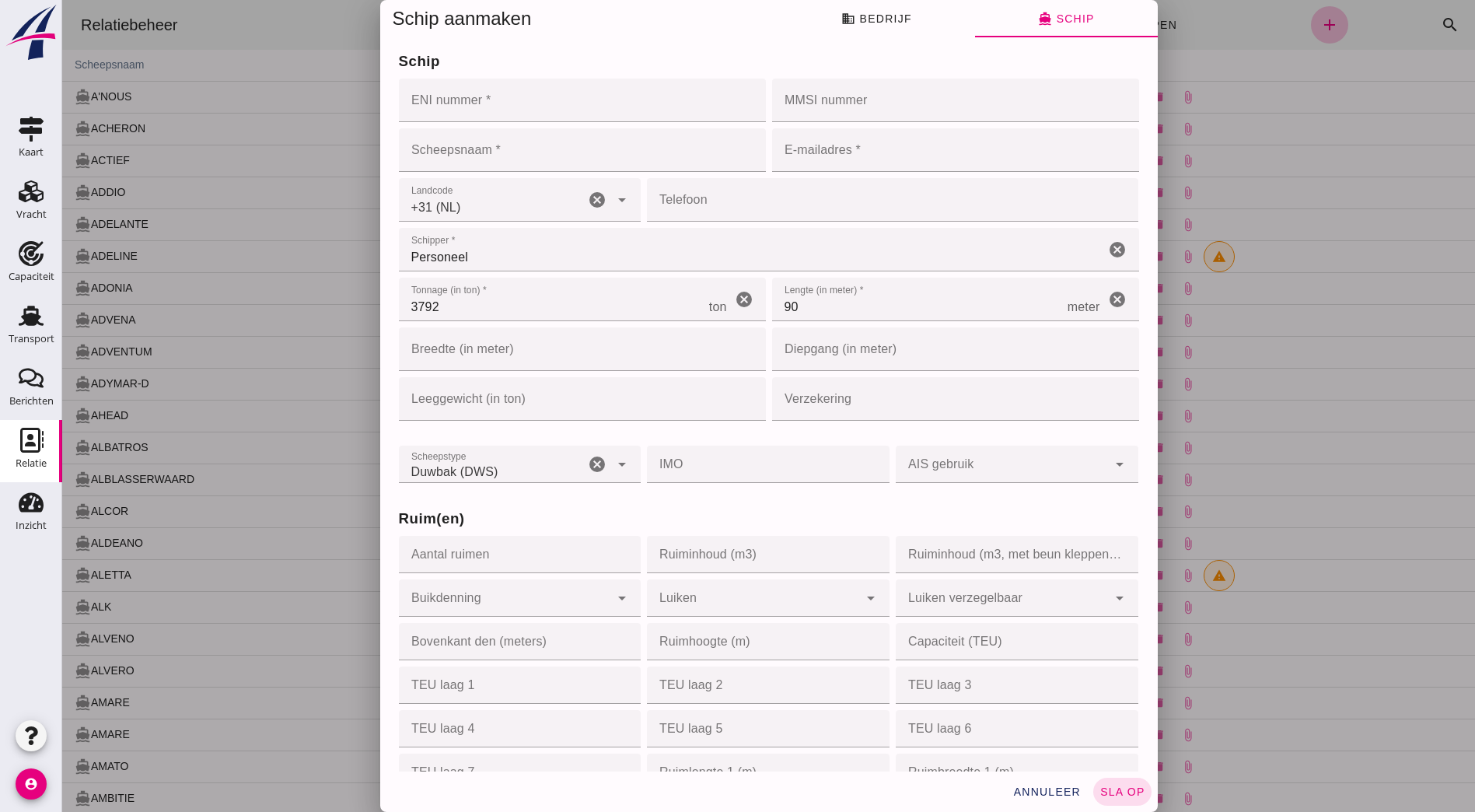
click at [614, 523] on h3 "Ruim(en)" at bounding box center [769, 518] width 740 height 22
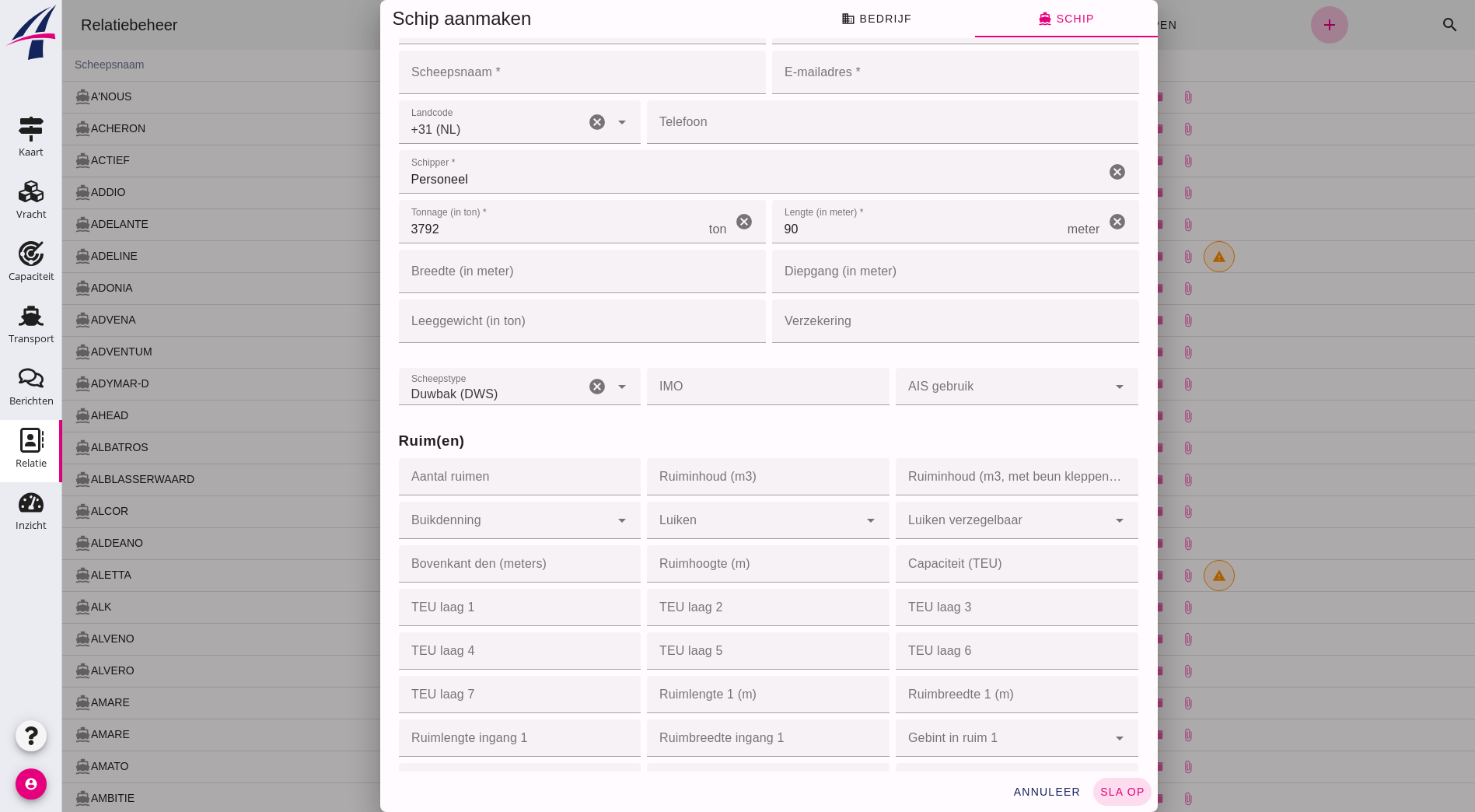
scroll to position [0, 0]
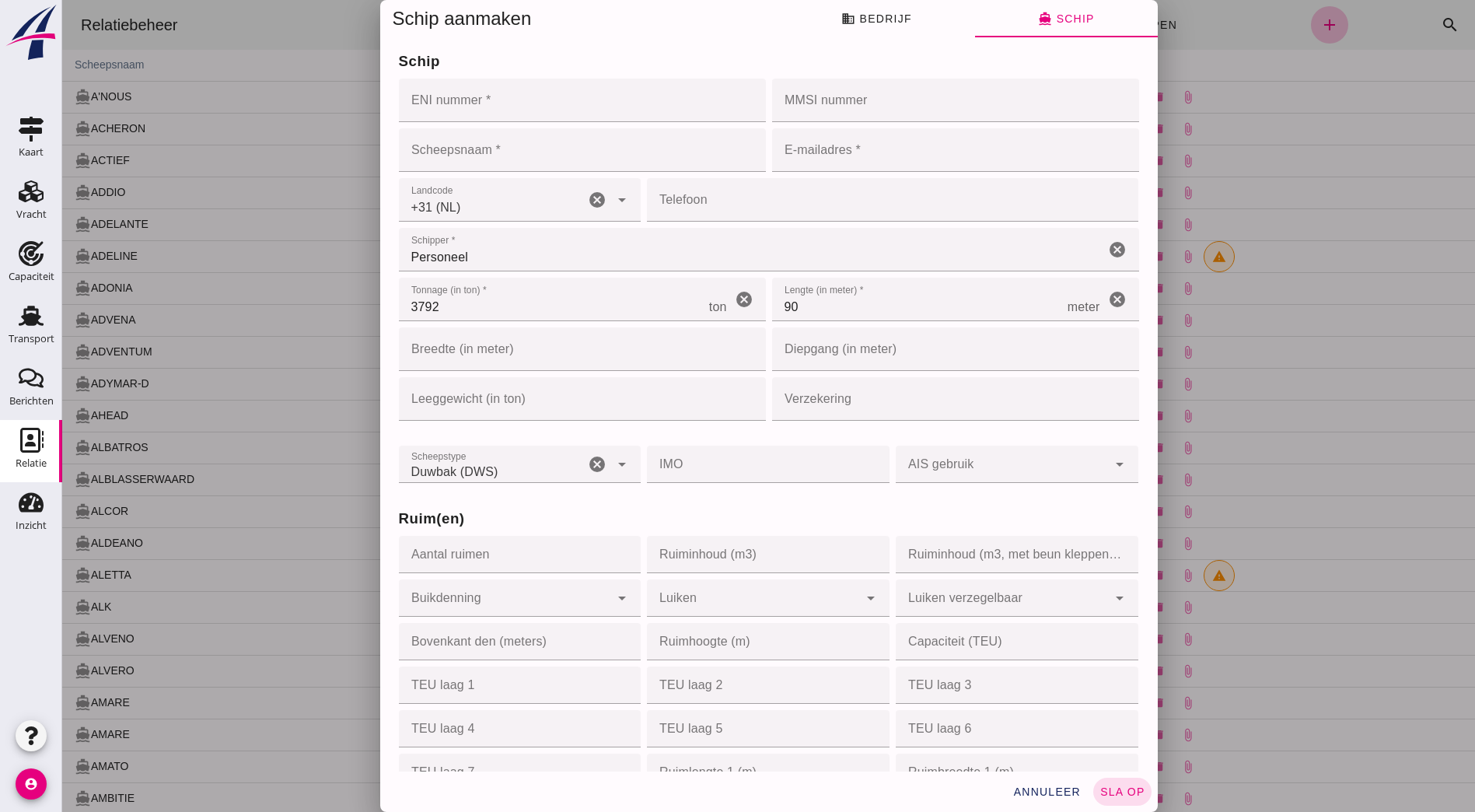
click at [541, 152] on input "Scheepsnaam *" at bounding box center [583, 150] width 367 height 44
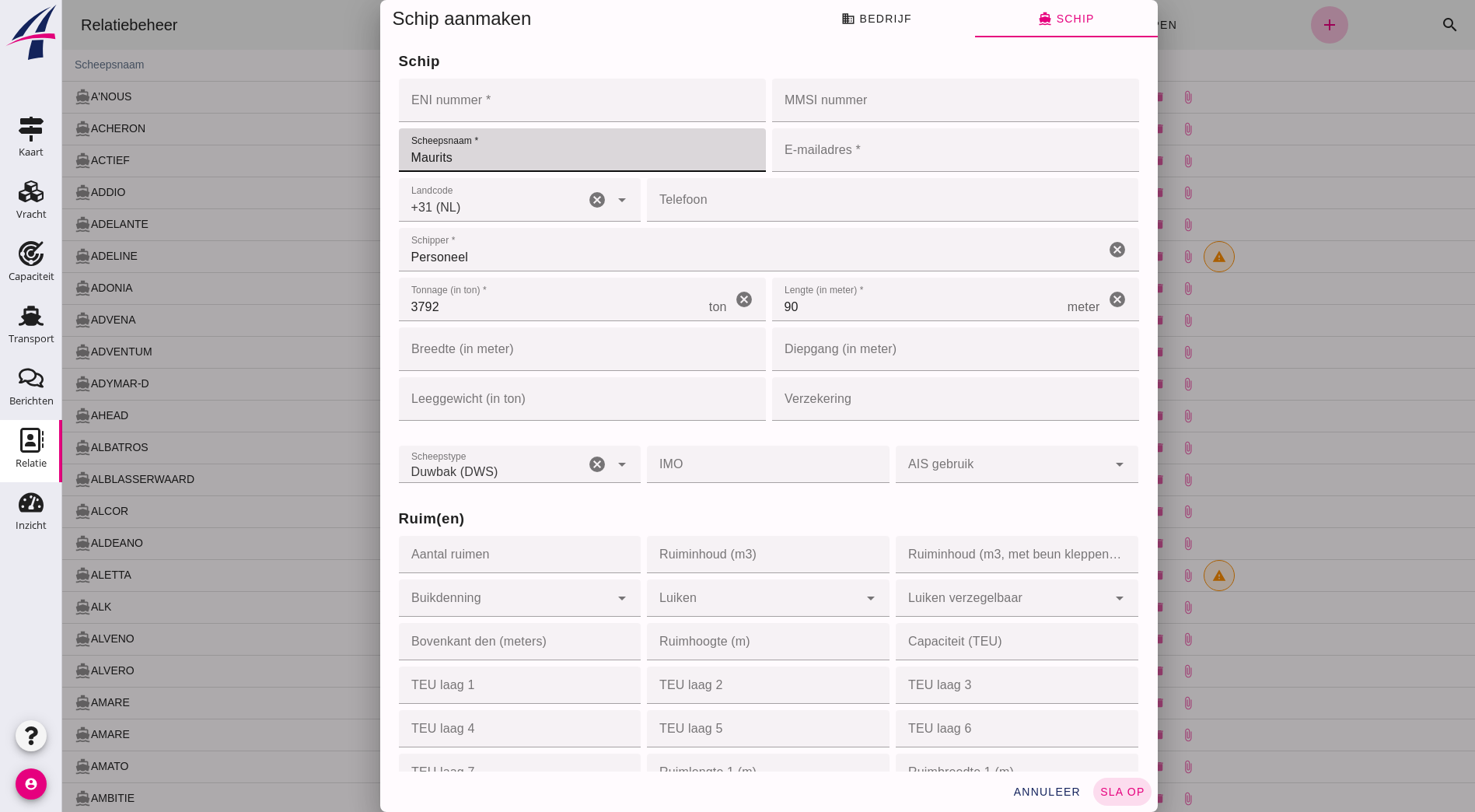
drag, startPoint x: 337, startPoint y: 136, endPoint x: 747, endPoint y: 279, distance: 434.2
click at [293, 126] on div "Schip aanmaken business Bedrijf directions_boat Schip Bedrijfsnaam * Bedrijfsna…" at bounding box center [769, 406] width 1413 height 812
type input "DUWBAK MAURITS"
click at [833, 158] on input "E-mailadres *" at bounding box center [951, 150] width 358 height 44
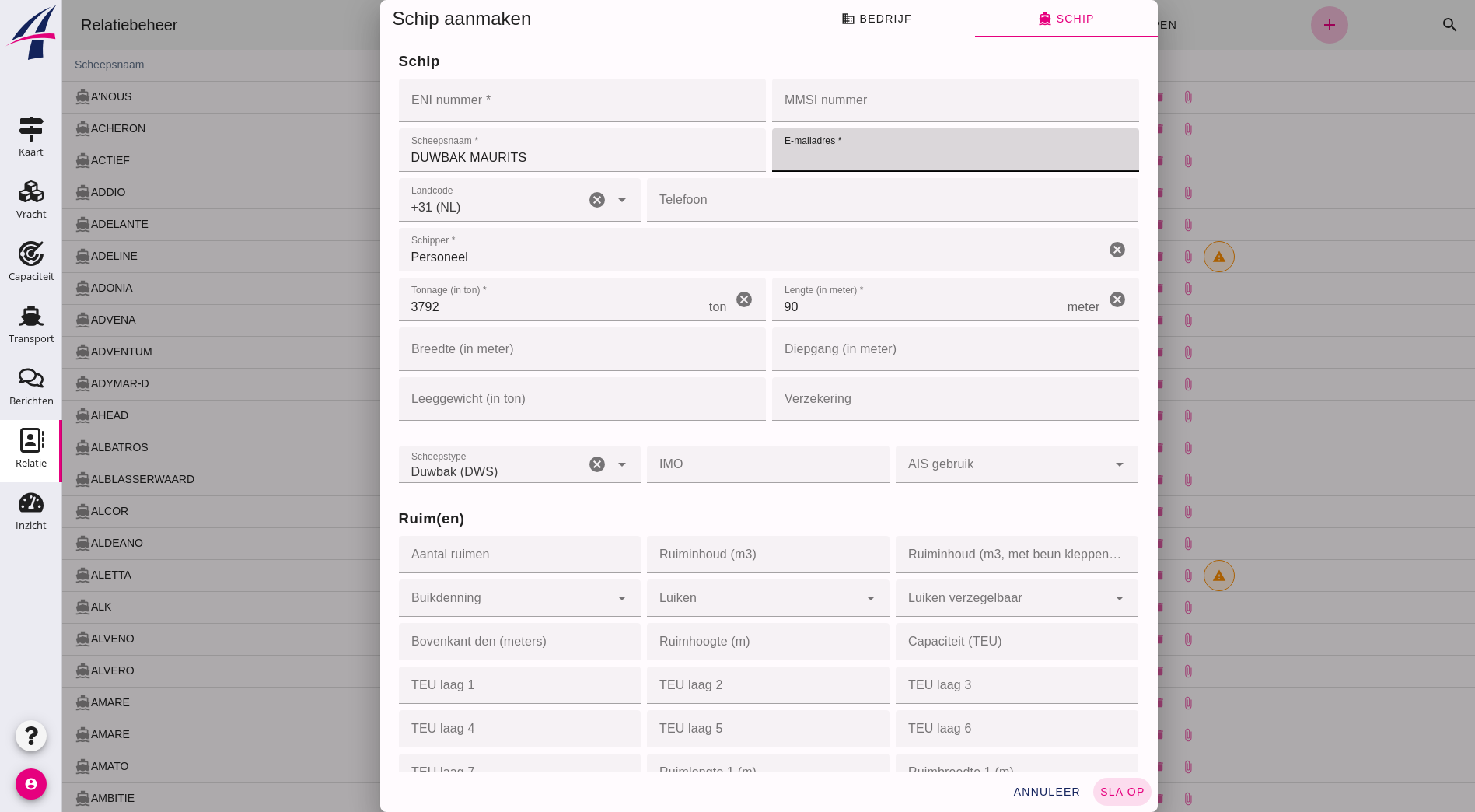
type input "[EMAIL_ADDRESS][DOMAIN_NAME]"
click at [866, 497] on div "Ruim(en) Aantal ruimen Aantal ruimen cancel Ruiminhoud (m3) Ruiminhoud (m3) can…" at bounding box center [768, 792] width 746 height 613
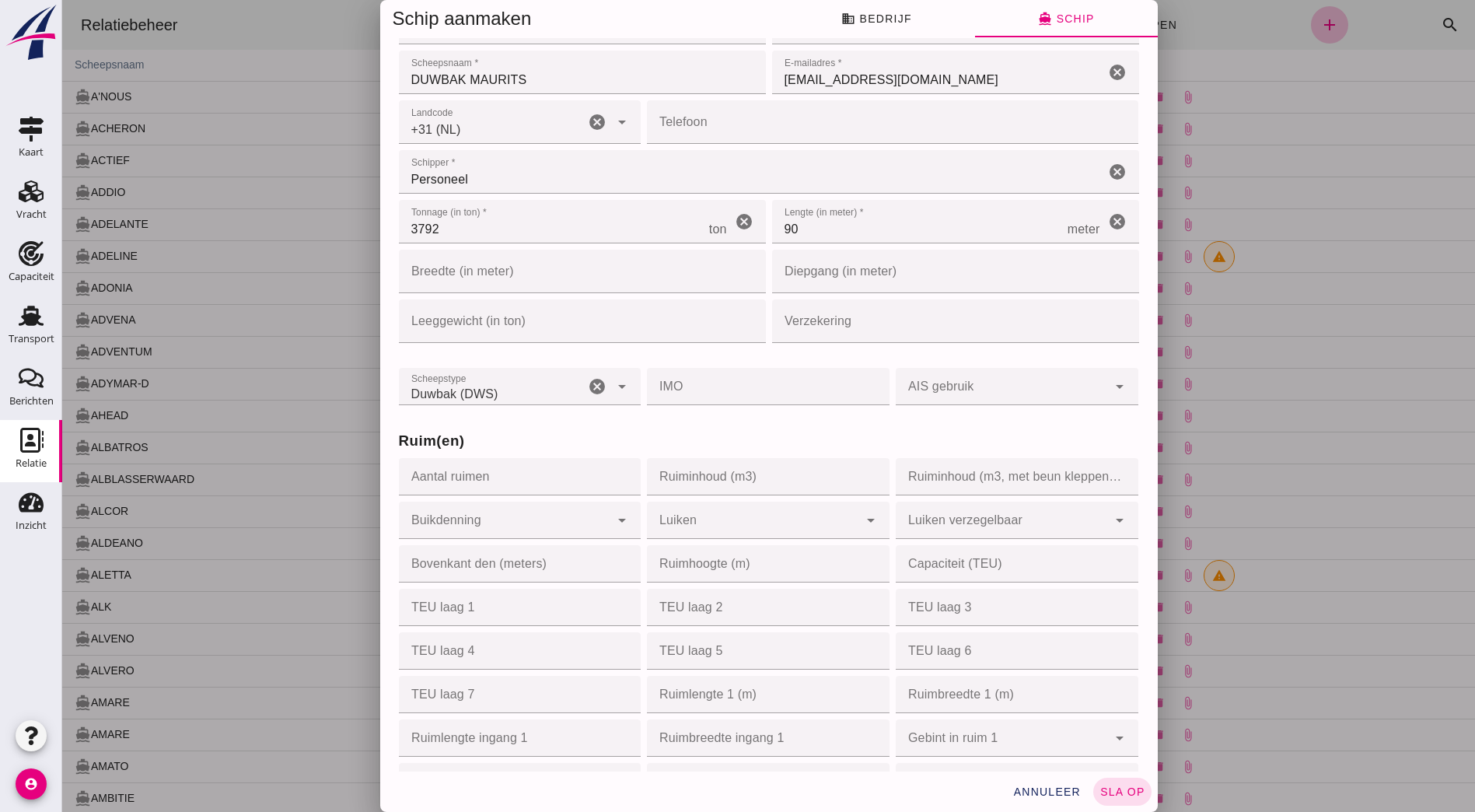
scroll to position [156, 0]
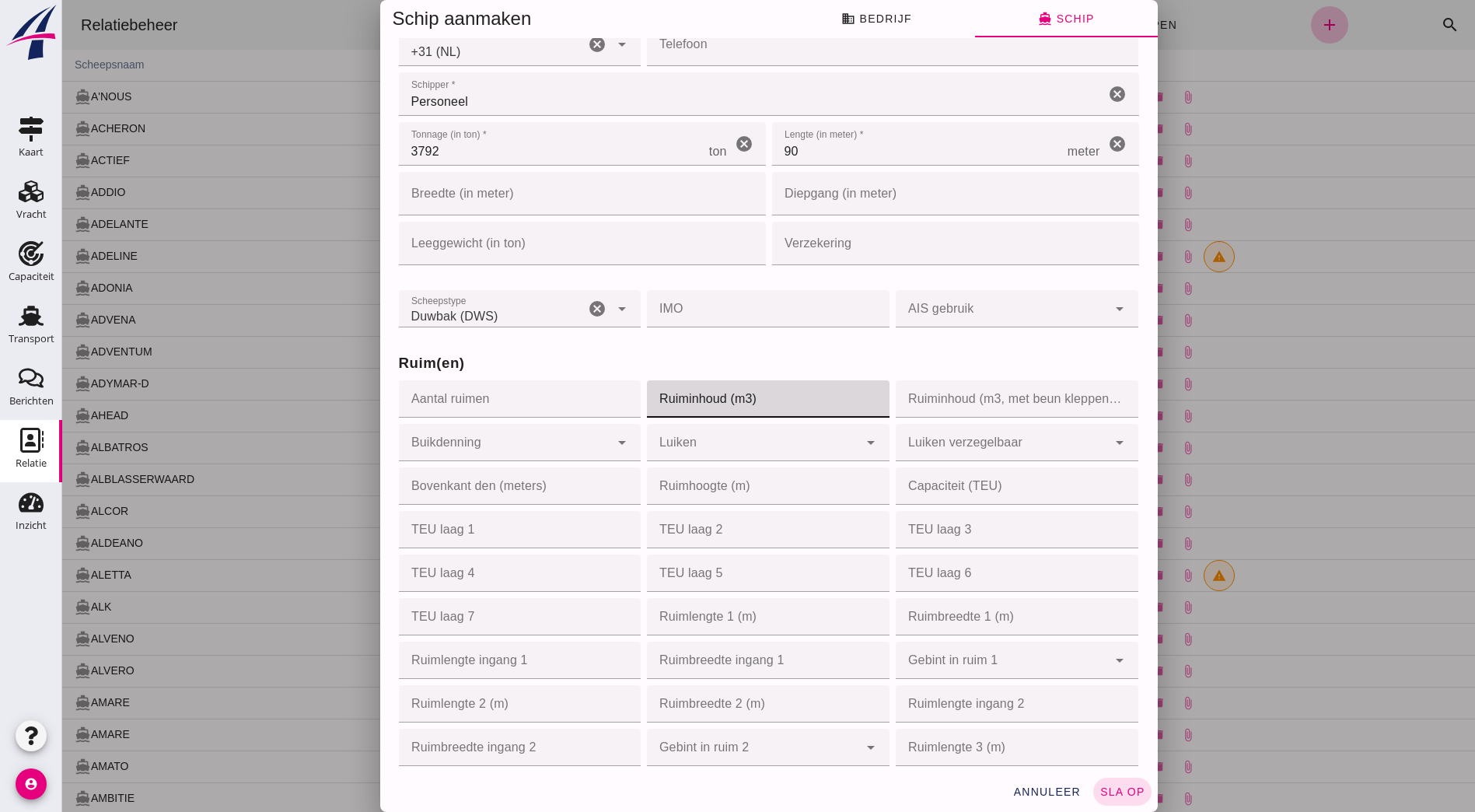
drag, startPoint x: 805, startPoint y: 410, endPoint x: 793, endPoint y: 392, distance: 21.6
click at [805, 409] on input "Ruiminhoud (m3)" at bounding box center [763, 399] width 233 height 37
type input "4500"
click at [887, 347] on div "Ruim(en) Aantal ruimen Aantal ruimen cancel Ruiminhoud (m3) Ruiminhoud (m3) 450…" at bounding box center [768, 636] width 746 height 613
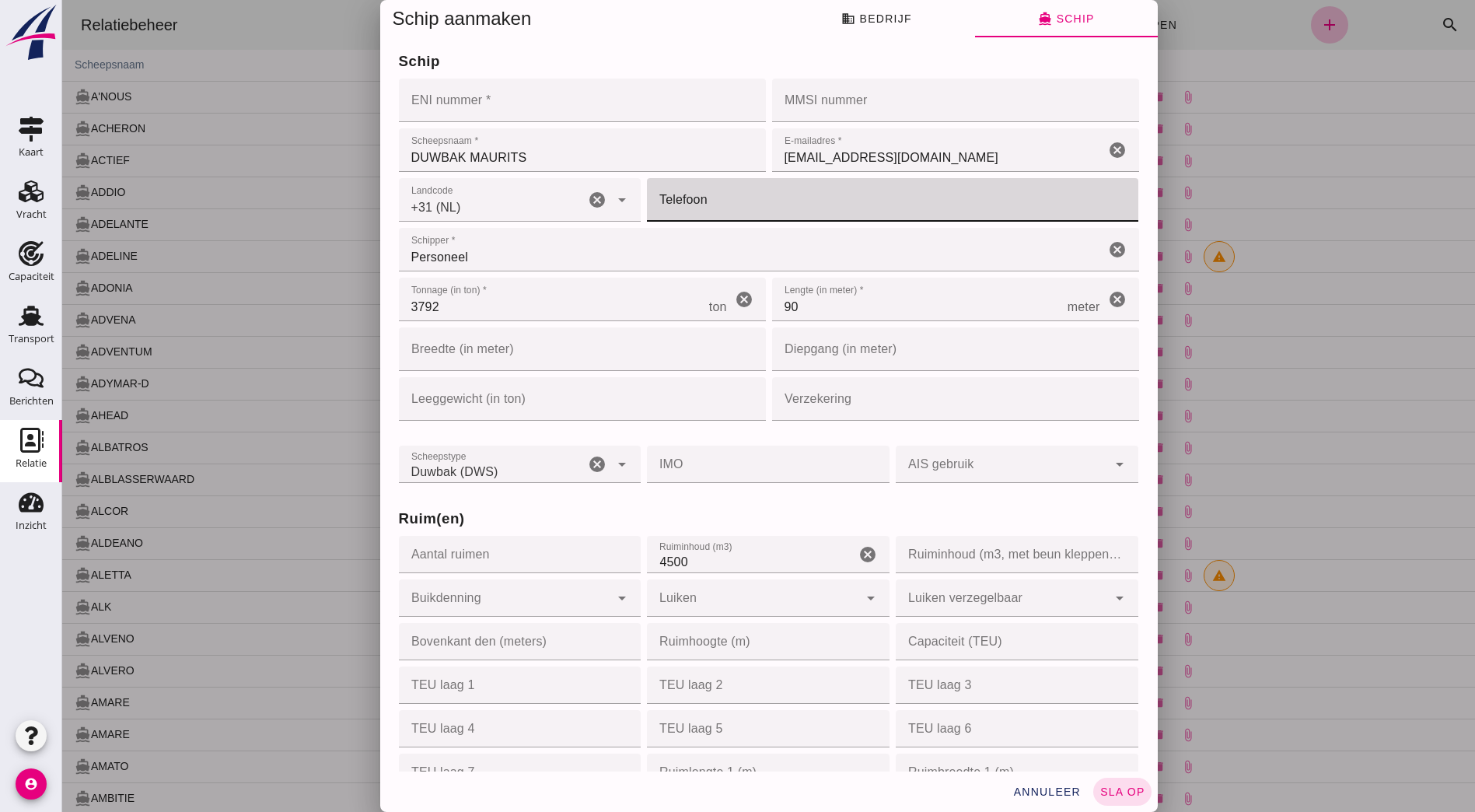
click at [759, 199] on input "Telefoon" at bounding box center [888, 200] width 483 height 44
paste input "24151274"
type input "24151274"
drag, startPoint x: 759, startPoint y: 199, endPoint x: 587, endPoint y: 201, distance: 172.0
click at [592, 202] on div "Landcode Landcode +31 (NL) +31 (NL) cancel arrow_drop_down Telefoon Telefoon 24…" at bounding box center [768, 199] width 746 height 50
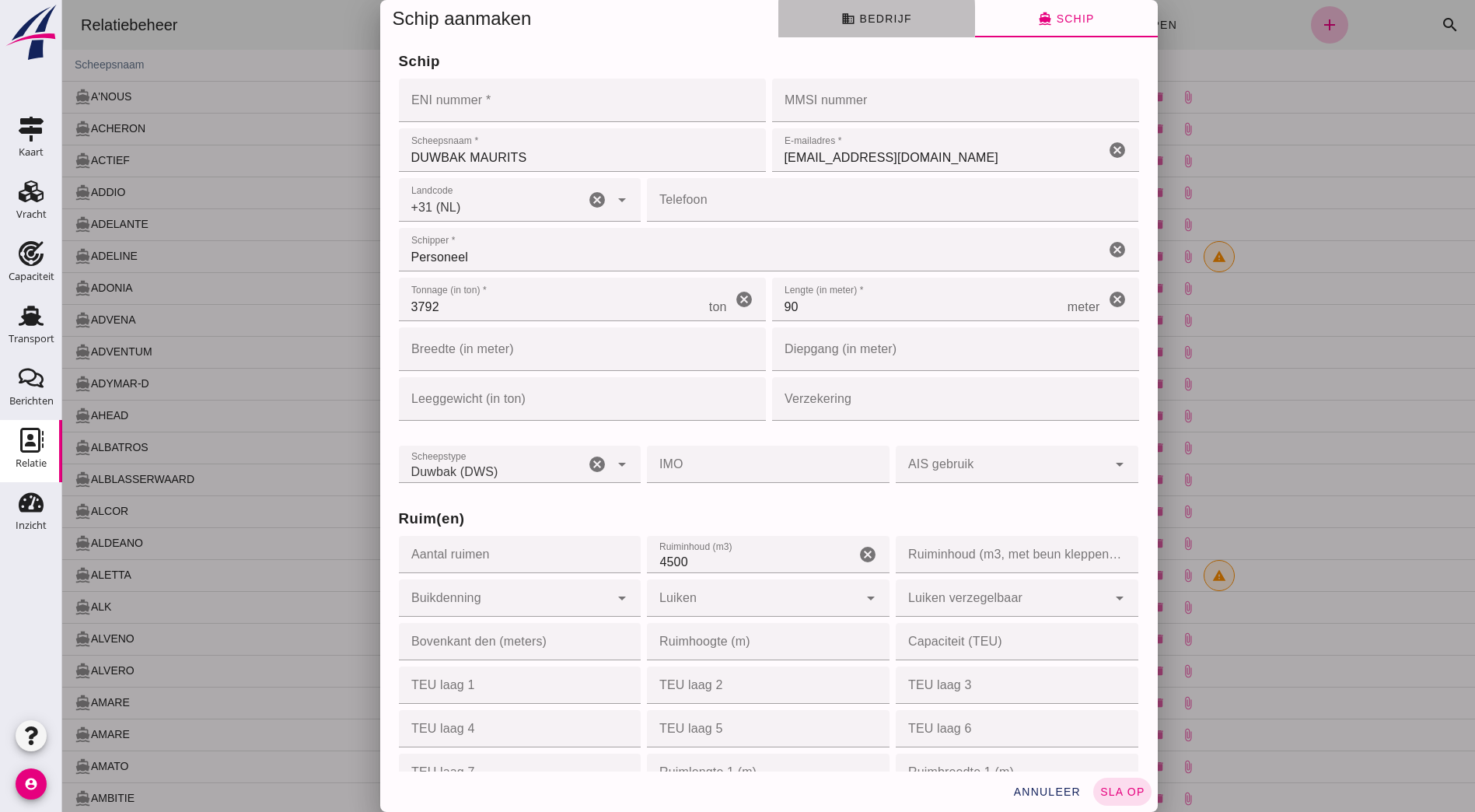
click at [894, 20] on span "business Bedrijf" at bounding box center [876, 18] width 70 height 14
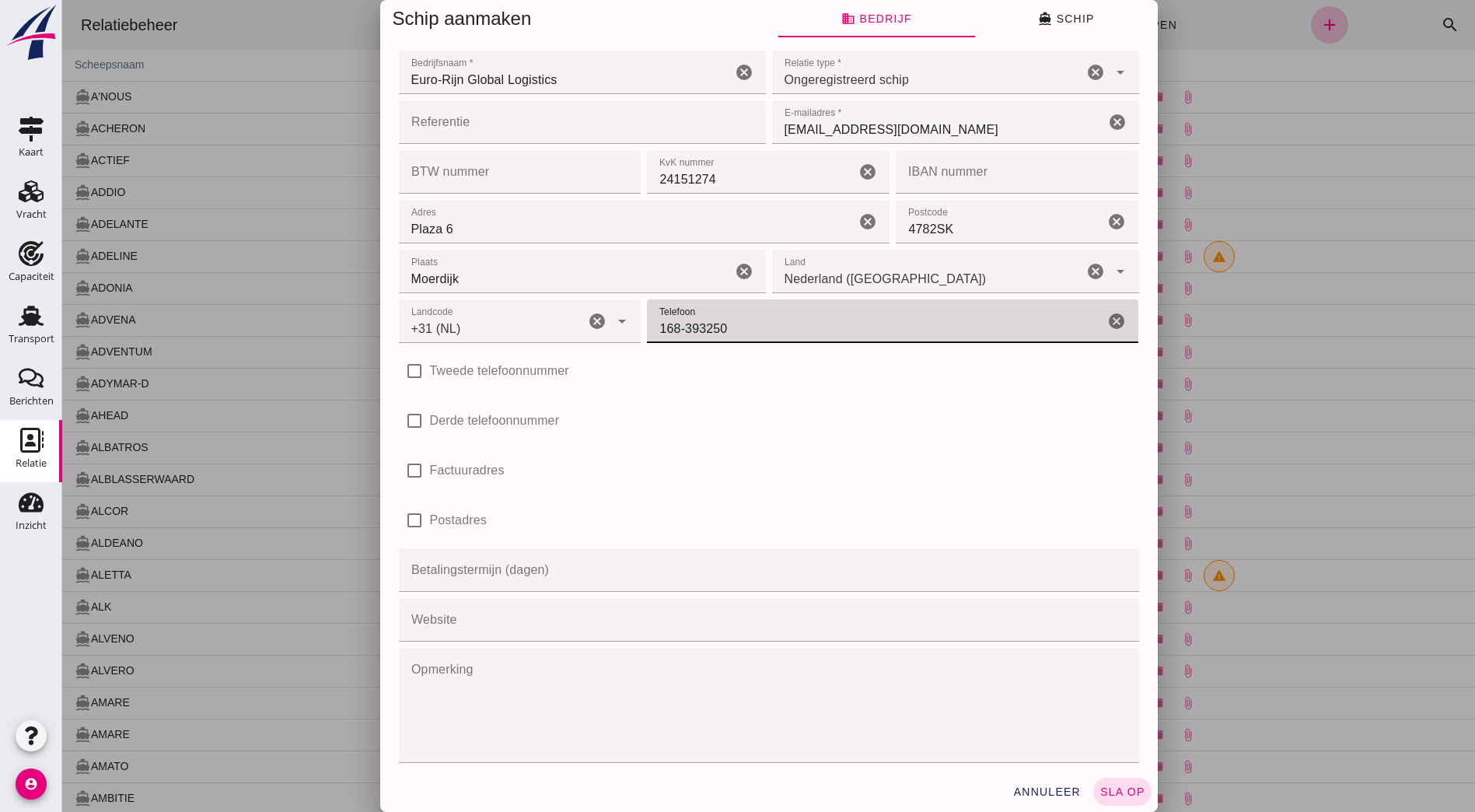
drag, startPoint x: 681, startPoint y: 333, endPoint x: 672, endPoint y: 338, distance: 10.3
click at [659, 333] on input "168-393250" at bounding box center [876, 322] width 457 height 44
click at [749, 321] on input "168-393250" at bounding box center [876, 322] width 457 height 44
drag, startPoint x: 746, startPoint y: 330, endPoint x: 542, endPoint y: 321, distance: 204.2
click at [541, 321] on div "Landcode Landcode +31 (NL) +31 (NL) cancel arrow_drop_down Telefoon Telefoon 16…" at bounding box center [768, 321] width 746 height 50
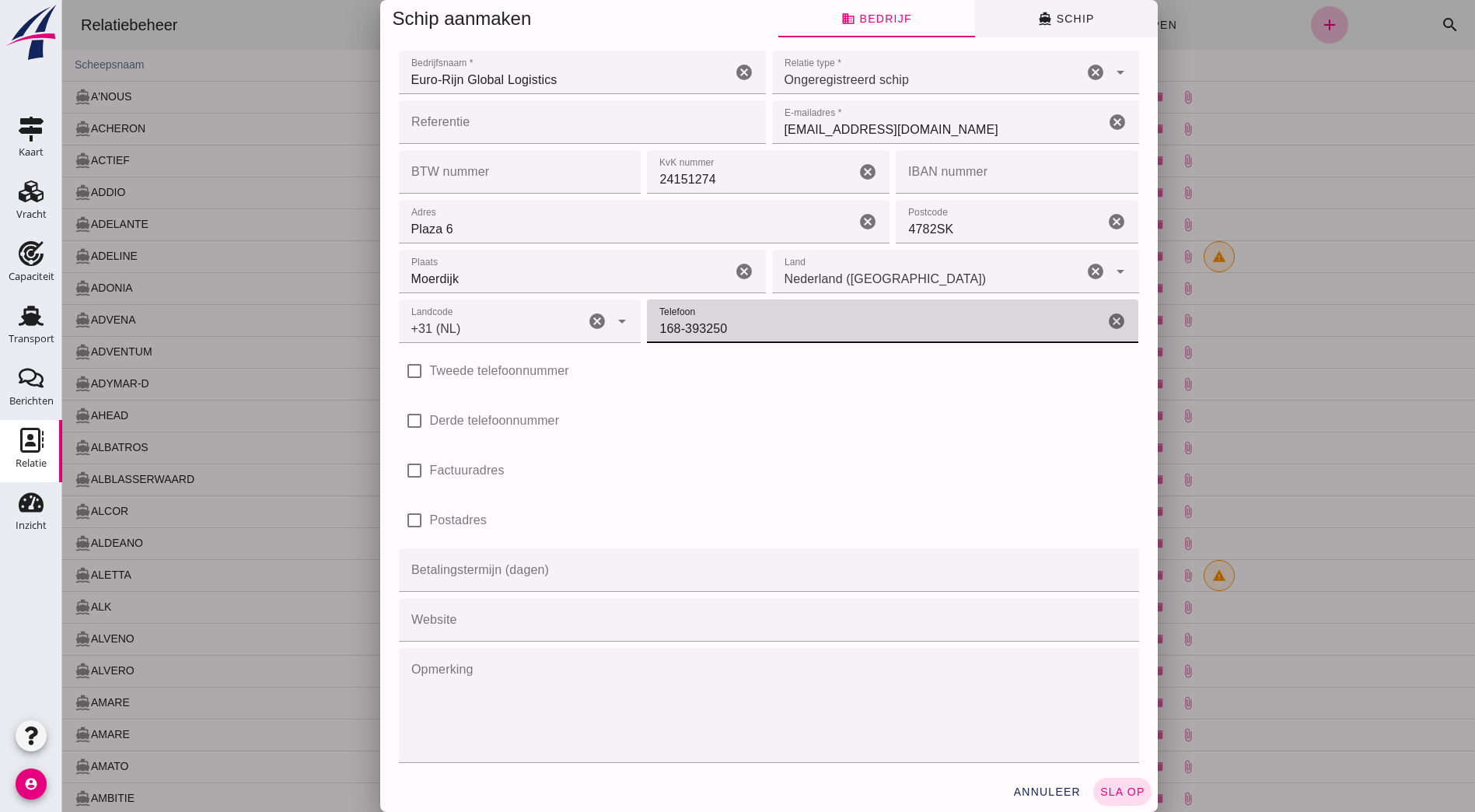
click at [1079, 33] on button "directions_boat Schip" at bounding box center [1066, 18] width 183 height 37
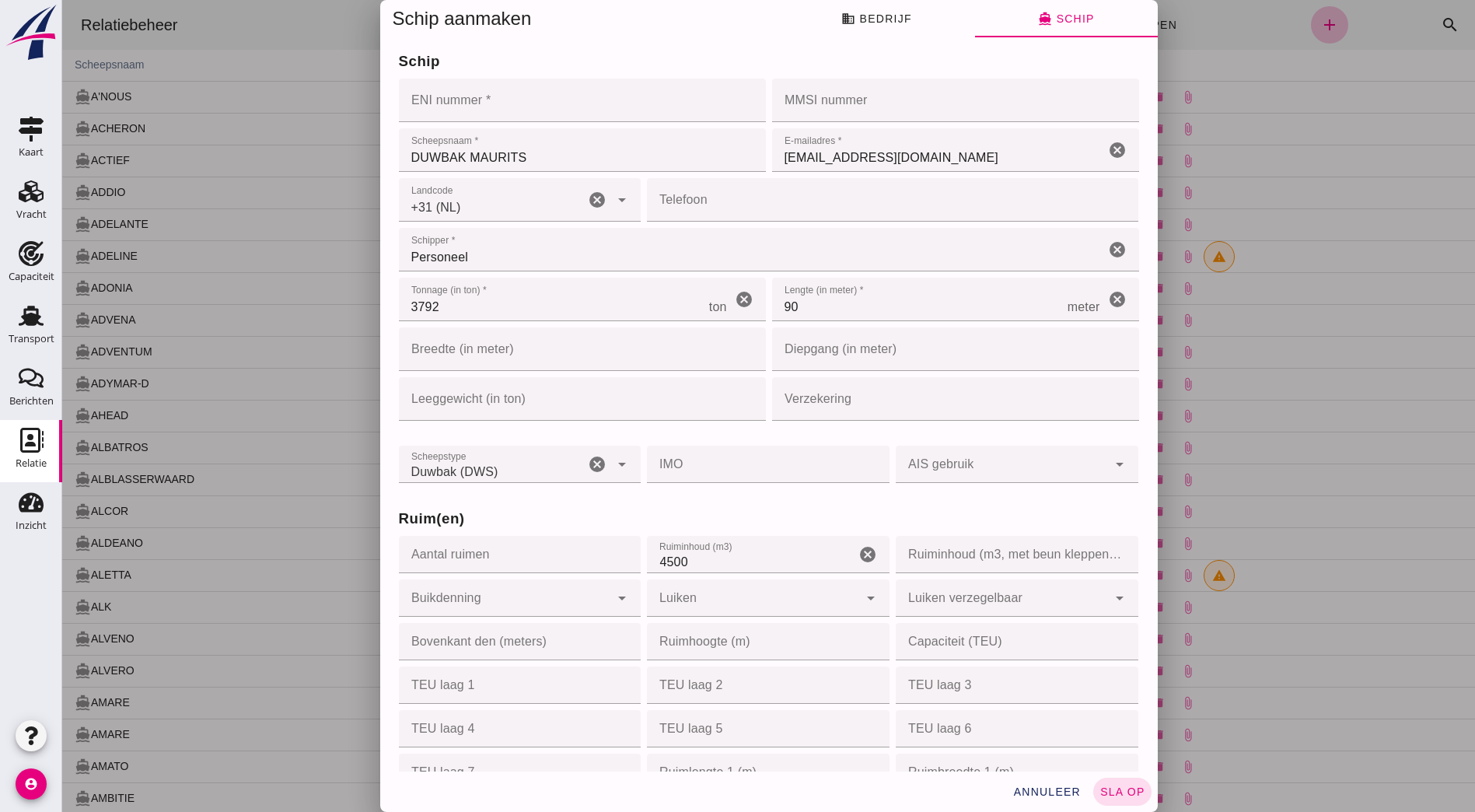
click at [748, 200] on input "Telefoon" at bounding box center [888, 200] width 483 height 44
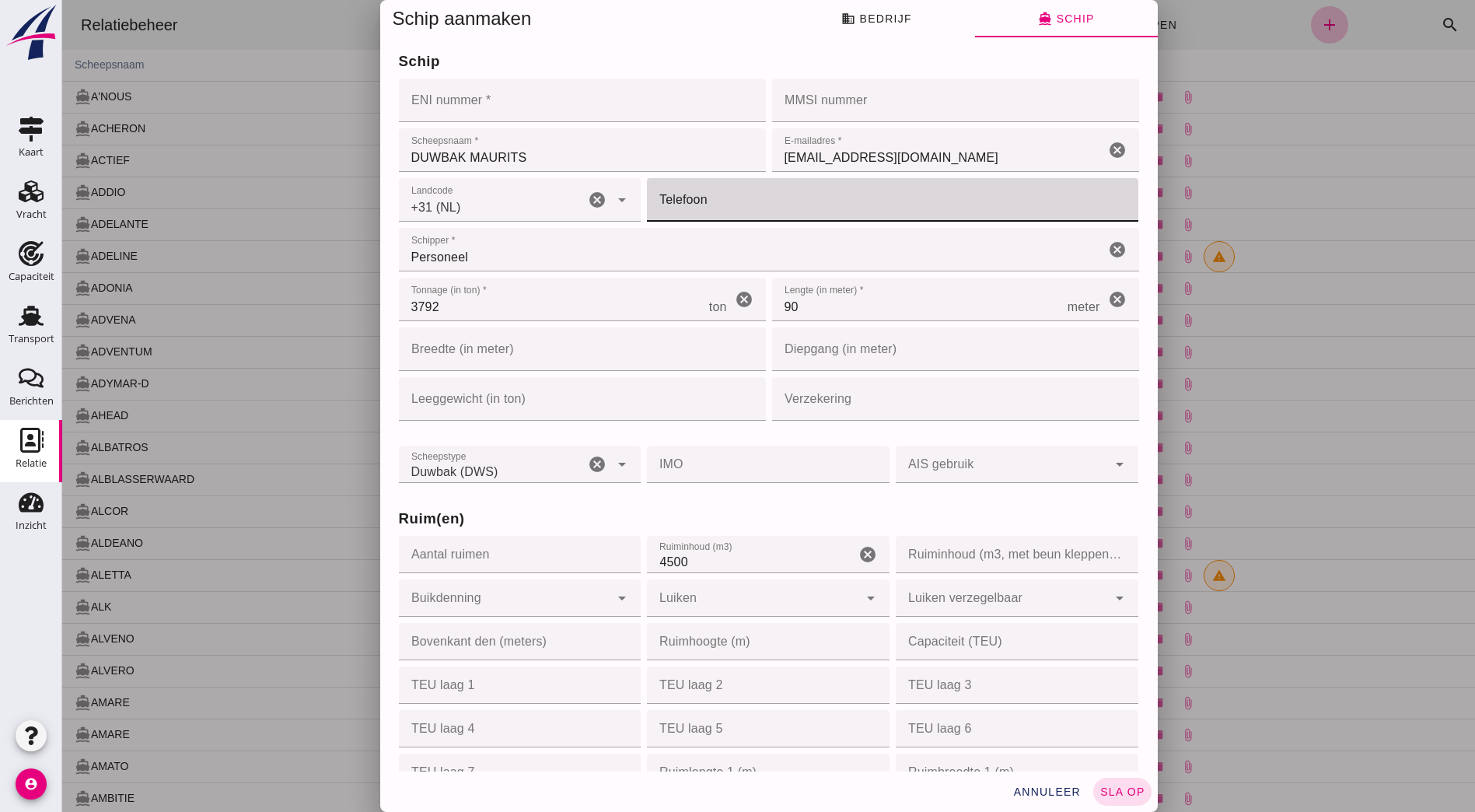
paste input "168-393250"
type input "168-393250"
click at [752, 429] on div "Scheepstype Scheepstype Duwbak (DWS) push_barge cancel arrow_drop_down IMO IMO …" at bounding box center [768, 454] width 746 height 62
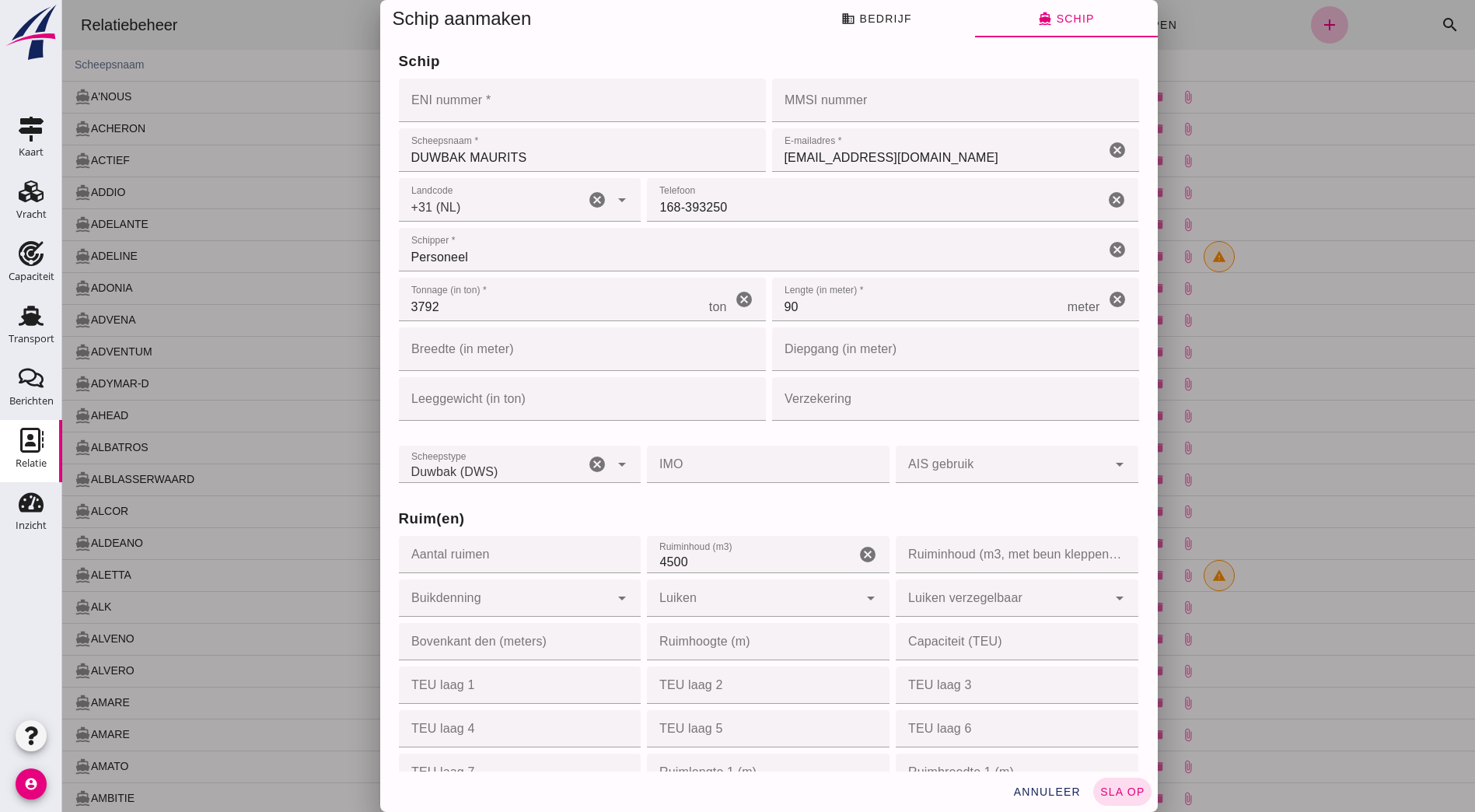
click at [527, 92] on input "ENI nummer *" at bounding box center [578, 100] width 358 height 44
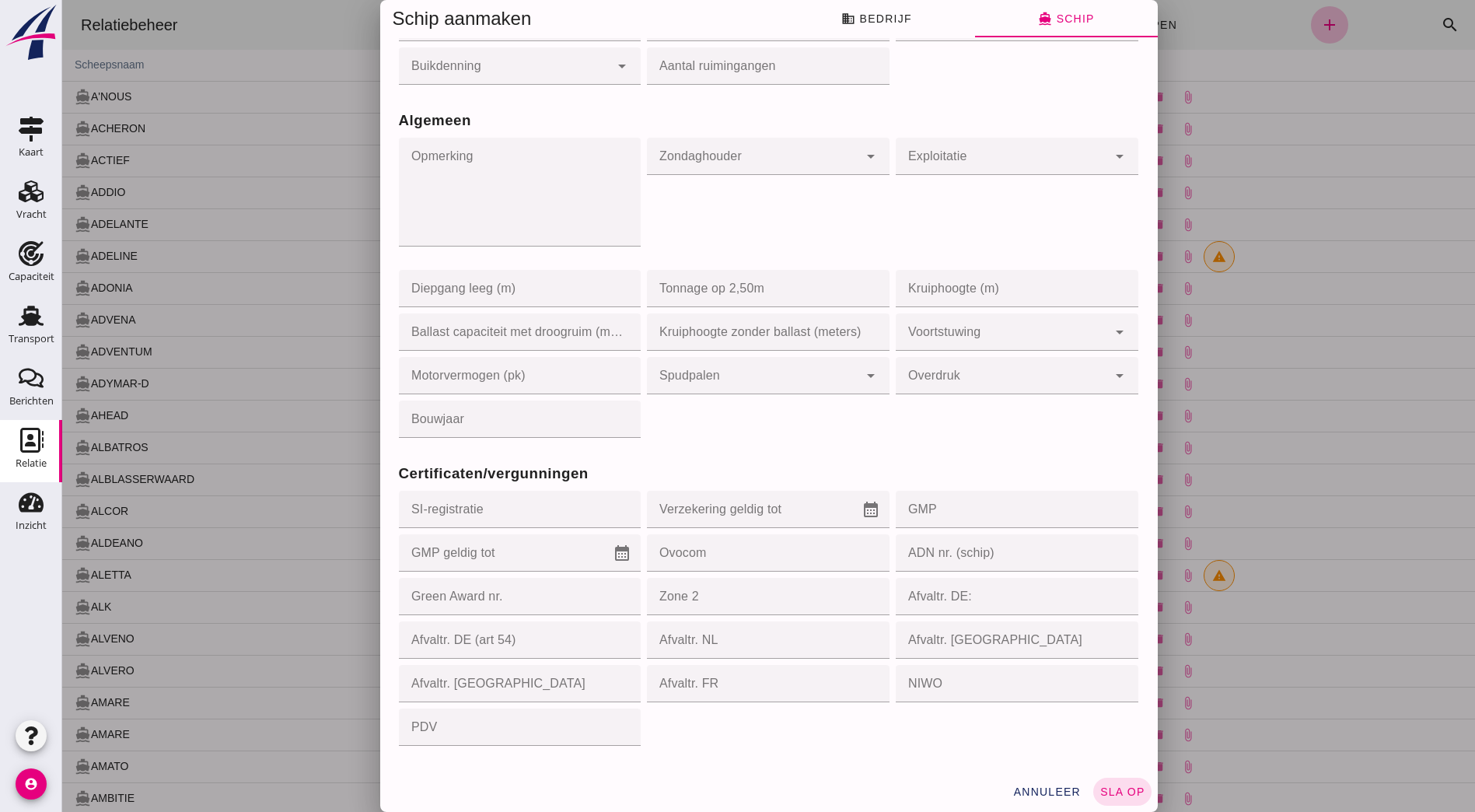
scroll to position [1268, 0]
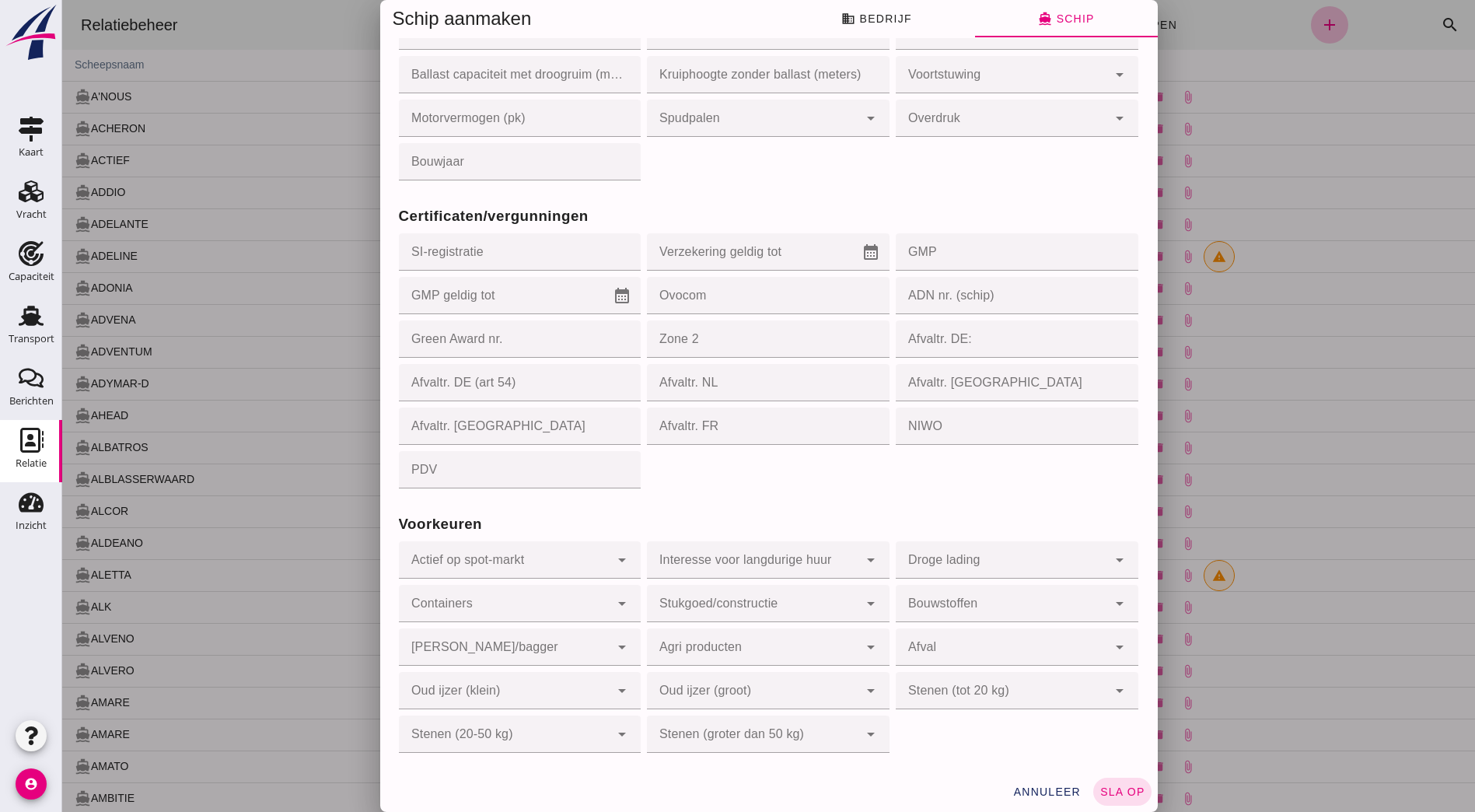
type input "03802923"
click at [509, 300] on input "GMP geldig tot" at bounding box center [506, 295] width 214 height 37
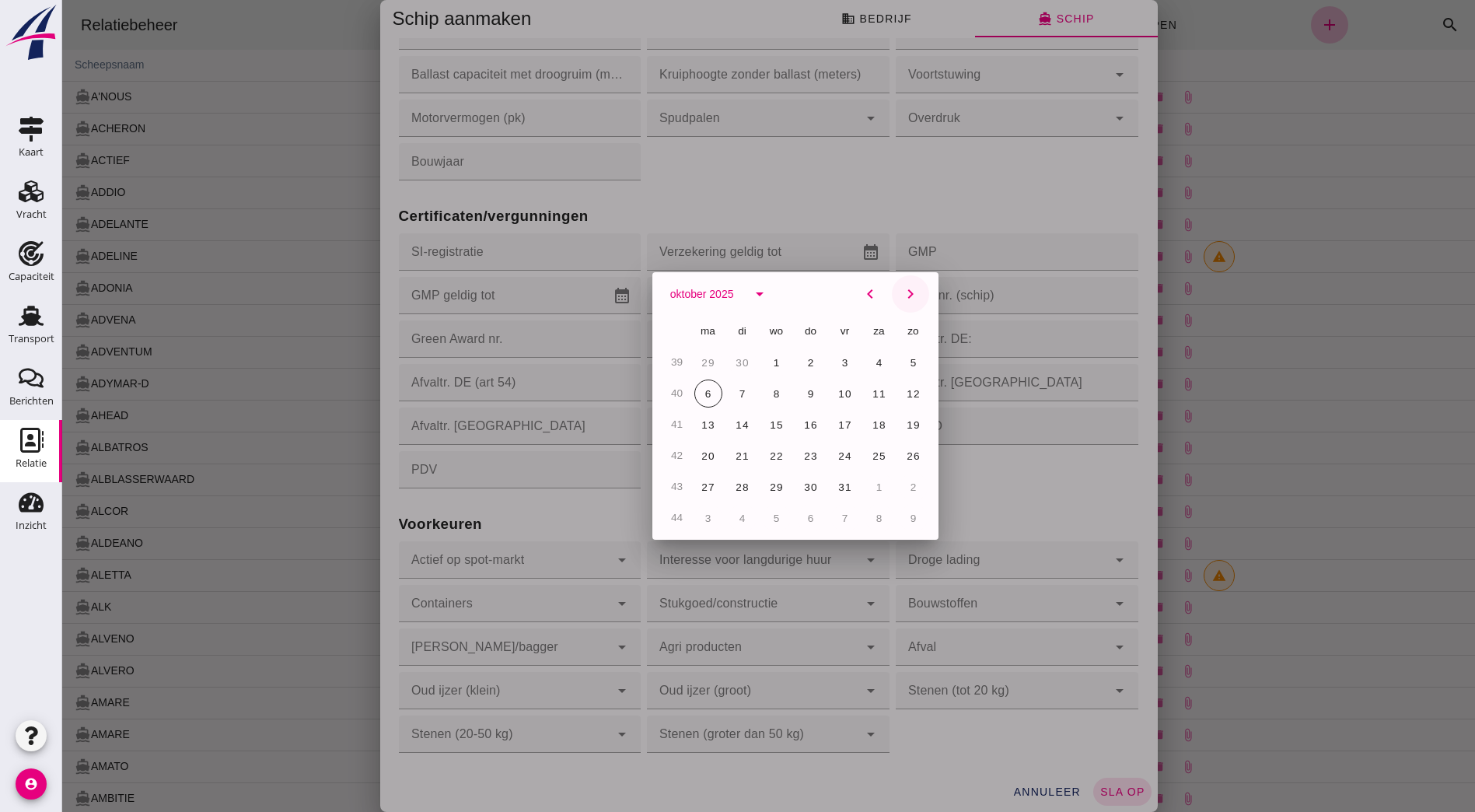
click at [903, 290] on icon "chevron_right" at bounding box center [910, 294] width 18 height 18
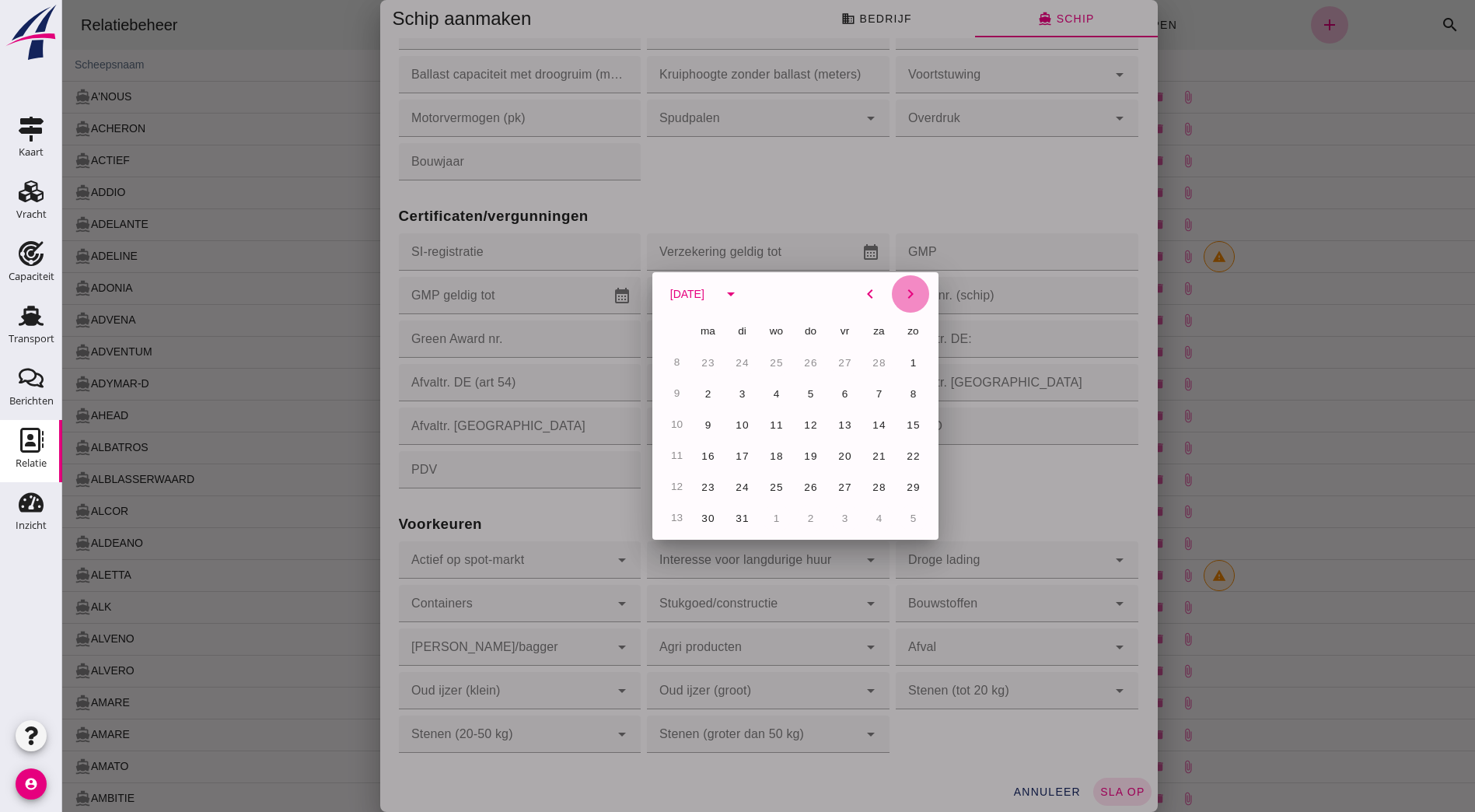
click at [903, 290] on icon "chevron_right" at bounding box center [910, 294] width 18 height 18
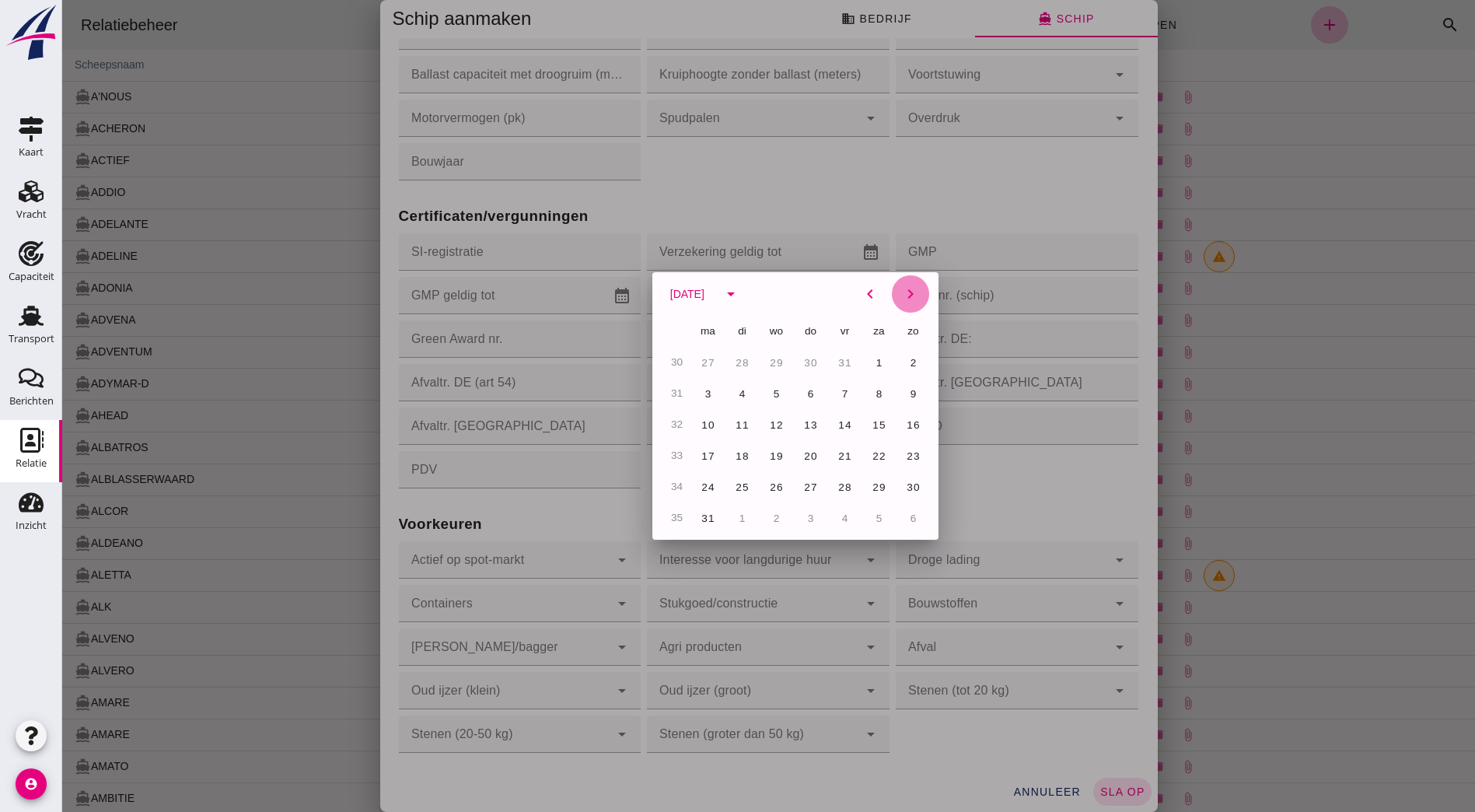
click at [903, 290] on icon "chevron_right" at bounding box center [910, 294] width 18 height 18
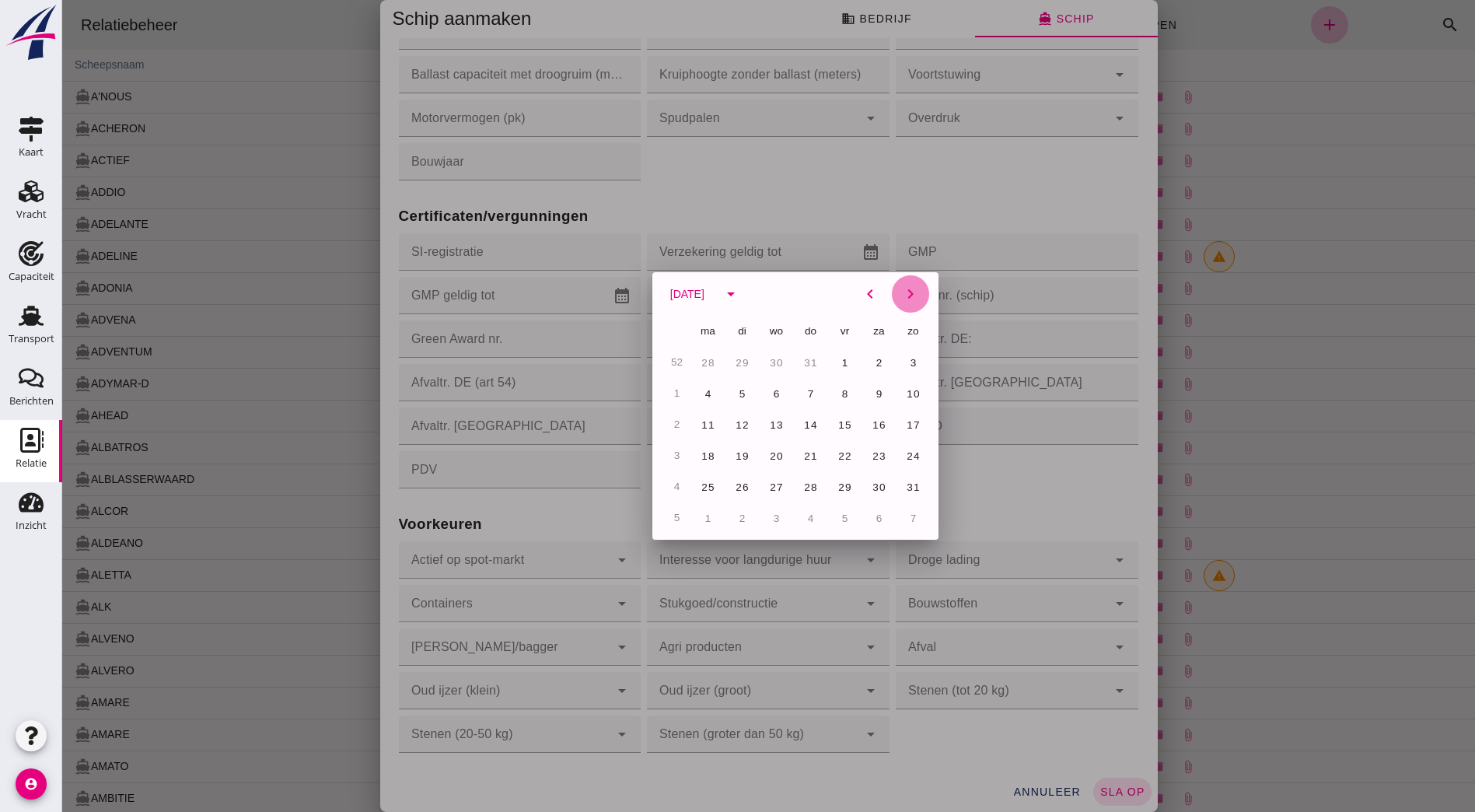
click at [903, 290] on icon "chevron_right" at bounding box center [910, 294] width 18 height 18
click at [876, 390] on span "8" at bounding box center [879, 393] width 8 height 11
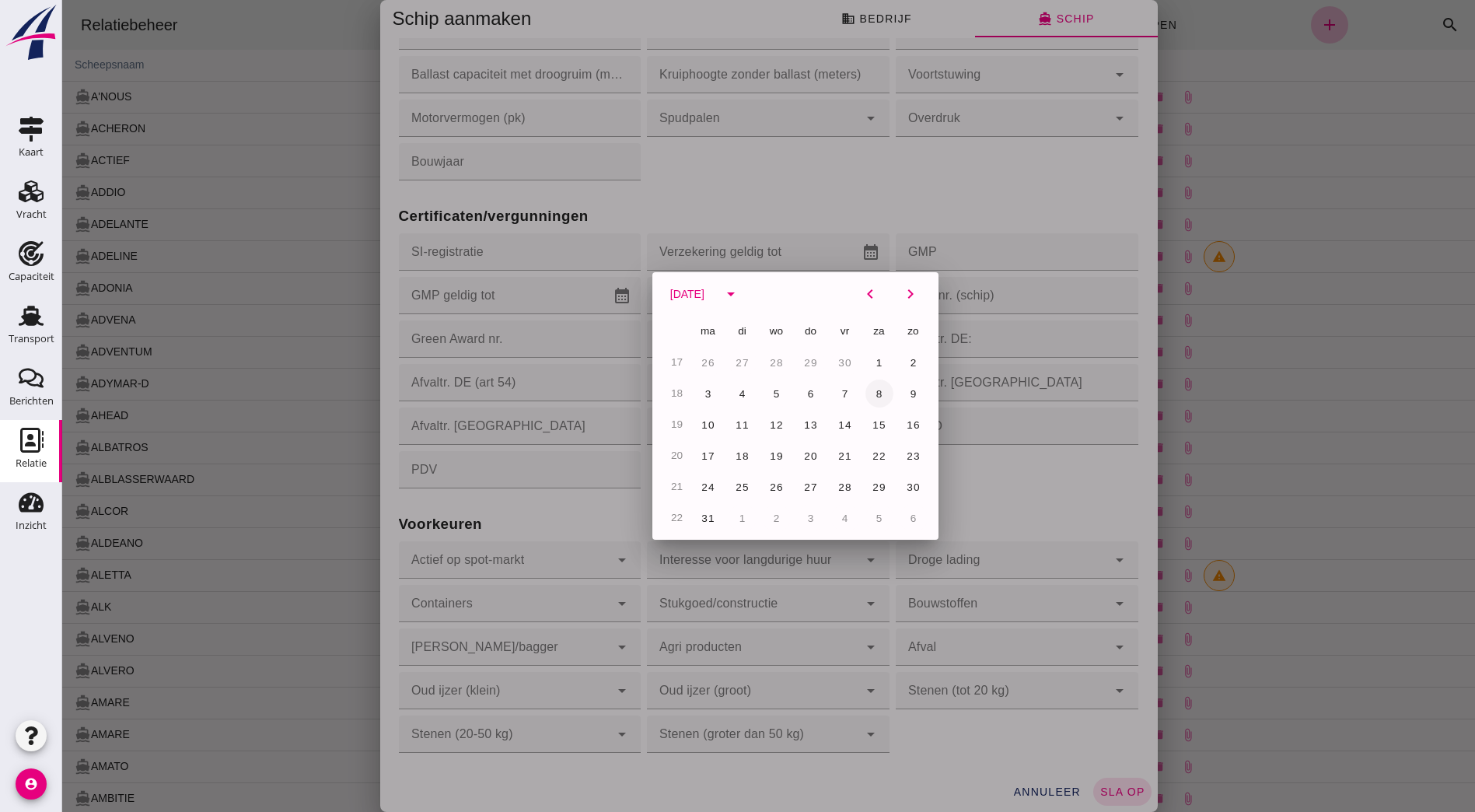
type input "8-5-2027"
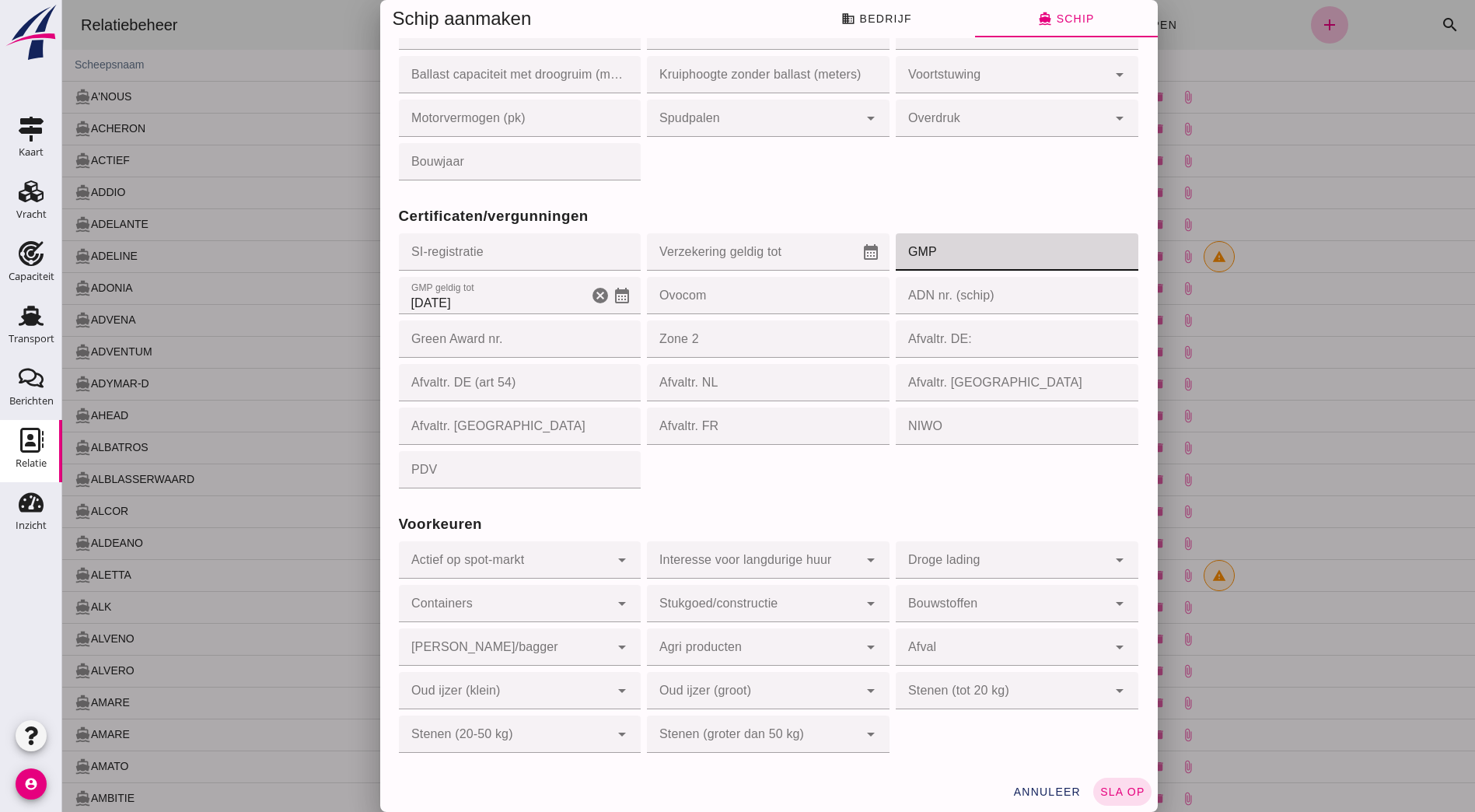
click at [929, 257] on input "GMP" at bounding box center [1012, 251] width 233 height 37
type input "062889"
click at [727, 496] on div "Voorkeuren Actief op spot-markt Actief op spot-markt cancel arrow_drop_down Int…" at bounding box center [768, 623] width 746 height 265
click at [1107, 793] on span "sla op" at bounding box center [1123, 792] width 46 height 12
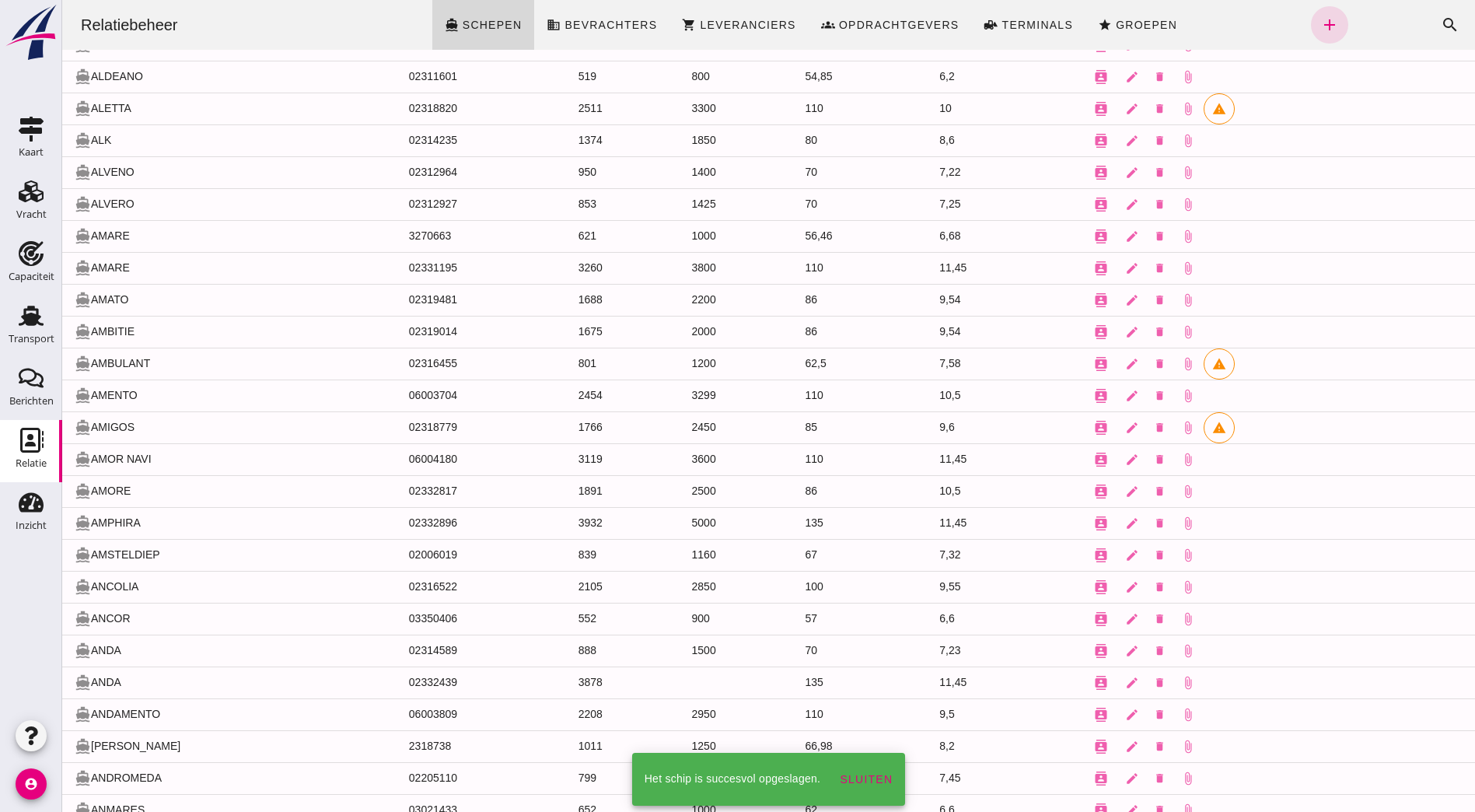
scroll to position [0, 0]
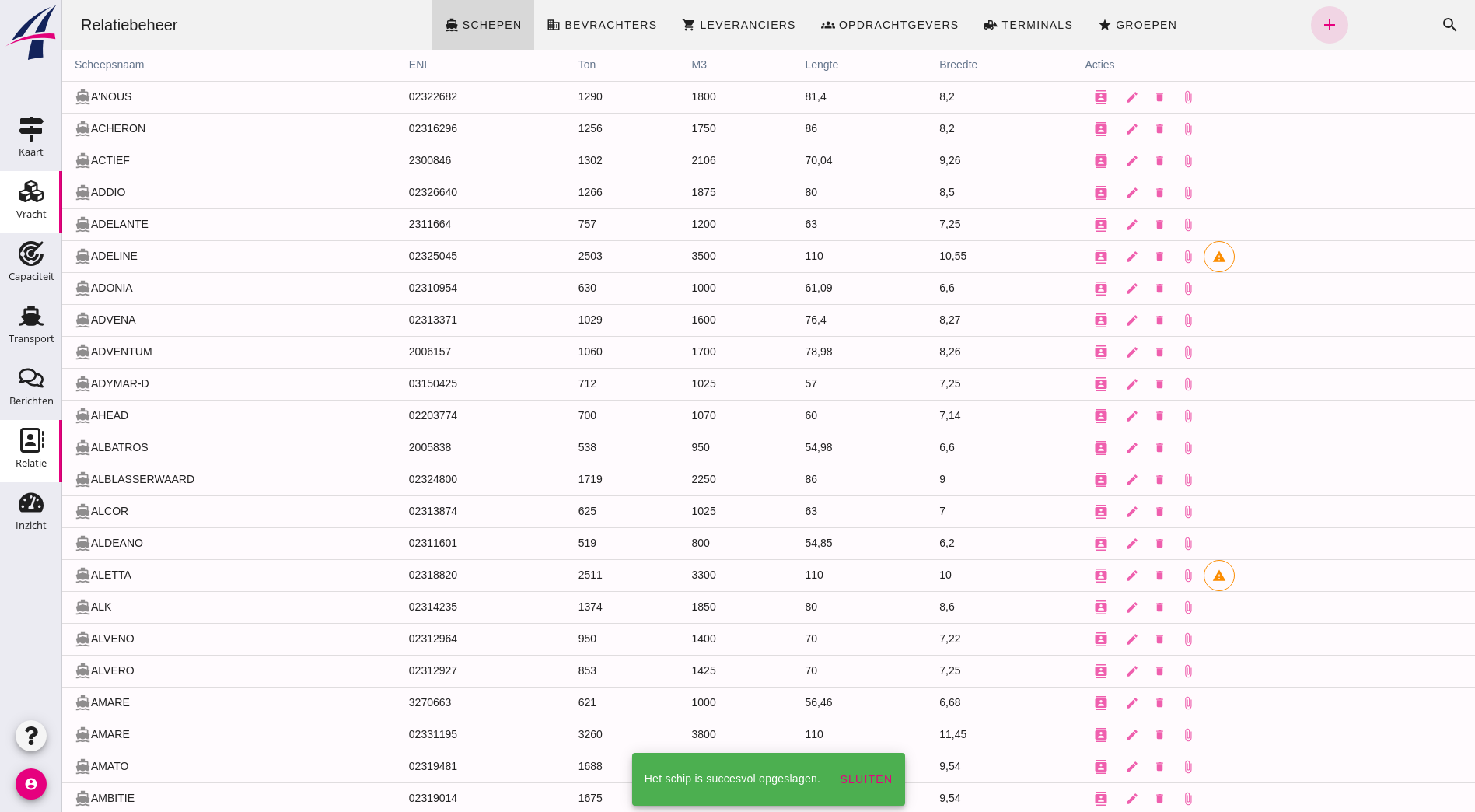
click at [4, 179] on link "Vracht Vracht" at bounding box center [31, 202] width 62 height 62
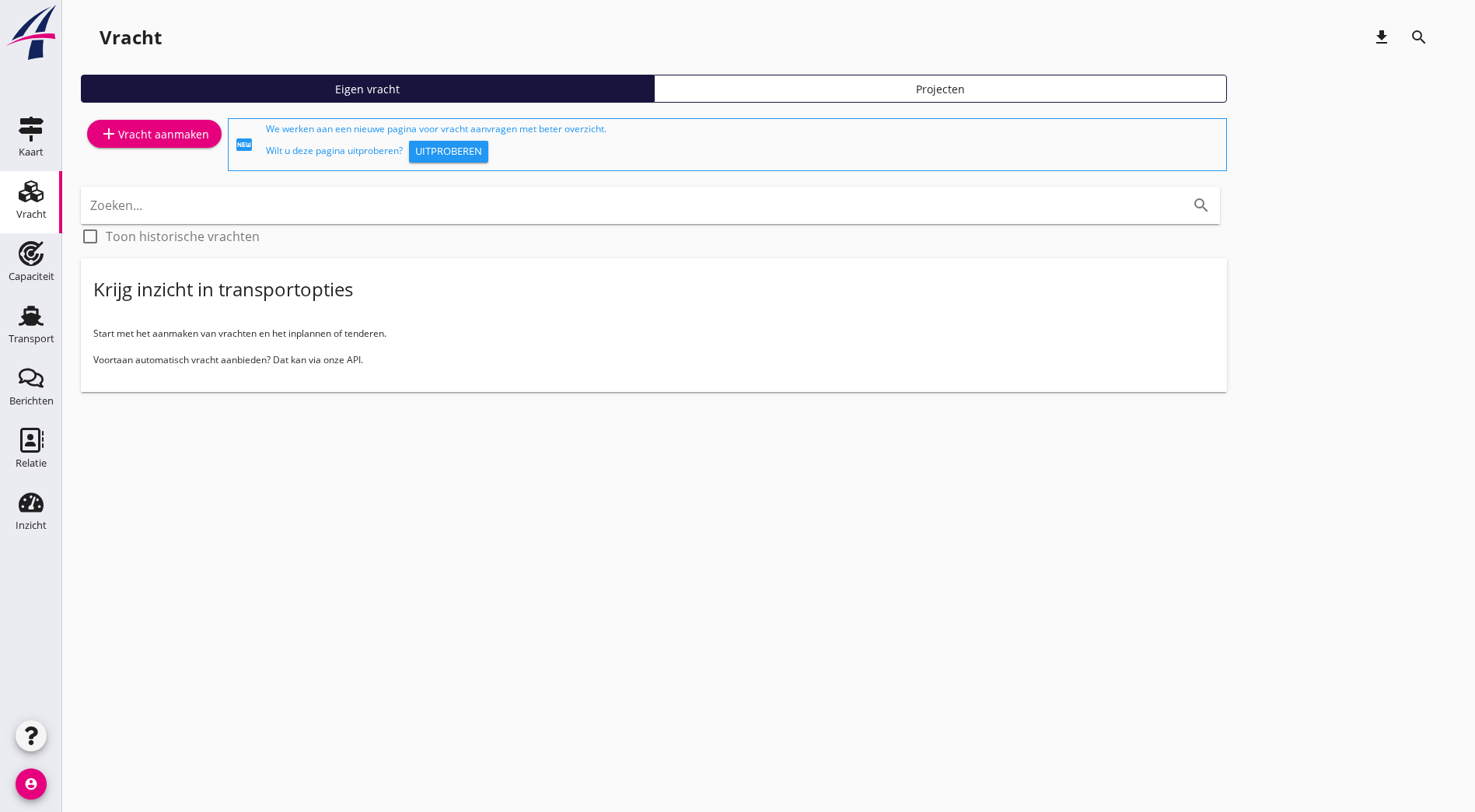
drag, startPoint x: 20, startPoint y: 313, endPoint x: 96, endPoint y: 226, distance: 115.5
click at [19, 314] on icon "Transport" at bounding box center [31, 315] width 25 height 25
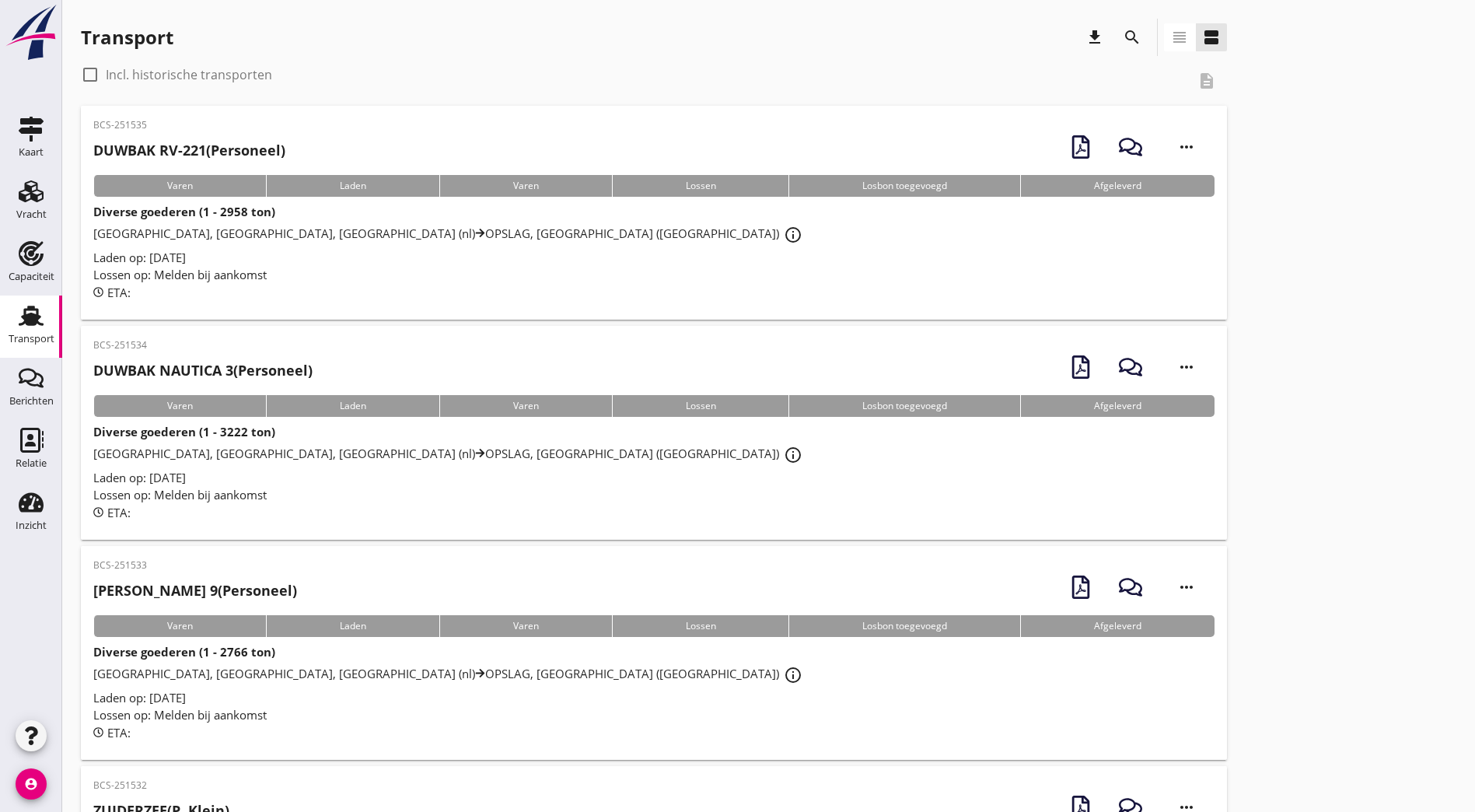
click at [191, 147] on strong "DUWBAK RV-221" at bounding box center [149, 149] width 113 height 18
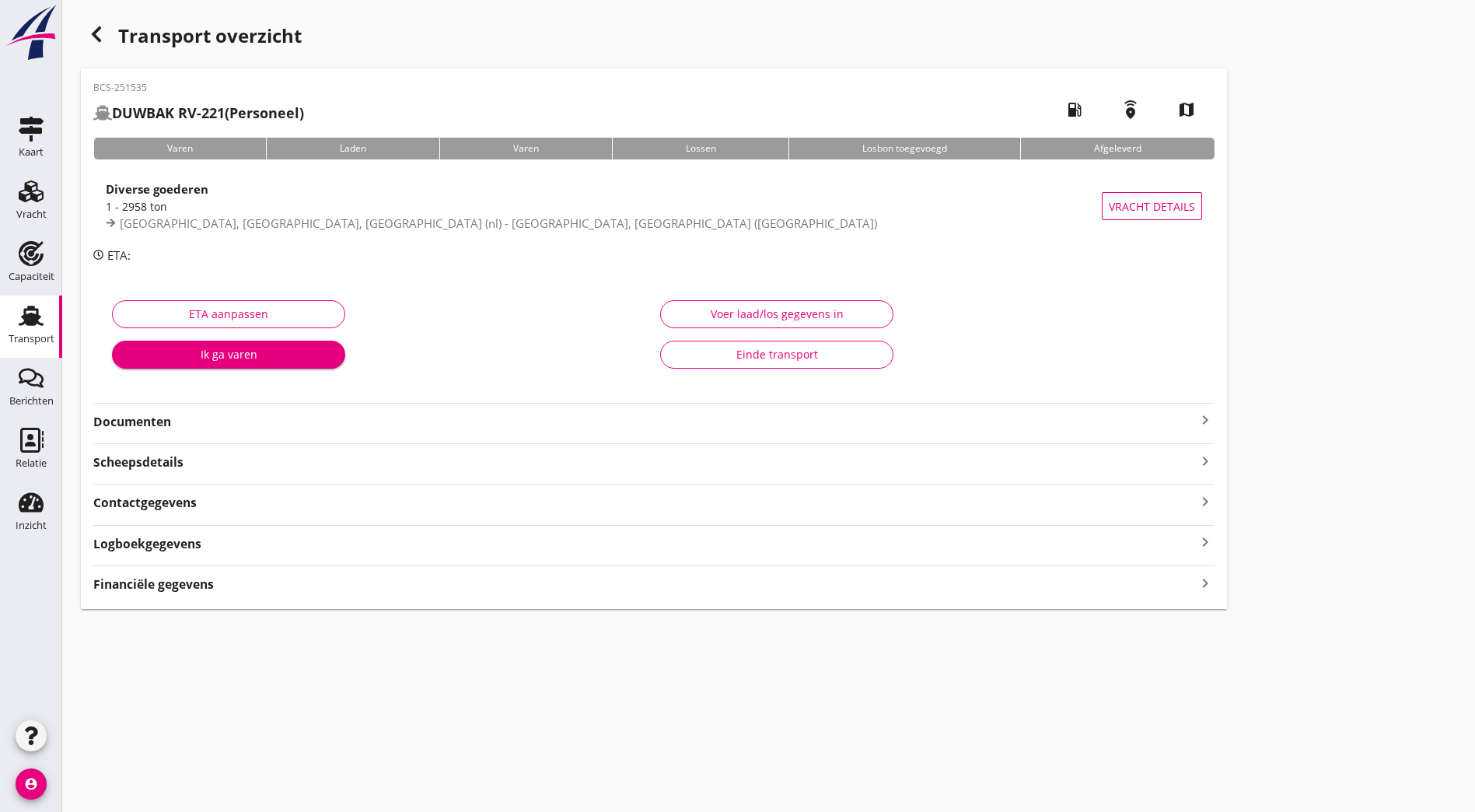
click at [258, 421] on strong "Documenten" at bounding box center [644, 422] width 1103 height 18
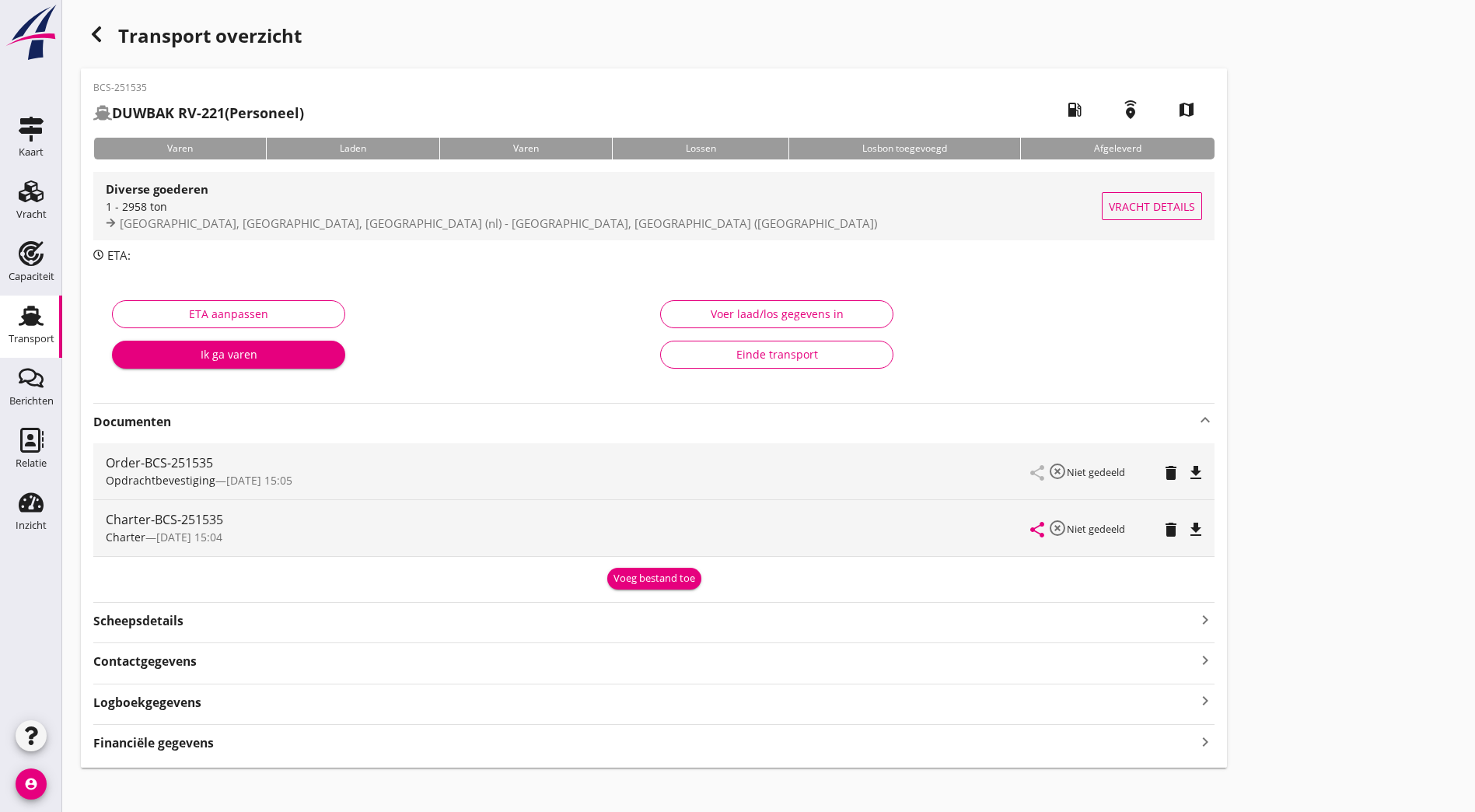
click at [195, 192] on strong "Diverse goederen" at bounding box center [156, 189] width 103 height 16
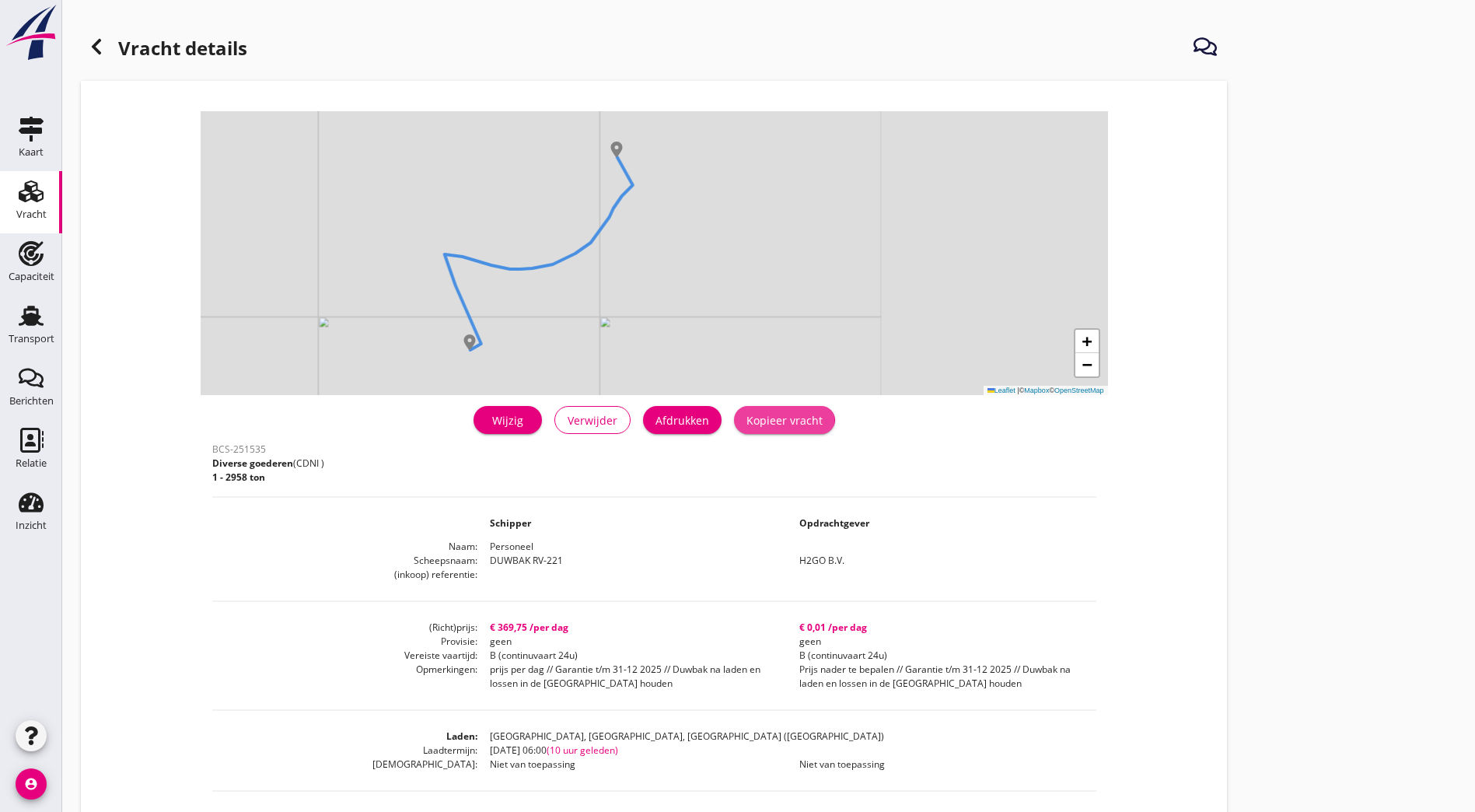
click at [734, 409] on button "Kopieer vracht" at bounding box center [784, 420] width 101 height 28
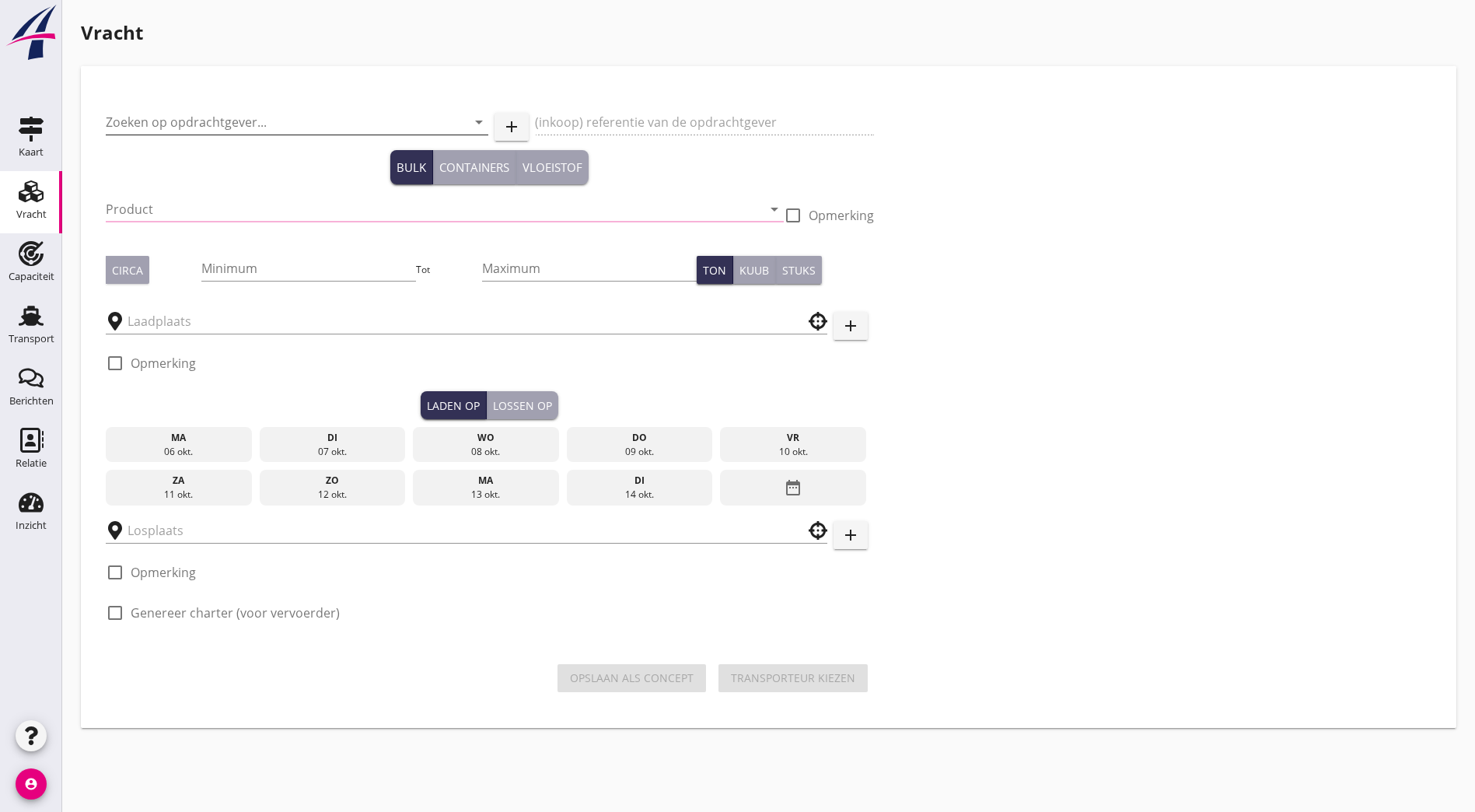
type input "H2GO B.V."
type input "Diverse goederen"
type input "1"
type input "2958"
type input "Rotterdam, South Holland, Netherlands"
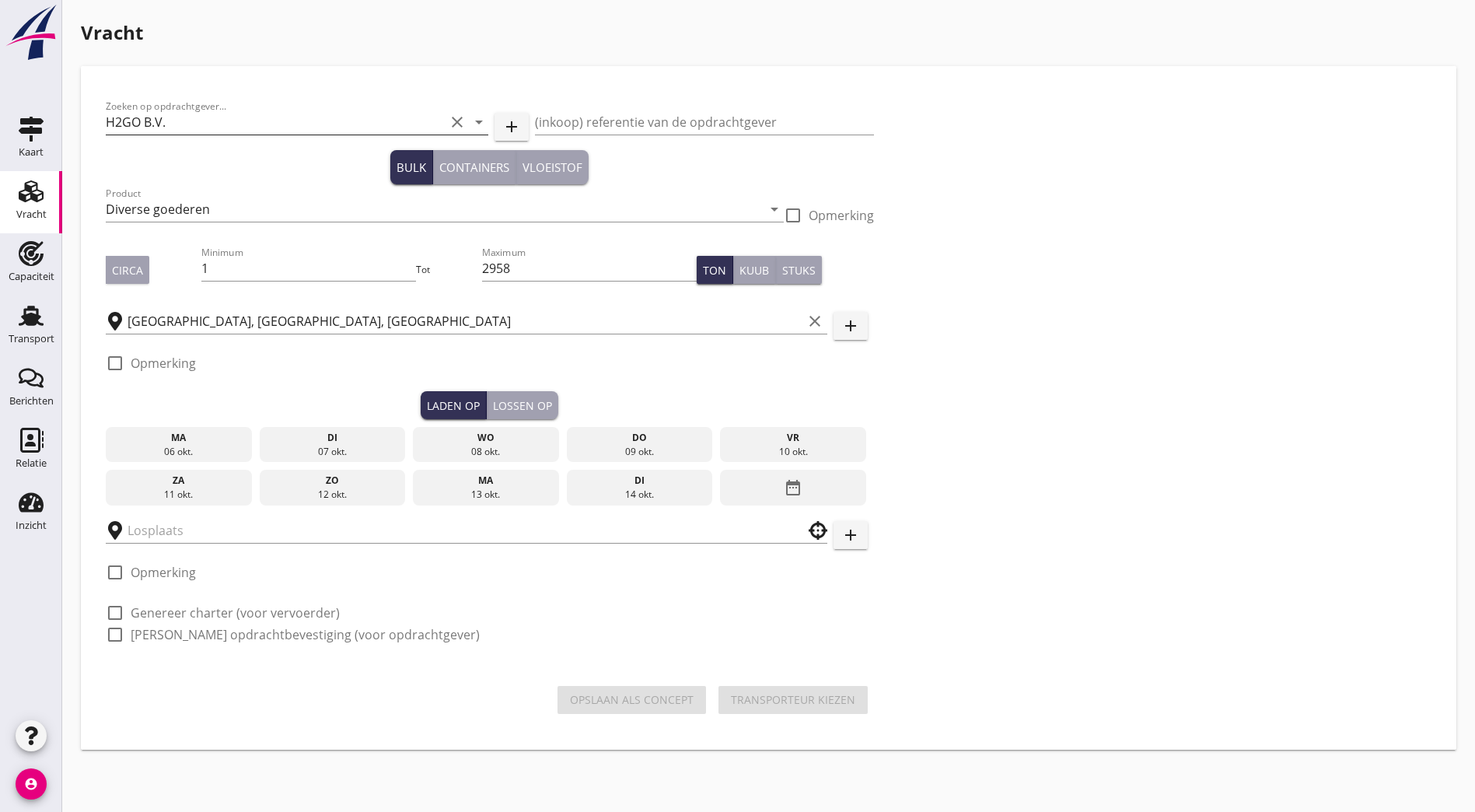
click at [199, 122] on input "H2GO B.V." at bounding box center [275, 122] width 339 height 25
type input "OPSLAG"
checkbox input "true"
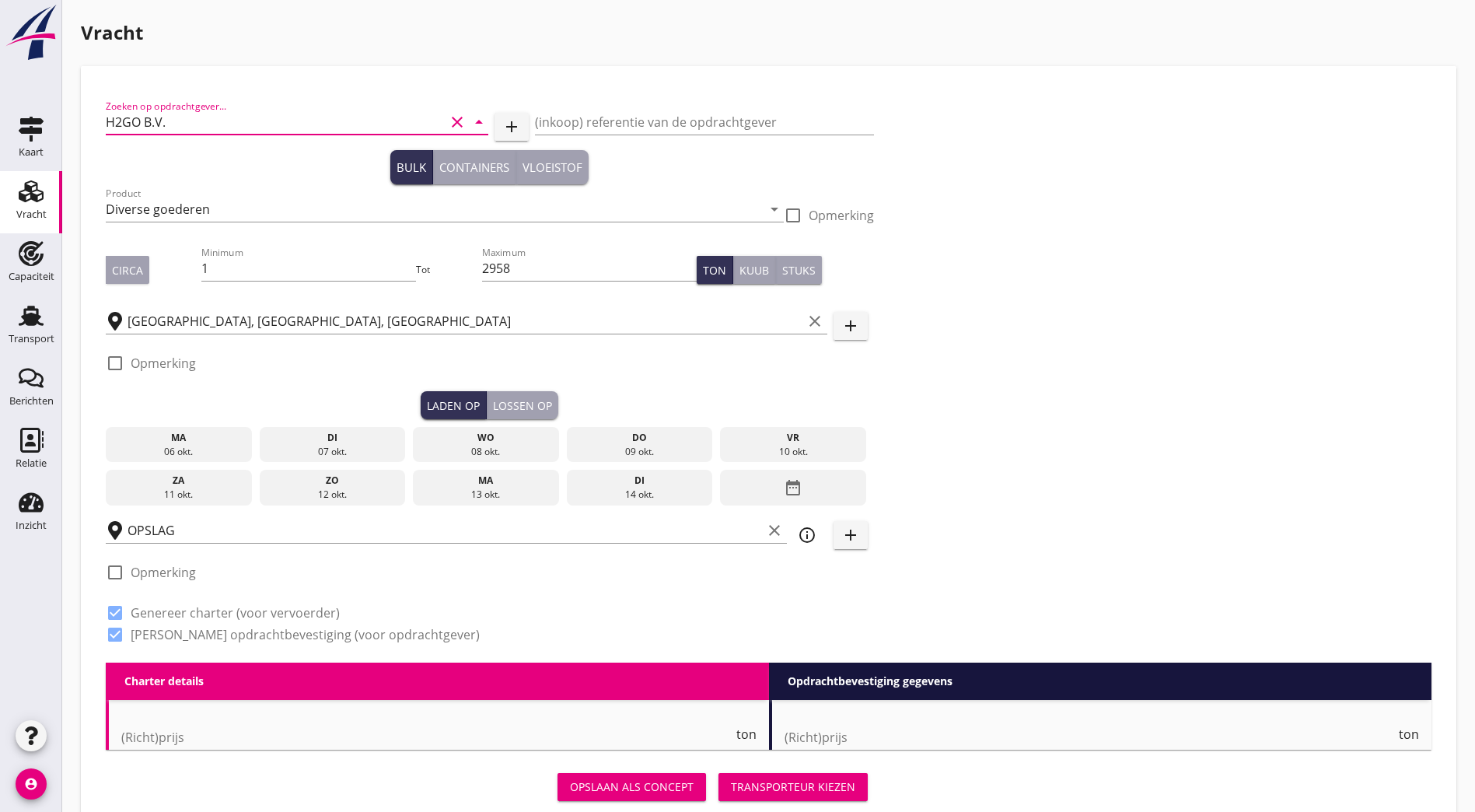
type input "369.75"
type textarea "prijs per dag // Garantie t/m 31-12 2025 // Duwbak na laden en lossen in de Mer…"
radio input "false"
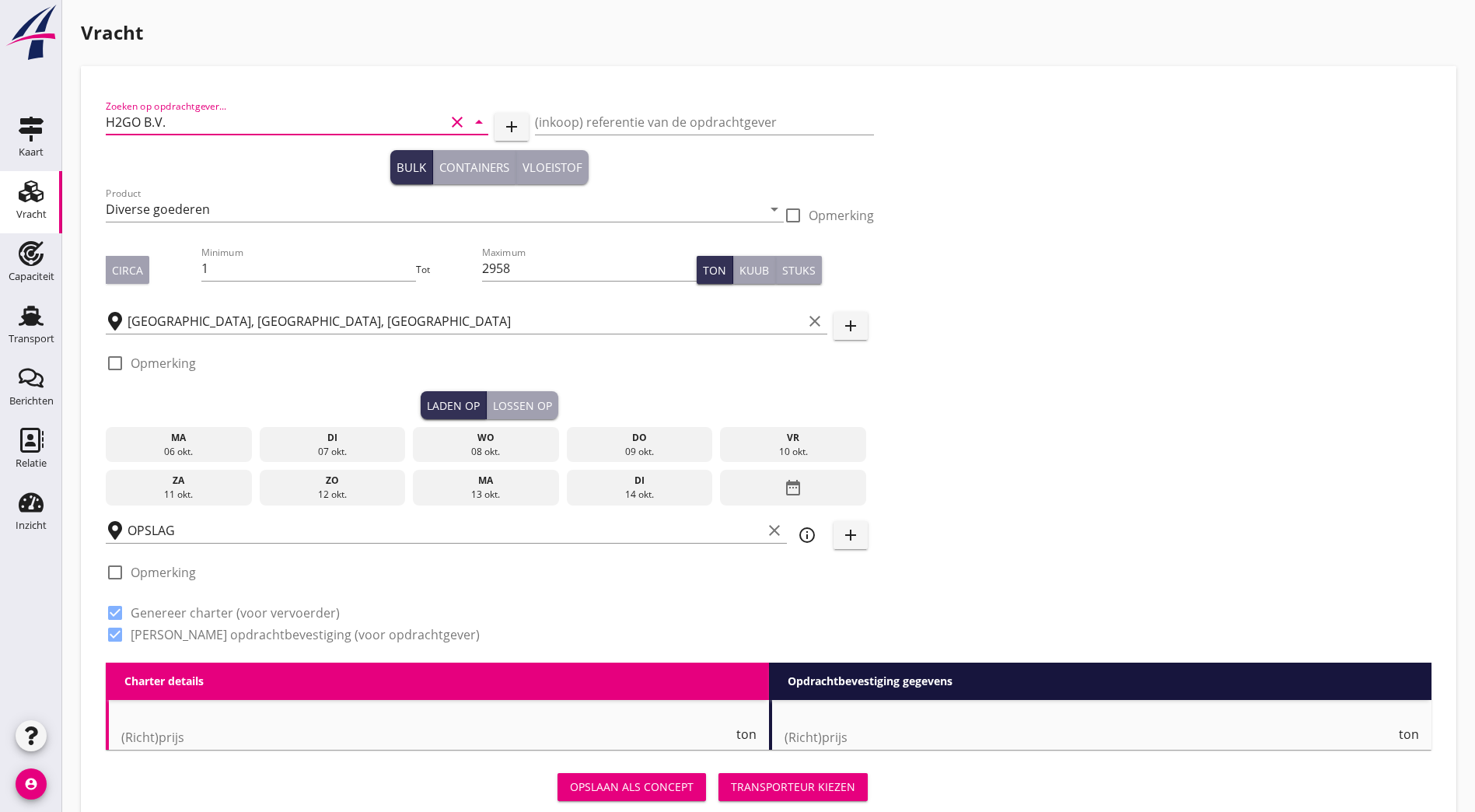
checkbox input "true"
type input "0.01"
type textarea "Prijs nader te bepalen // Garantie t/m 31-12 2025 // Duwbak na laden en lossen …"
radio input "false"
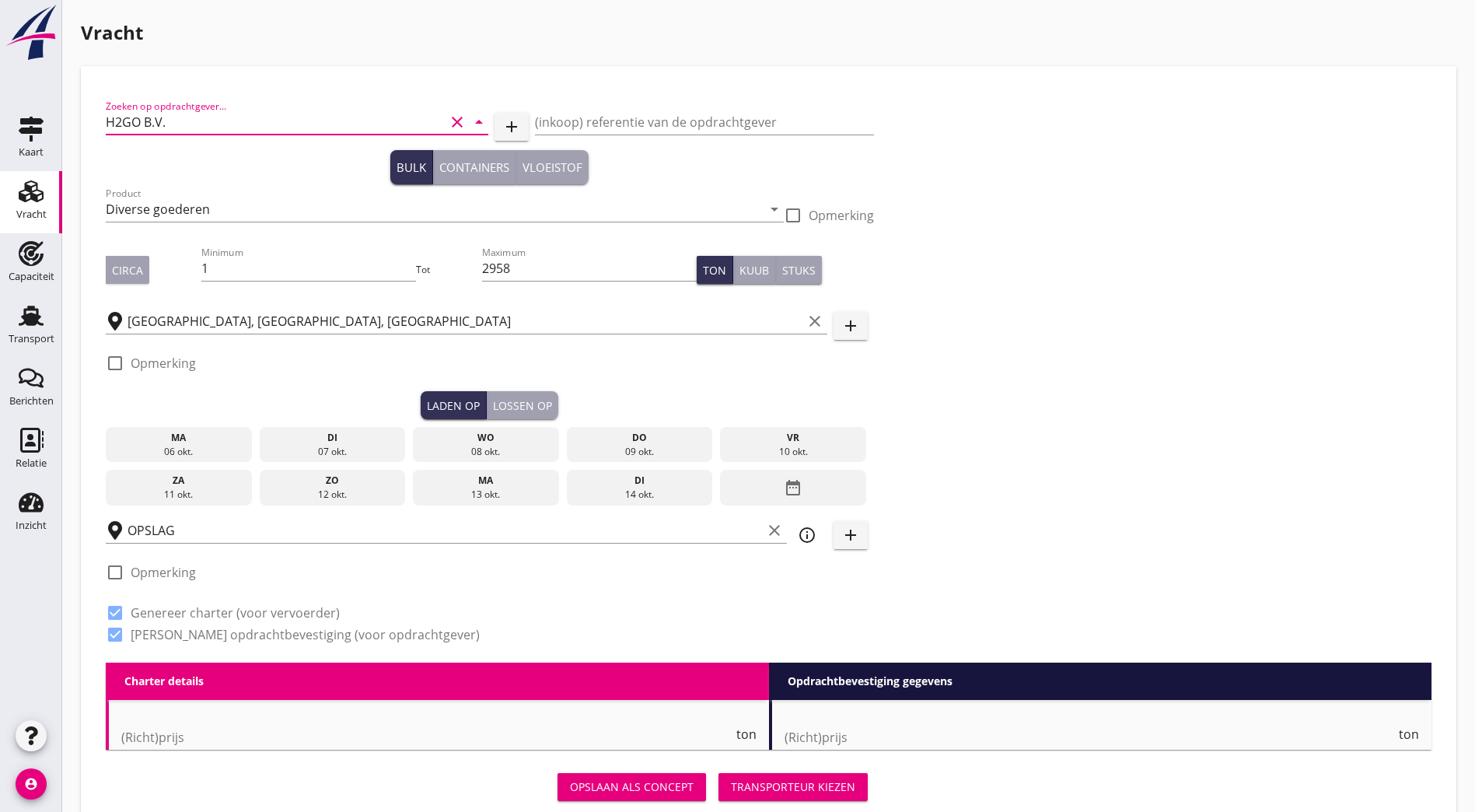
radio input "false"
checkbox input "true"
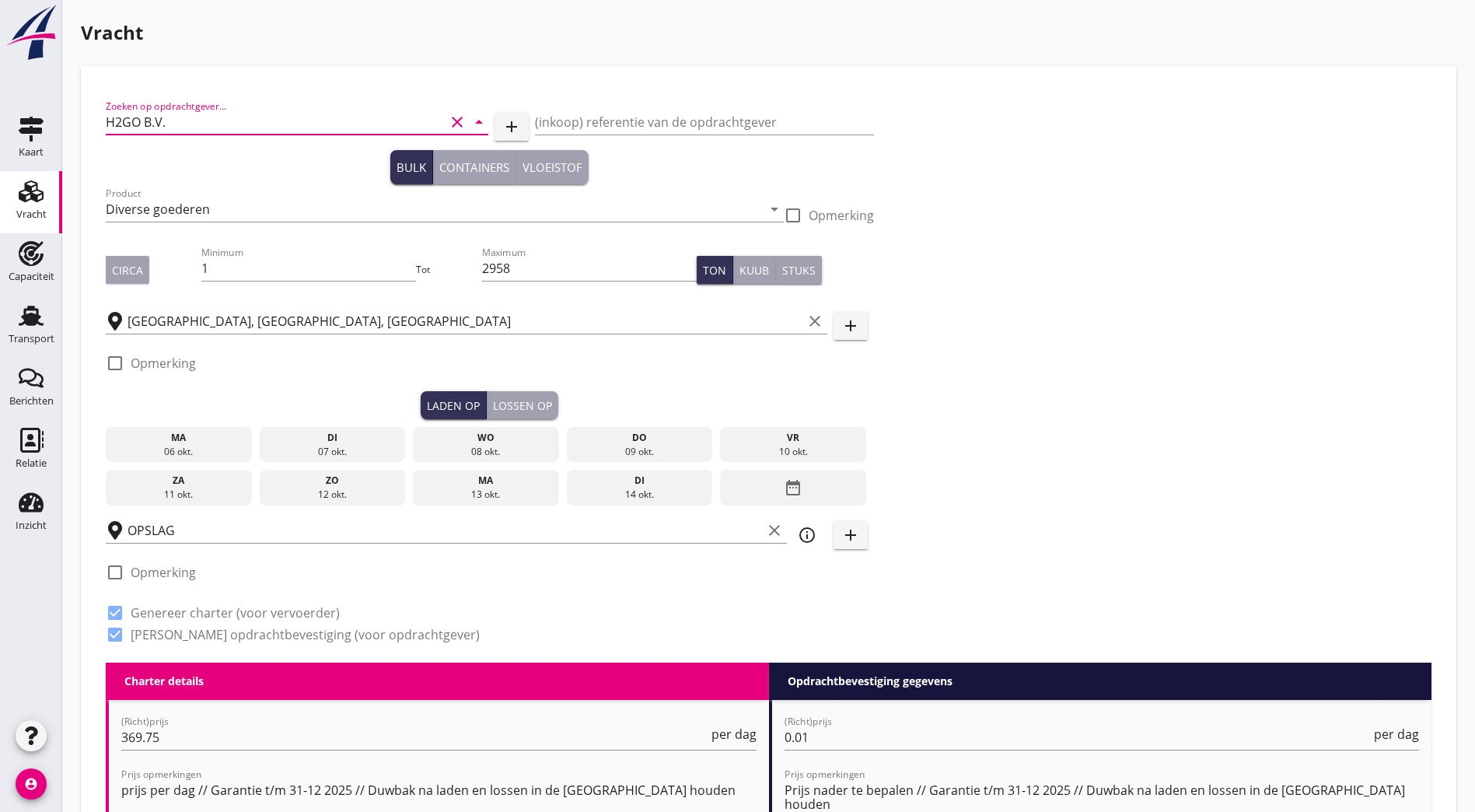
click at [983, 118] on div "Zoeken op opdrachtgever... H2GO B.V. clear arrow_drop_down add (inkoop) referen…" at bounding box center [768, 377] width 1339 height 571
click at [483, 273] on input "2958" at bounding box center [589, 268] width 214 height 25
type input "2"
type input "3792"
drag, startPoint x: 905, startPoint y: 361, endPoint x: 308, endPoint y: 388, distance: 597.6
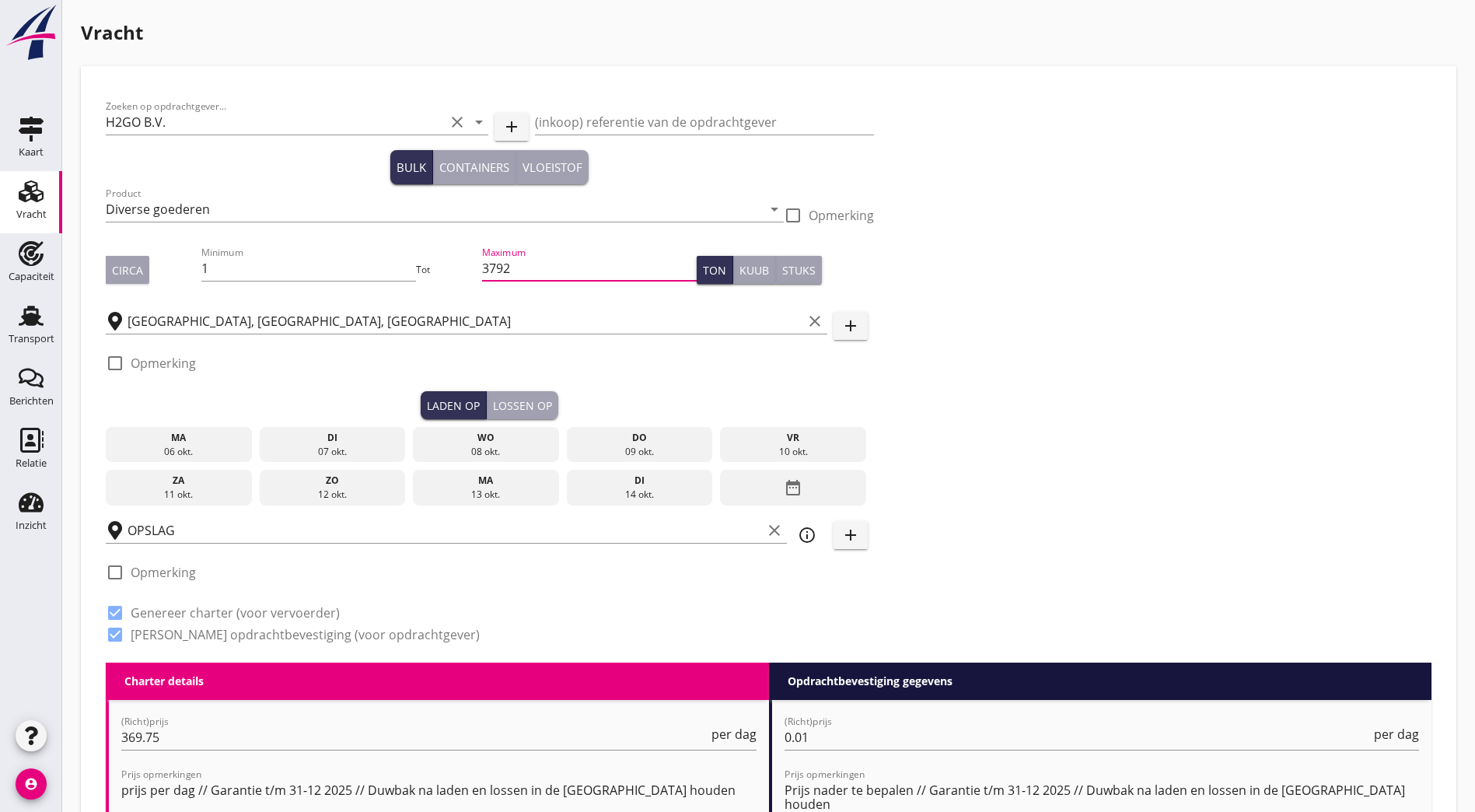
click at [905, 360] on div "Zoeken op opdrachtgever... H2GO B.V. clear arrow_drop_down add (inkoop) referen…" at bounding box center [768, 377] width 1339 height 571
click at [125, 441] on div "ma 06 okt." at bounding box center [178, 445] width 146 height 36
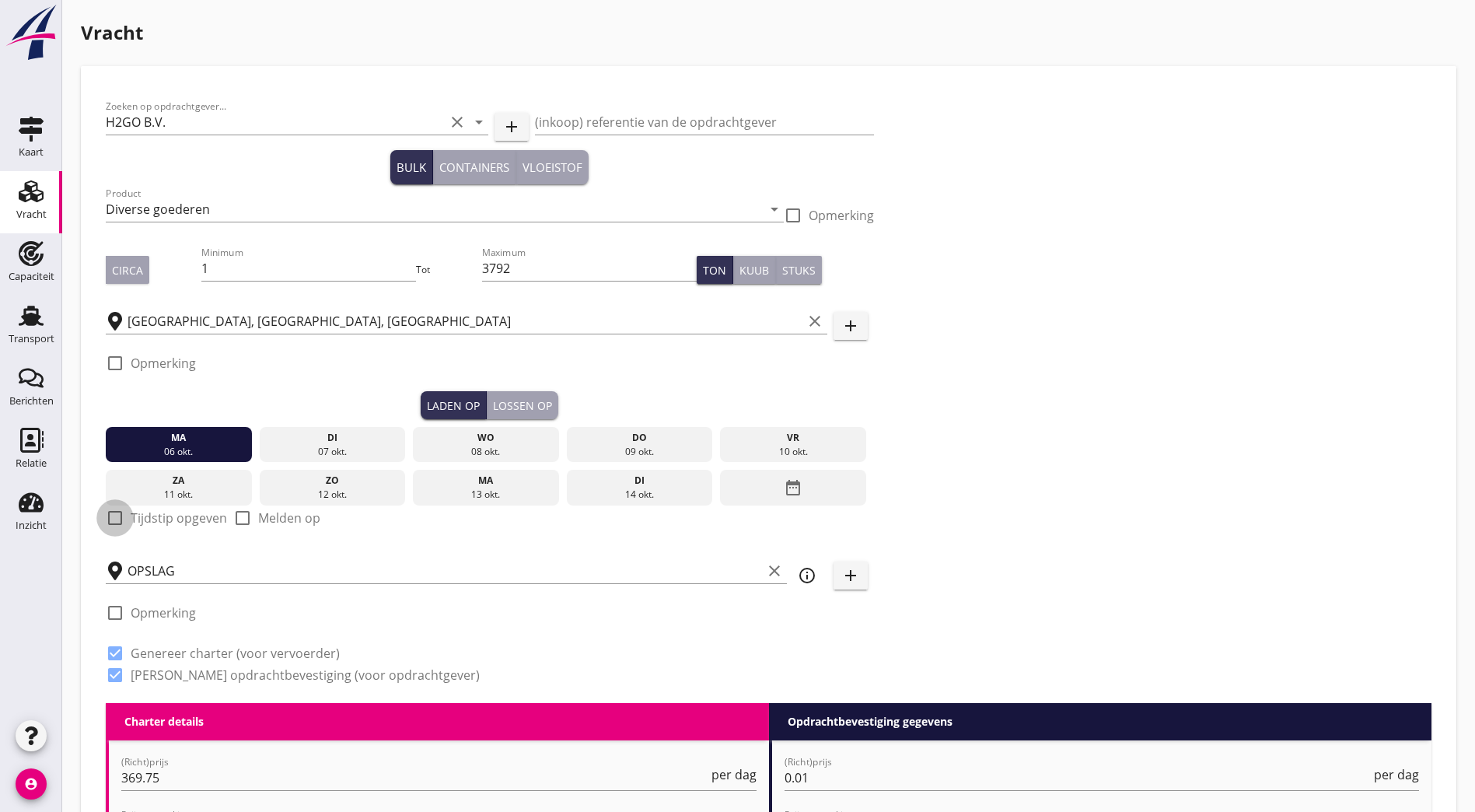
click at [123, 518] on div at bounding box center [115, 518] width 26 height 26
checkbox input "true"
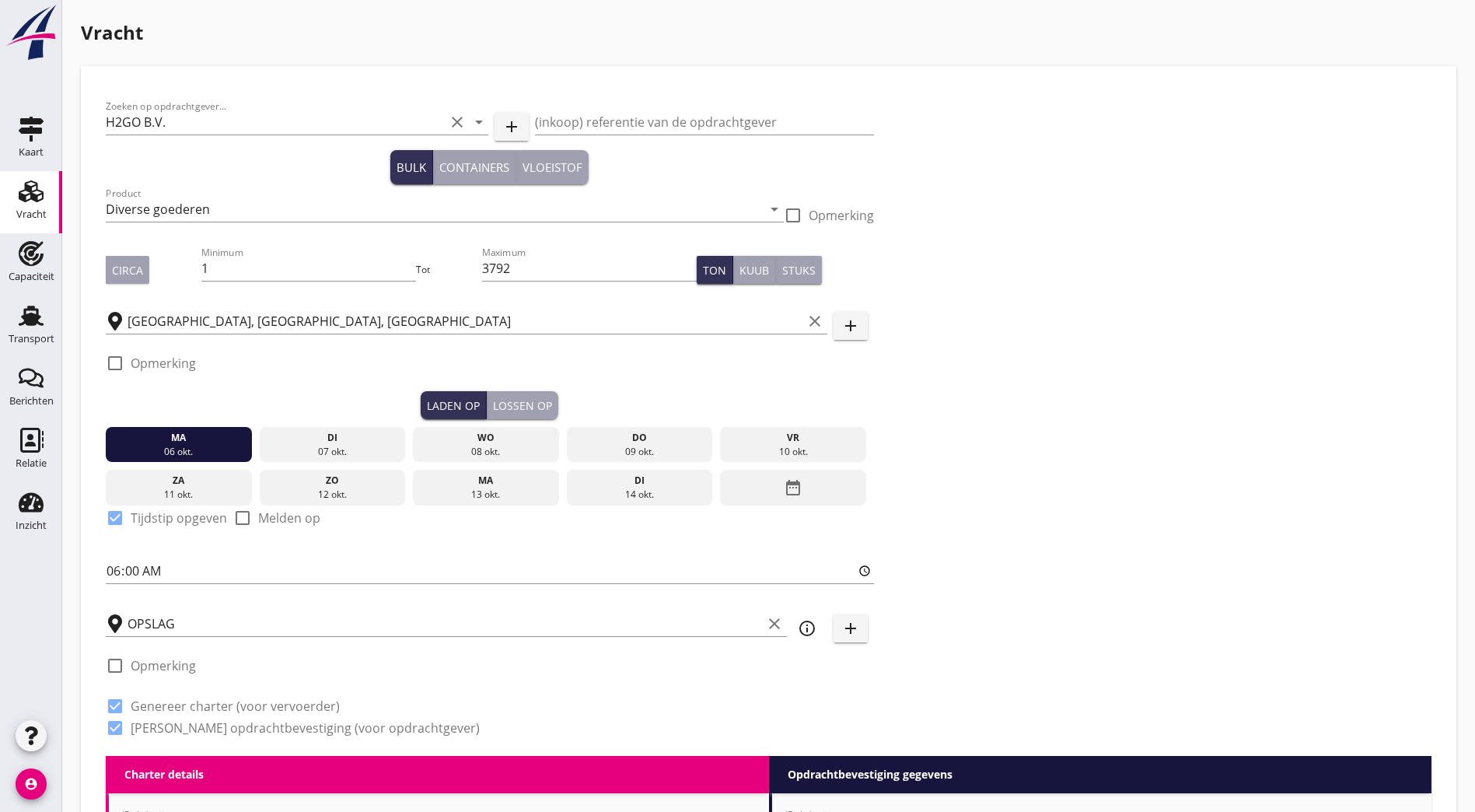
scroll to position [467, 0]
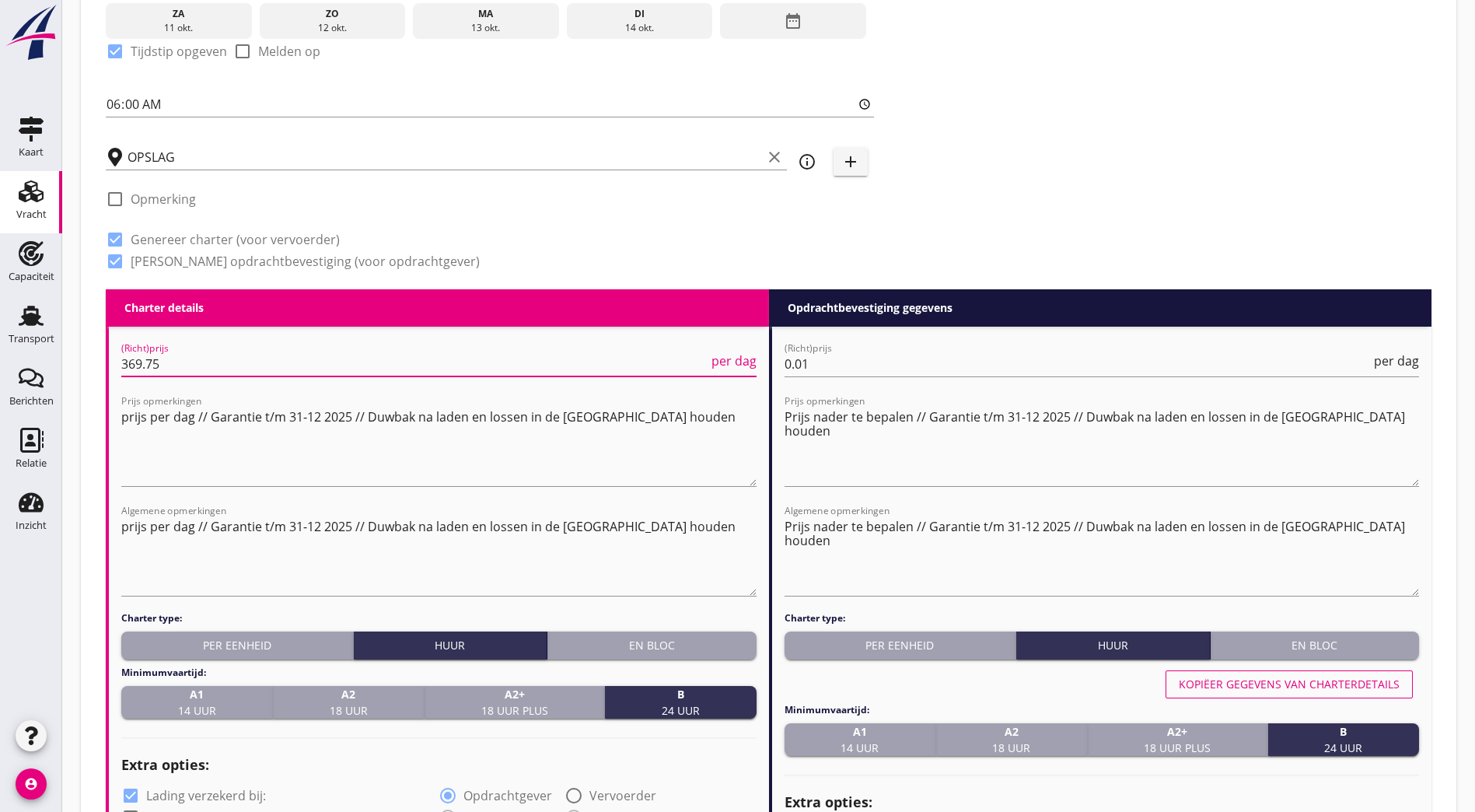
drag, startPoint x: 211, startPoint y: 369, endPoint x: -49, endPoint y: 370, distance: 260.0
click at [0, 370] on html "Na vrachtbrief datum Na ontvangst factuur en vrachtdocumenten Na factuurdatum N…" at bounding box center [738, 569] width 1475 height 2072
click at [171, 361] on input "369.75" at bounding box center [415, 364] width 587 height 25
drag, startPoint x: 125, startPoint y: 358, endPoint x: 117, endPoint y: 359, distance: 8.1
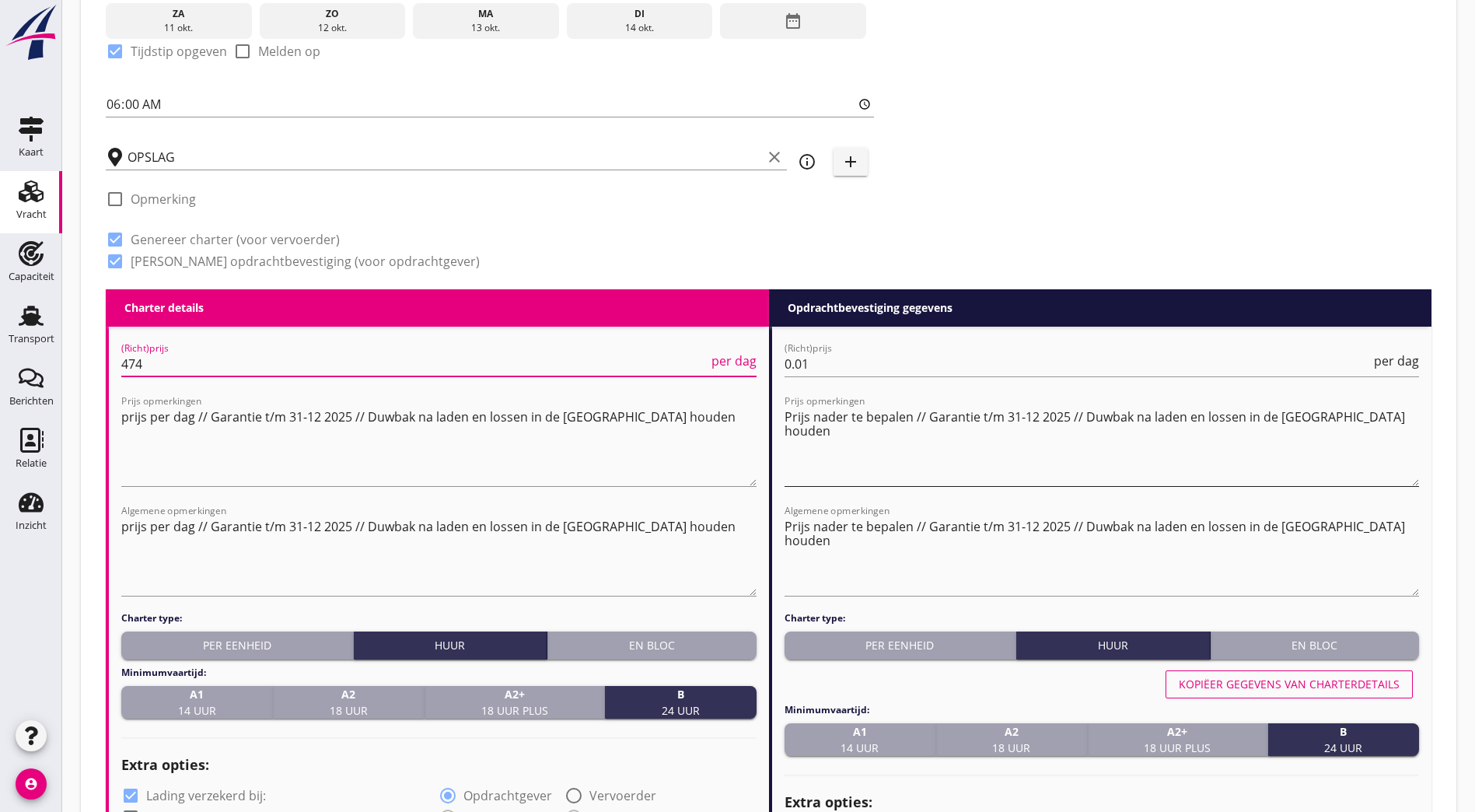
type input "474"
click at [901, 440] on textarea "Prijs nader te bepalen // Garantie t/m 31-12 2025 // Duwbak na laden en lossen …" at bounding box center [1102, 445] width 636 height 82
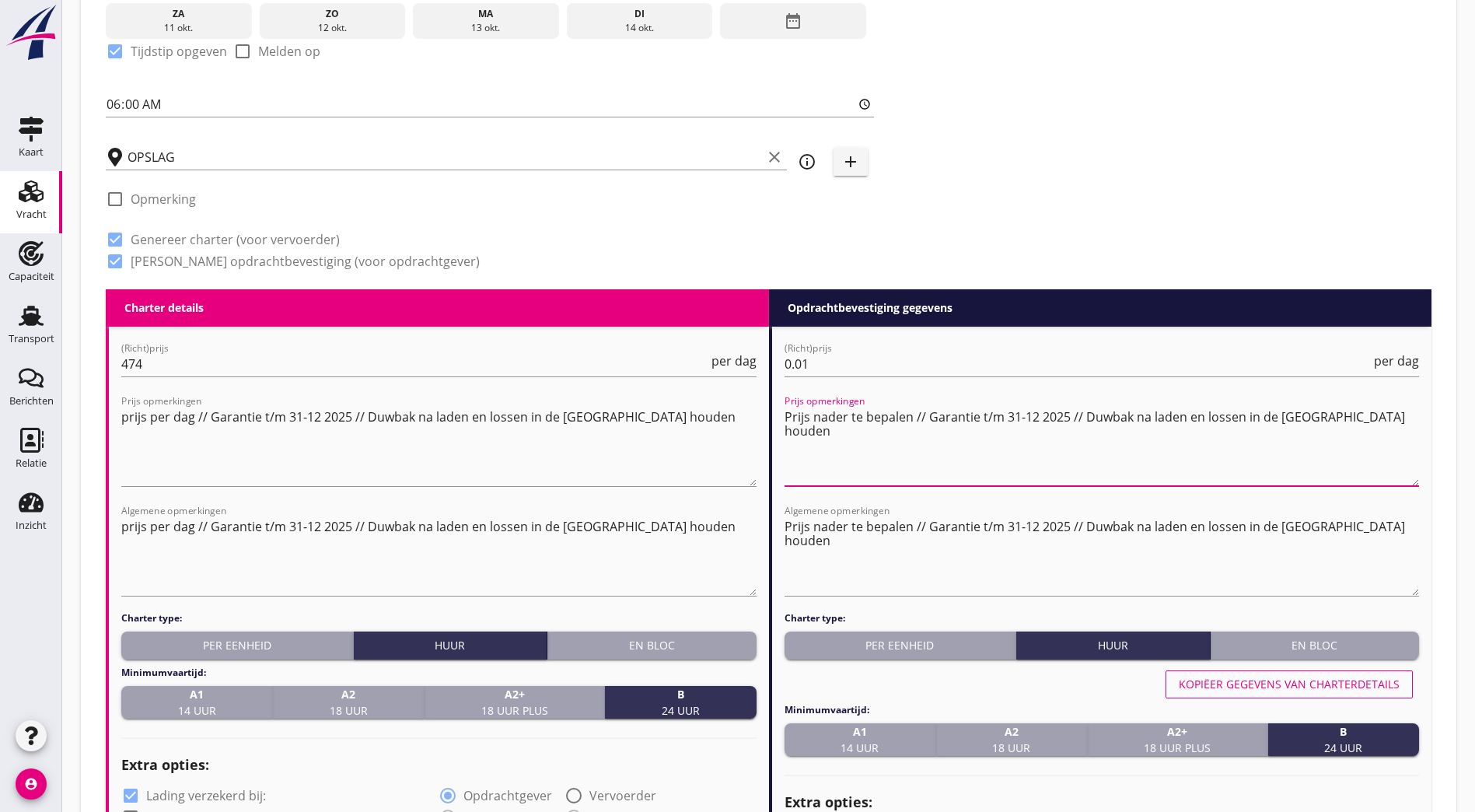
click at [1008, 446] on textarea "Prijs nader te bepalen // Garantie t/m 31-12 2025 // Duwbak na laden en lossen …" at bounding box center [1102, 445] width 636 height 82
click at [1412, 408] on textarea "Prijs nader te bepalen // Garantie t/m 31-12 2025 // Duwbak na laden en lossen …" at bounding box center [1102, 445] width 636 height 82
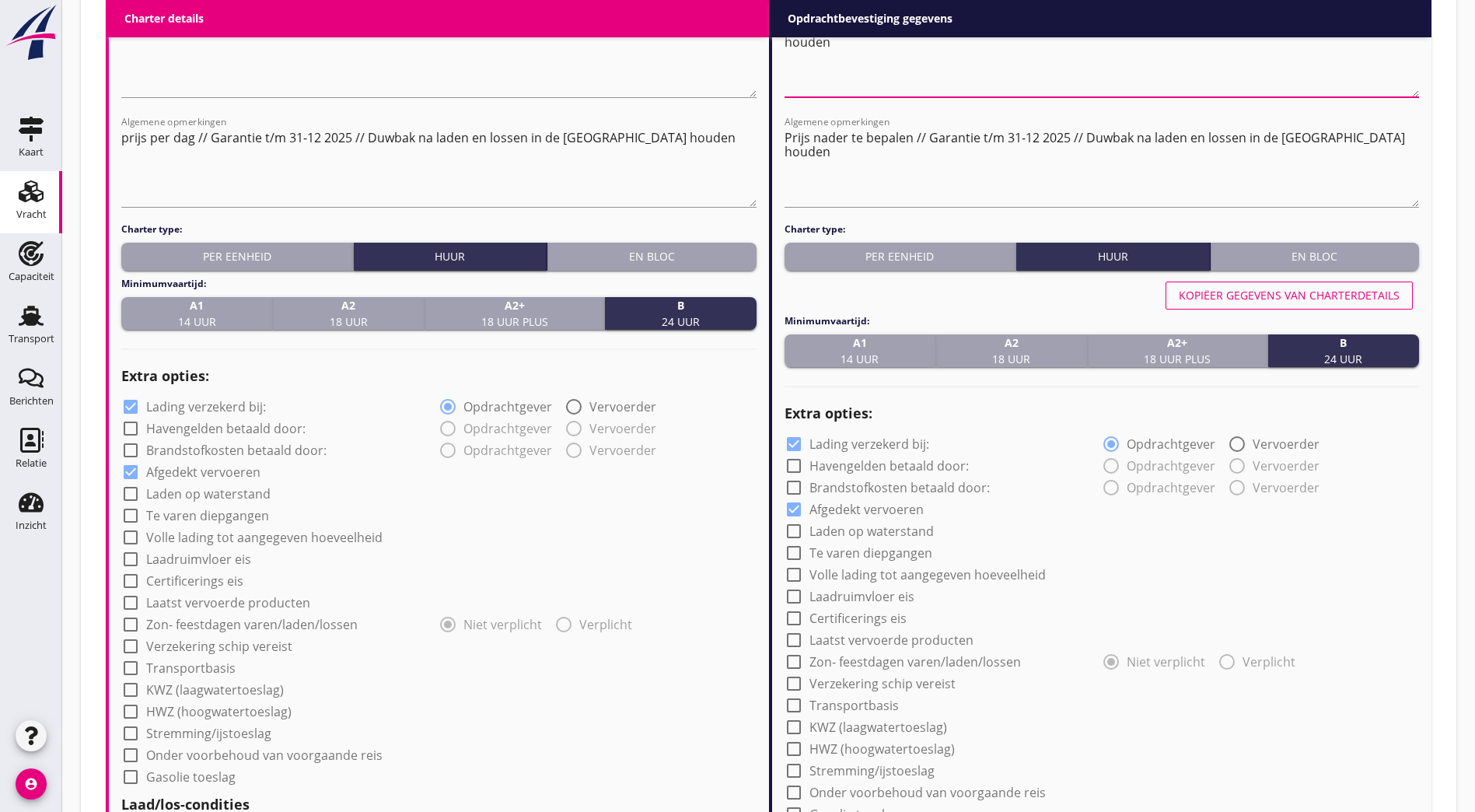
scroll to position [1256, 0]
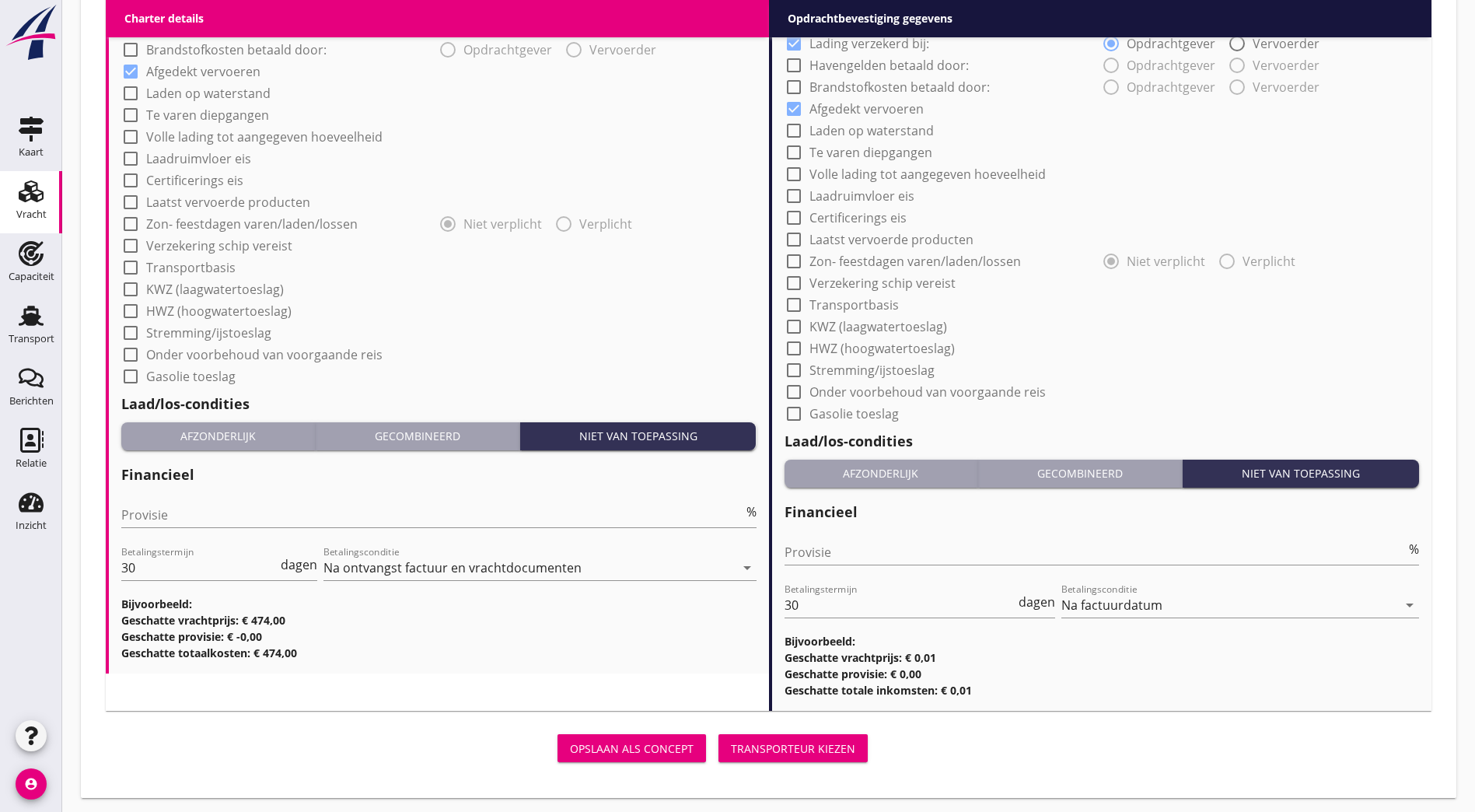
click at [731, 743] on div "Transporteur kiezen" at bounding box center [794, 748] width 125 height 17
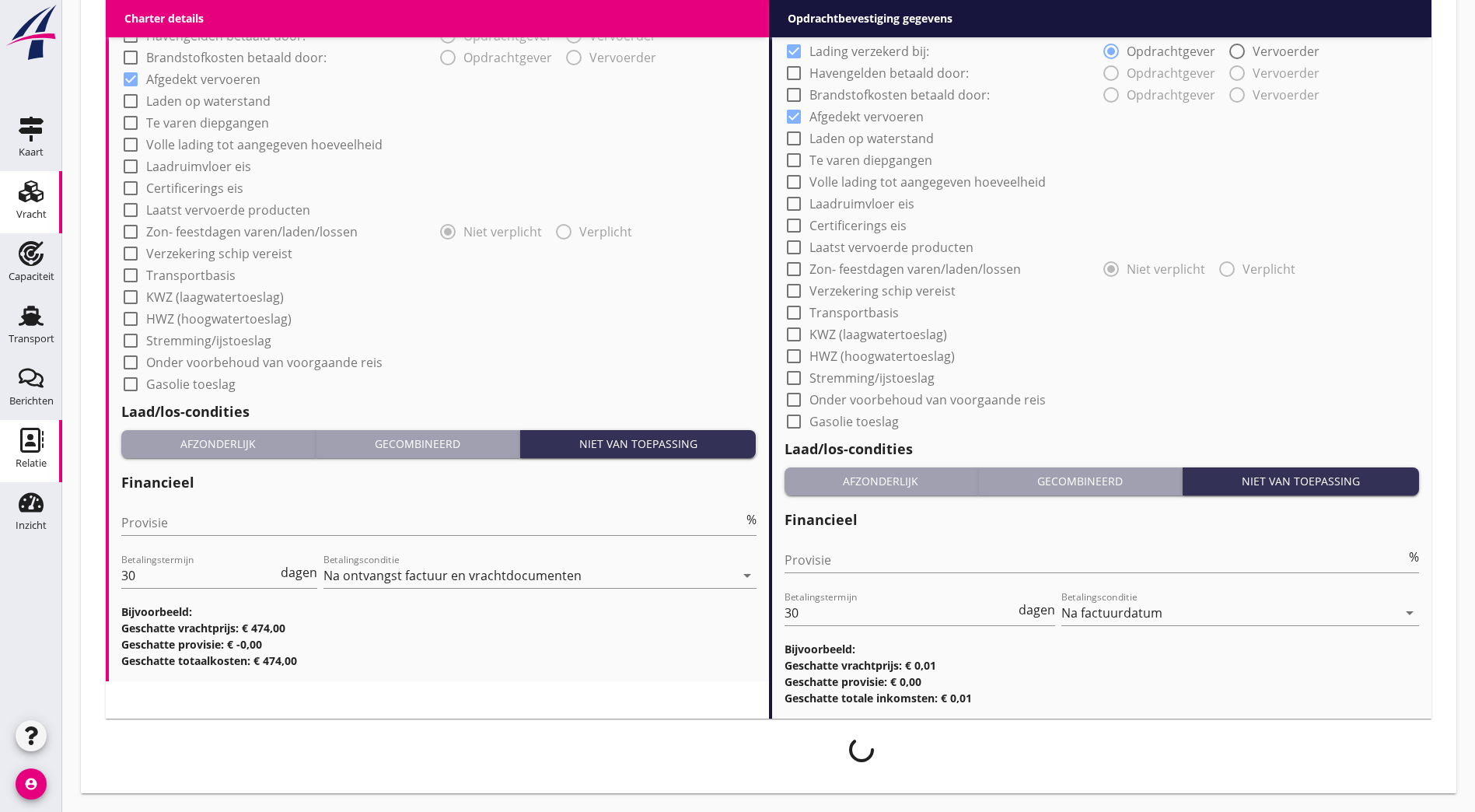
scroll to position [1243, 0]
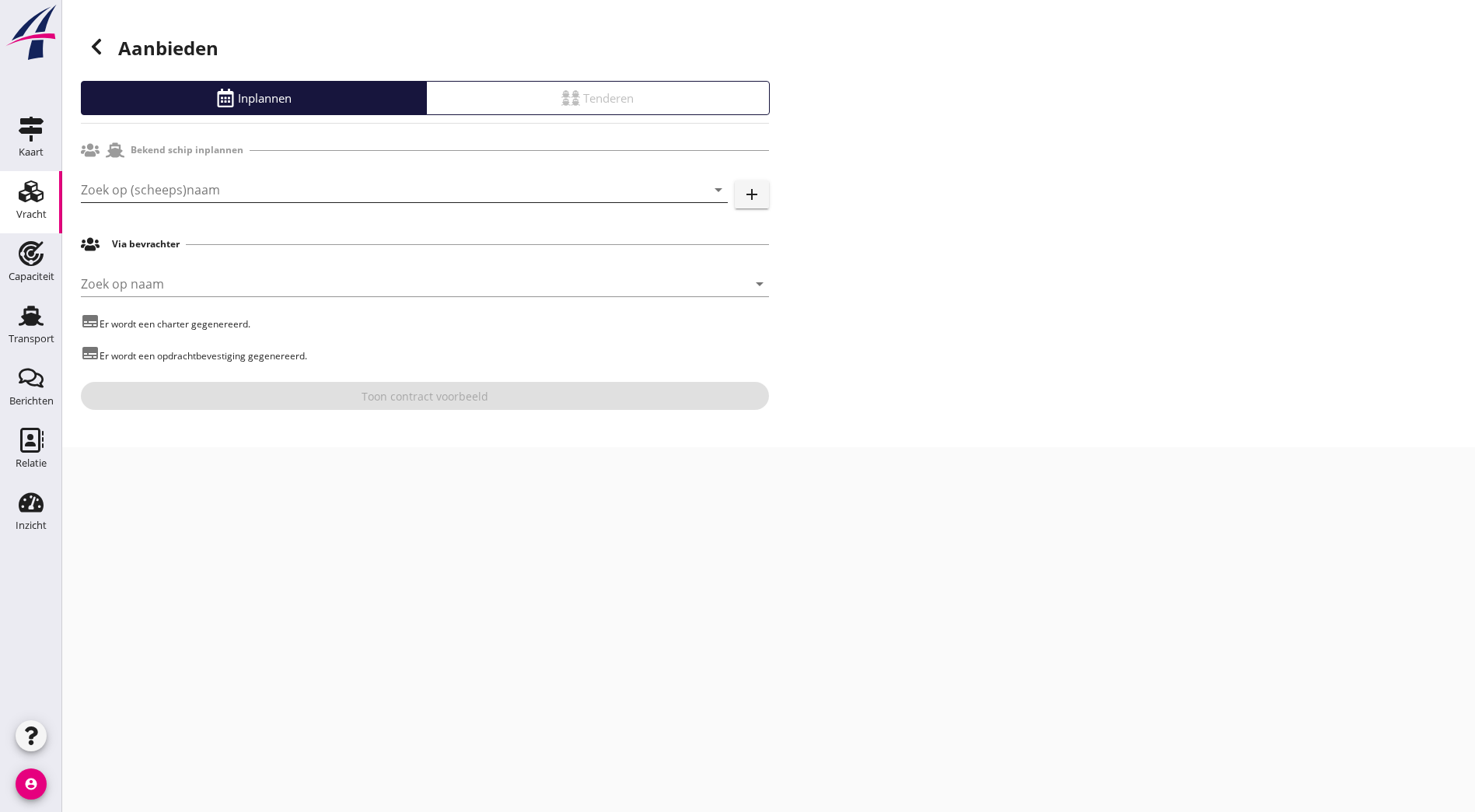
click at [339, 187] on input "Zoek op (scheeps)naam" at bounding box center [382, 190] width 604 height 25
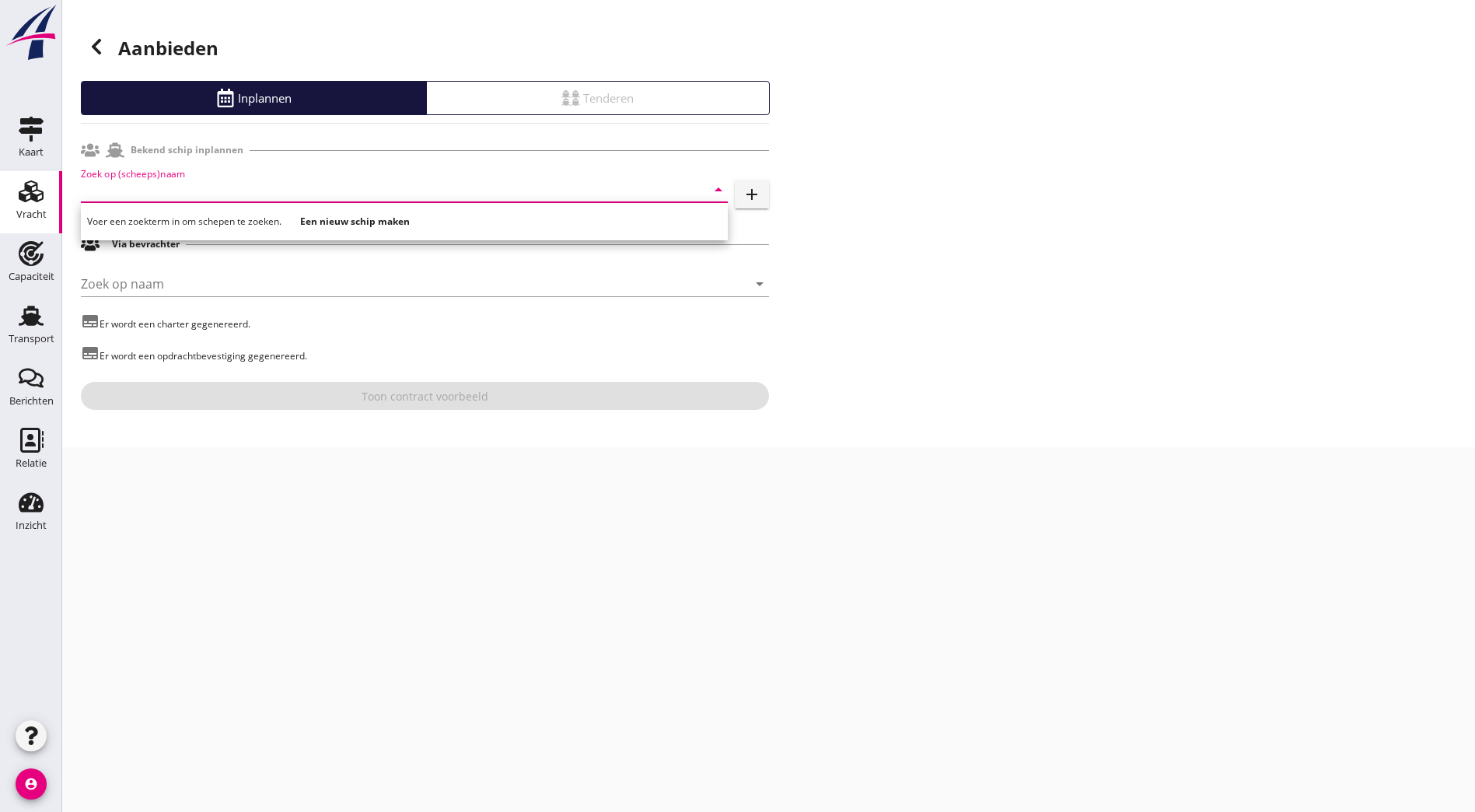
click at [216, 187] on input "Zoek op (scheeps)naam" at bounding box center [382, 190] width 604 height 25
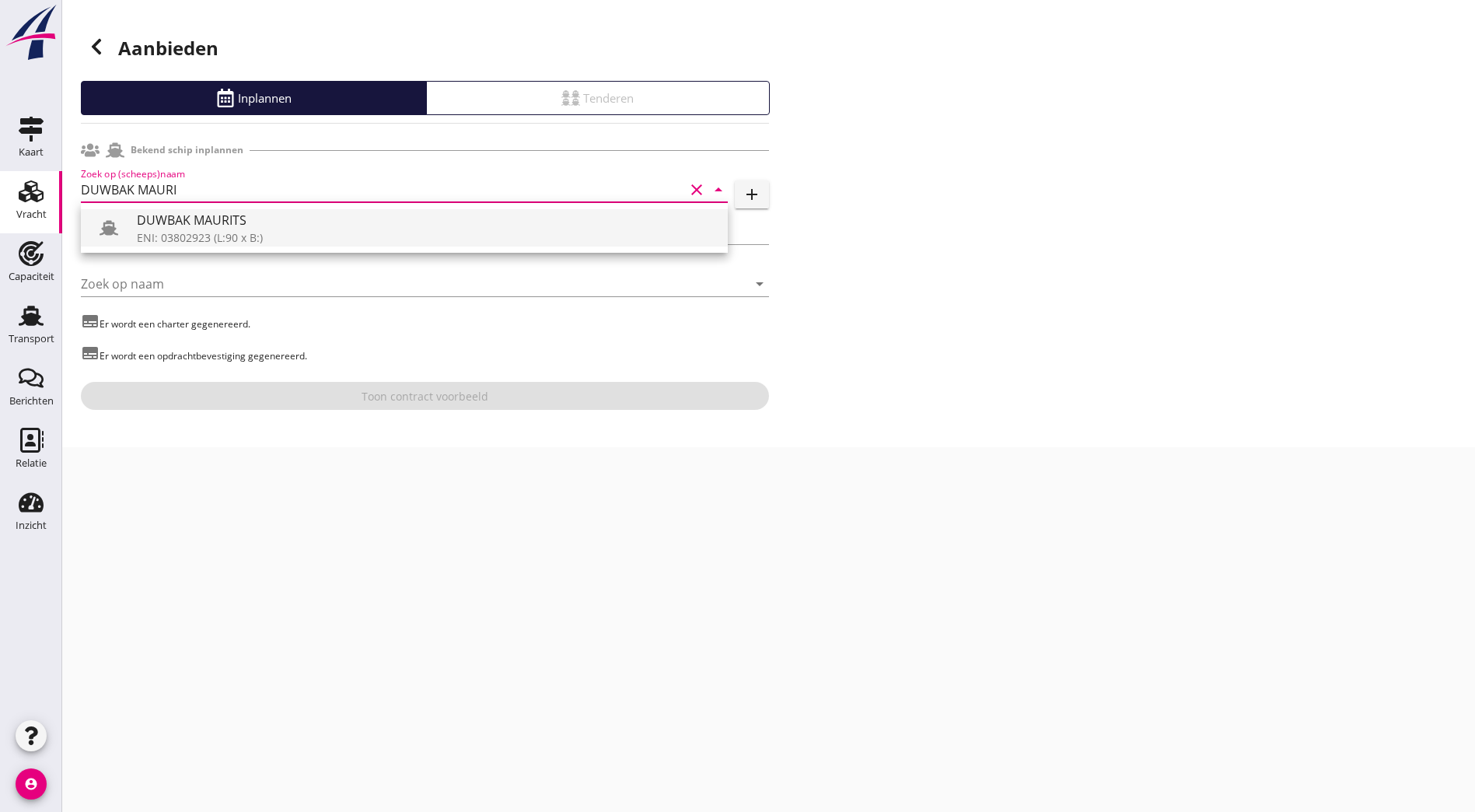
click at [290, 223] on div "DUWBAK MAURITS" at bounding box center [426, 220] width 578 height 18
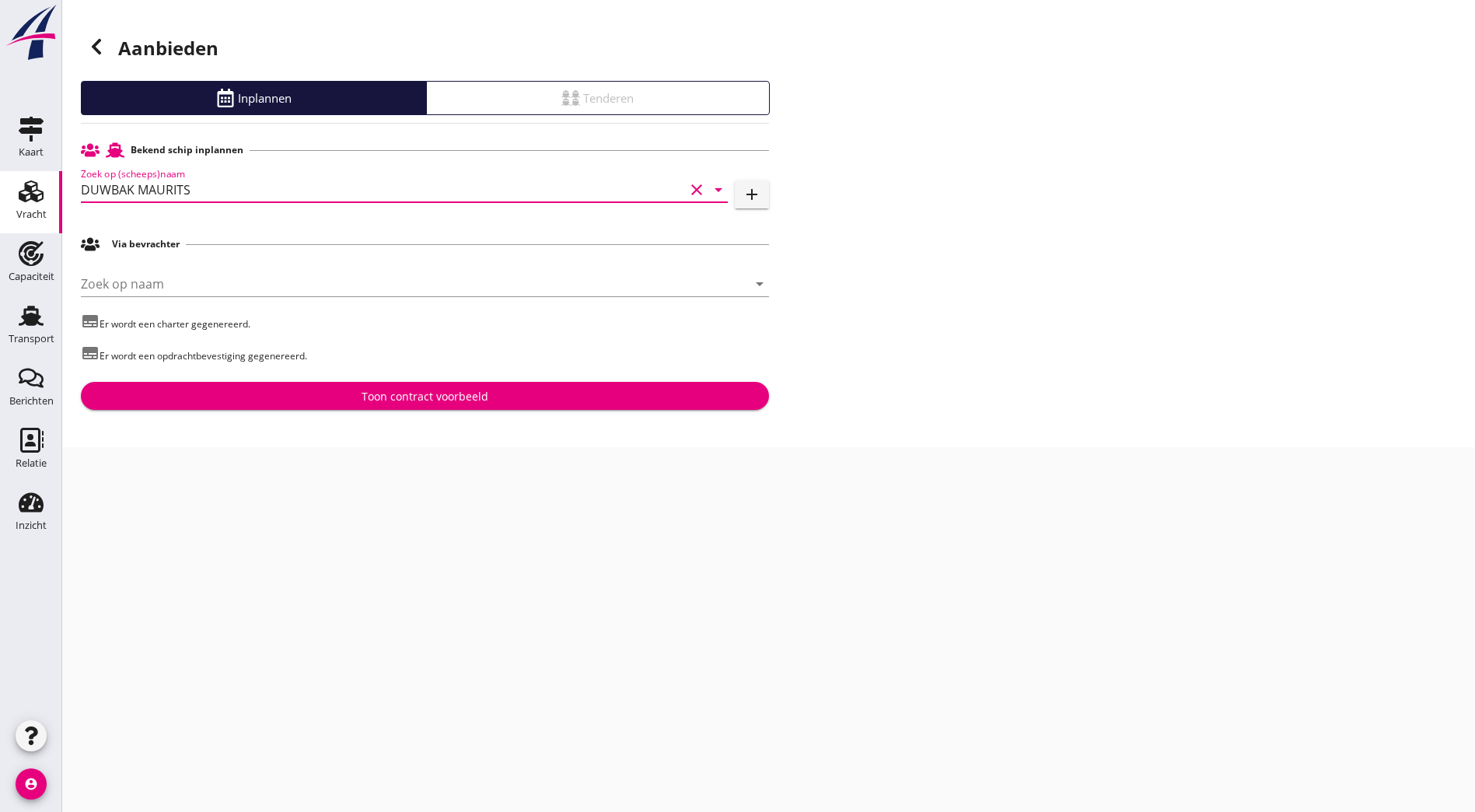
type input "DUWBAK MAURITS"
click at [470, 402] on div "Toon contract voorbeeld" at bounding box center [425, 395] width 127 height 17
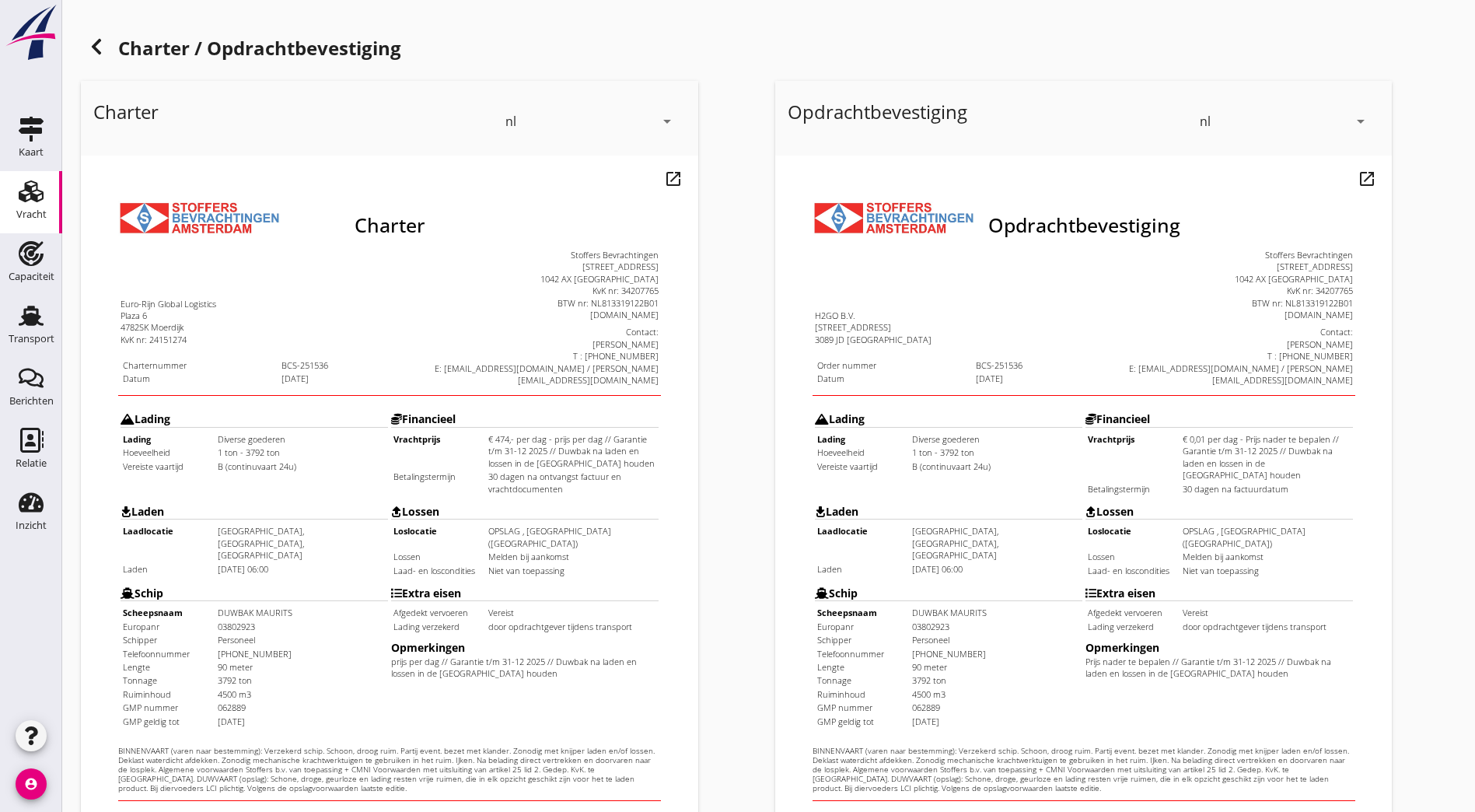
scroll to position [340, 0]
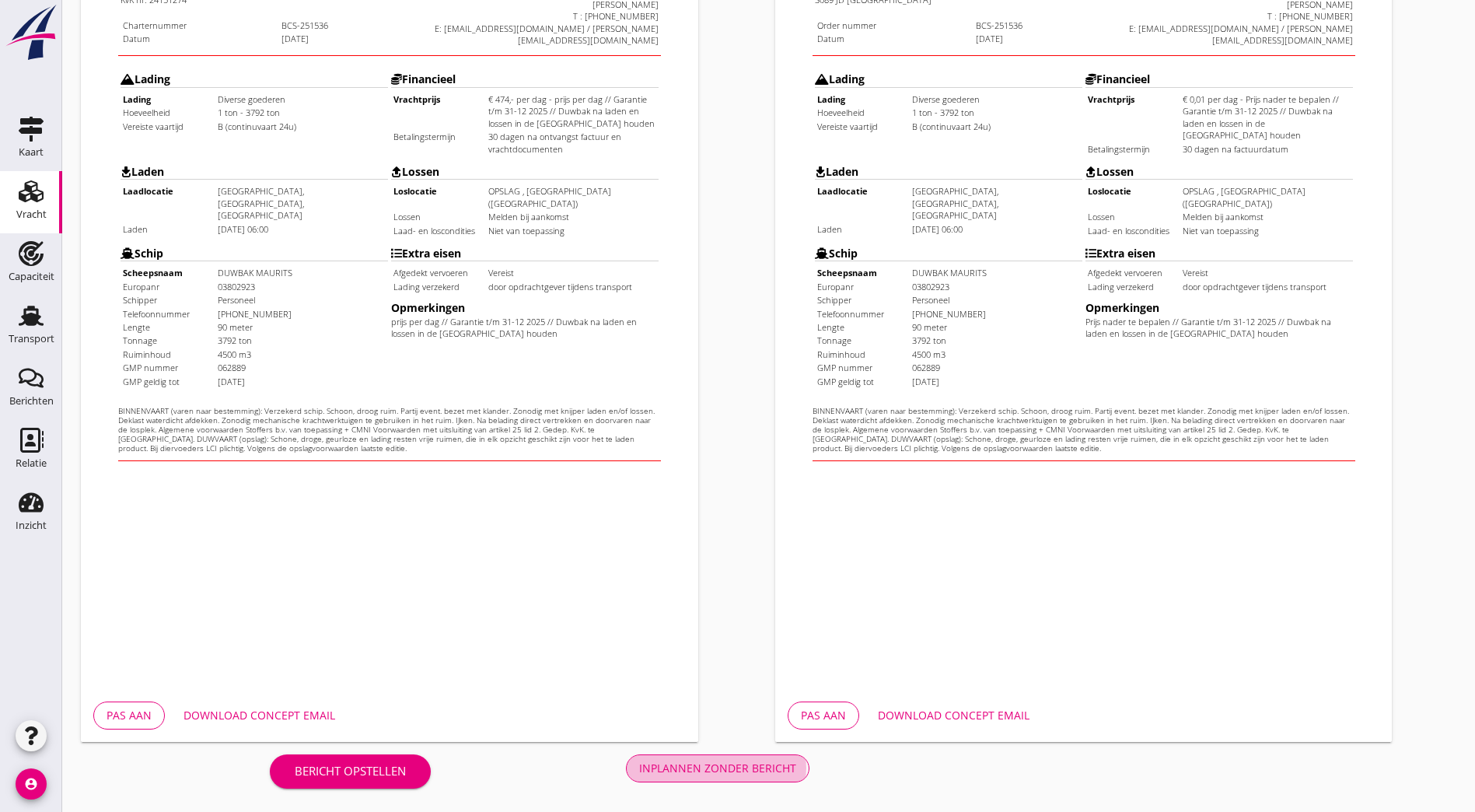
click at [639, 765] on div "Inplannen zonder bericht" at bounding box center [717, 767] width 157 height 17
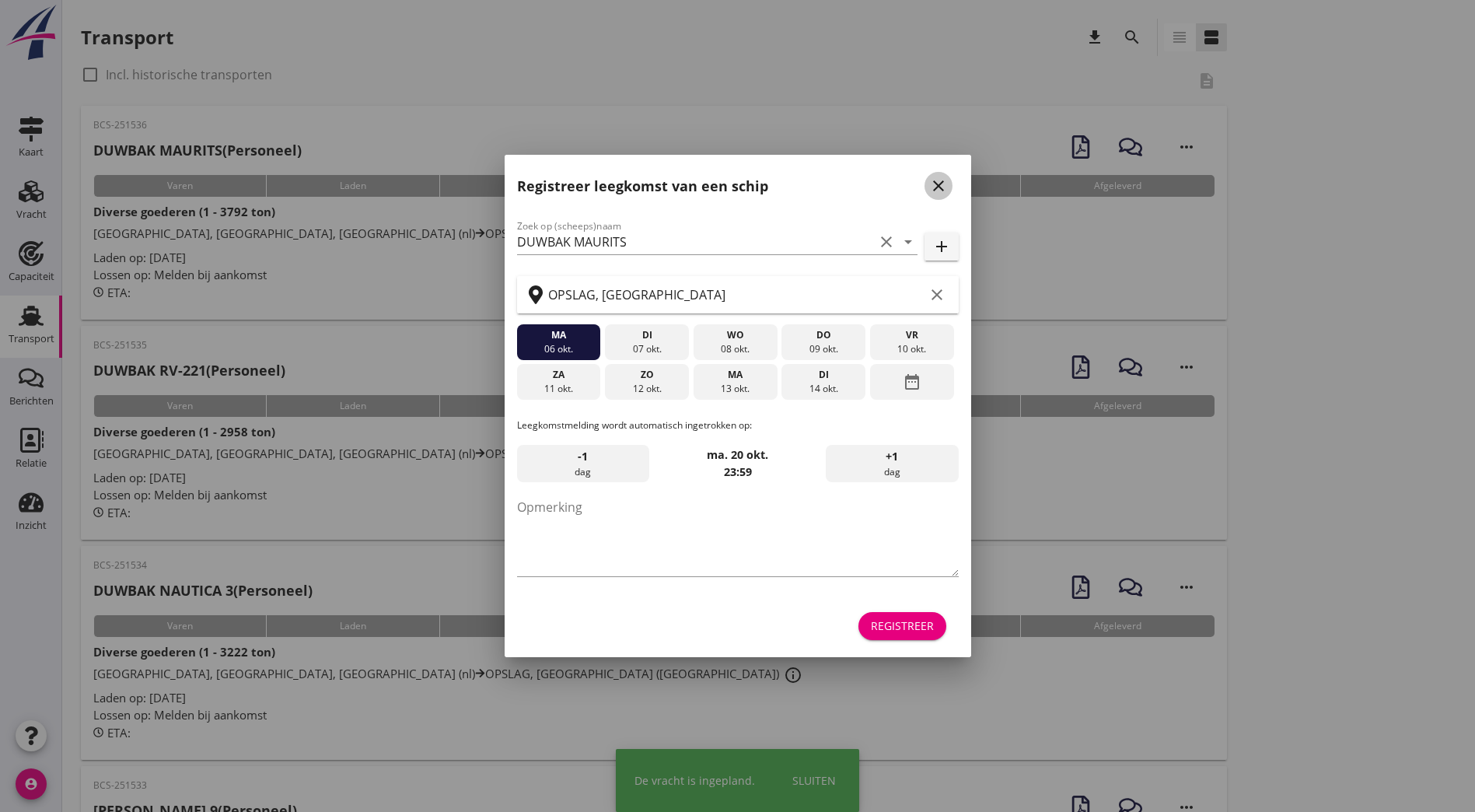
click at [935, 183] on icon "close" at bounding box center [938, 185] width 18 height 18
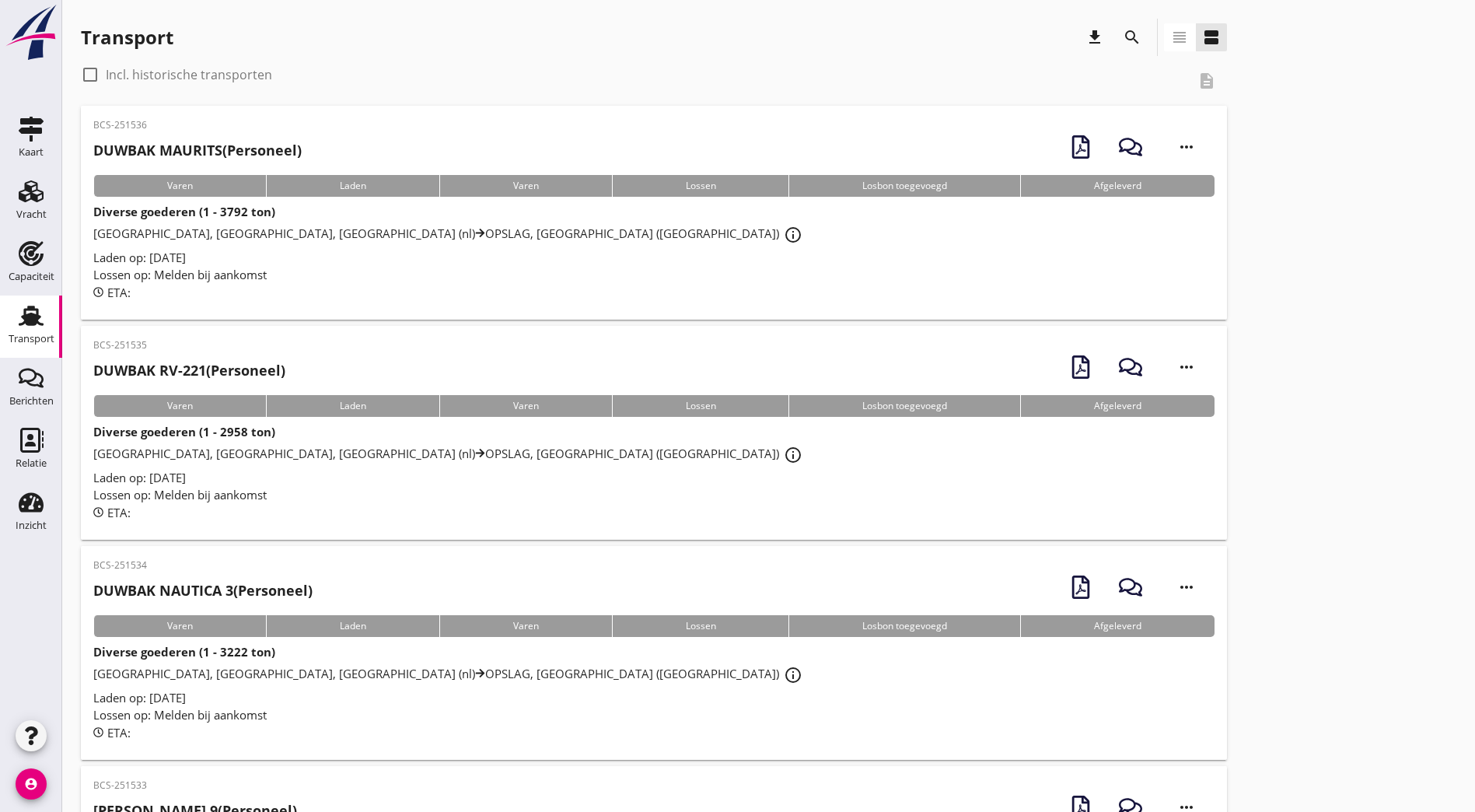
click at [206, 138] on div "BCS-251536 DUWBAK MAURITS (Personeel)" at bounding box center [197, 143] width 208 height 51
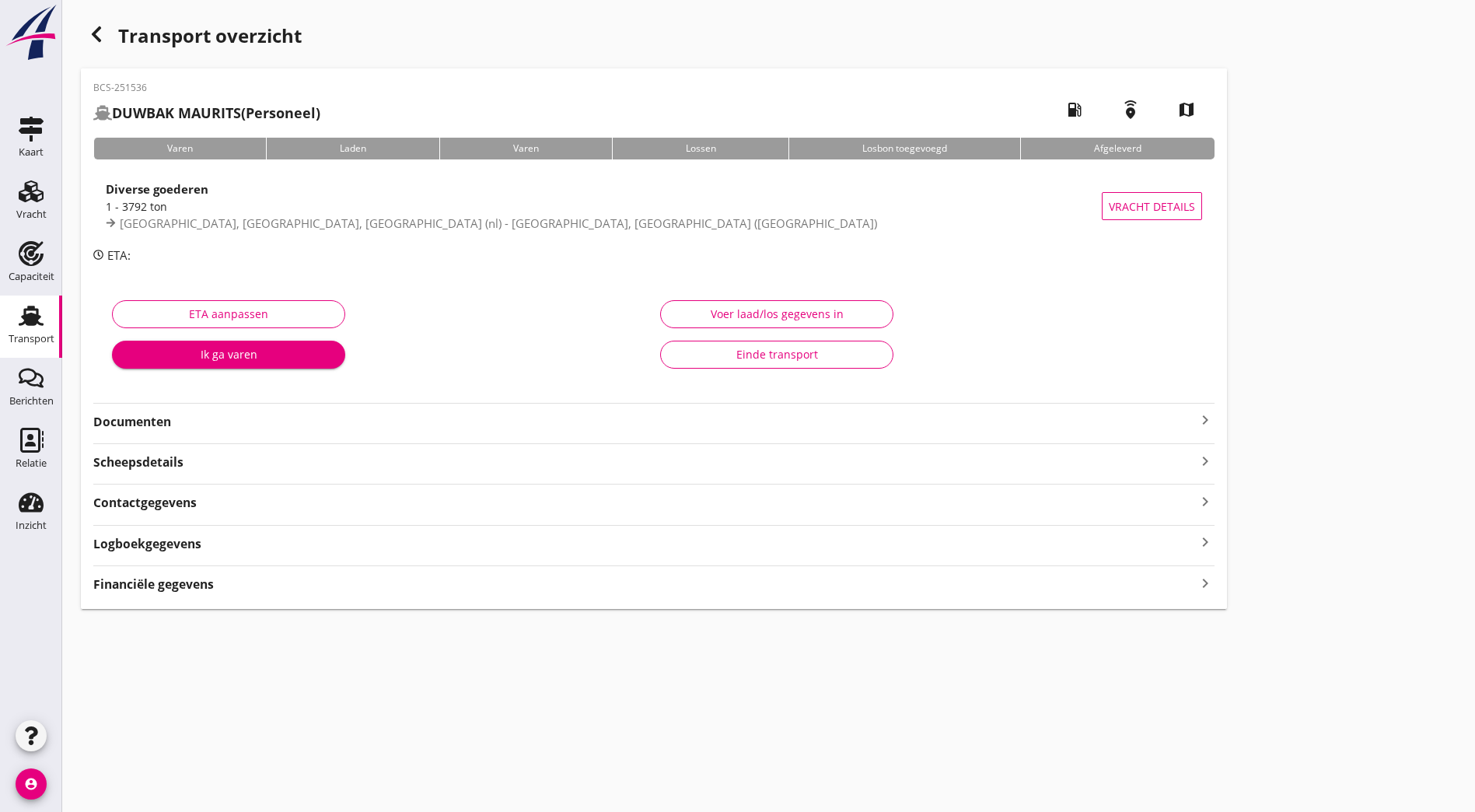
click at [379, 422] on strong "Documenten" at bounding box center [644, 422] width 1103 height 18
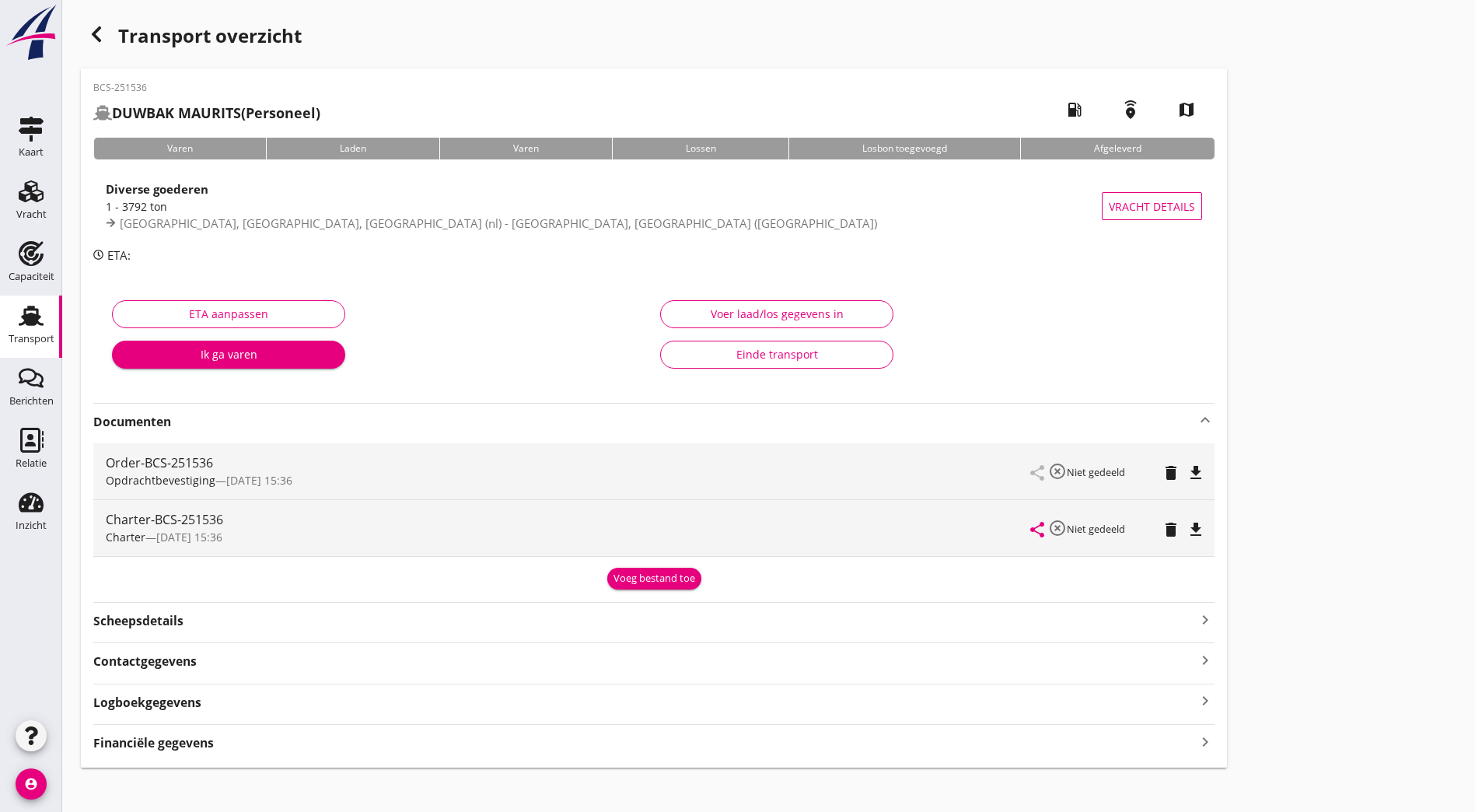
click at [1187, 470] on icon "file_download" at bounding box center [1195, 472] width 18 height 18
click at [1187, 529] on icon "file_download" at bounding box center [1195, 529] width 18 height 18
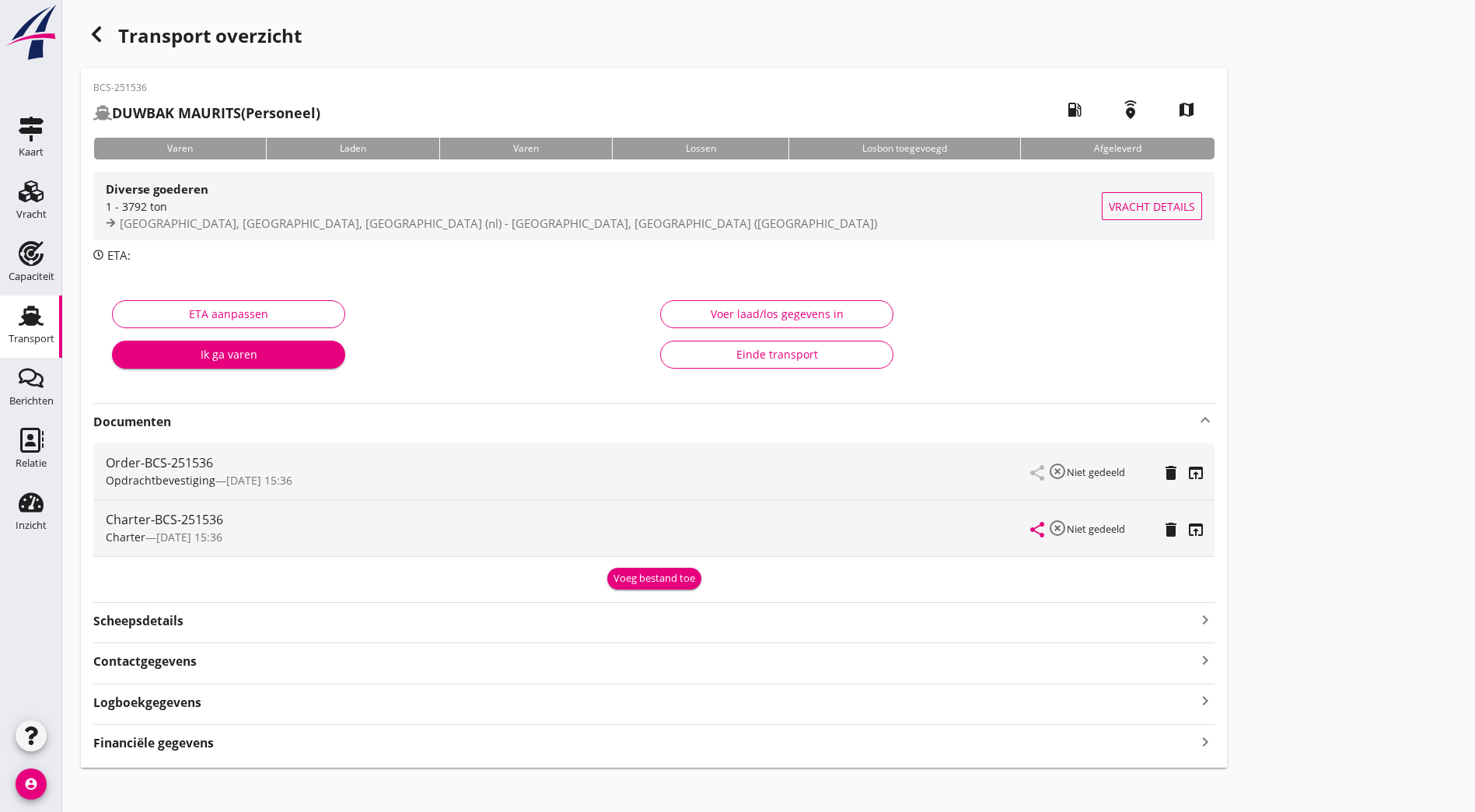
click at [286, 220] on span "[GEOGRAPHIC_DATA], [GEOGRAPHIC_DATA], [GEOGRAPHIC_DATA] (nl) - [GEOGRAPHIC_DATA…" at bounding box center [498, 223] width 758 height 16
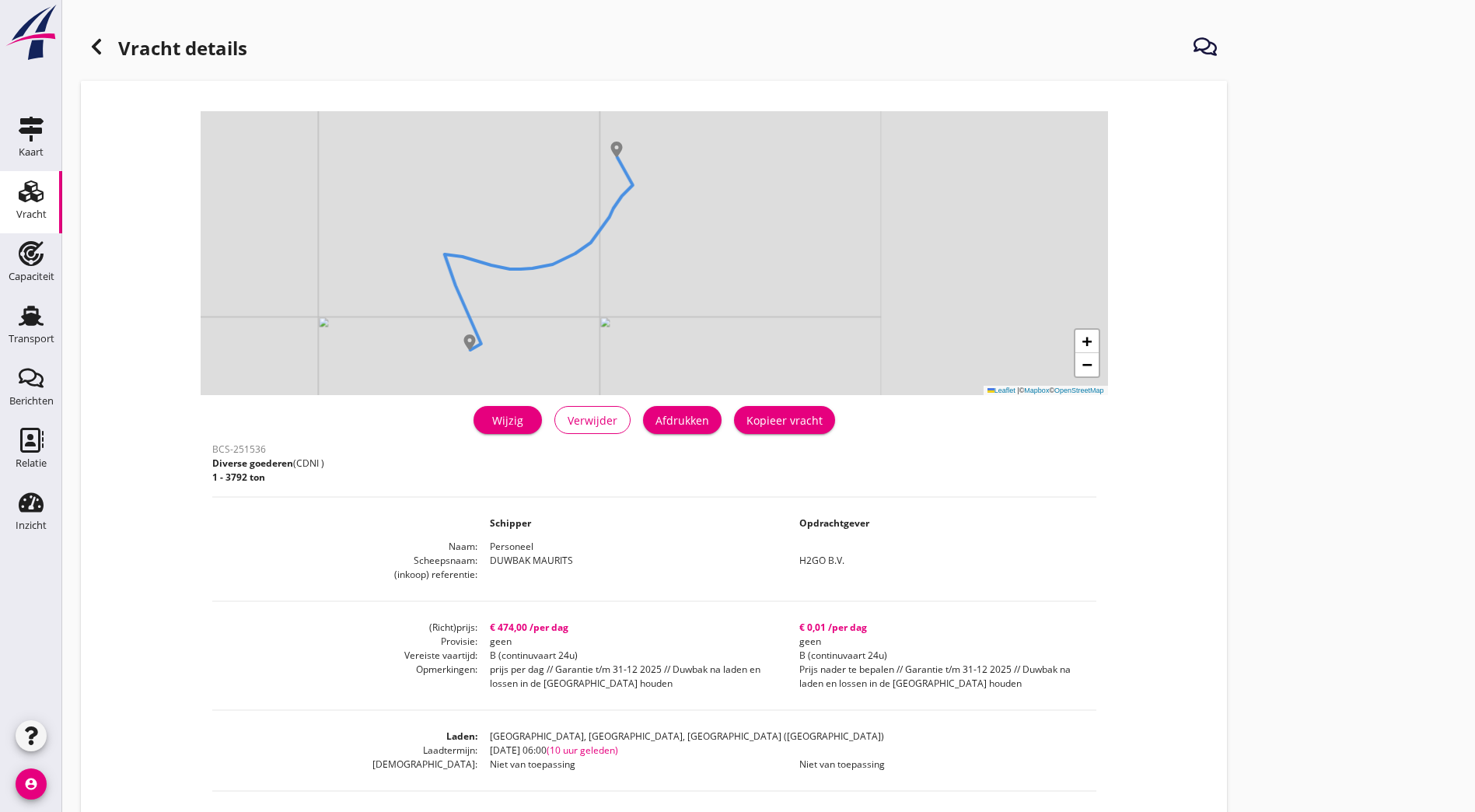
click at [656, 424] on div "Afdrukken" at bounding box center [682, 420] width 54 height 17
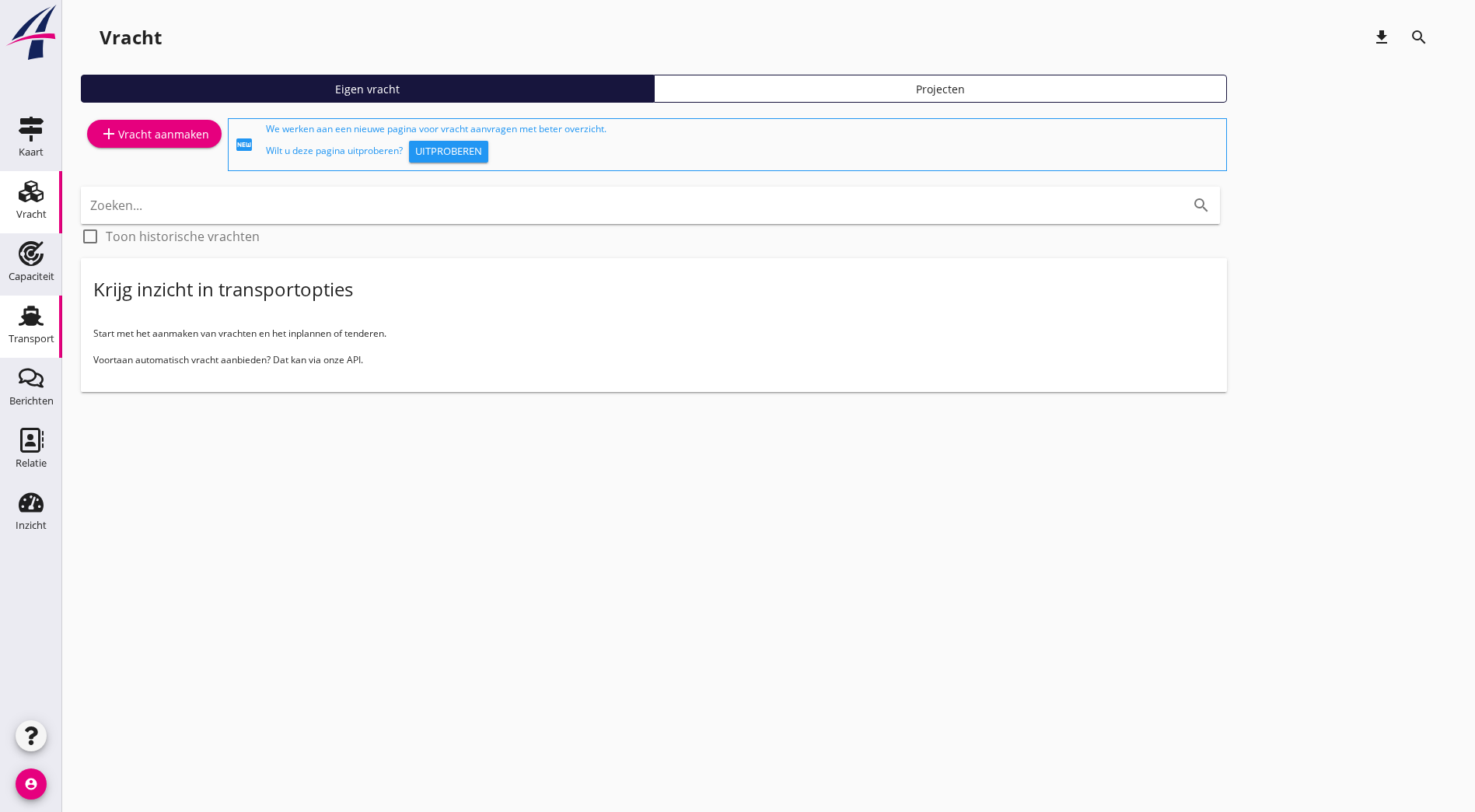
click at [29, 318] on use at bounding box center [31, 315] width 25 height 20
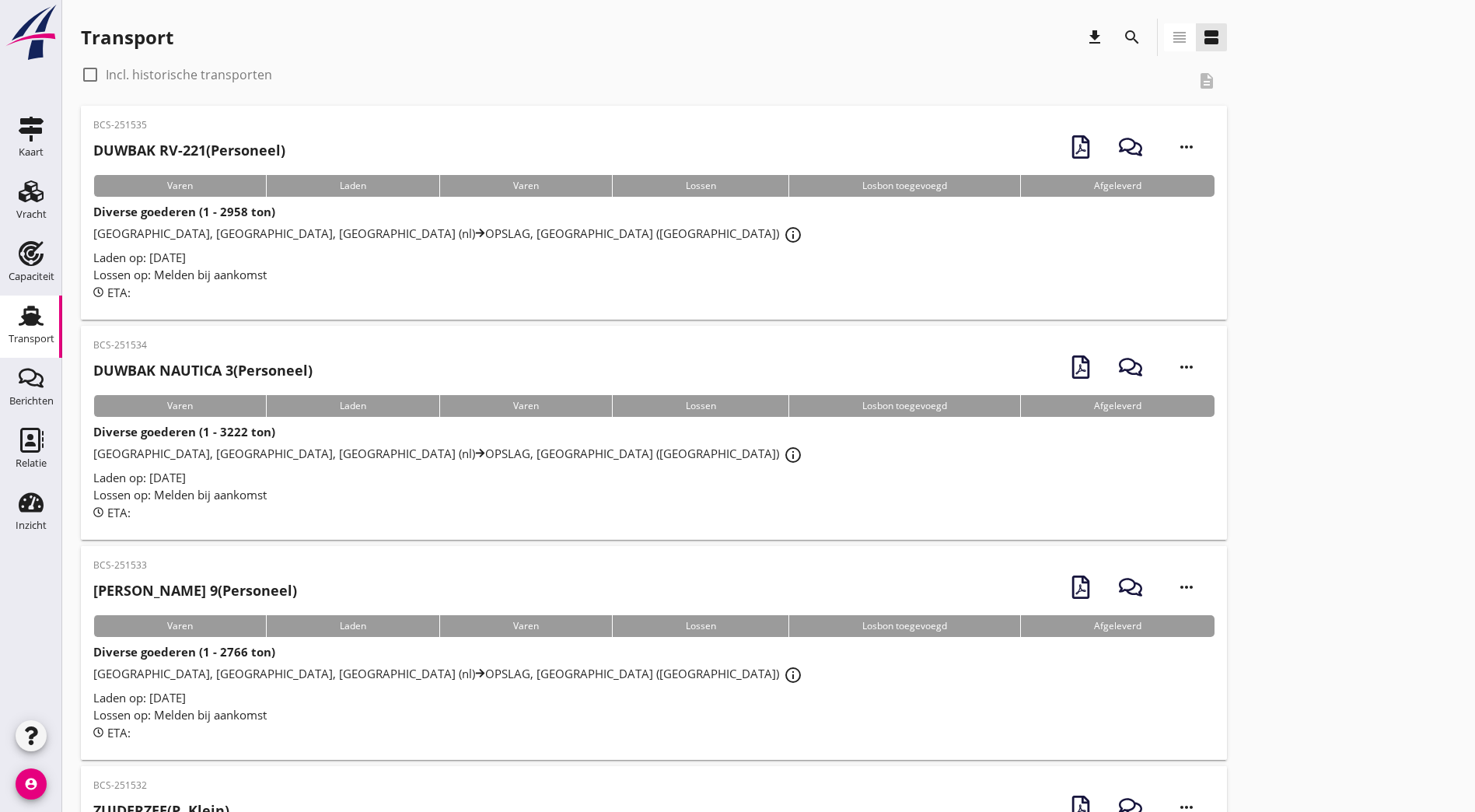
click at [316, 140] on div "BCS-251535 DUWBAK RV-221 (Personeel) more_horiz" at bounding box center [654, 146] width 1122 height 57
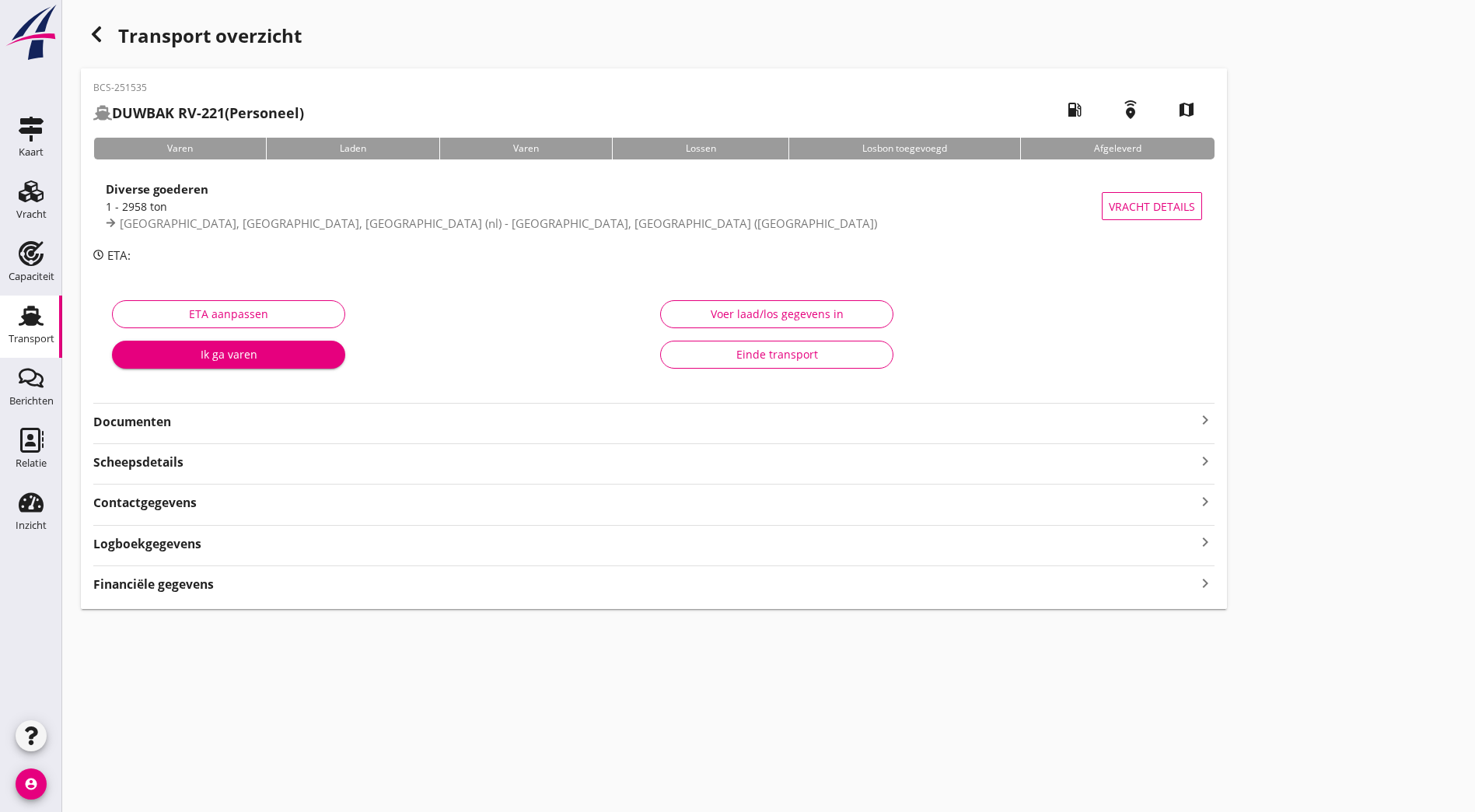
click at [134, 421] on strong "Documenten" at bounding box center [644, 422] width 1103 height 18
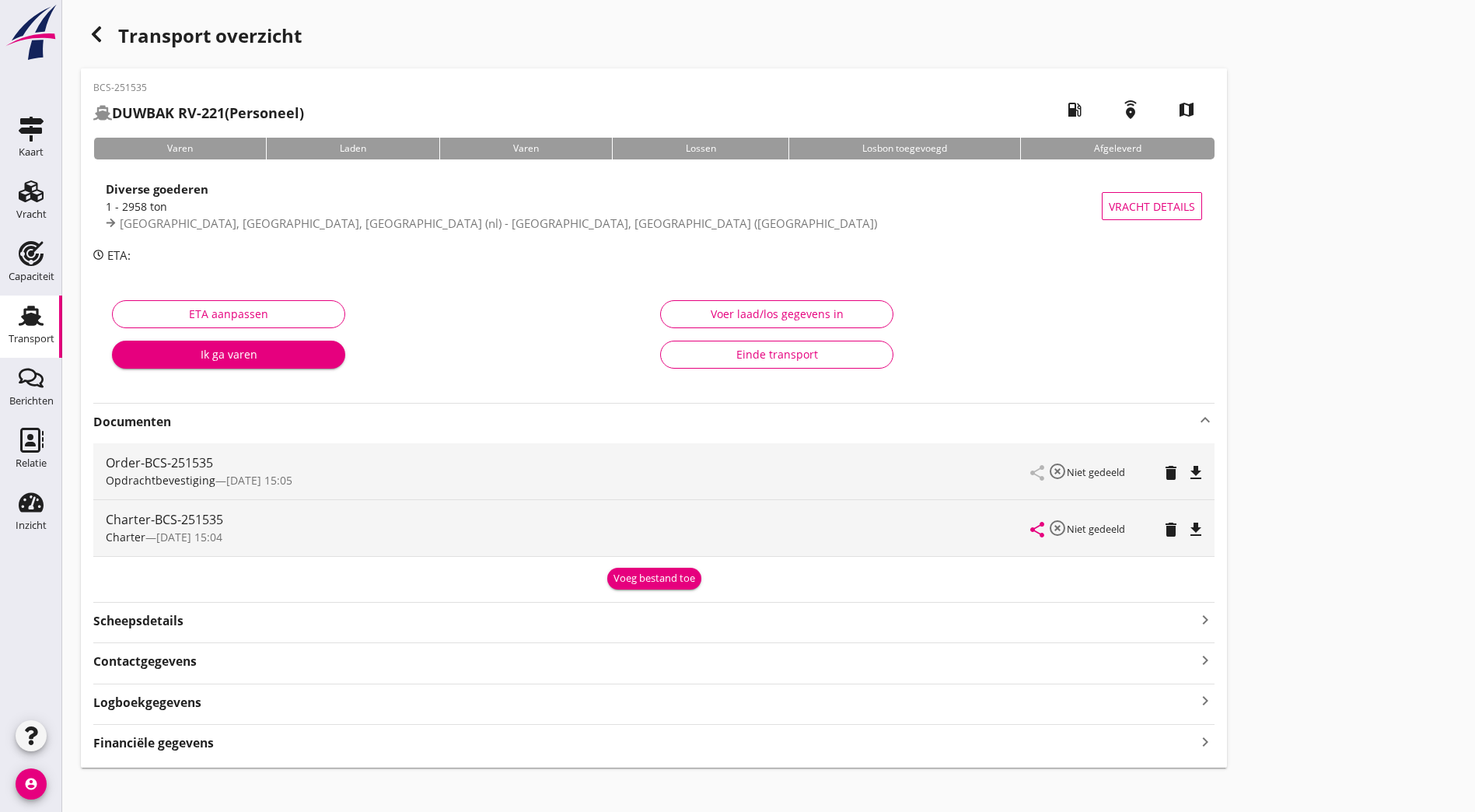
click at [267, 628] on div "Scheepsdetails keyboard_arrow_right" at bounding box center [654, 620] width 1122 height 21
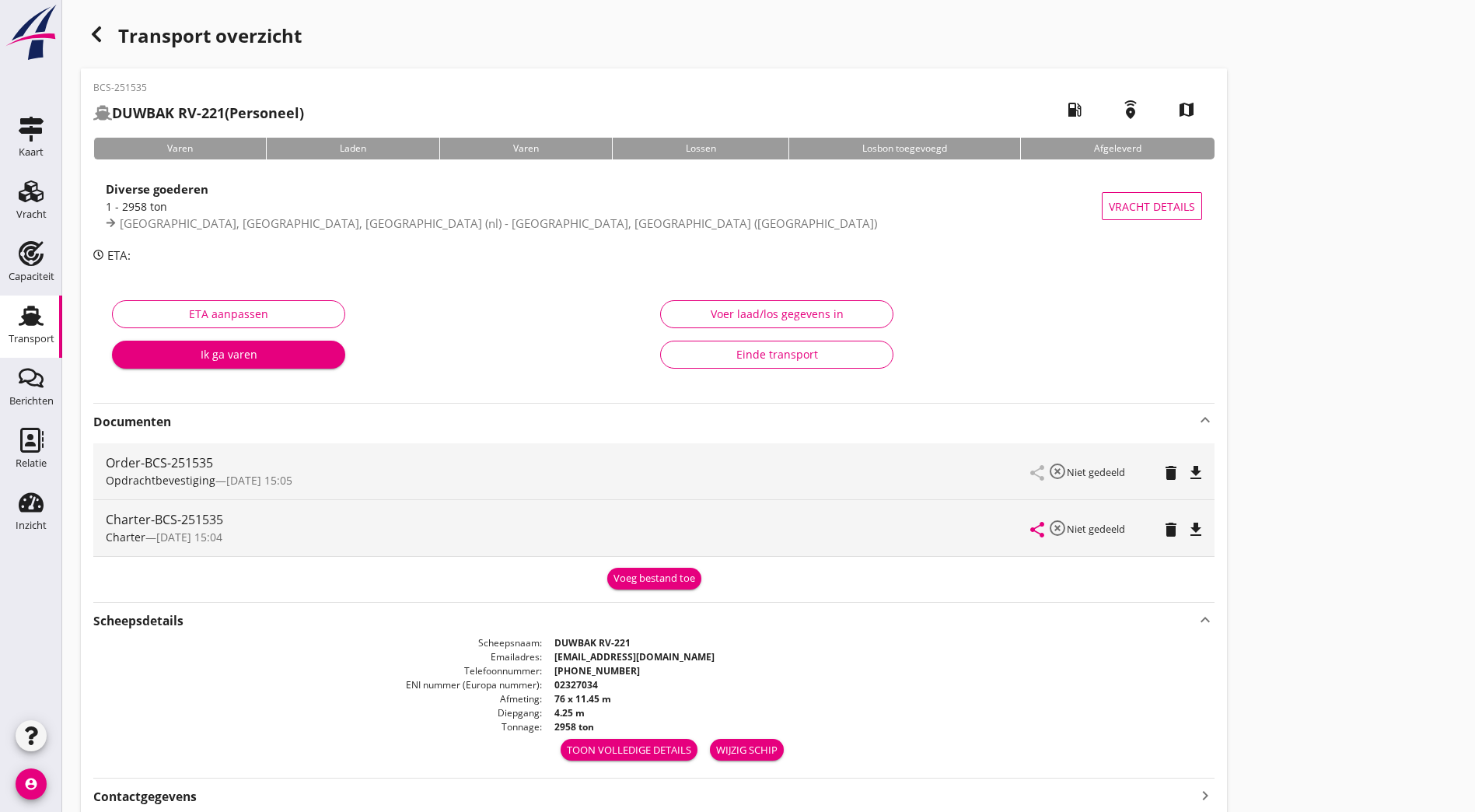
scroll to position [147, 0]
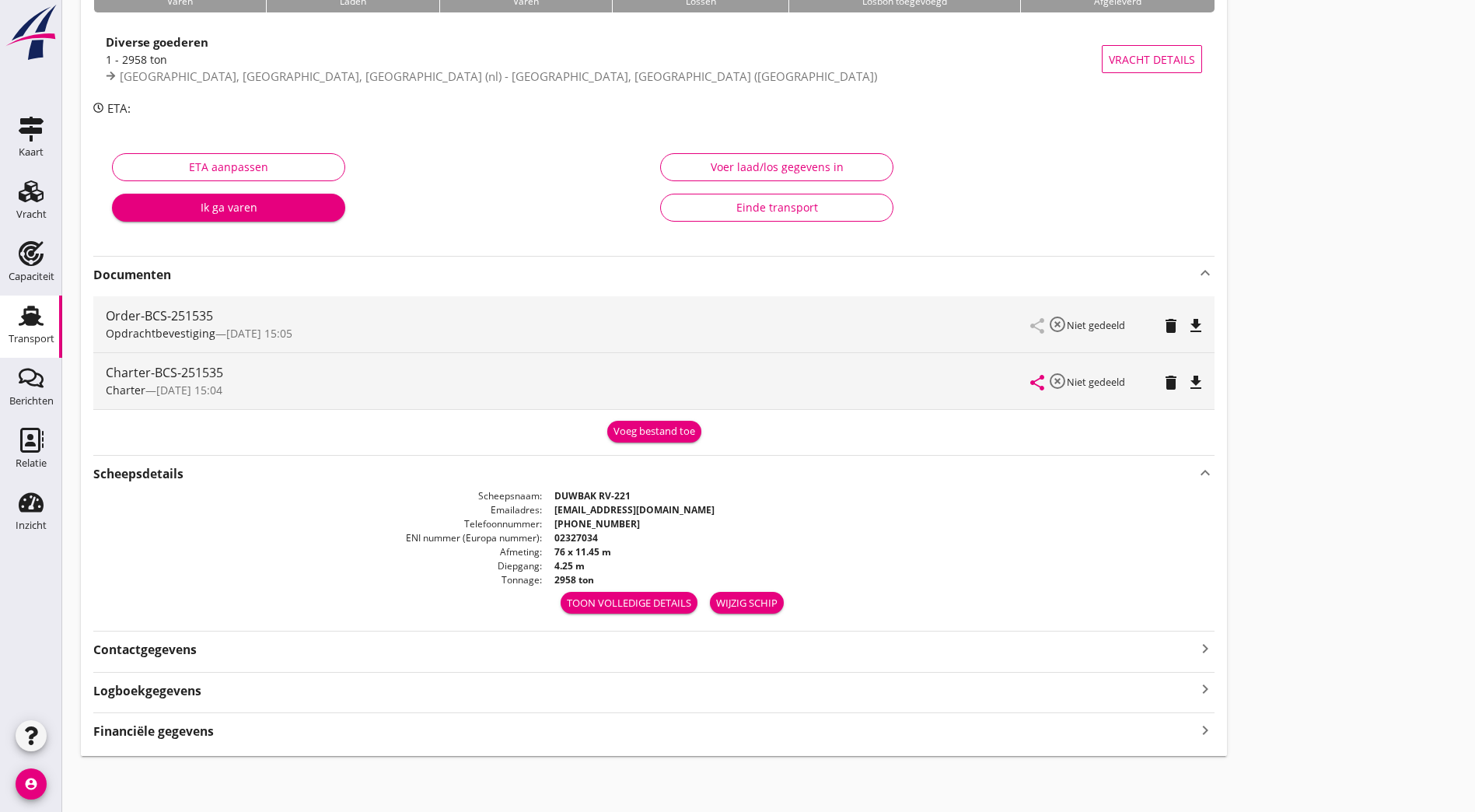
click at [567, 596] on div "Toon volledige details" at bounding box center [629, 604] width 125 height 16
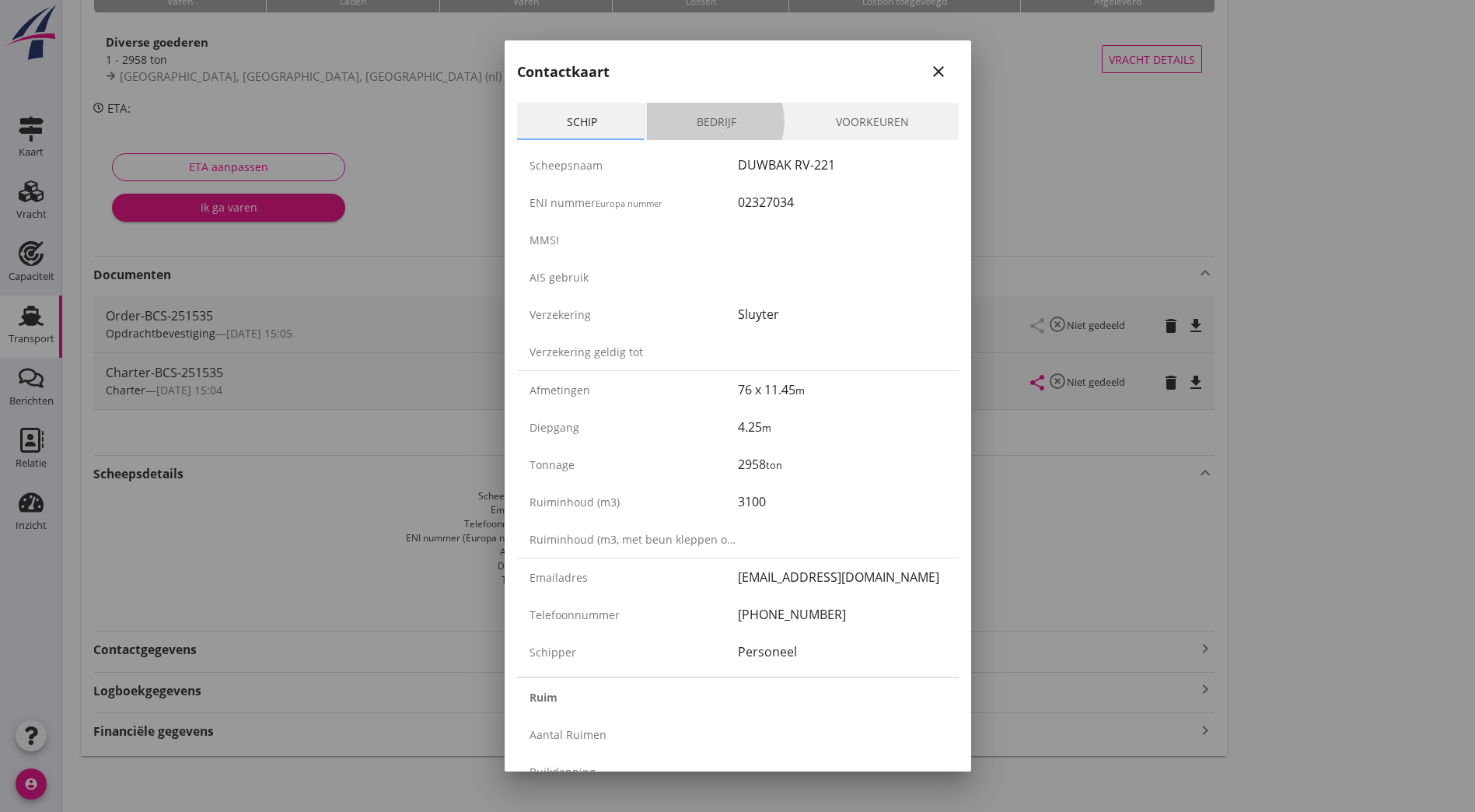
click at [766, 126] on link "Bedrijf" at bounding box center [716, 121] width 139 height 37
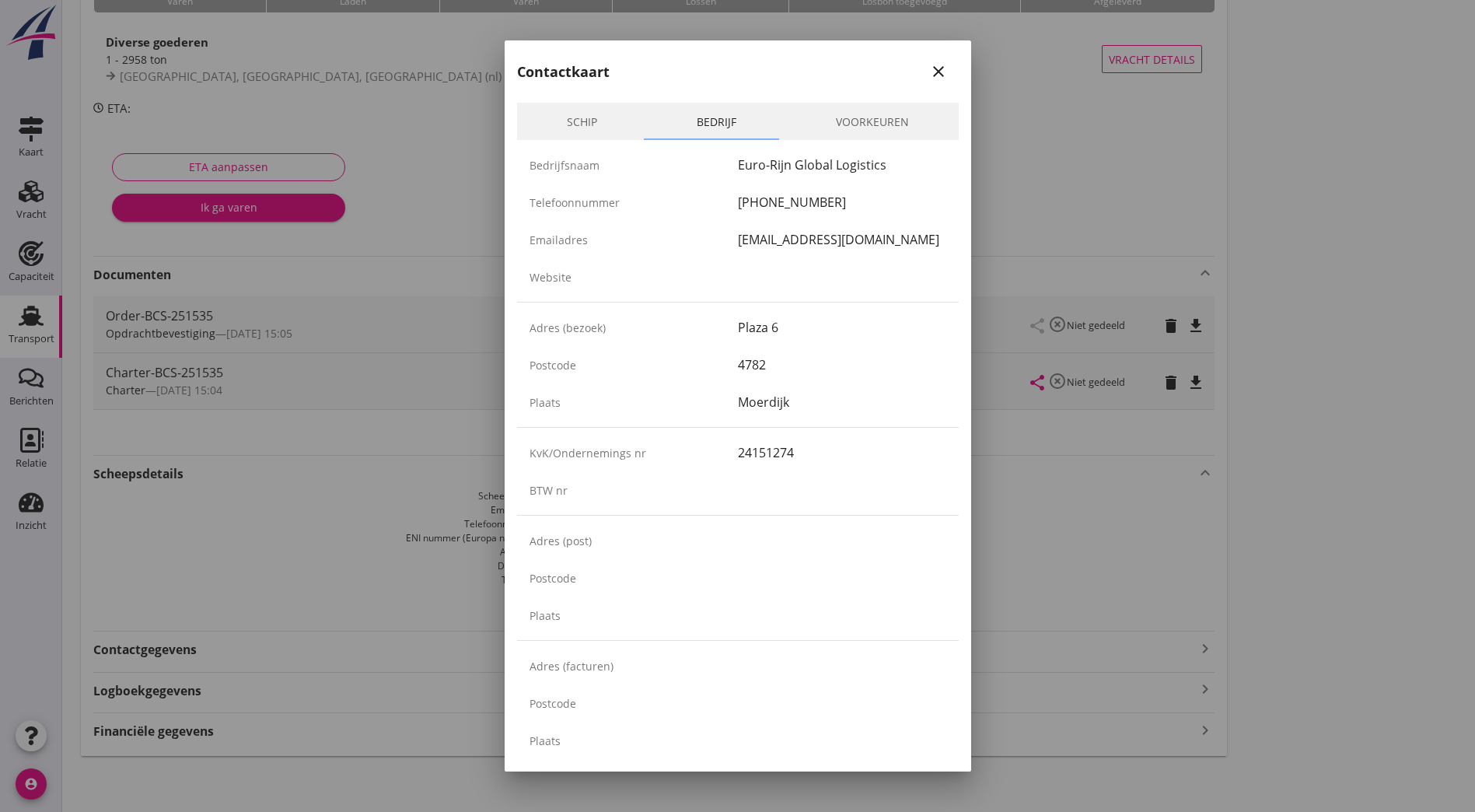
click at [602, 152] on div "Bedrijfsnaam Euro-Rijn Global Logistics Telefoonnummer [PHONE_NUMBER] Emailadre…" at bounding box center [738, 221] width 442 height 162
drag, startPoint x: 602, startPoint y: 152, endPoint x: 735, endPoint y: 172, distance: 134.5
click at [738, 173] on div "Euro-Rijn Global Logistics" at bounding box center [842, 164] width 208 height 18
click at [738, 160] on div "Bedrijfsnaam Euro-Rijn Global Logistics" at bounding box center [738, 164] width 442 height 37
drag, startPoint x: 738, startPoint y: 160, endPoint x: 732, endPoint y: 167, distance: 9.2
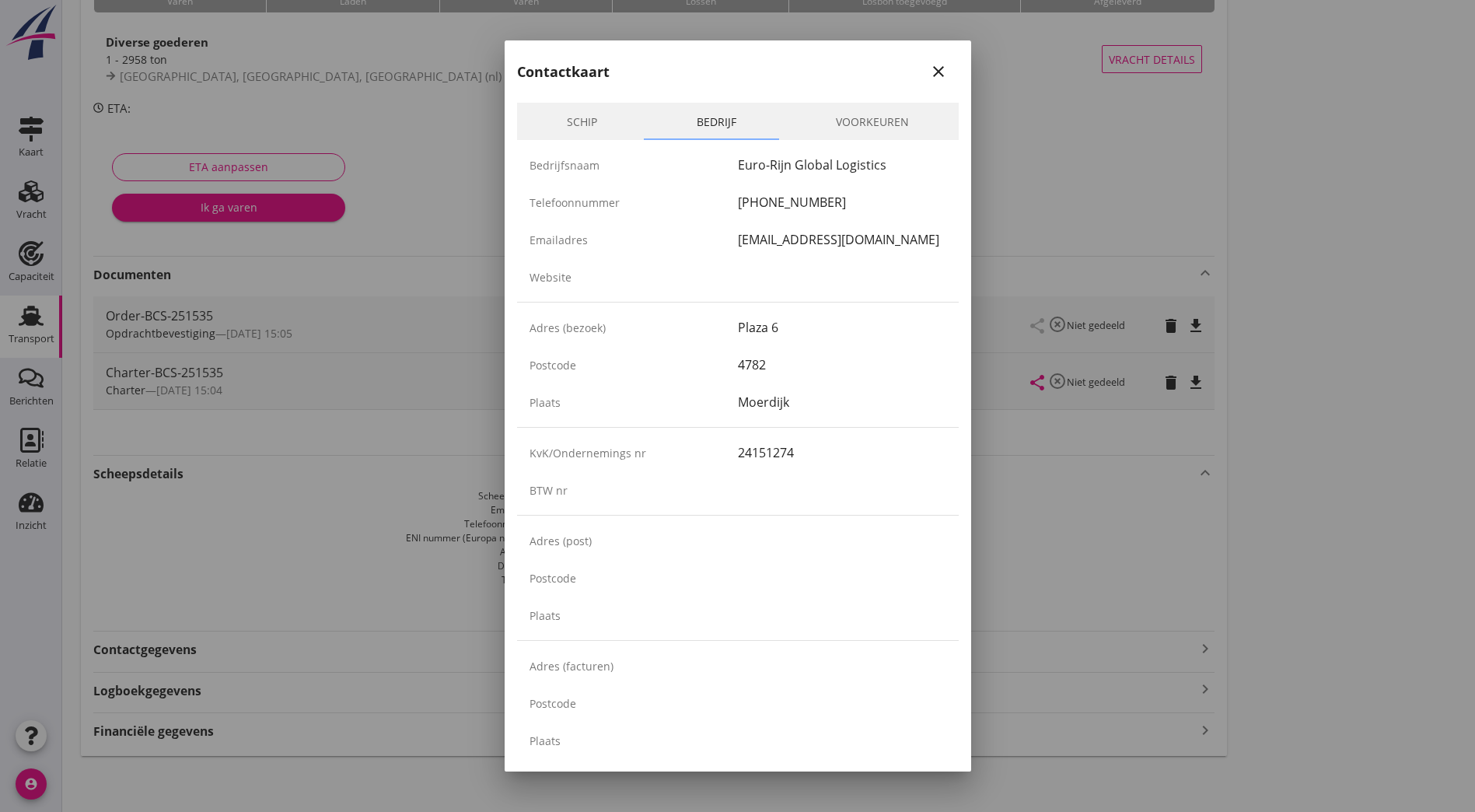
click at [738, 167] on div "Euro-Rijn Global Logistics" at bounding box center [842, 164] width 208 height 18
drag, startPoint x: 732, startPoint y: 166, endPoint x: 759, endPoint y: 163, distance: 27.2
click at [759, 163] on div "Euro-Rijn Global Logistics" at bounding box center [842, 164] width 208 height 18
click at [759, 164] on div "Euro-Rijn Global Logistics" at bounding box center [842, 164] width 208 height 18
drag, startPoint x: 732, startPoint y: 164, endPoint x: 926, endPoint y: 163, distance: 194.0
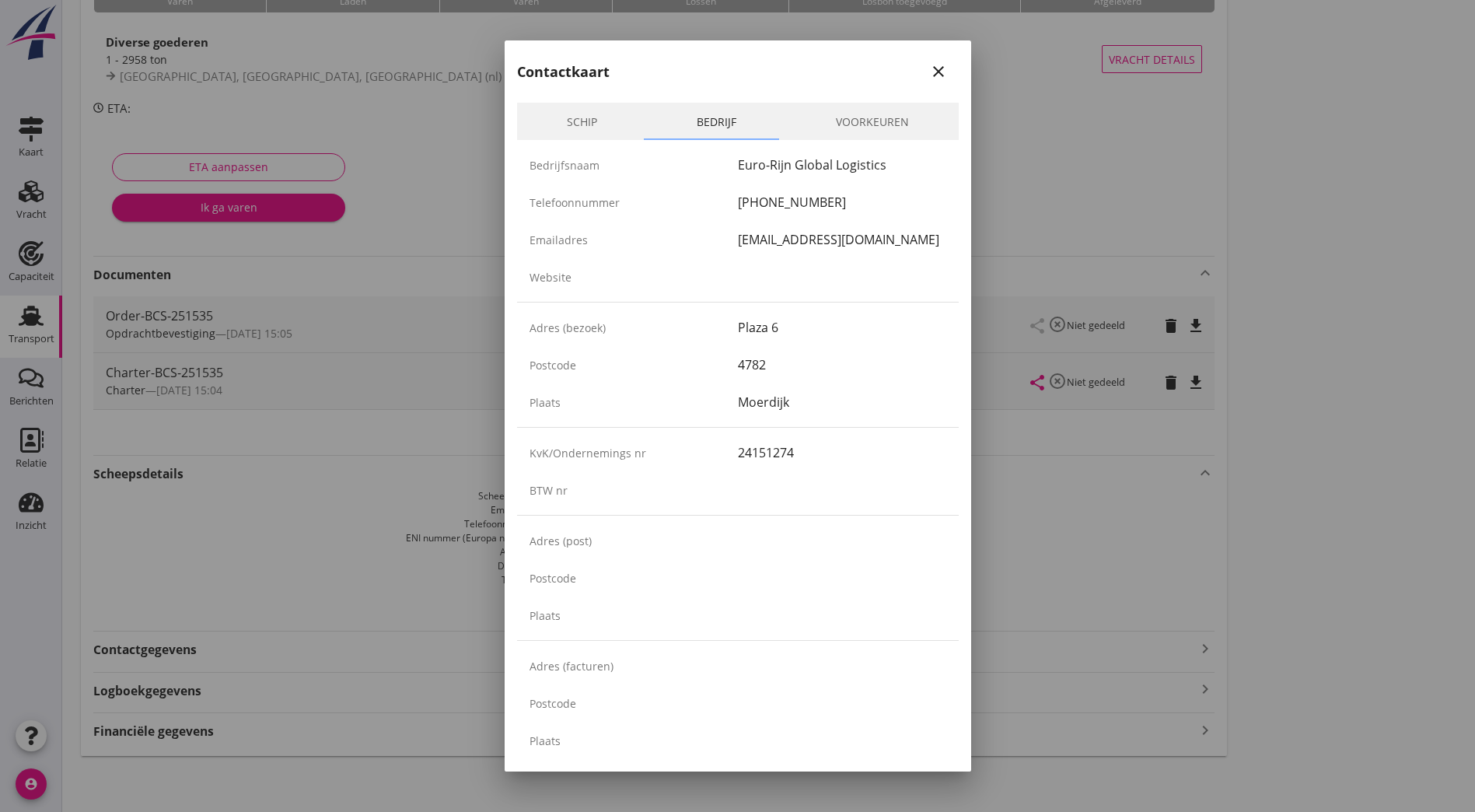
click at [926, 163] on div "Euro-Rijn Global Logistics" at bounding box center [842, 164] width 208 height 18
copy div "Euro-Rijn Global Logistics"
click at [899, 287] on div "Website" at bounding box center [738, 277] width 442 height 37
drag, startPoint x: 732, startPoint y: 239, endPoint x: 861, endPoint y: 240, distance: 129.0
click at [861, 240] on div "[EMAIL_ADDRESS][DOMAIN_NAME]" at bounding box center [842, 239] width 208 height 18
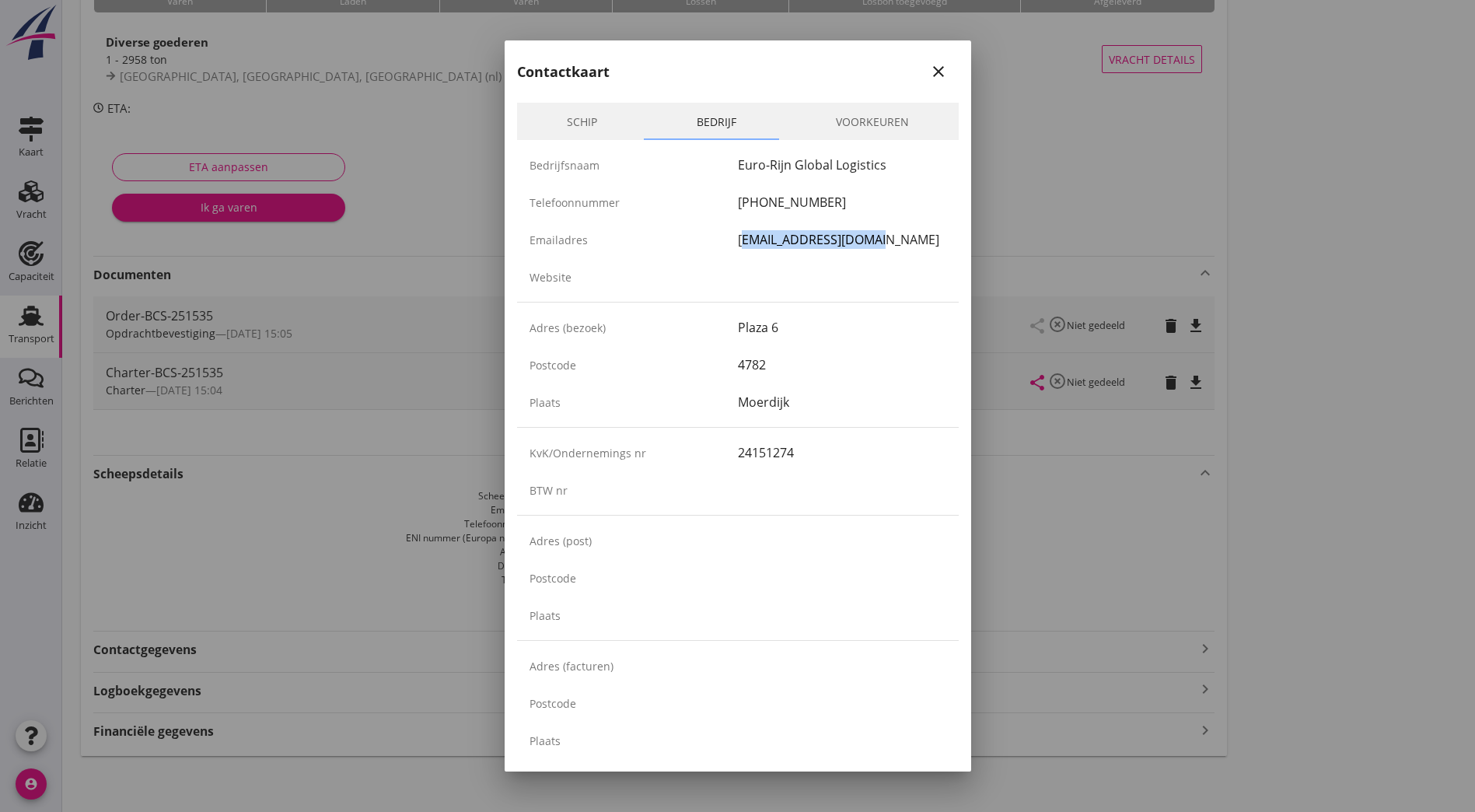
copy div "[EMAIL_ADDRESS][DOMAIN_NAME]"
click at [800, 234] on div "[EMAIL_ADDRESS][DOMAIN_NAME]" at bounding box center [842, 239] width 208 height 18
drag, startPoint x: 759, startPoint y: 200, endPoint x: 824, endPoint y: 199, distance: 65.0
click at [824, 199] on div "[PHONE_NUMBER]" at bounding box center [842, 201] width 208 height 18
copy div "168-393250"
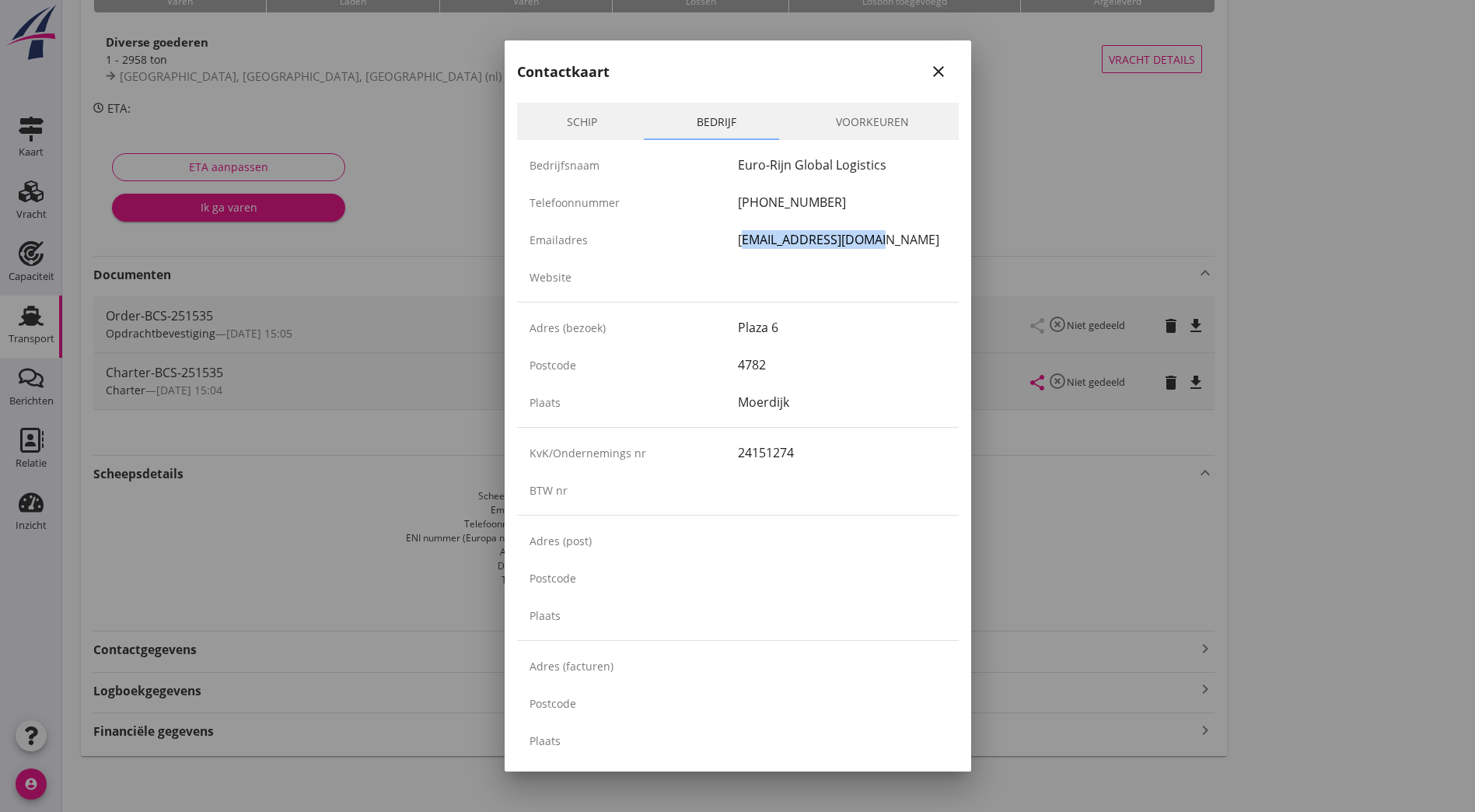
drag, startPoint x: 735, startPoint y: 455, endPoint x: 786, endPoint y: 460, distance: 51.2
click at [786, 460] on div "24151274" at bounding box center [842, 452] width 208 height 18
copy div "24151274"
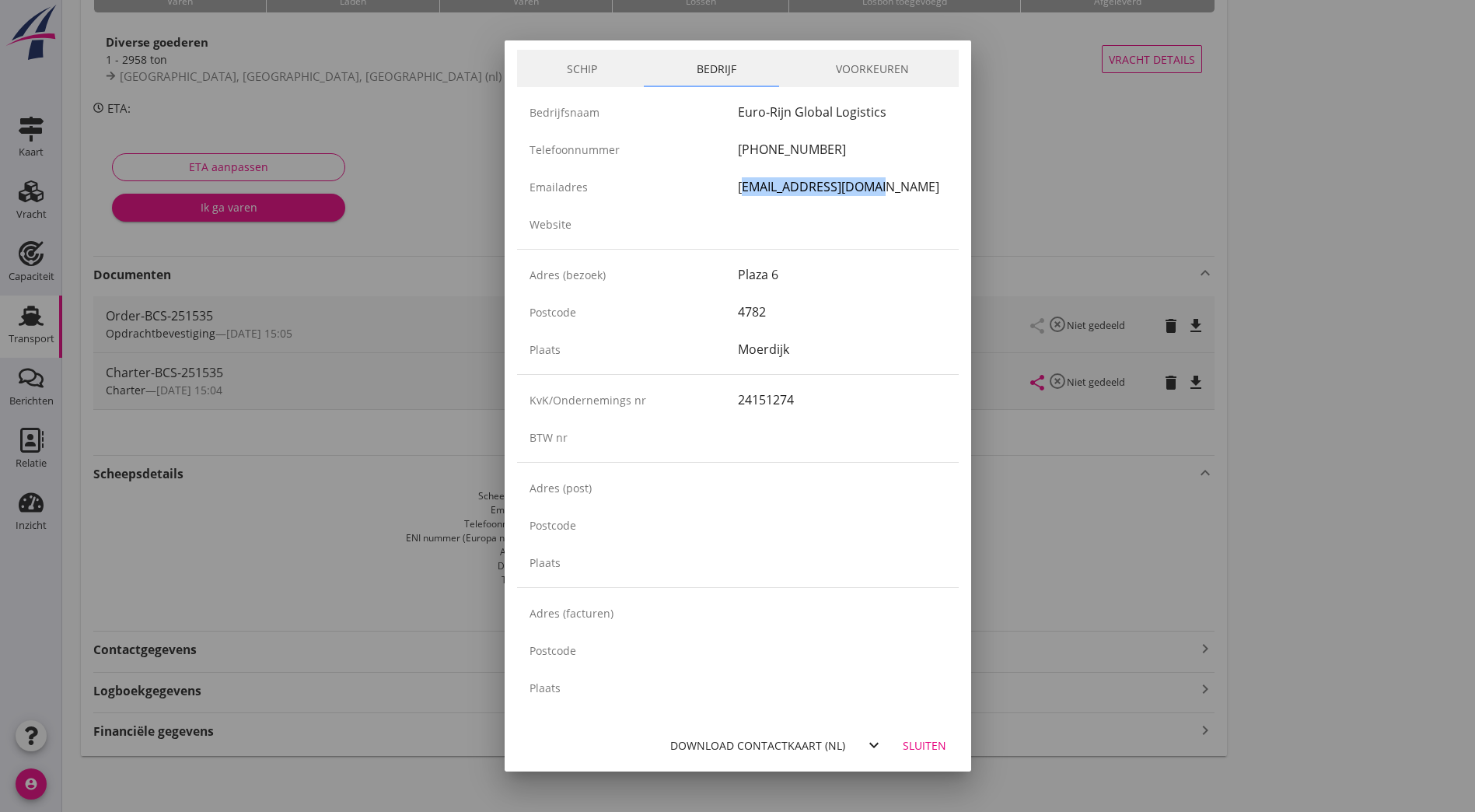
scroll to position [0, 0]
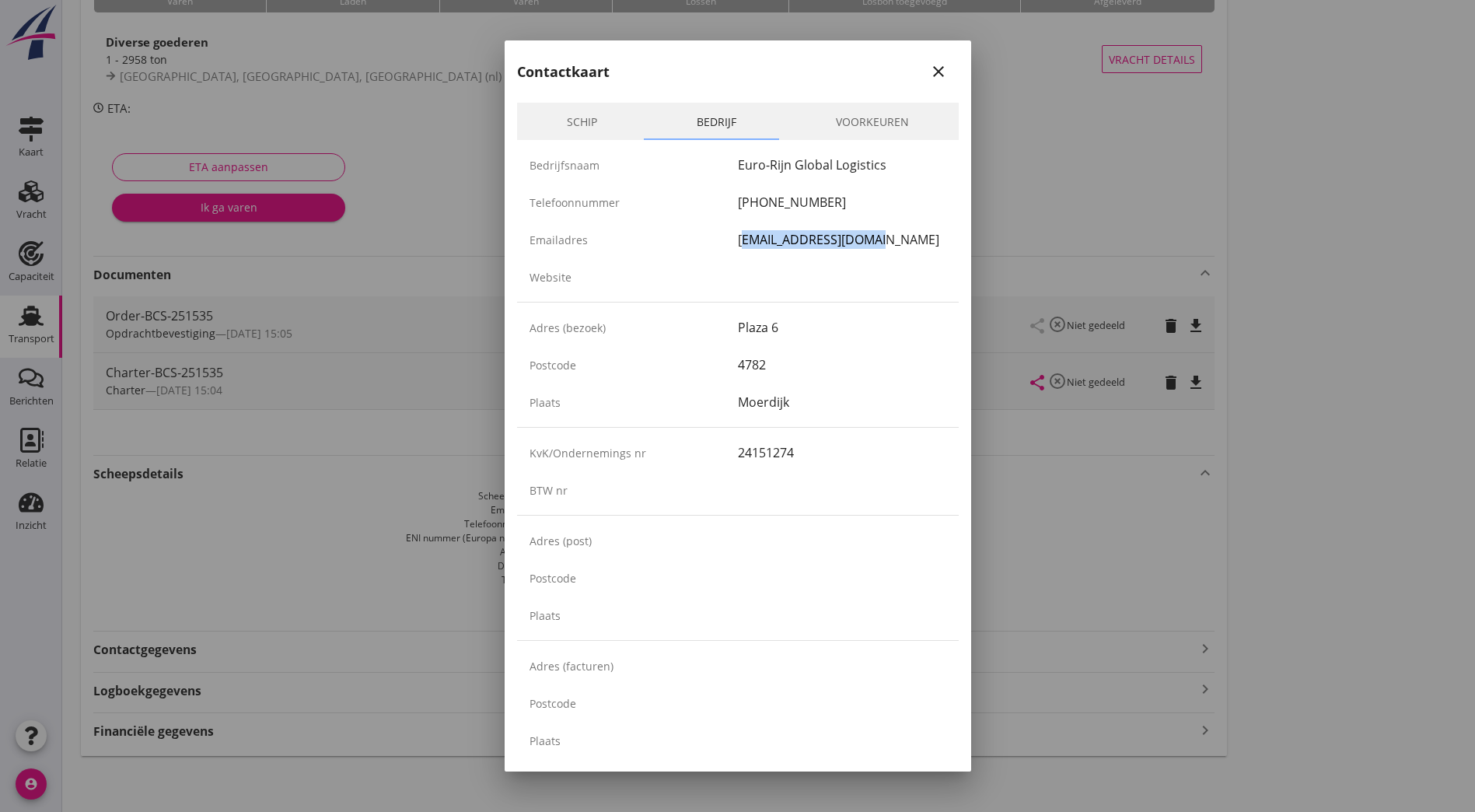
click at [569, 126] on link "Schip" at bounding box center [582, 121] width 130 height 37
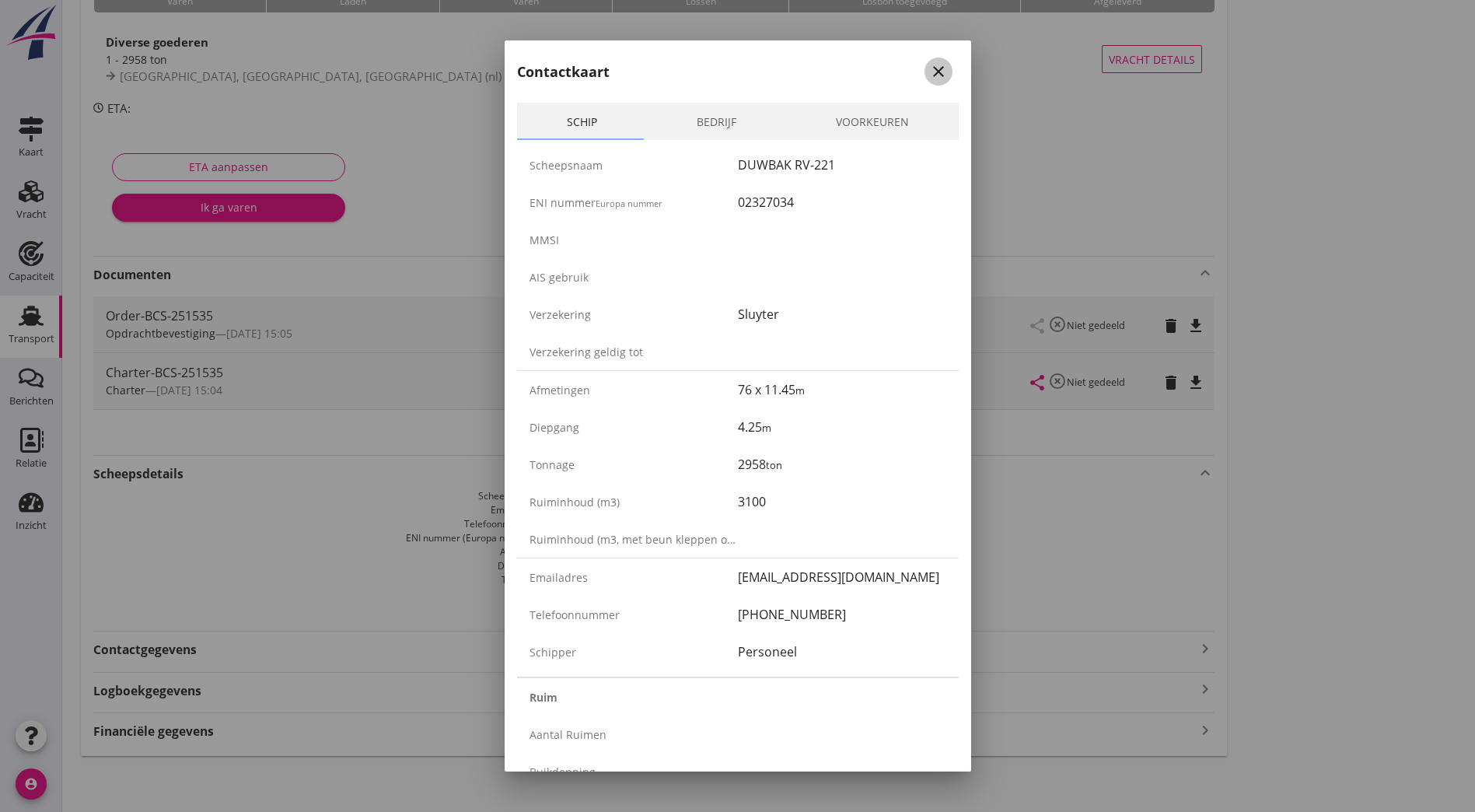
click at [929, 68] on icon "close" at bounding box center [938, 71] width 18 height 18
